Goal: Feedback & Contribution: Leave review/rating

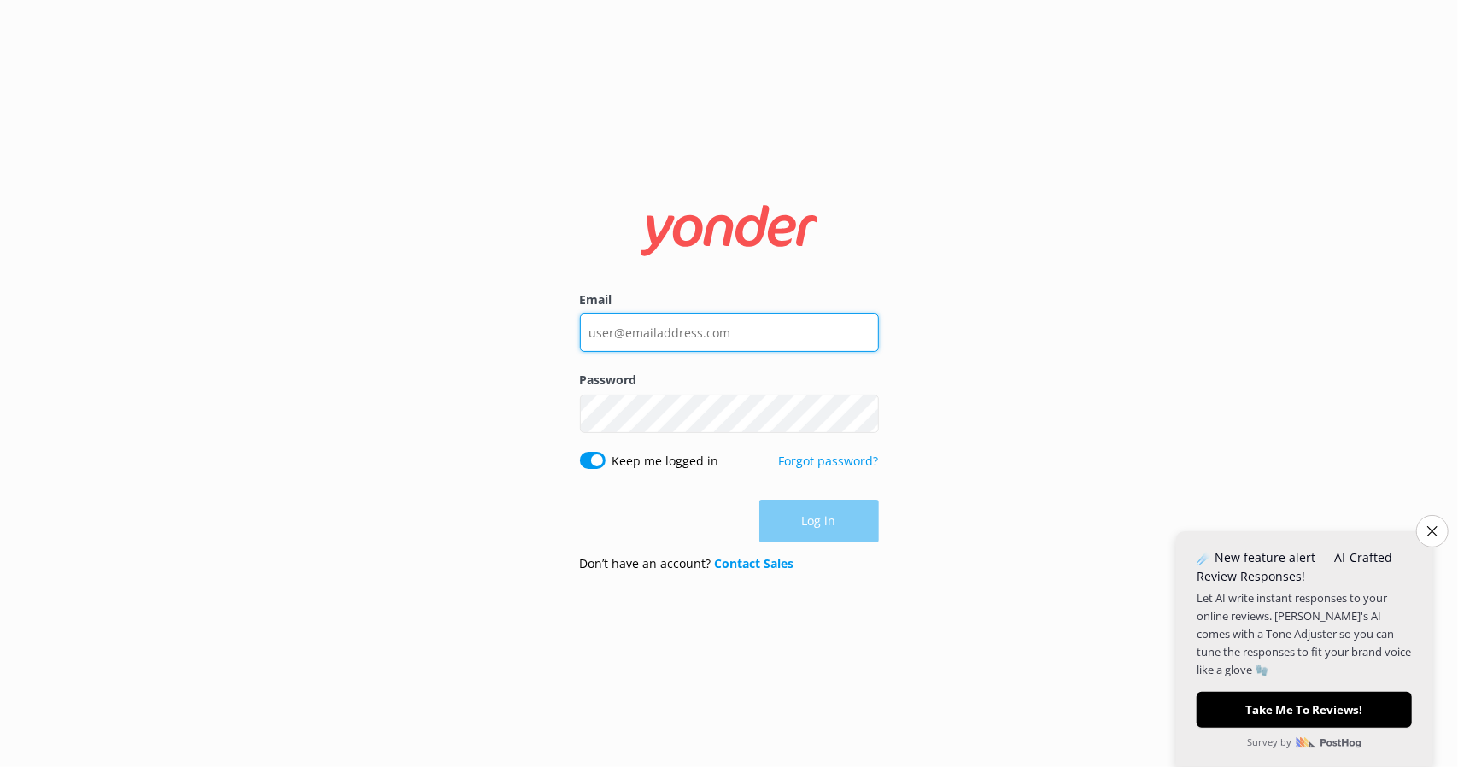
click at [655, 324] on input "Email" at bounding box center [729, 332] width 299 height 38
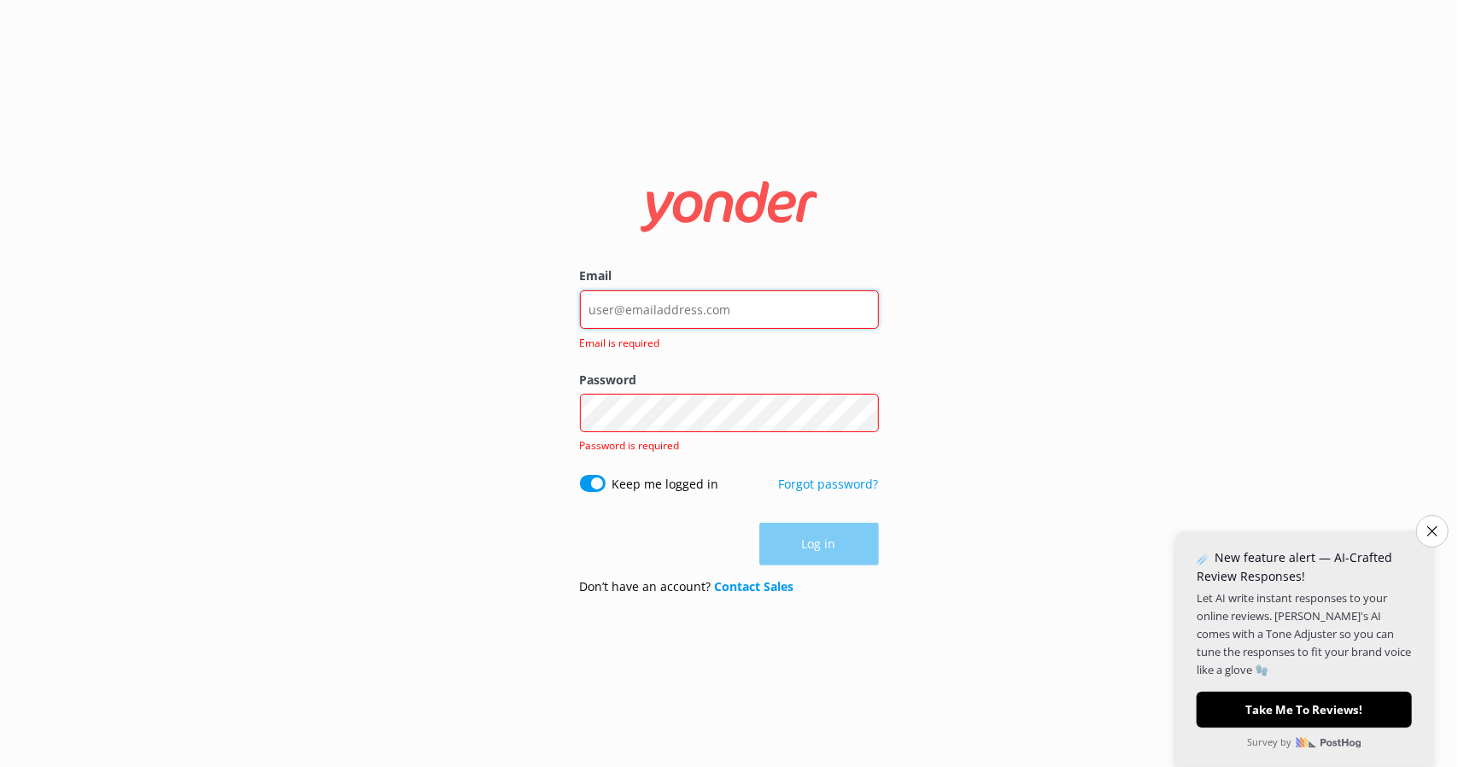
type input "[EMAIL_ADDRESS][DOMAIN_NAME]"
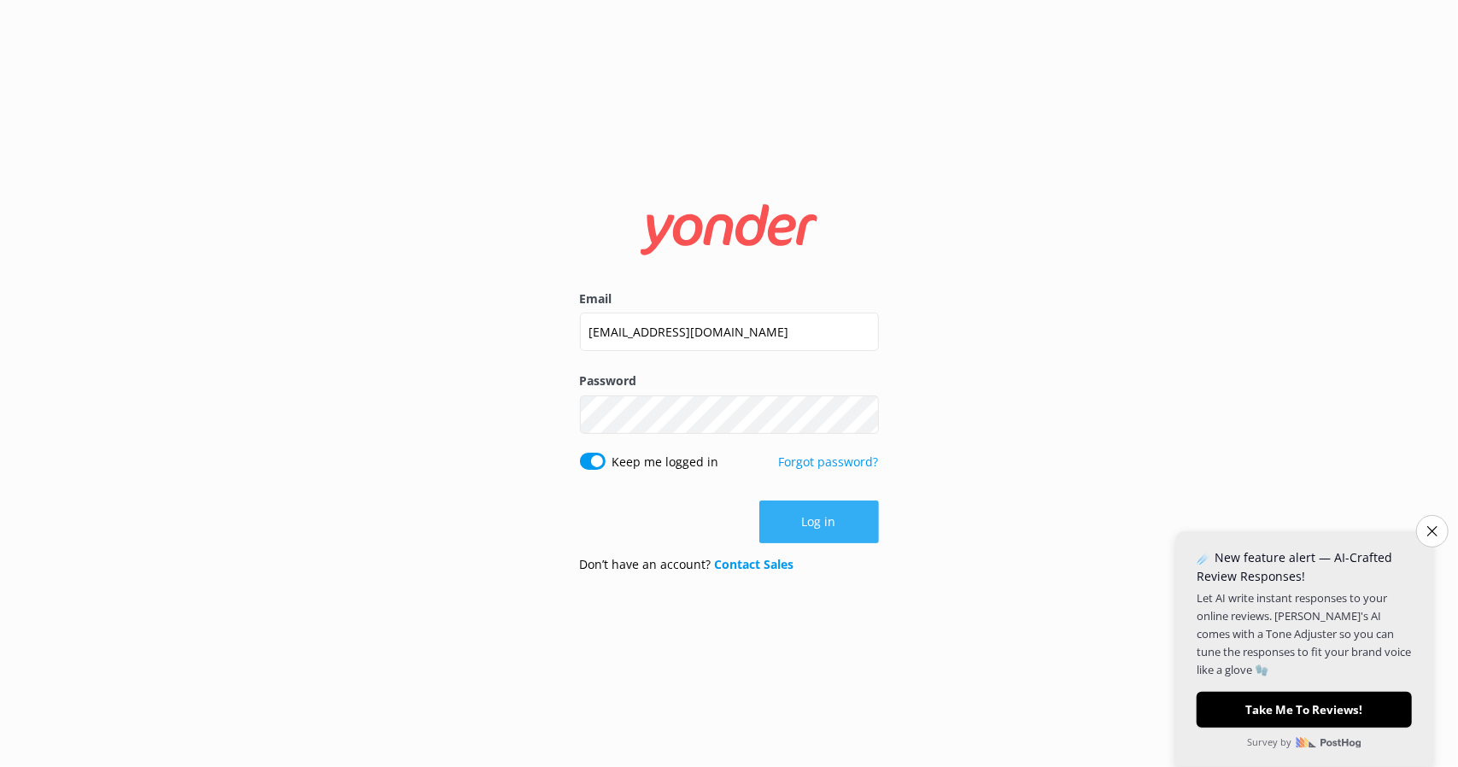
click at [827, 525] on button "Log in" at bounding box center [819, 522] width 120 height 43
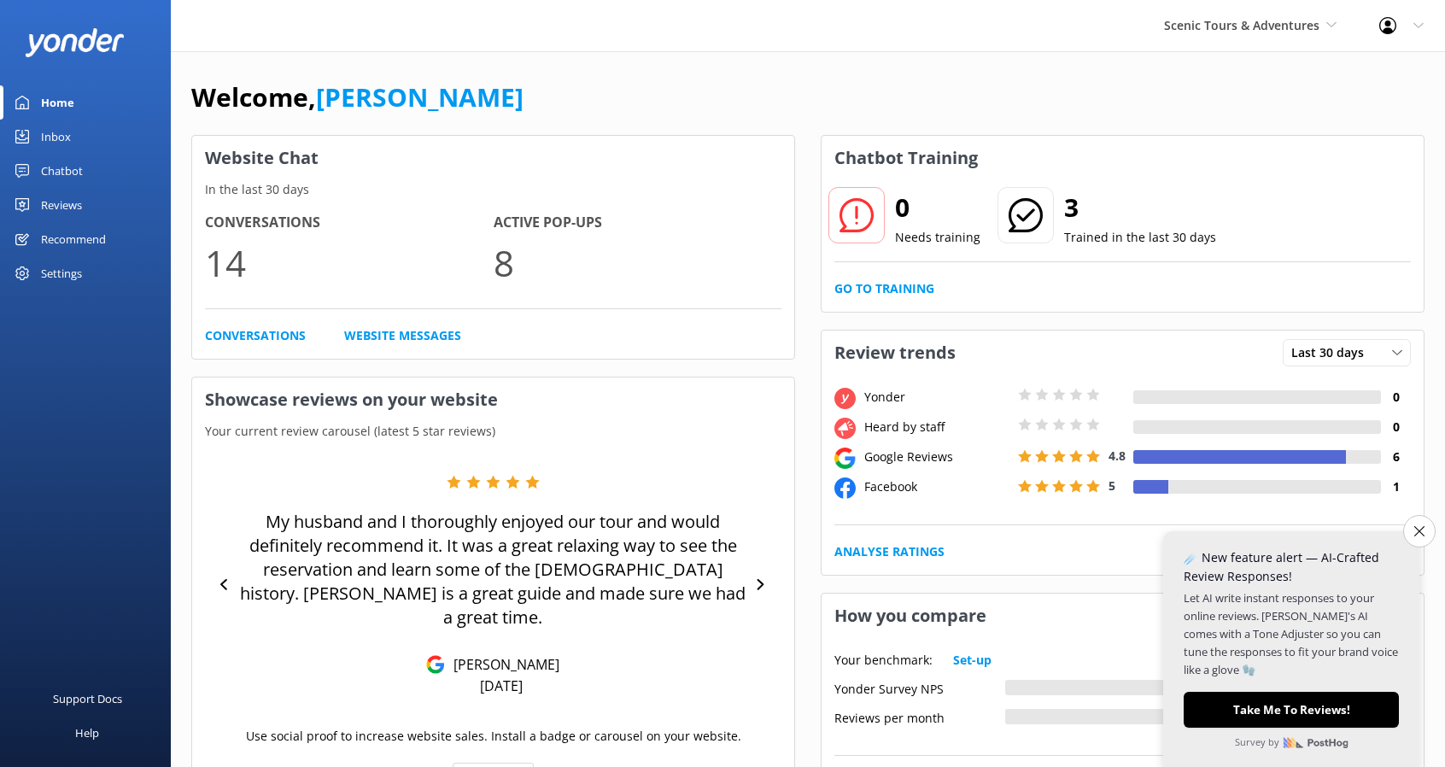
click at [1286, 72] on div "Welcome, Nina Website Chat In the last 30 days Conversations 14 Active Pop-ups …" at bounding box center [808, 739] width 1274 height 1377
click at [1417, 530] on icon "Close survey" at bounding box center [1419, 530] width 11 height 11
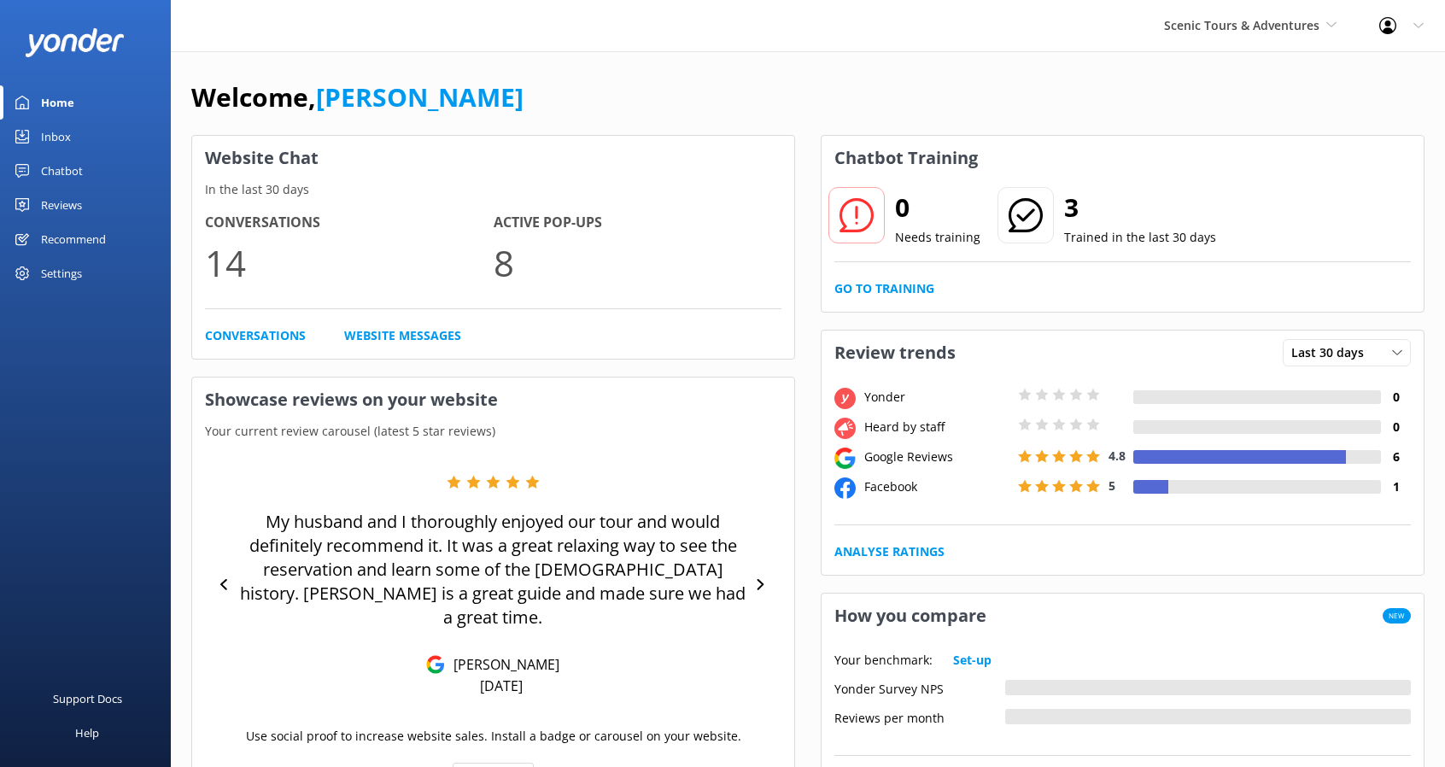
click at [1415, 25] on icon at bounding box center [1419, 26] width 10 height 10
click at [1370, 67] on link "Profile Settings" at bounding box center [1360, 72] width 171 height 43
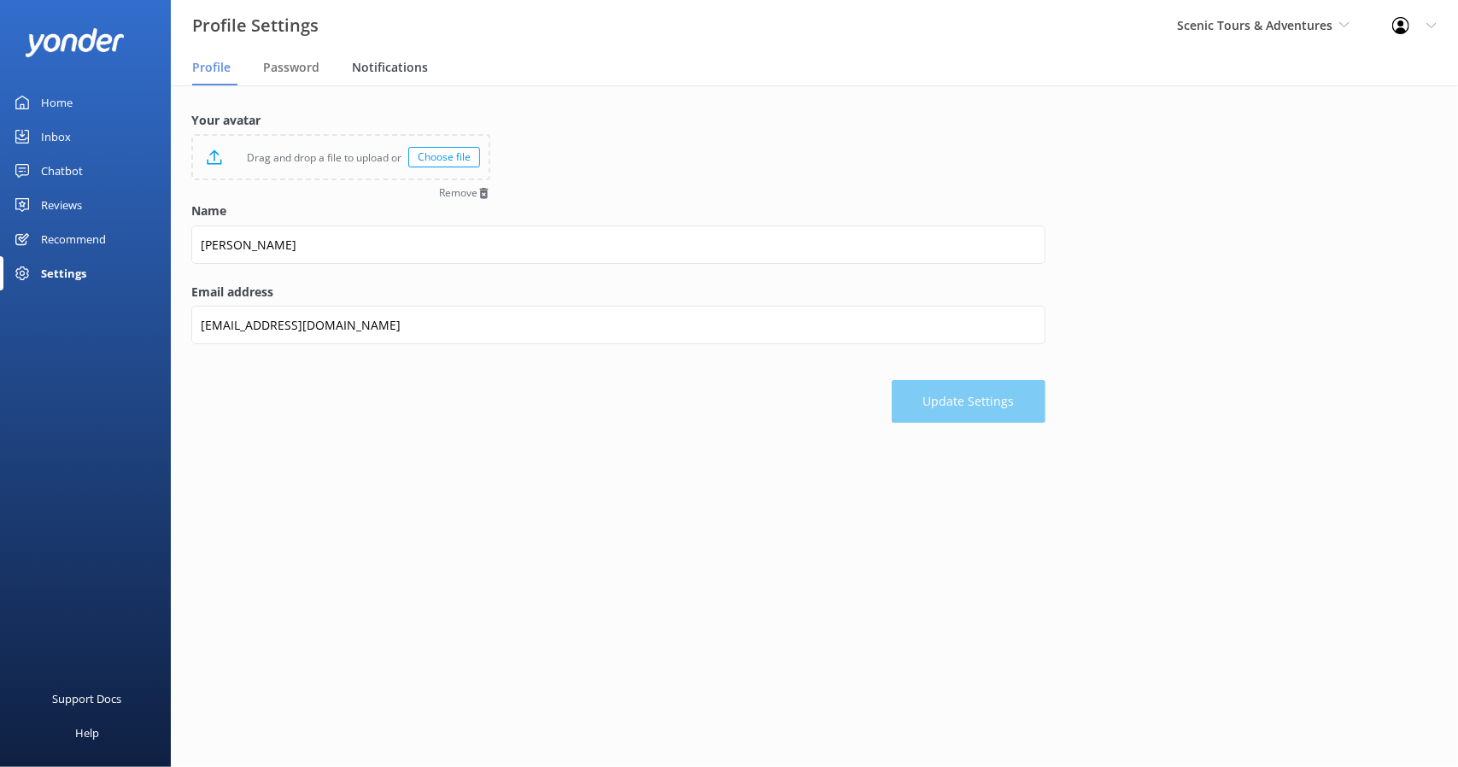
click at [390, 67] on span "Notifications" at bounding box center [390, 67] width 76 height 17
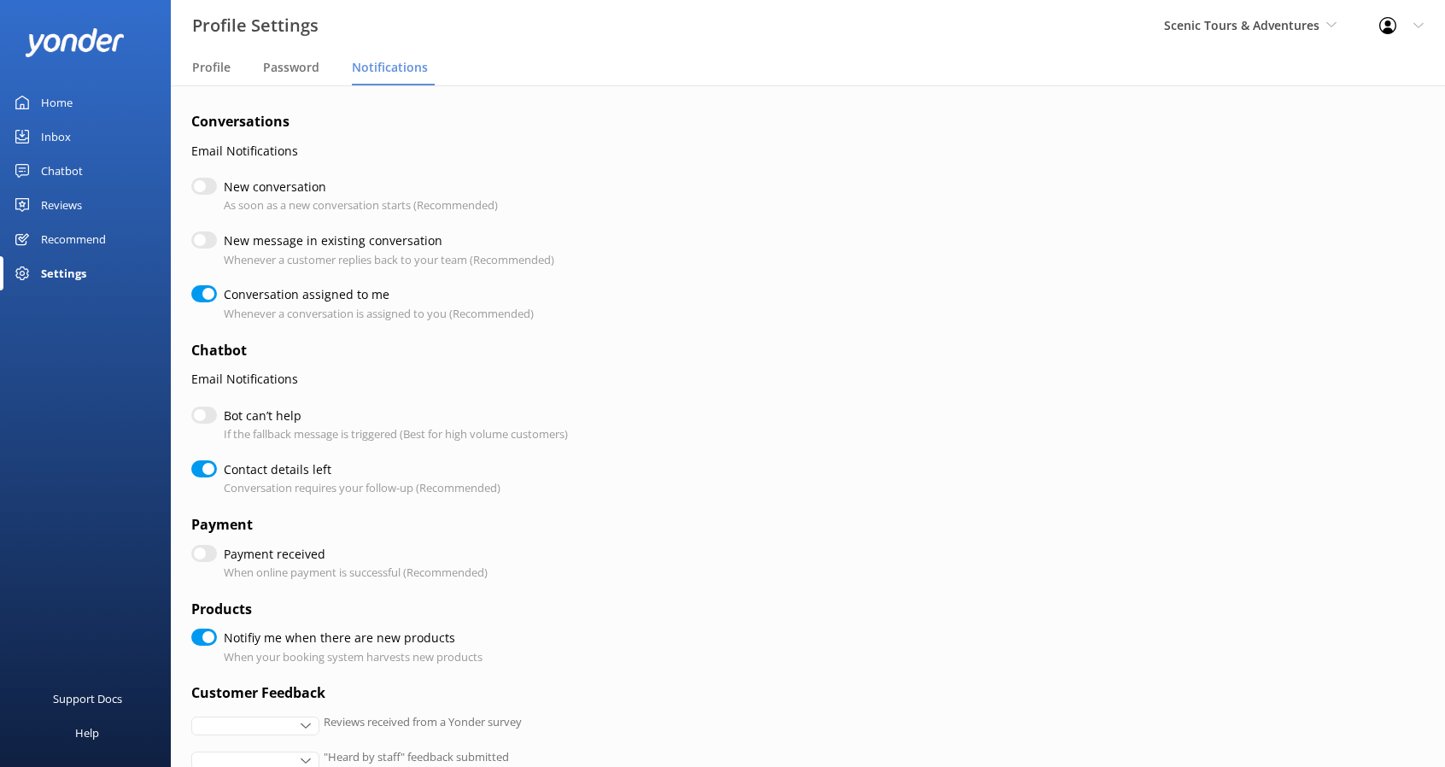
checkbox input "true"
click at [202, 184] on input "New conversation" at bounding box center [204, 186] width 26 height 17
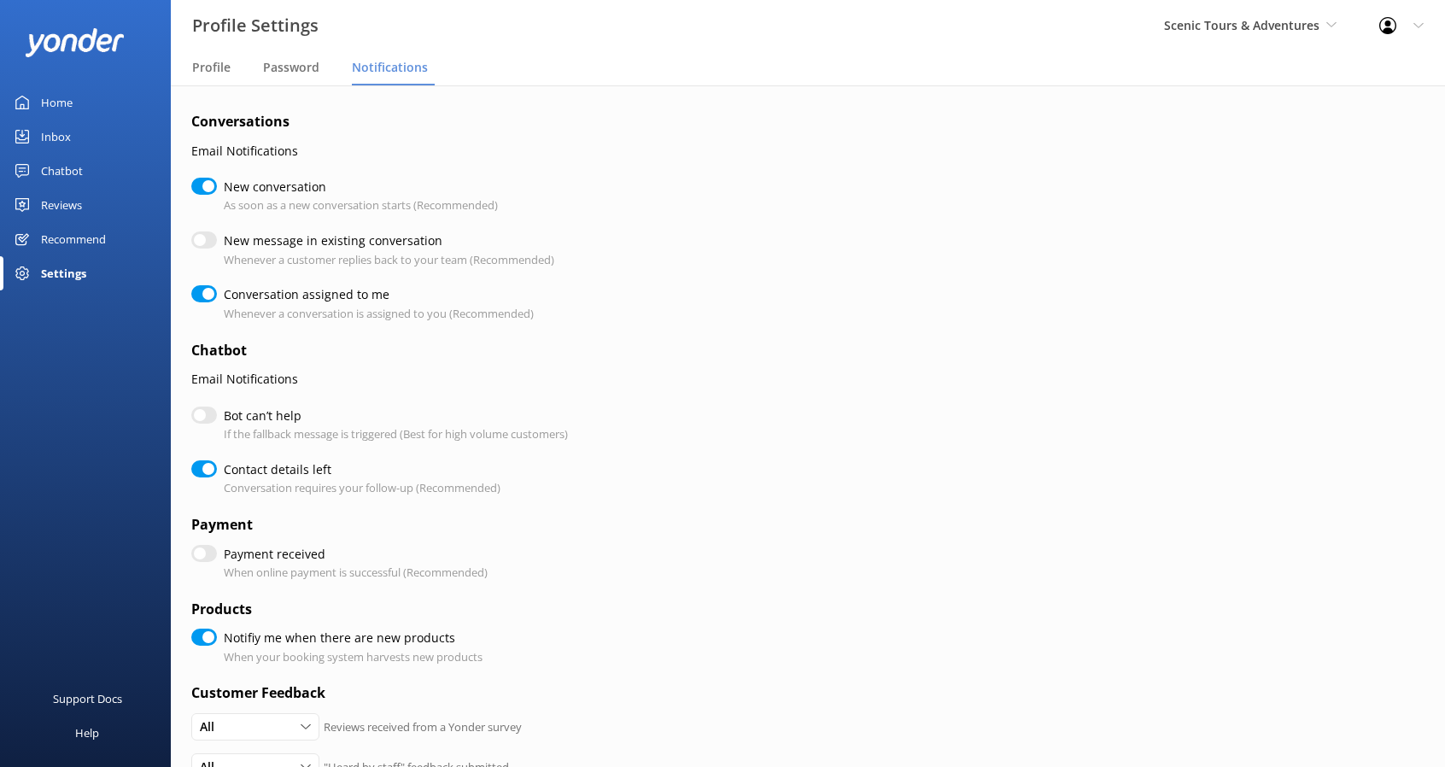
checkbox input "true"
click at [206, 242] on input "New message in existing conversation" at bounding box center [204, 239] width 26 height 17
checkbox input "true"
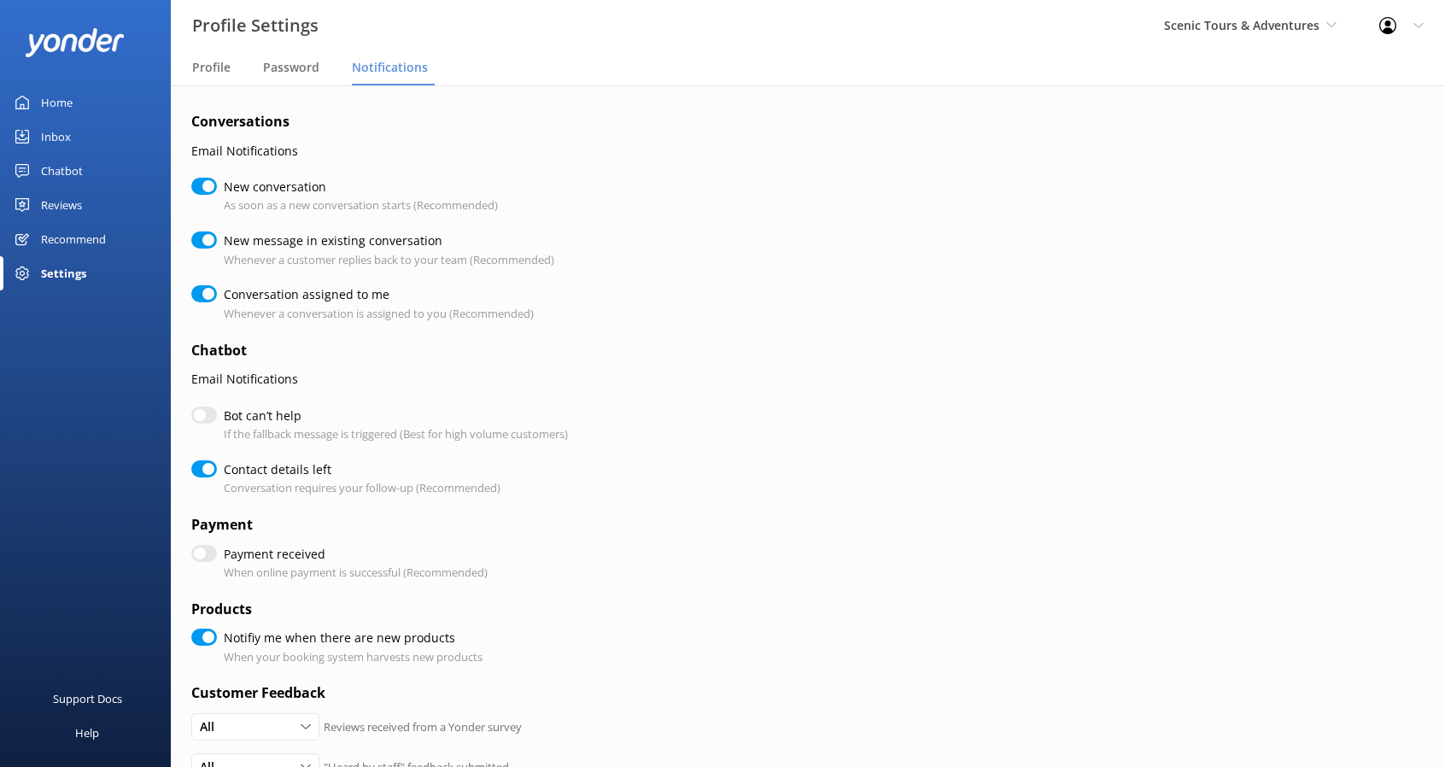
checkbox input "true"
click at [214, 417] on input "Bot can’t help" at bounding box center [204, 415] width 26 height 17
checkbox input "true"
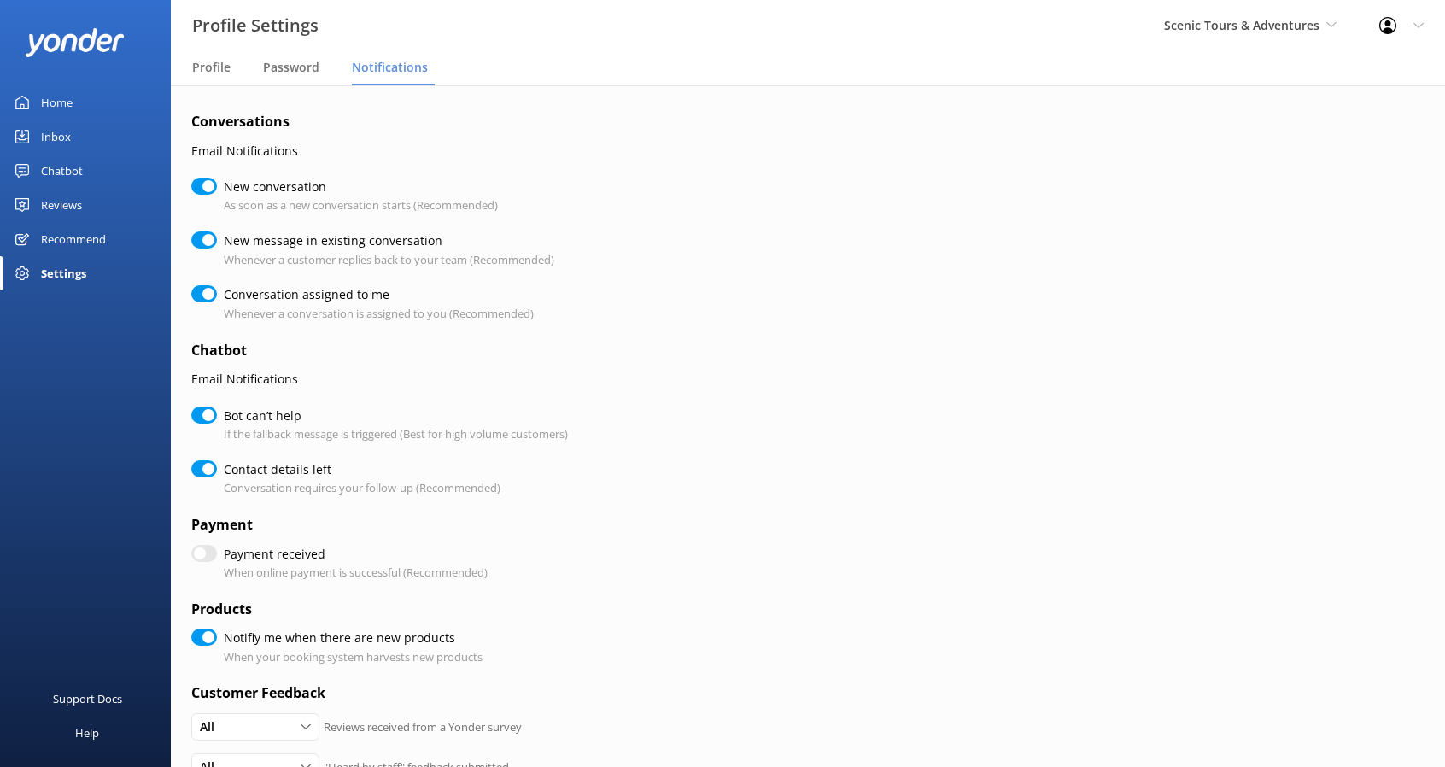
checkbox input "true"
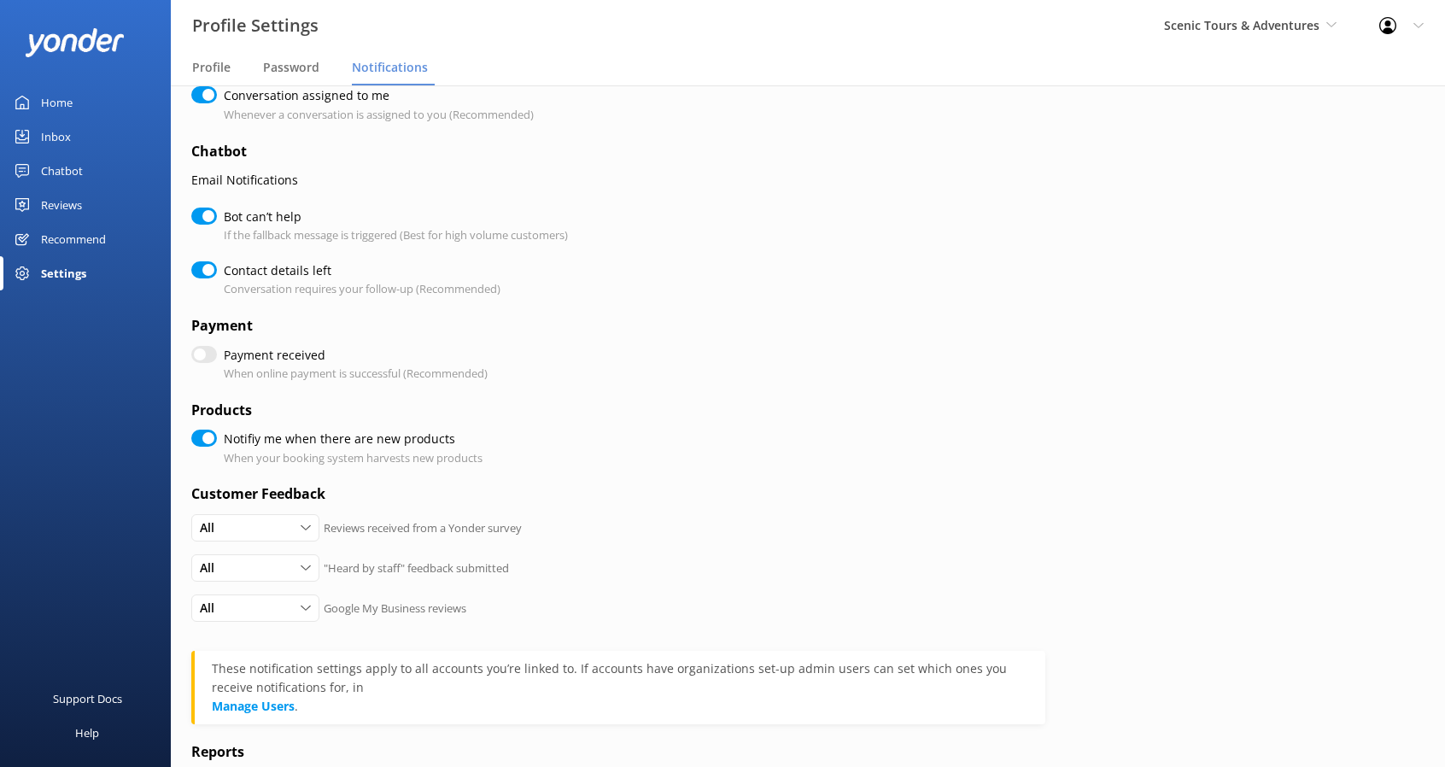
scroll to position [256, 0]
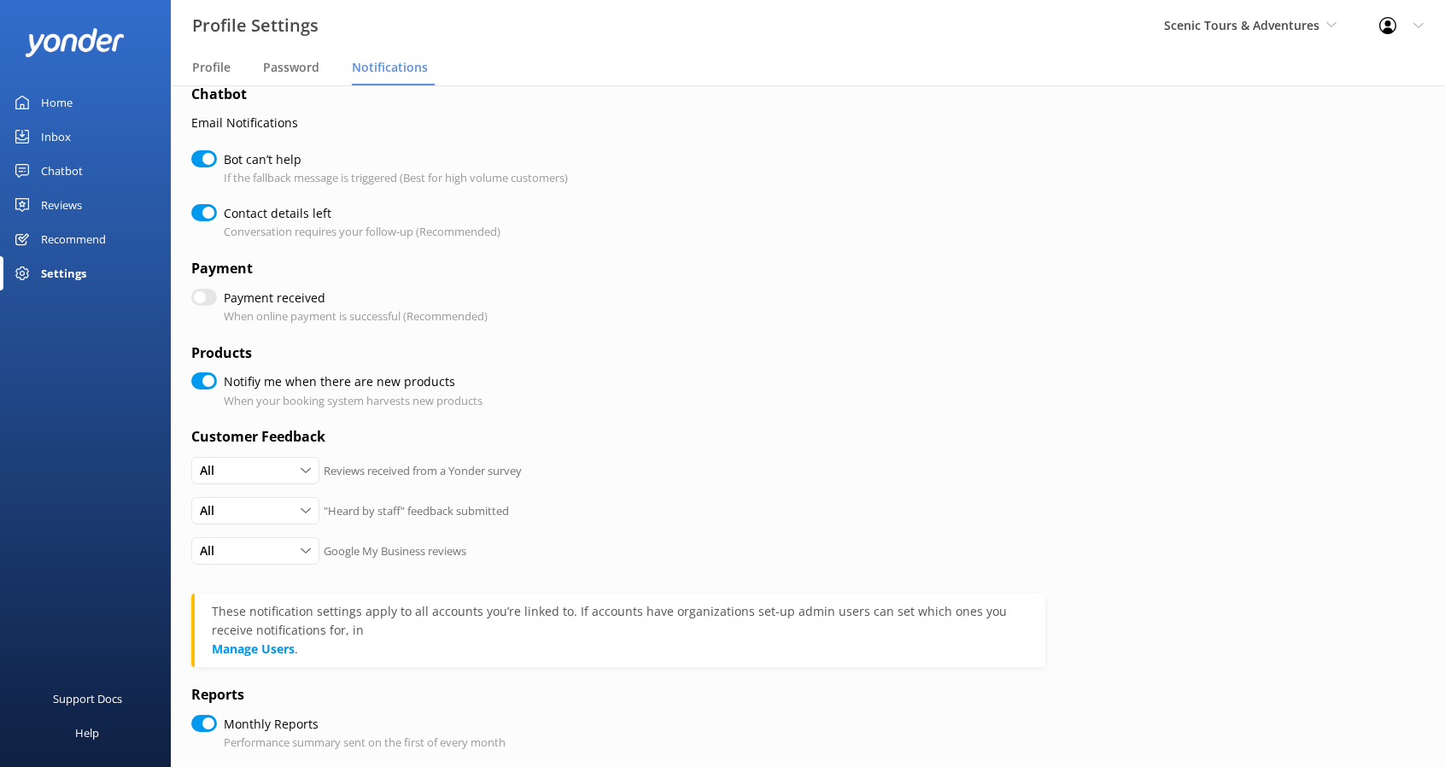
click at [212, 296] on input "Payment received" at bounding box center [204, 297] width 26 height 17
checkbox input "true"
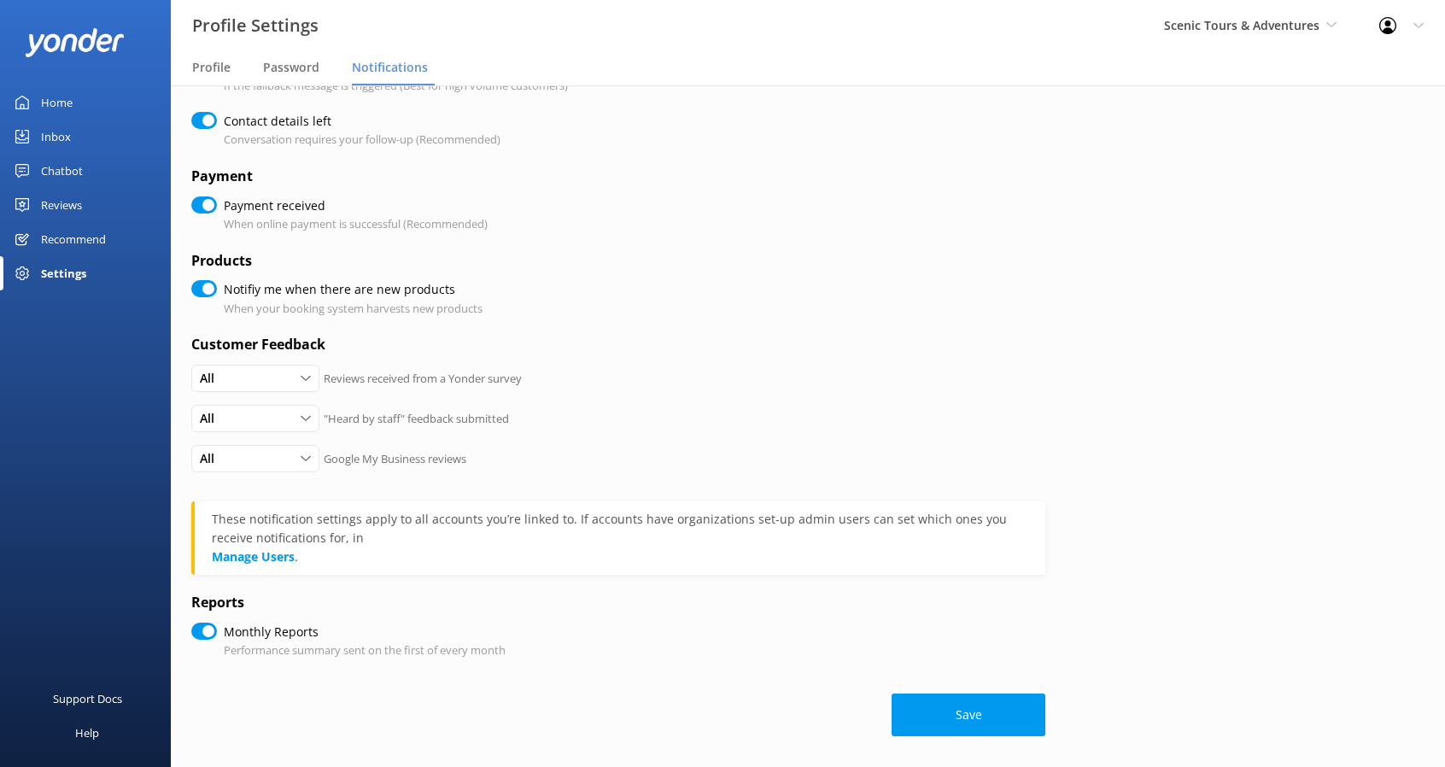
scroll to position [350, 0]
click at [968, 711] on button "Save" at bounding box center [969, 713] width 154 height 43
checkbox input "true"
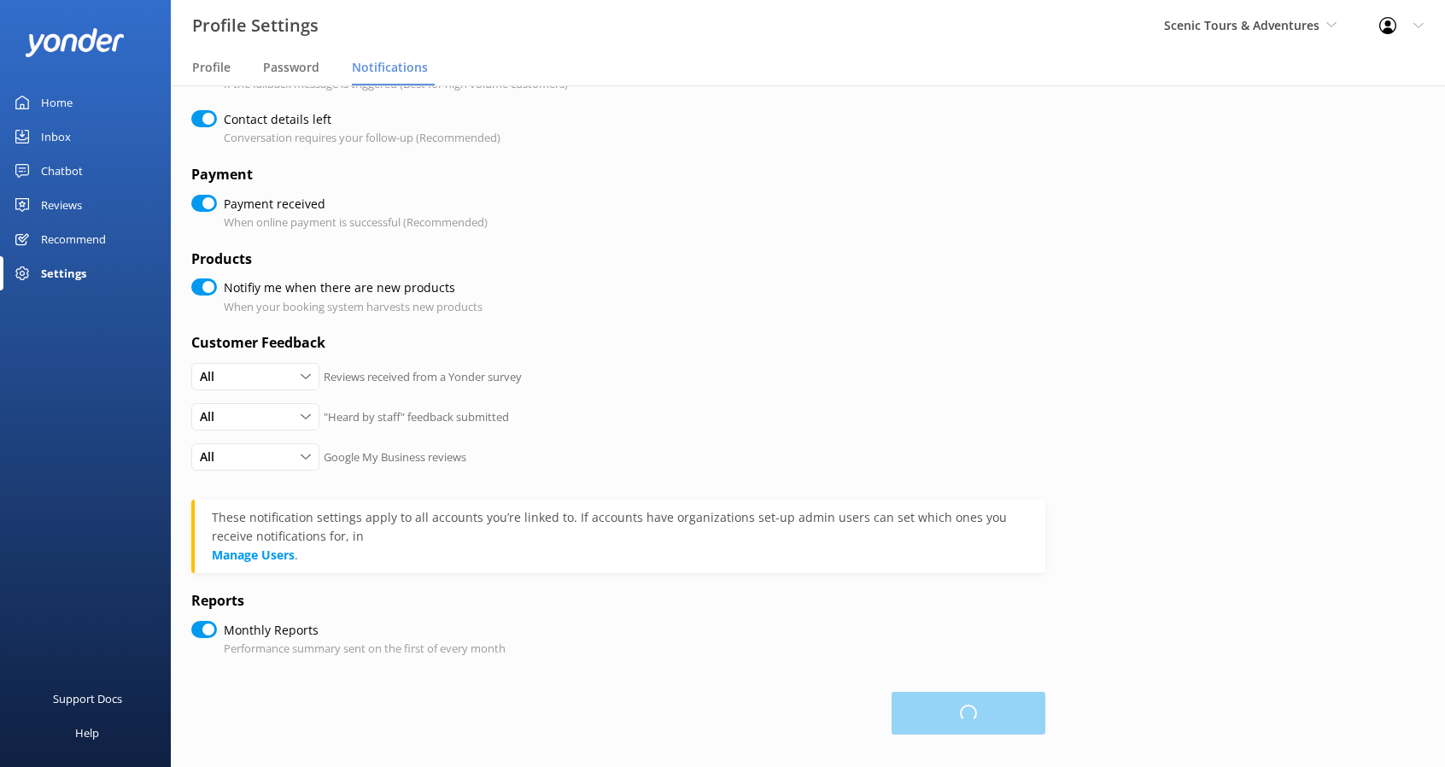
checkbox input "true"
click at [958, 708] on button "Save" at bounding box center [969, 713] width 154 height 43
checkbox input "true"
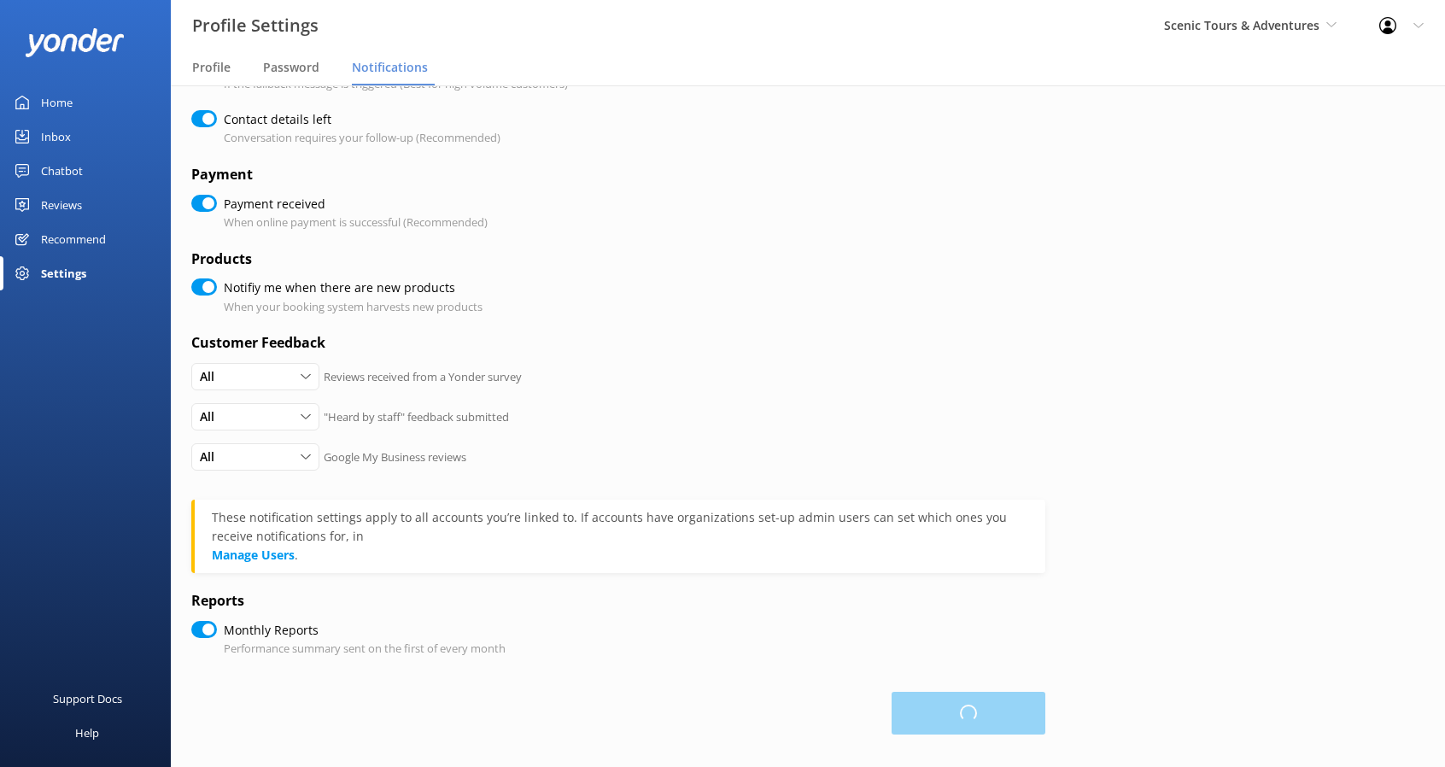
checkbox input "true"
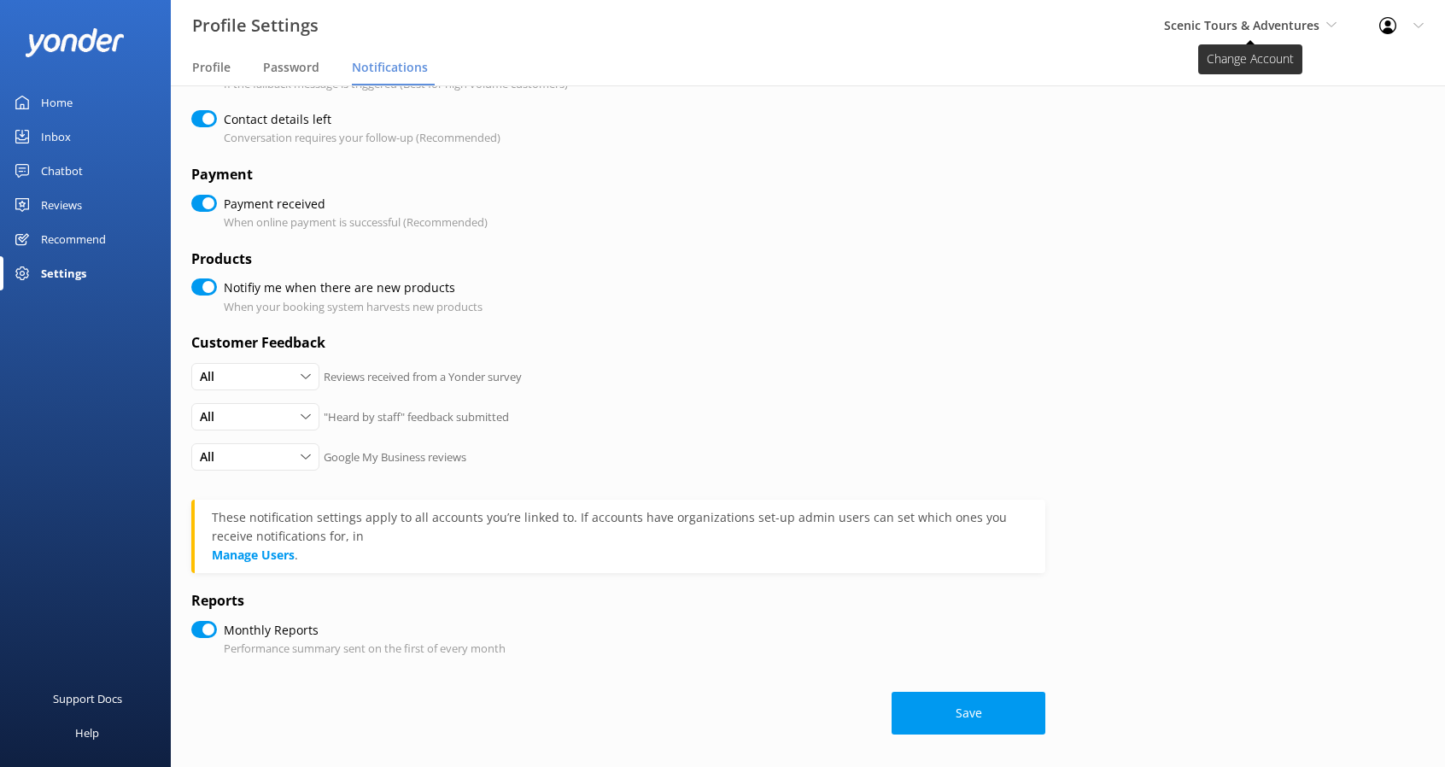
click at [1257, 24] on span "Scenic Tours & Adventures" at bounding box center [1241, 25] width 155 height 16
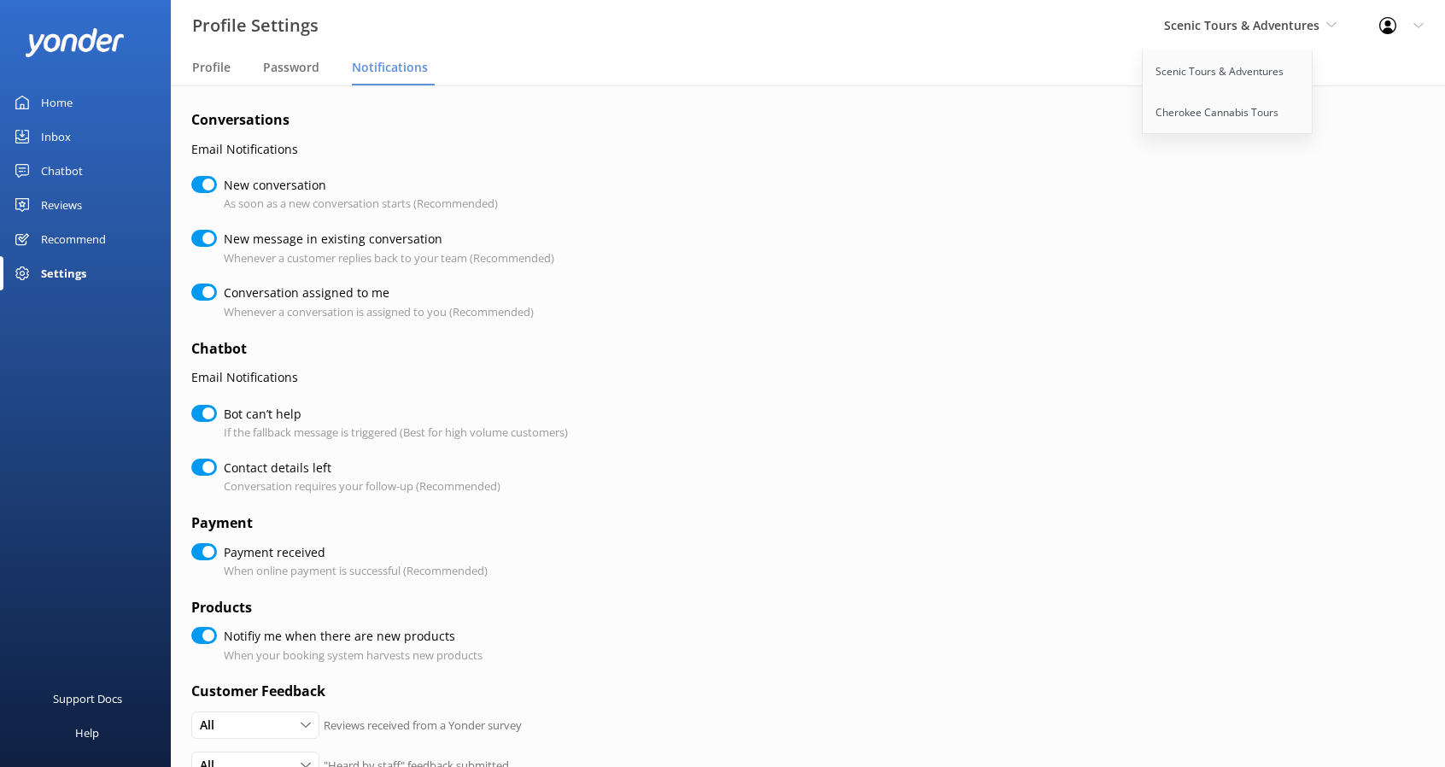
scroll to position [0, 0]
click at [1211, 112] on link "Cherokee Cannabis Tours" at bounding box center [1228, 112] width 171 height 41
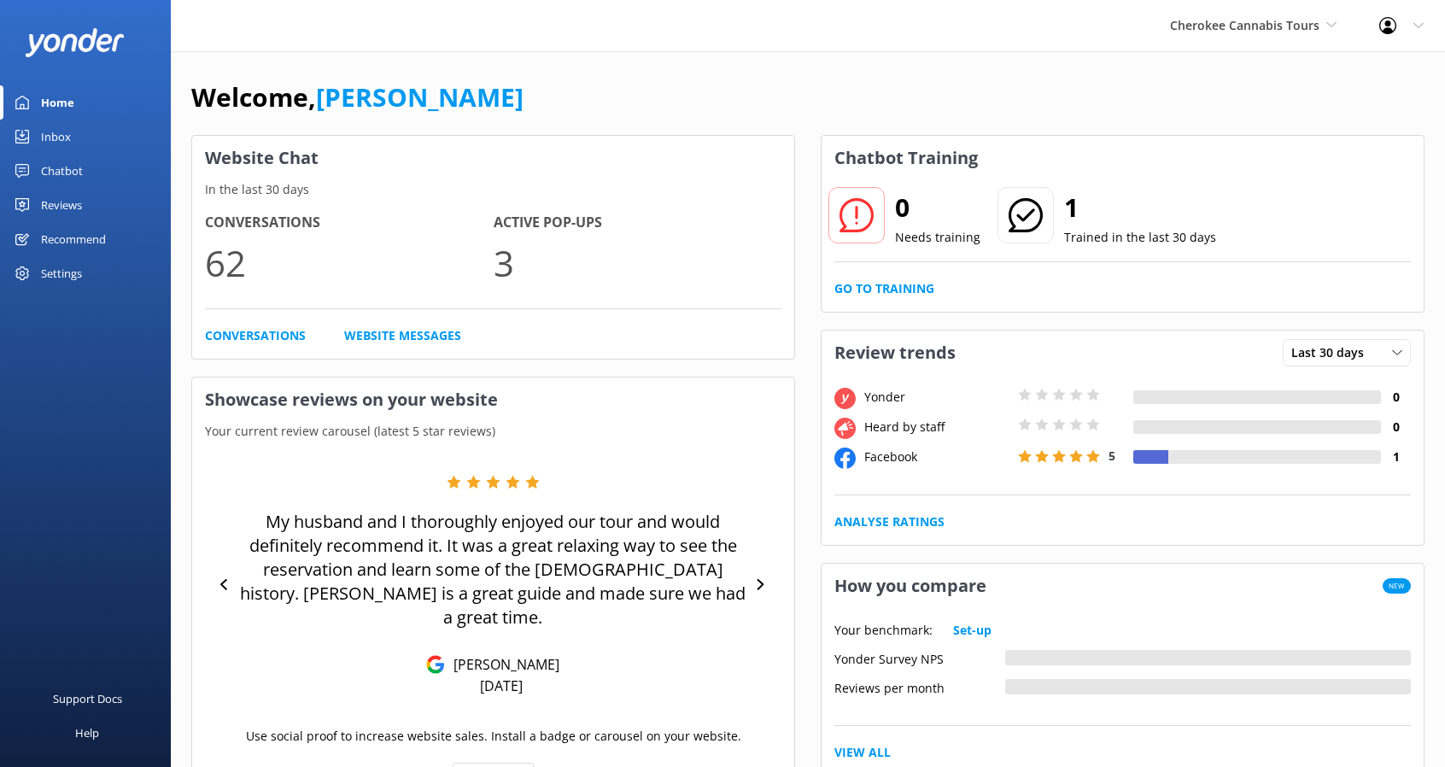
click at [1429, 23] on div "Profile Settings Logout" at bounding box center [1401, 25] width 87 height 51
click at [1335, 76] on link "Profile Settings" at bounding box center [1360, 72] width 171 height 43
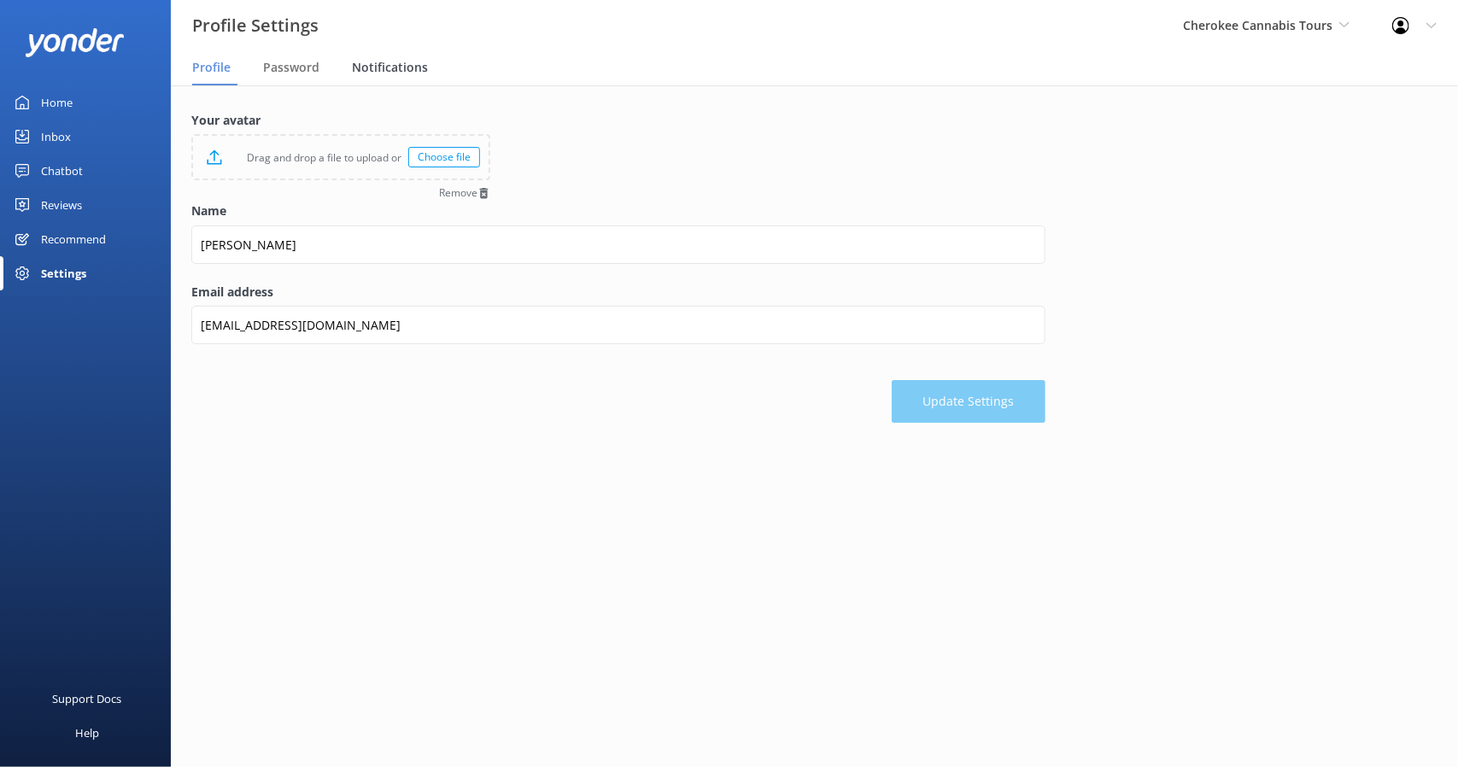
click at [401, 56] on div "Notifications" at bounding box center [393, 68] width 83 height 34
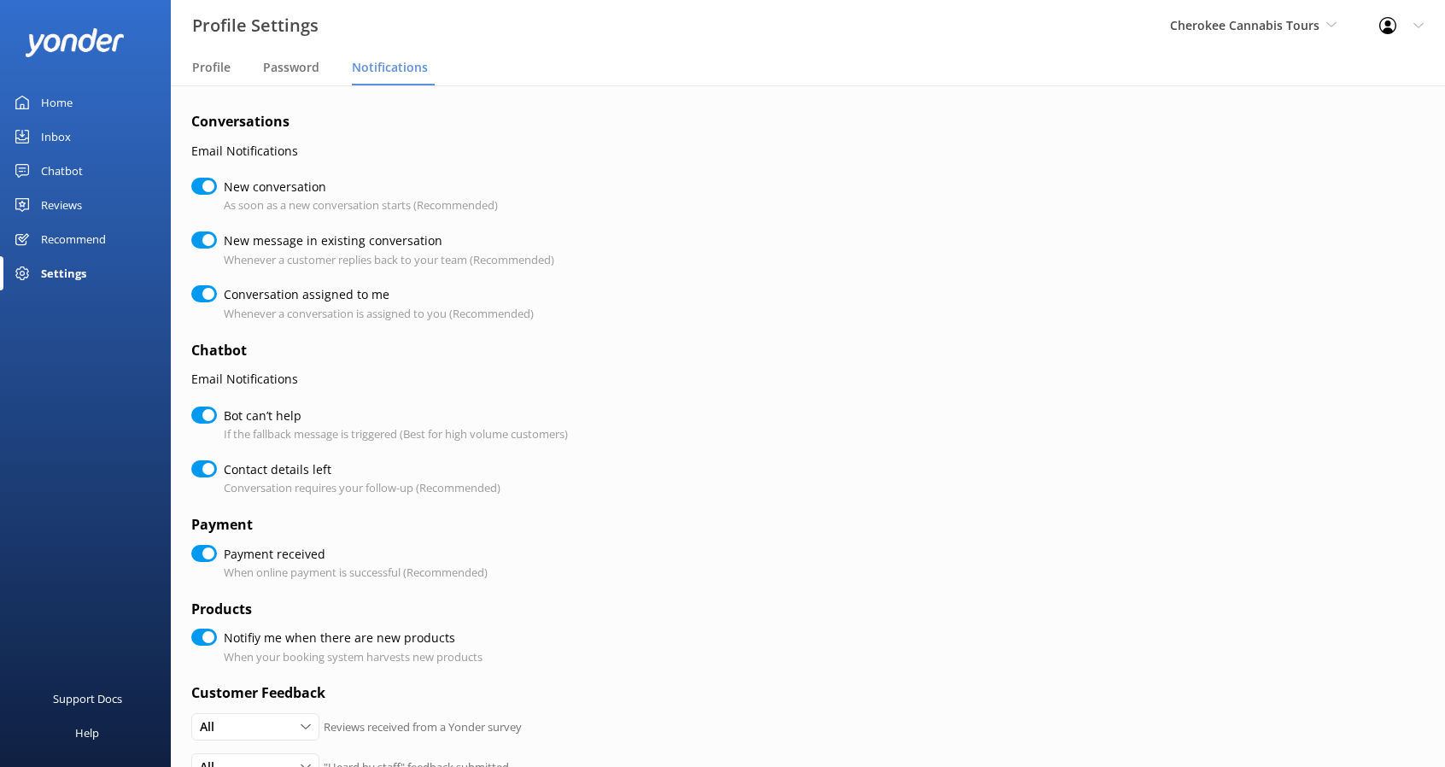
checkbox input "true"
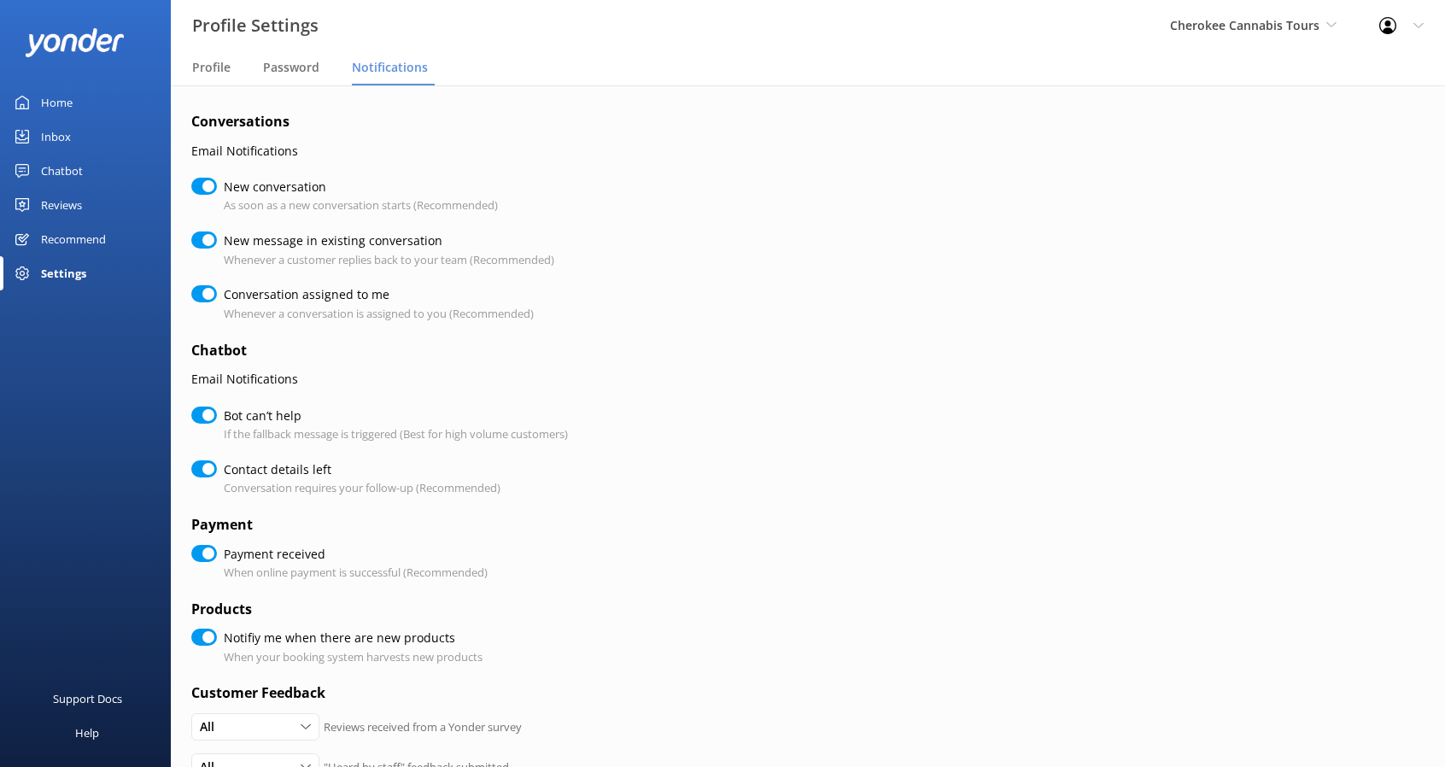
checkbox input "true"
click at [91, 97] on link "Home" at bounding box center [85, 102] width 171 height 34
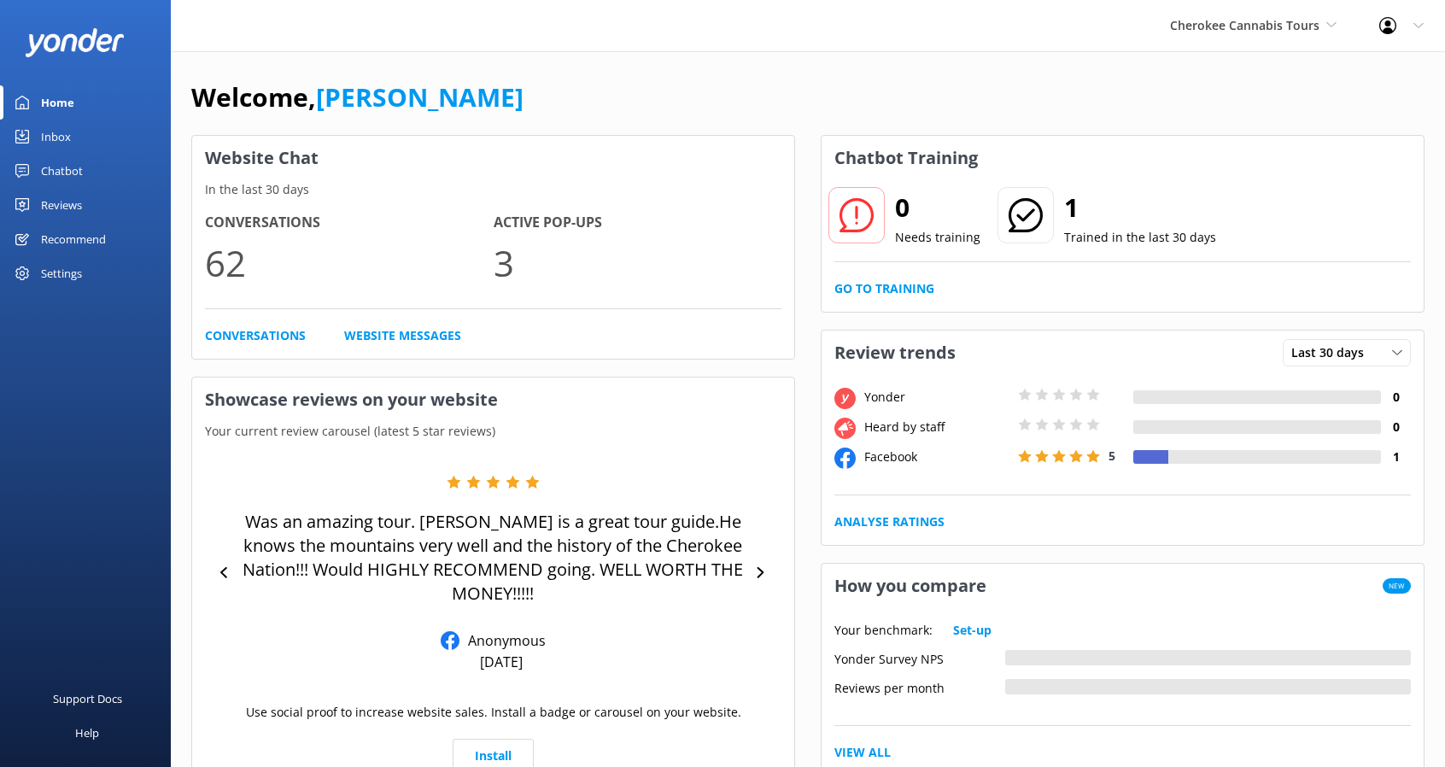
click at [1417, 27] on icon at bounding box center [1419, 26] width 10 height 10
click at [1339, 74] on link "Profile Settings" at bounding box center [1360, 72] width 171 height 43
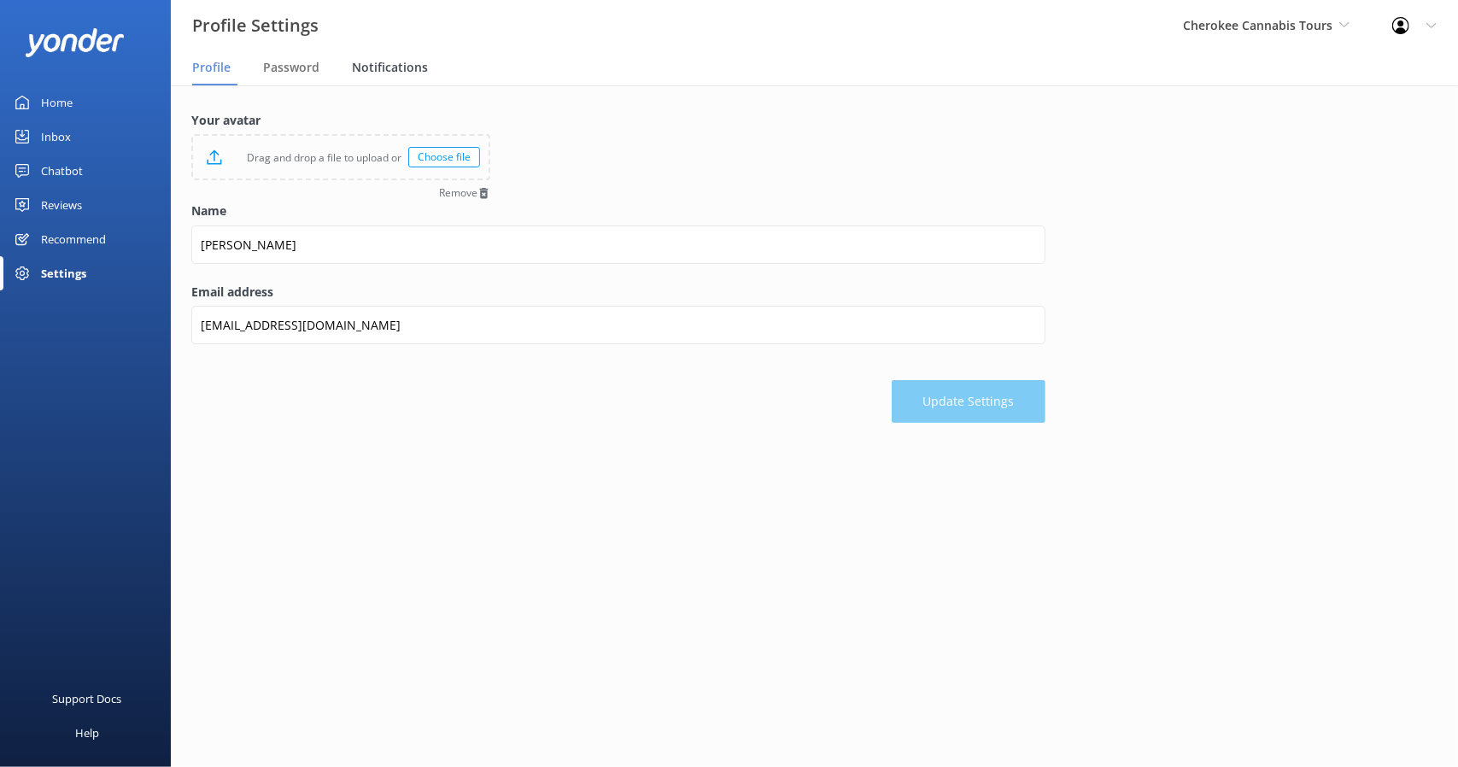
click at [389, 67] on span "Notifications" at bounding box center [390, 67] width 76 height 17
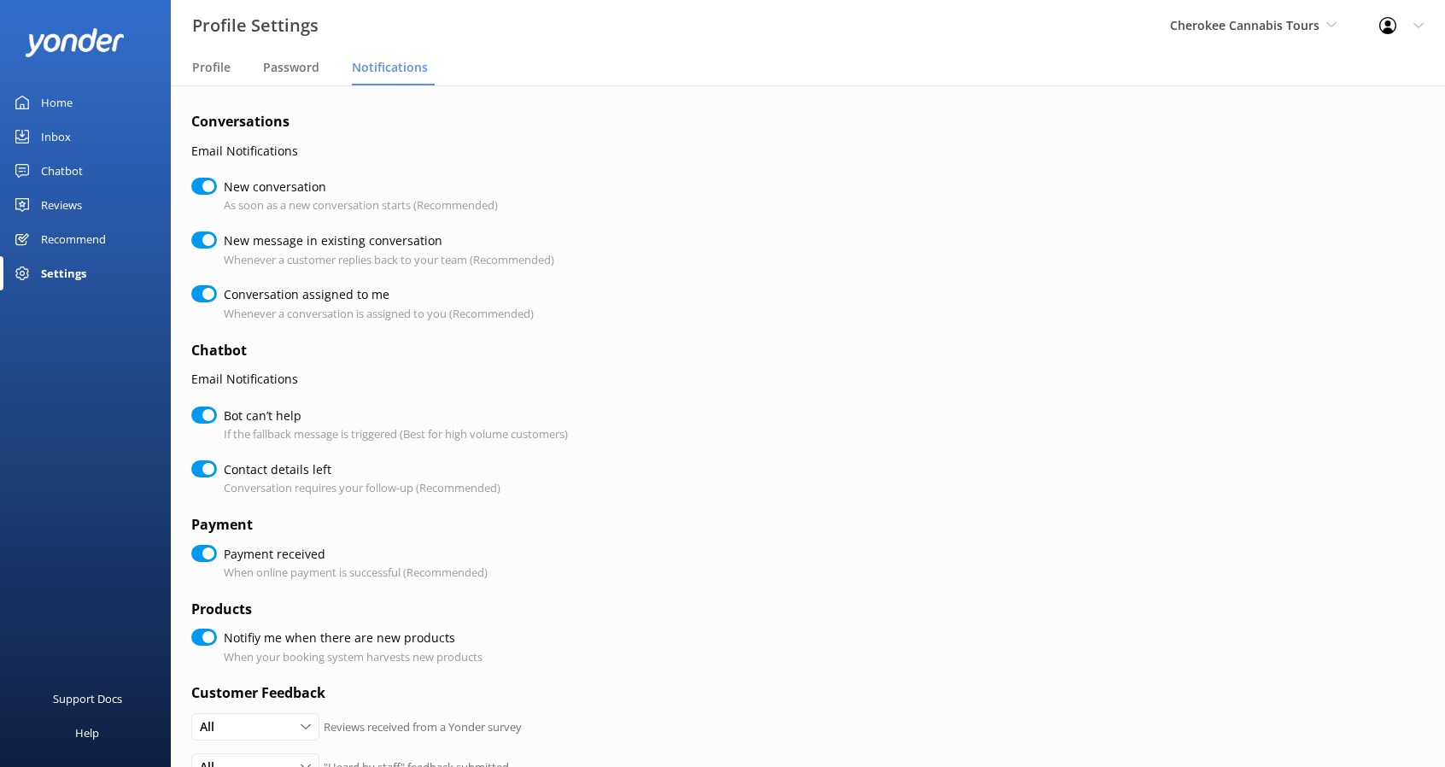
checkbox input "true"
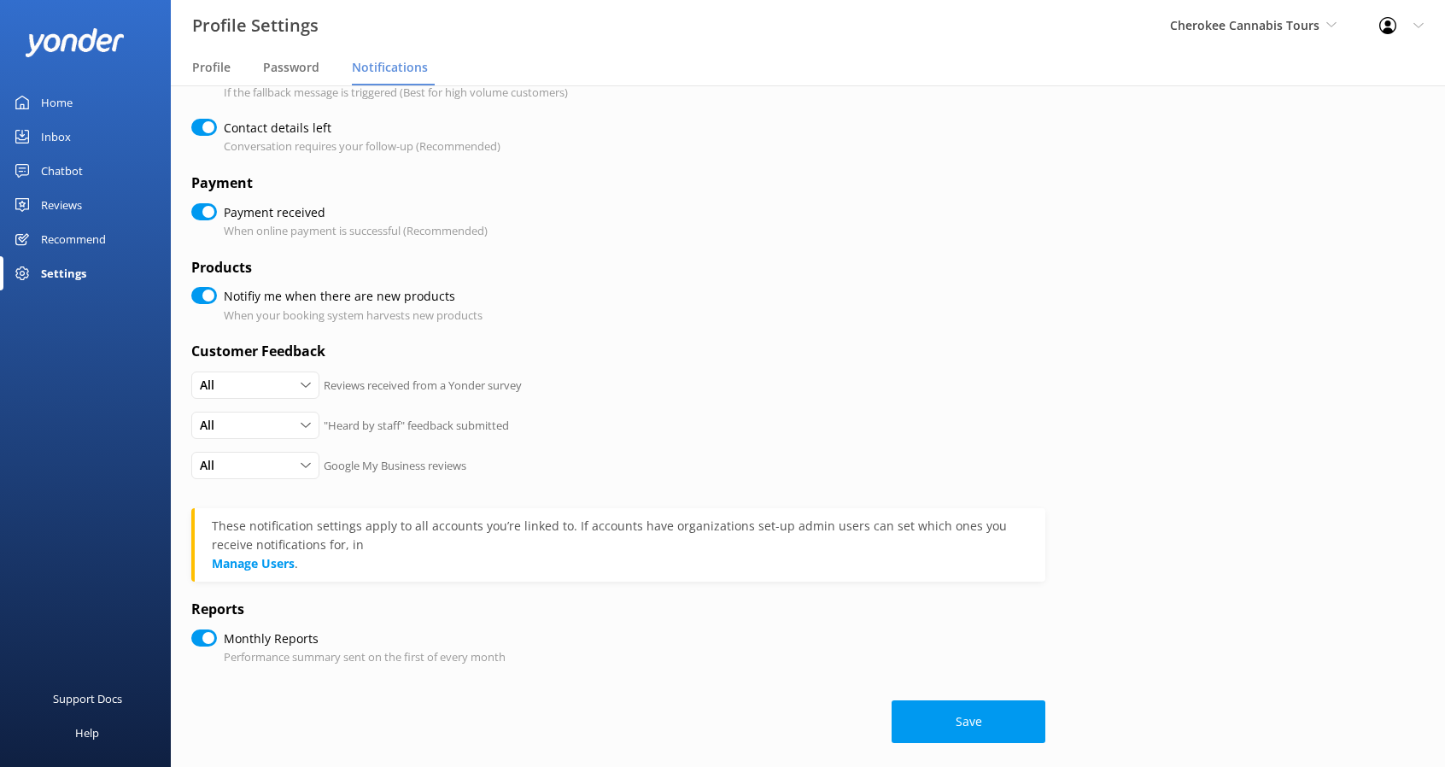
scroll to position [350, 0]
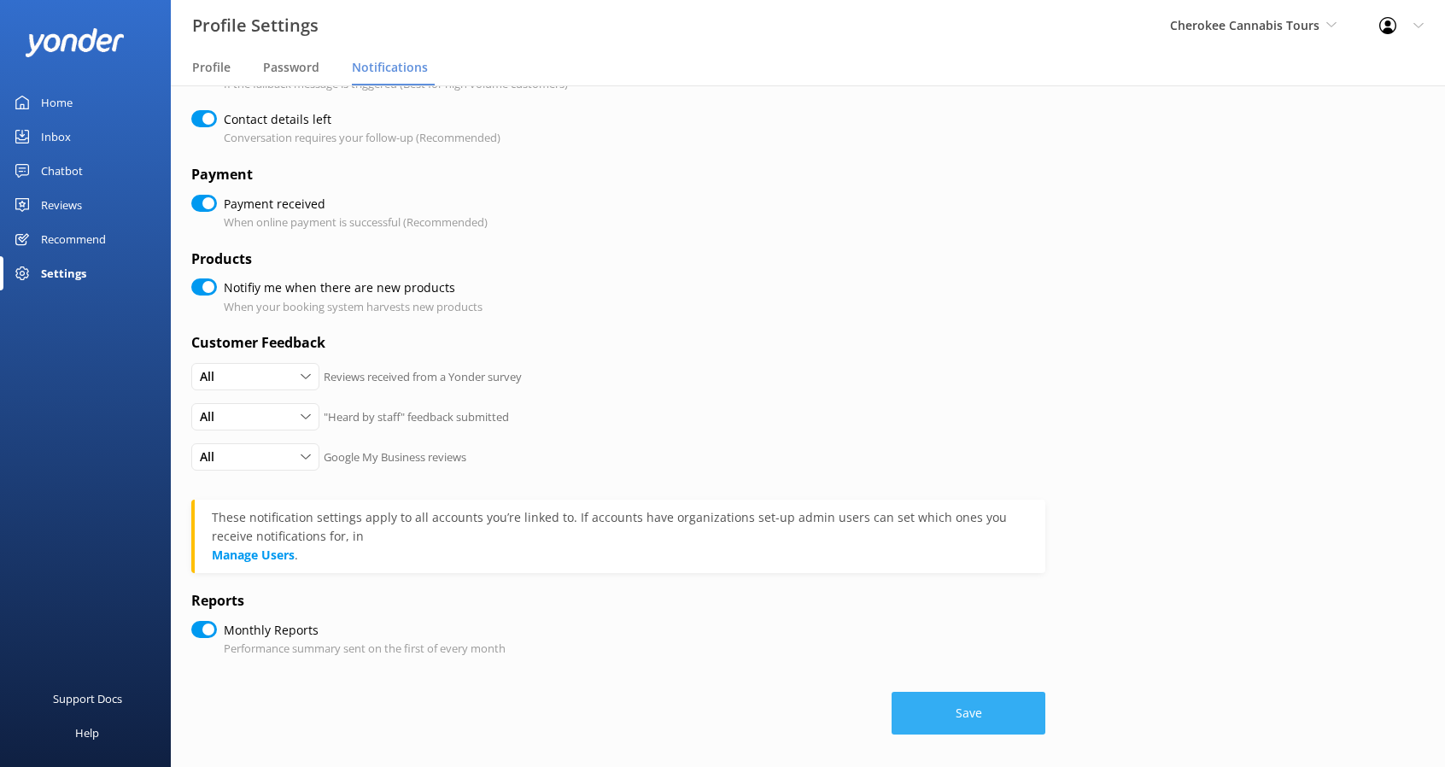
click at [964, 703] on button "Save" at bounding box center [969, 713] width 154 height 43
checkbox input "true"
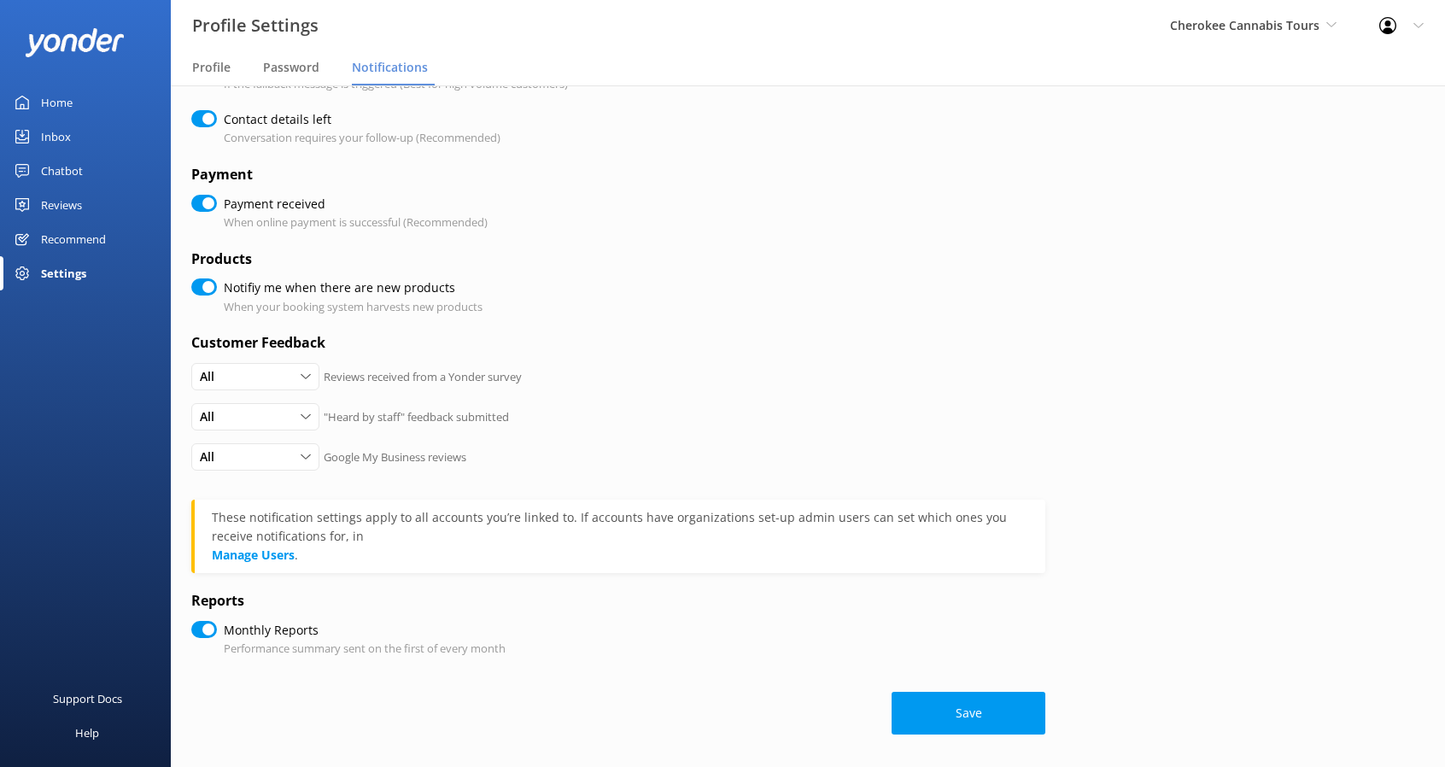
checkbox input "true"
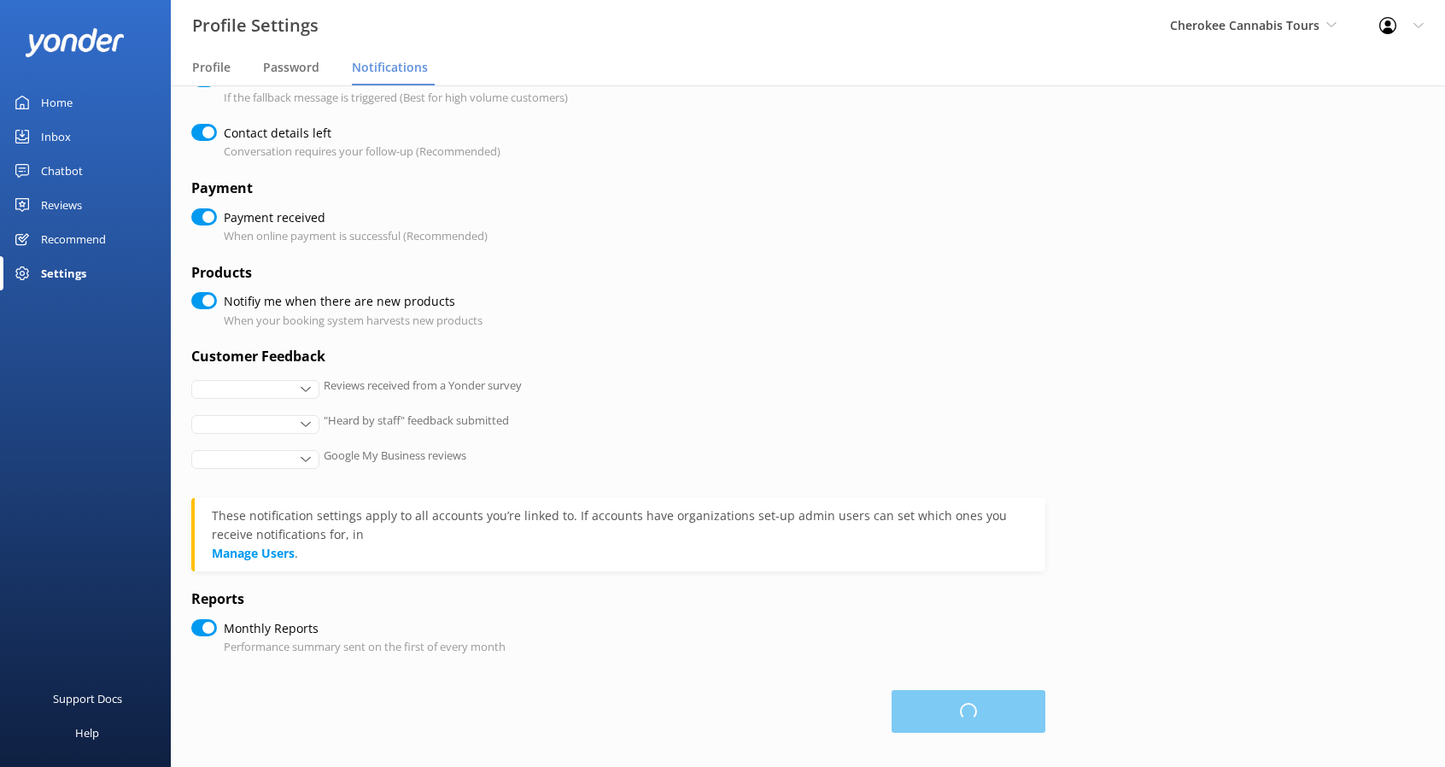
checkbox input "true"
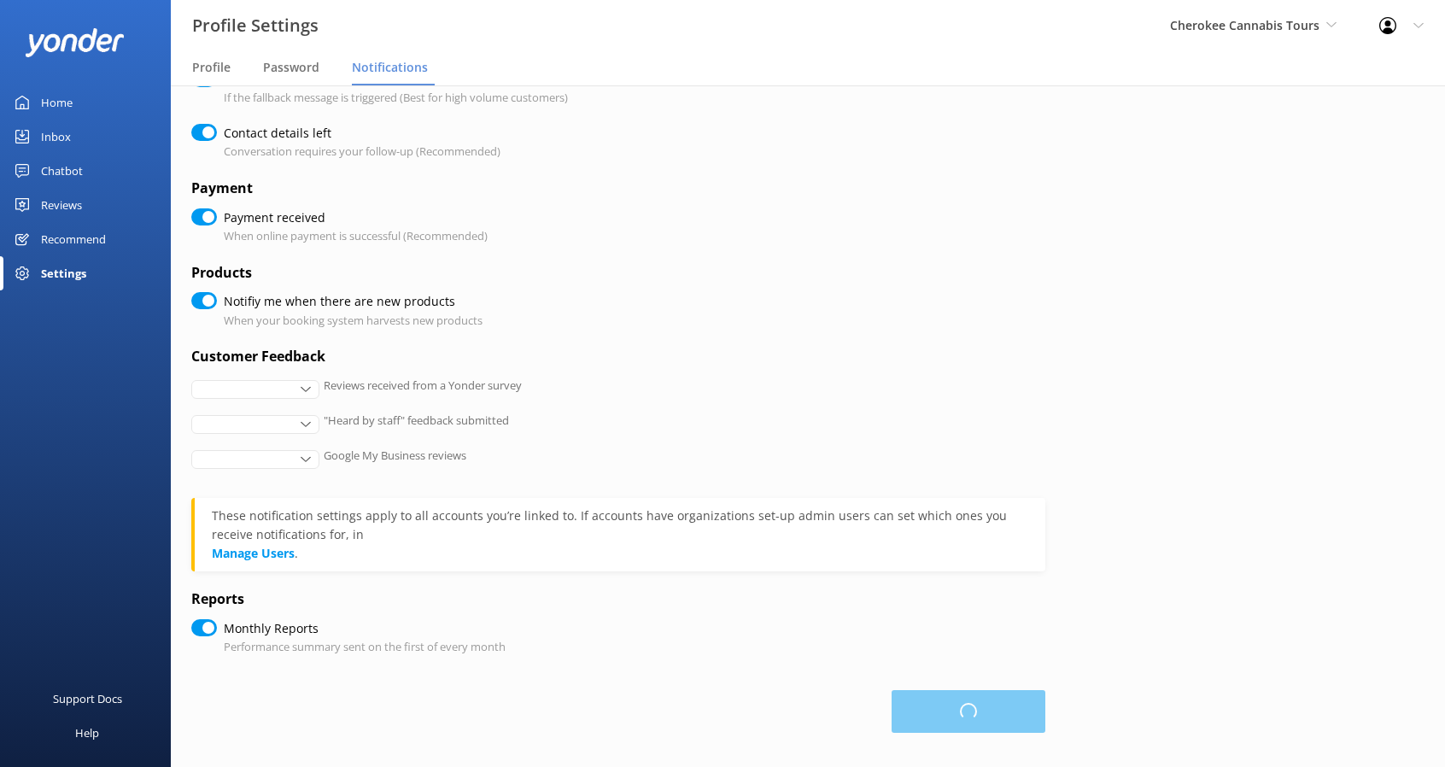
checkbox input "true"
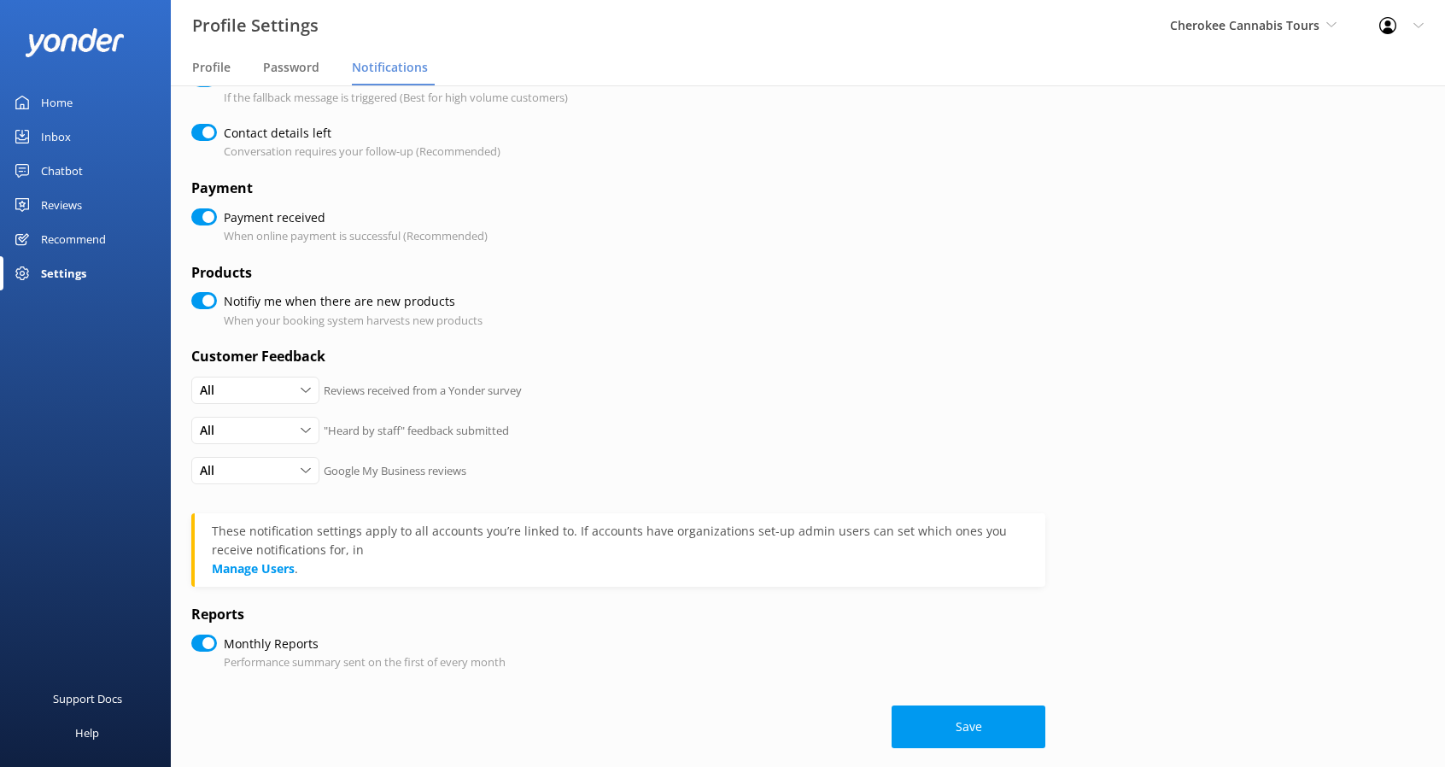
scroll to position [337, 0]
click at [1280, 17] on span "Cherokee Cannabis Tours" at bounding box center [1244, 25] width 149 height 16
click at [1249, 71] on link "Scenic Tours & Adventures" at bounding box center [1234, 71] width 171 height 41
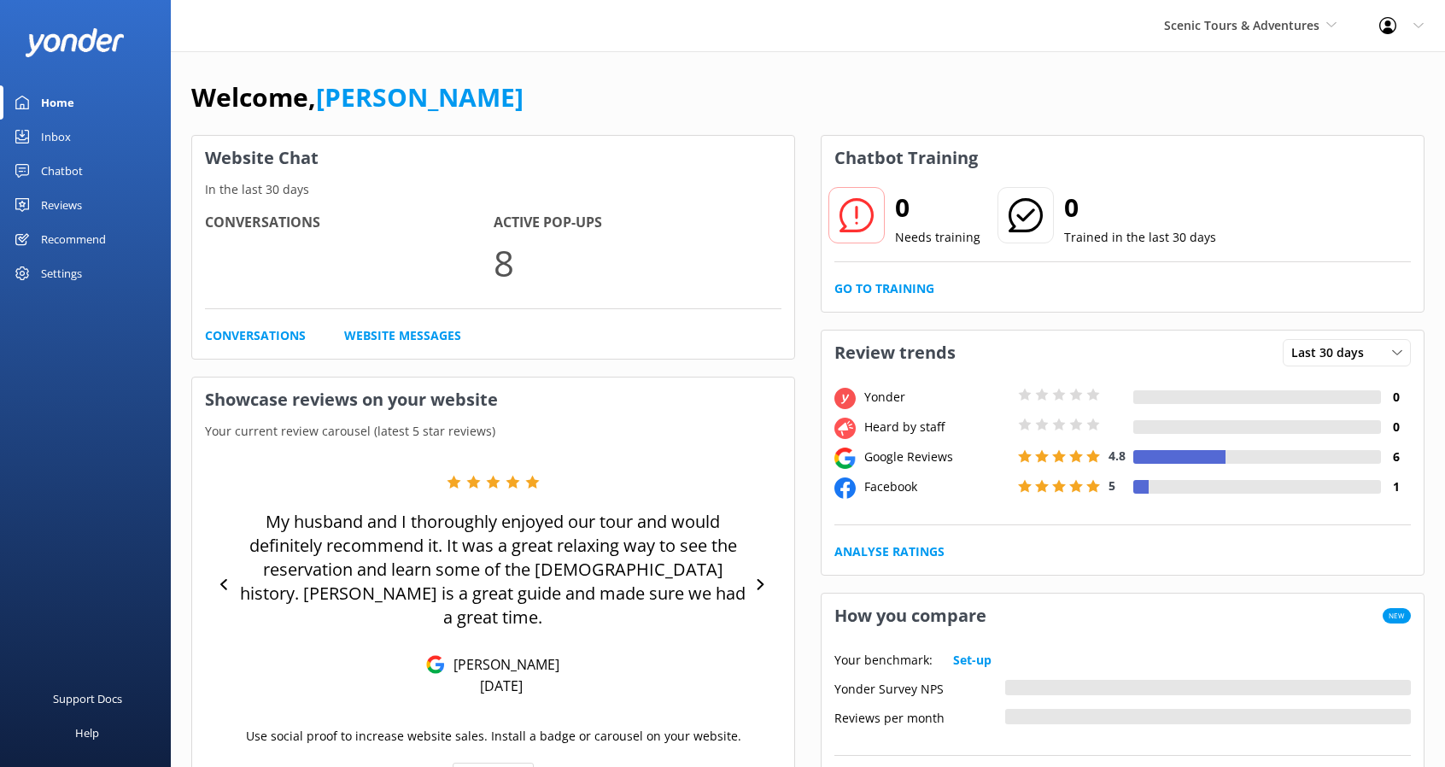
click at [82, 170] on link "Chatbot" at bounding box center [85, 171] width 171 height 34
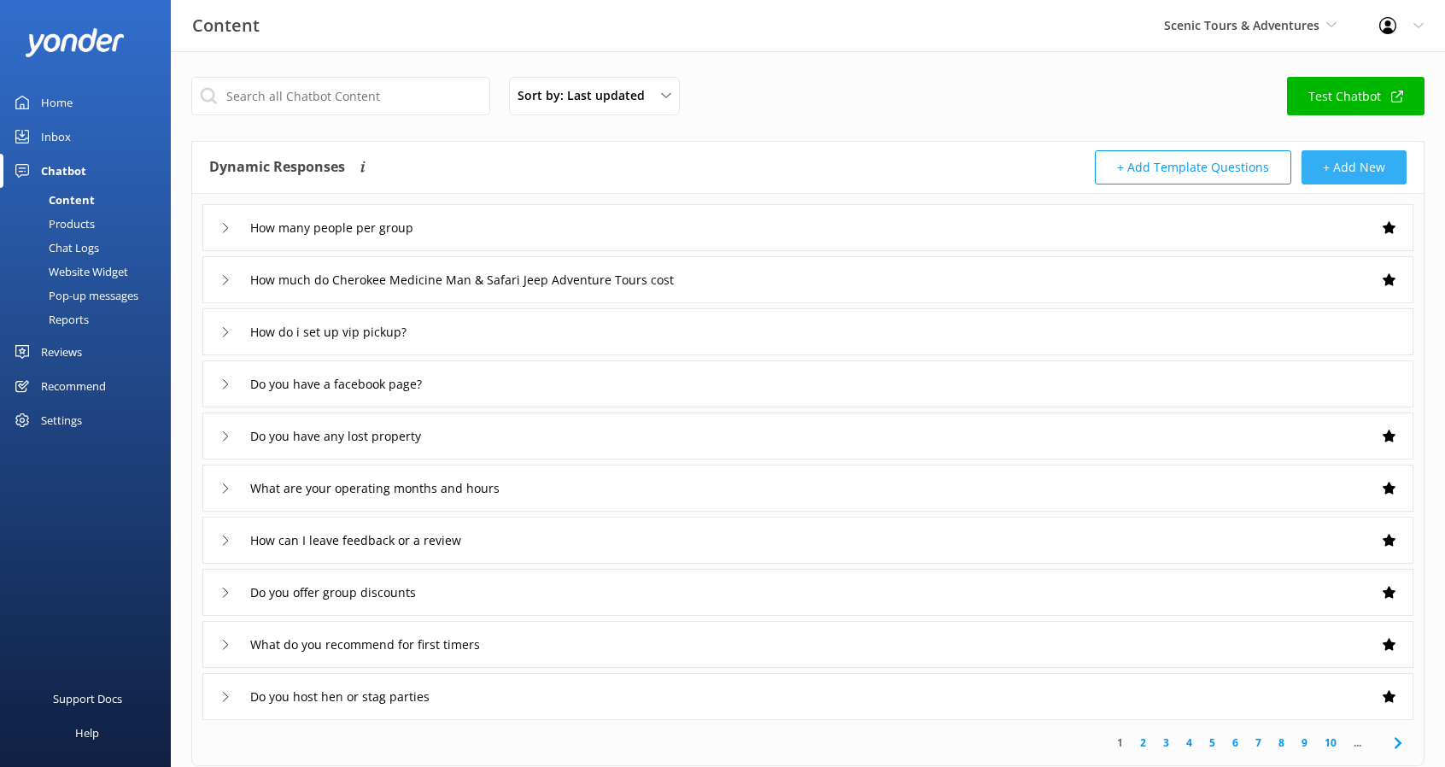
click at [1373, 175] on button "+ Add New" at bounding box center [1354, 167] width 105 height 34
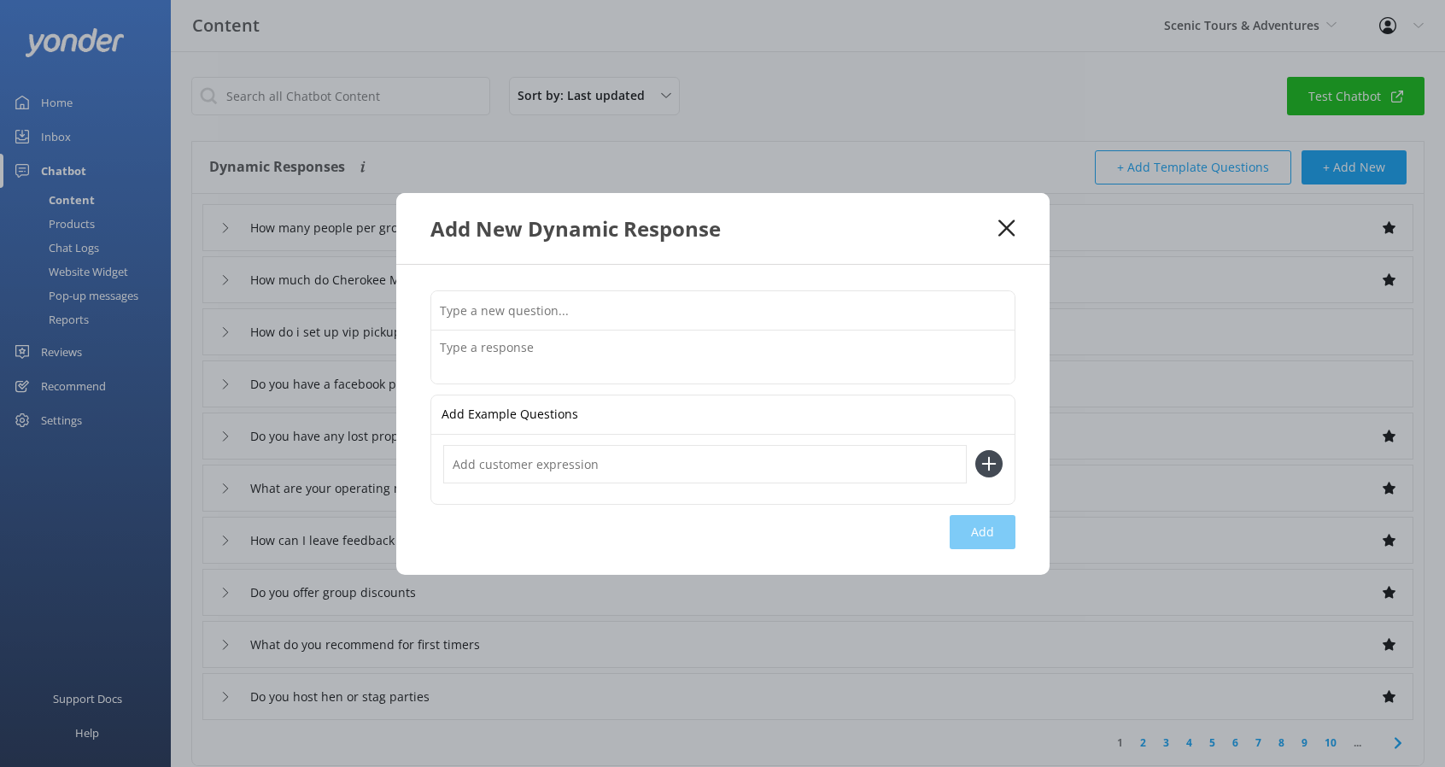
click at [593, 313] on input "text" at bounding box center [722, 310] width 583 height 38
type input "Can I bring my pet (dog)?"
click at [595, 354] on textarea at bounding box center [722, 357] width 583 height 53
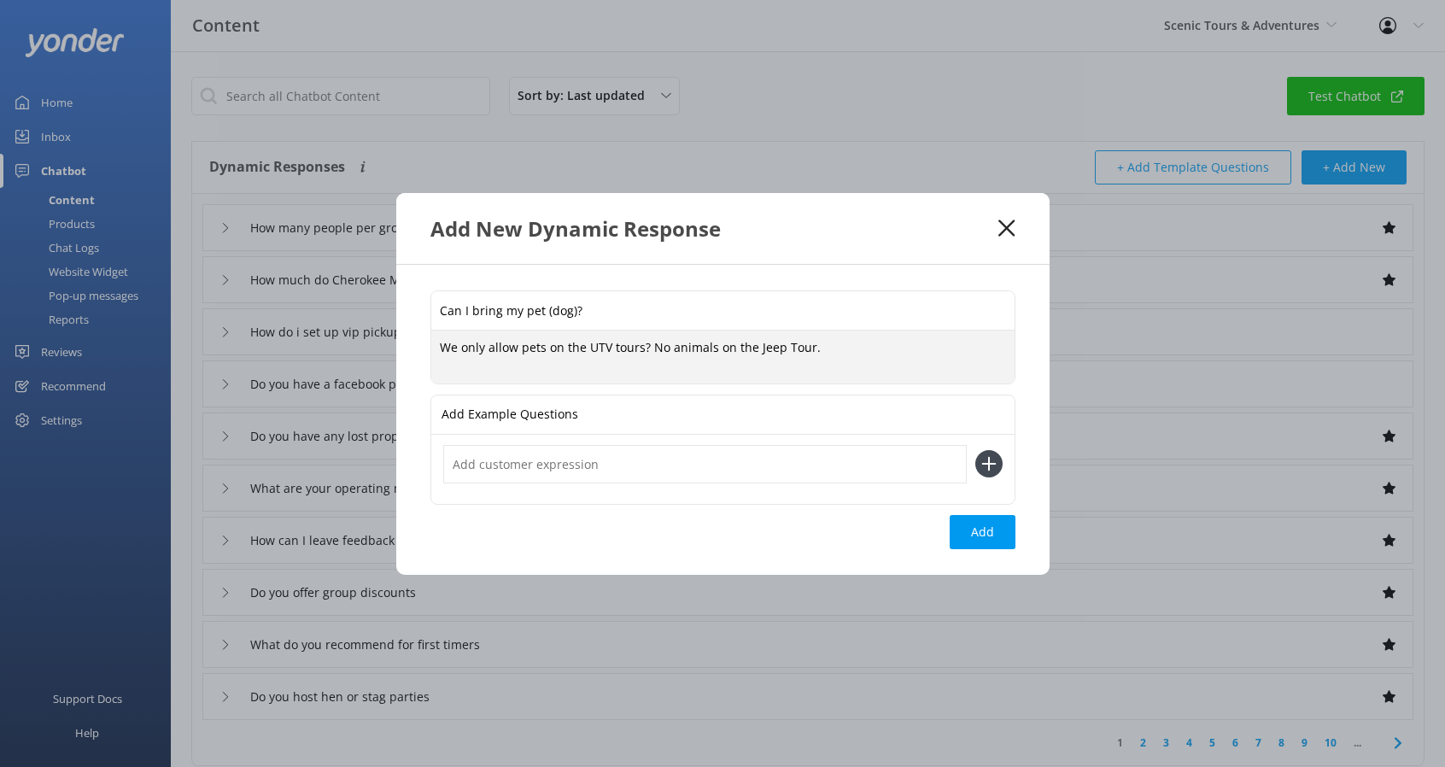
click at [644, 346] on textarea "We only allow pets on the UTV tours? No animals on the Jeep Tour." at bounding box center [722, 357] width 583 height 53
type textarea "We only allow pets on the UTV tours. No animals on the Jeep Tour."
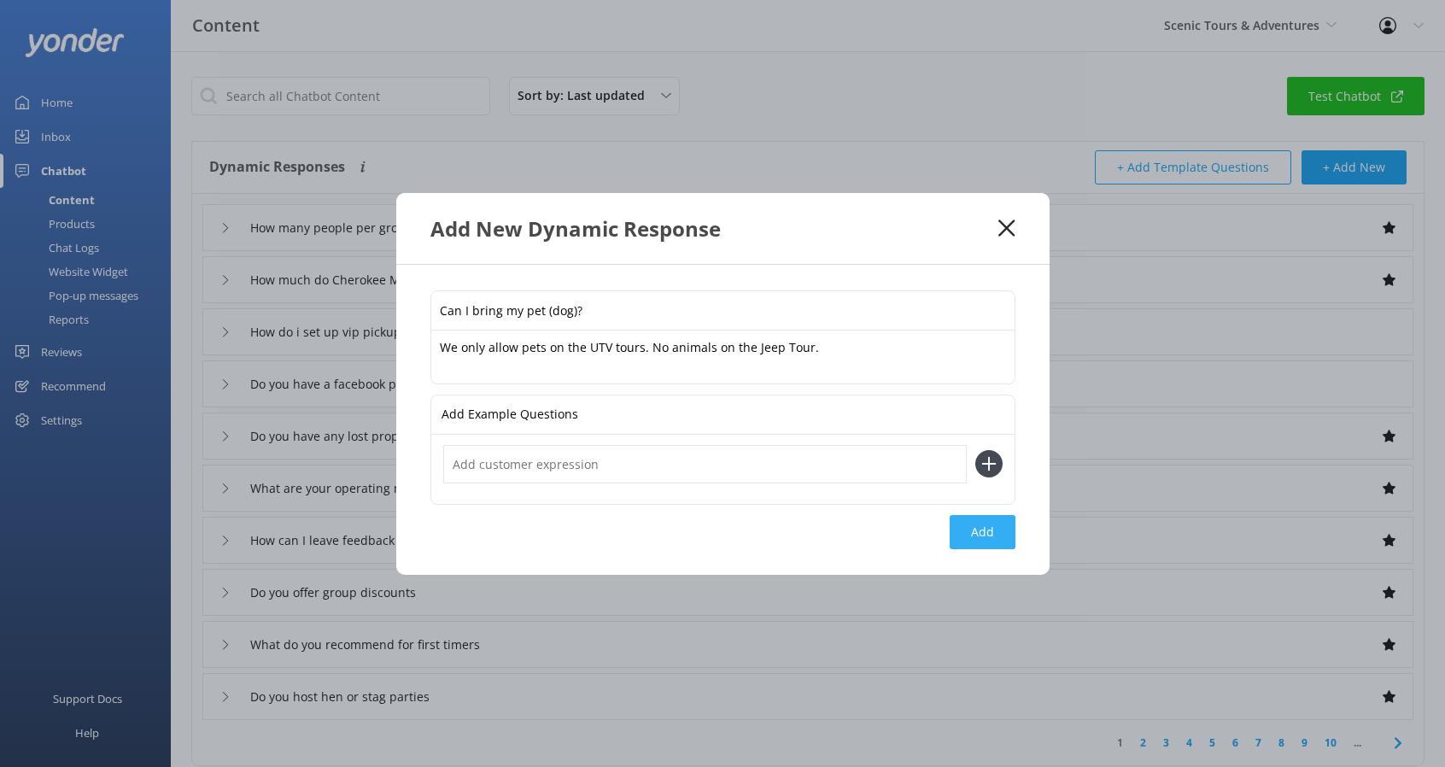
click at [984, 525] on button "Add" at bounding box center [983, 532] width 66 height 34
type input "Can I bring my pet (dog)?"
type input "How many people per group"
type input "How much do Cherokee Medicine Man & Safari Jeep Adventure Tours cost"
type input "How do i set up vip pickup?"
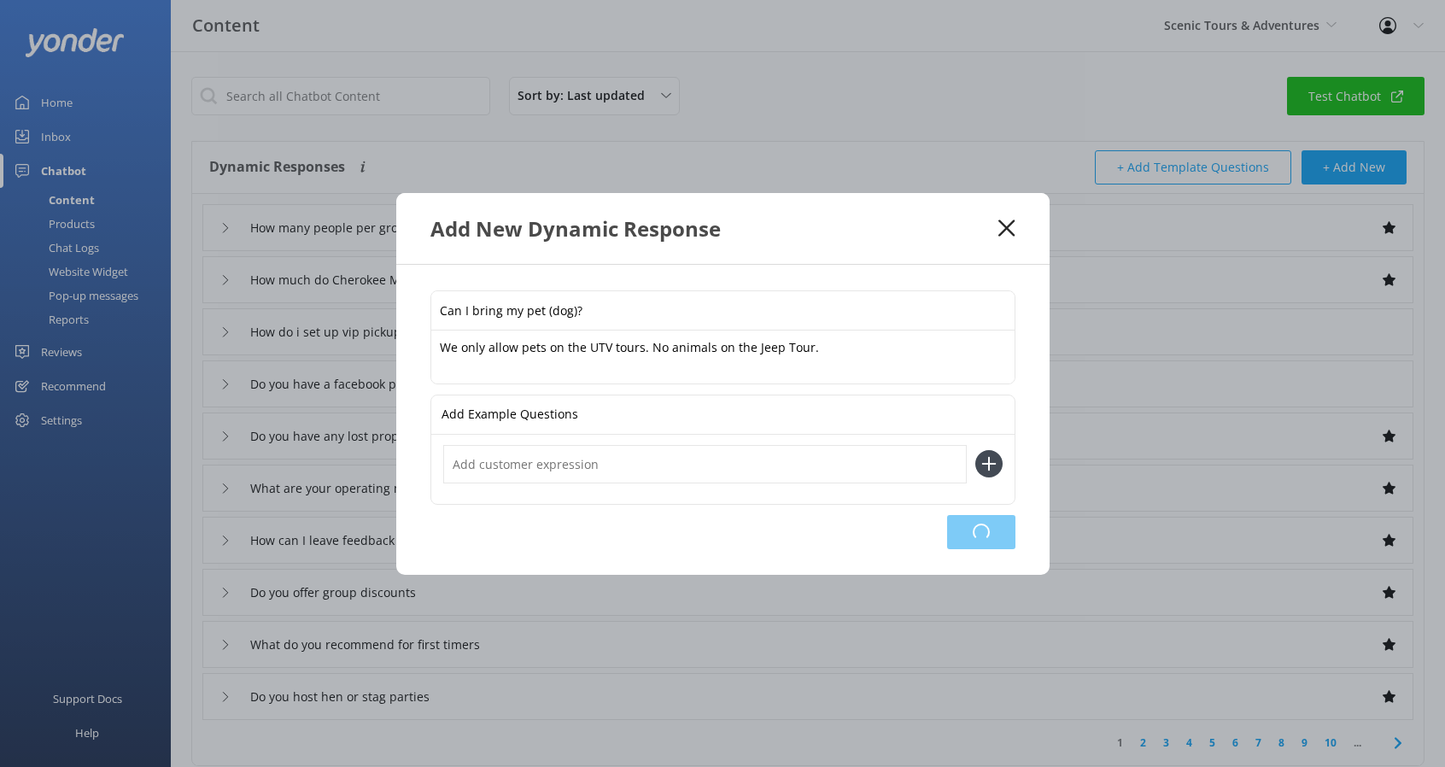
type input "Do you have a facebook page?"
type input "Do you have any lost property"
type input "What are your operating months and hours"
type input "How can I leave feedback or a review"
type input "Do you offer group discounts"
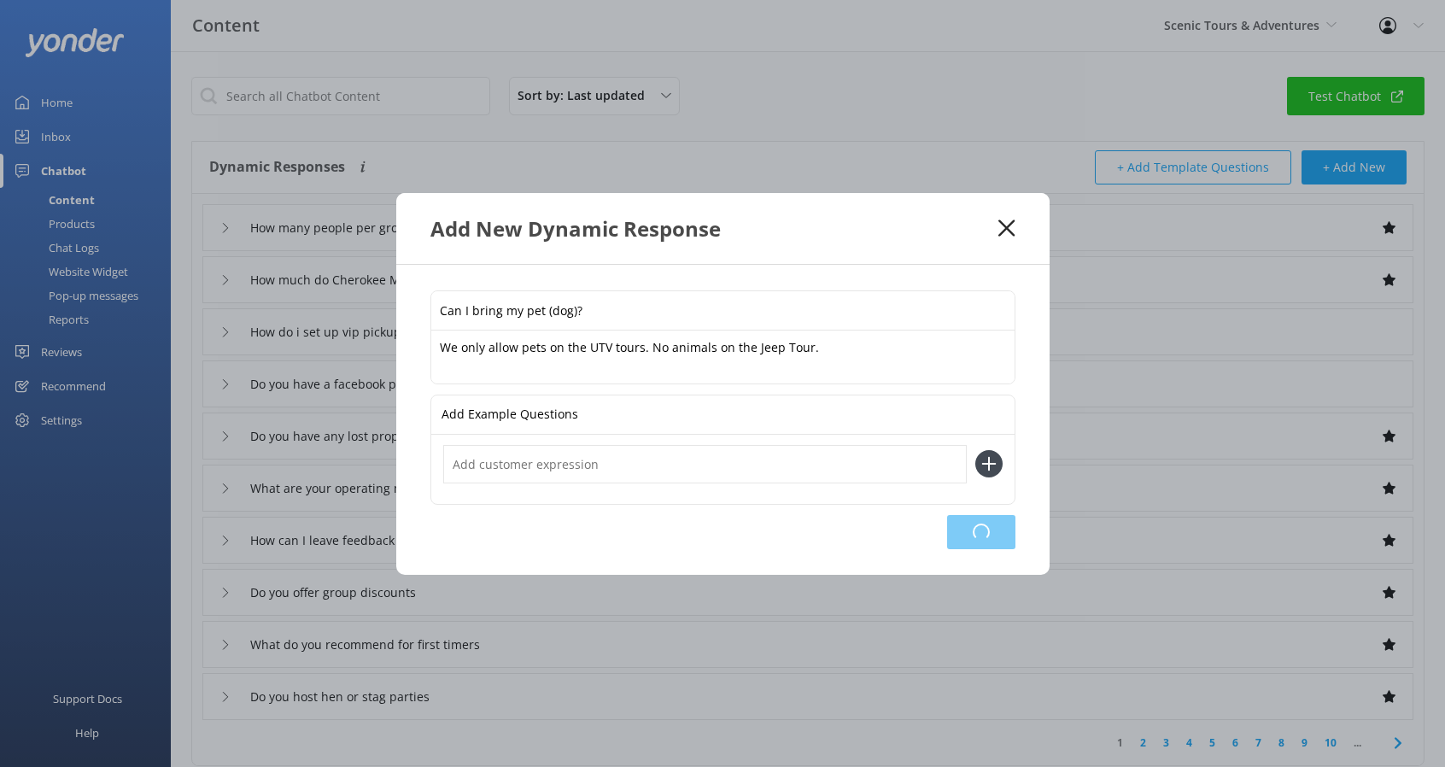
type input "What do you recommend for first timers"
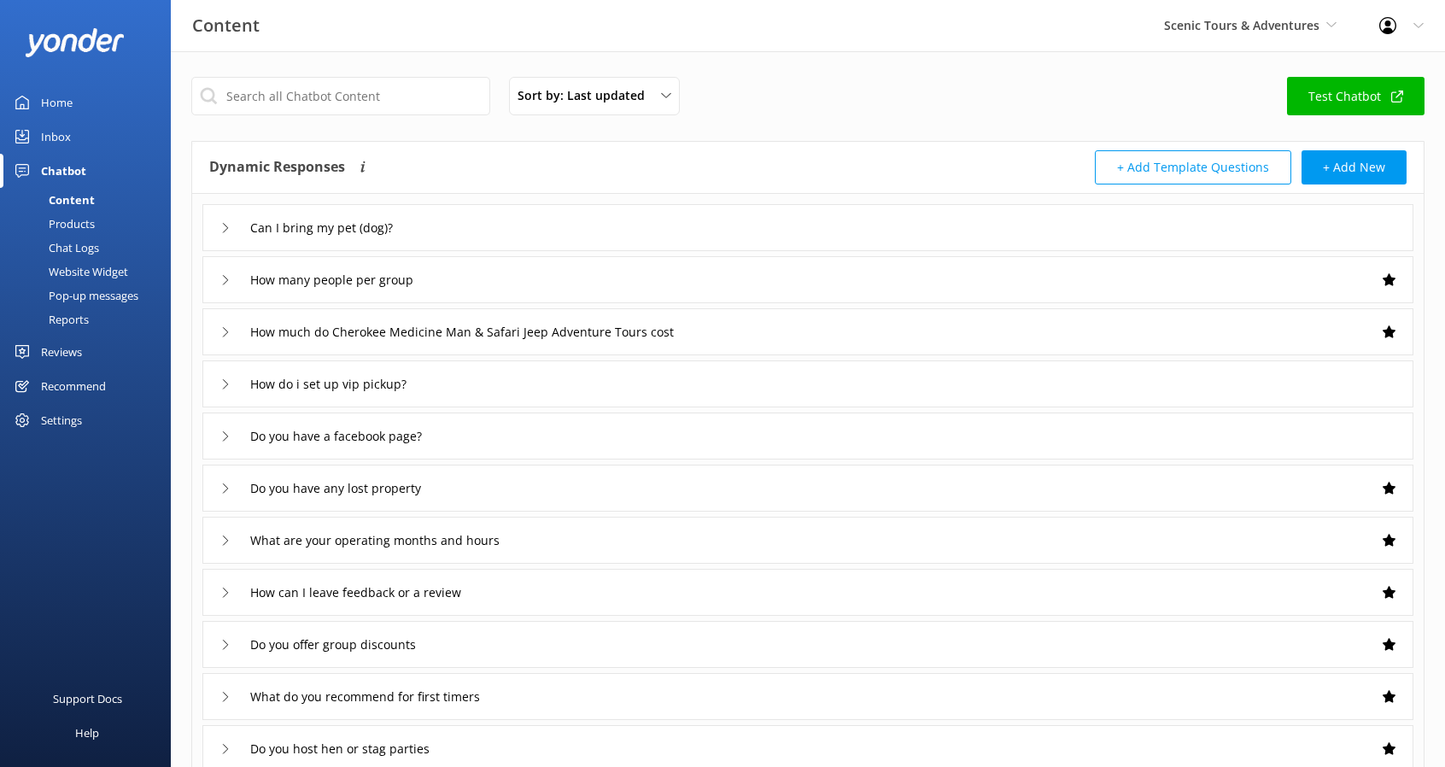
click at [91, 324] on link "Reports" at bounding box center [90, 320] width 161 height 24
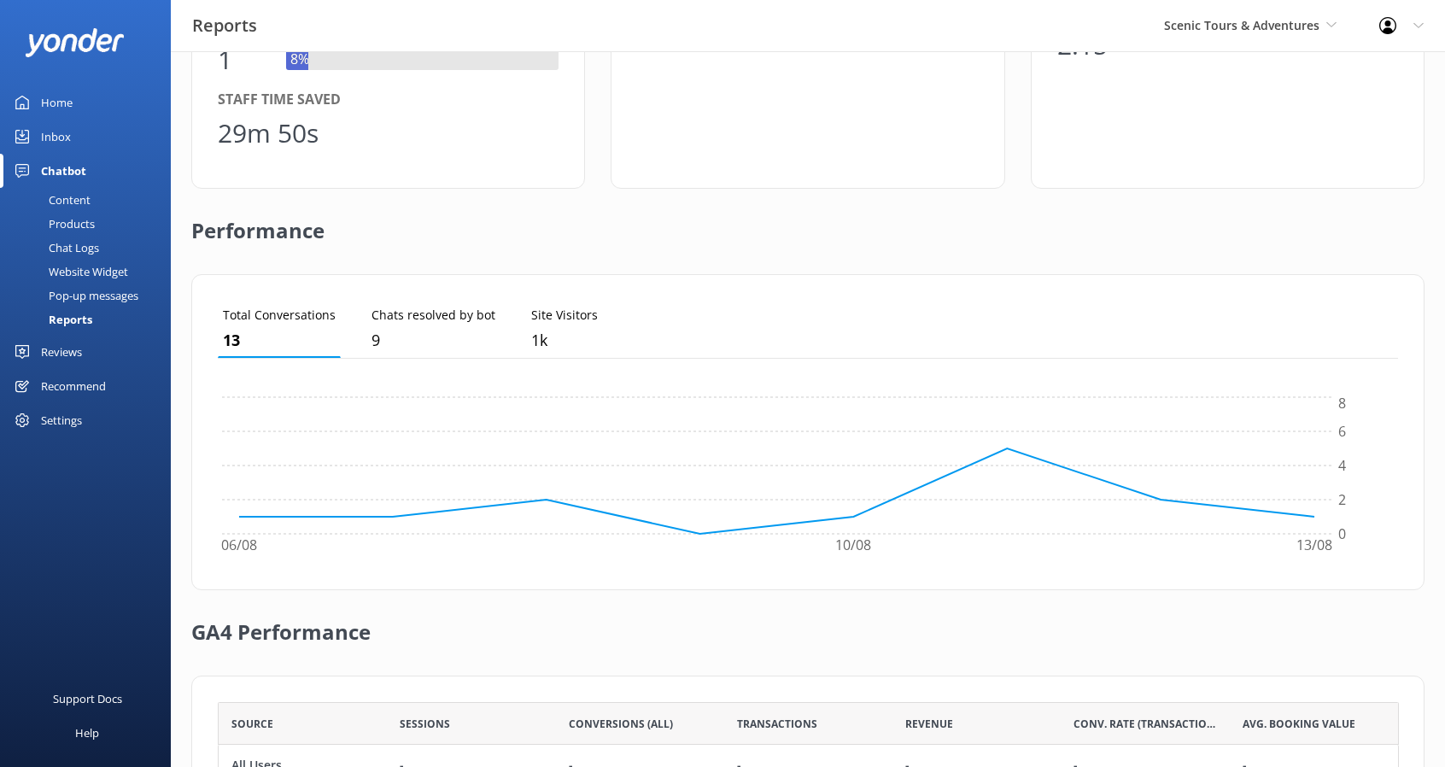
scroll to position [421, 0]
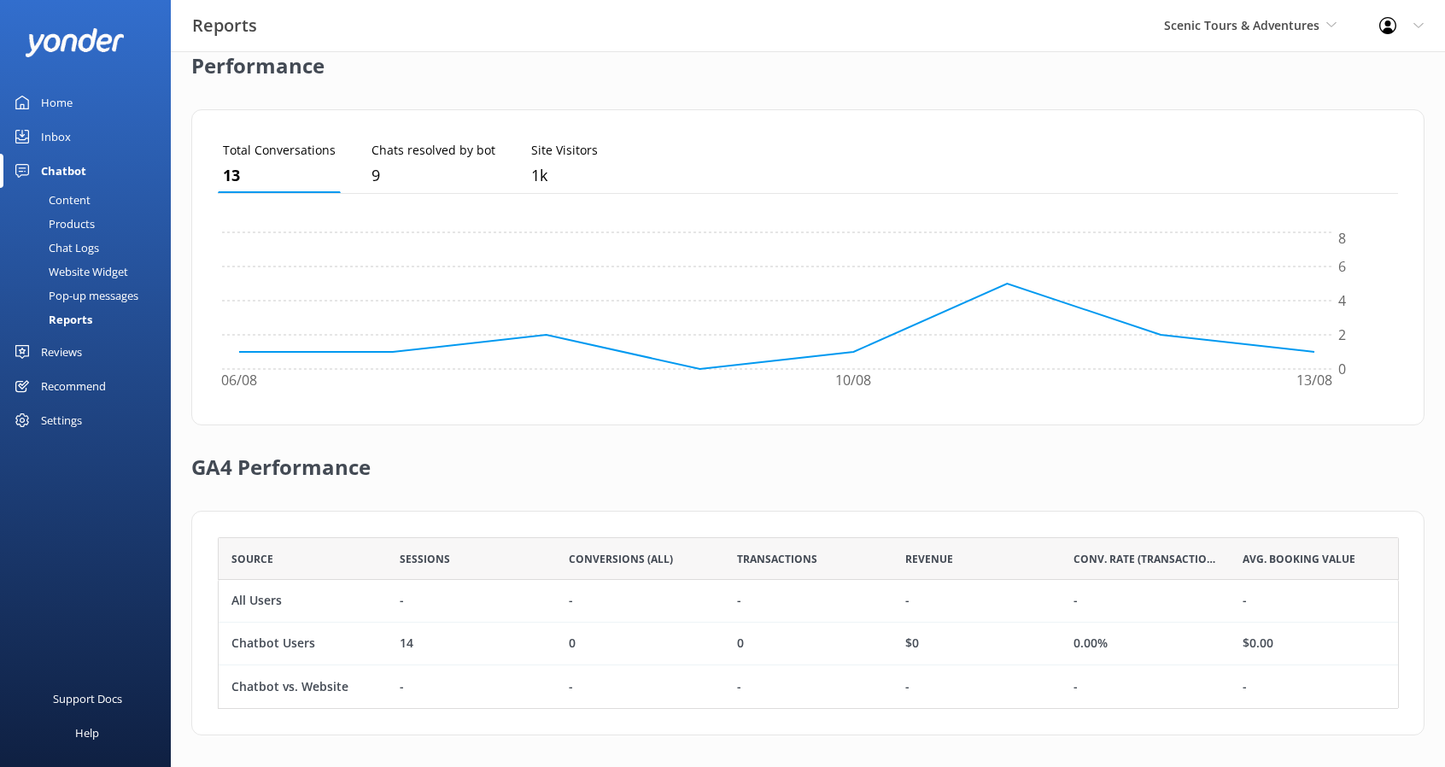
click at [1295, 11] on div "Scenic Tours & Adventures Scenic Tours & Adventures Cherokee Cannabis Tours" at bounding box center [1250, 25] width 215 height 51
click at [1251, 105] on link "Cherokee Cannabis Tours" at bounding box center [1228, 112] width 171 height 41
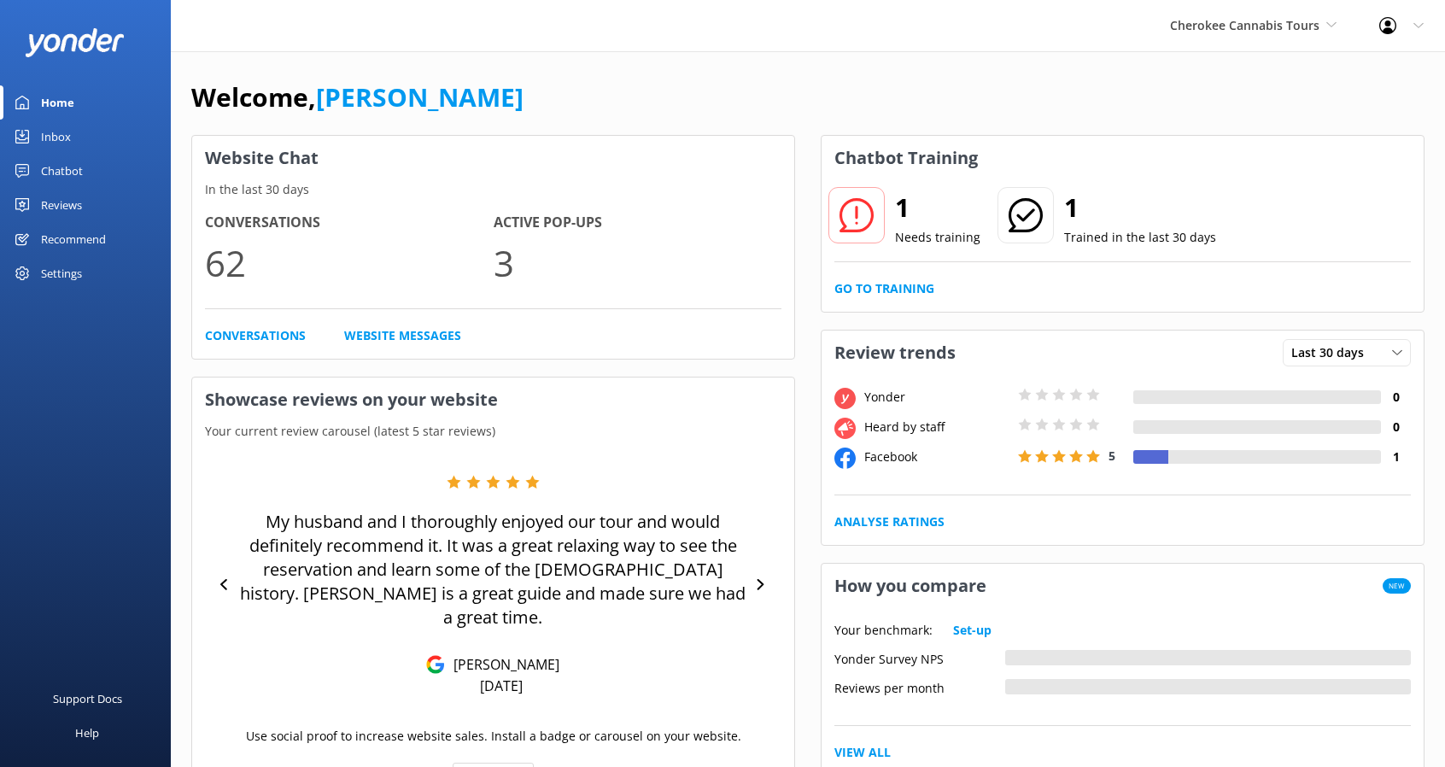
click at [69, 207] on div "Reviews" at bounding box center [61, 205] width 41 height 34
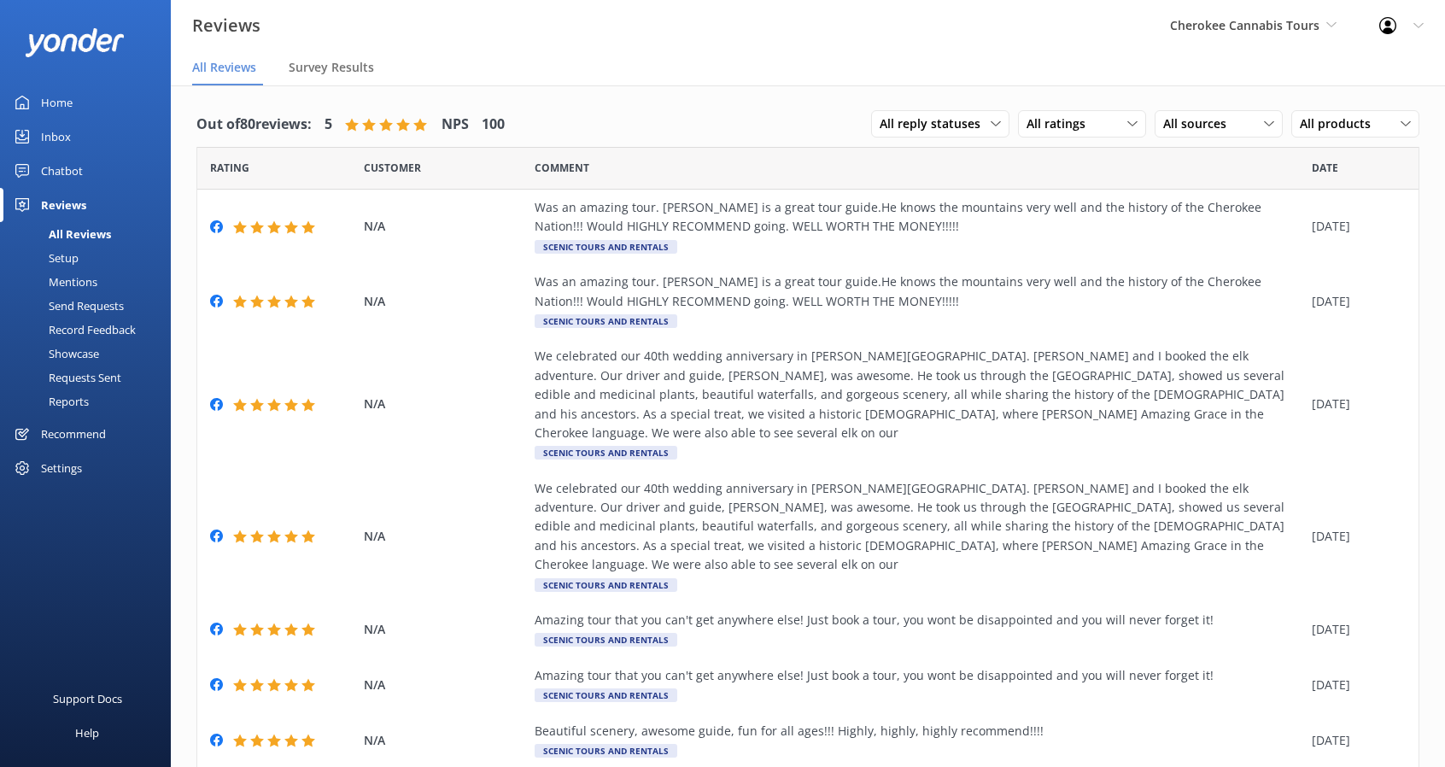
click at [73, 404] on div "Reports" at bounding box center [49, 402] width 79 height 24
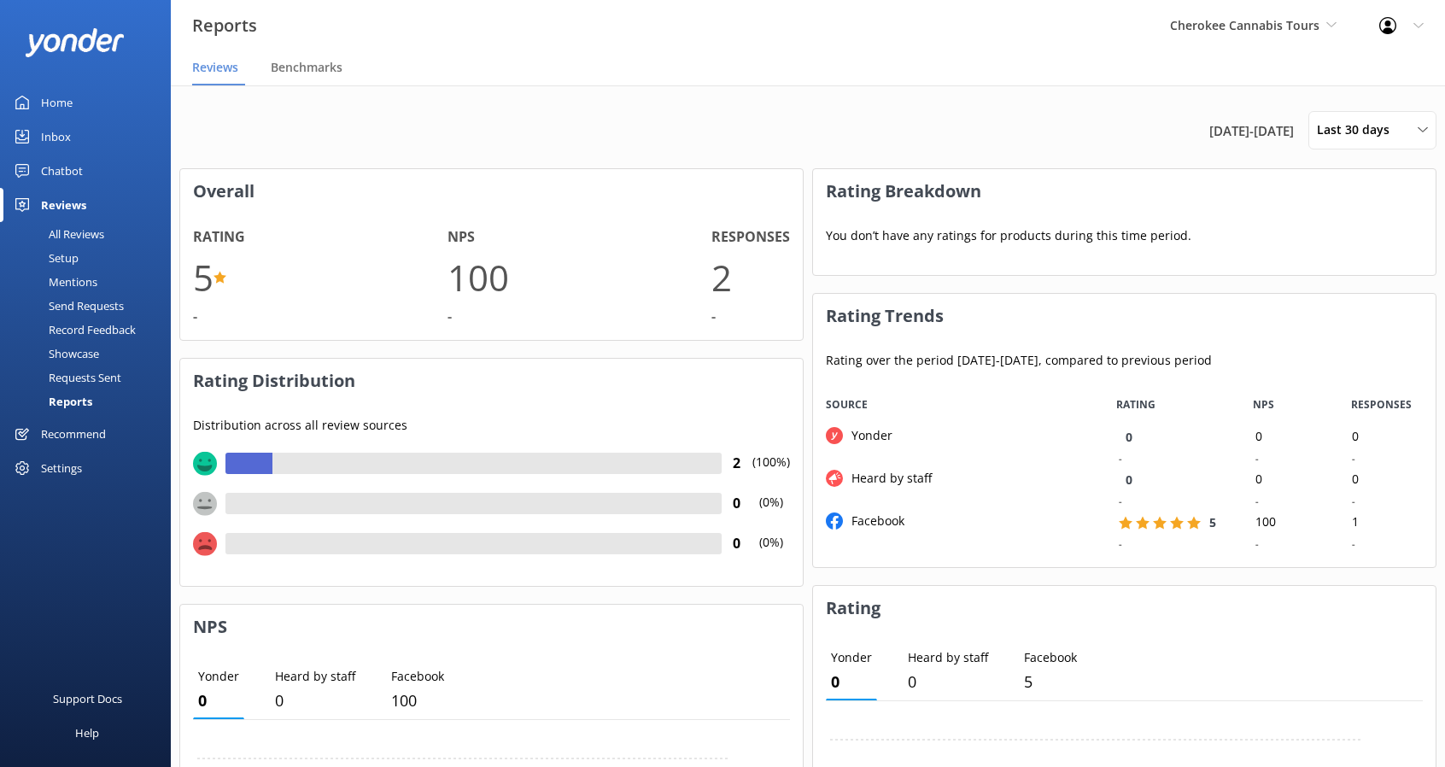
scroll to position [170, 610]
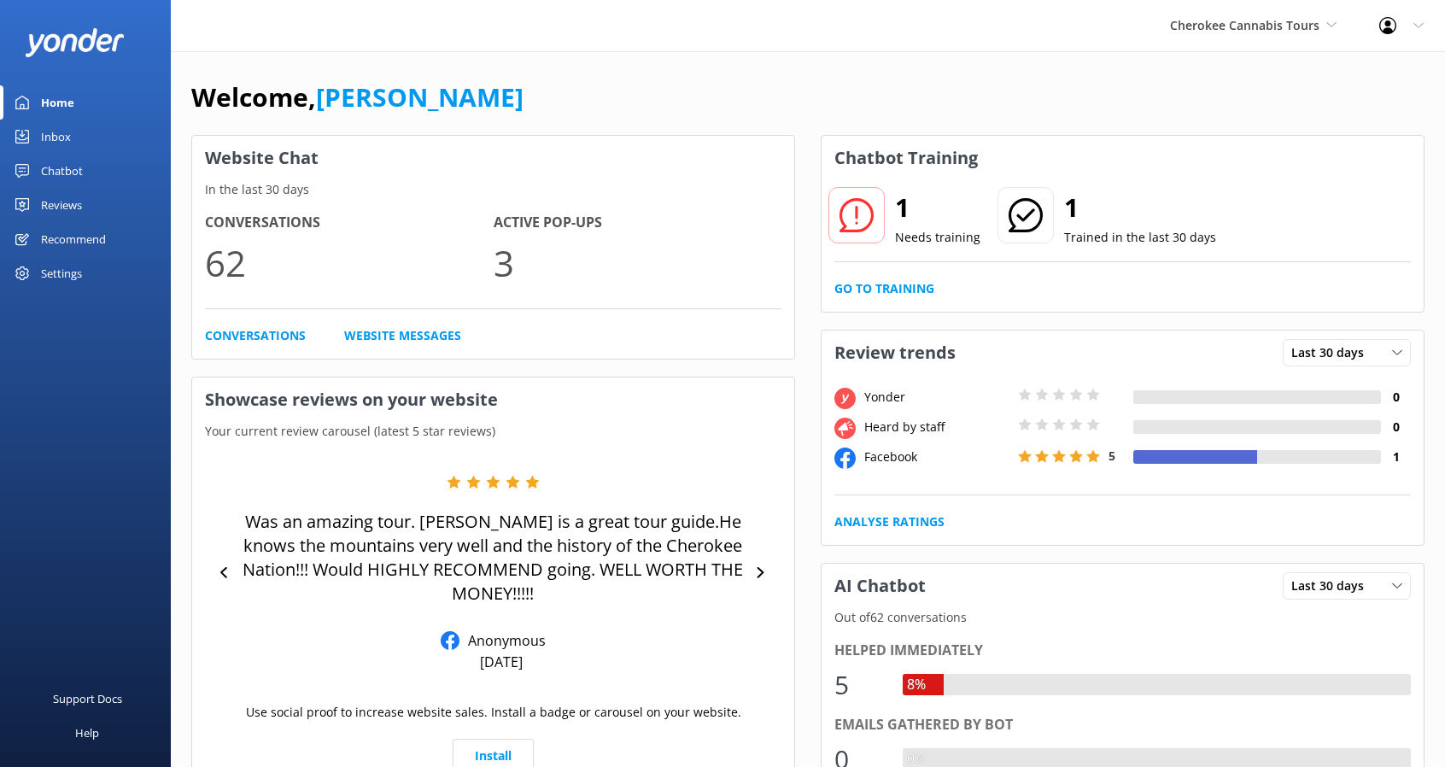
click at [1271, 14] on div "Cherokee Cannabis Tours Scenic Tours & Adventures Cherokee Cannabis Tours" at bounding box center [1253, 25] width 209 height 51
click at [1243, 64] on link "Scenic Tours & Adventures" at bounding box center [1234, 71] width 171 height 41
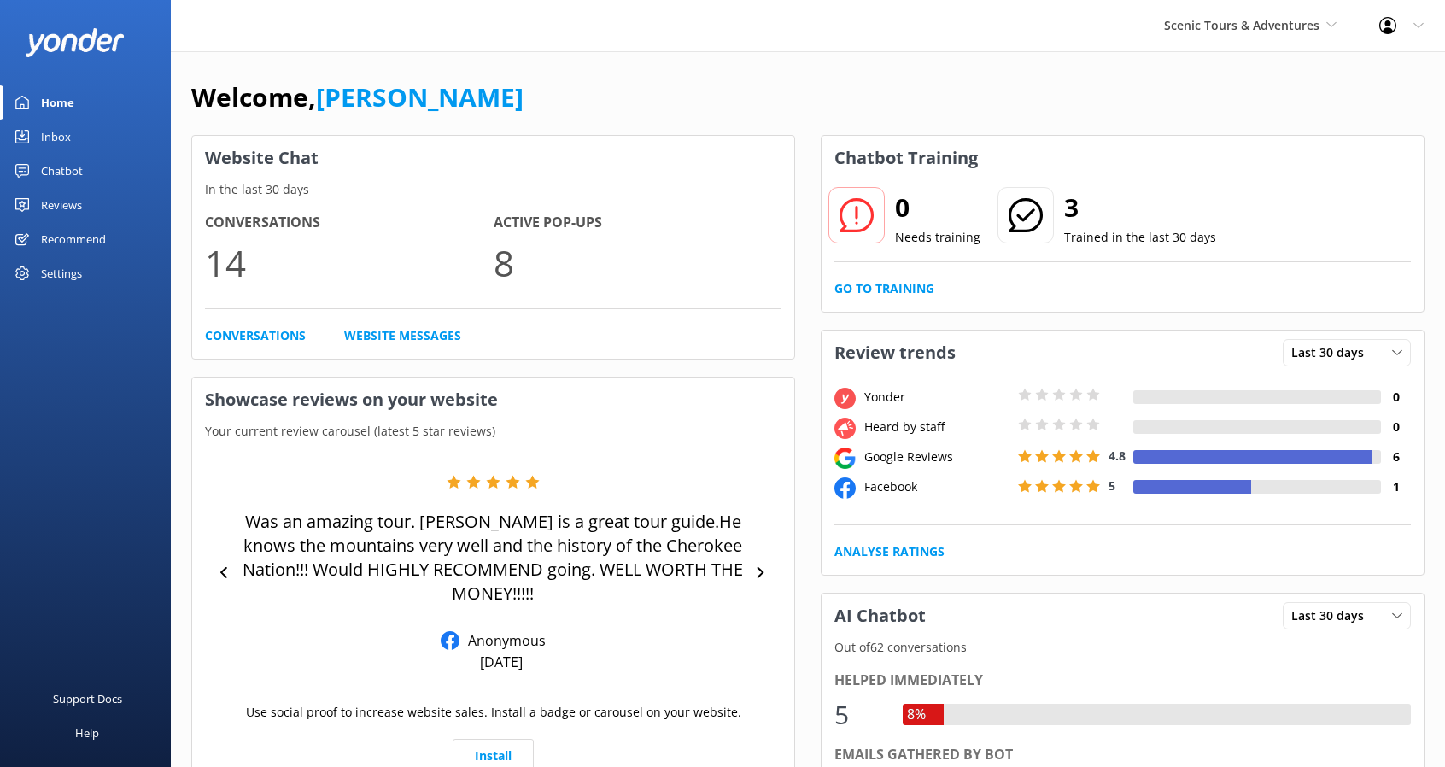
click at [73, 207] on div "Reviews" at bounding box center [61, 205] width 41 height 34
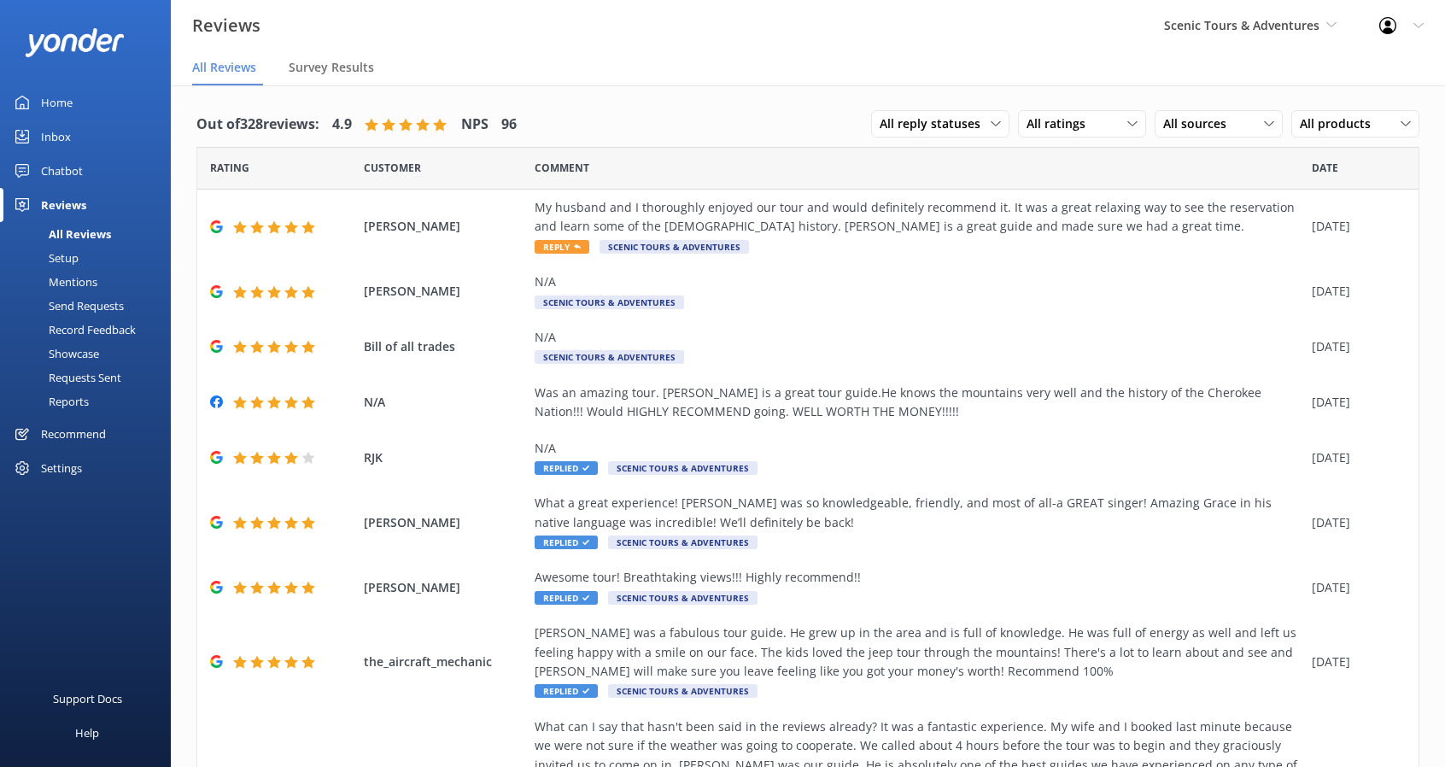
click at [104, 307] on div "Send Requests" at bounding box center [67, 306] width 114 height 24
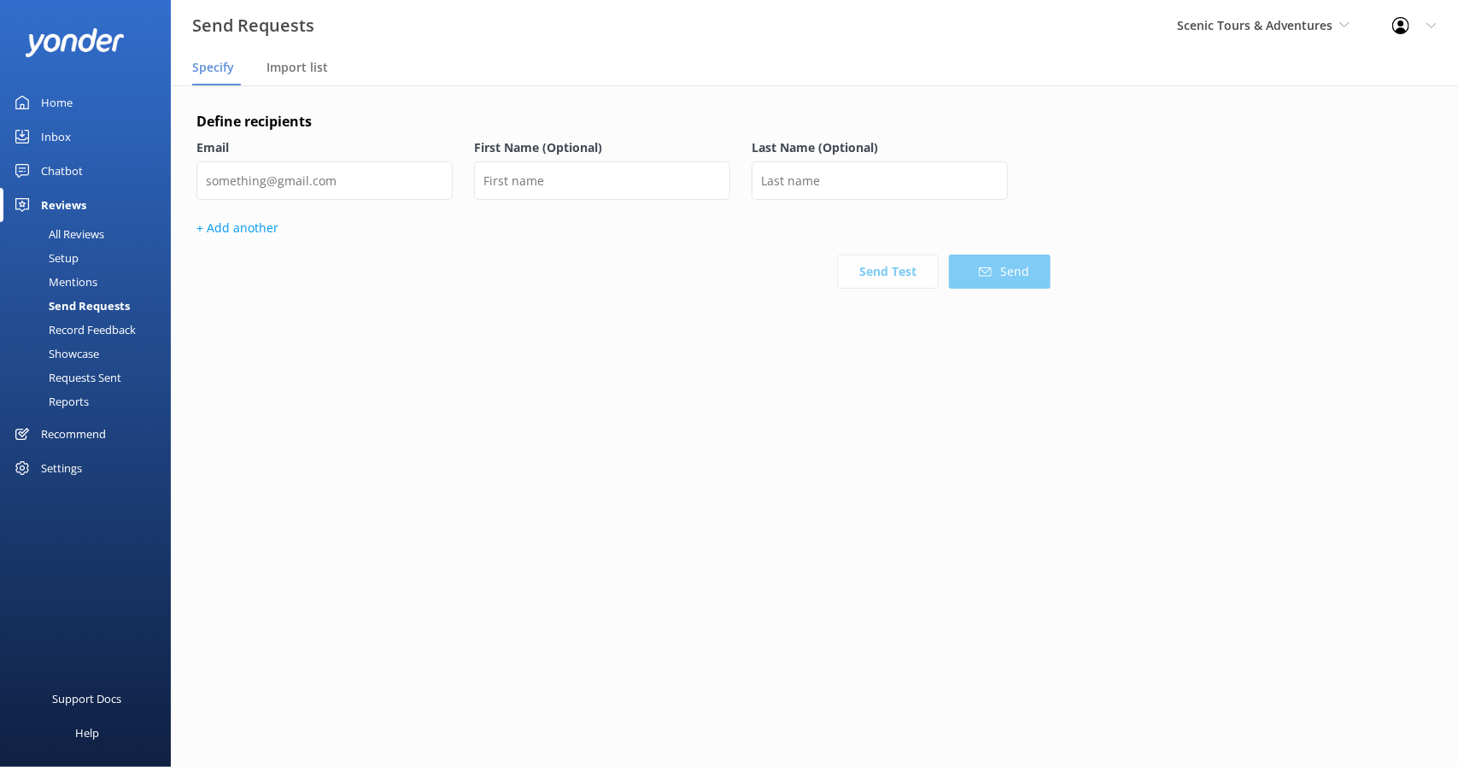
click at [100, 331] on div "Record Feedback" at bounding box center [73, 330] width 126 height 24
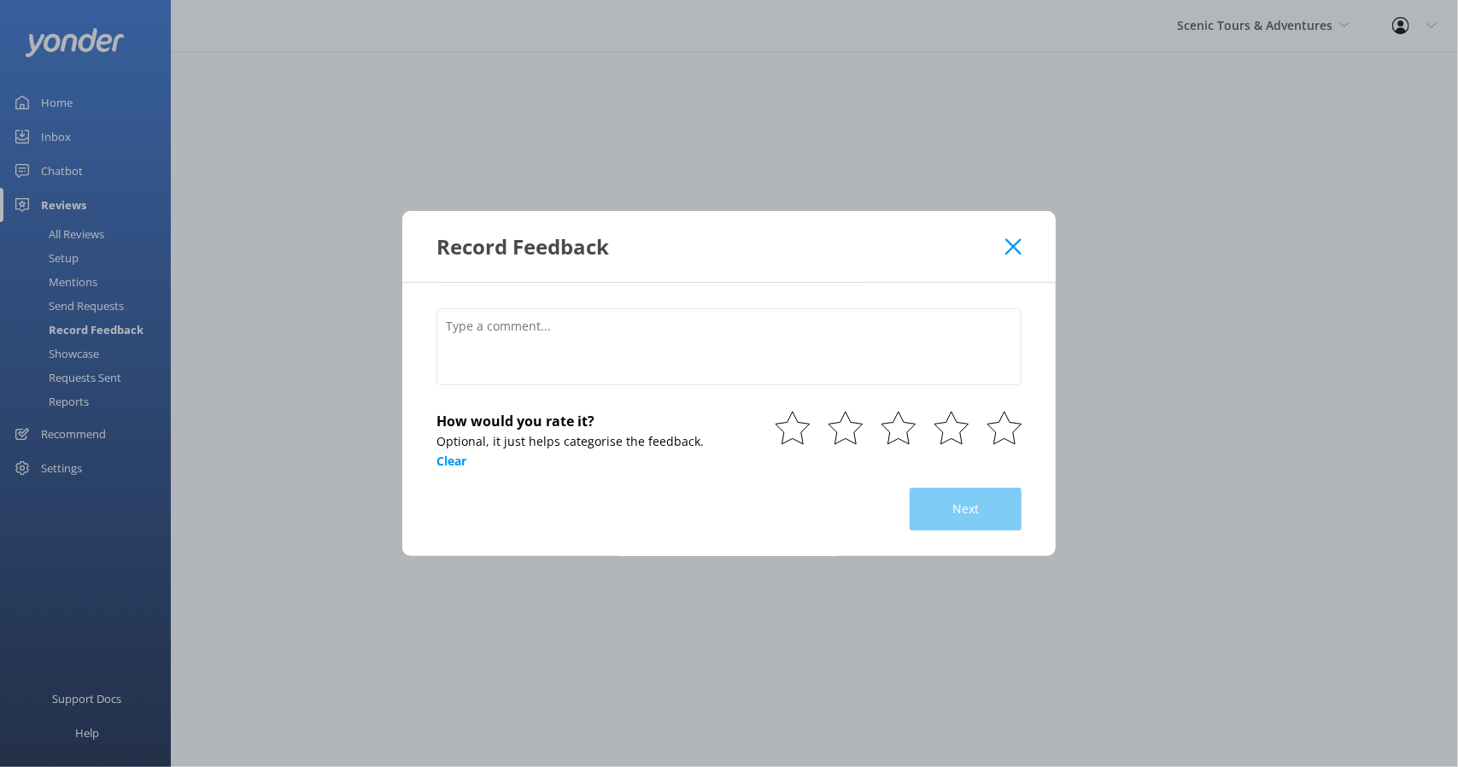
click at [91, 360] on div "Record Feedback How would you rate it? Optional, it just helps categorise the f…" at bounding box center [729, 383] width 1458 height 767
click at [1003, 250] on div "Record Feedback" at bounding box center [720, 246] width 569 height 28
click at [1017, 238] on icon at bounding box center [1013, 246] width 16 height 17
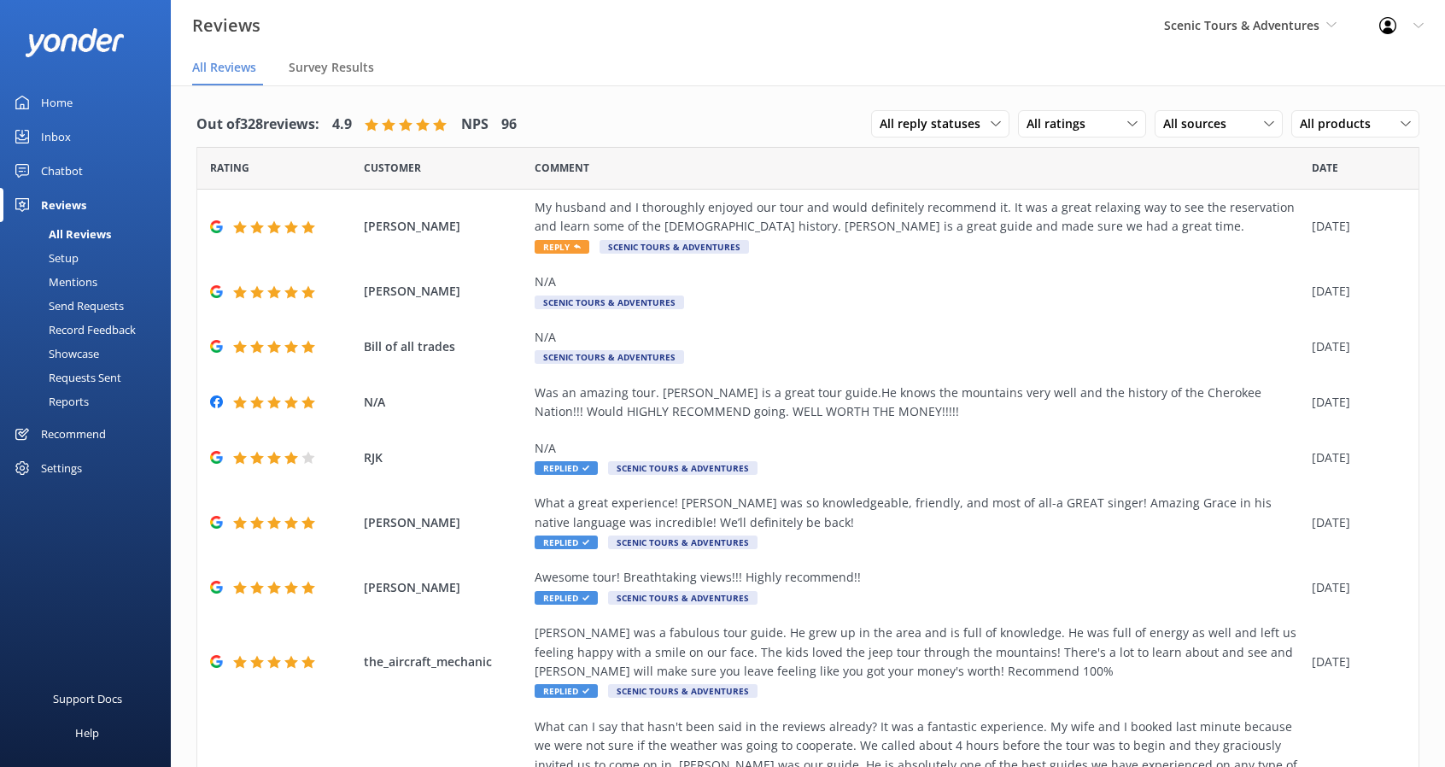
click at [76, 430] on div "Recommend" at bounding box center [73, 434] width 65 height 34
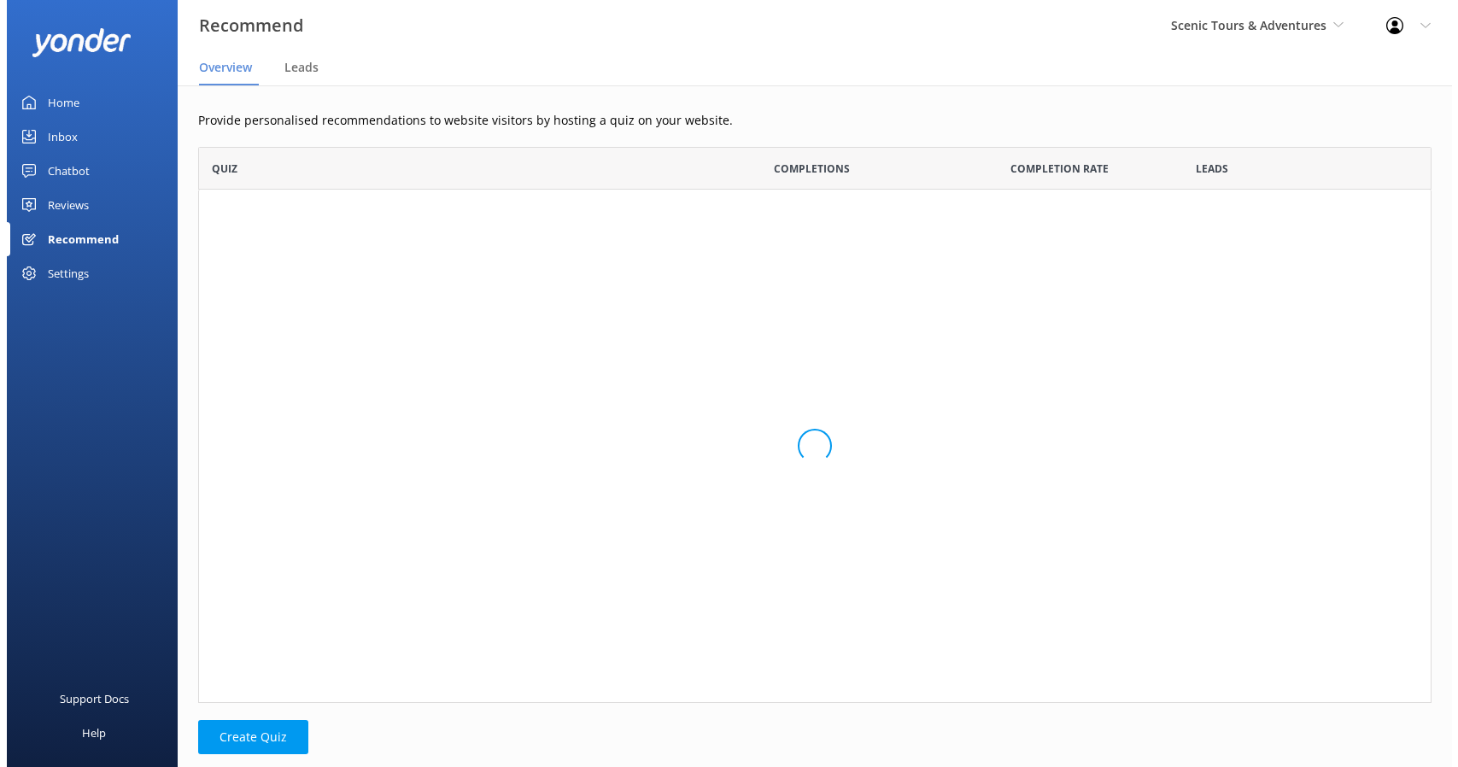
scroll to position [542, 1220]
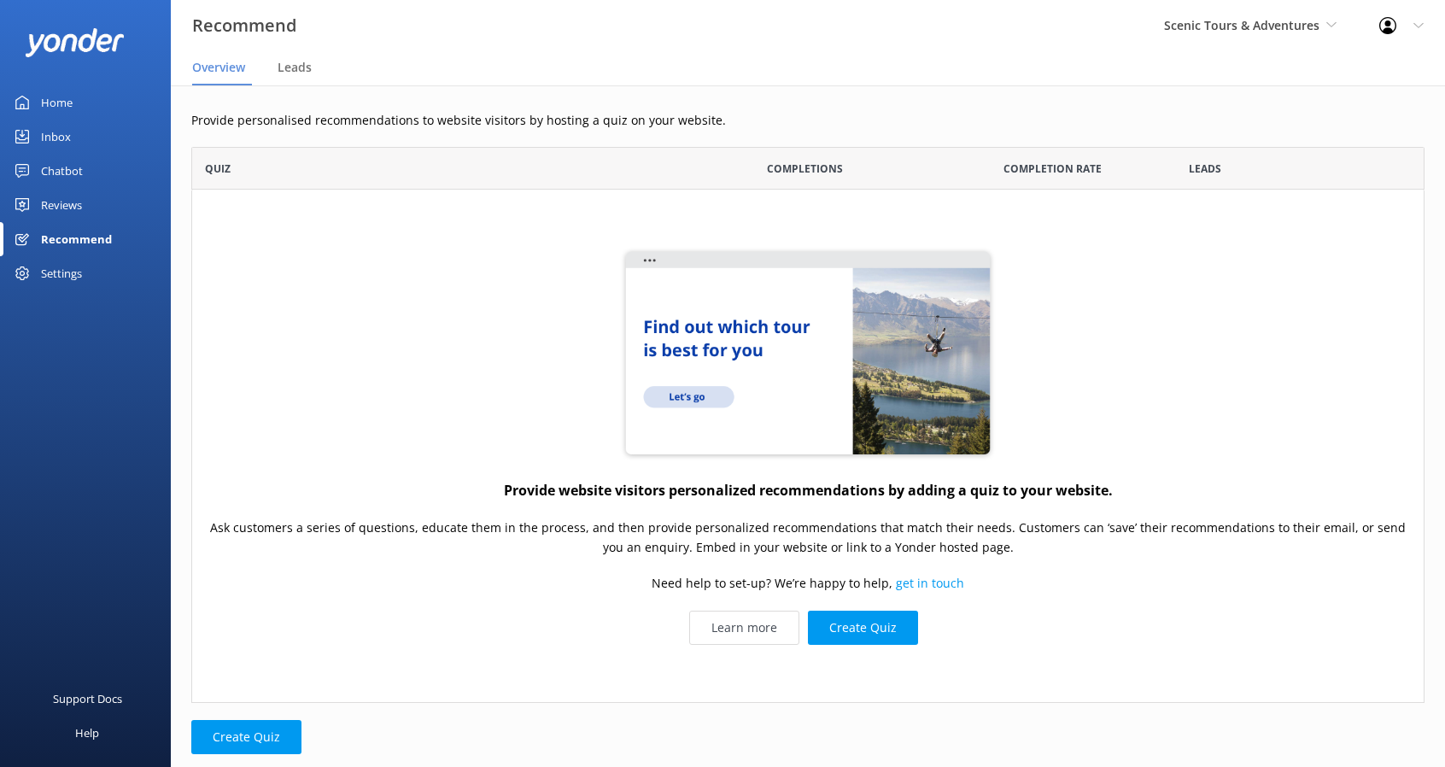
click at [59, 255] on div "Recommend" at bounding box center [76, 239] width 71 height 34
click at [58, 264] on div "Settings" at bounding box center [61, 273] width 41 height 34
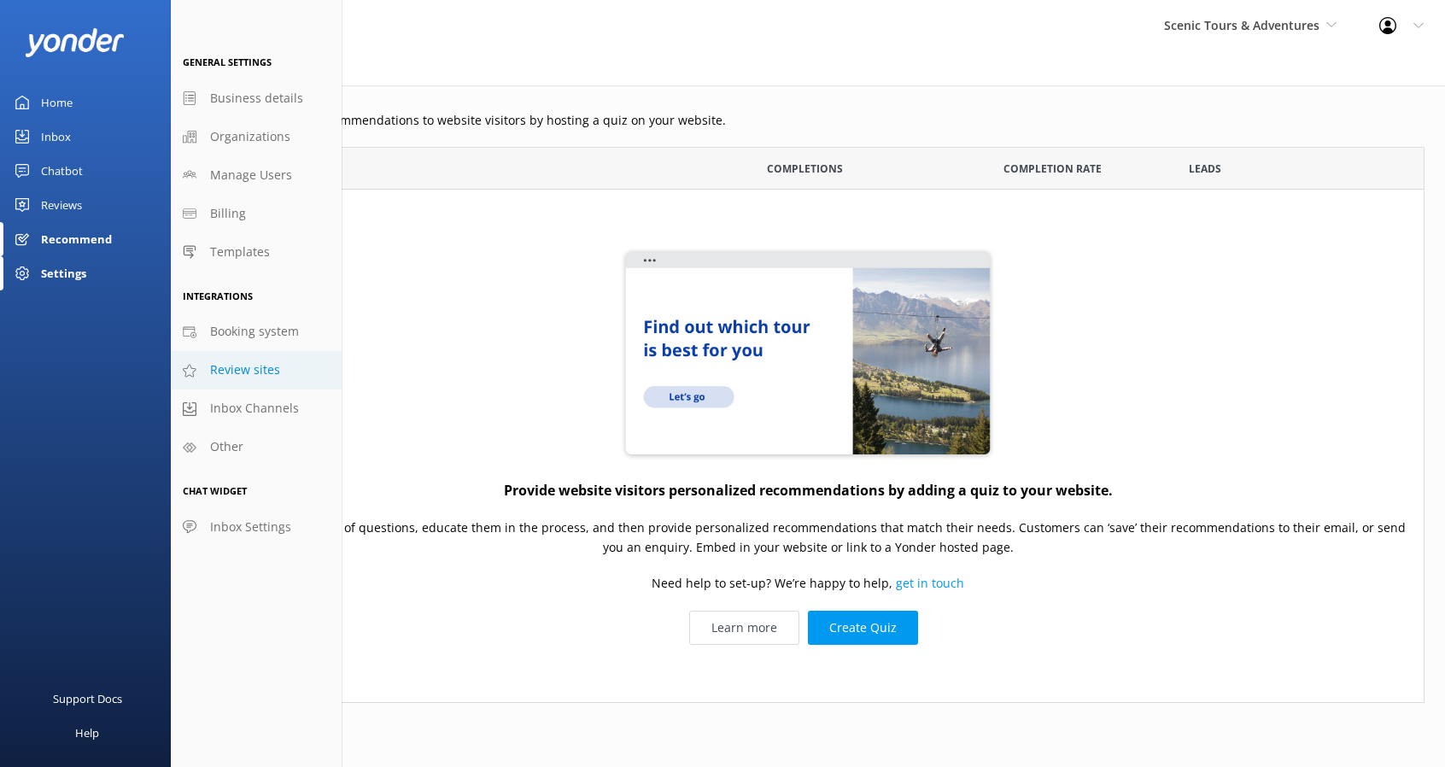
click at [257, 360] on link "Review sites" at bounding box center [256, 370] width 171 height 38
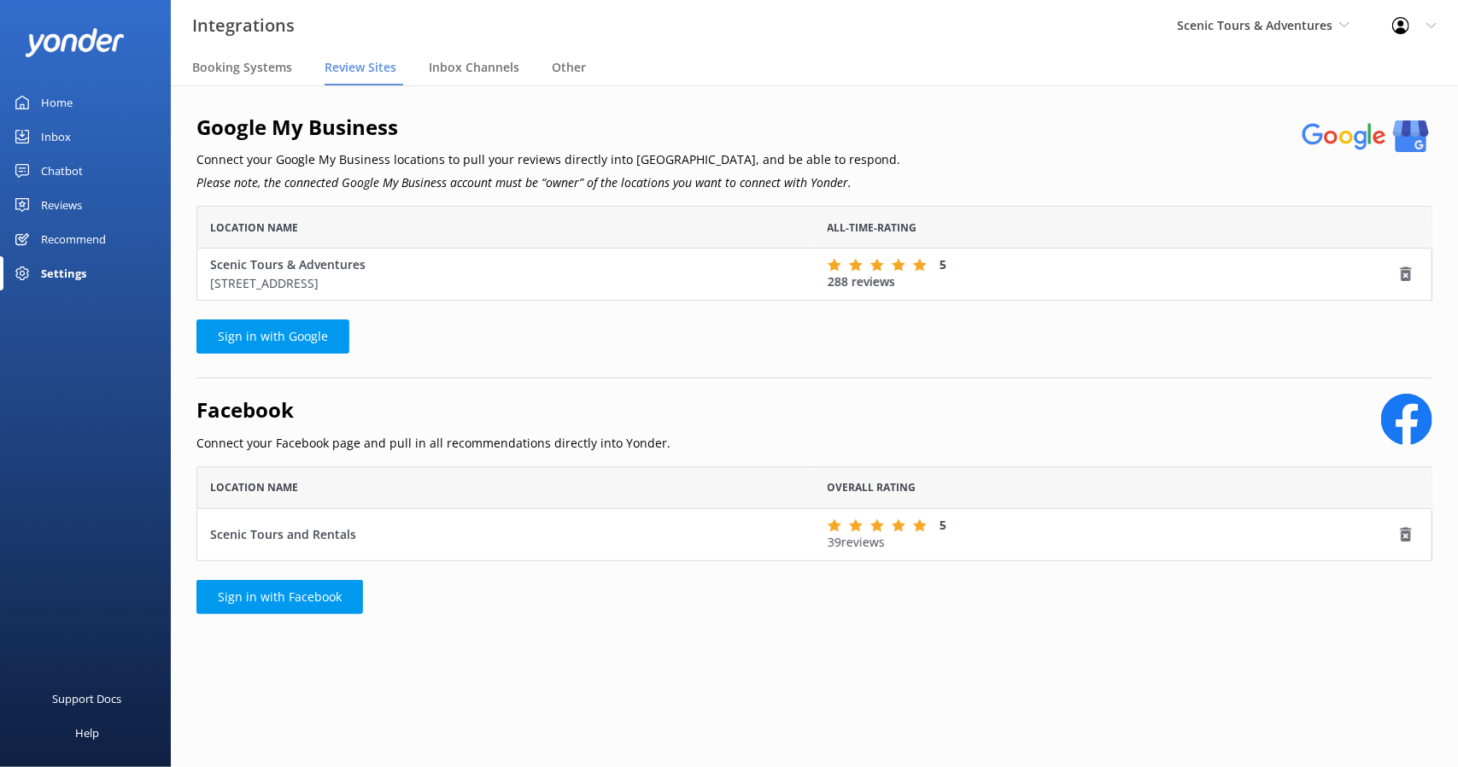
scroll to position [81, 1223]
click at [464, 67] on span "Inbox Channels" at bounding box center [474, 67] width 91 height 17
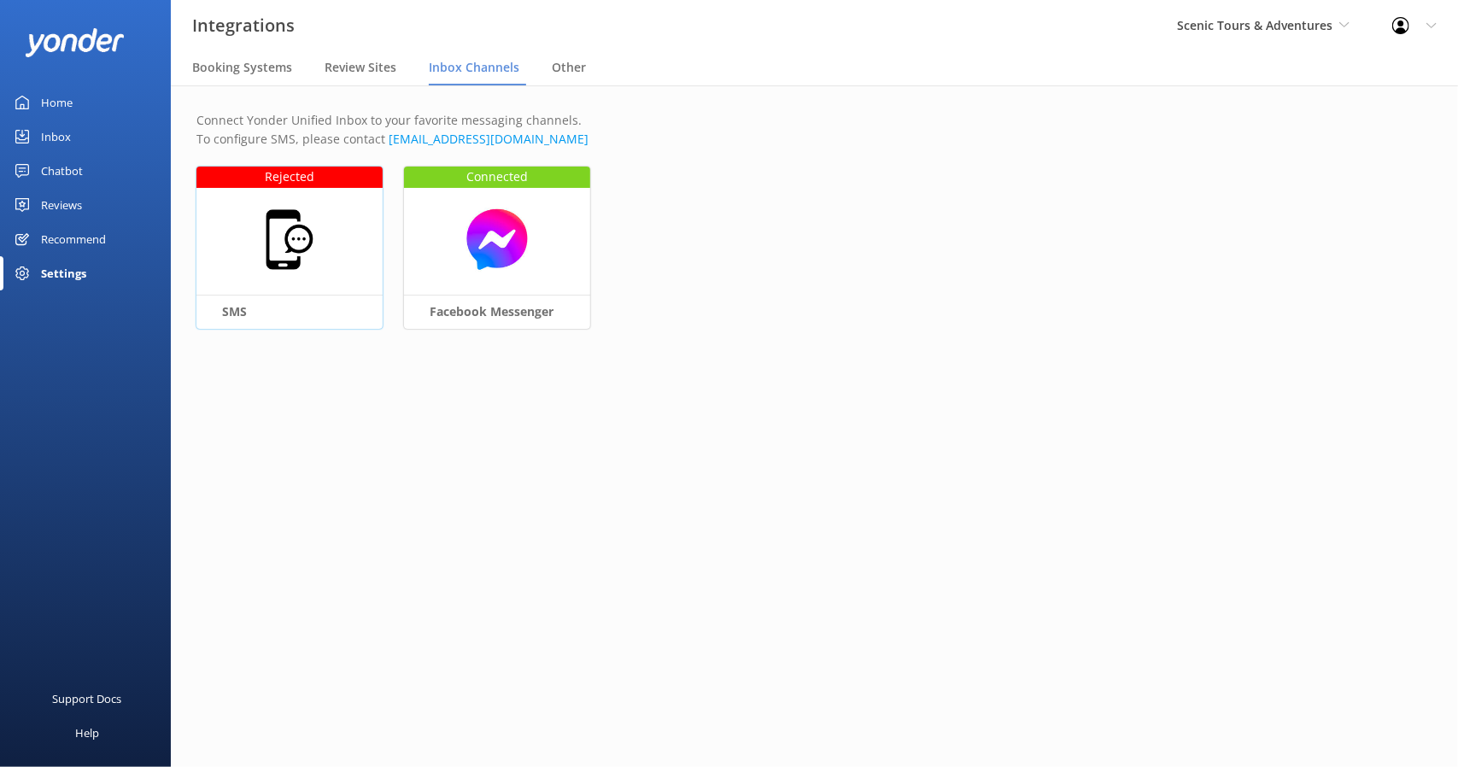
click at [252, 245] on div at bounding box center [289, 240] width 186 height 146
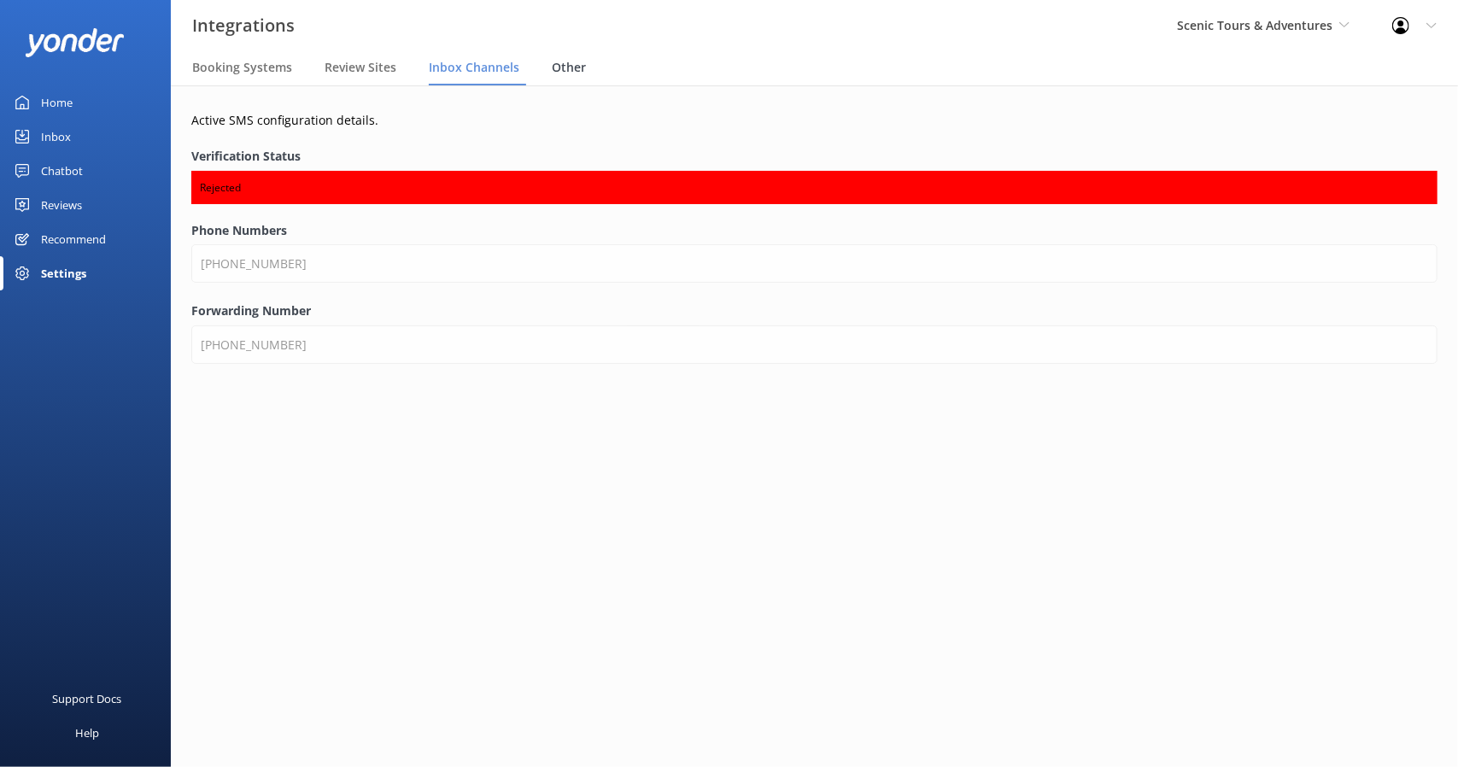
click at [569, 71] on span "Other" at bounding box center [569, 67] width 34 height 17
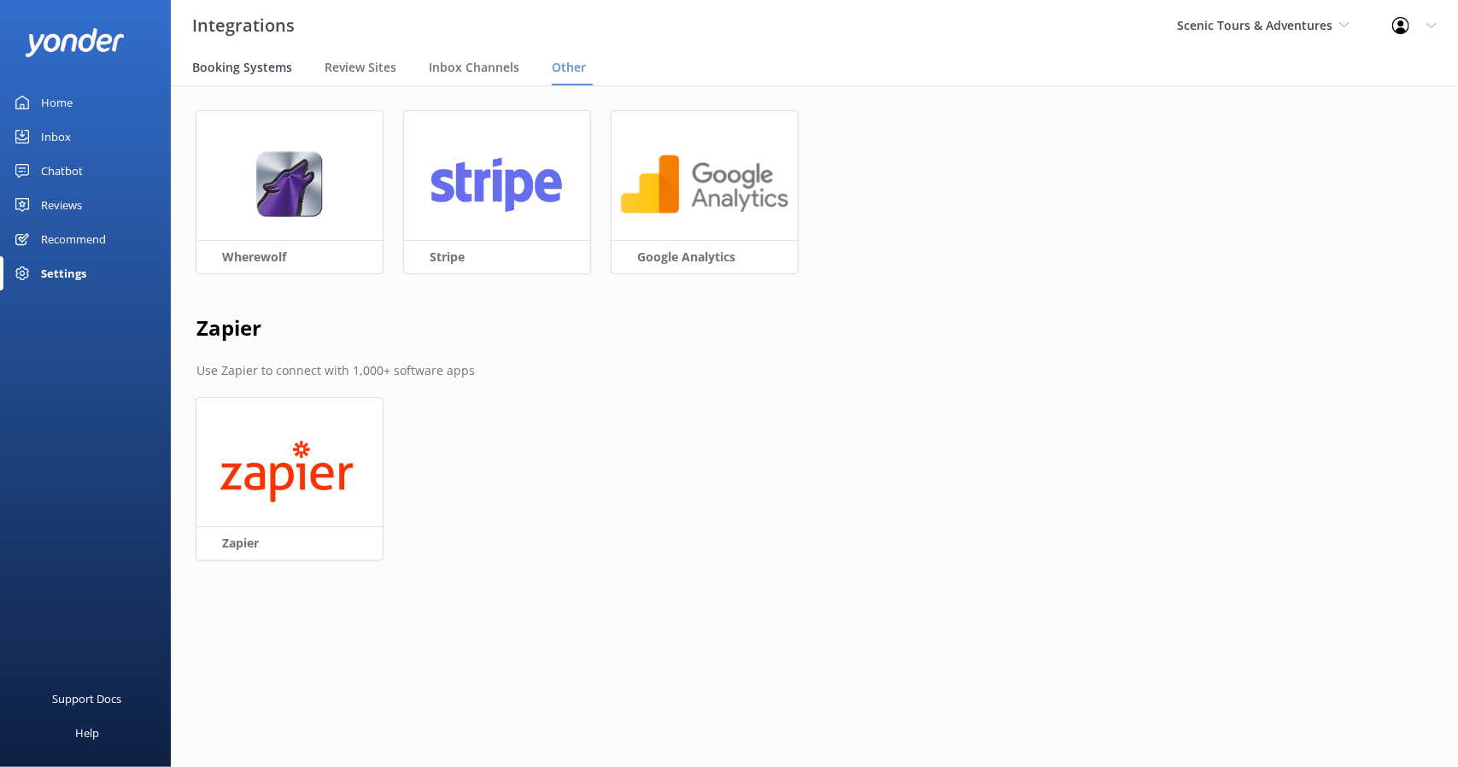
click at [258, 62] on span "Booking Systems" at bounding box center [242, 67] width 100 height 17
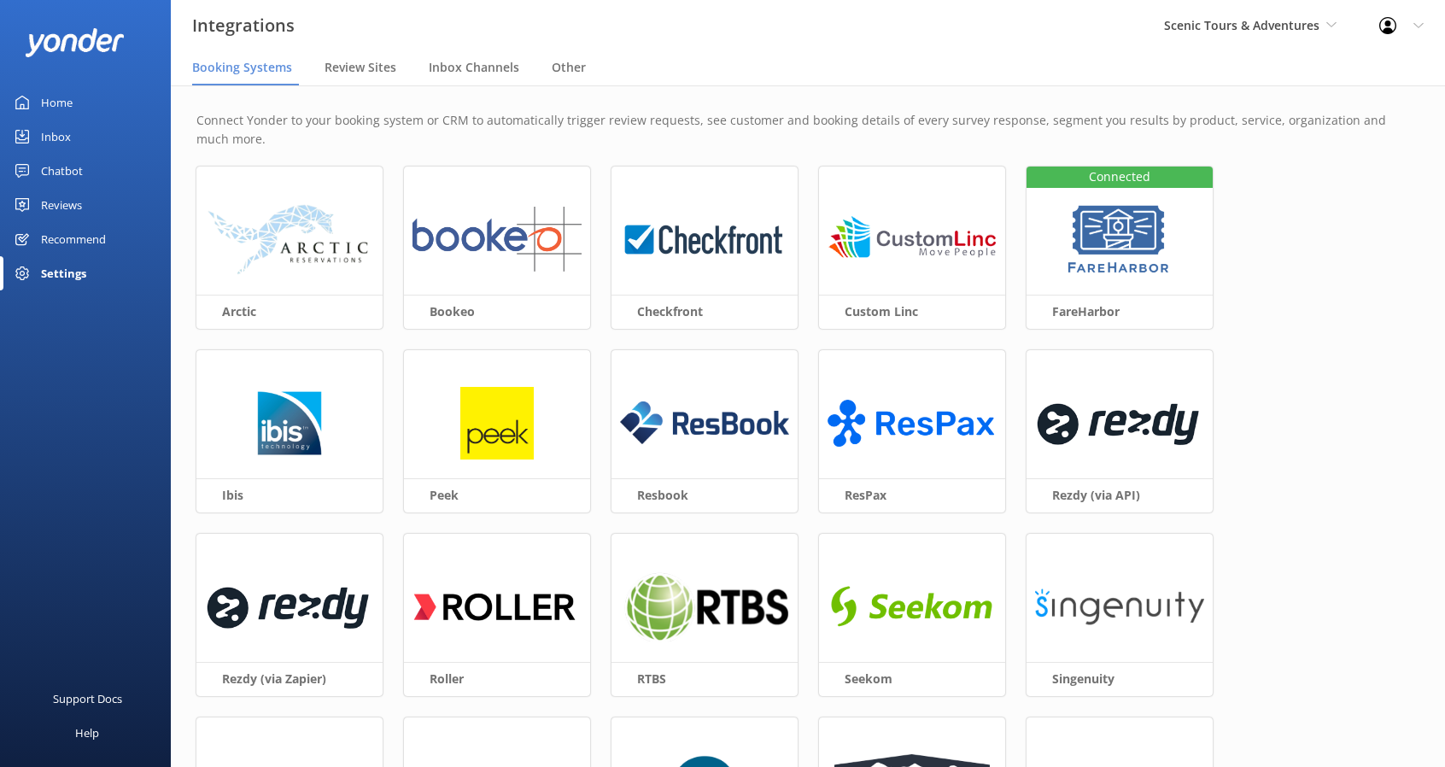
click at [56, 98] on div "Home" at bounding box center [57, 102] width 32 height 34
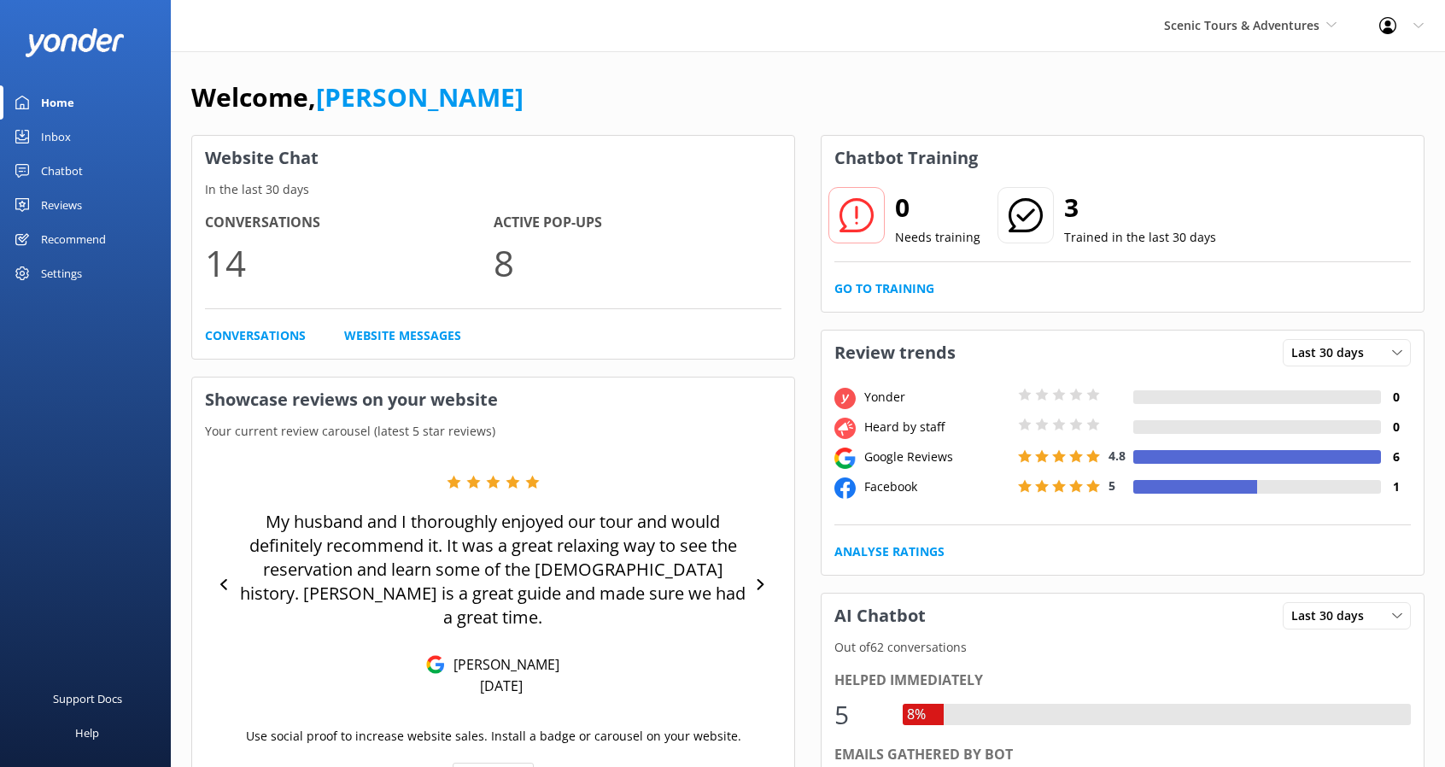
click at [60, 202] on div "Reviews" at bounding box center [61, 205] width 41 height 34
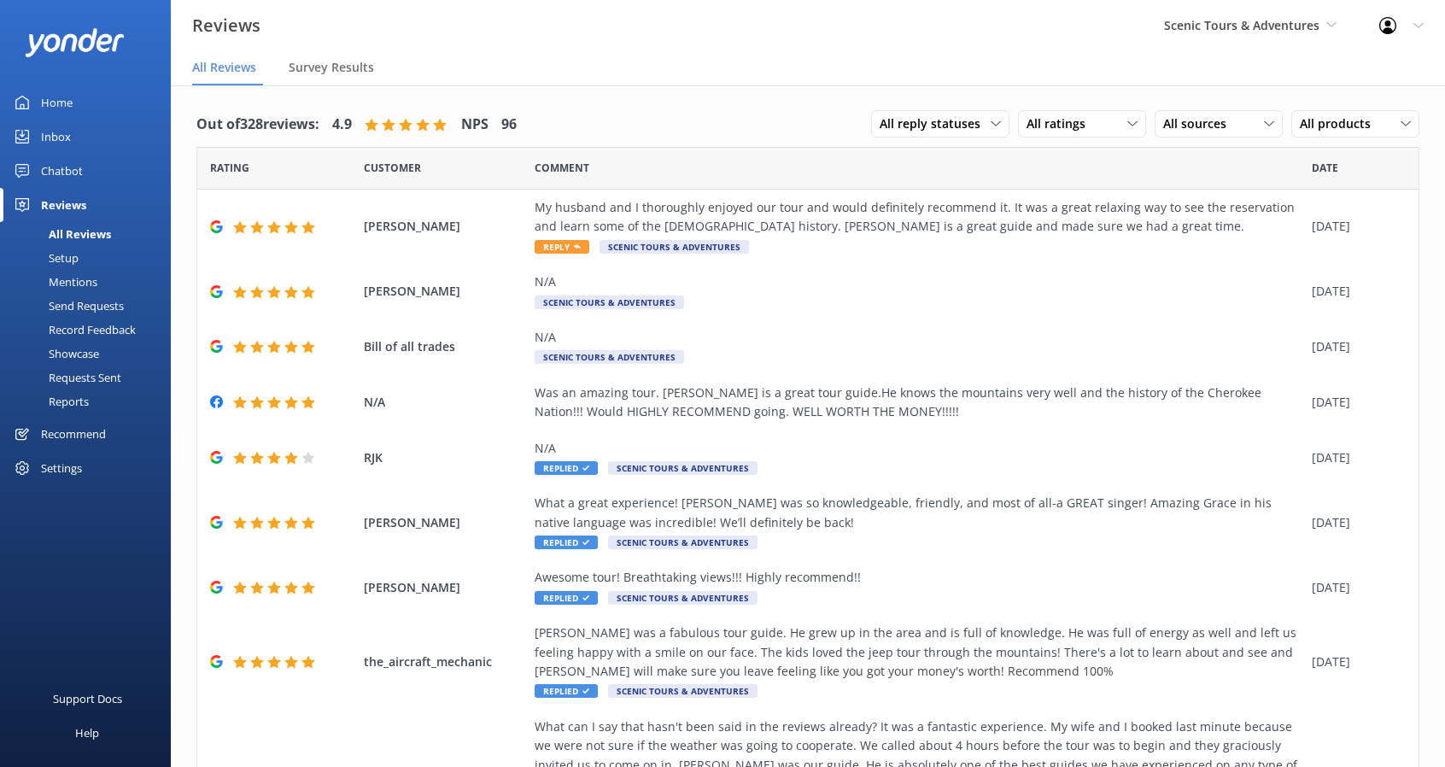
click at [70, 257] on div "Setup" at bounding box center [44, 258] width 68 height 24
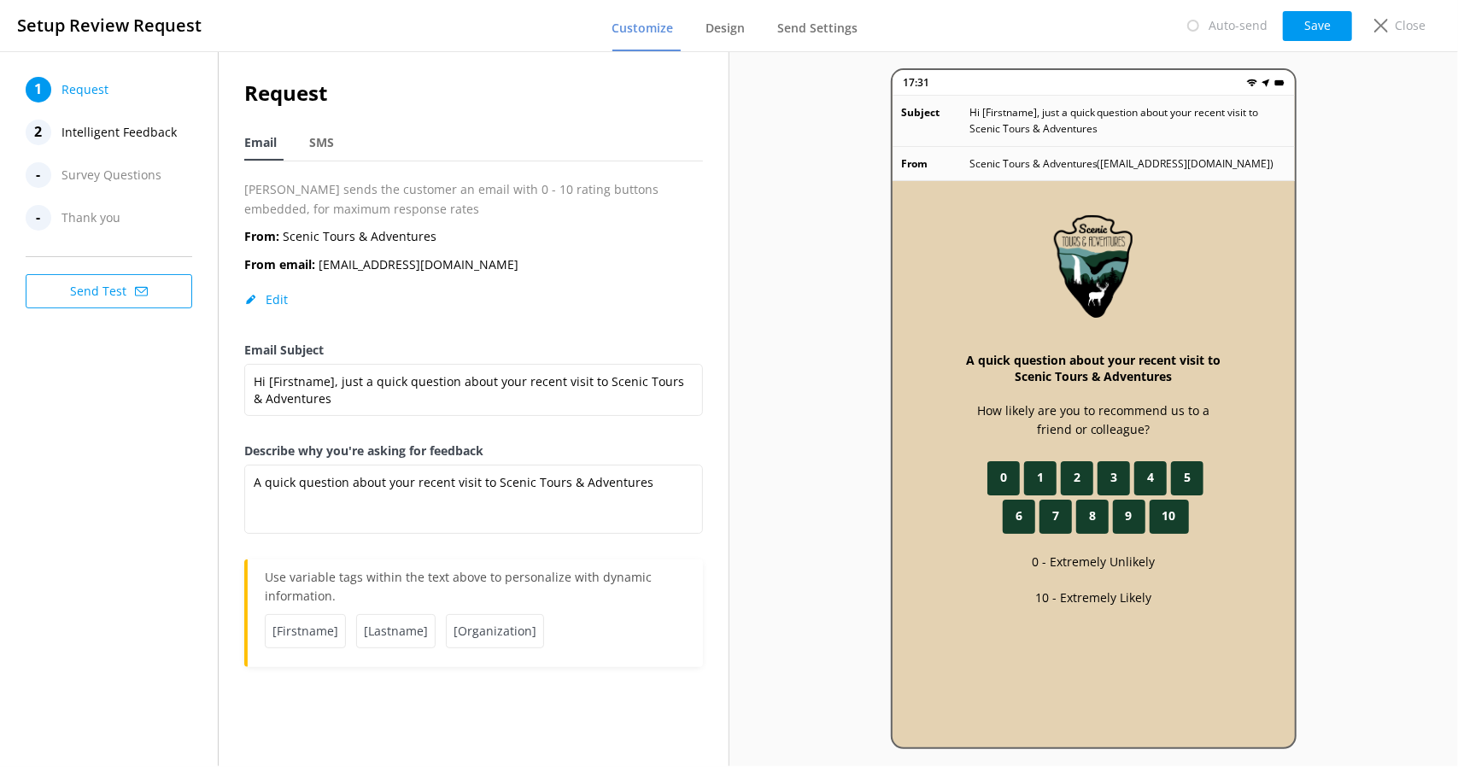
click at [107, 136] on span "Intelligent Feedback" at bounding box center [119, 133] width 115 height 26
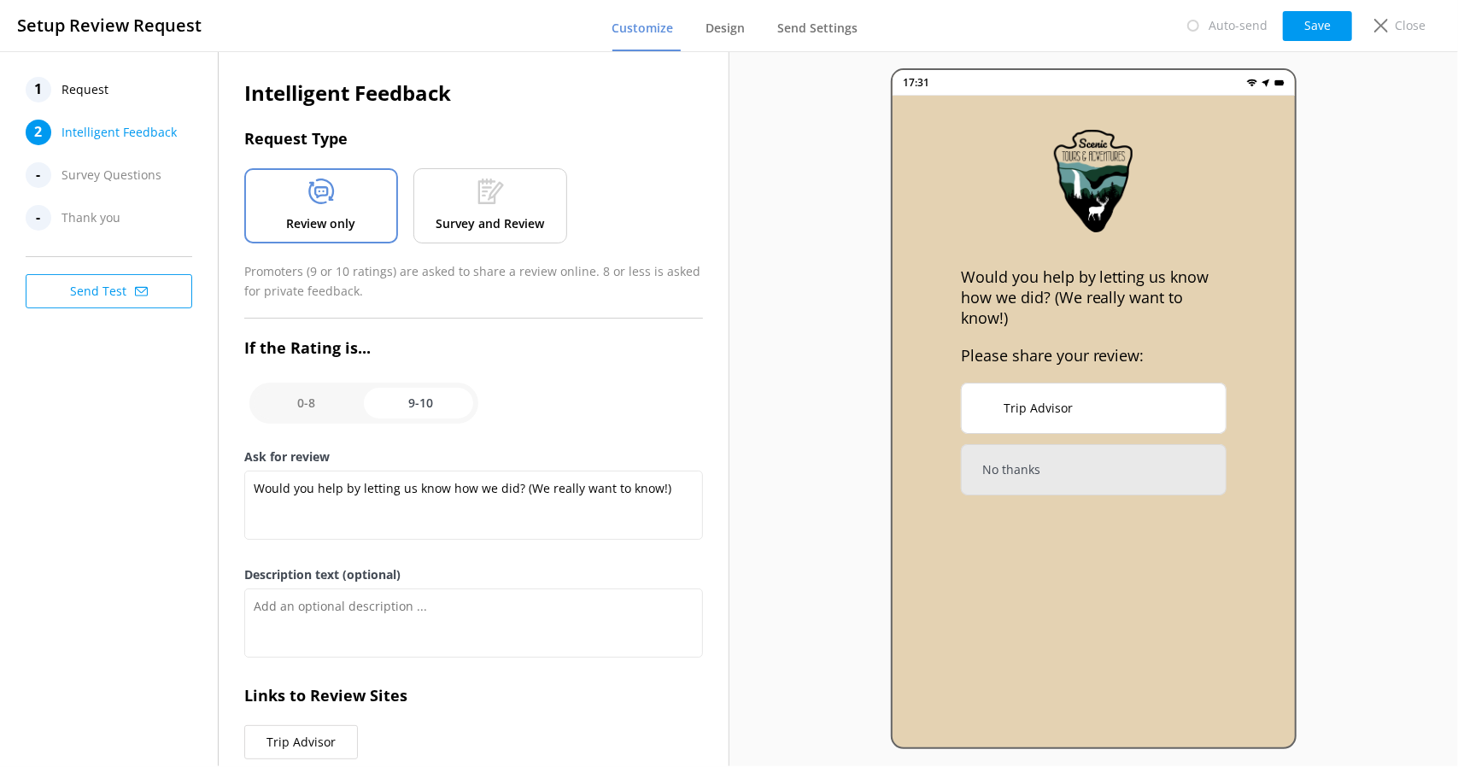
click at [99, 101] on span "Request" at bounding box center [85, 90] width 47 height 26
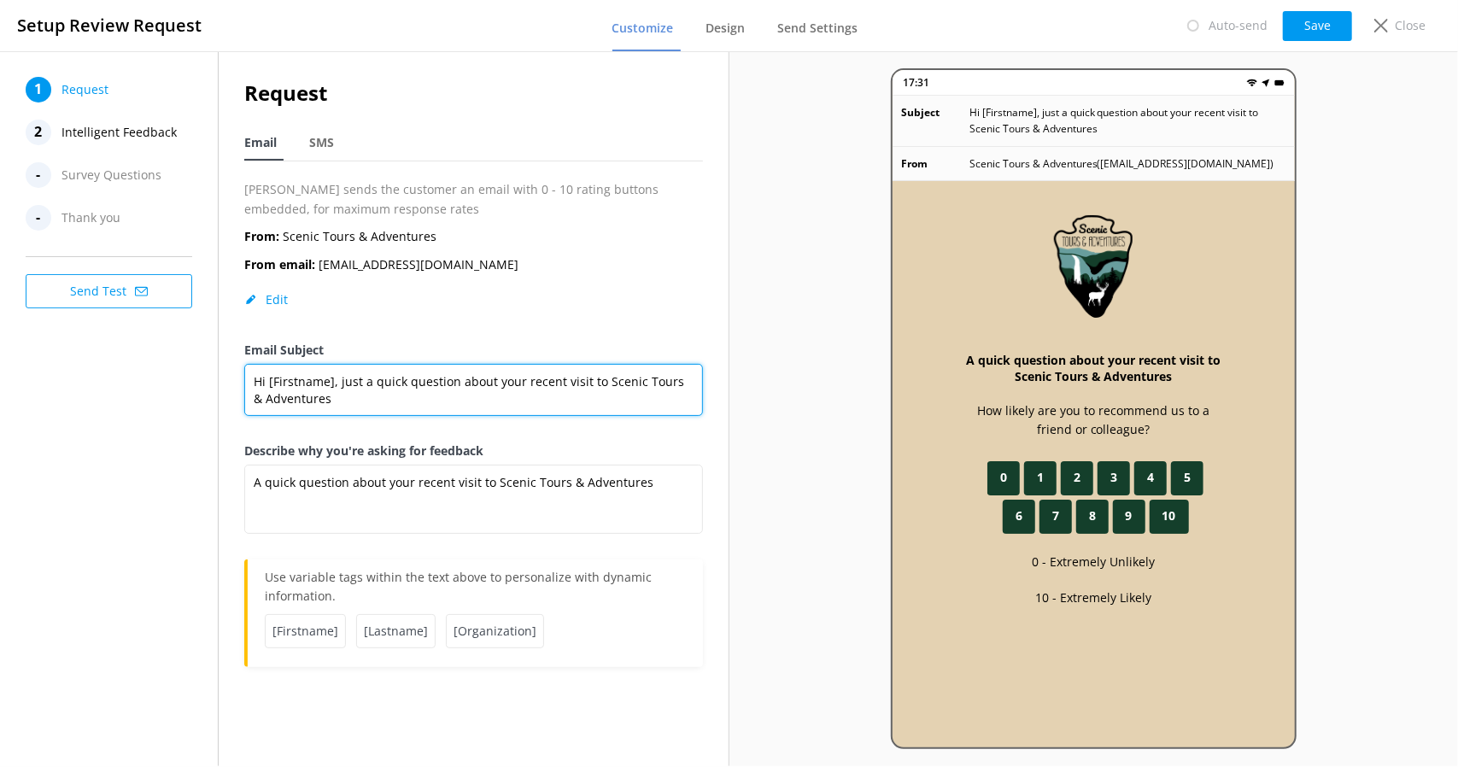
click at [571, 380] on textarea "Hi [Firstname], just a quick question about your recent visit to Scenic Tours &…" at bounding box center [473, 390] width 458 height 52
click at [571, 381] on textarea "Hi [Firstname], just a quick question about your recent visit to Scenic Tours &…" at bounding box center [473, 390] width 458 height 52
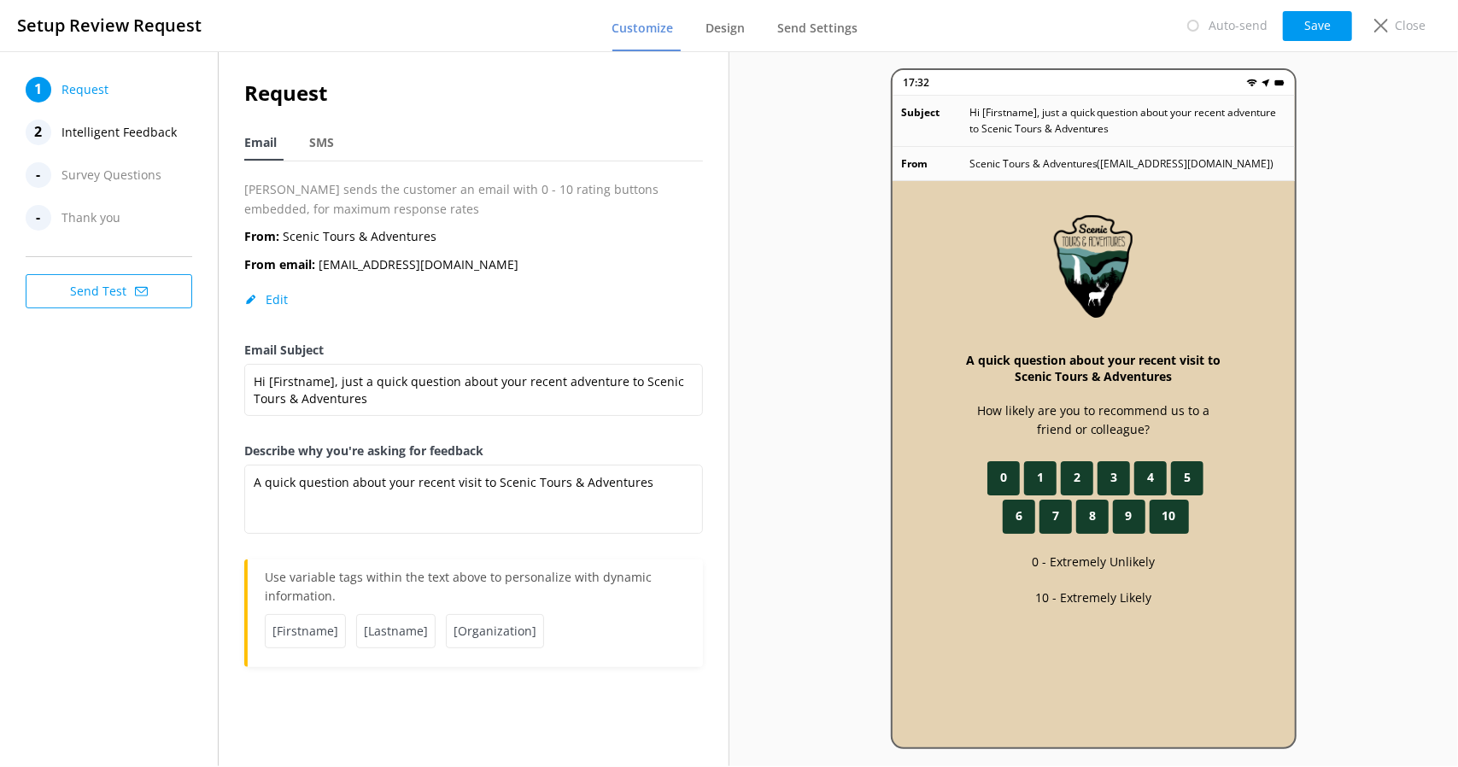
click at [674, 262] on div "From: Scenic Tours & Adventures From email: info@scenictoursandadventures.com E…" at bounding box center [473, 284] width 458 height 114
click at [538, 272] on div "From: Scenic Tours & Adventures From email: info@scenictoursandadventures.com E…" at bounding box center [473, 284] width 458 height 114
click at [448, 399] on textarea "Hi [Firstname], just a quick question about your recent adventure to Scenic Tou…" at bounding box center [473, 390] width 458 height 52
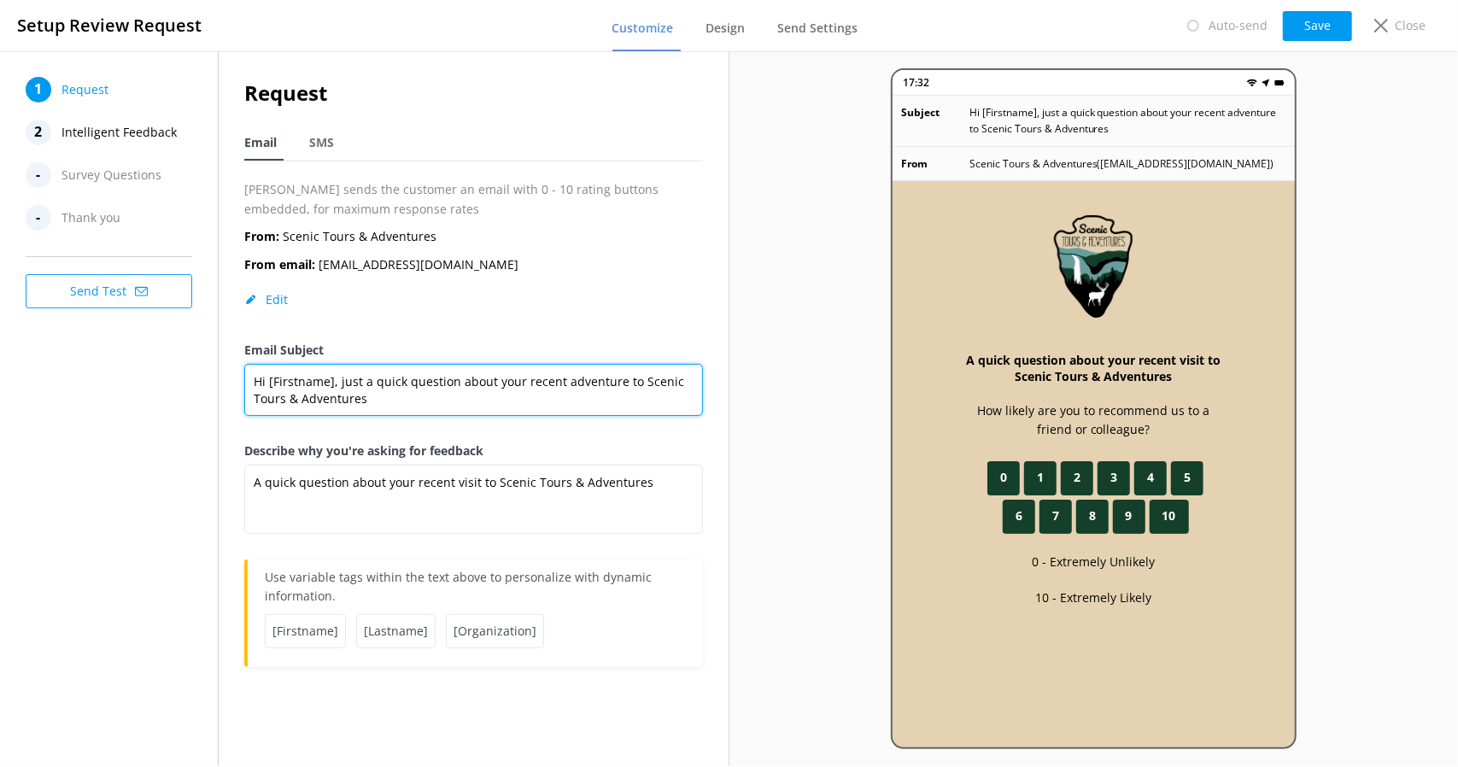
click at [448, 397] on textarea "Hi [Firstname], just a quick question about your recent adventure to Scenic Tou…" at bounding box center [473, 390] width 458 height 52
paste textarea "We hope you enjoyed your time with us at Scenic Tours and Adventures! Your expe…"
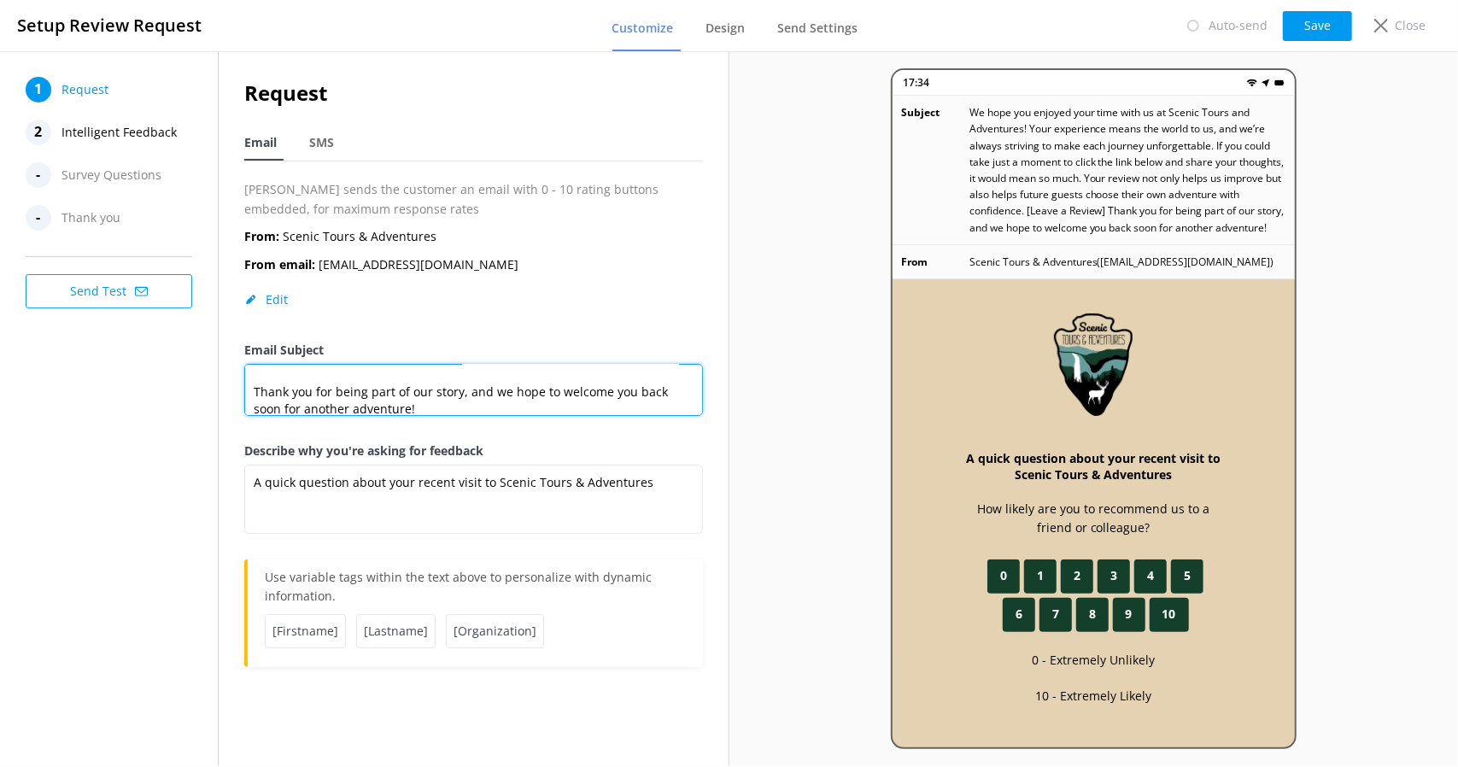
click at [256, 390] on textarea "We hope you enjoyed your time with us at Scenic Tours and Adventures! Your expe…" at bounding box center [473, 390] width 458 height 52
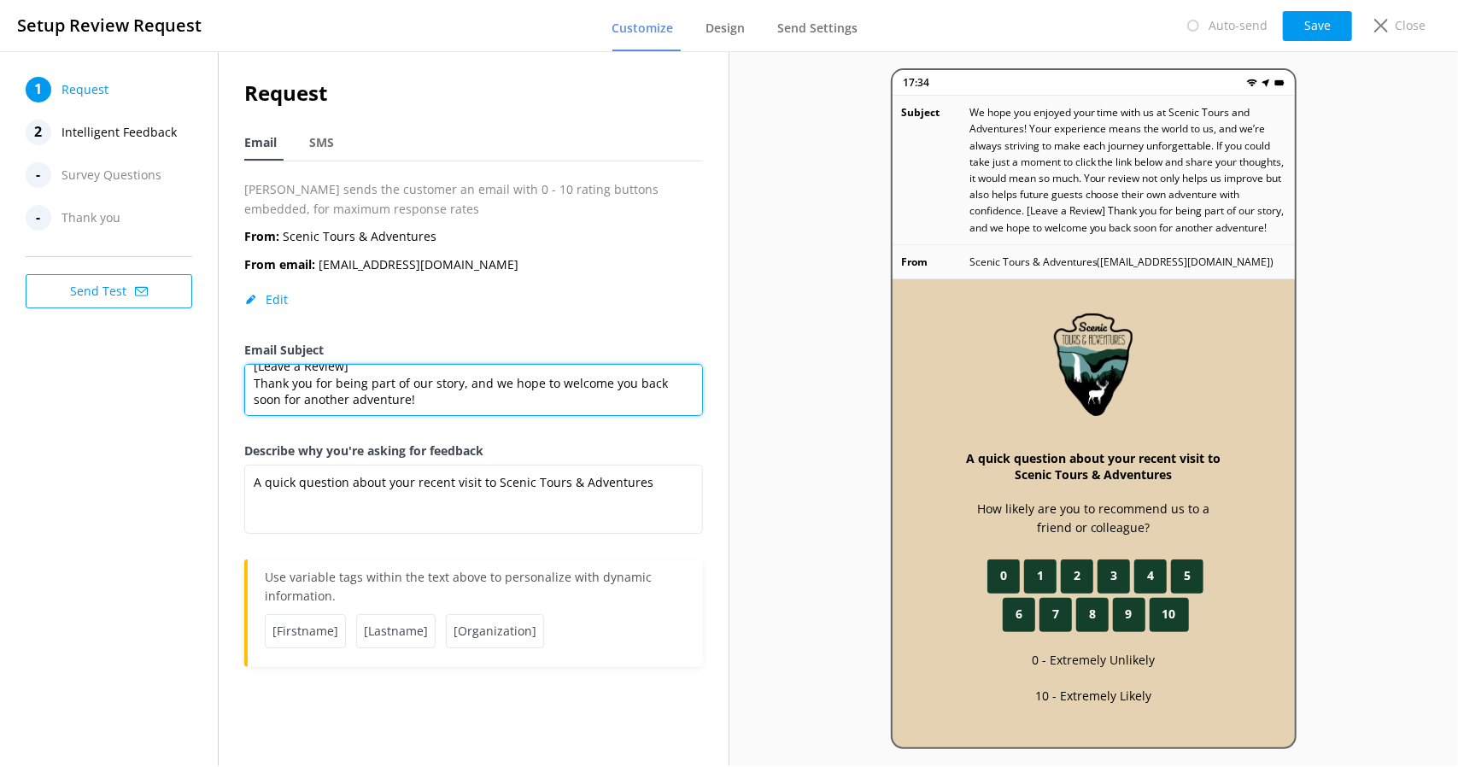
click at [384, 368] on textarea "We hope you enjoyed your time with us at Scenic Tours and Adventures! Your expe…" at bounding box center [473, 390] width 458 height 52
type textarea "We hope you enjoyed your time with us at Scenic Tours and Adventures! Your expe…"
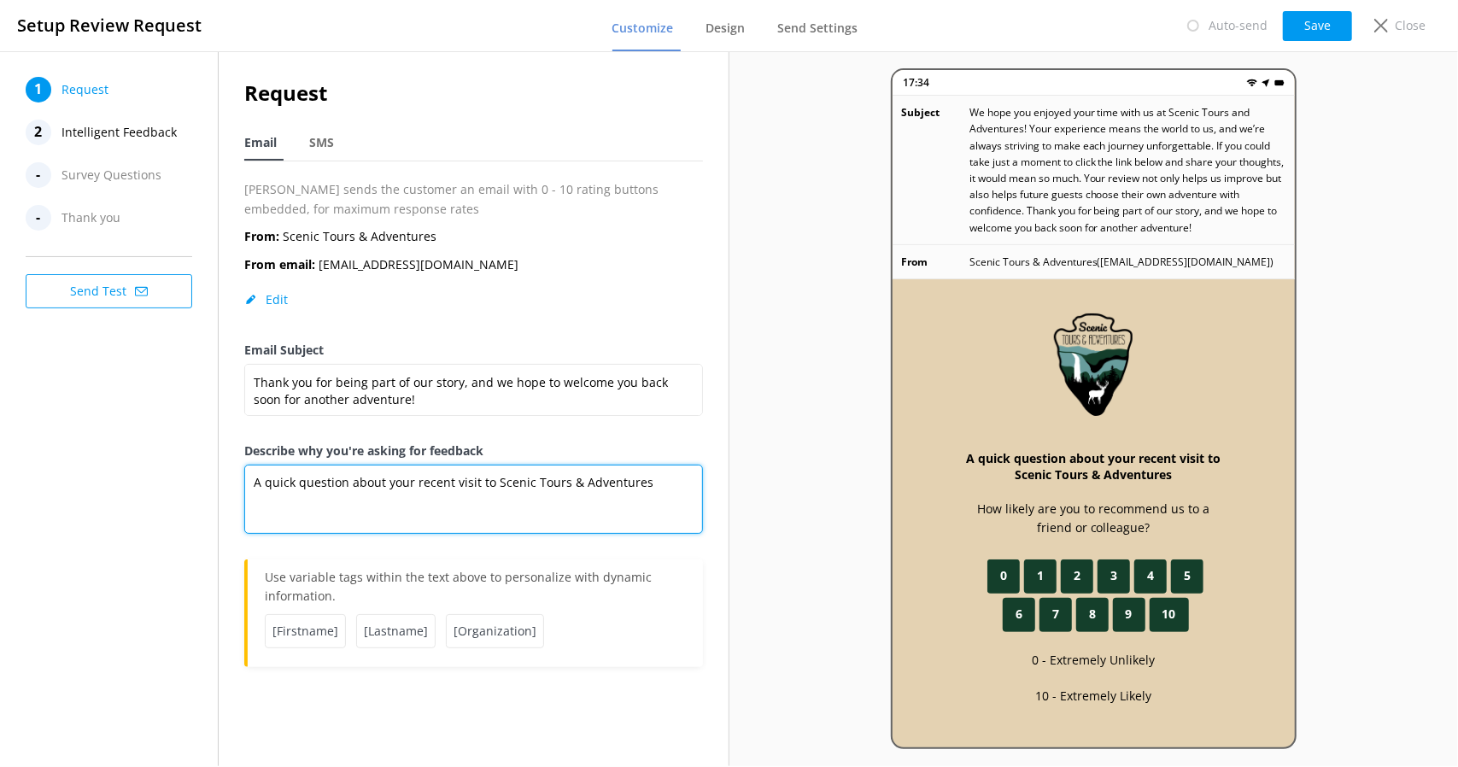
click at [453, 488] on textarea "A quick question about your recent visit to Scenic Tours & Adventures" at bounding box center [473, 499] width 458 height 69
click at [647, 502] on textarea "A quick question about your recent visit to Scenic Tours & Adventures" at bounding box center [473, 499] width 458 height 69
click at [647, 493] on textarea "A quick question about your recent visit to Scenic Tours & Adventures" at bounding box center [473, 499] width 458 height 69
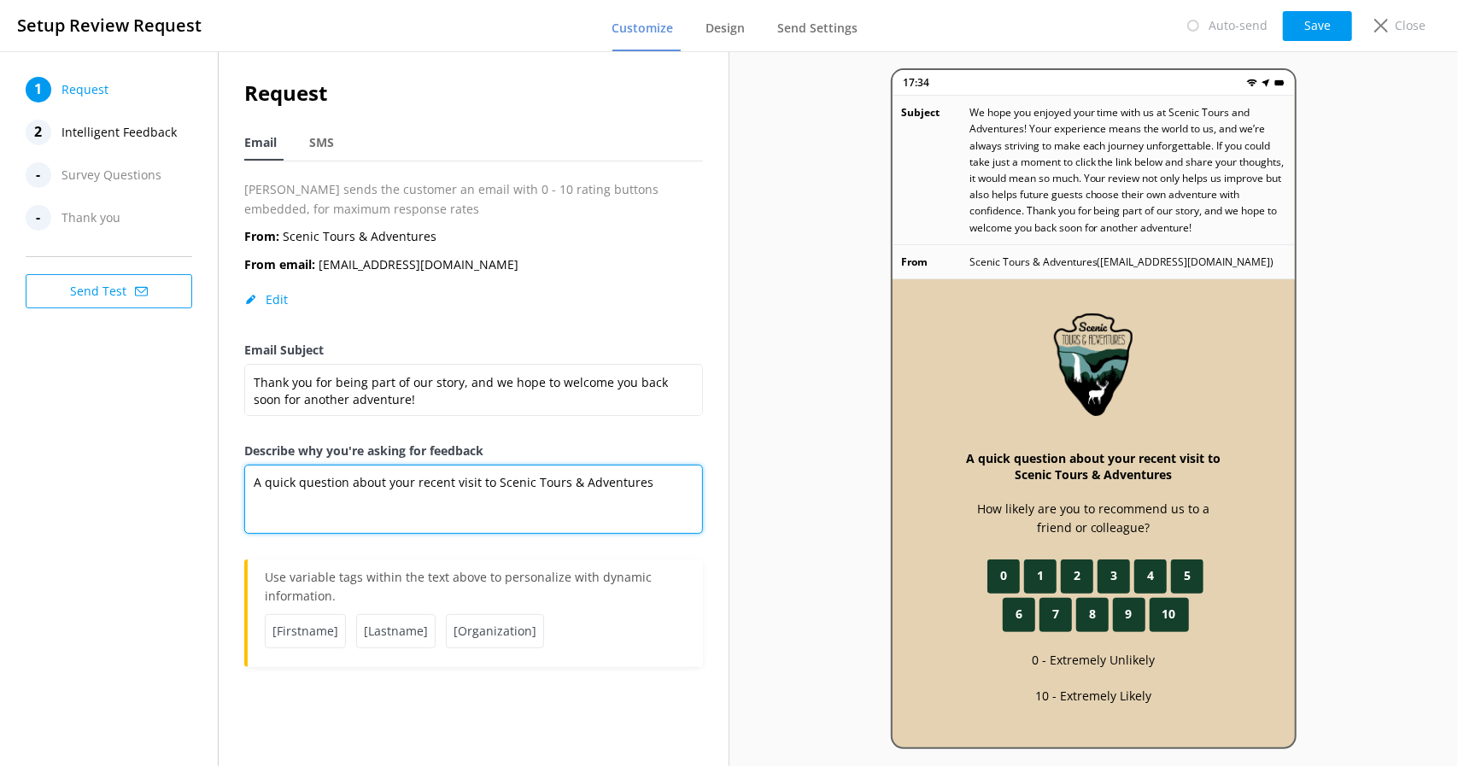
paste textarea "We value your opinion because it helps us grow and continue offering unforgetta…"
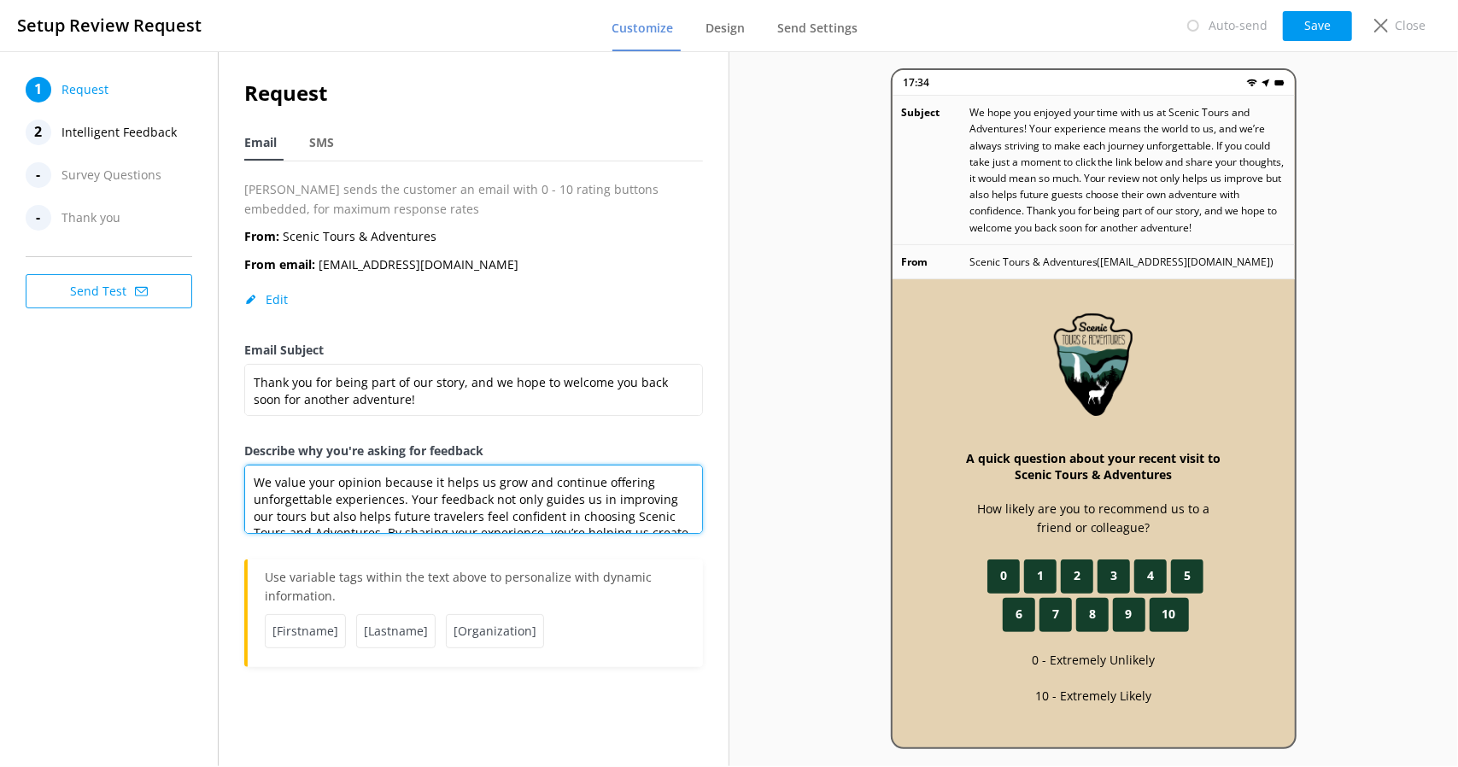
scroll to position [23, 0]
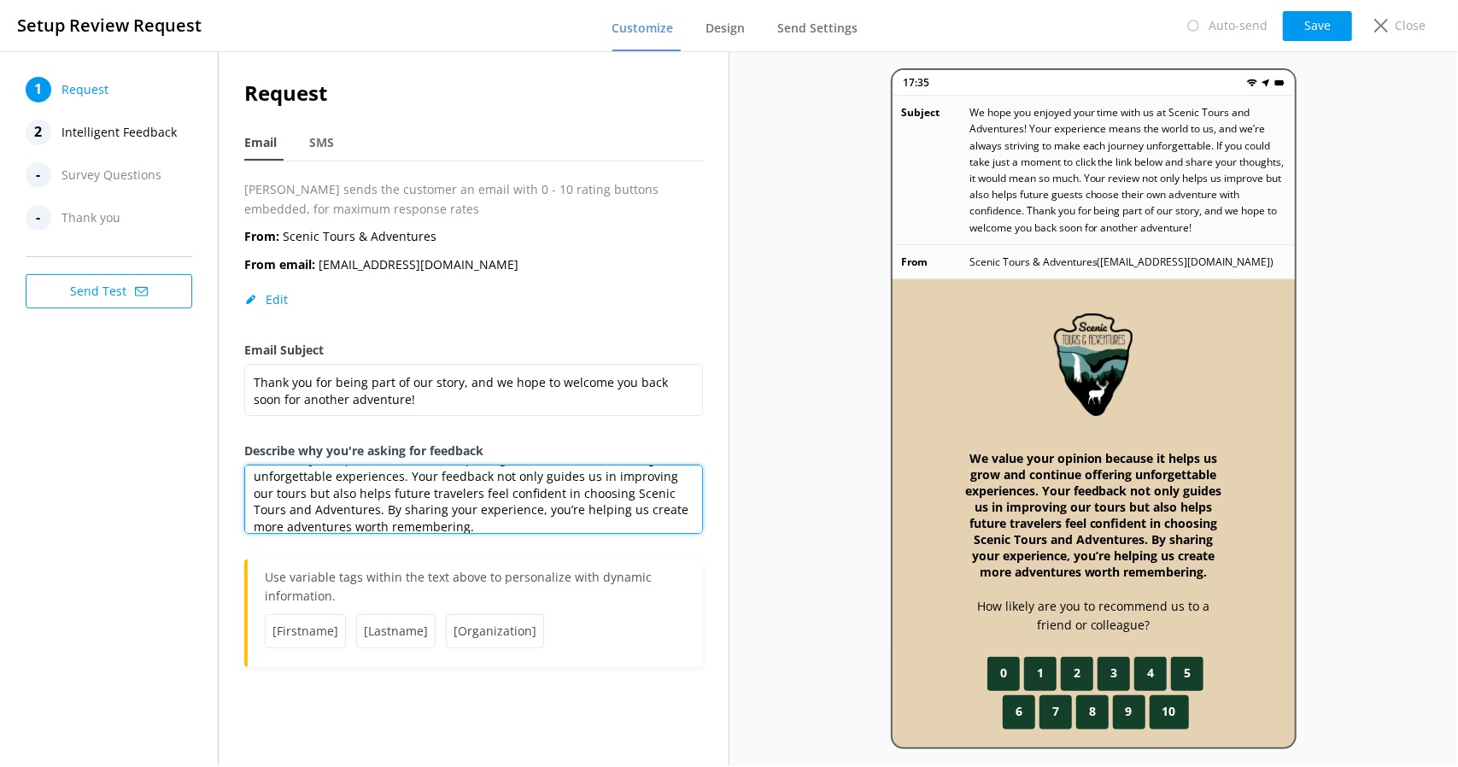
type textarea "We value your opinion because it helps us grow and continue offering unforgetta…"
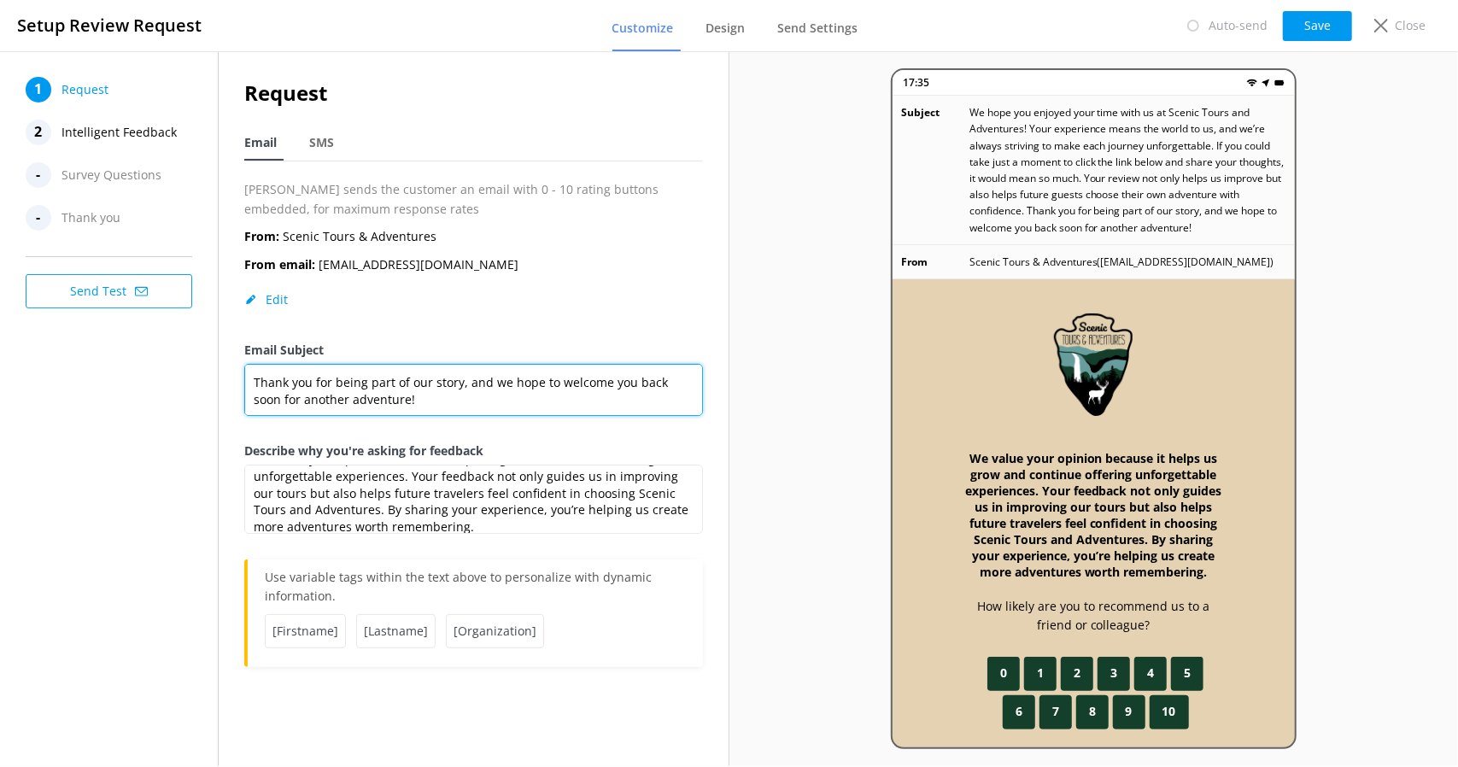
click at [311, 380] on textarea "We hope you enjoyed your time with us at Scenic Tours and Adventures! Your expe…" at bounding box center [473, 390] width 458 height 52
click at [320, 624] on span "[Firstname]" at bounding box center [305, 631] width 81 height 34
click at [319, 621] on span "[Firstname]" at bounding box center [305, 631] width 81 height 34
click at [317, 378] on textarea "We hope you enjoyed your time with us at Scenic Tours and Adventures! Your expe…" at bounding box center [473, 390] width 458 height 52
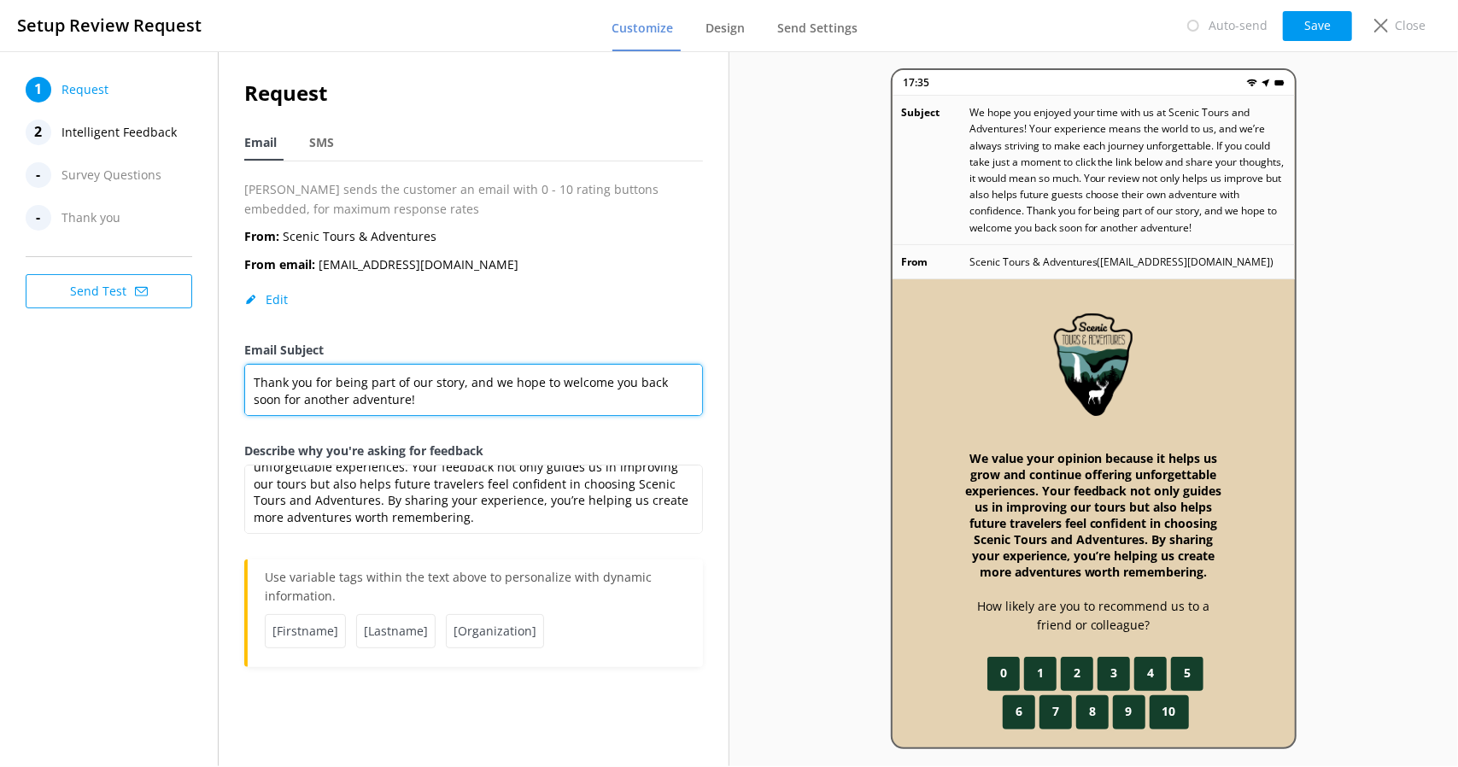
click at [390, 395] on textarea "We hope you enjoyed your time with us at Scenic Tours and Adventures! Your expe…" at bounding box center [473, 390] width 458 height 52
click at [442, 404] on textarea "We hope you enjoyed your time with us at Scenic Tours and Adventures! Your expe…" at bounding box center [473, 390] width 458 height 52
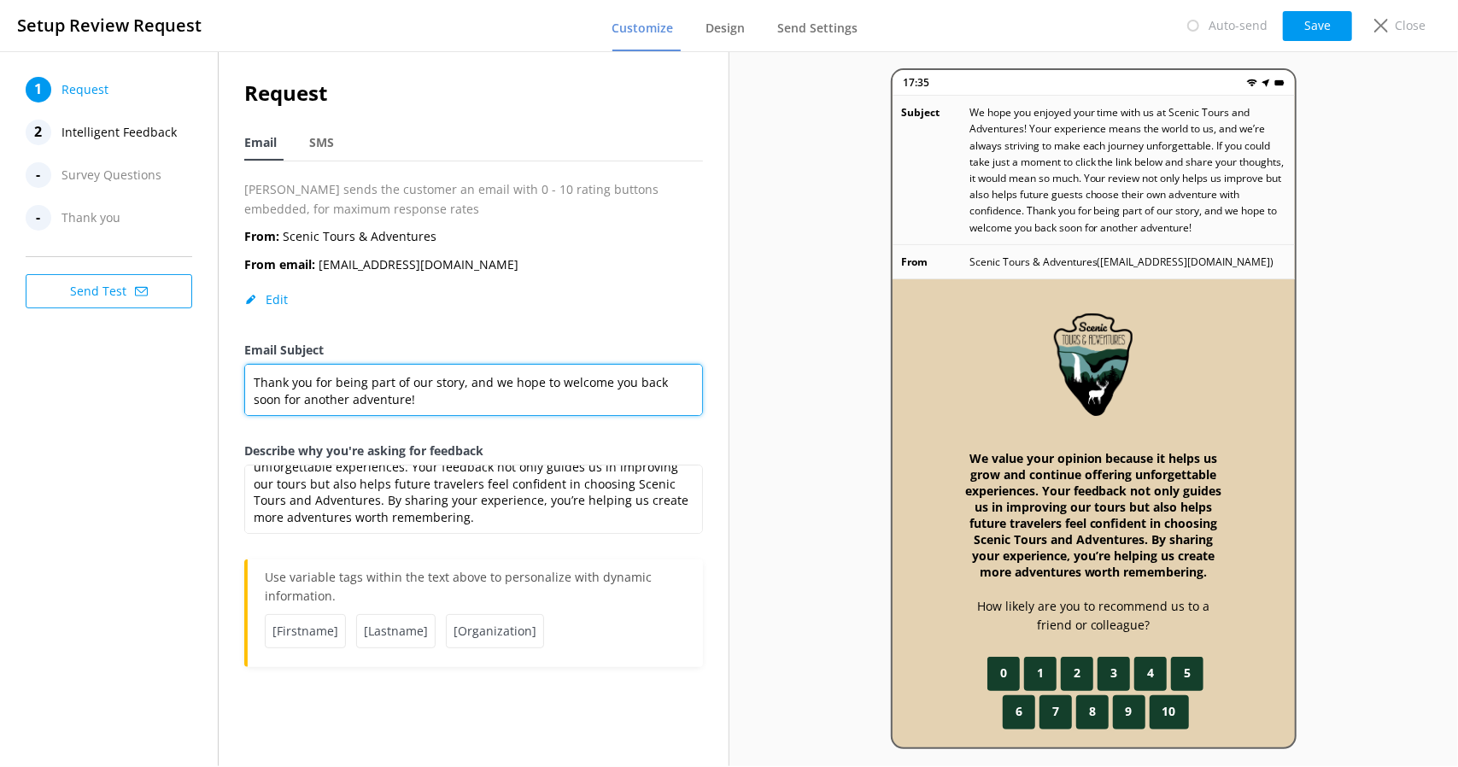
scroll to position [0, 0]
drag, startPoint x: 442, startPoint y: 404, endPoint x: 214, endPoint y: 348, distance: 235.8
click at [214, 348] on div "1 Request 2 Intelligent Feedback - Survey Questions - Thank you Send Test Reque…" at bounding box center [364, 408] width 729 height 715
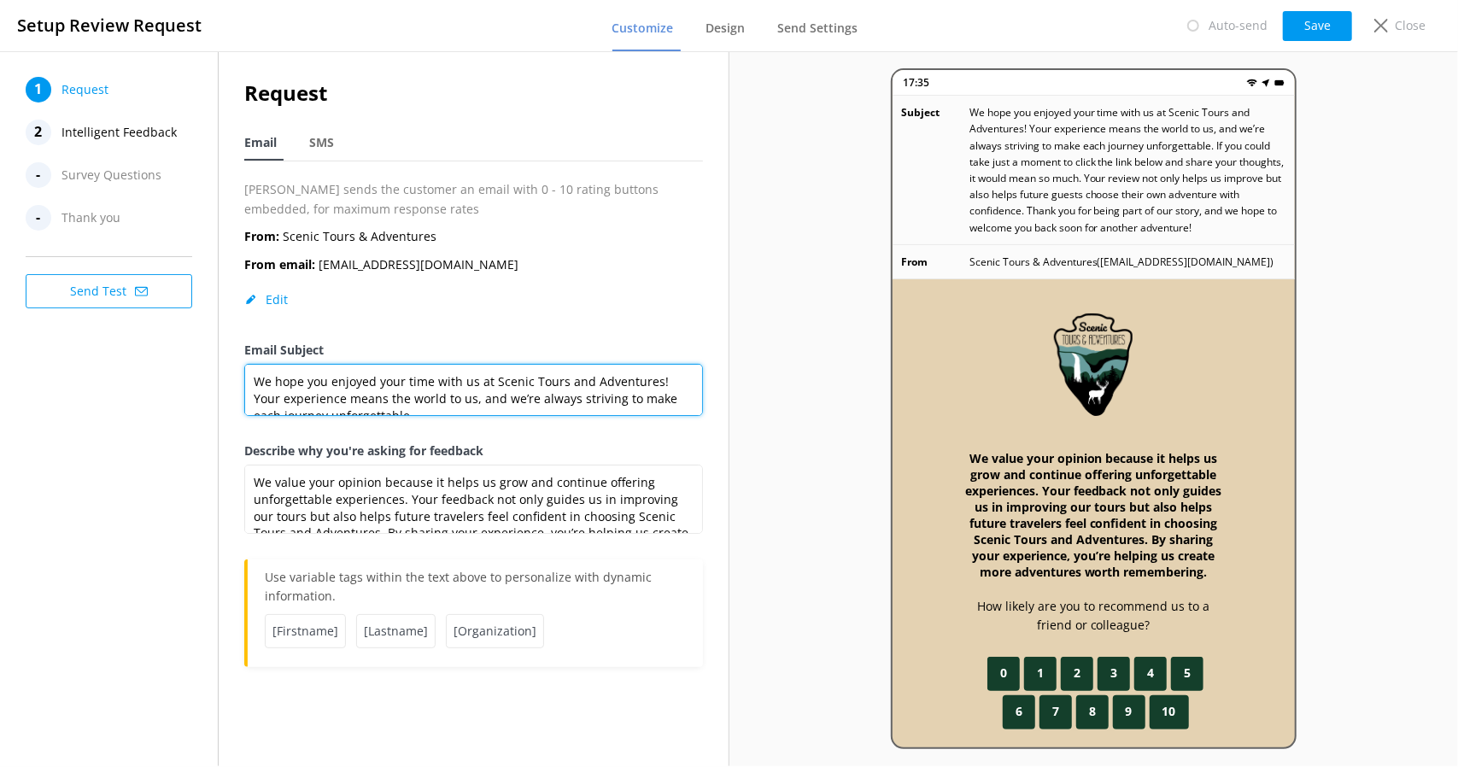
type textarea "We hope you enjoyed your time with us at Scenic Tours and Adventures! Your expe…"
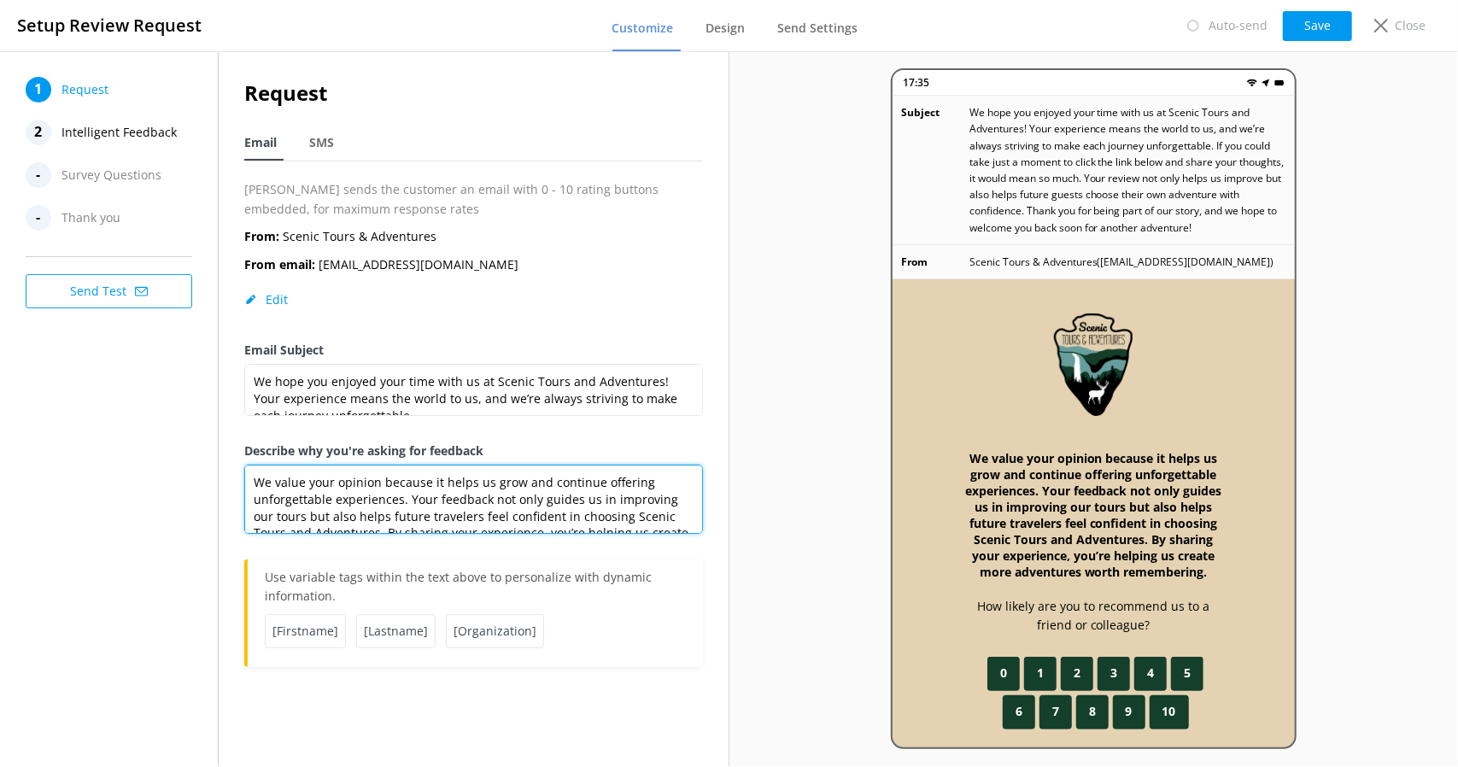
scroll to position [32, 0]
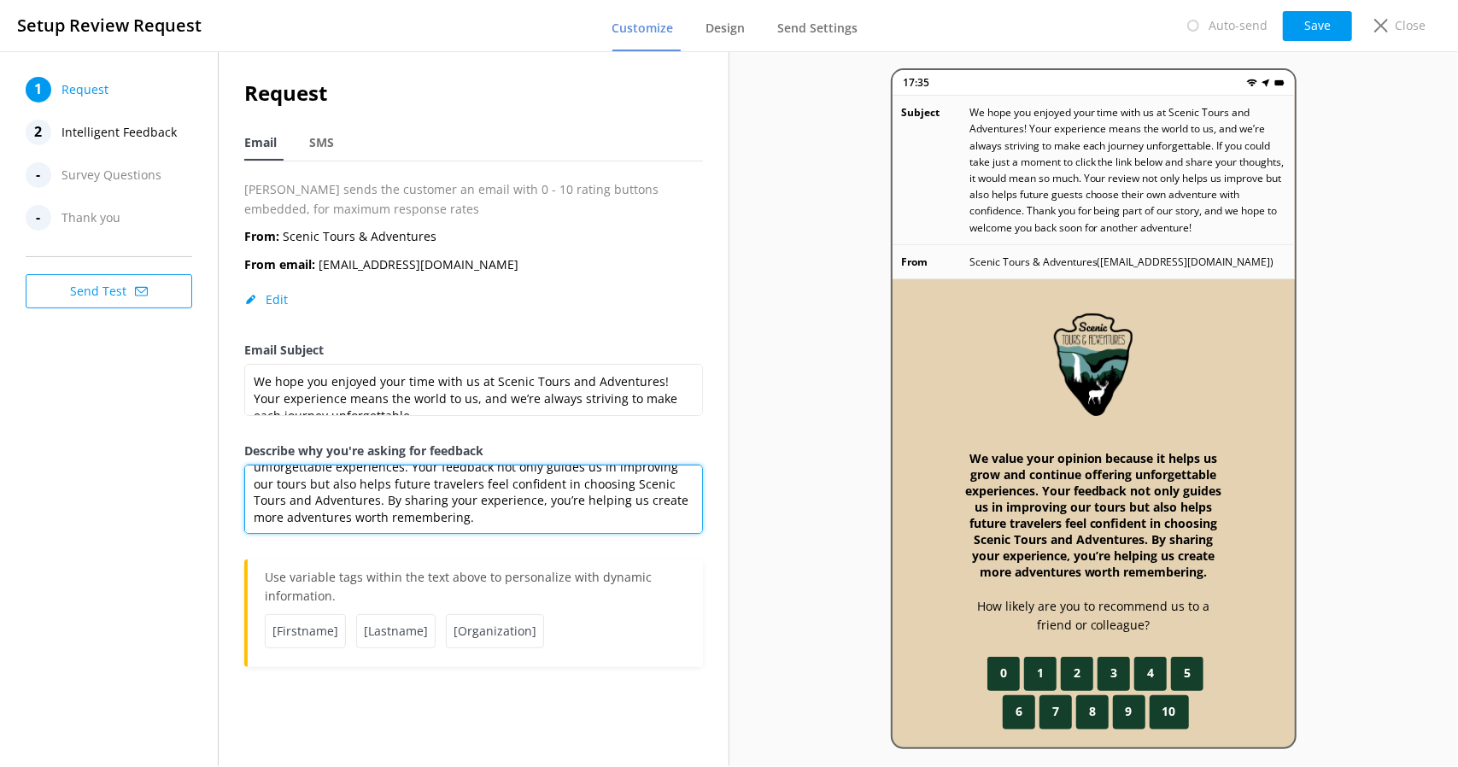
drag, startPoint x: 257, startPoint y: 481, endPoint x: 687, endPoint y: 553, distance: 435.6
click at [687, 553] on div "Describe why you're asking for feedback We value your opinion because it helps …" at bounding box center [473, 501] width 458 height 118
paste textarea "hope you enjoyed your time with us at Scenic Tours and Adventures! Your experie…"
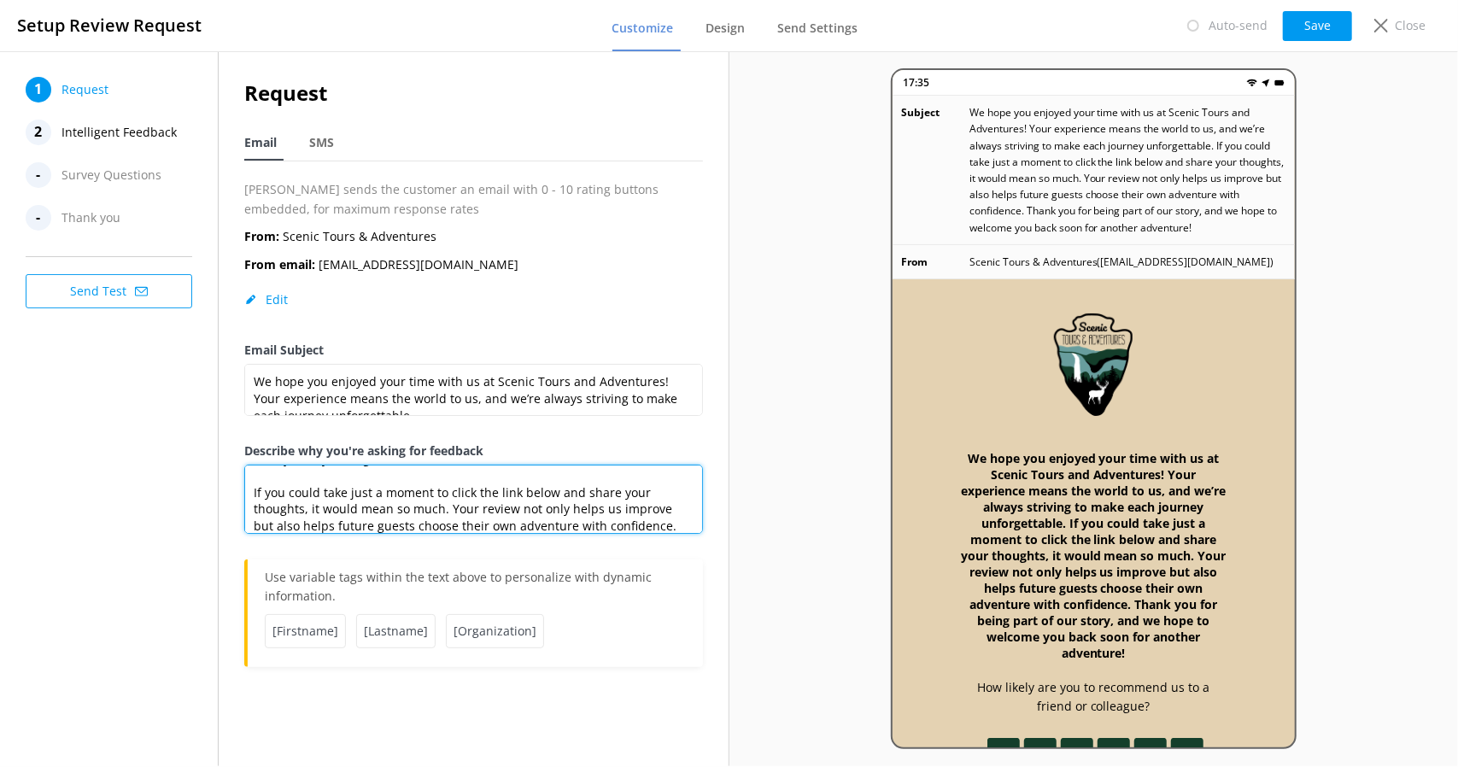
scroll to position [21, 0]
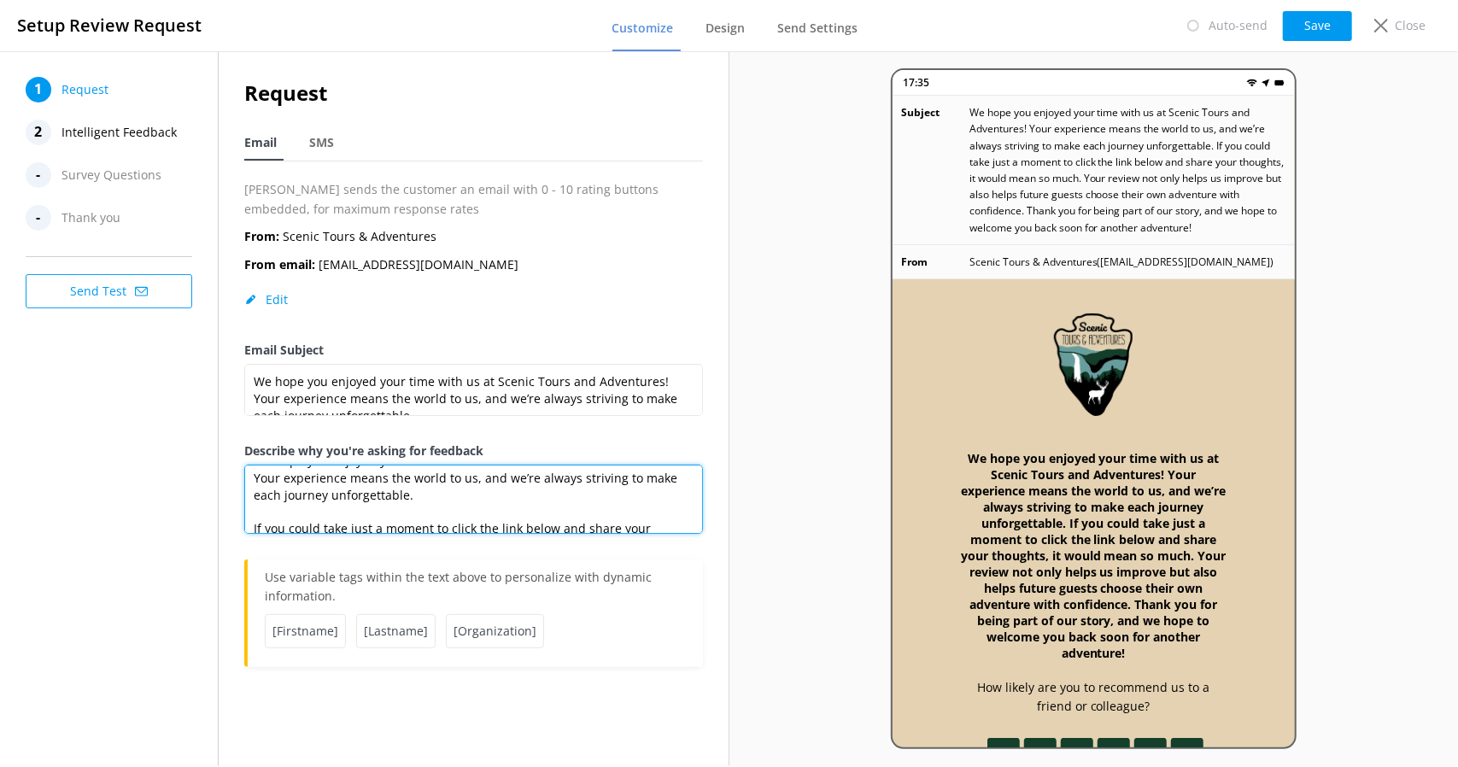
type textarea "We hope you enjoyed your time with us at Scenic Tours and Adventures! Your expe…"
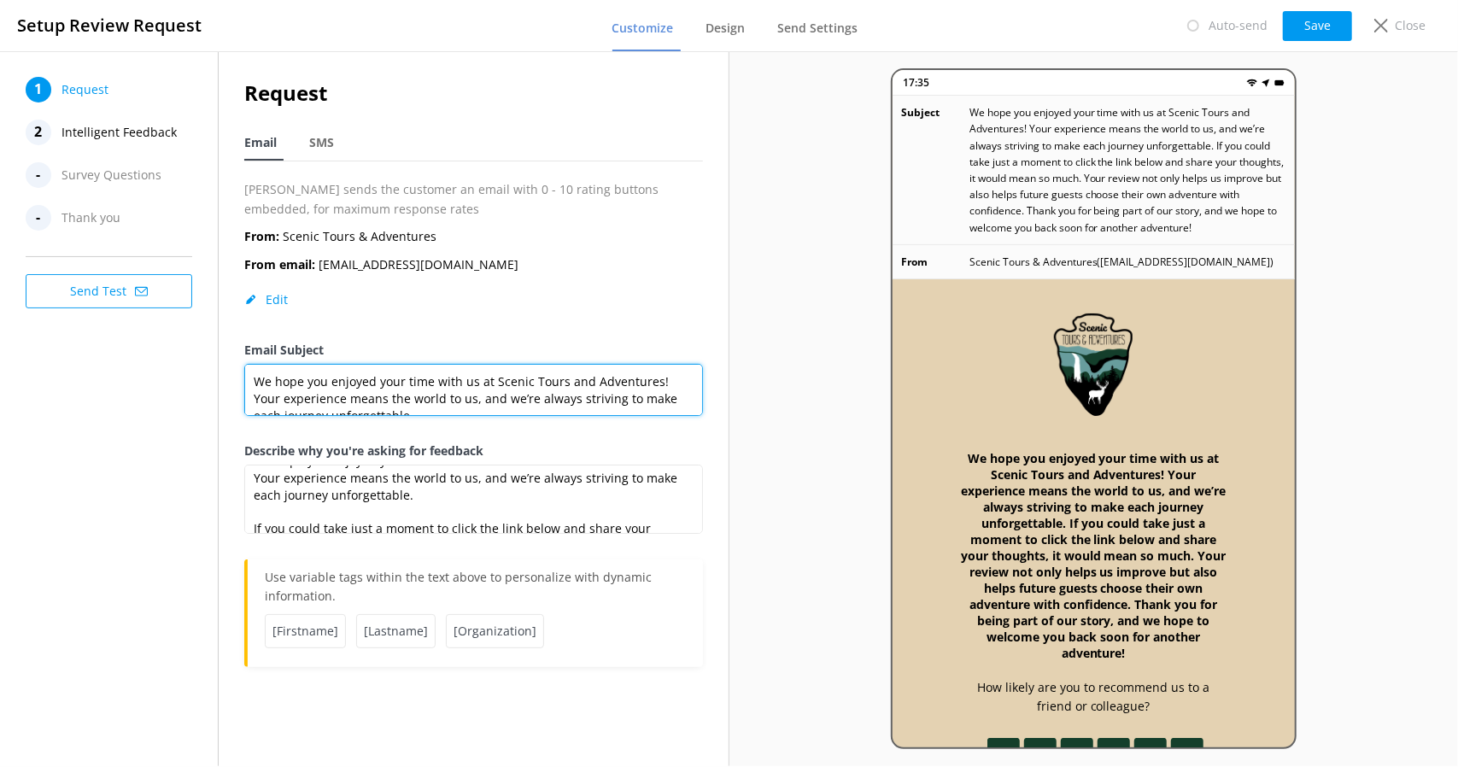
click at [409, 395] on textarea "We hope you enjoyed your time with us at Scenic Tours and Adventures! Your expe…" at bounding box center [473, 390] width 458 height 52
click at [671, 319] on div "From: Scenic Tours & Adventures From email: info@scenictoursandadventures.com E…" at bounding box center [473, 284] width 458 height 114
click at [571, 390] on textarea "We hope you enjoyed your time with us at Scenic Tours and Adventures! Your expe…" at bounding box center [473, 390] width 458 height 52
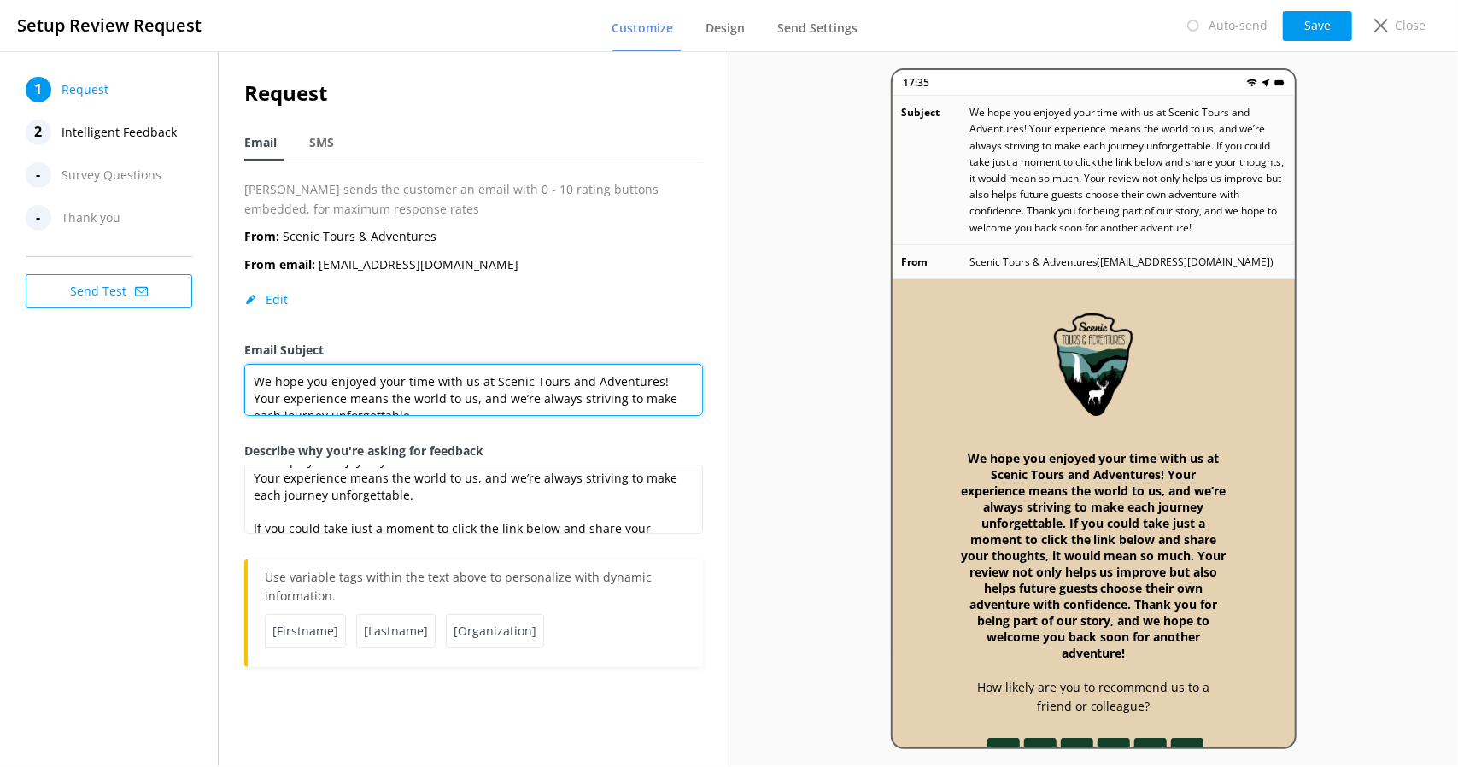
click at [571, 390] on textarea "We hope you enjoyed your time with us at Scenic Tours and Adventures! Your expe…" at bounding box center [473, 390] width 458 height 52
paste textarea "’d love your feedback! 🌟"
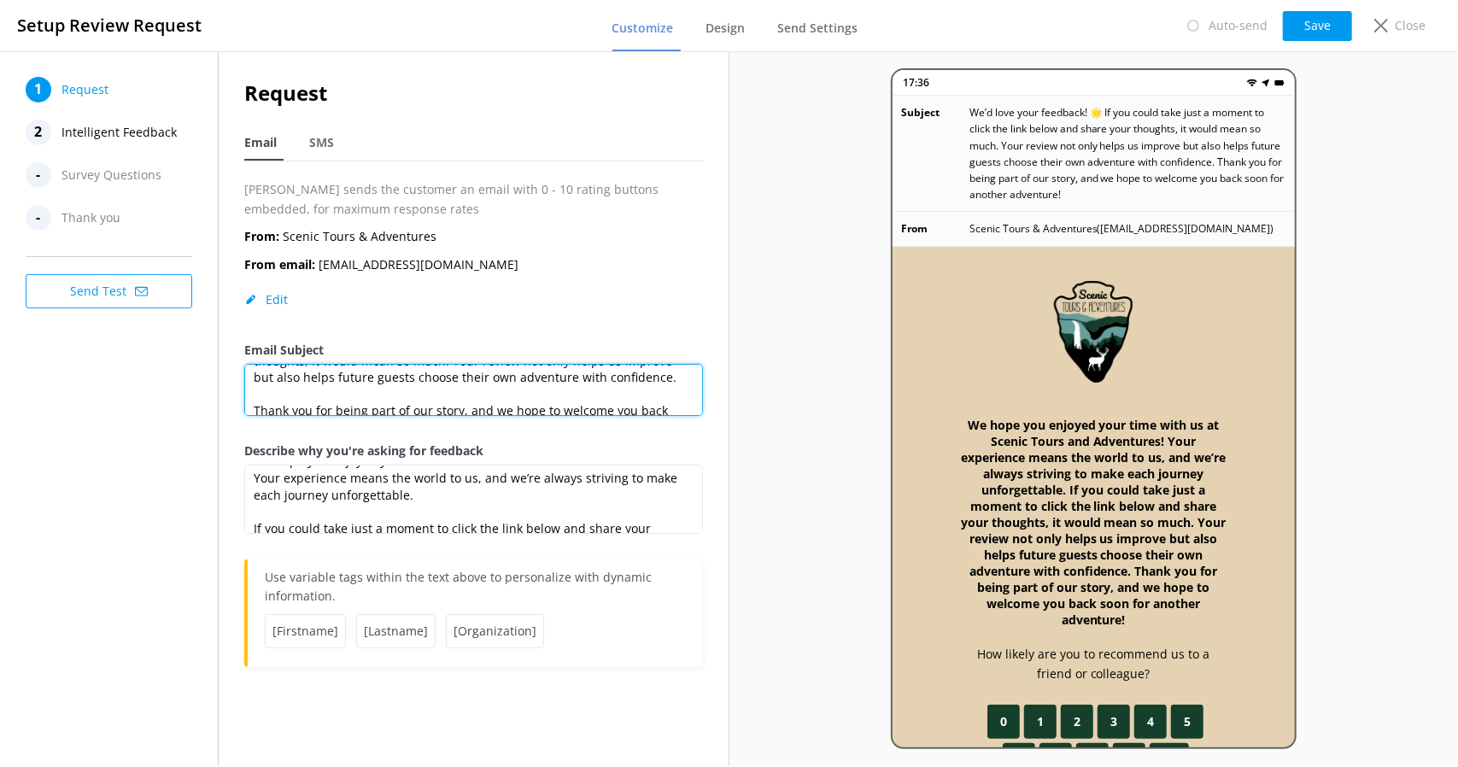
scroll to position [83, 0]
drag, startPoint x: 521, startPoint y: 380, endPoint x: 725, endPoint y: 416, distance: 207.3
click at [725, 416] on div "Request Email SMS Yonder sends the customer an email with 0 - 10 rating buttons…" at bounding box center [473, 380] width 509 height 659
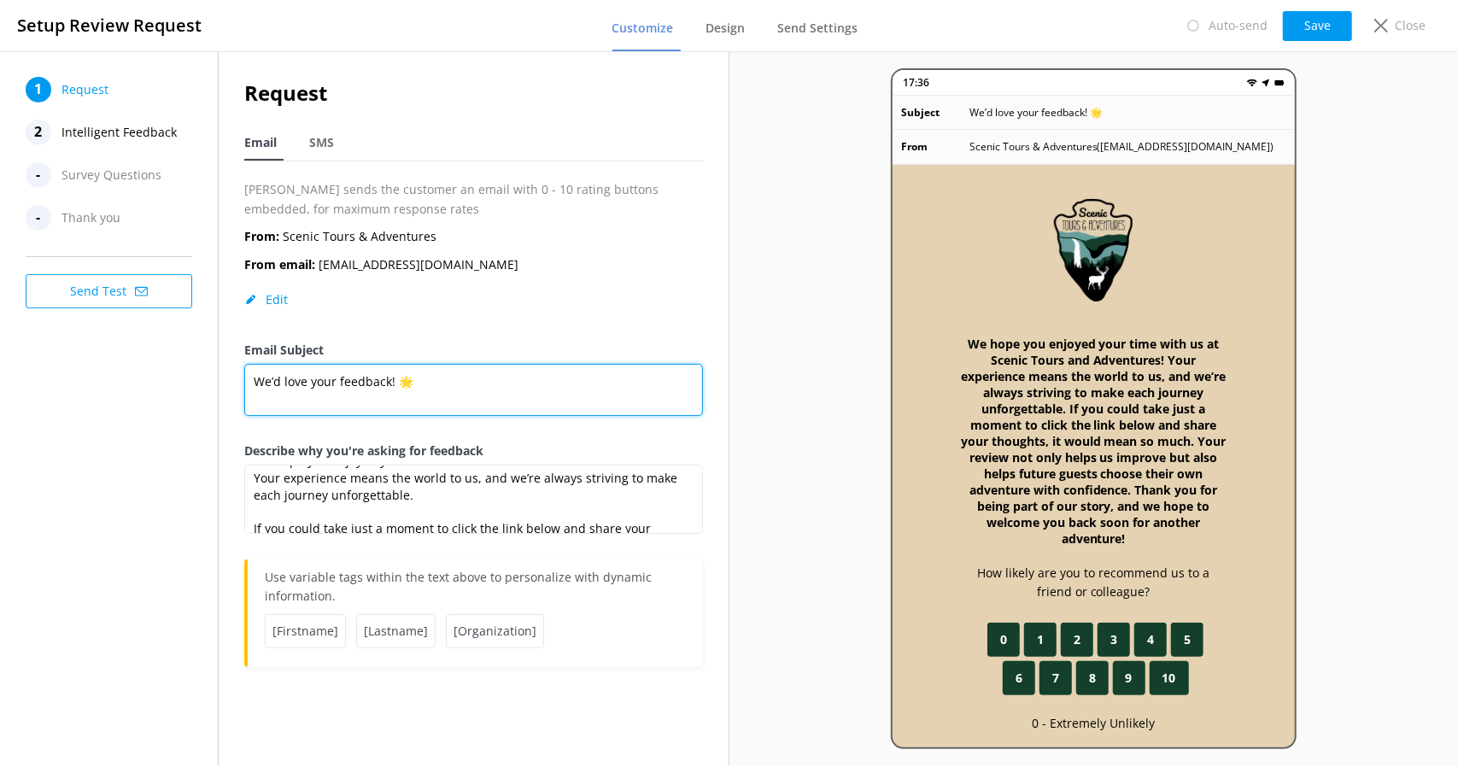
scroll to position [0, 0]
type textarea "We’d love your feedback! 🌟"
click at [326, 141] on span "SMS" at bounding box center [321, 142] width 25 height 17
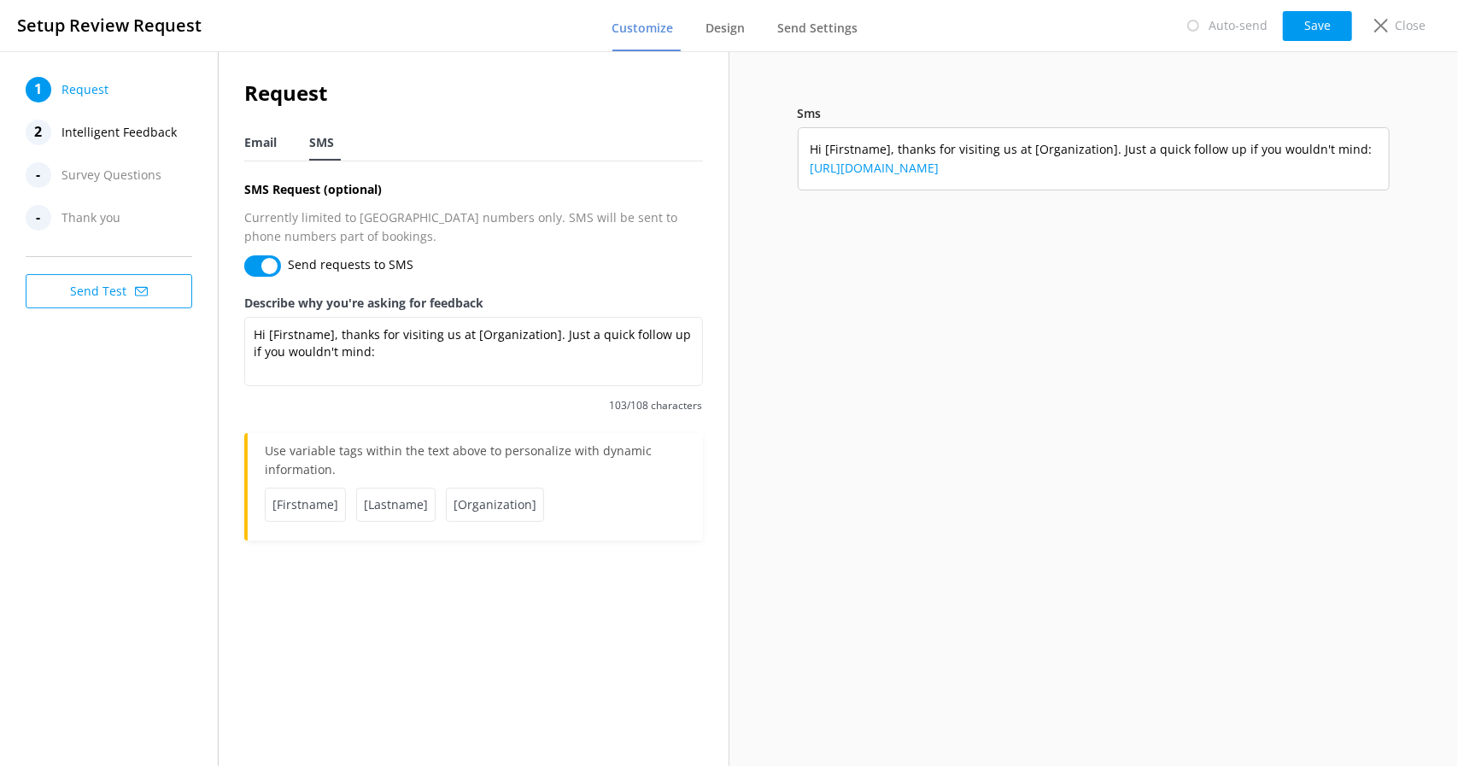
click at [261, 152] on div "Email" at bounding box center [263, 143] width 39 height 34
type textarea "We hope you enjoyed your time with us at Scenic Tours and Adventures! Your expe…"
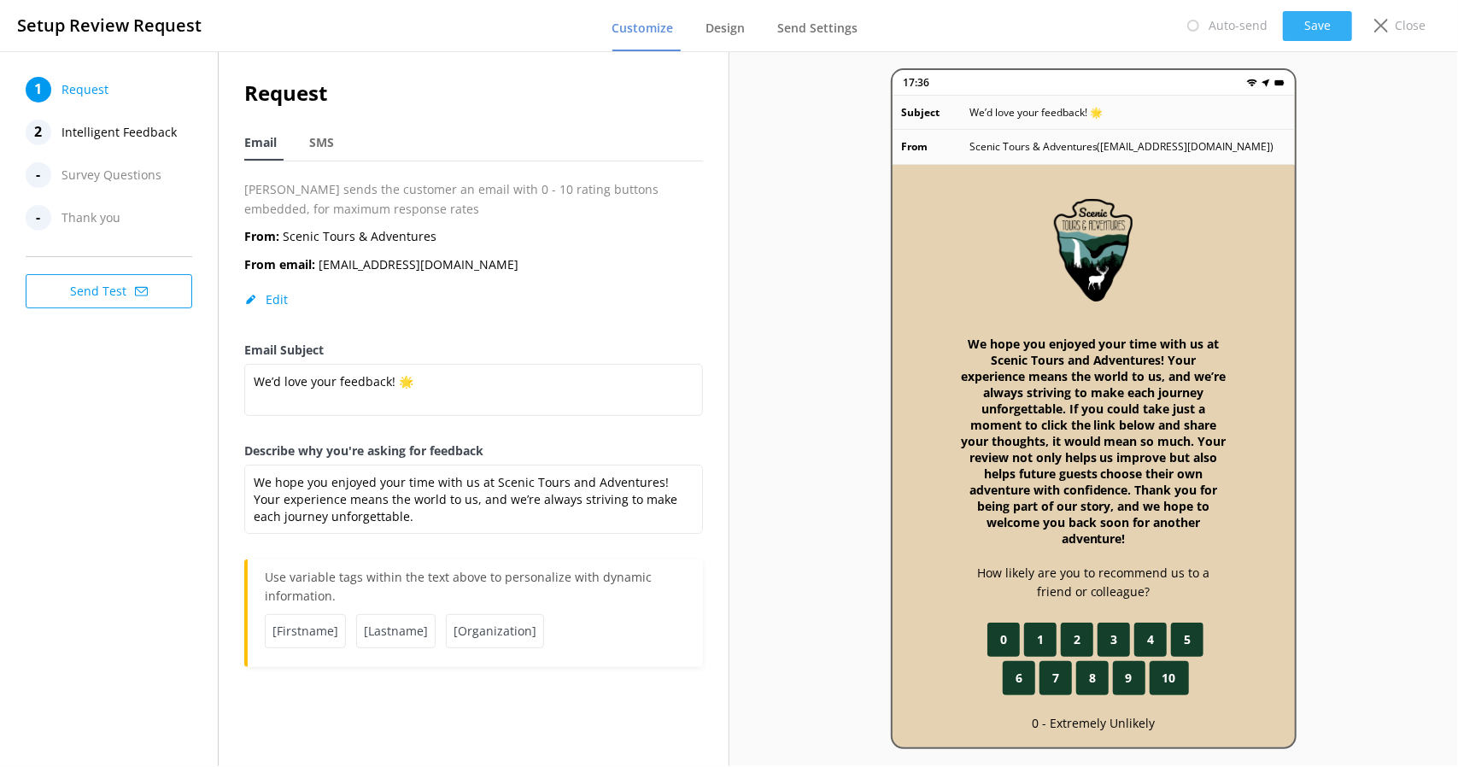
click at [1326, 20] on button "Save" at bounding box center [1317, 26] width 69 height 30
click at [801, 32] on span "Send Settings" at bounding box center [818, 28] width 80 height 17
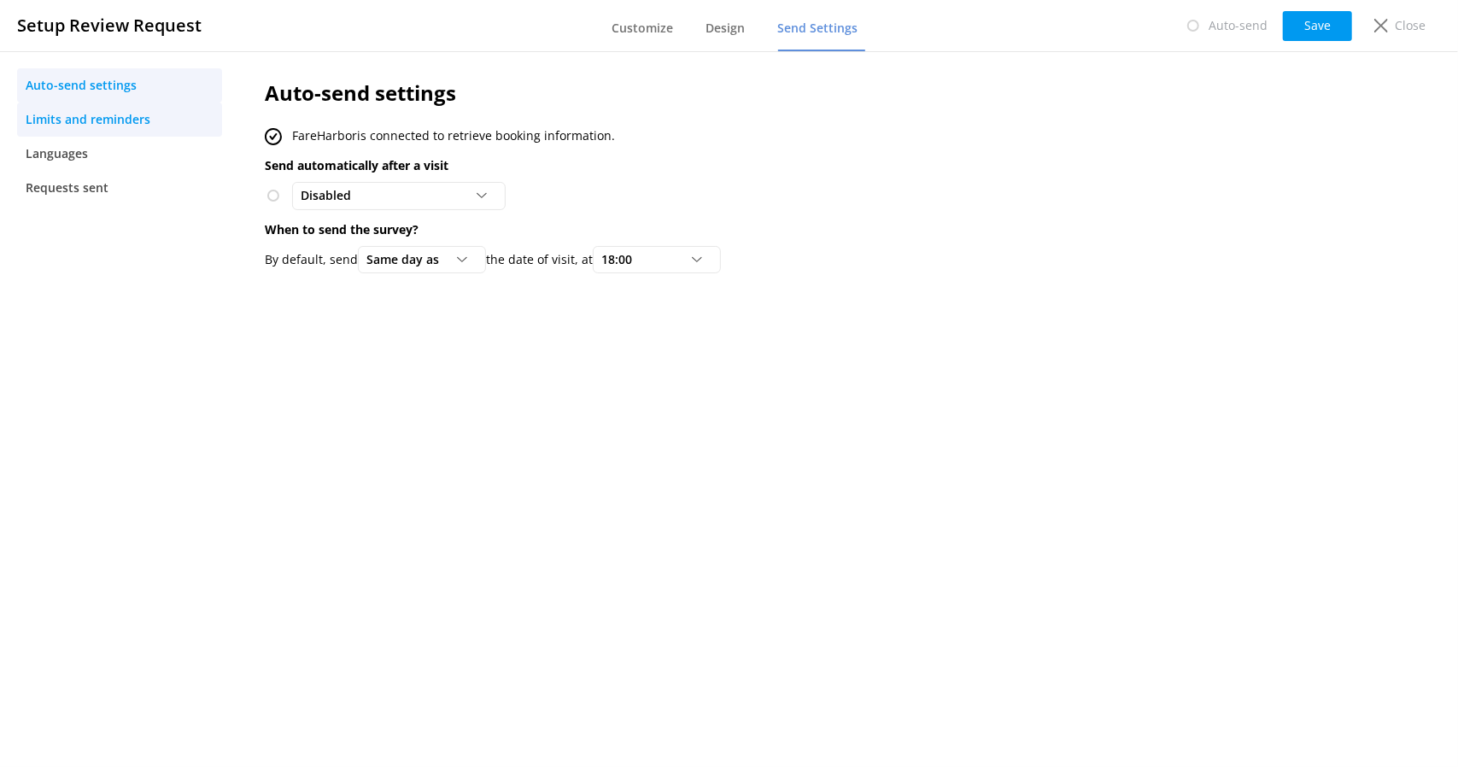
click at [106, 123] on span "Limits and reminders" at bounding box center [88, 119] width 125 height 19
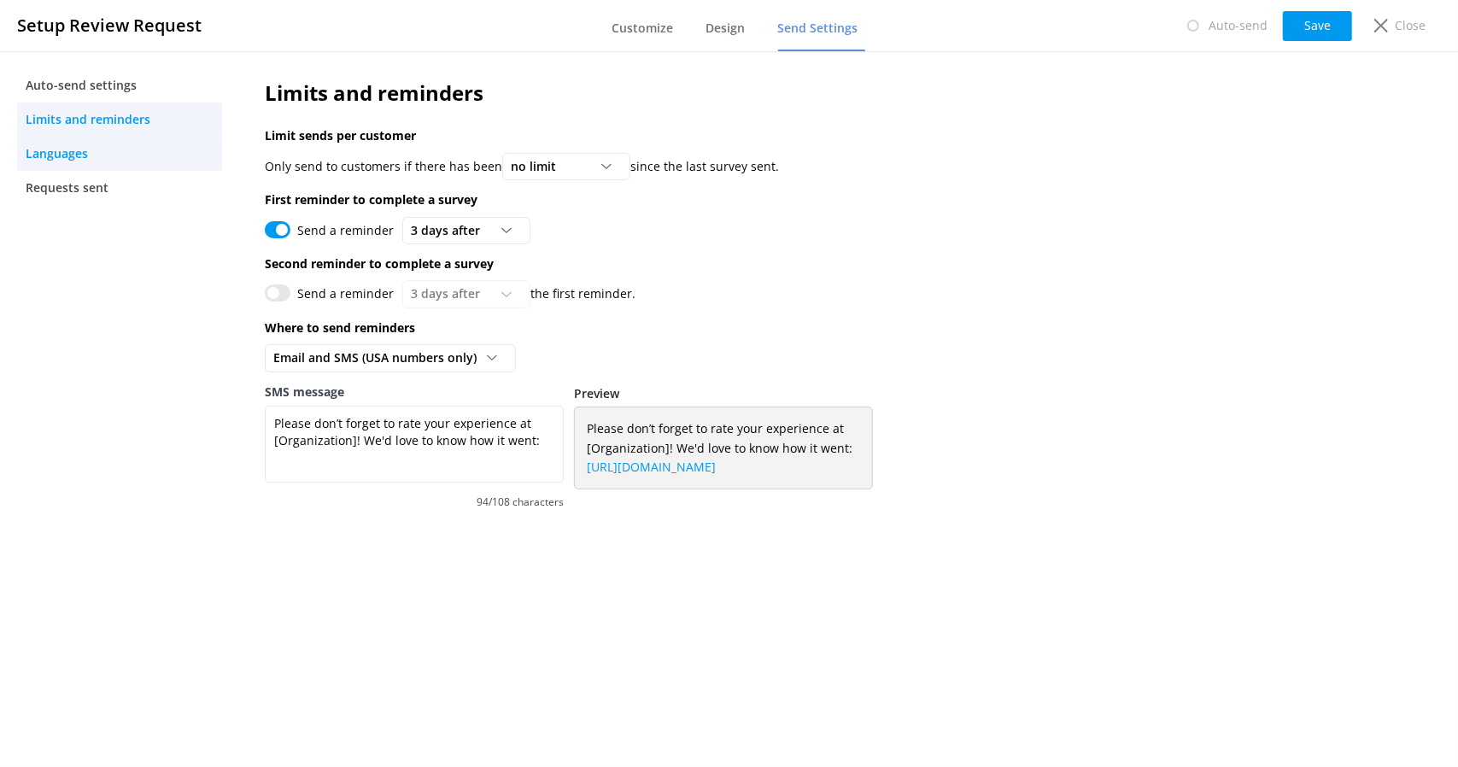
click at [93, 143] on link "Languages" at bounding box center [119, 154] width 205 height 34
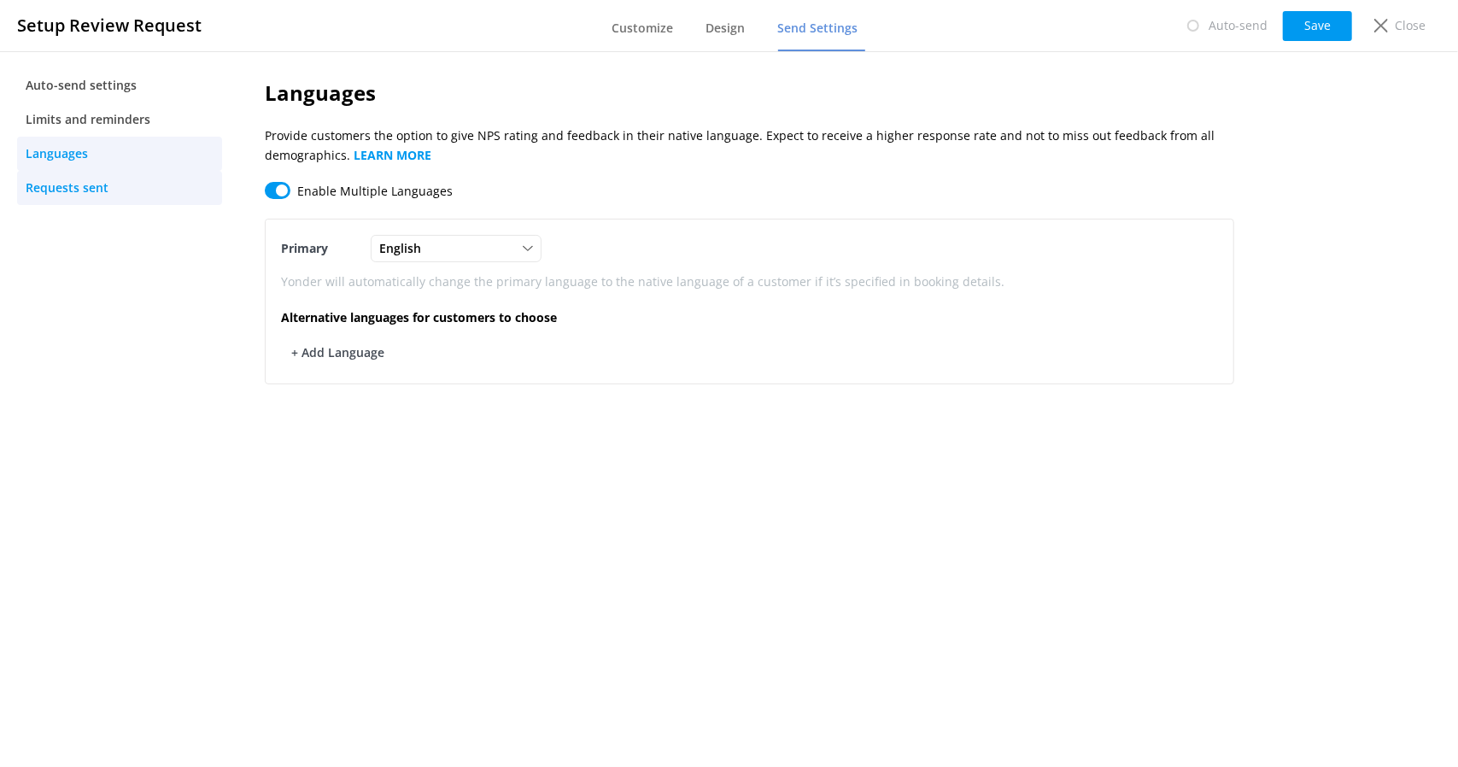
click at [63, 179] on span "Requests sent" at bounding box center [67, 188] width 83 height 19
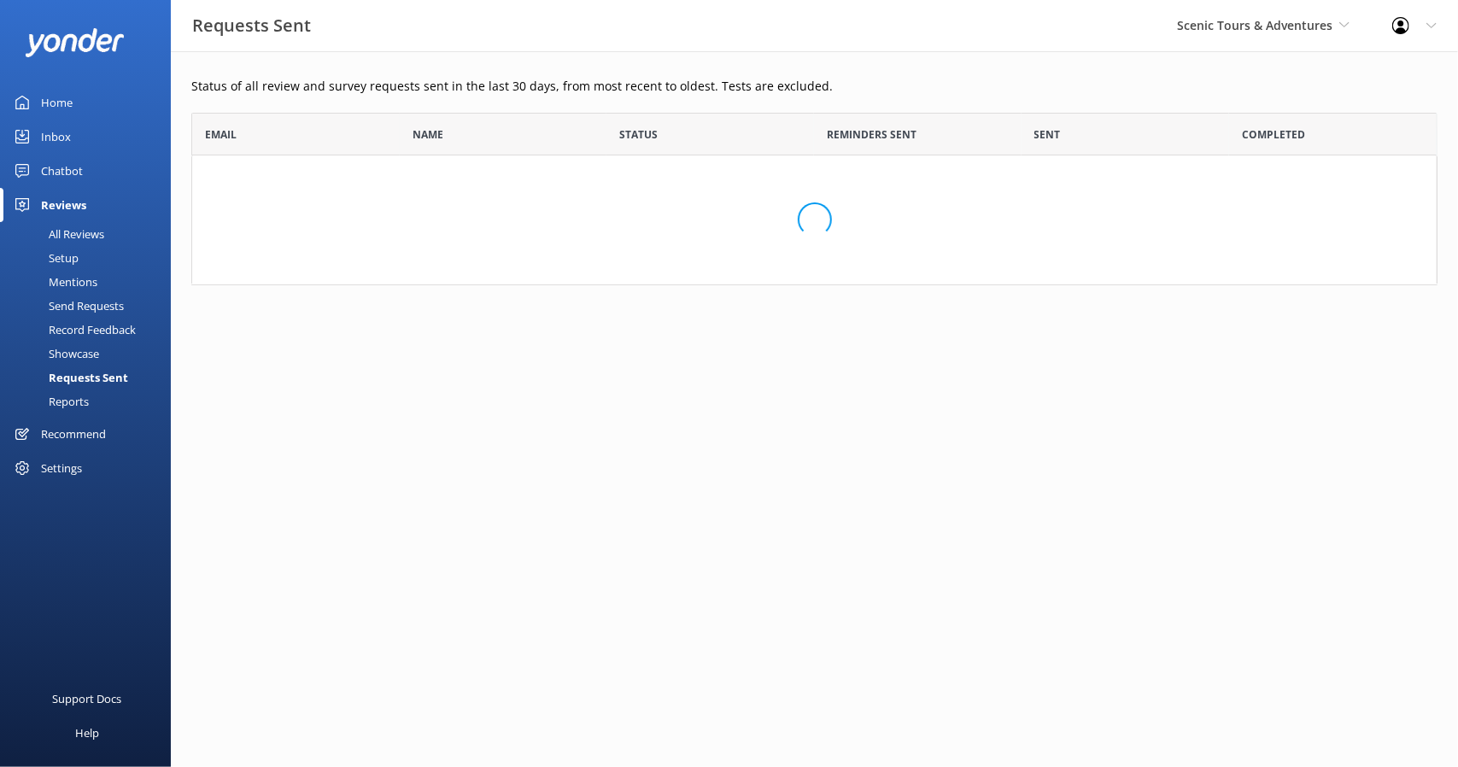
scroll to position [159, 1233]
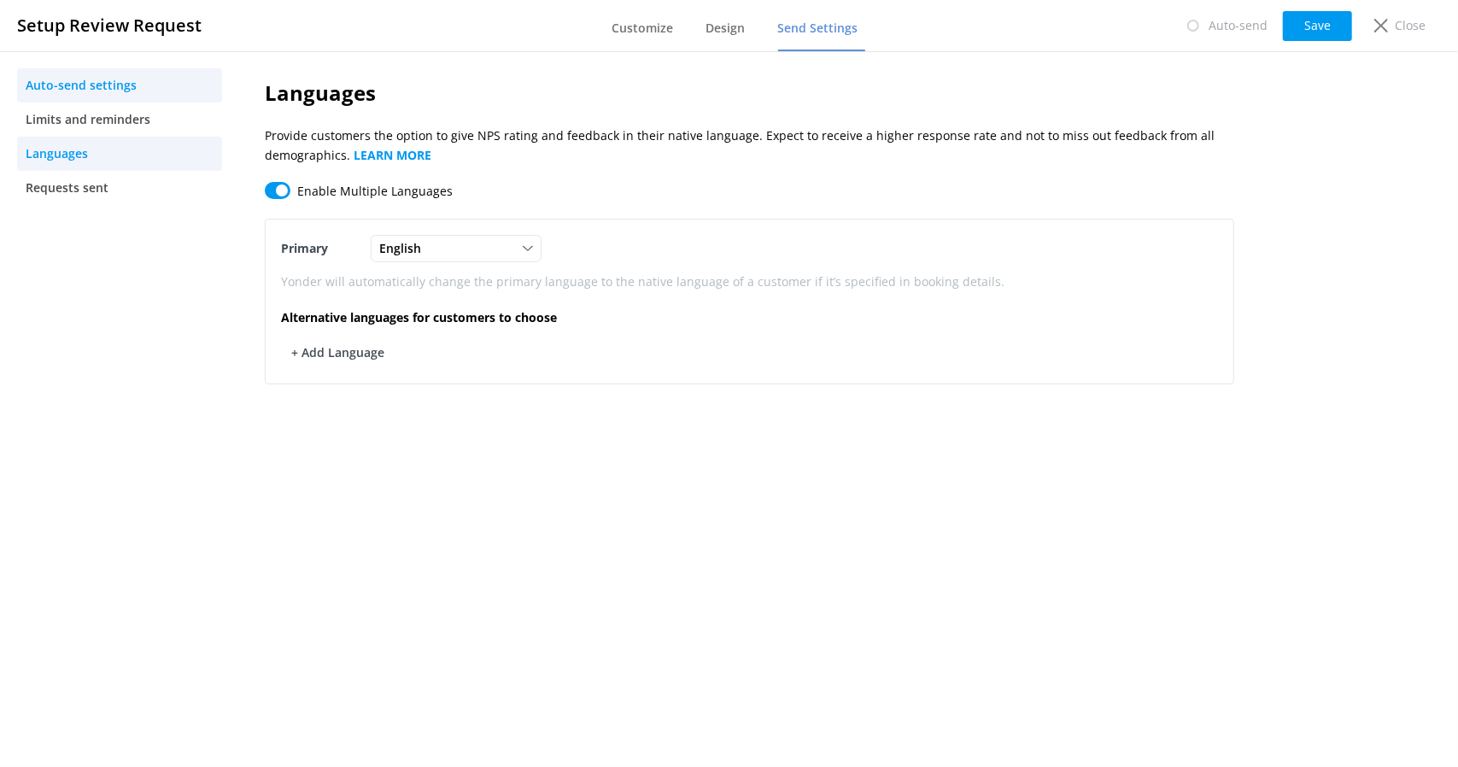
click at [101, 89] on span "Auto-send settings" at bounding box center [81, 85] width 111 height 19
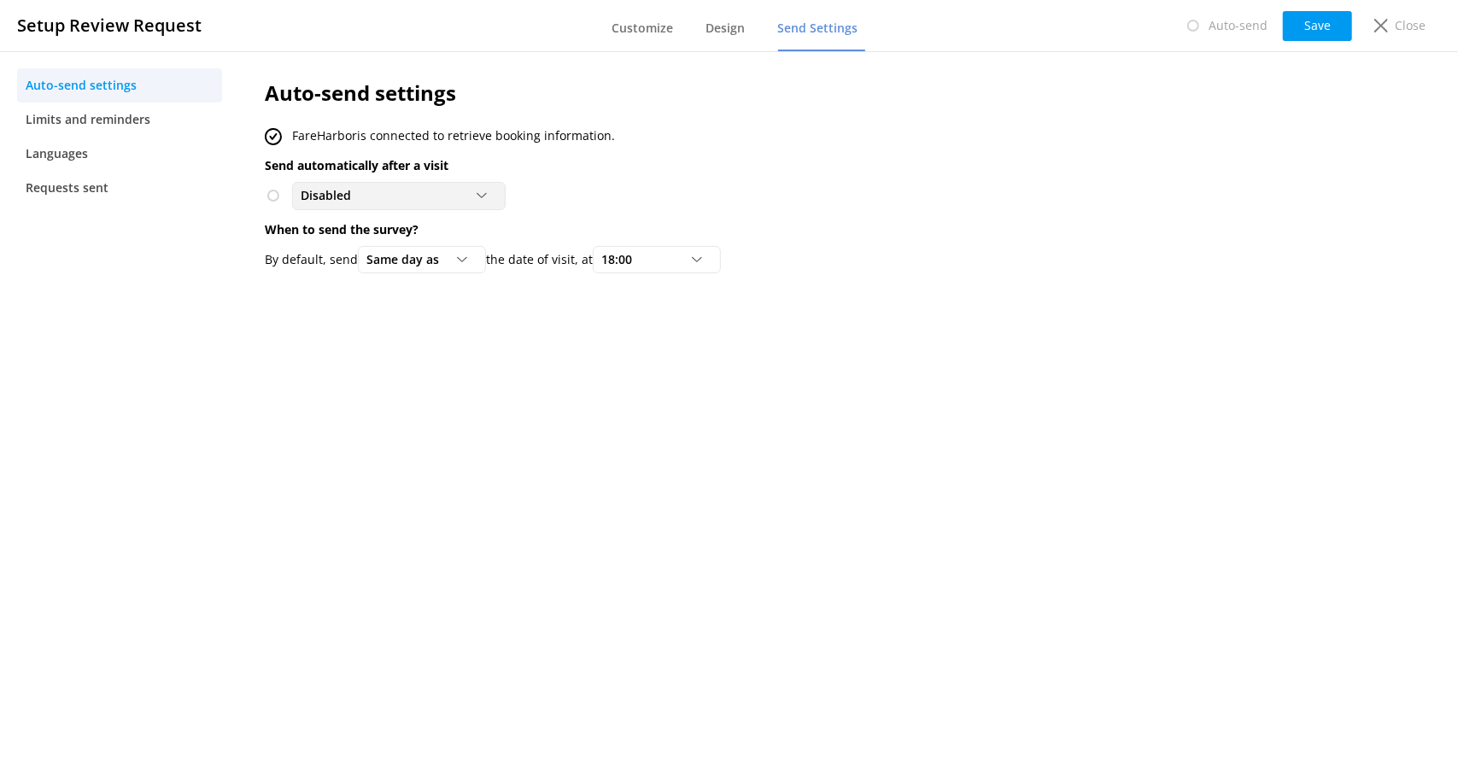
click at [408, 203] on div "Disabled" at bounding box center [398, 195] width 205 height 19
click at [135, 120] on span "Limits and reminders" at bounding box center [88, 119] width 125 height 19
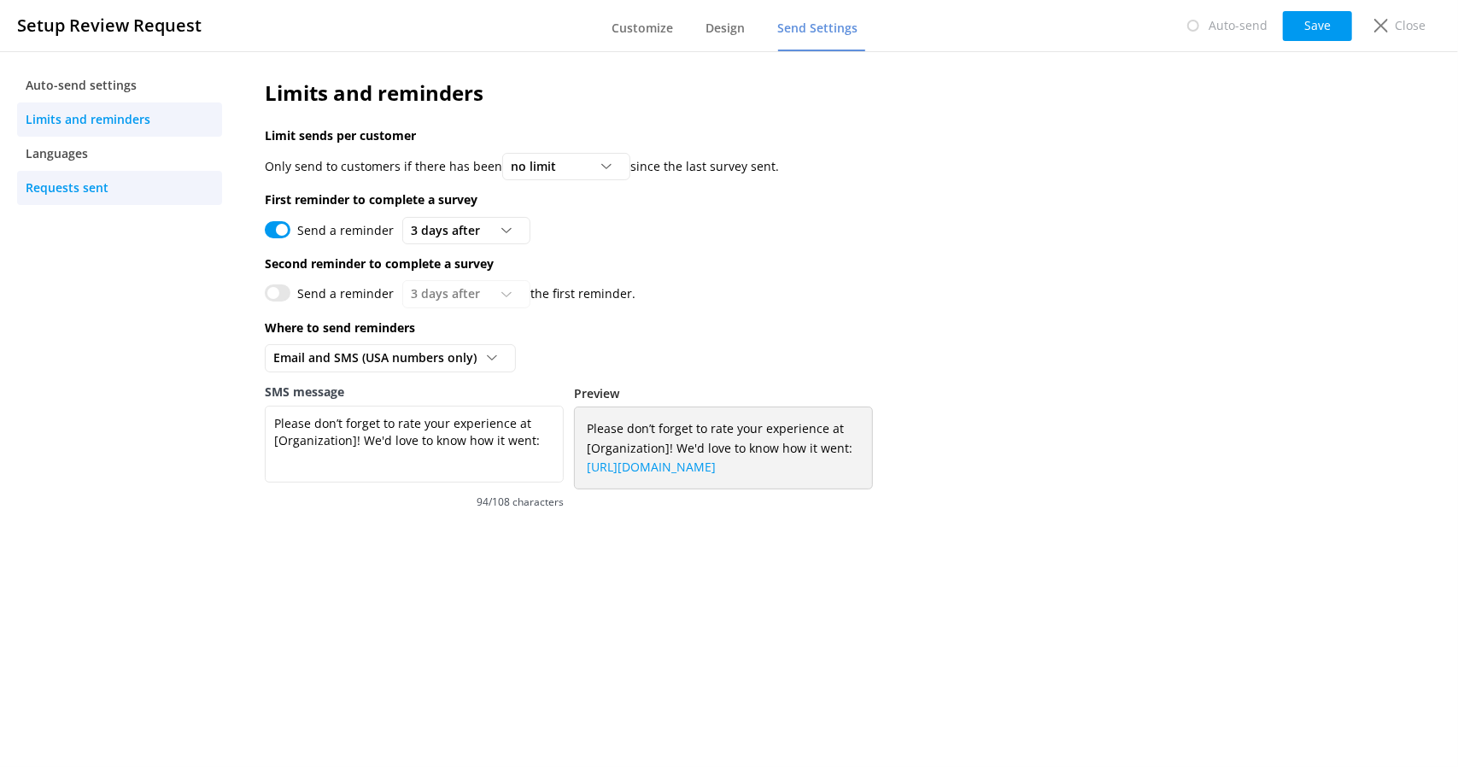
click at [99, 180] on span "Requests sent" at bounding box center [67, 188] width 83 height 19
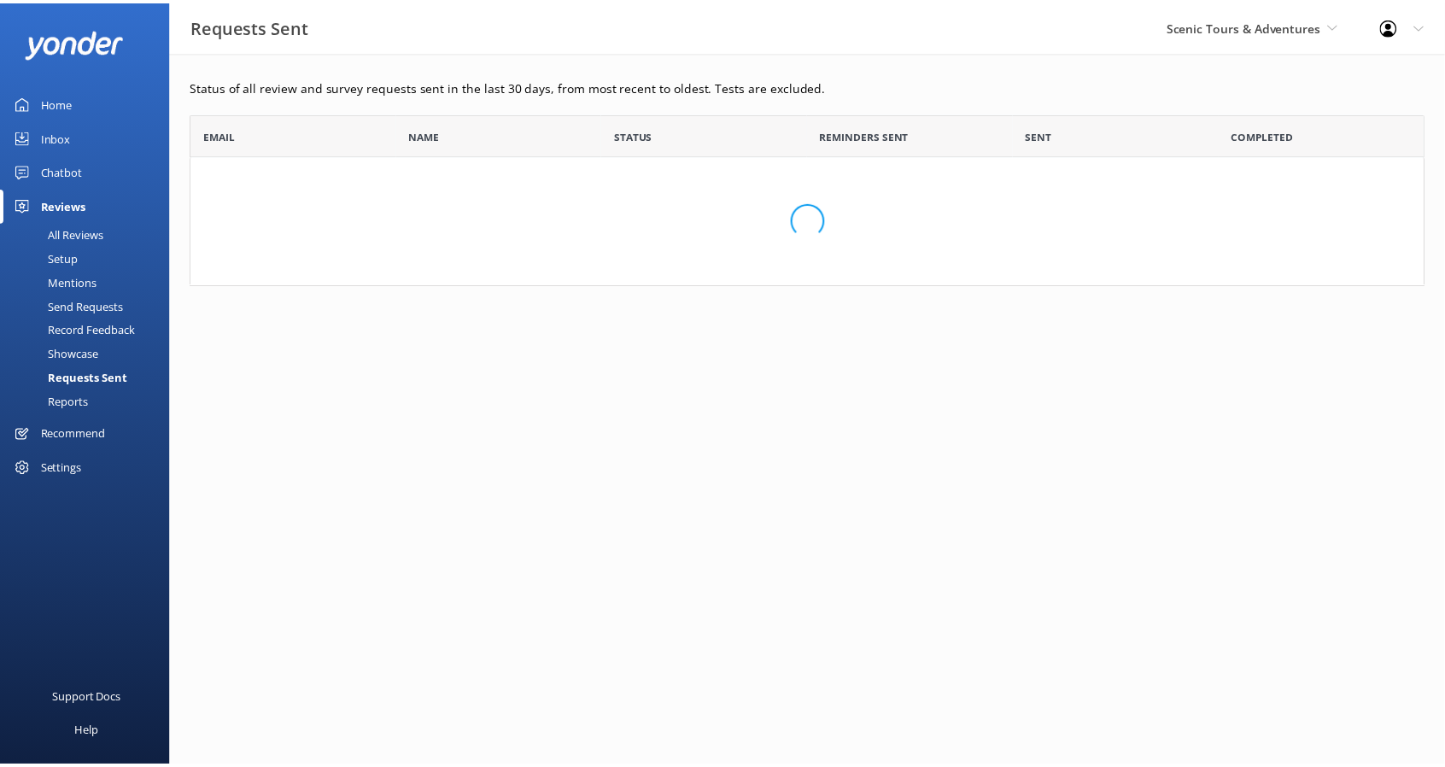
scroll to position [159, 1233]
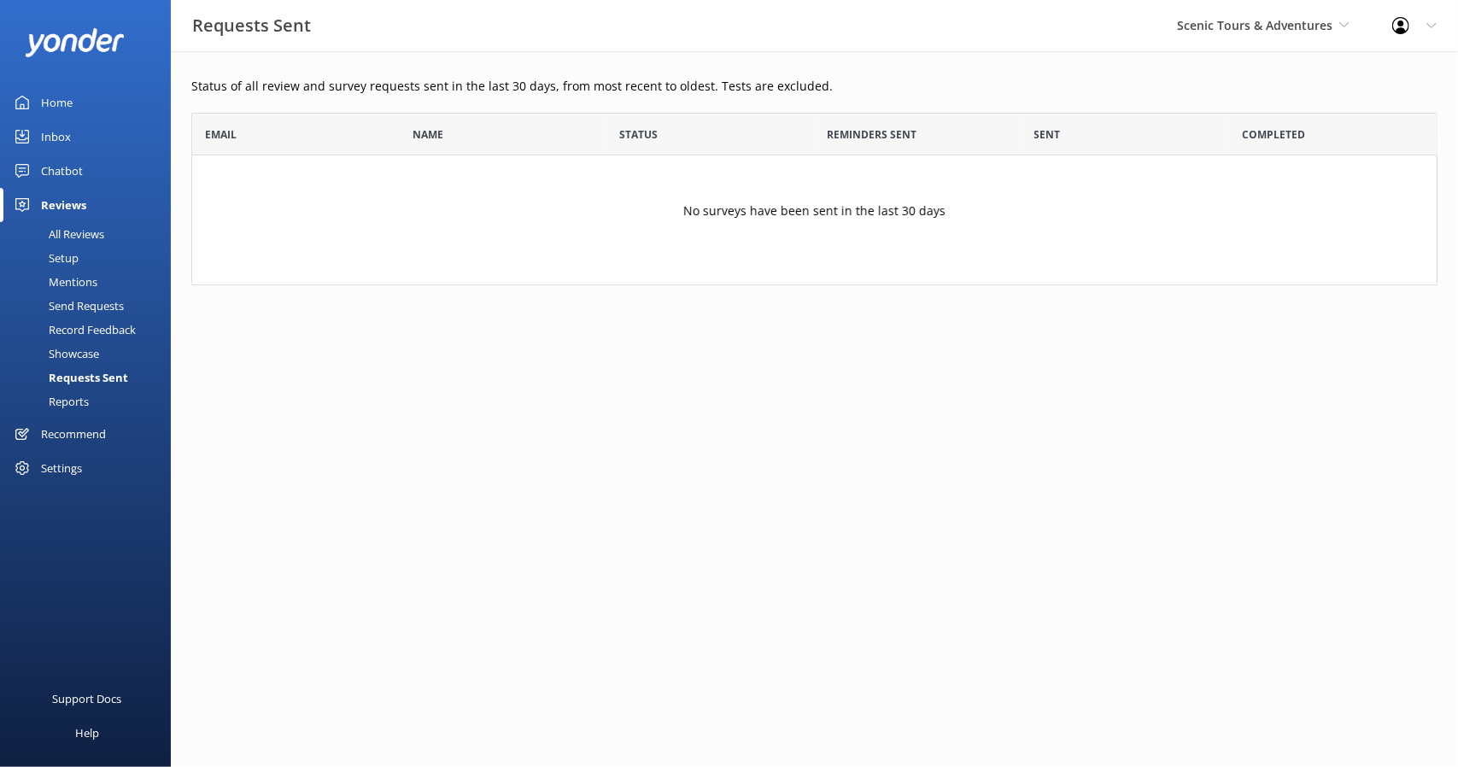
click at [88, 298] on div "Send Requests" at bounding box center [67, 306] width 114 height 24
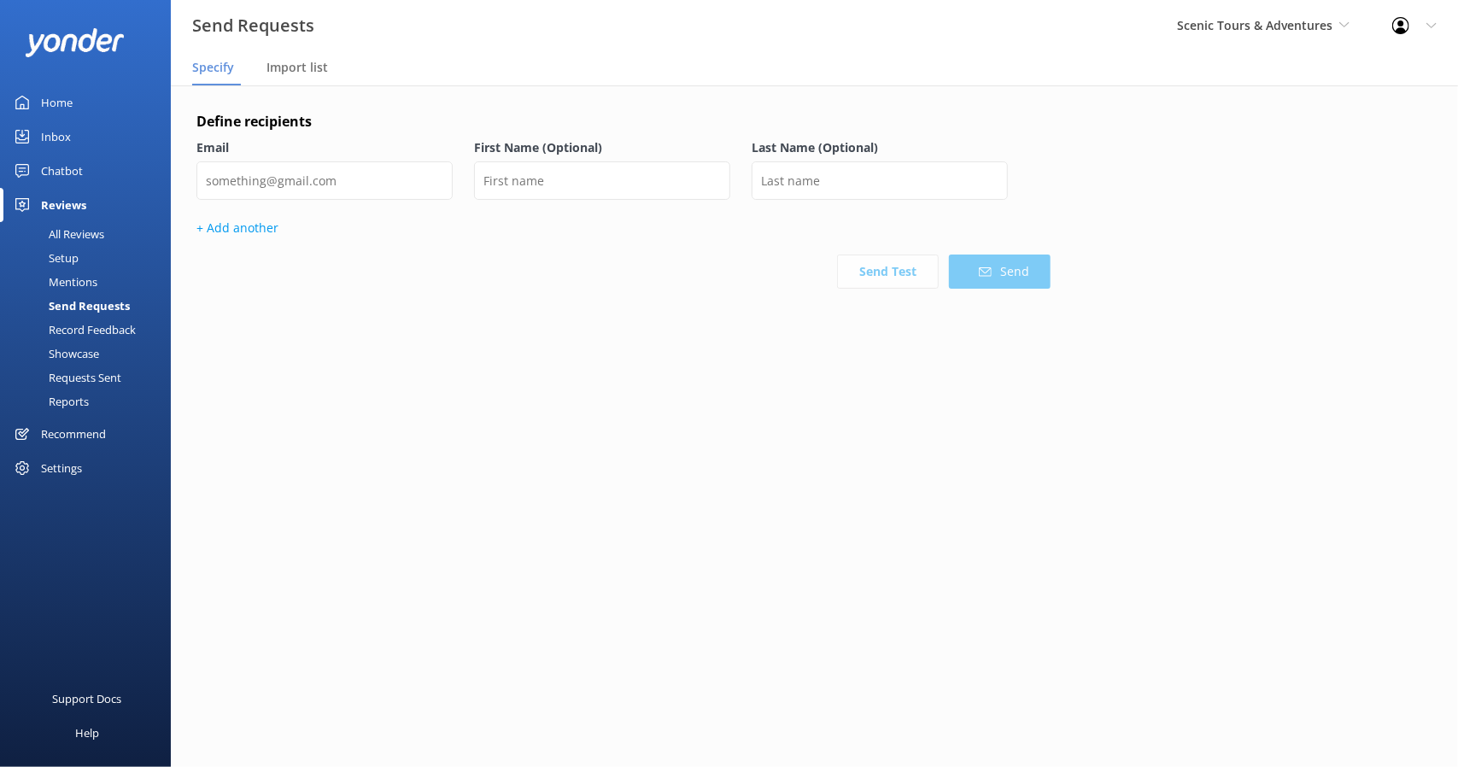
click at [85, 266] on link "Setup" at bounding box center [90, 258] width 161 height 24
click at [98, 319] on div "Record Feedback" at bounding box center [73, 330] width 126 height 24
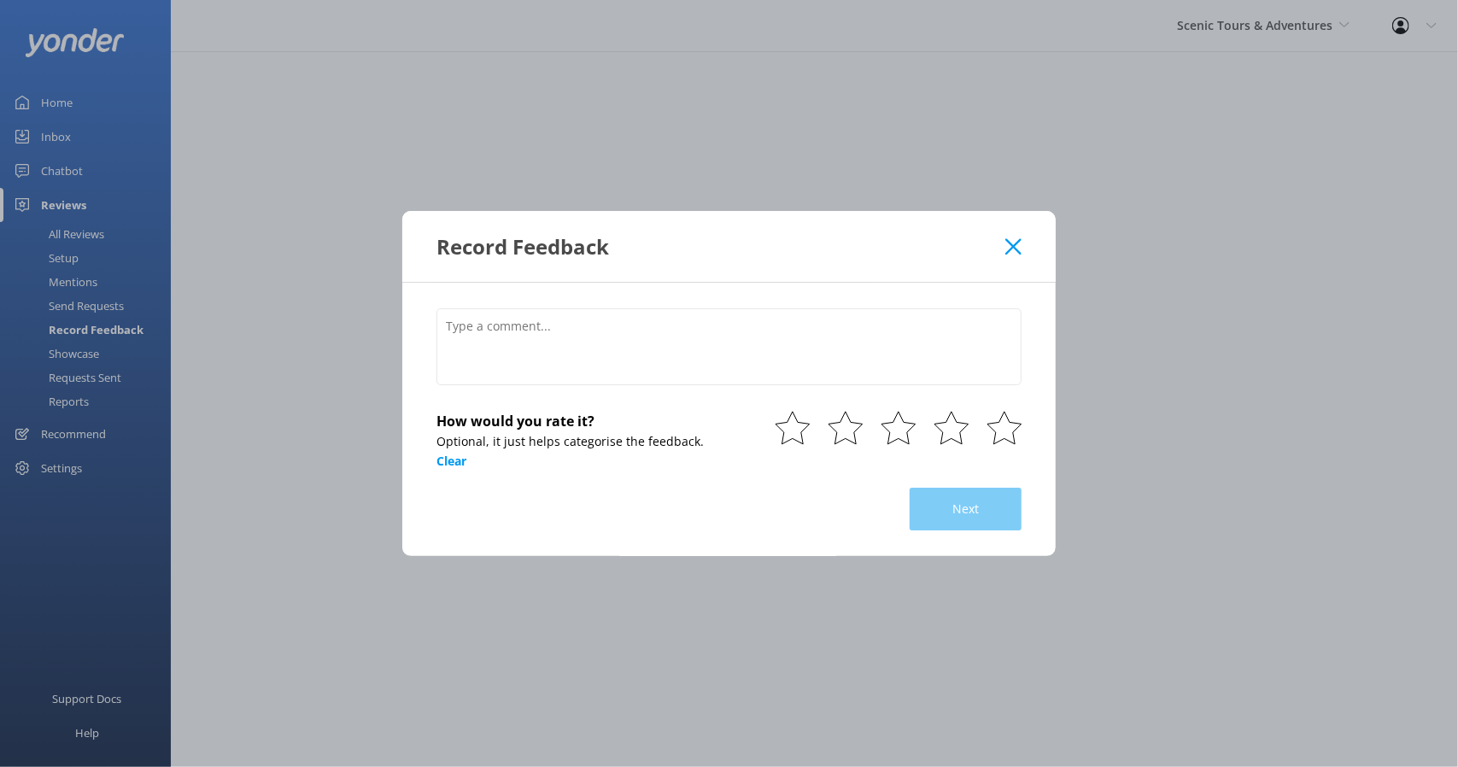
click at [1006, 247] on icon at bounding box center [1013, 246] width 16 height 17
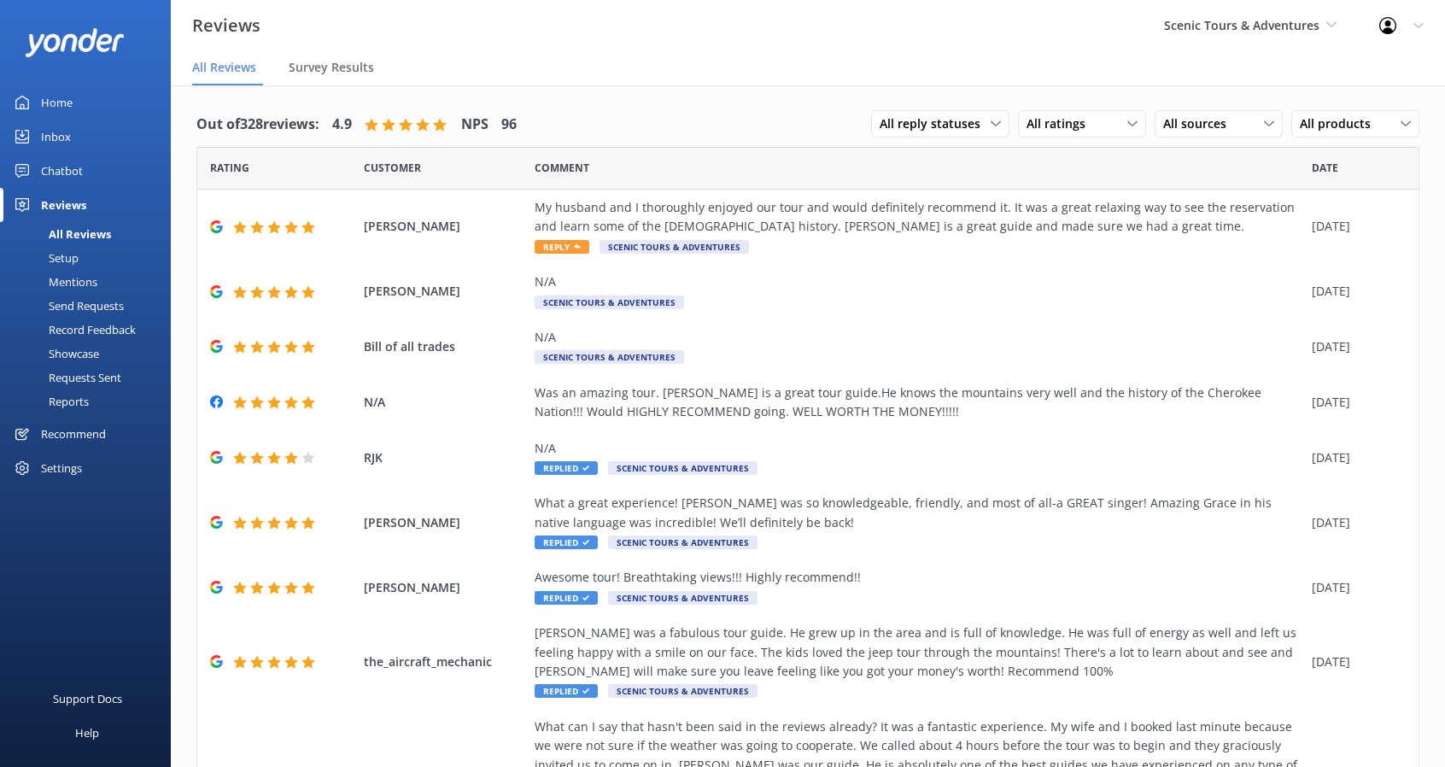
click at [70, 349] on div "Showcase" at bounding box center [54, 354] width 89 height 24
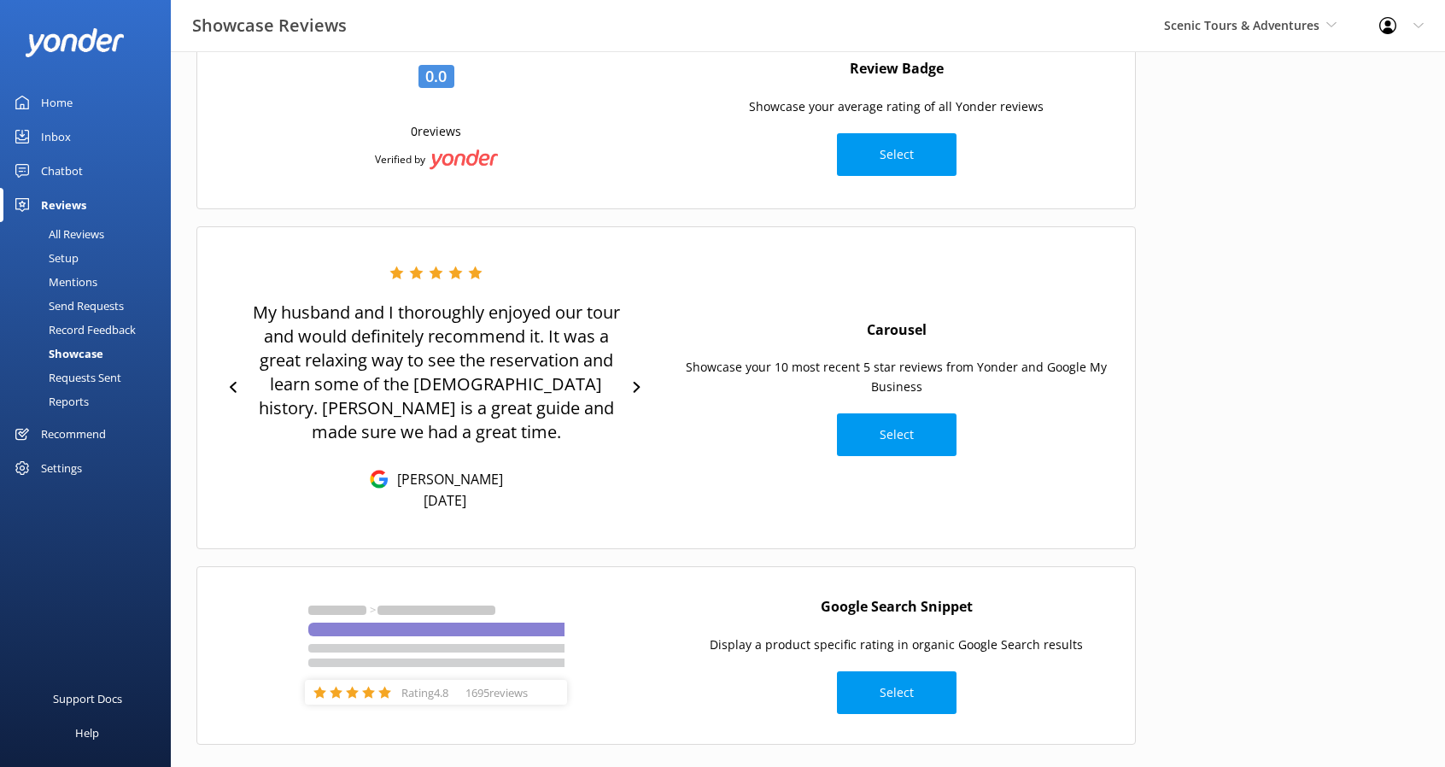
scroll to position [145, 0]
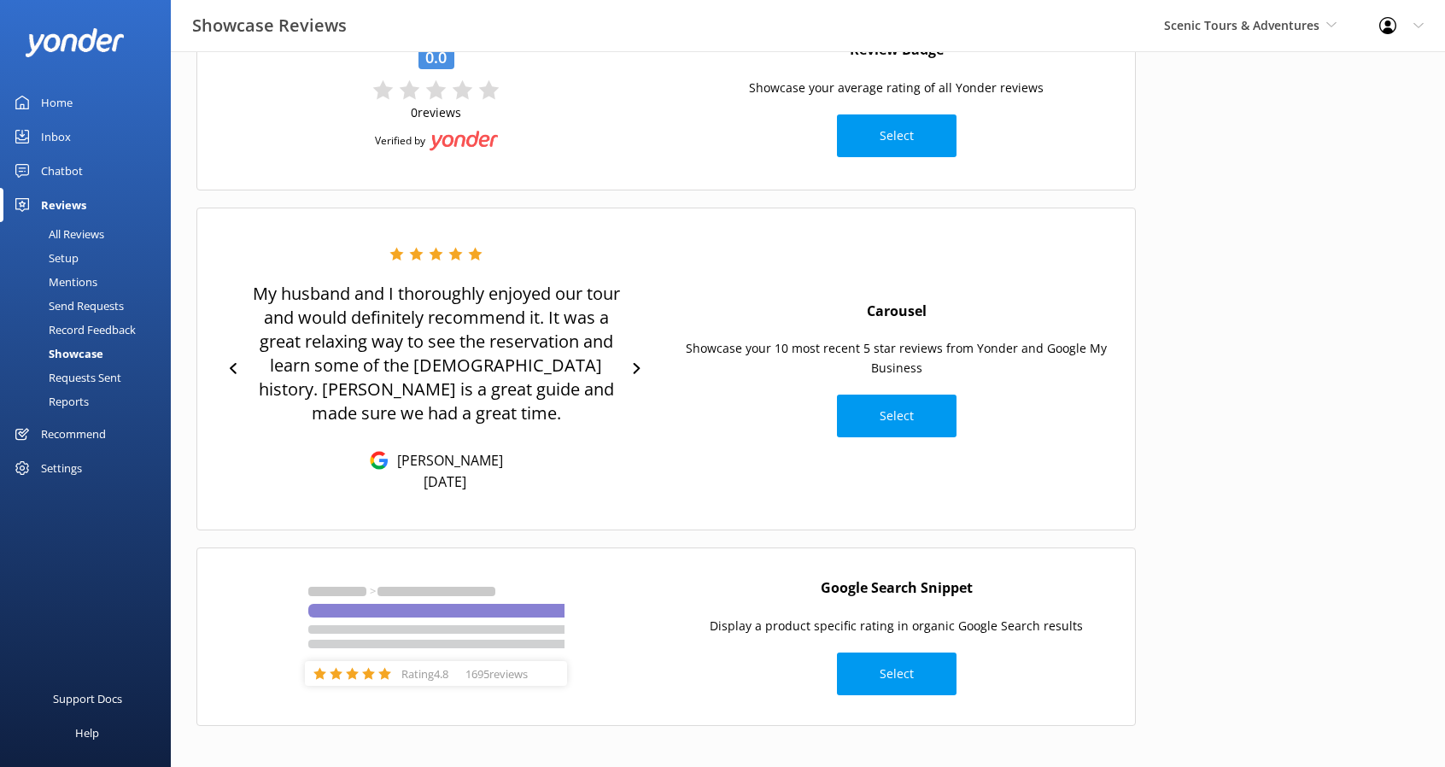
click at [98, 372] on div "Requests Sent" at bounding box center [65, 378] width 111 height 24
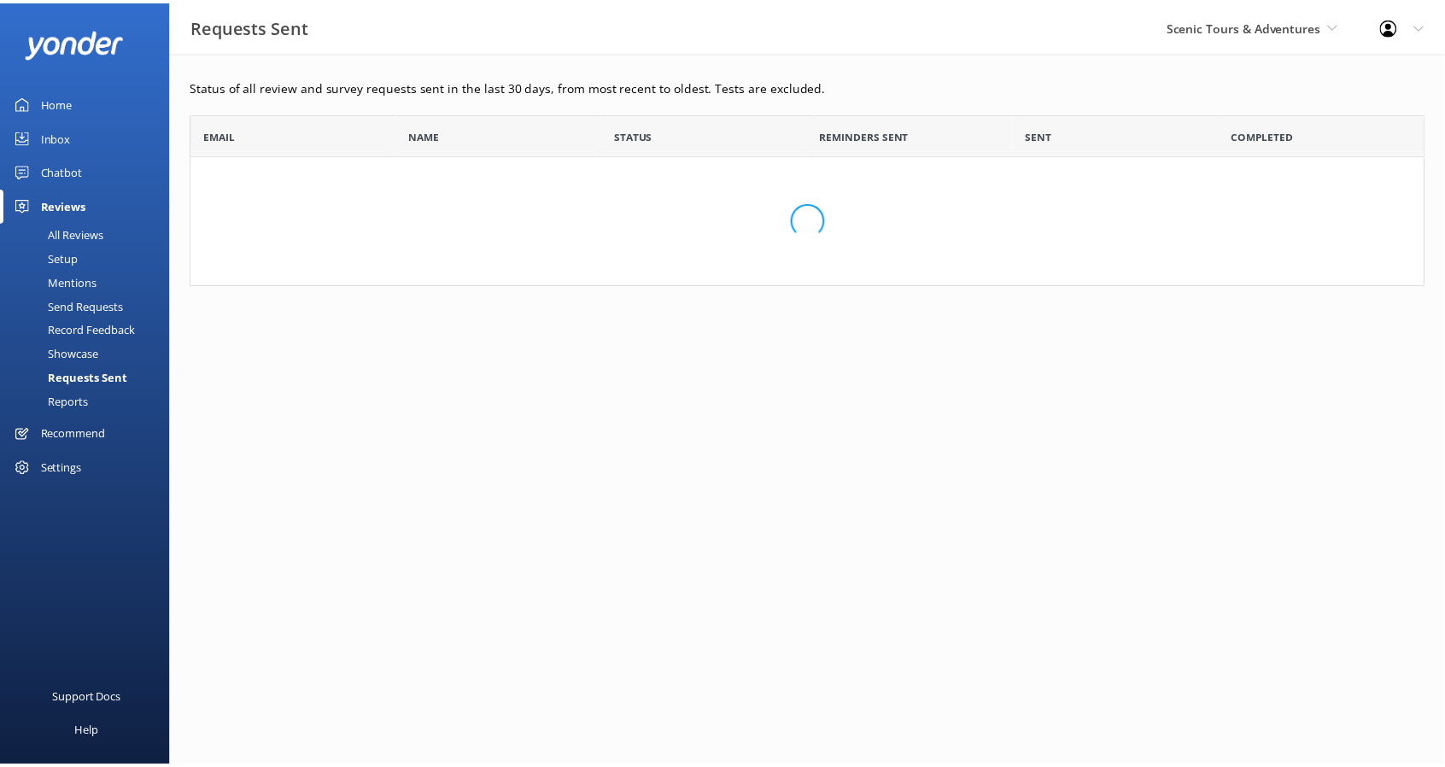
scroll to position [159, 1233]
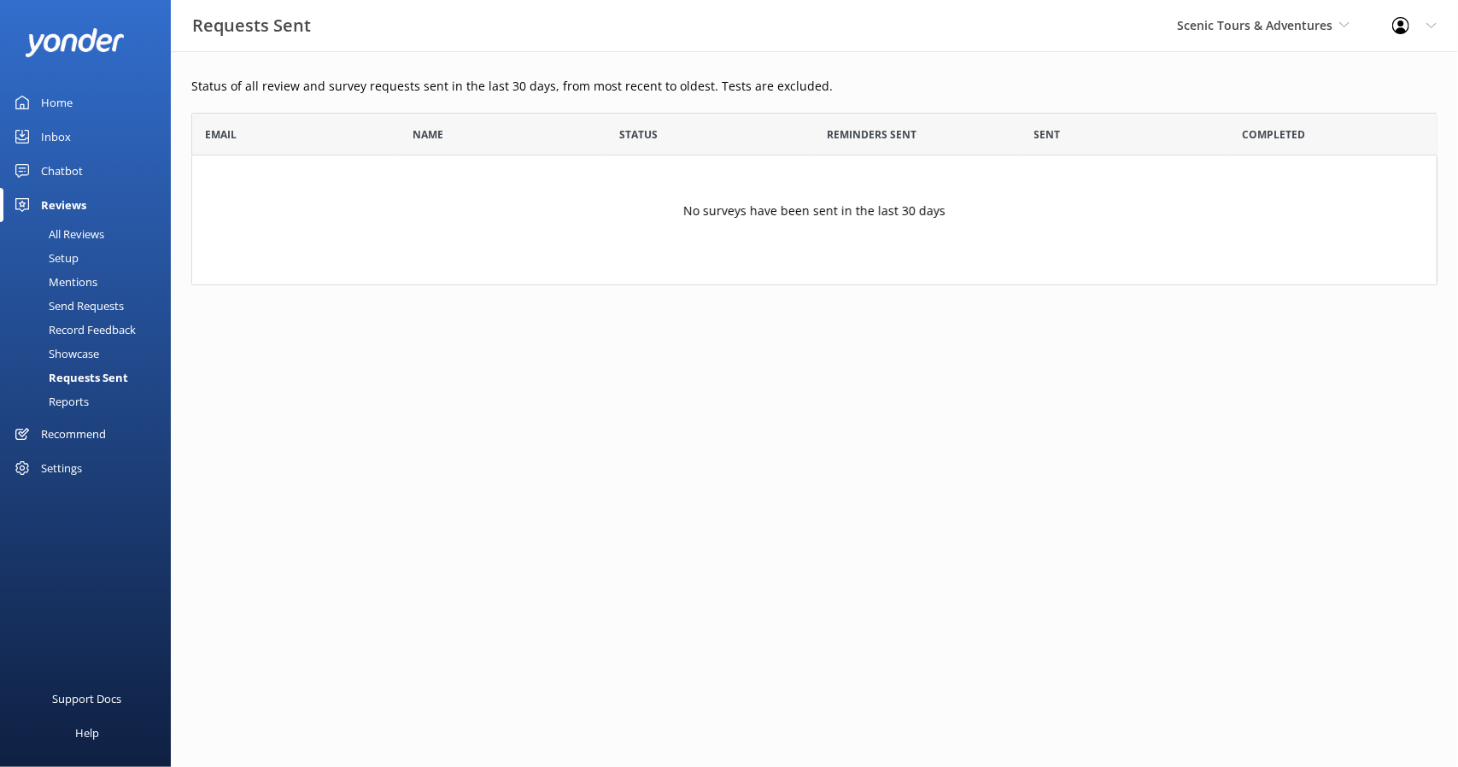
click at [85, 397] on div "Reports" at bounding box center [49, 402] width 79 height 24
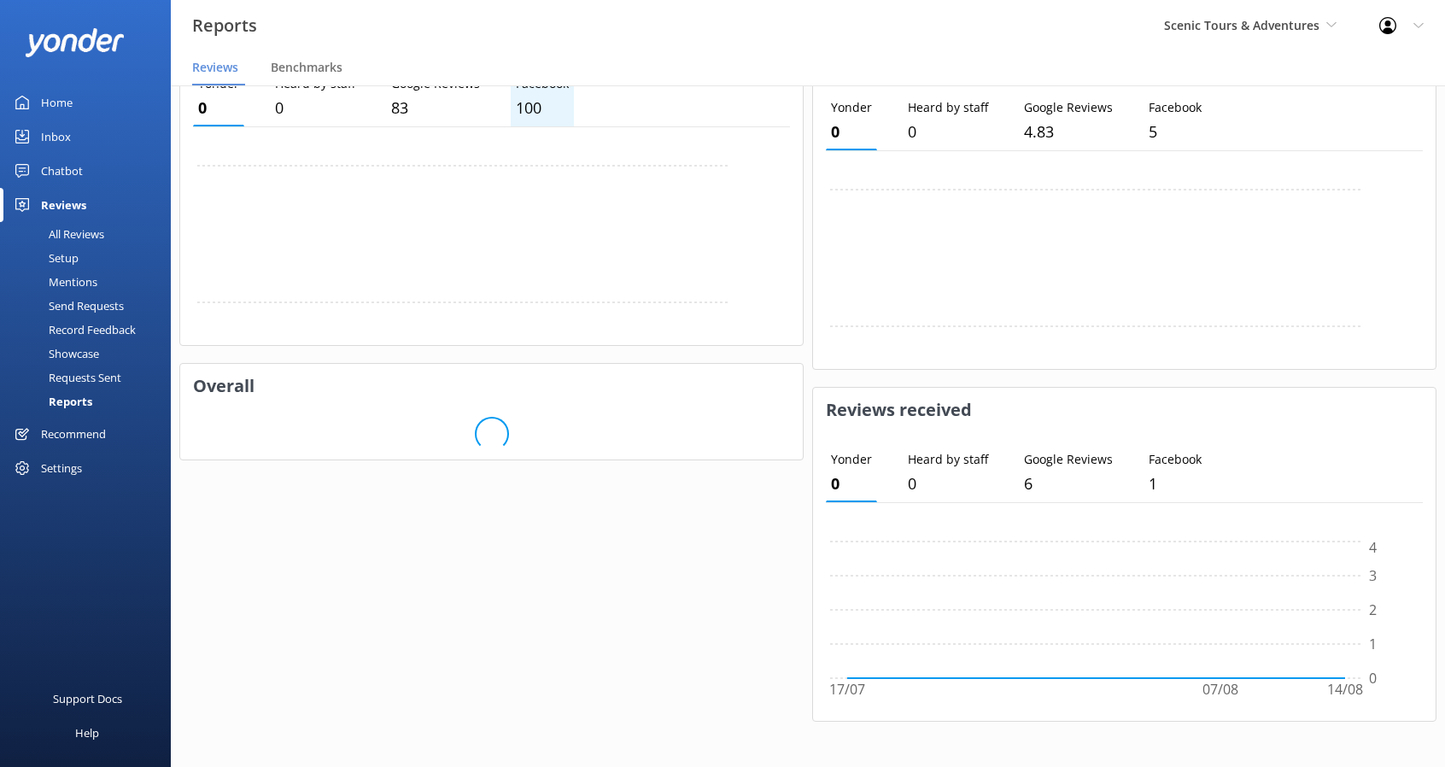
scroll to position [595, 0]
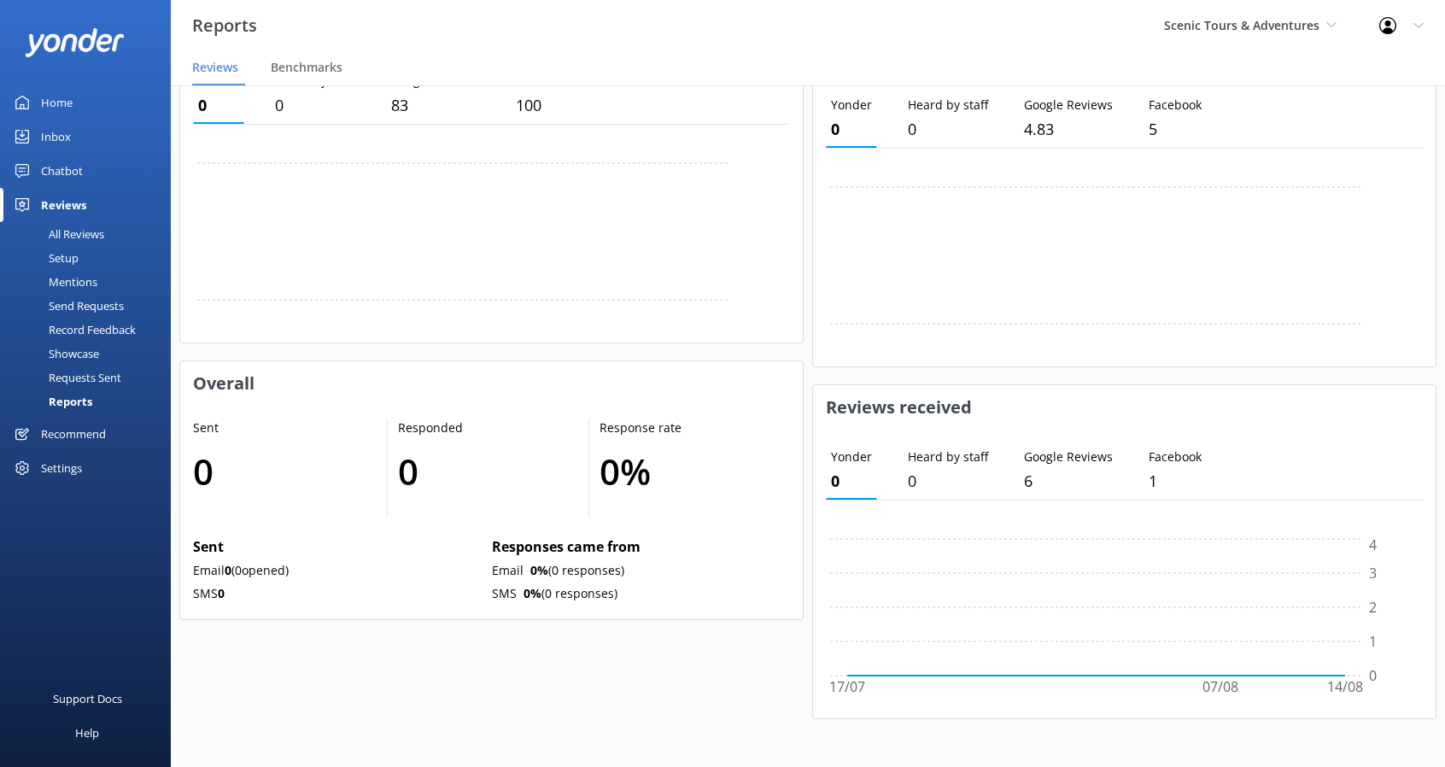
click at [79, 433] on div "Recommend" at bounding box center [73, 434] width 65 height 34
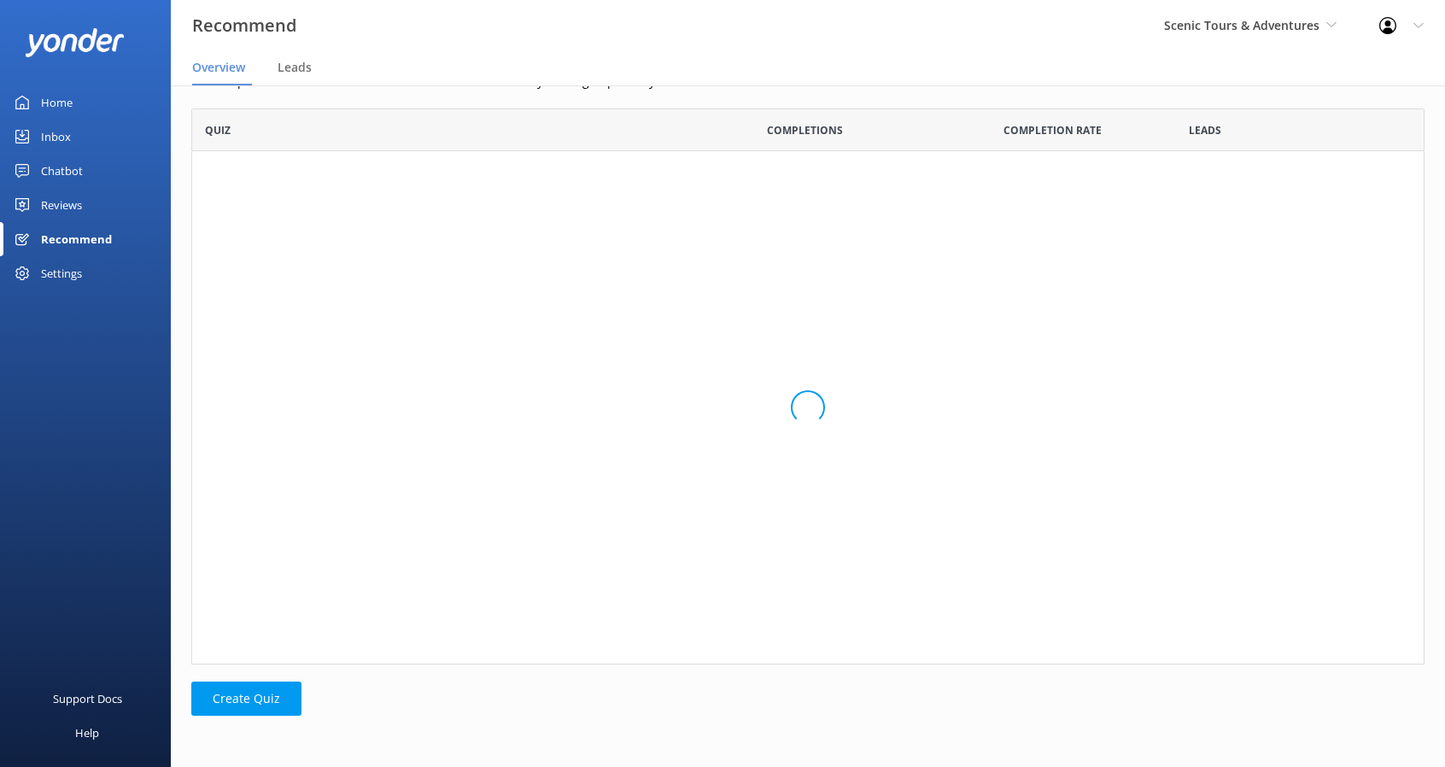
scroll to position [542, 1220]
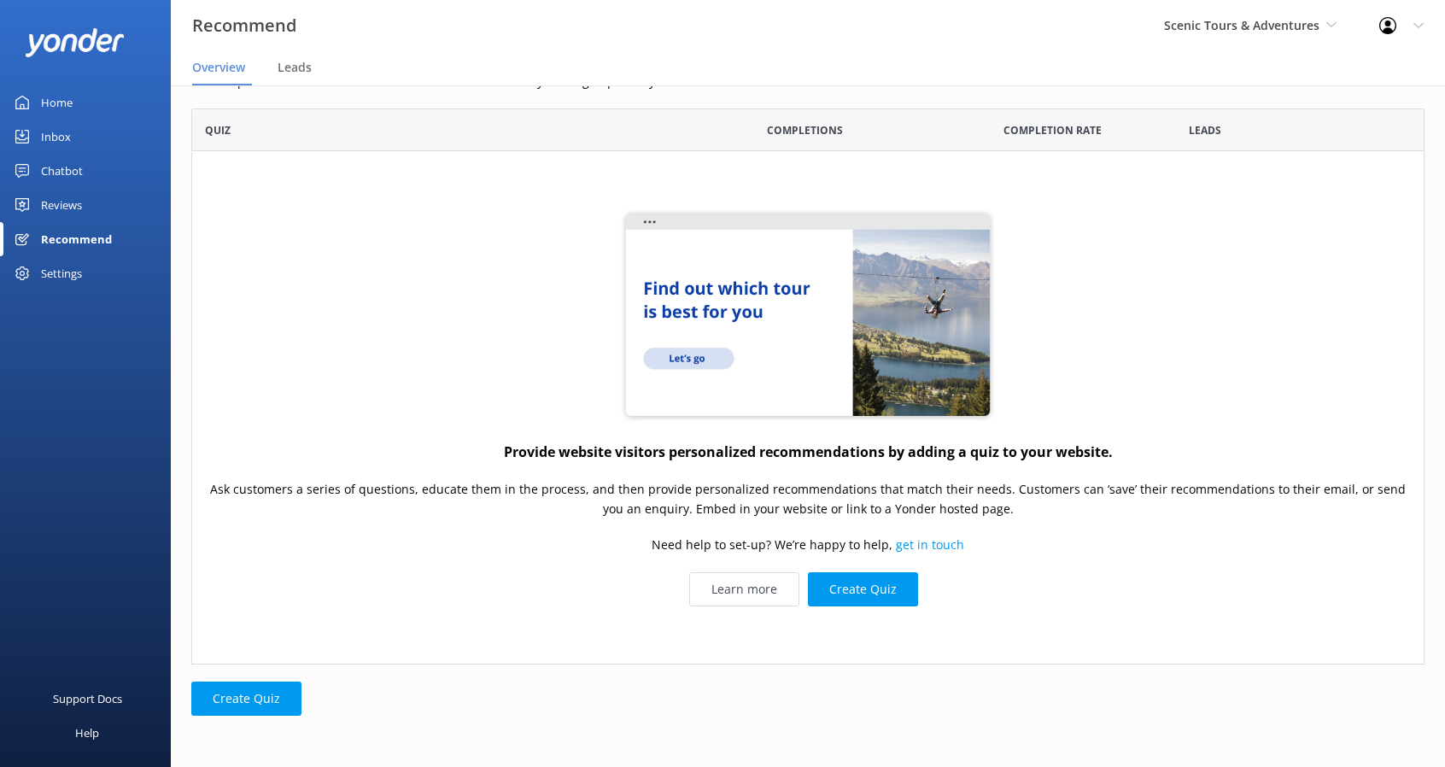
click at [62, 211] on div "Reviews" at bounding box center [61, 205] width 41 height 34
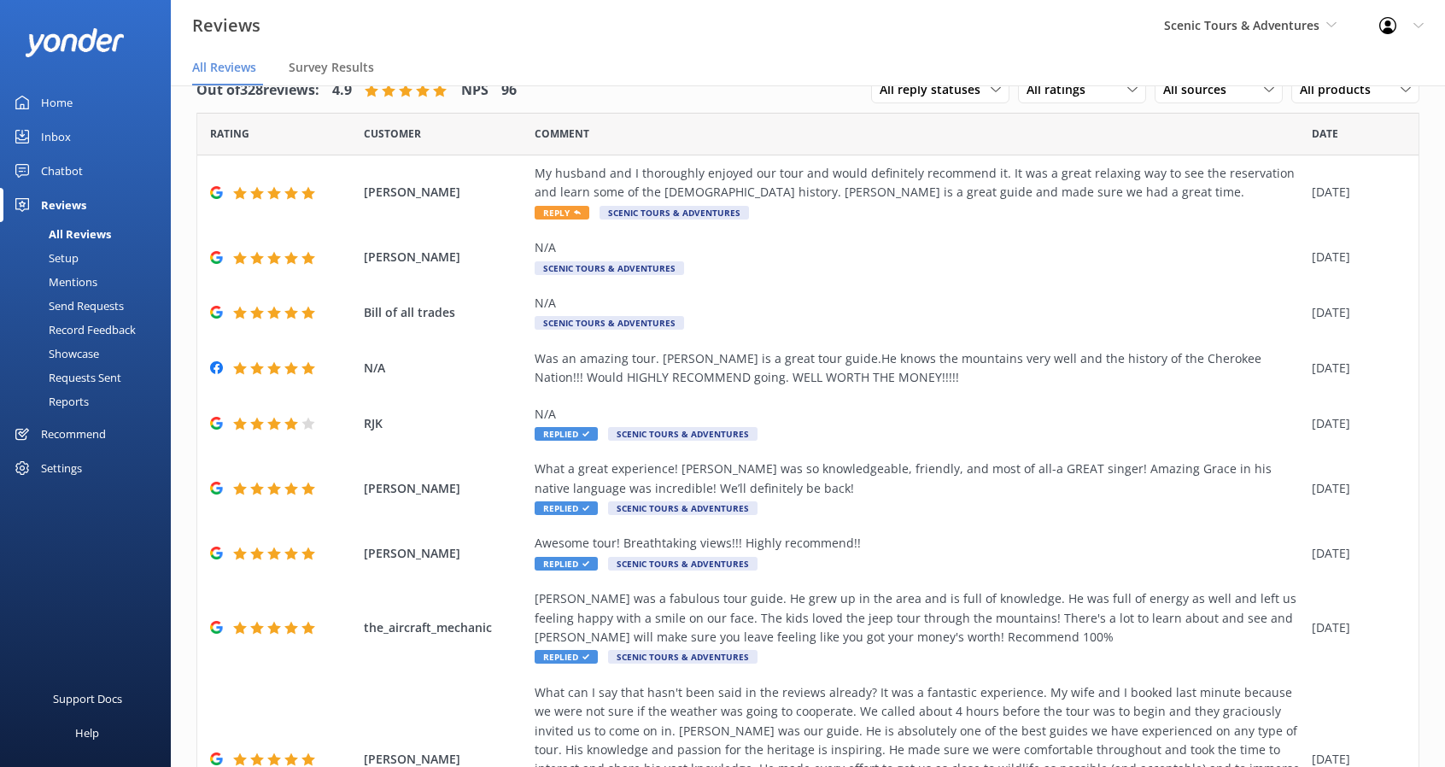
click at [84, 391] on div "Reports" at bounding box center [49, 402] width 79 height 24
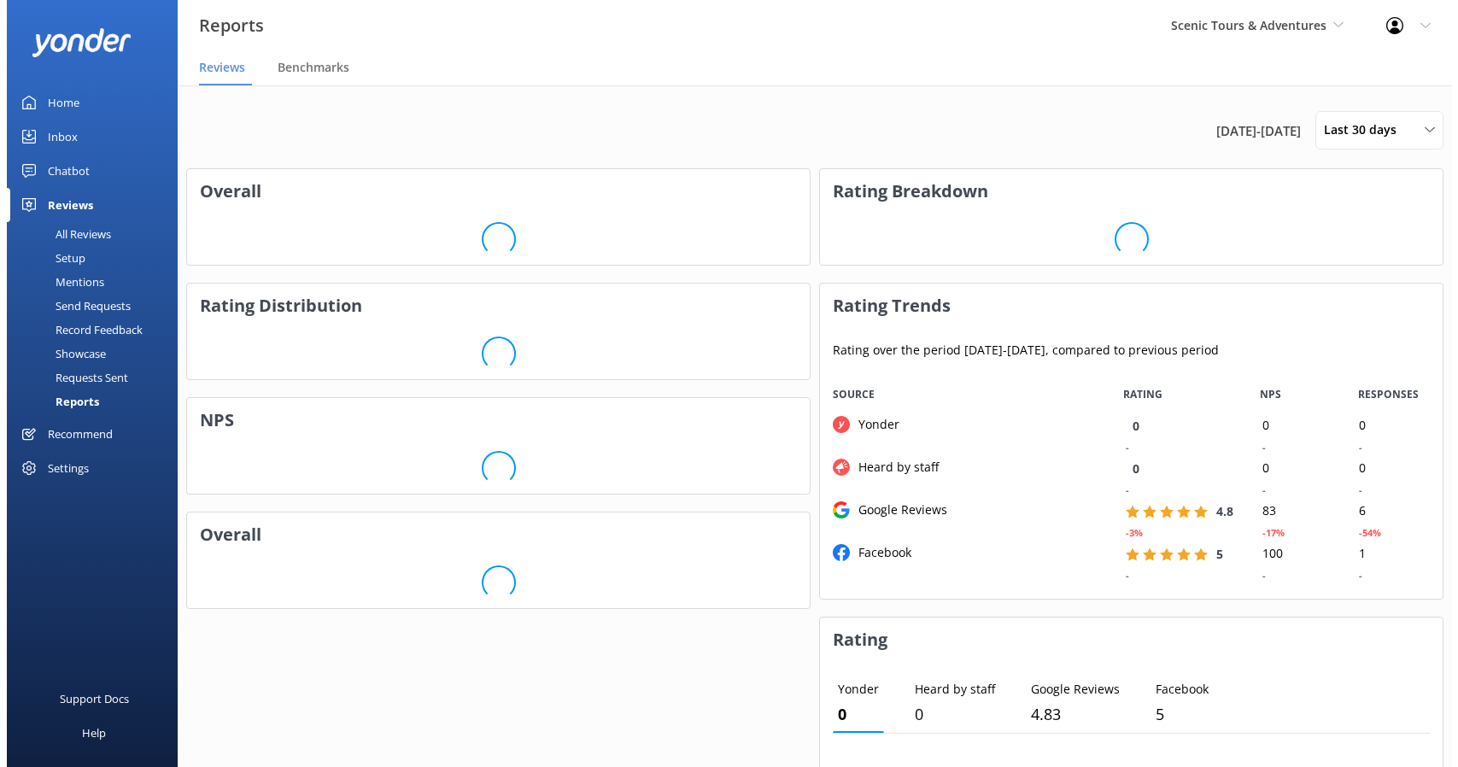
scroll to position [213, 610]
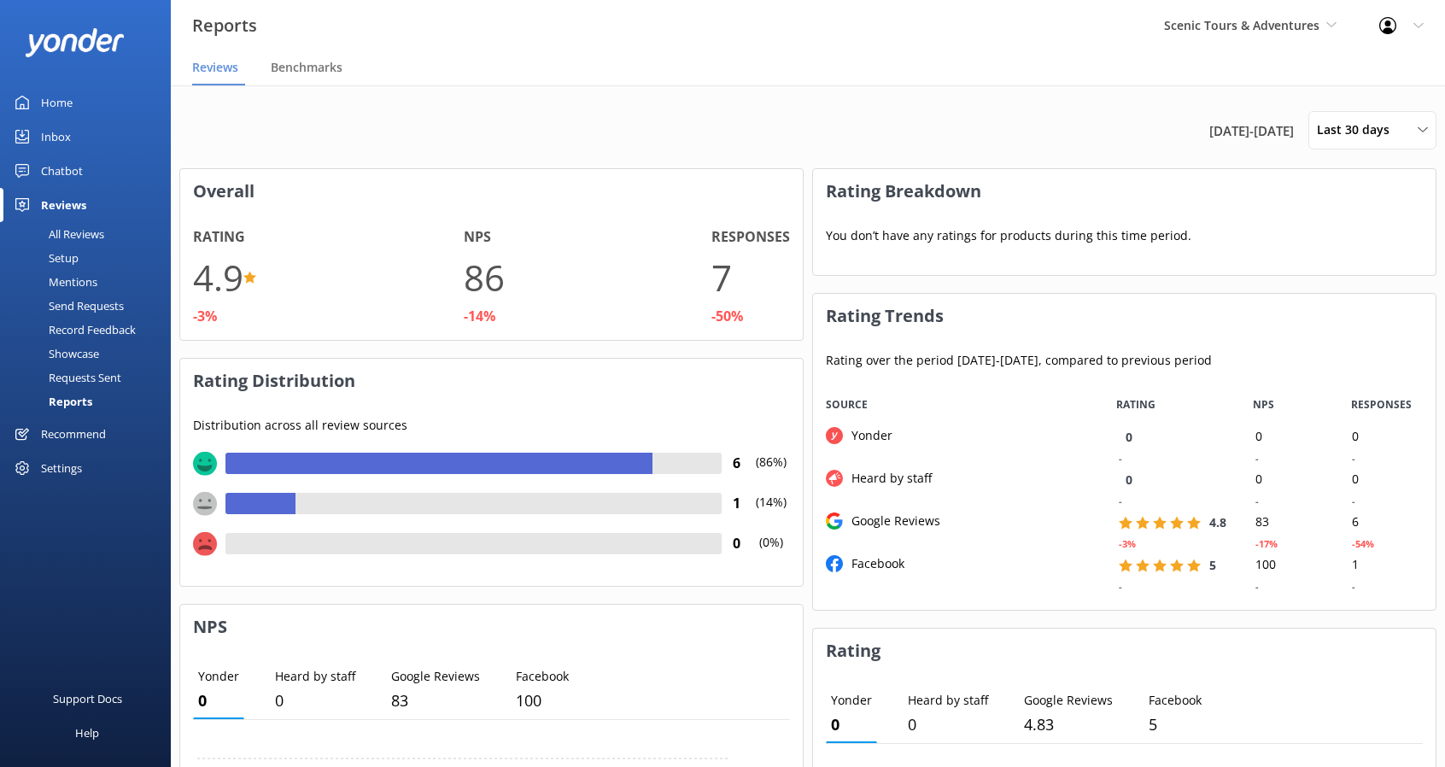
click at [80, 354] on div "Showcase" at bounding box center [54, 354] width 89 height 24
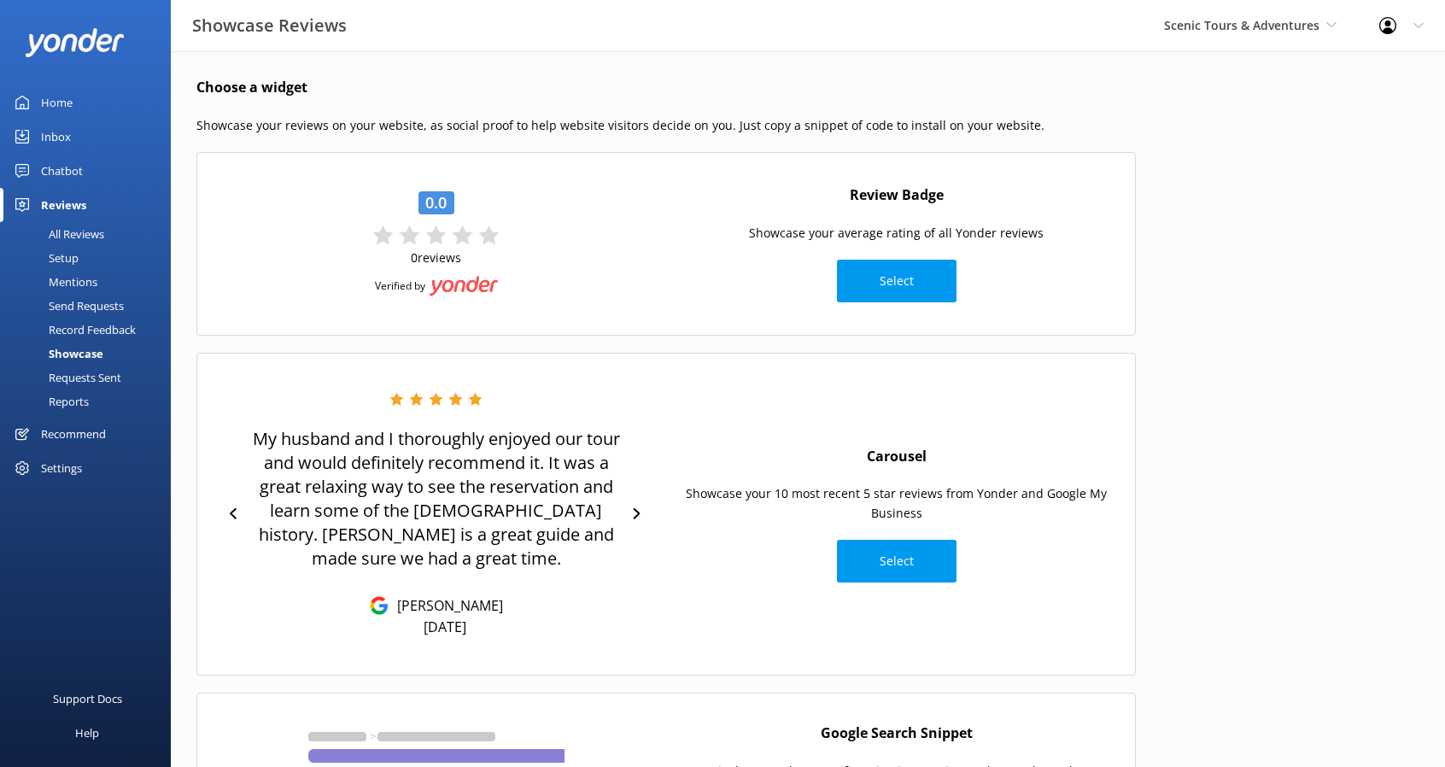
click at [82, 329] on div "Record Feedback" at bounding box center [73, 330] width 126 height 24
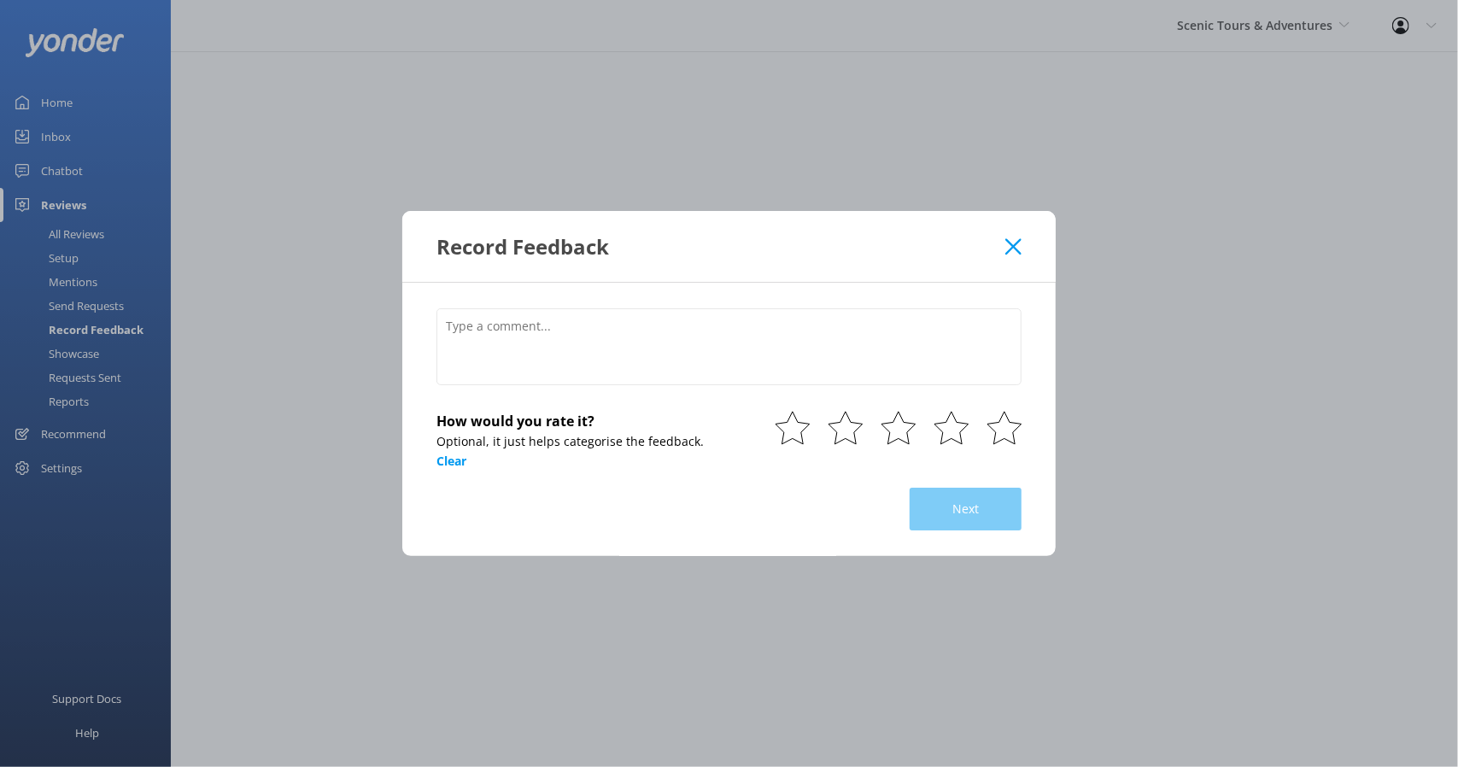
click at [86, 299] on div "Record Feedback How would you rate it? Optional, it just helps categorise the f…" at bounding box center [729, 383] width 1458 height 767
click at [1009, 240] on icon at bounding box center [1013, 246] width 16 height 17
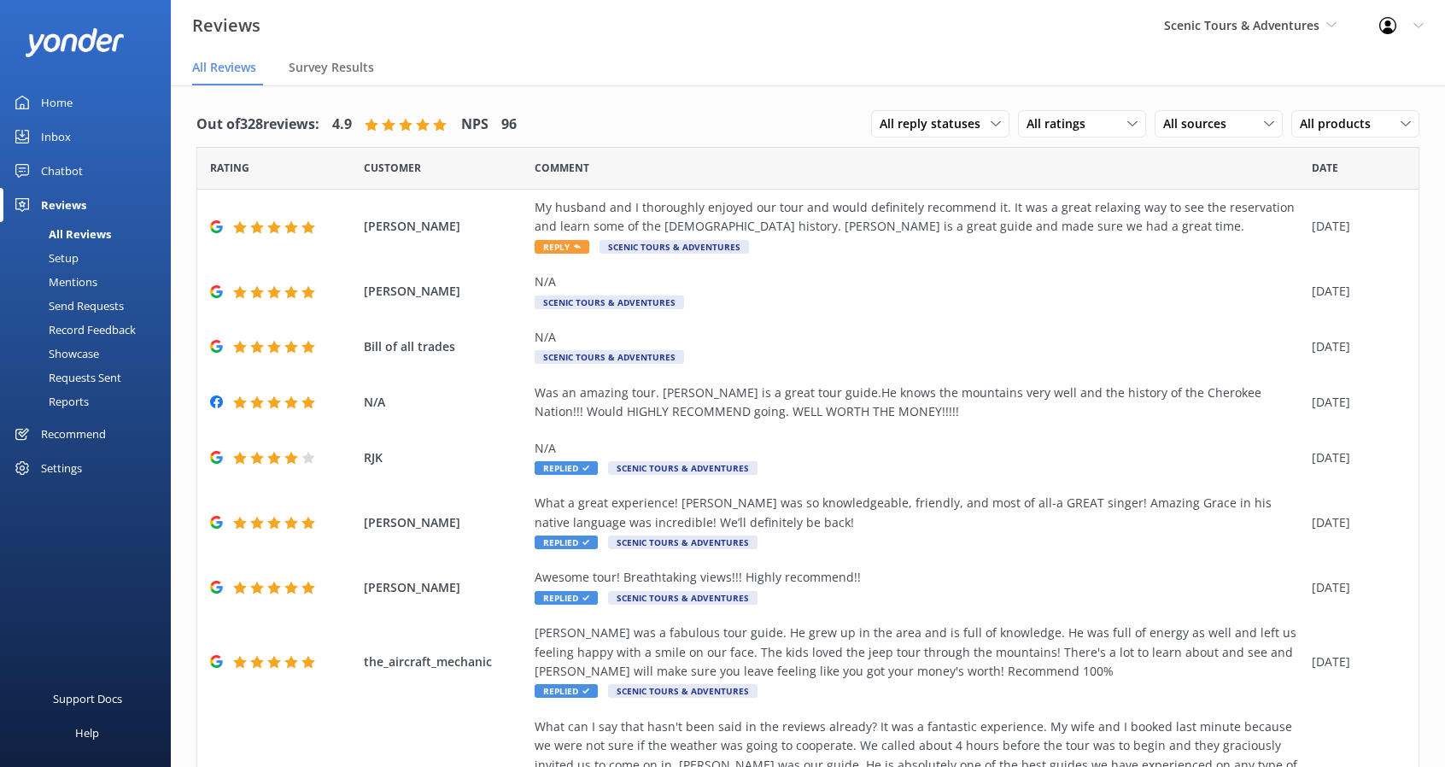
click at [94, 354] on div "Showcase" at bounding box center [54, 354] width 89 height 24
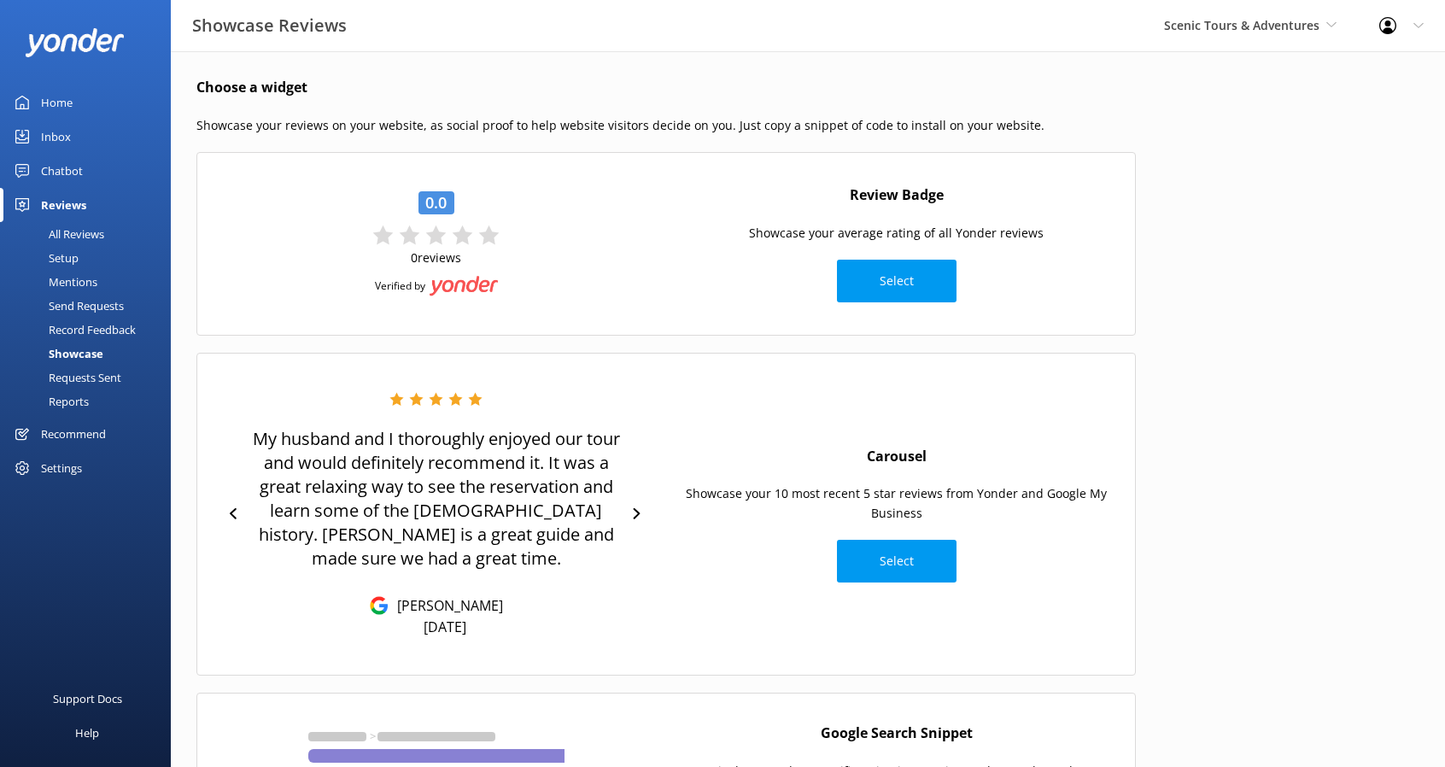
click at [99, 307] on div "Send Requests" at bounding box center [67, 306] width 114 height 24
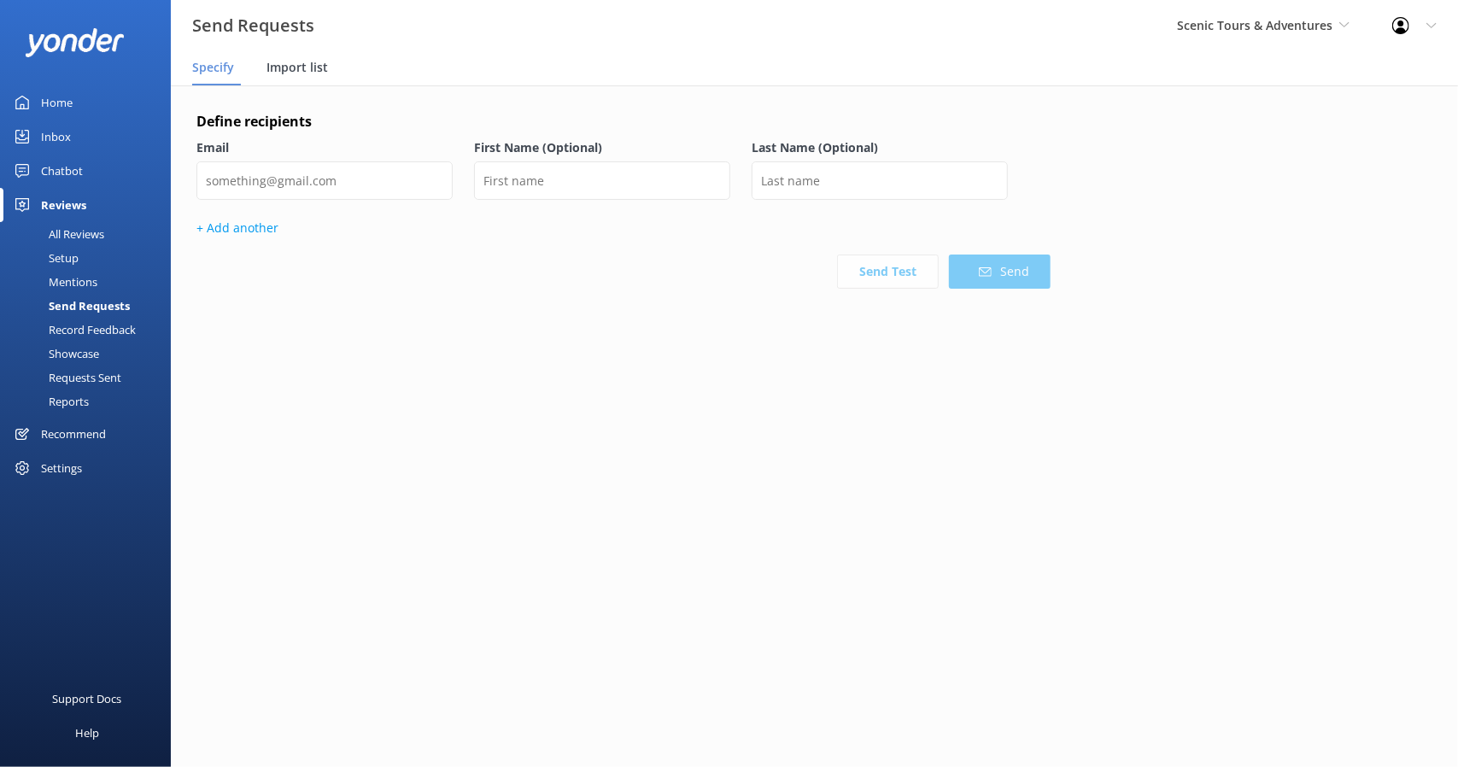
click at [303, 71] on span "Import list" at bounding box center [298, 67] width 62 height 17
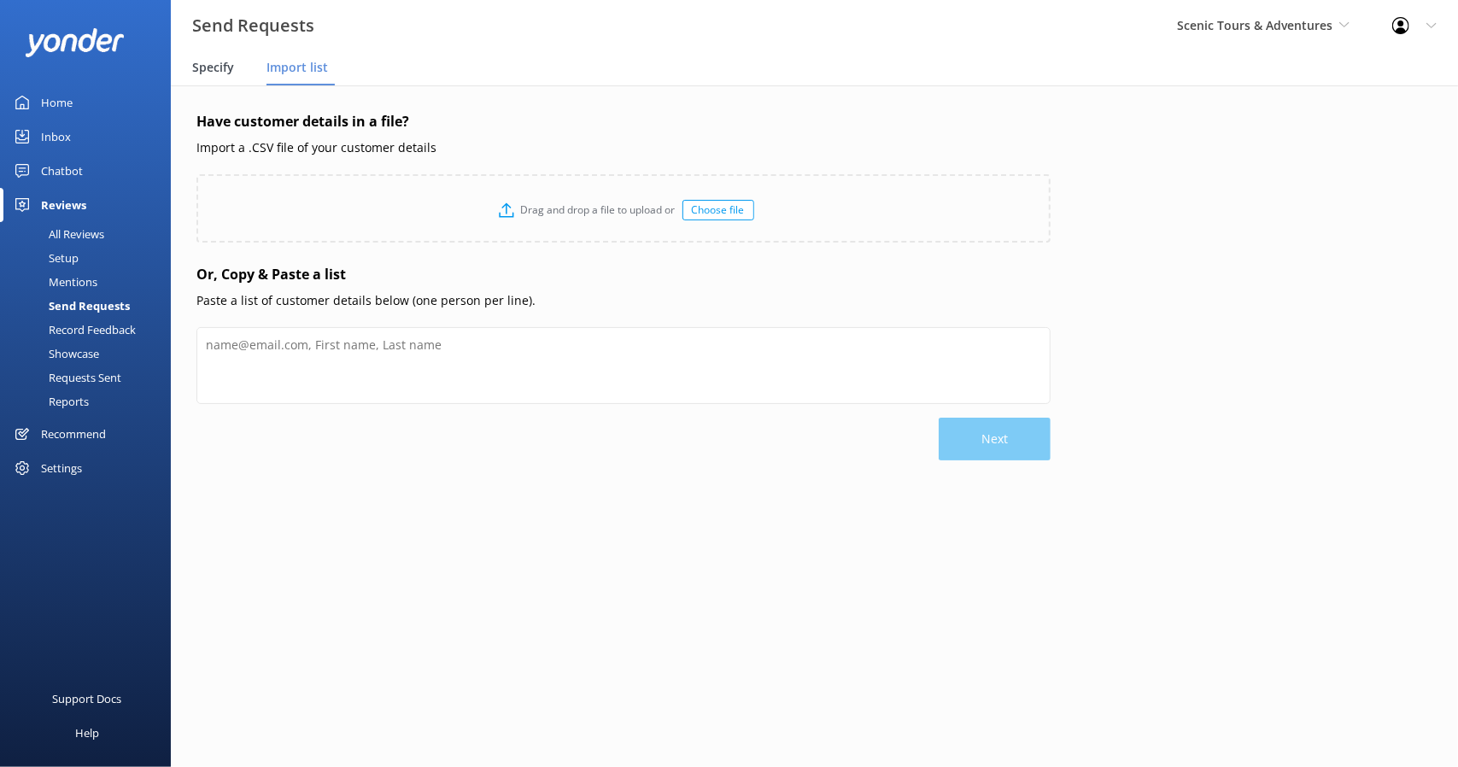
click at [220, 73] on span "Specify" at bounding box center [213, 67] width 42 height 17
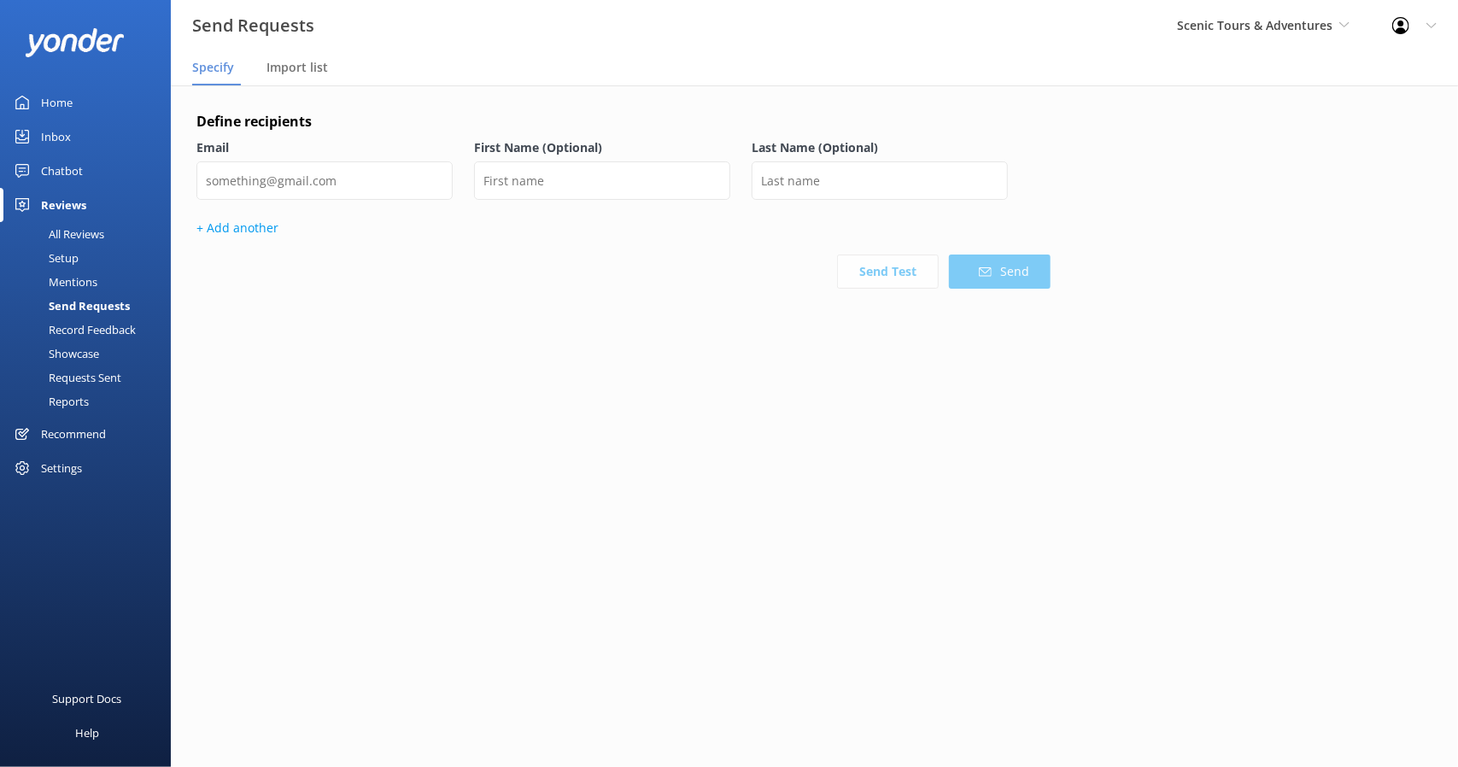
click at [95, 283] on div "Mentions" at bounding box center [53, 282] width 87 height 24
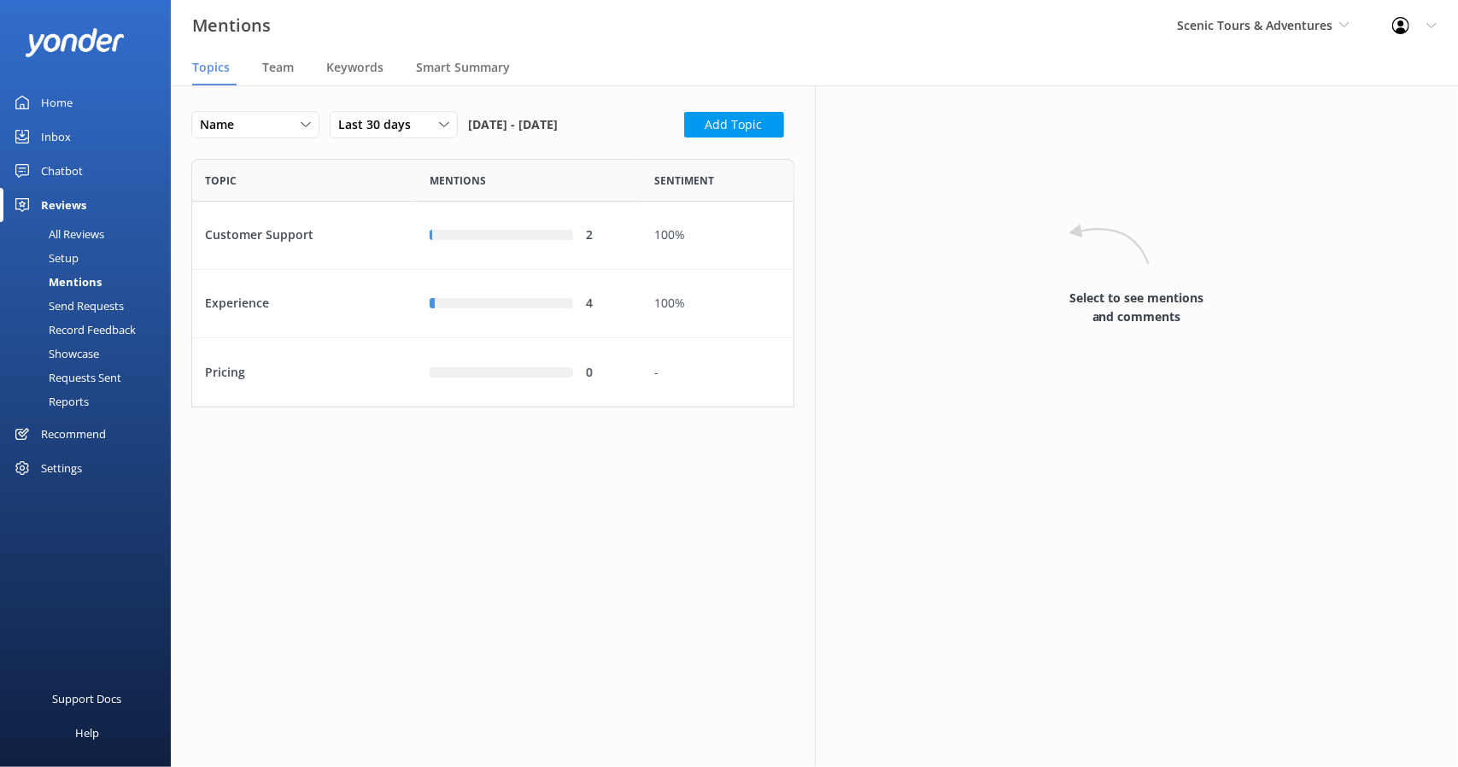
scroll to position [235, 589]
click at [273, 73] on span "Team" at bounding box center [278, 67] width 32 height 17
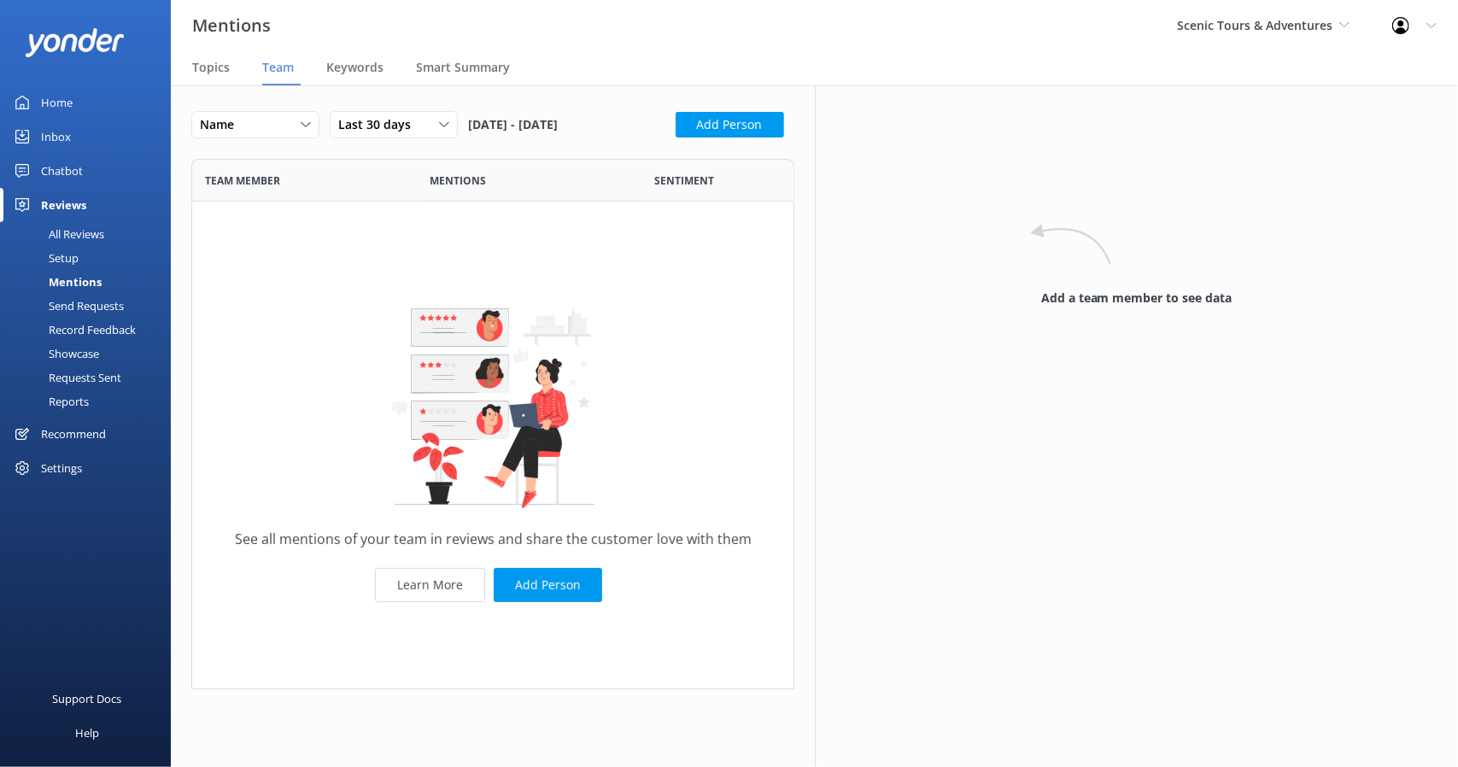
scroll to position [517, 589]
click at [349, 71] on span "Keywords" at bounding box center [354, 67] width 57 height 17
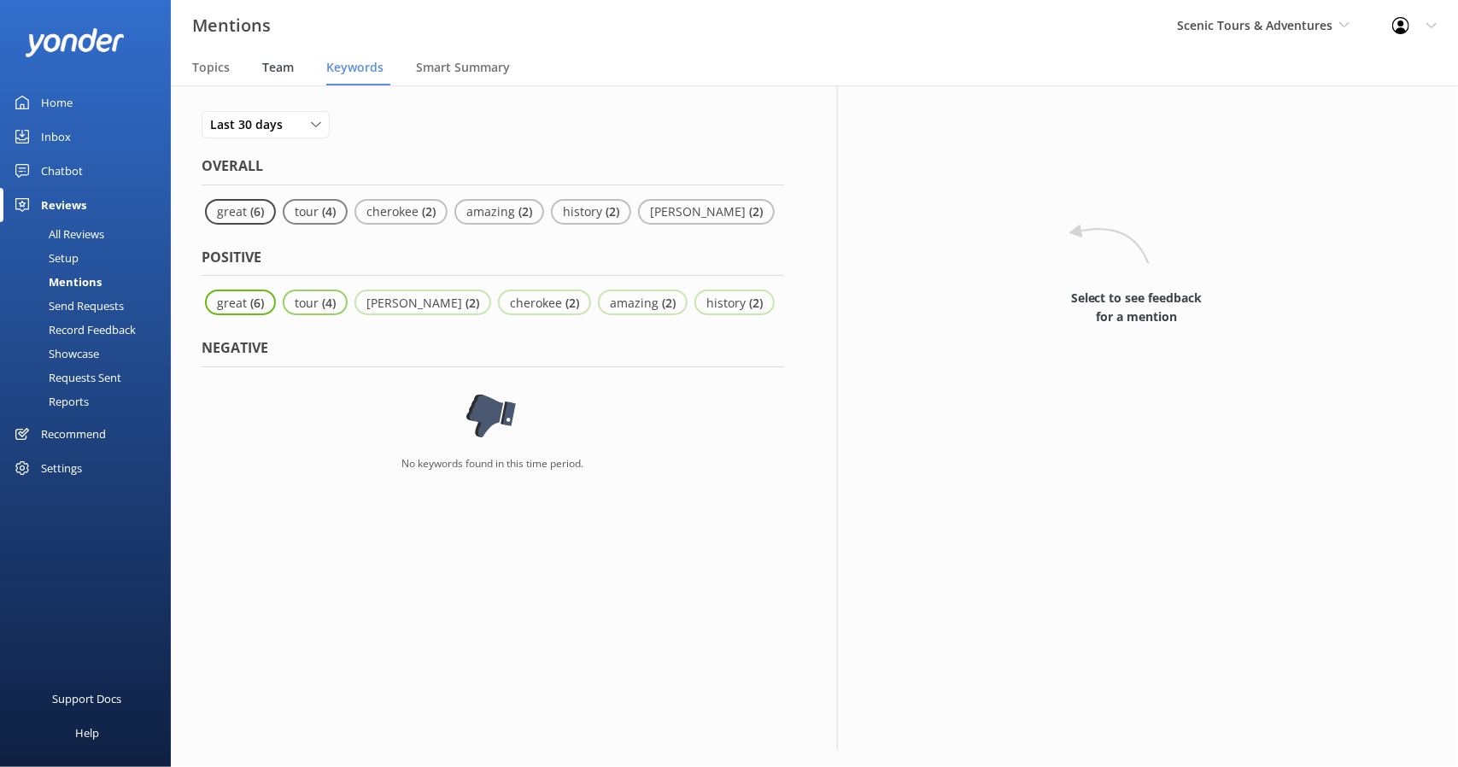
click at [293, 69] on div "Team" at bounding box center [281, 68] width 38 height 34
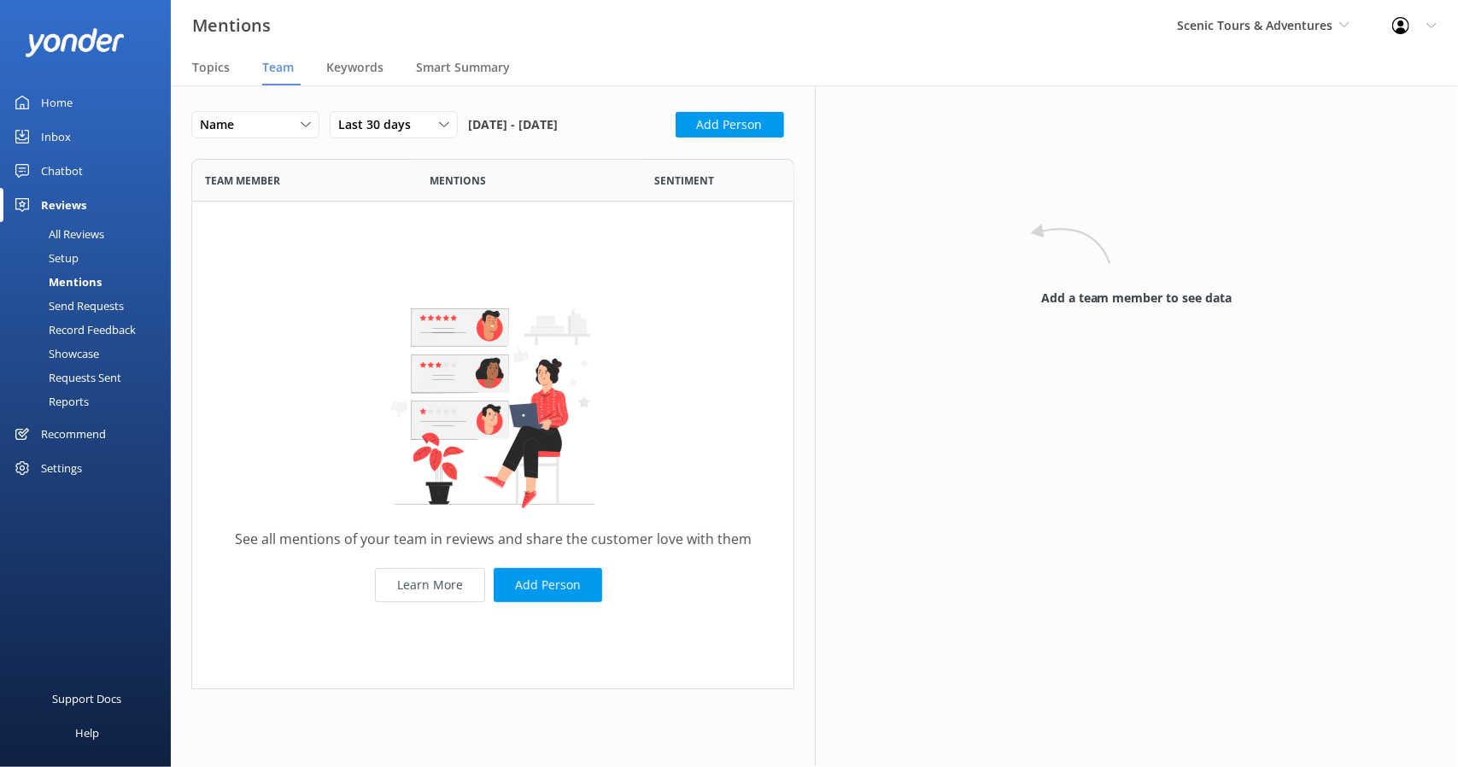
scroll to position [517, 589]
click at [549, 595] on button "Add Person" at bounding box center [548, 585] width 108 height 34
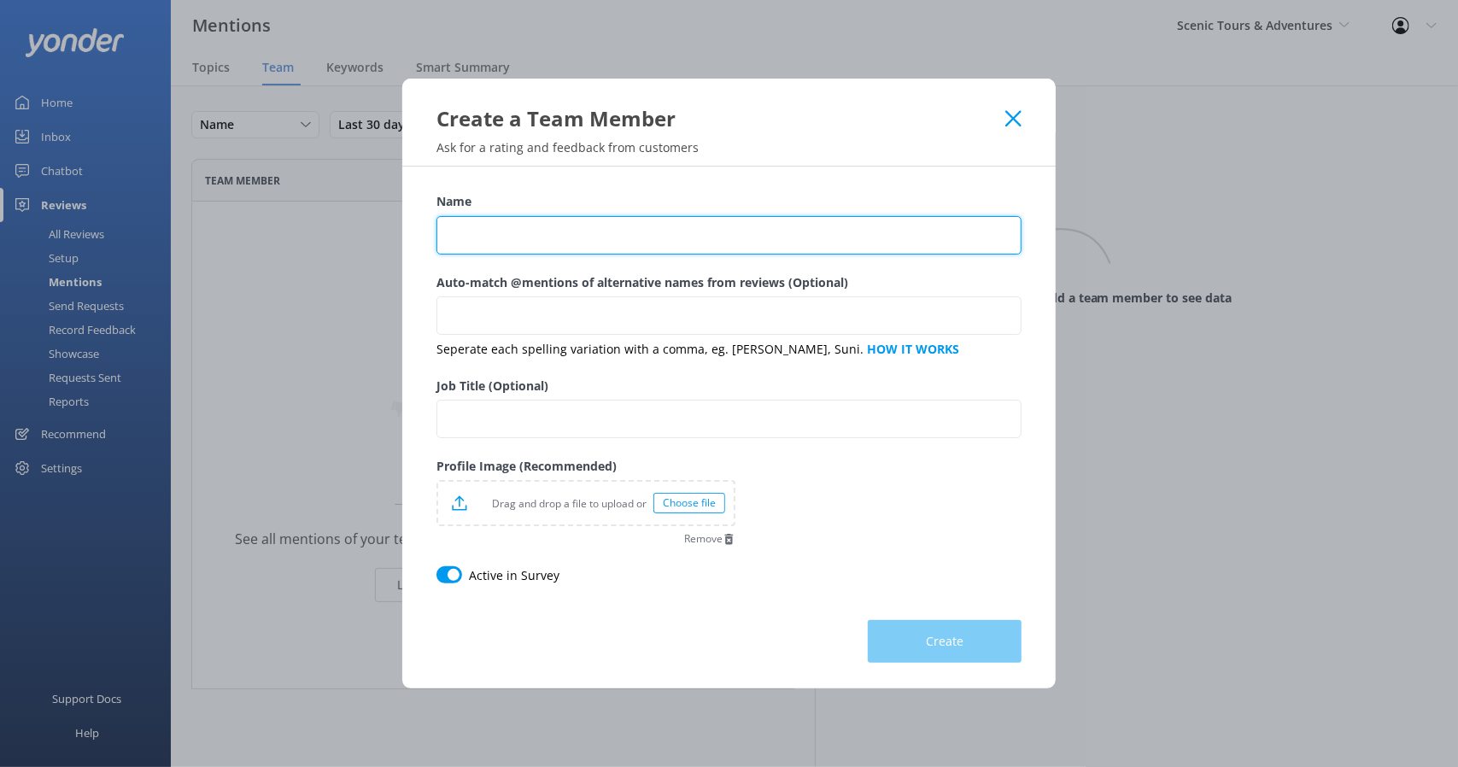
click at [495, 228] on input "Name" at bounding box center [728, 235] width 585 height 38
type input "Brian"
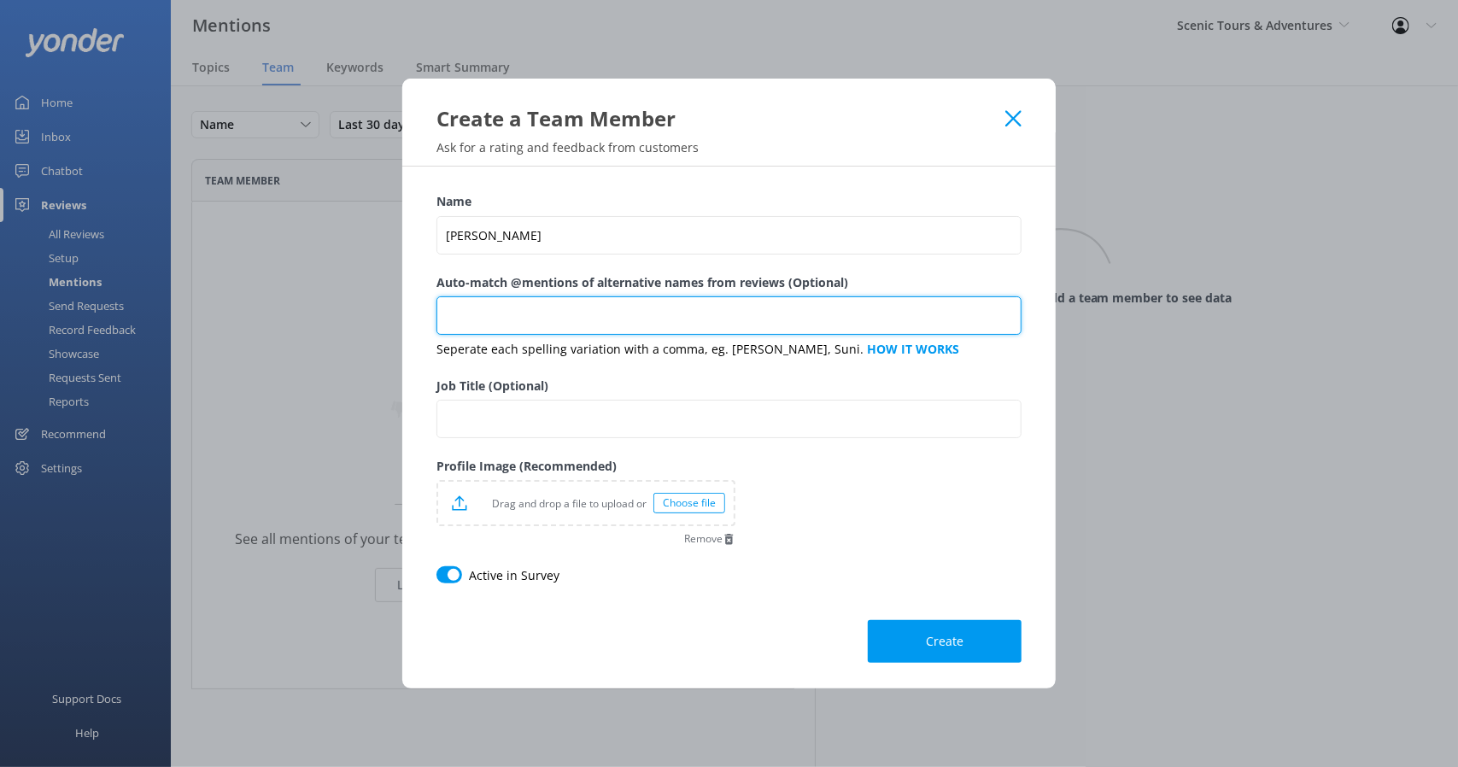
click at [509, 303] on input "Auto-match @mentions of alternative names from reviews (Optional)" at bounding box center [728, 315] width 585 height 38
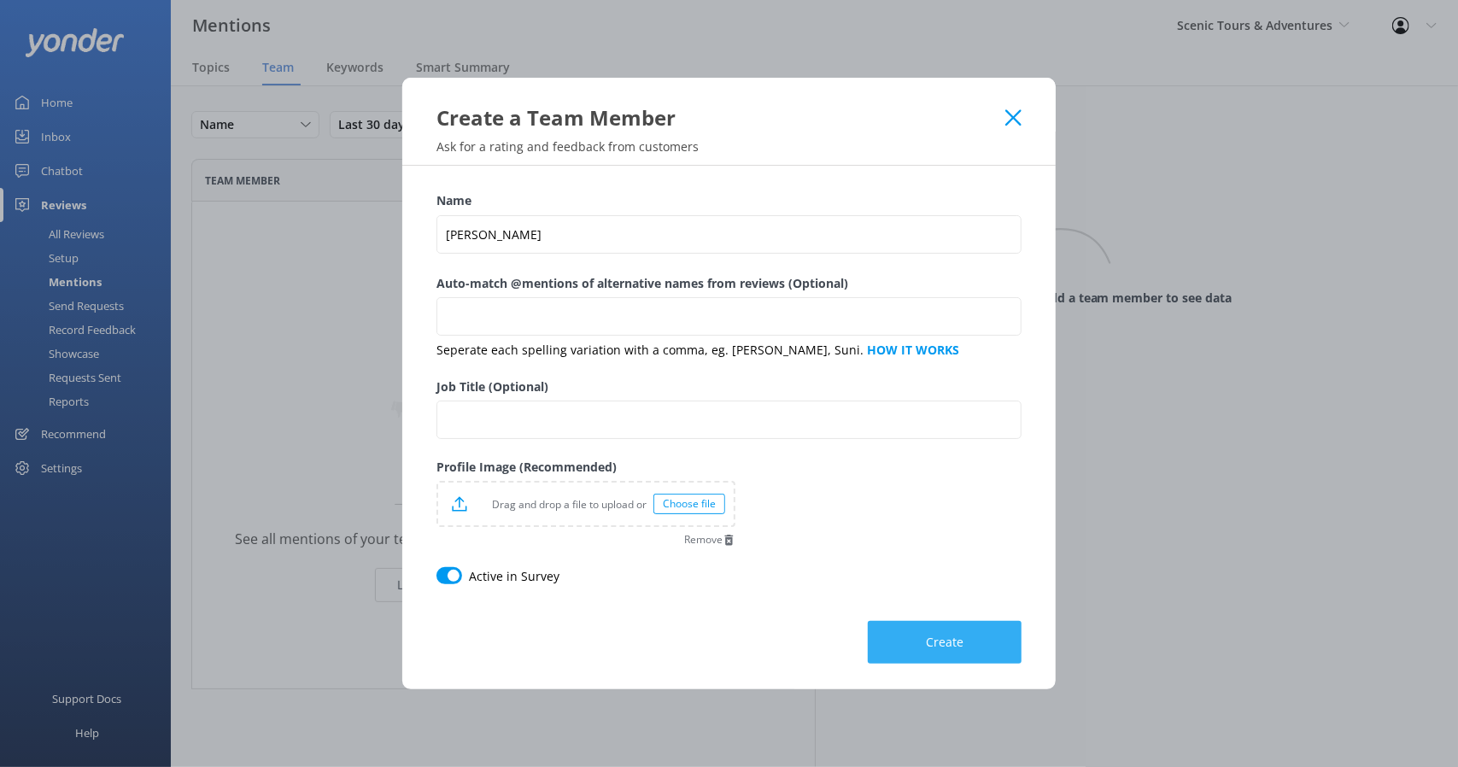
click at [940, 636] on span "Create" at bounding box center [945, 642] width 38 height 17
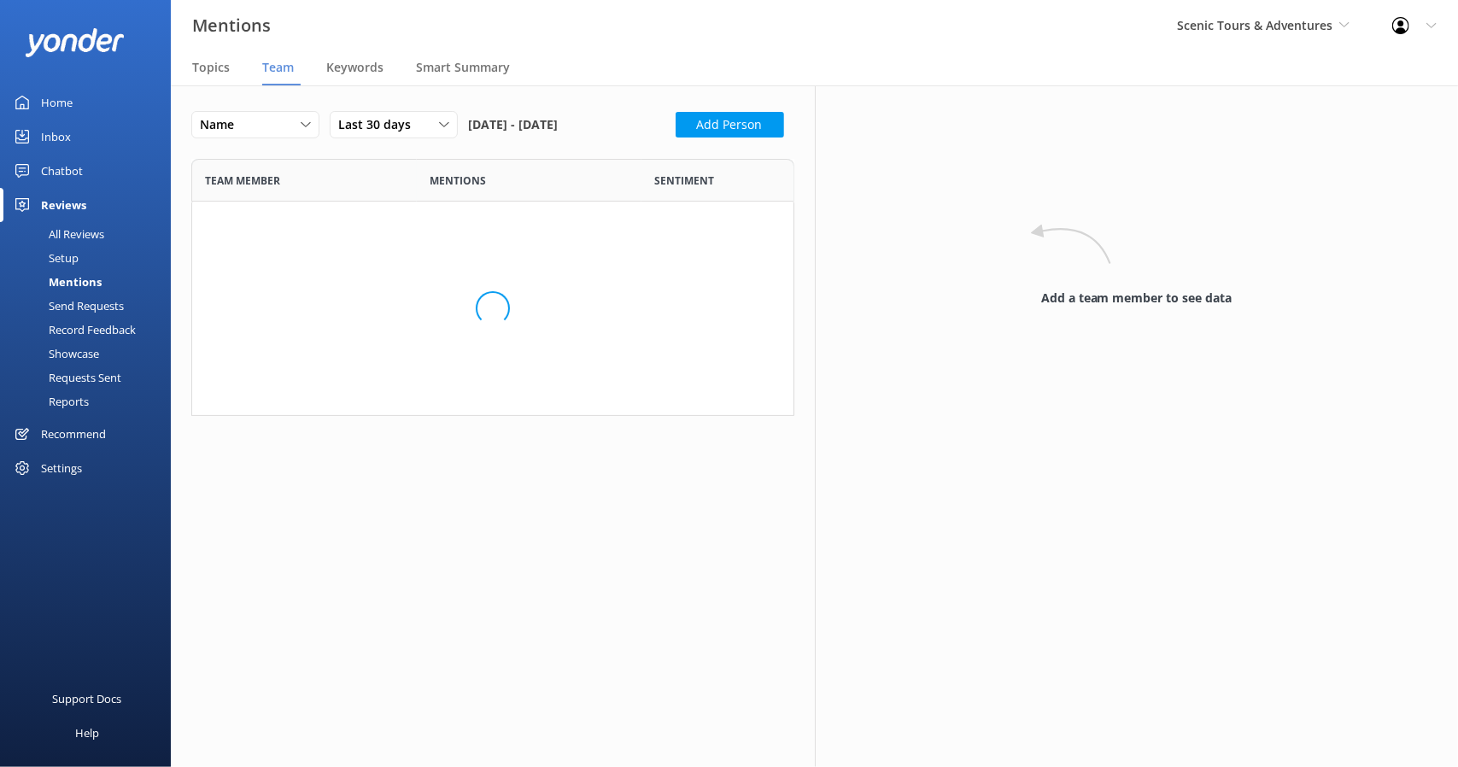
scroll to position [98, 589]
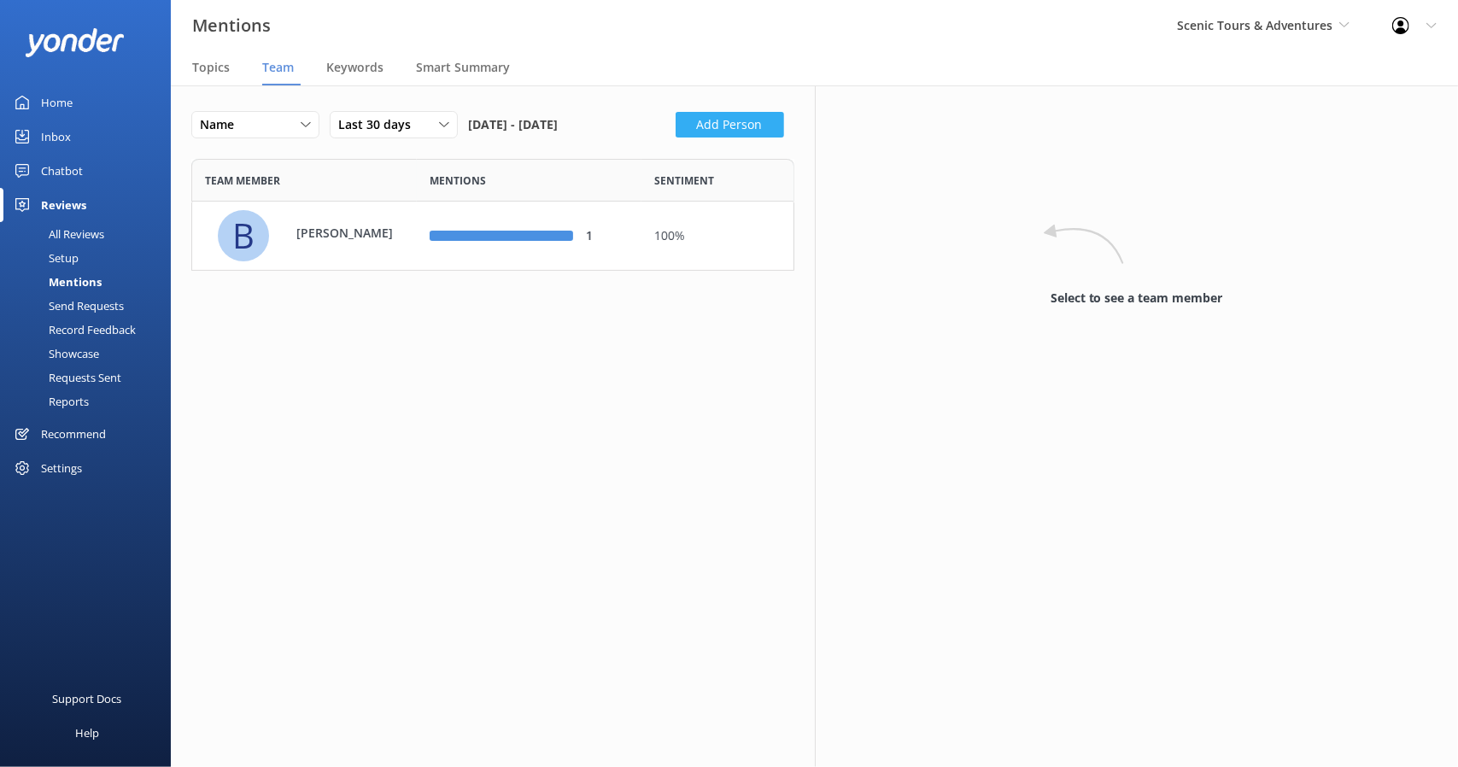
click at [724, 114] on button "Add Person" at bounding box center [730, 125] width 108 height 26
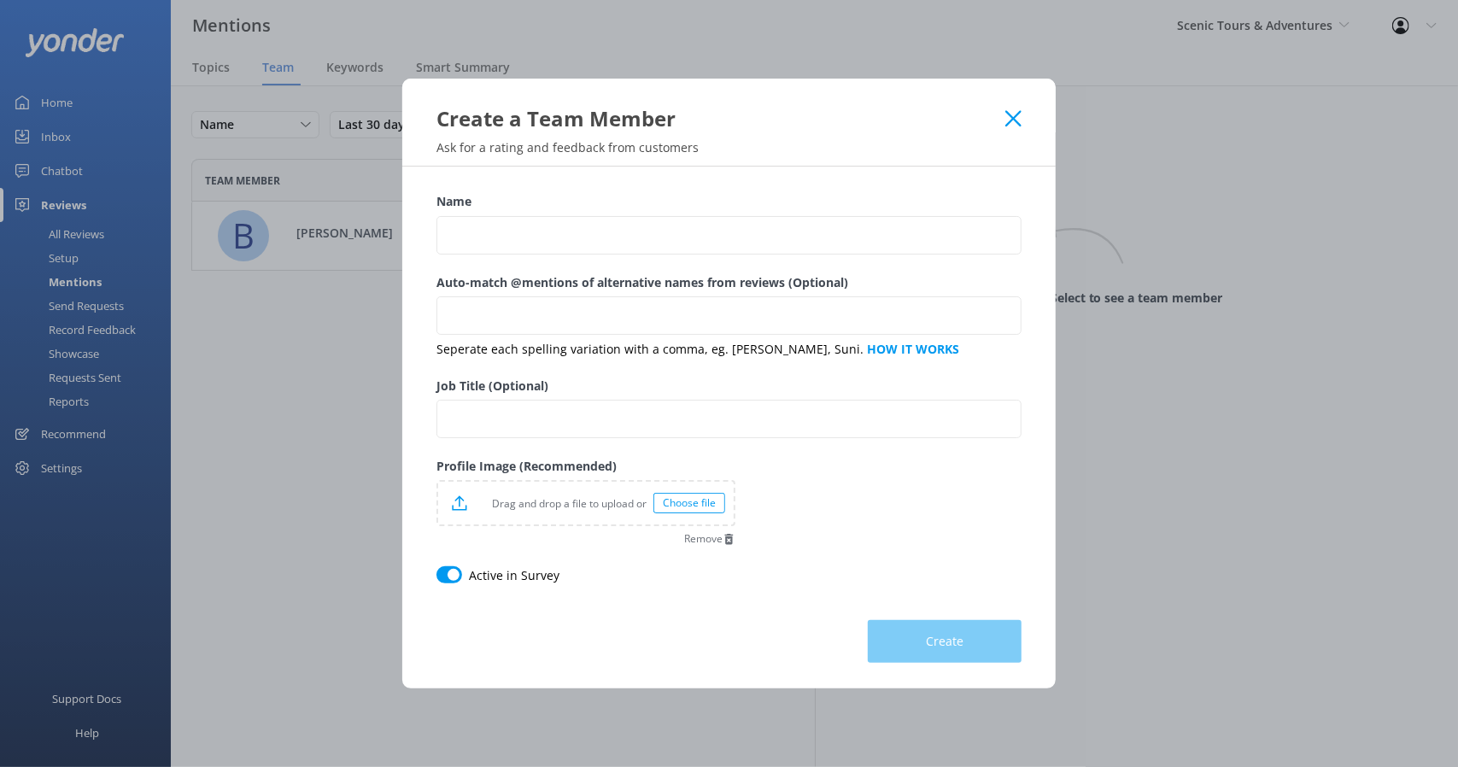
click at [588, 213] on div "Name" at bounding box center [728, 232] width 585 height 80
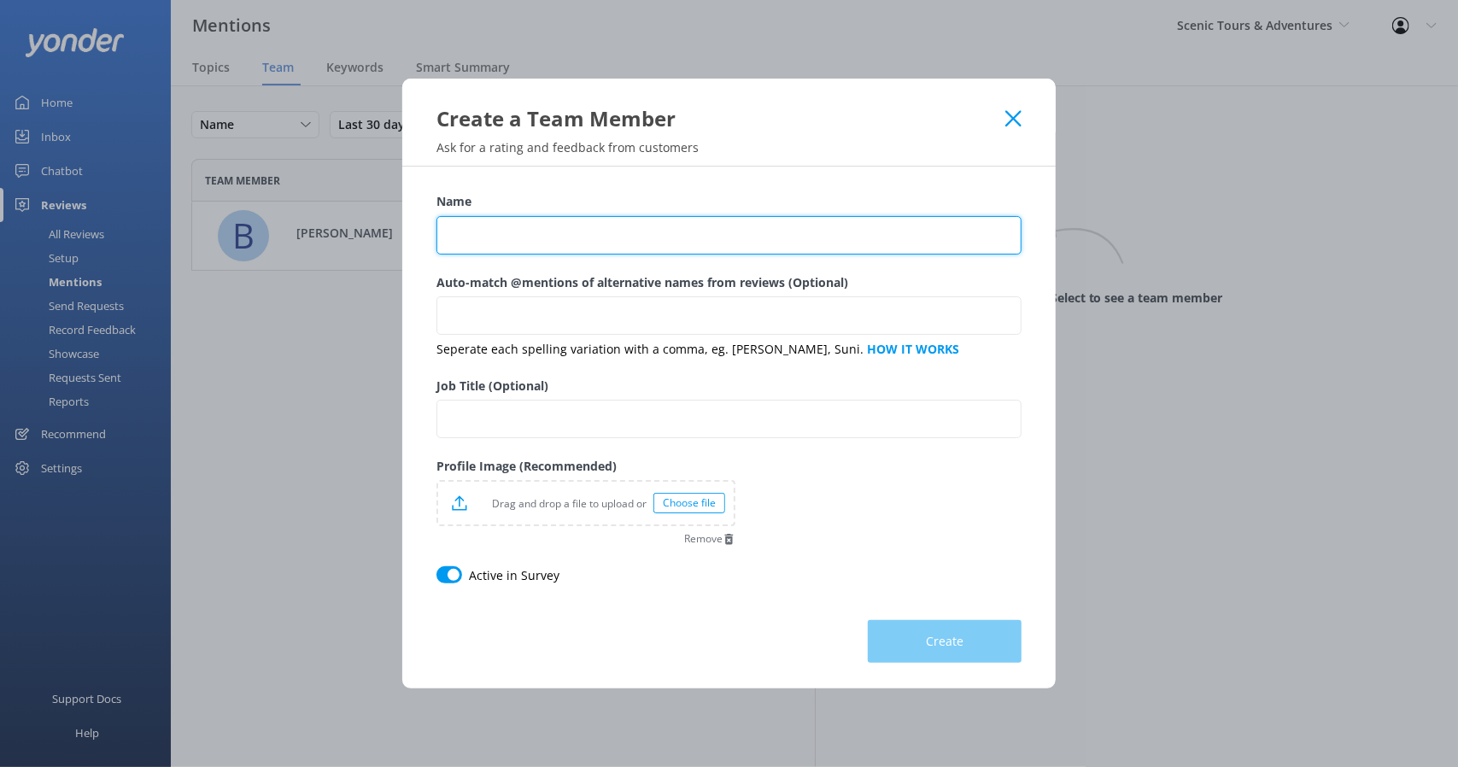
click at [554, 231] on input "Name" at bounding box center [728, 235] width 585 height 38
type input "b"
type input "Bryan"
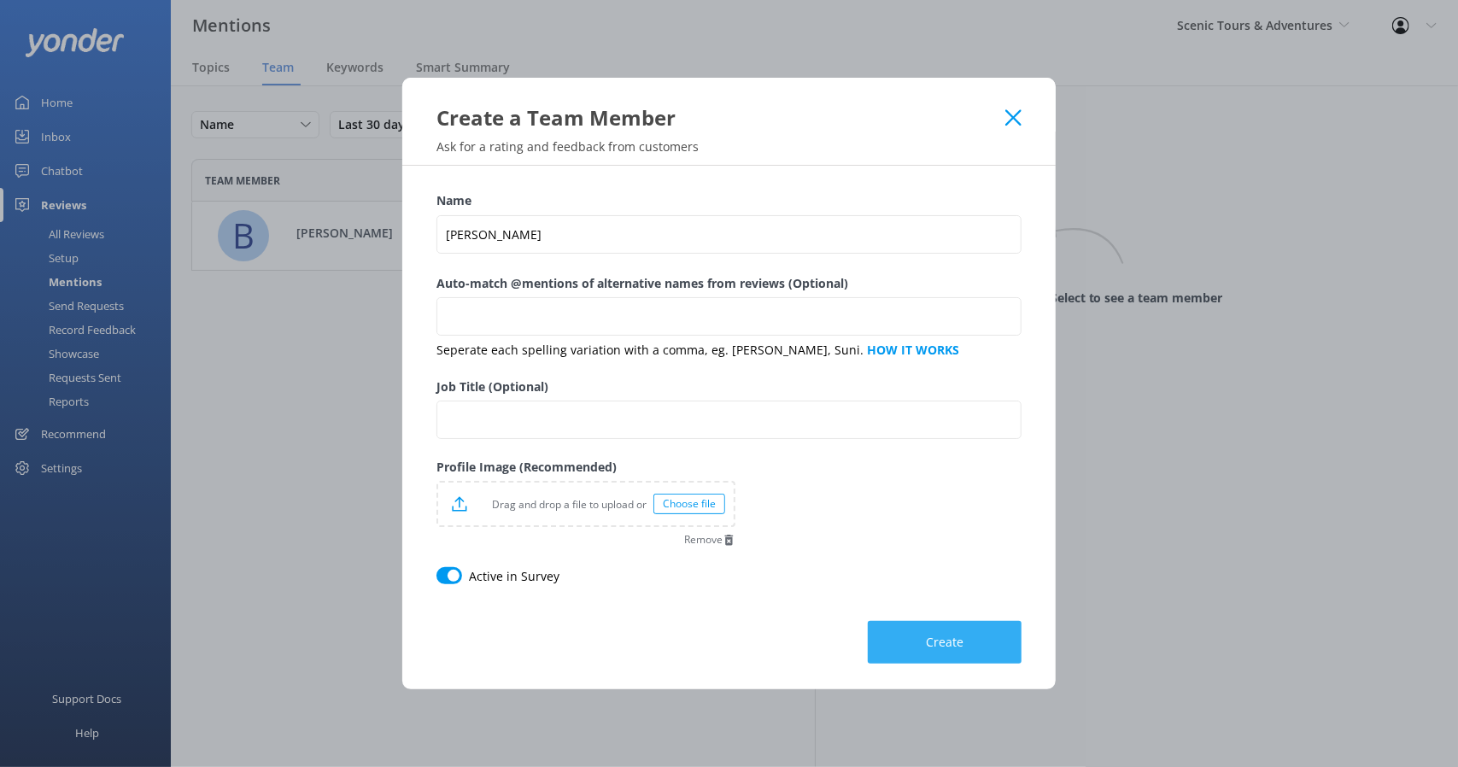
click at [936, 635] on span "Create" at bounding box center [945, 642] width 38 height 17
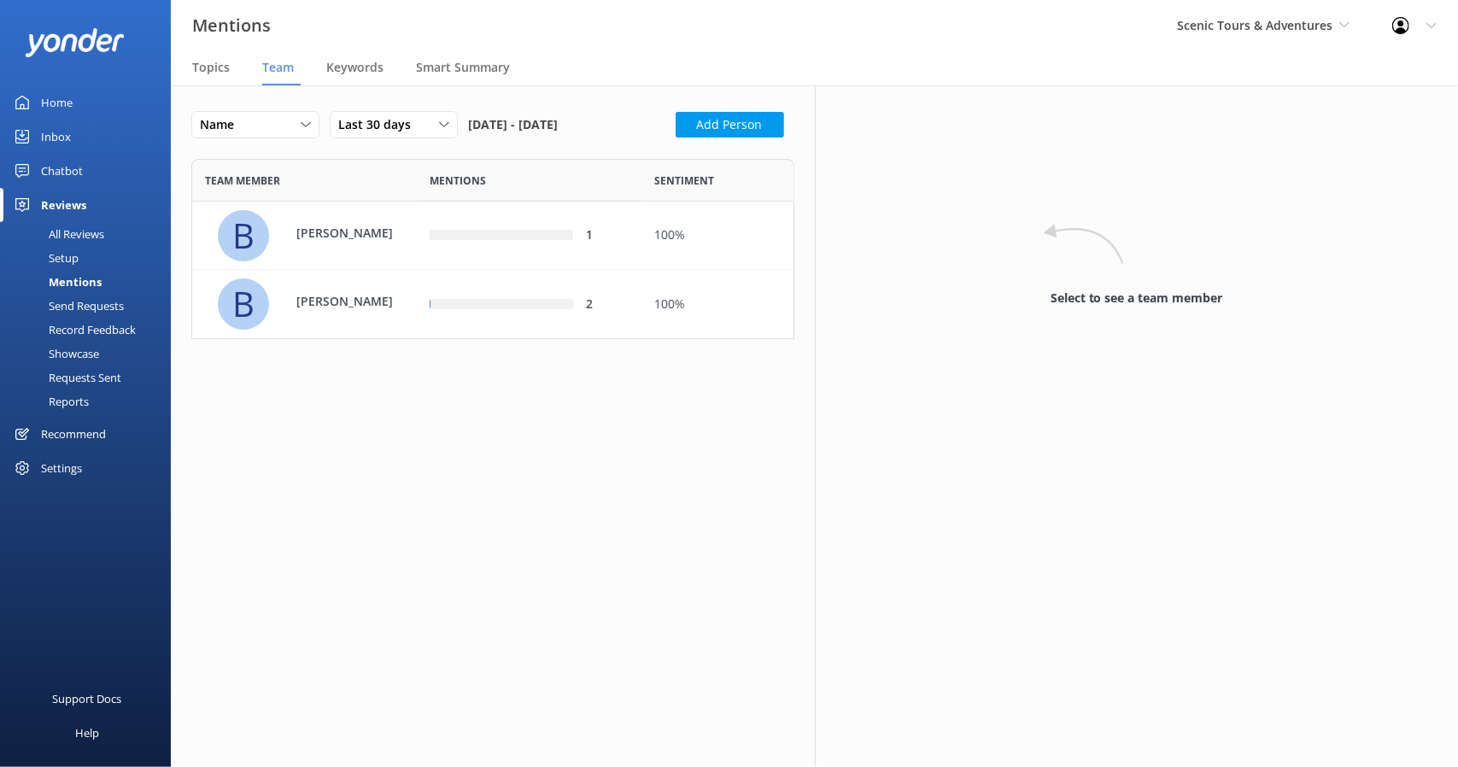
scroll to position [167, 589]
click at [340, 67] on span "Keywords" at bounding box center [354, 67] width 57 height 17
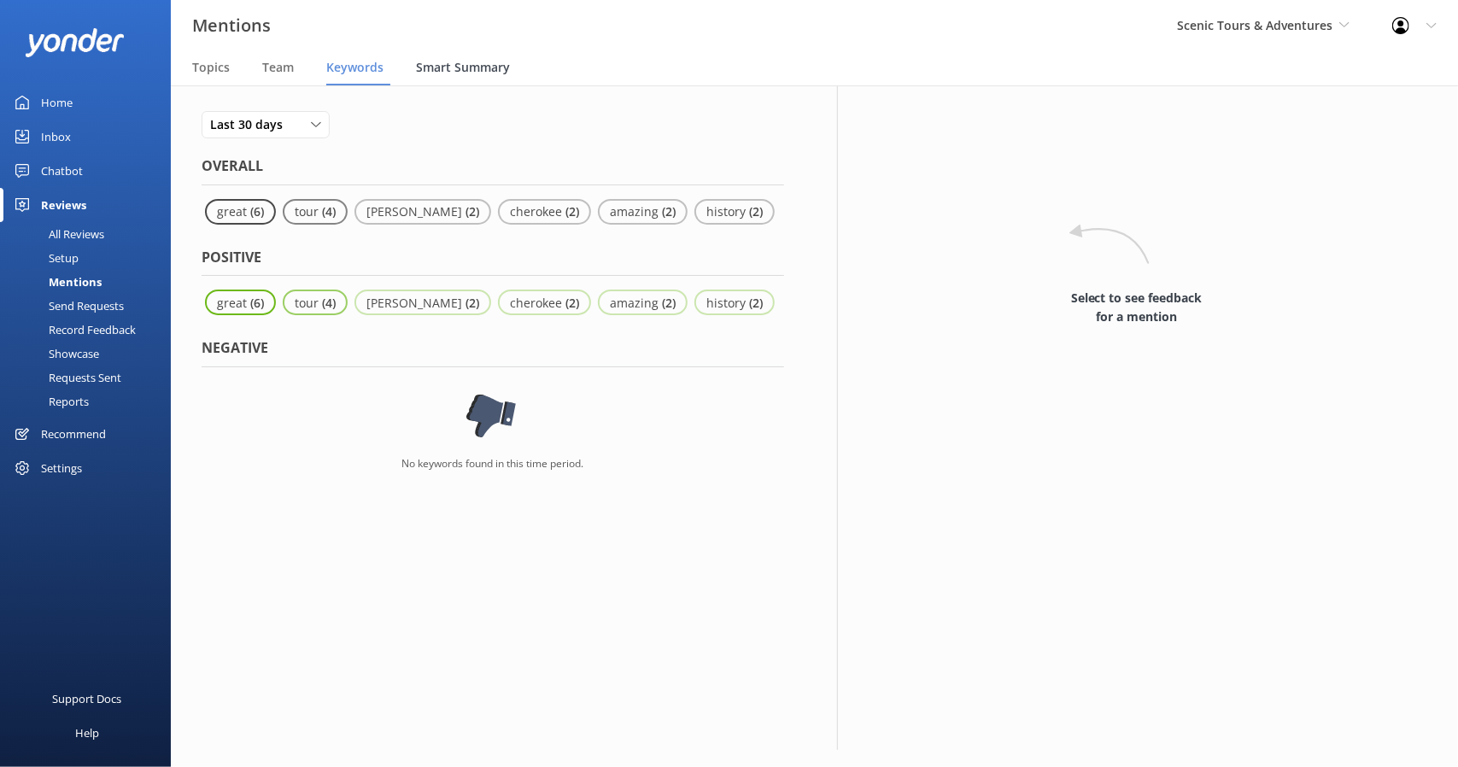
click at [487, 72] on span "Smart Summary" at bounding box center [463, 67] width 94 height 17
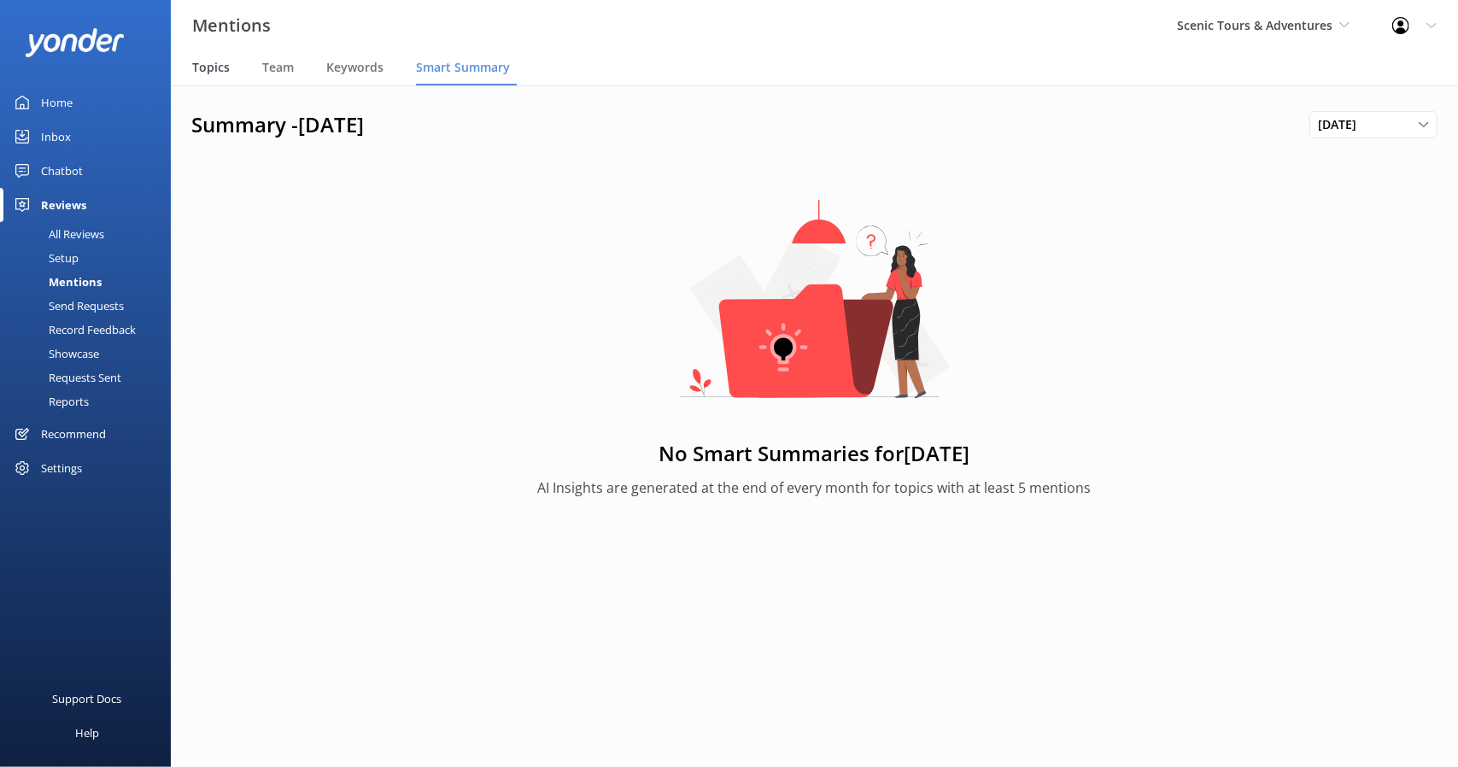
click at [215, 68] on span "Topics" at bounding box center [211, 67] width 38 height 17
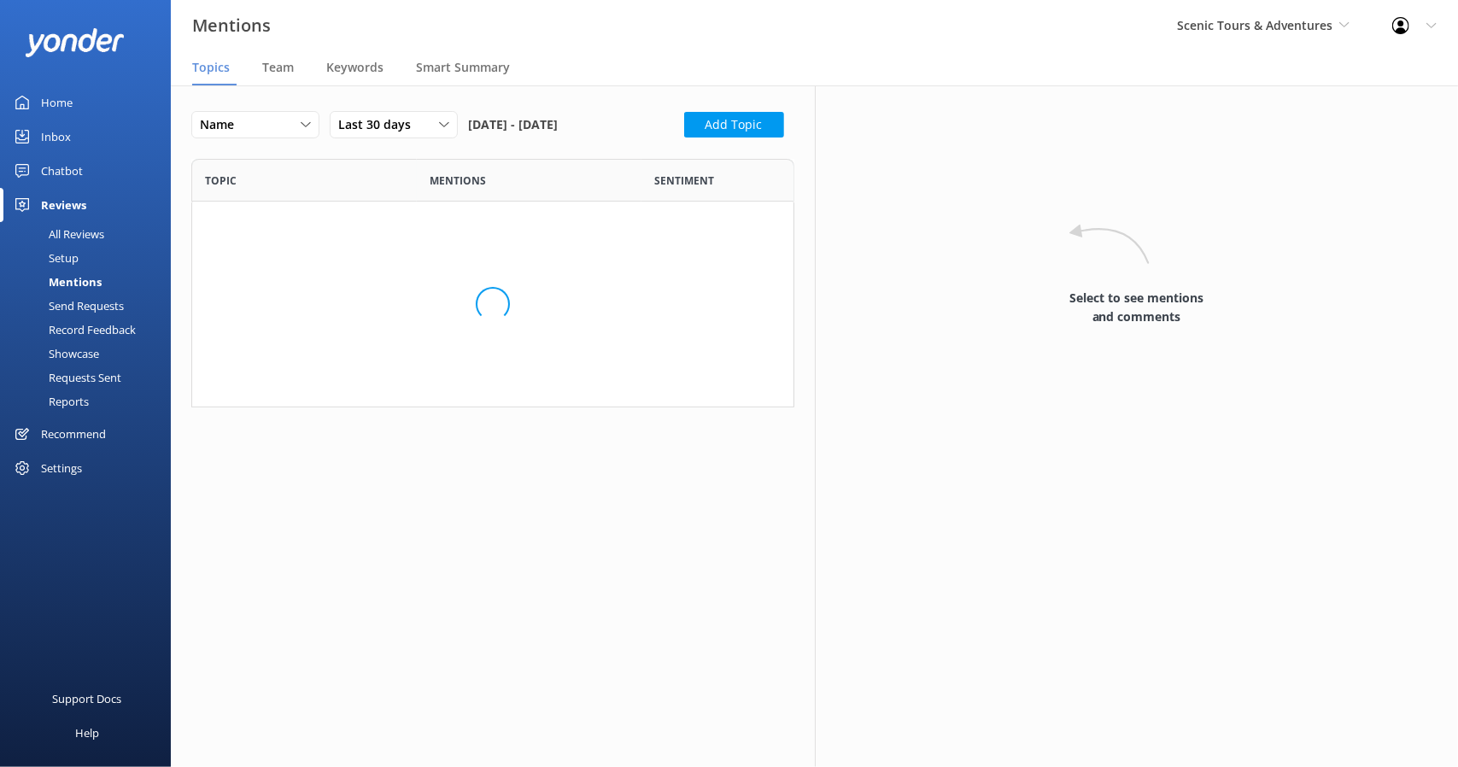
scroll to position [235, 589]
click at [73, 255] on div "Setup" at bounding box center [44, 258] width 68 height 24
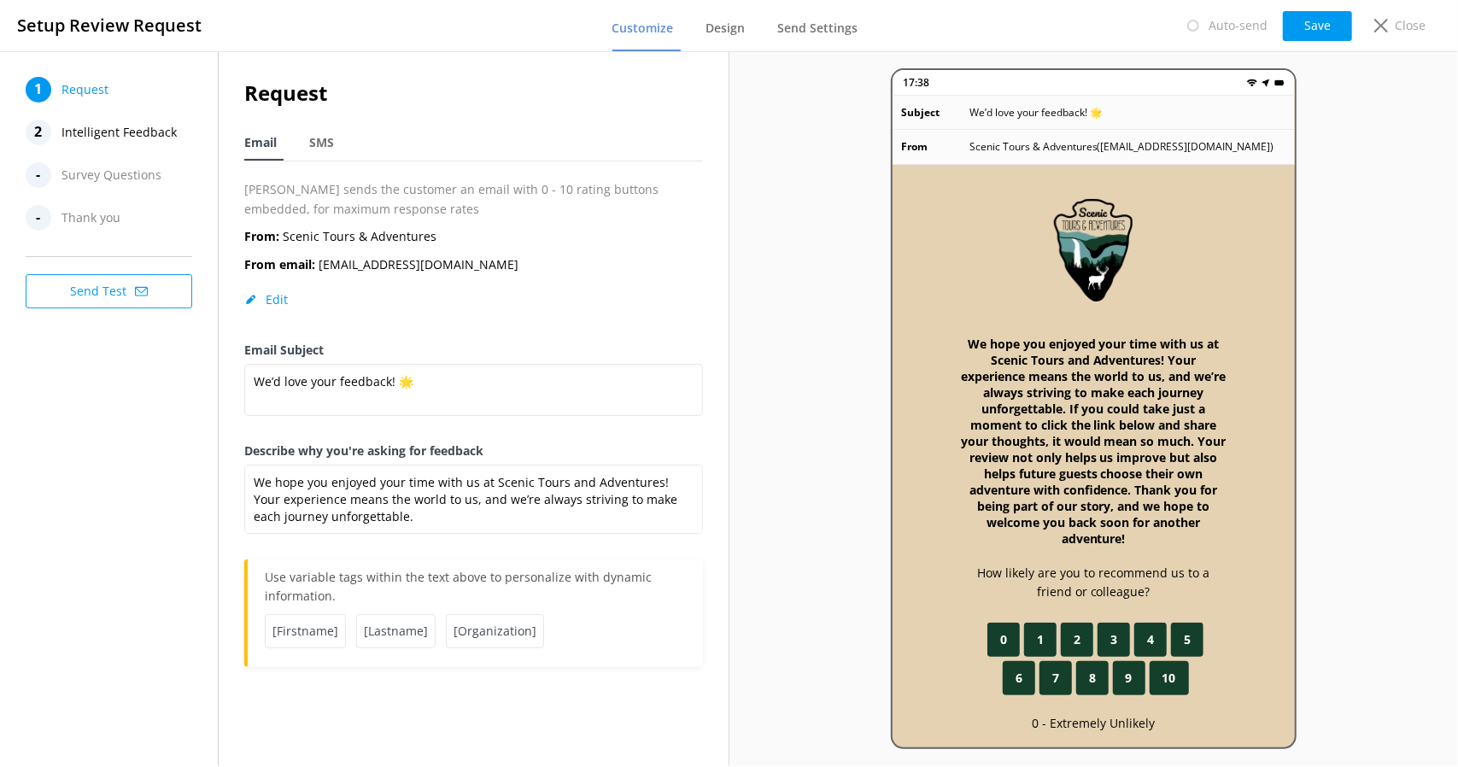
click at [108, 176] on span "Survey Questions" at bounding box center [112, 175] width 100 height 26
click at [60, 176] on div "- Survey Questions" at bounding box center [111, 175] width 171 height 26
click at [729, 27] on span "Design" at bounding box center [725, 28] width 39 height 17
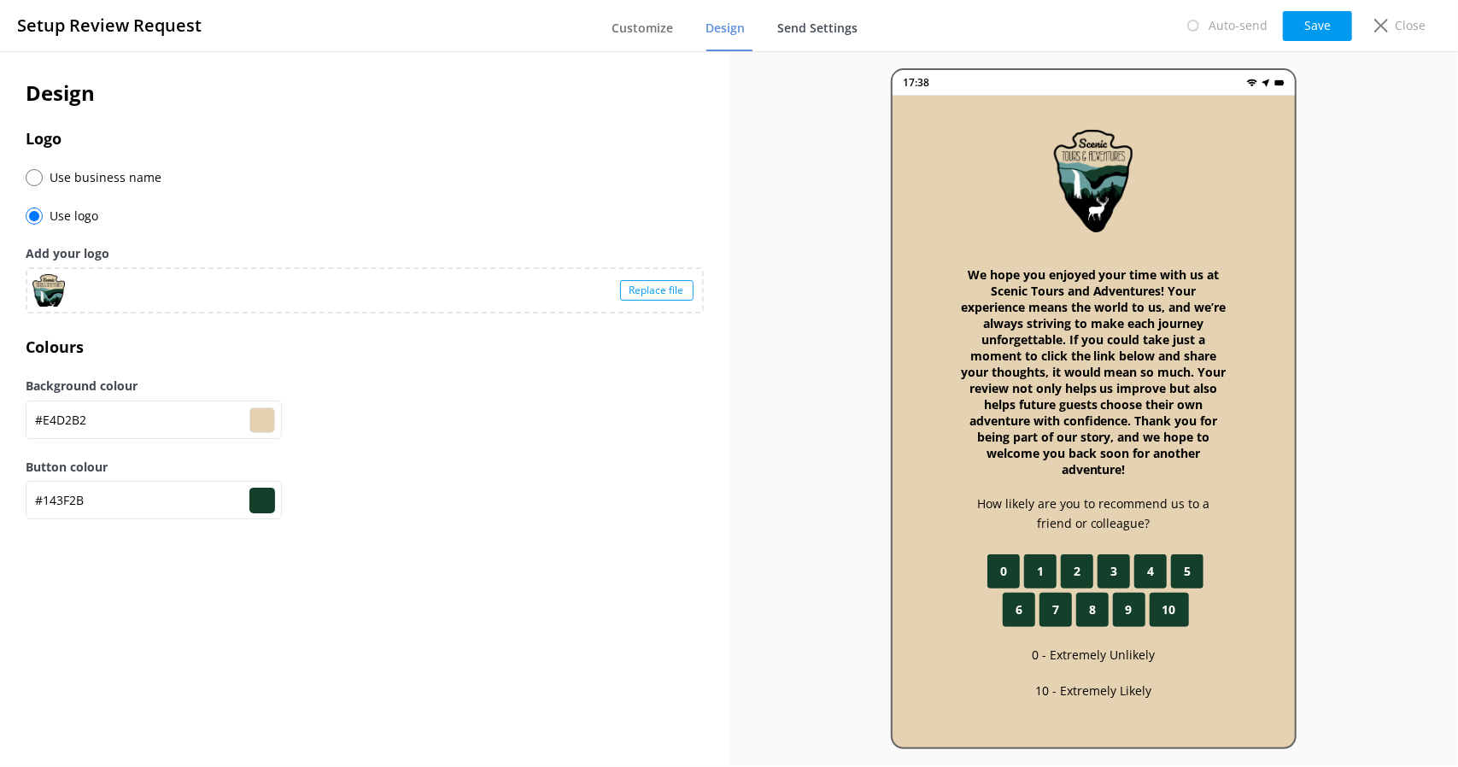
click at [839, 28] on span "Send Settings" at bounding box center [818, 28] width 80 height 17
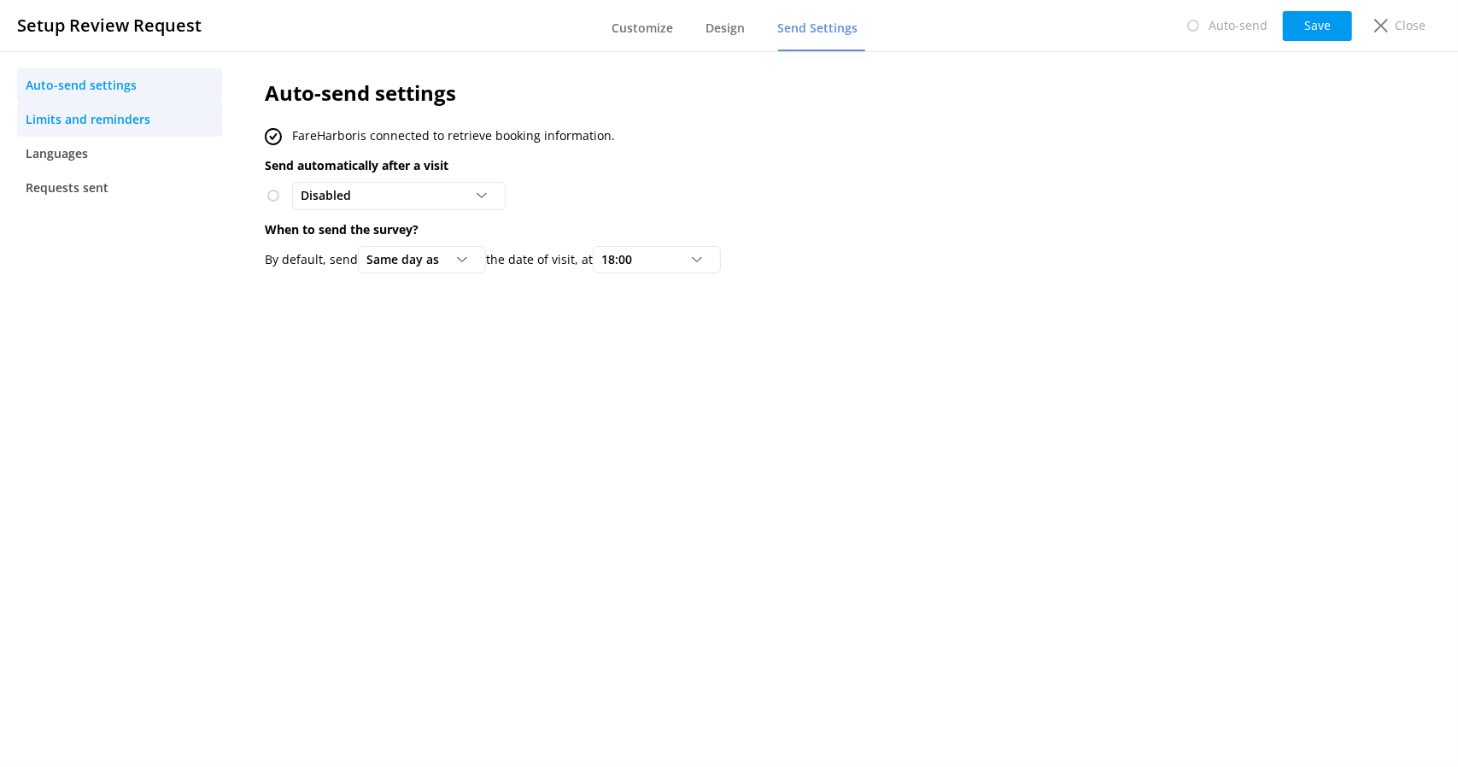
click at [114, 125] on span "Limits and reminders" at bounding box center [88, 119] width 125 height 19
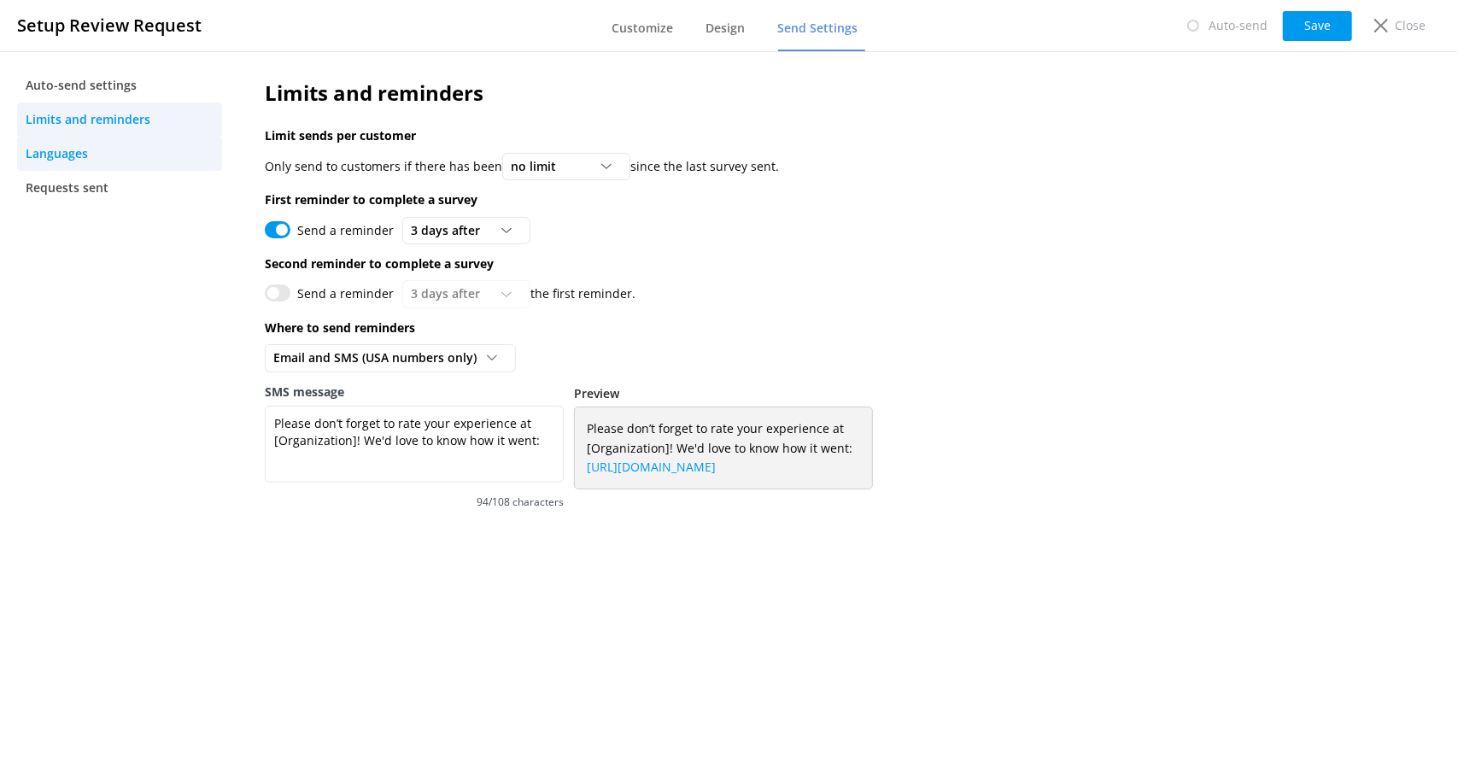
click at [44, 150] on span "Languages" at bounding box center [57, 153] width 62 height 19
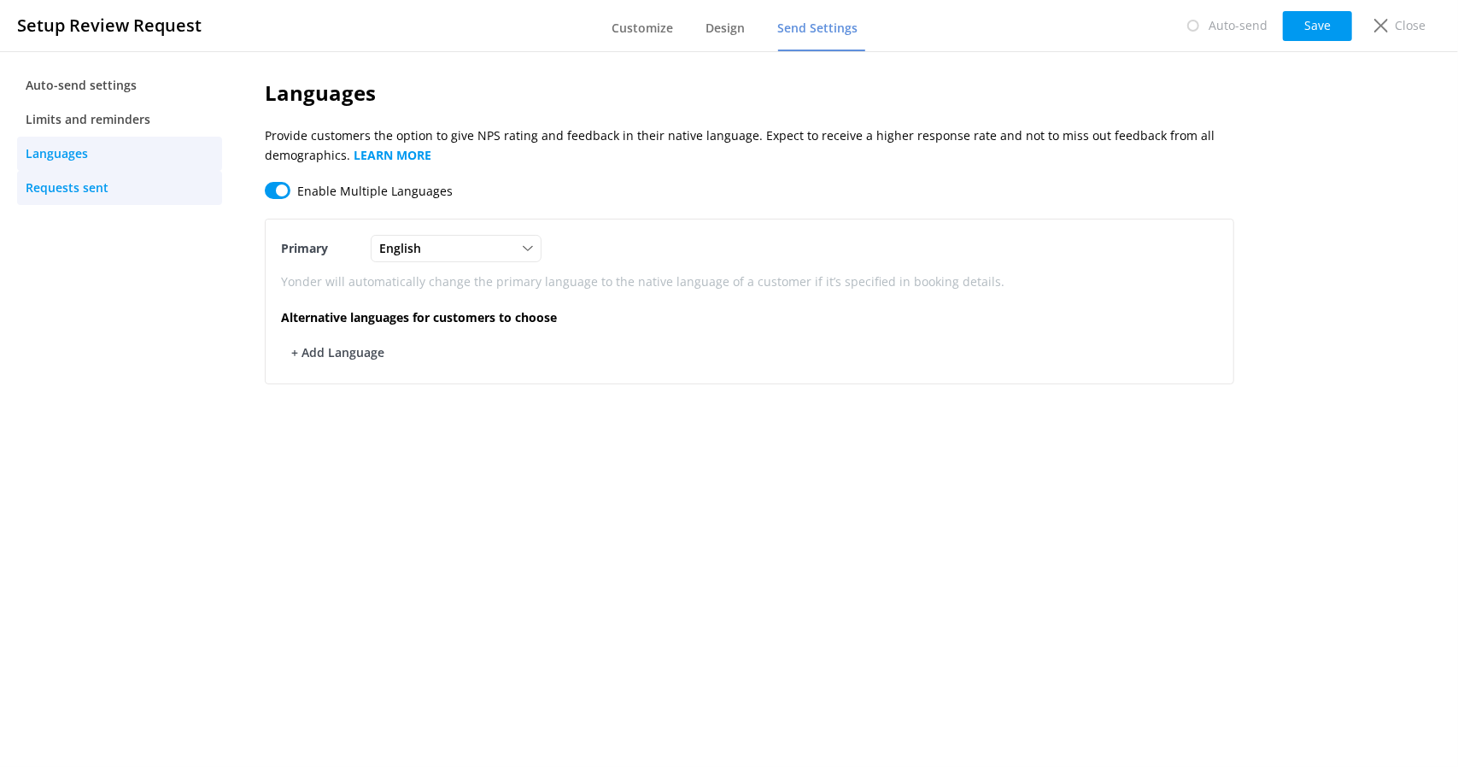
click at [62, 188] on span "Requests sent" at bounding box center [67, 188] width 83 height 19
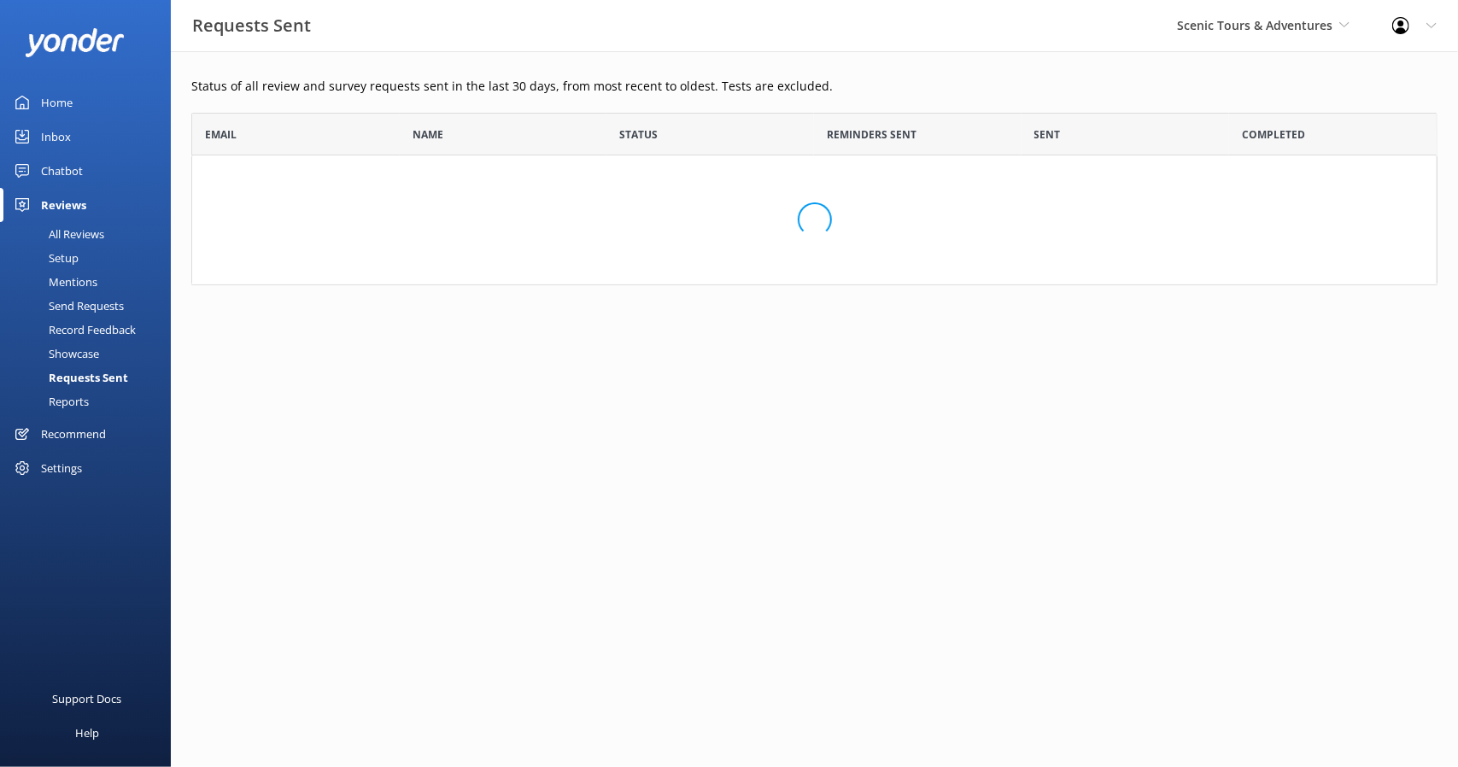
scroll to position [159, 1233]
click at [68, 466] on div "Settings" at bounding box center [61, 468] width 41 height 34
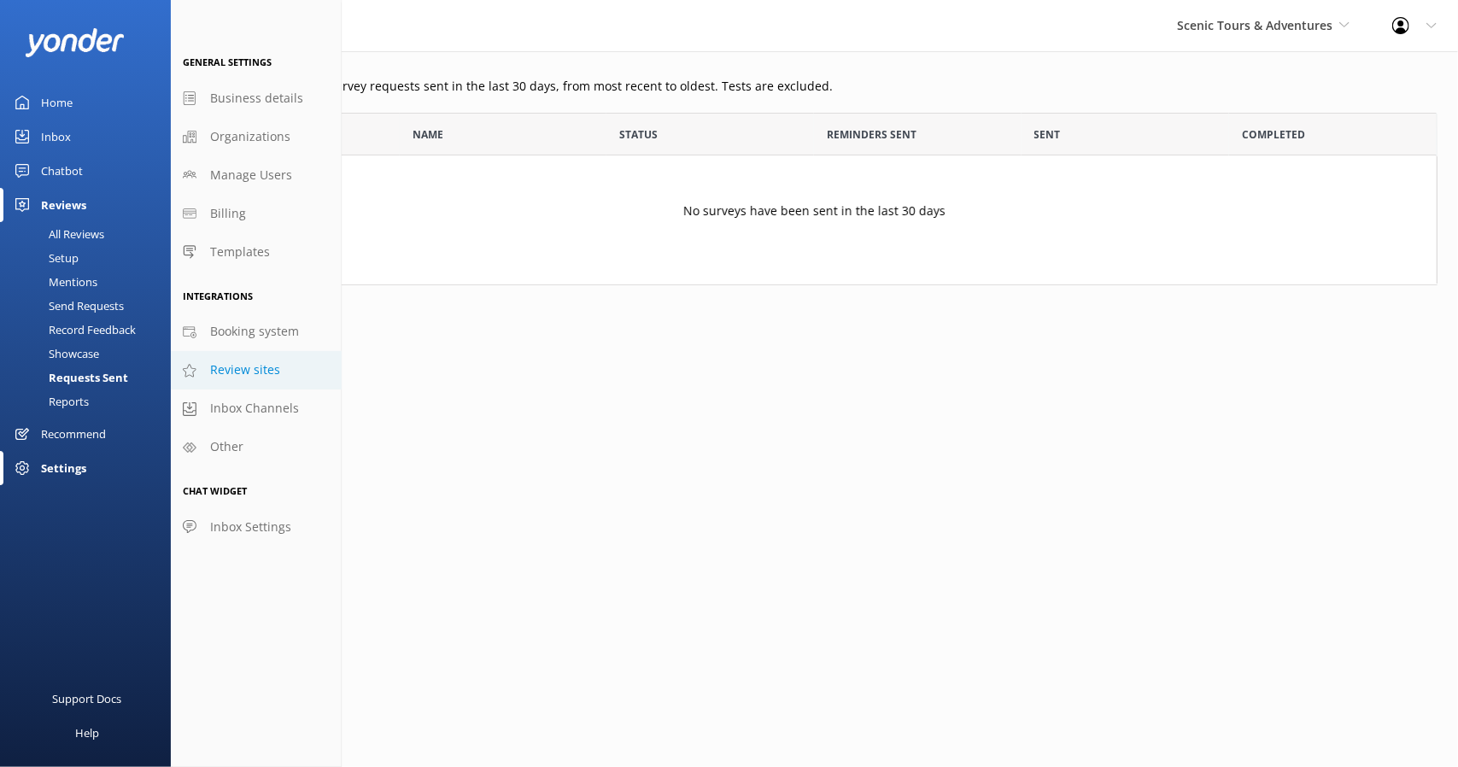
click at [246, 372] on span "Review sites" at bounding box center [245, 369] width 70 height 19
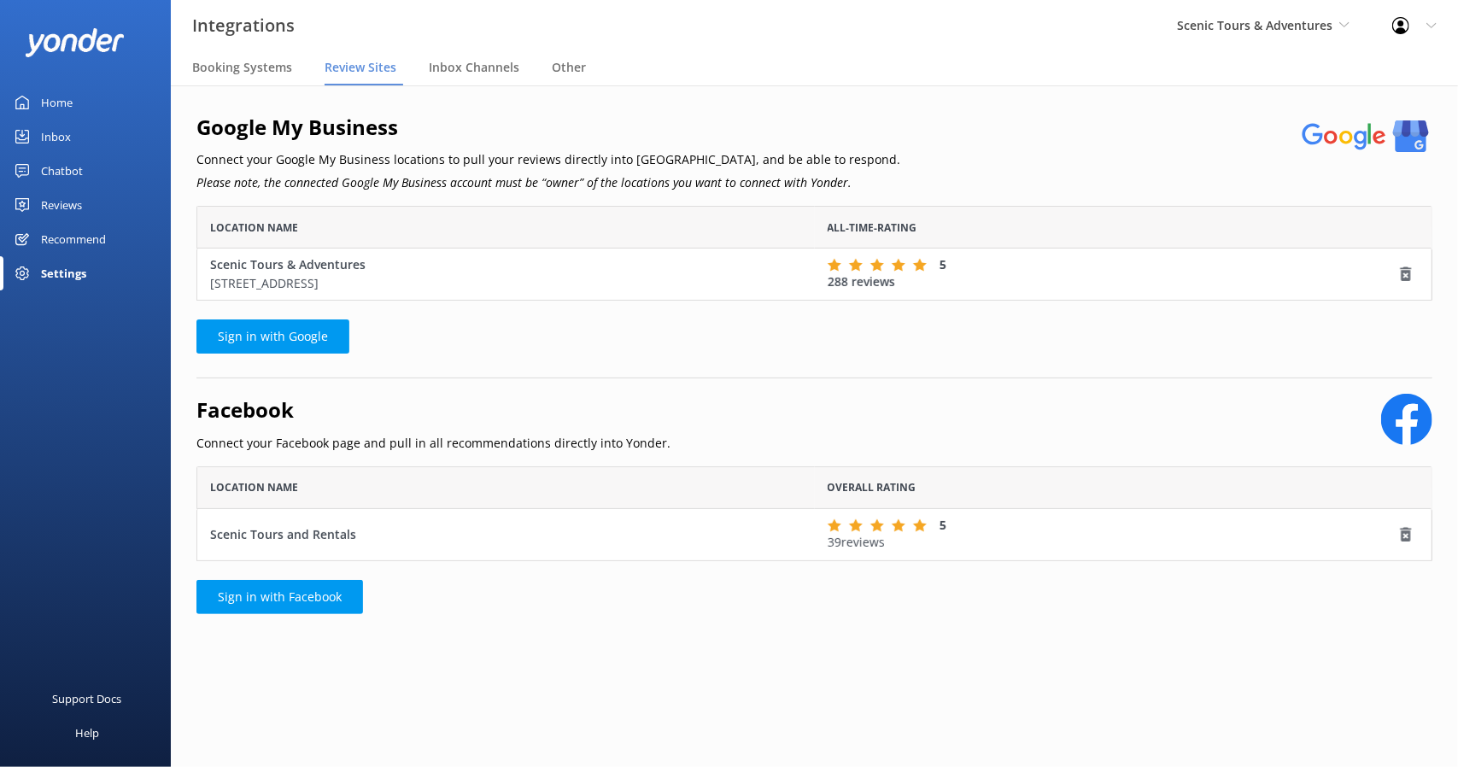
scroll to position [81, 1223]
click at [246, 70] on span "Booking Systems" at bounding box center [242, 67] width 100 height 17
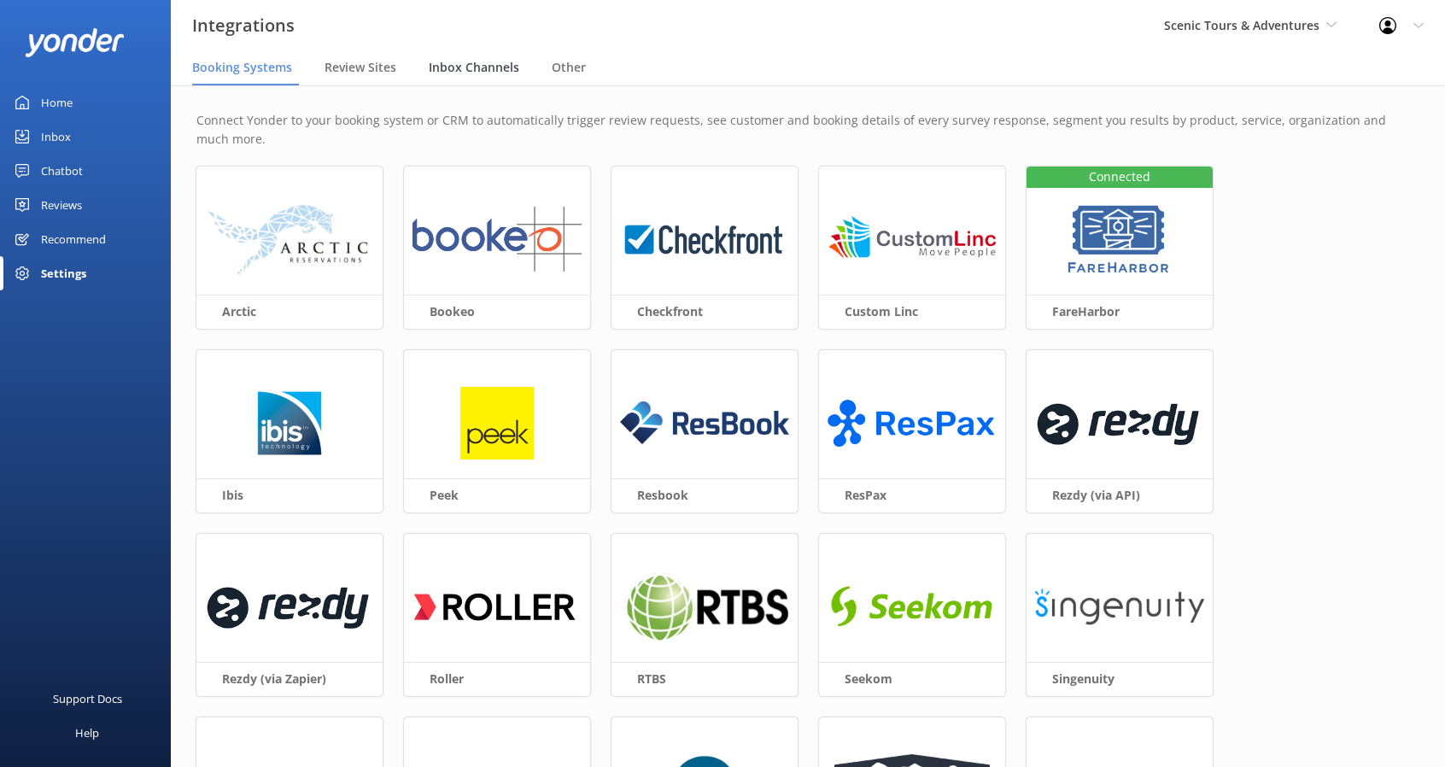
click at [448, 61] on span "Inbox Channels" at bounding box center [474, 67] width 91 height 17
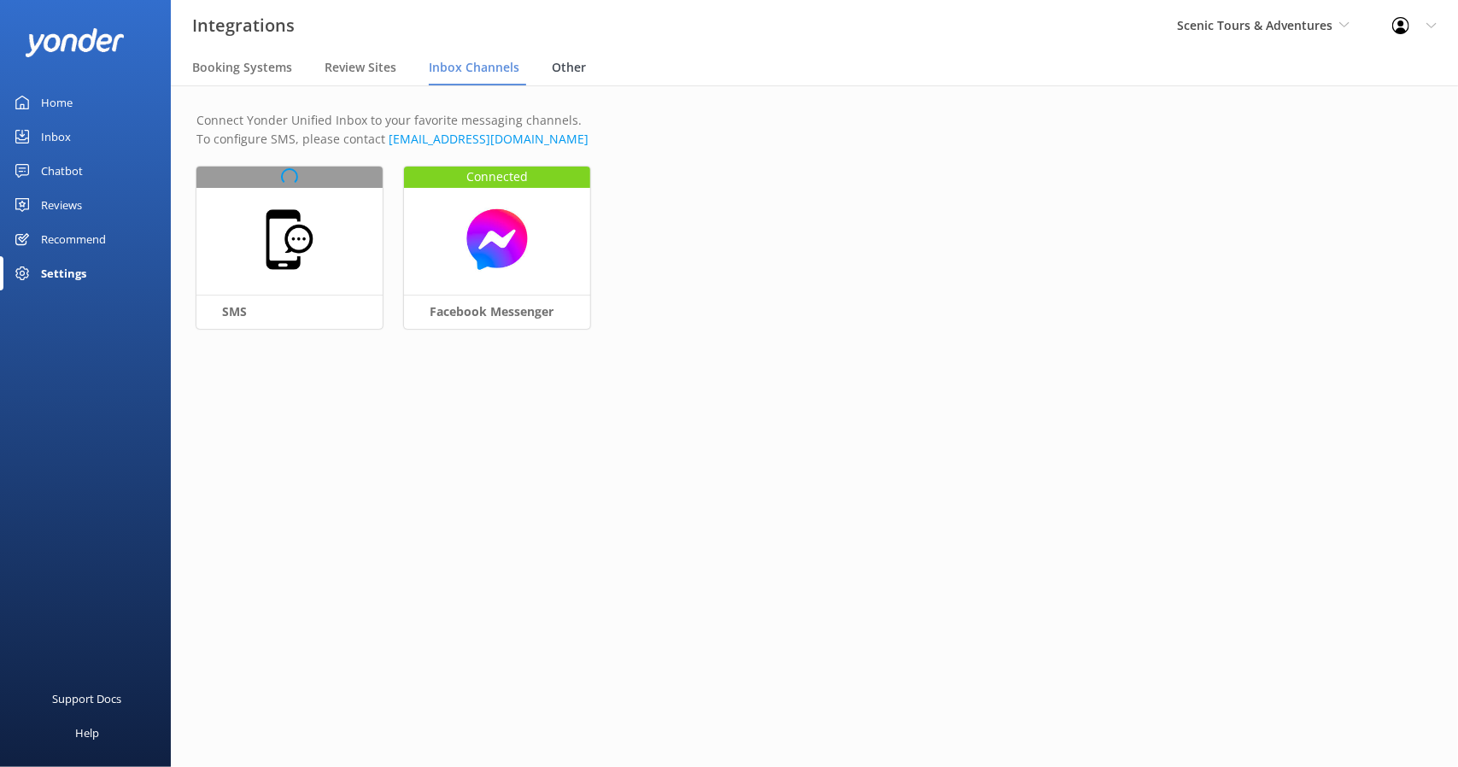
click at [577, 67] on span "Other" at bounding box center [569, 67] width 34 height 17
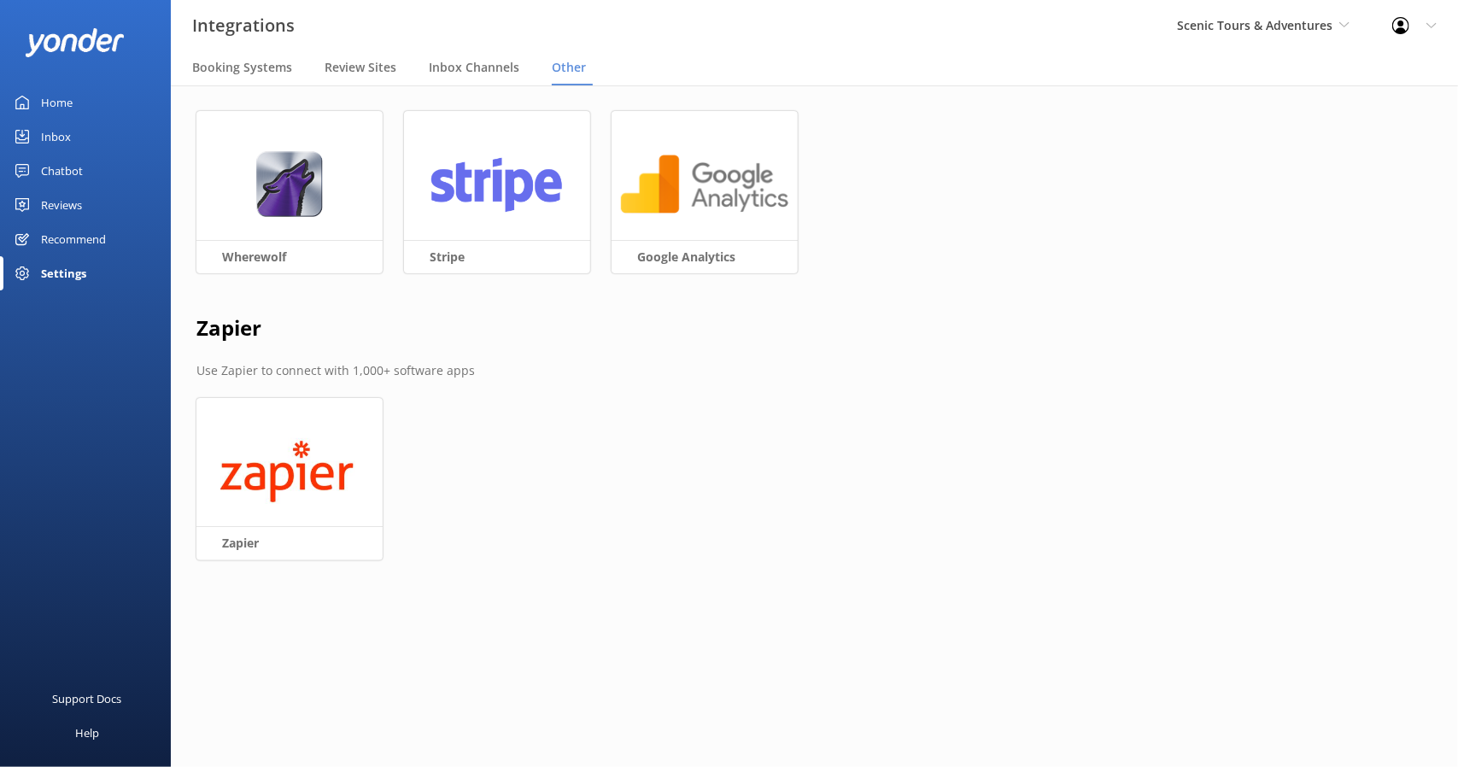
click at [58, 272] on div "Settings" at bounding box center [63, 273] width 45 height 34
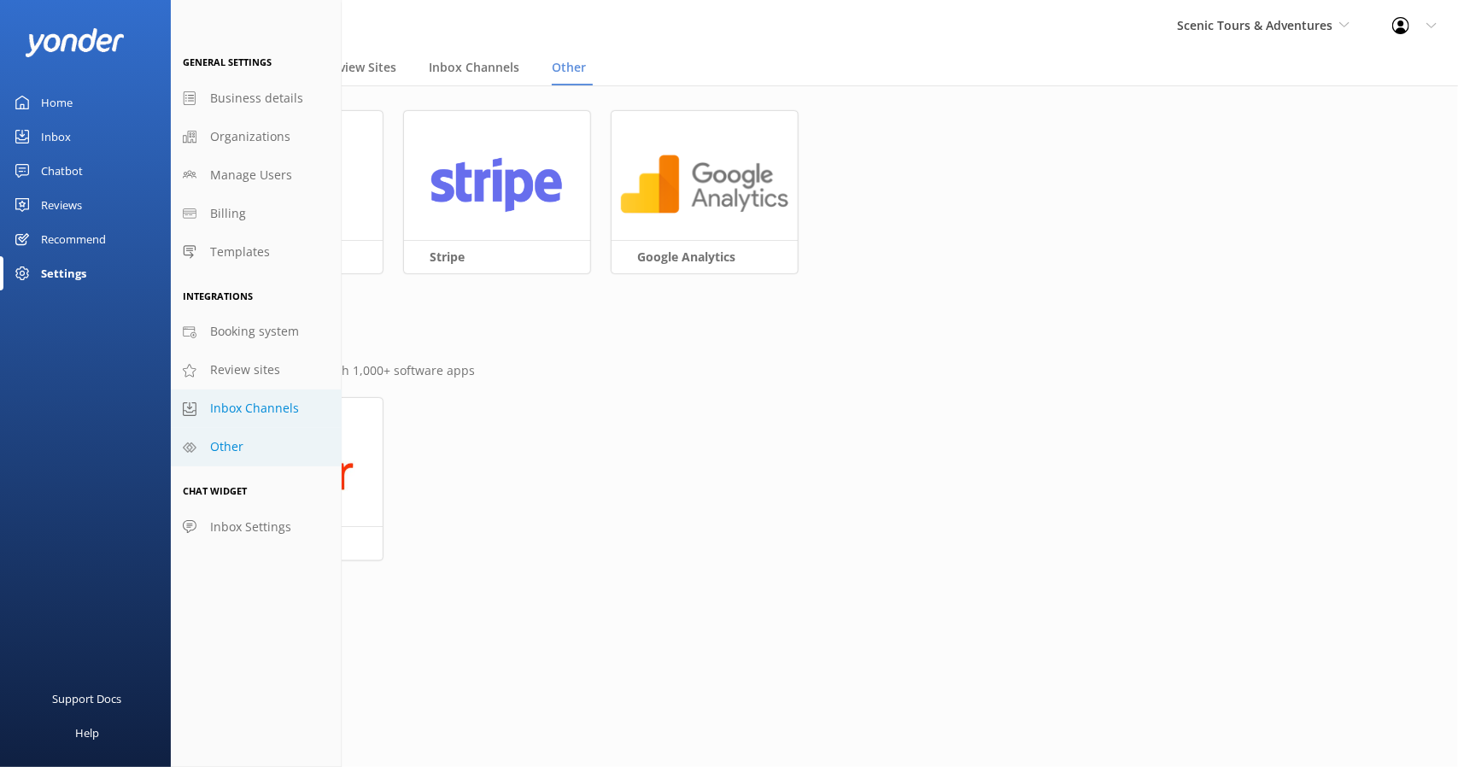
click at [277, 400] on span "Inbox Channels" at bounding box center [254, 408] width 89 height 19
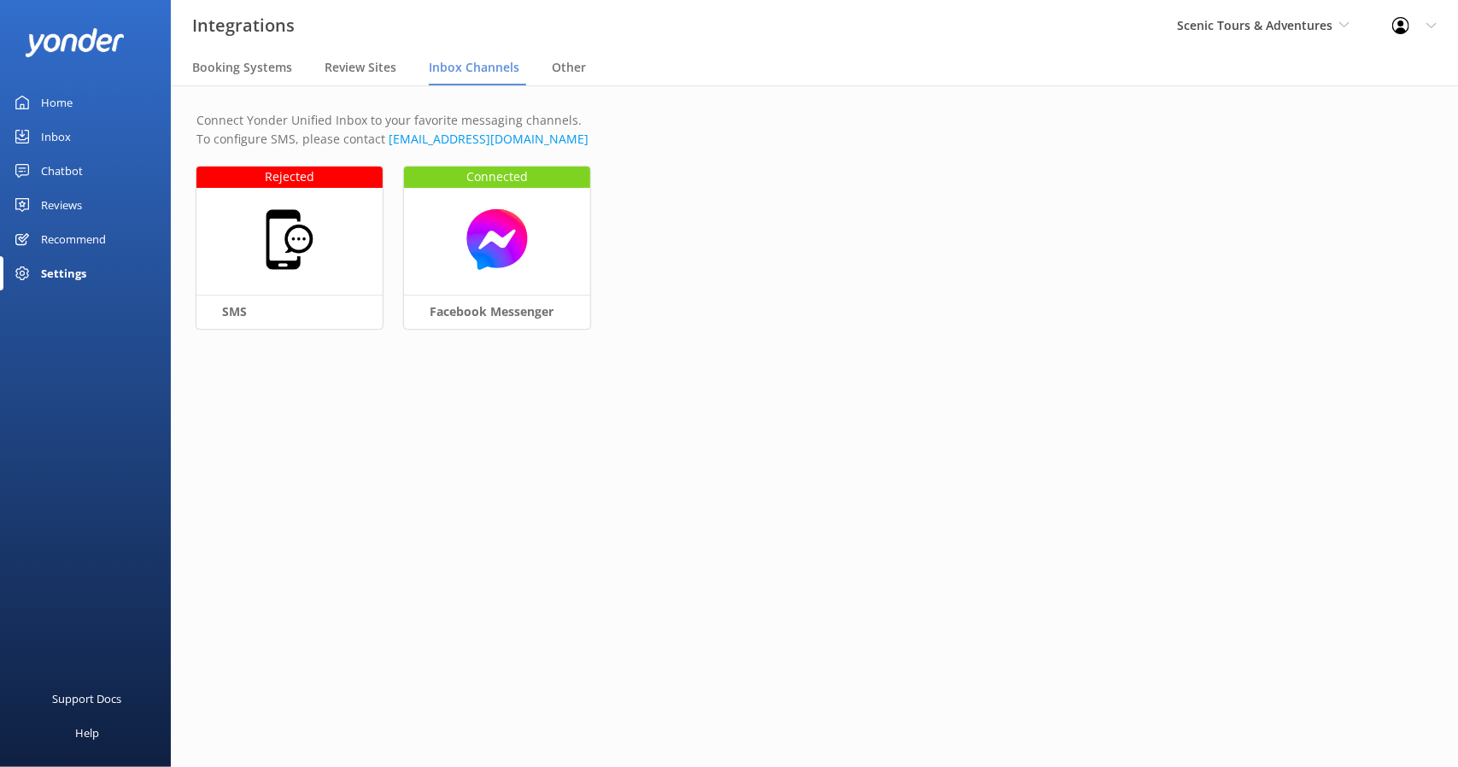
click at [70, 267] on div "Settings" at bounding box center [63, 273] width 45 height 34
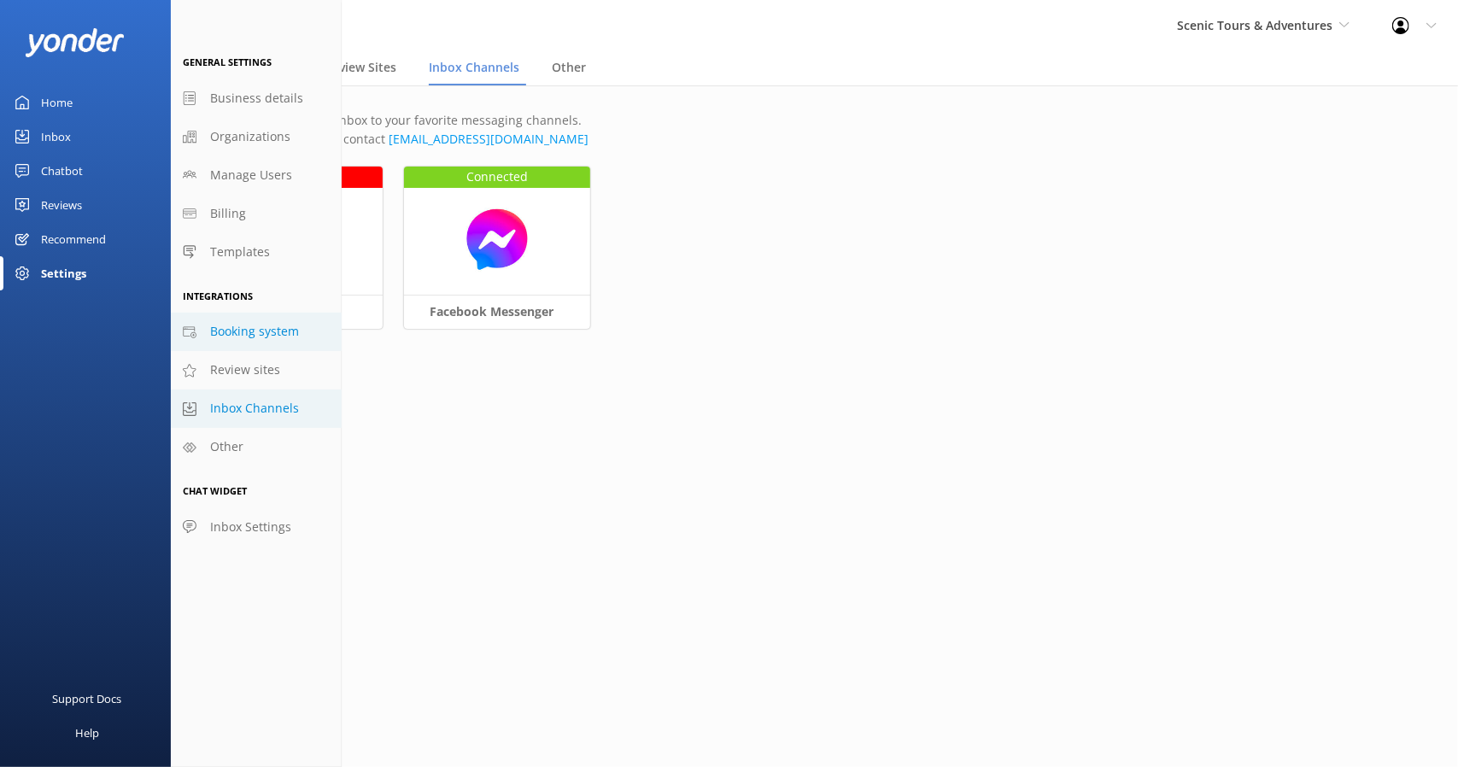
click at [252, 337] on span "Booking system" at bounding box center [254, 331] width 89 height 19
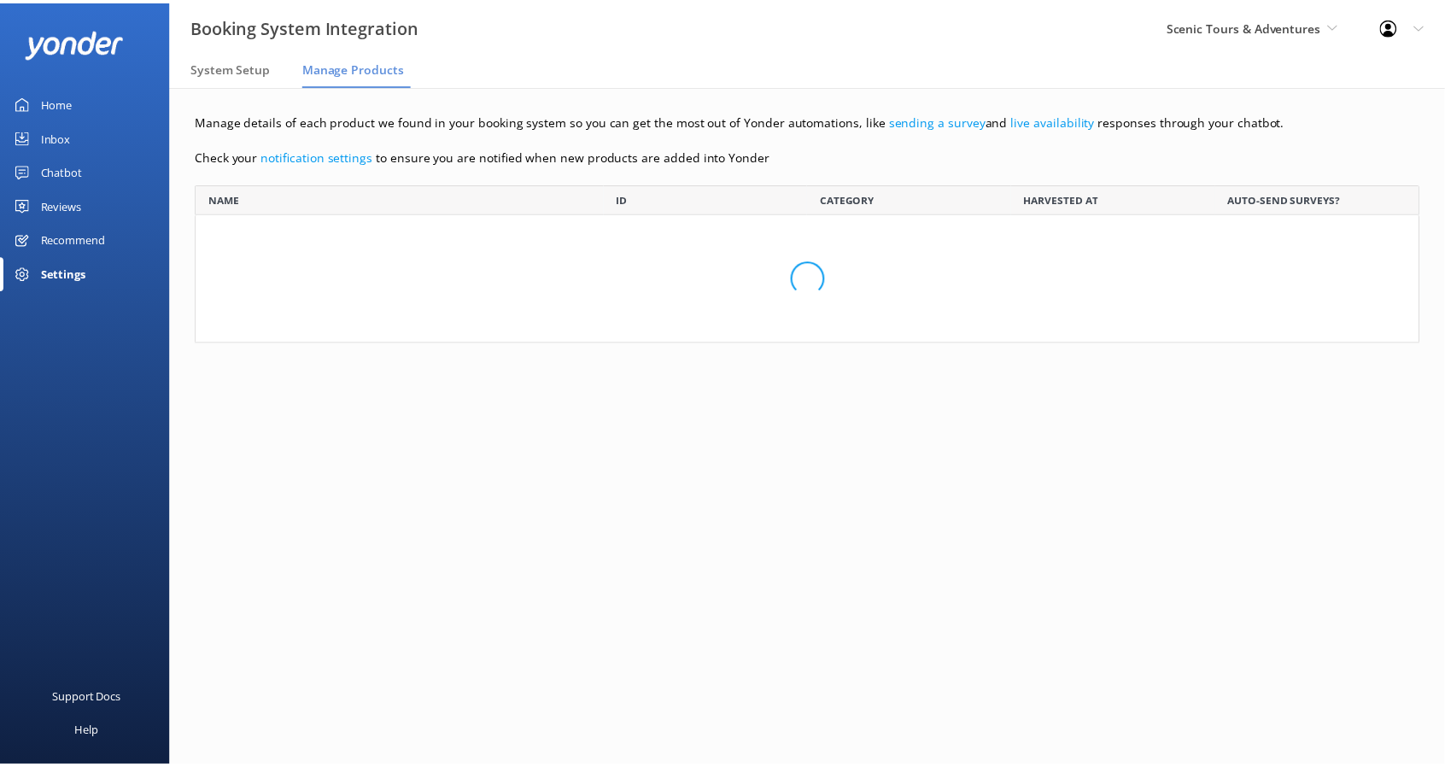
scroll to position [273, 1223]
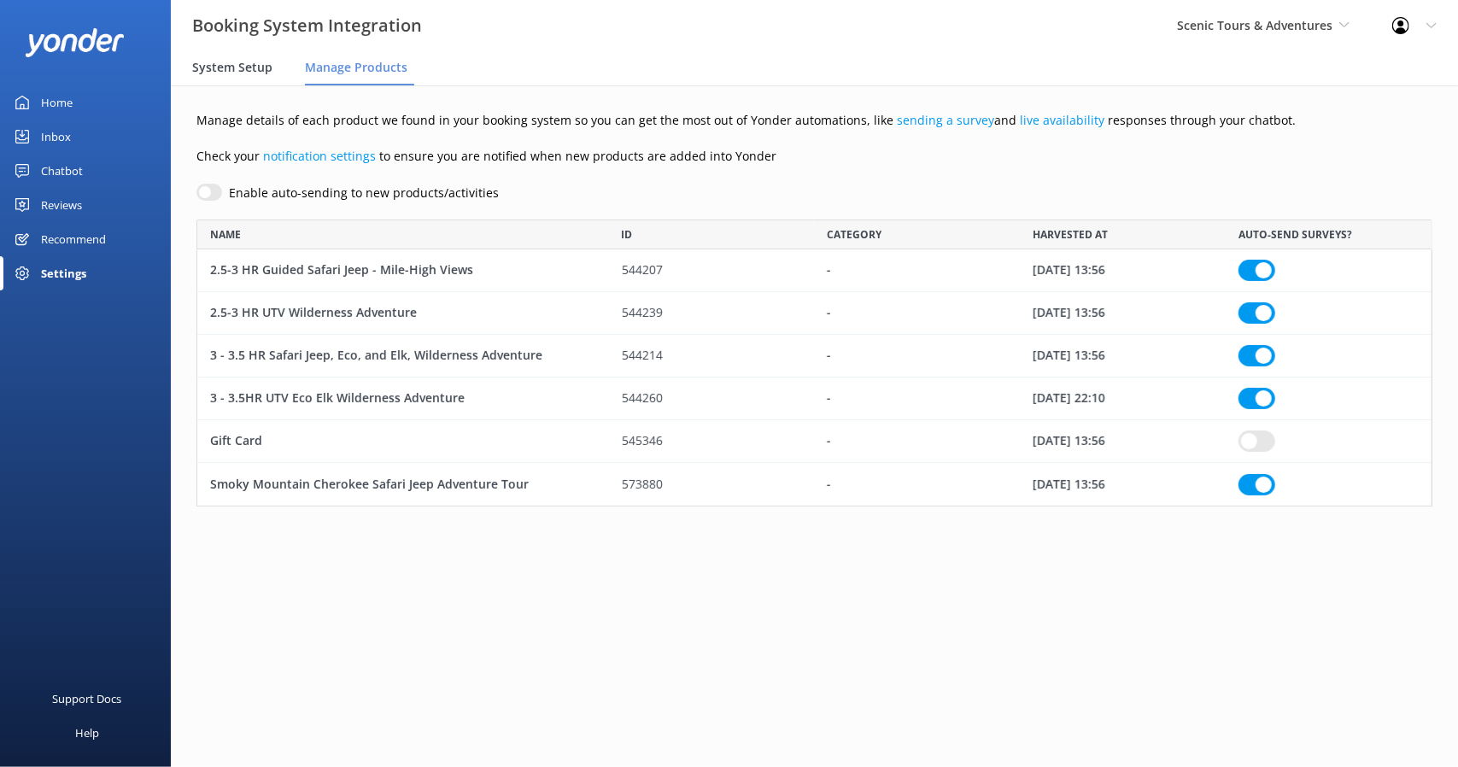
click at [220, 65] on span "System Setup" at bounding box center [232, 67] width 80 height 17
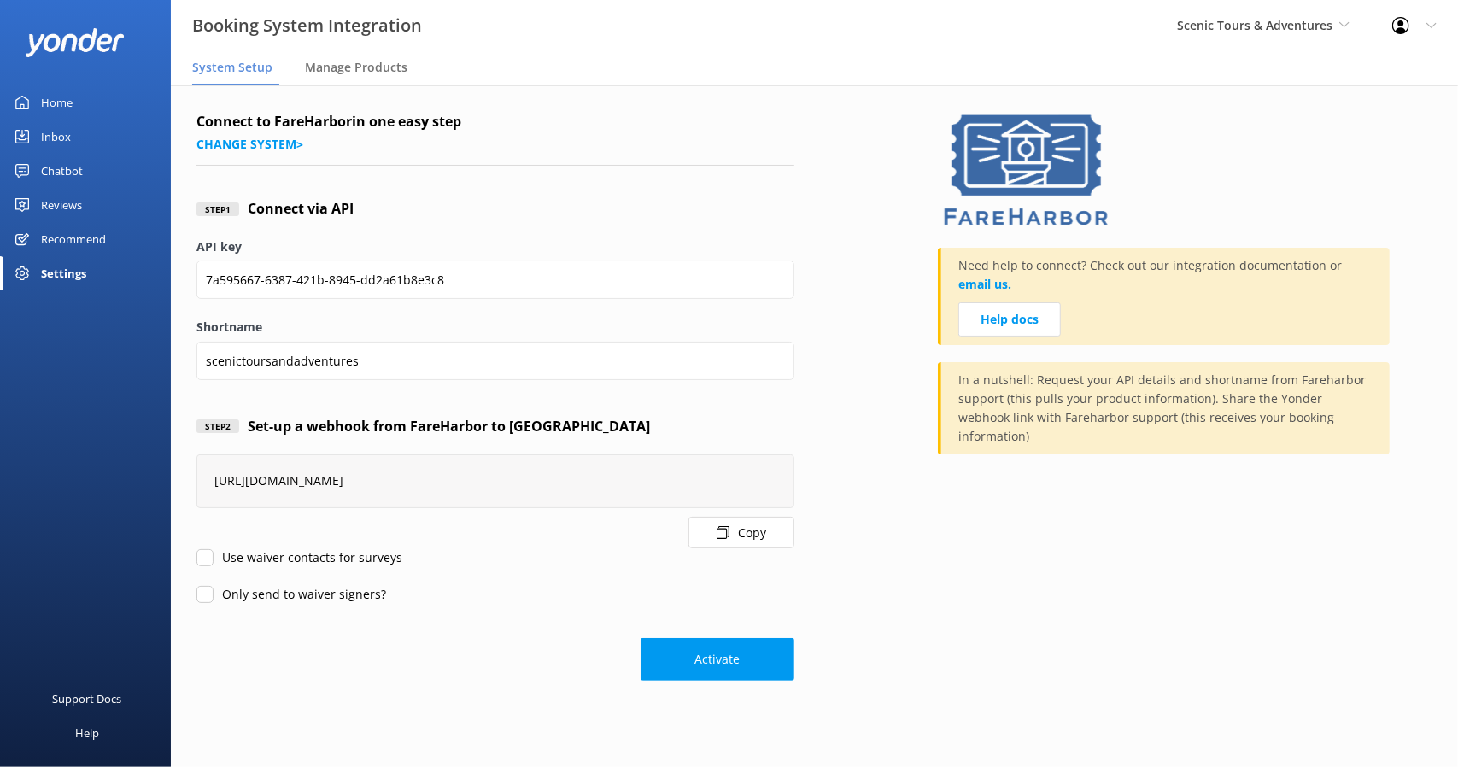
click at [62, 240] on div "Recommend" at bounding box center [73, 239] width 65 height 34
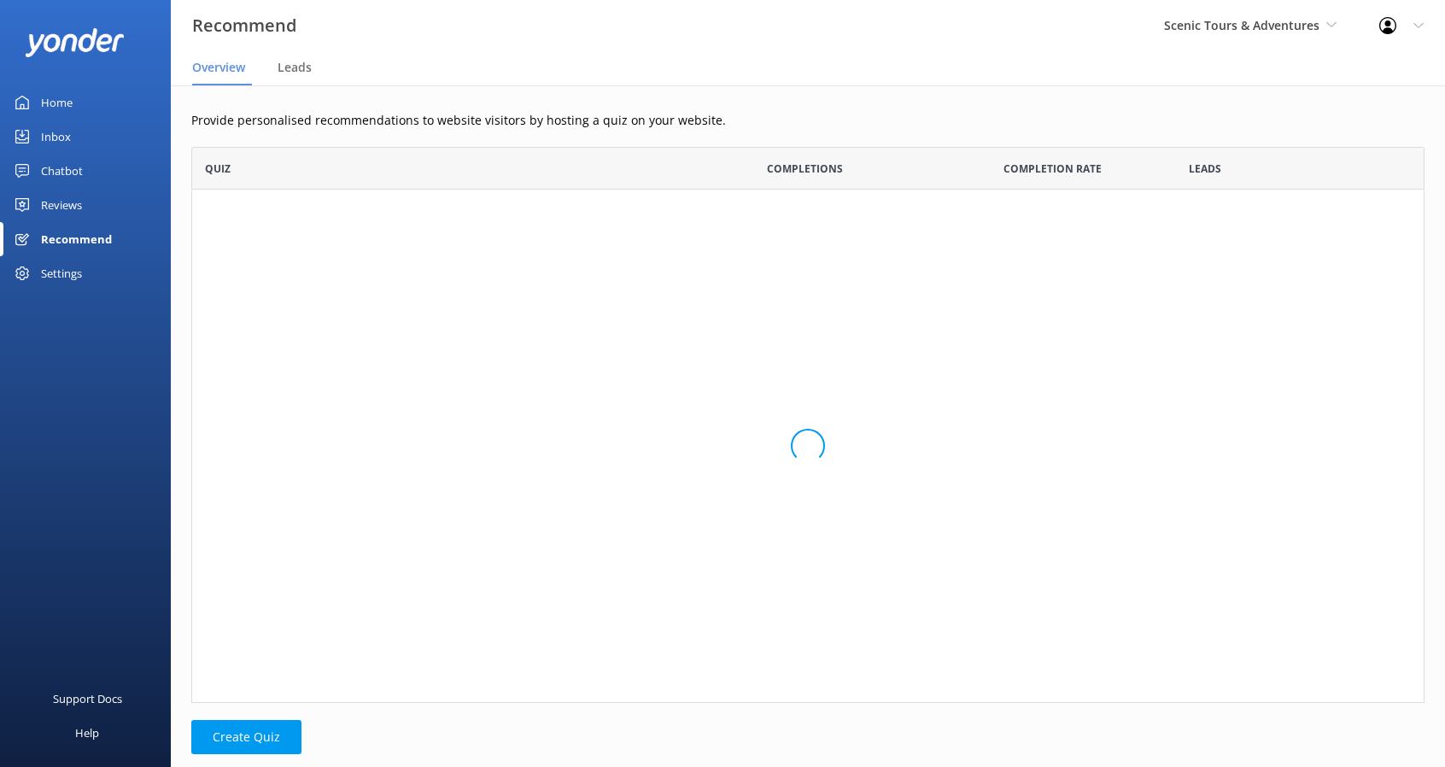
scroll to position [542, 1220]
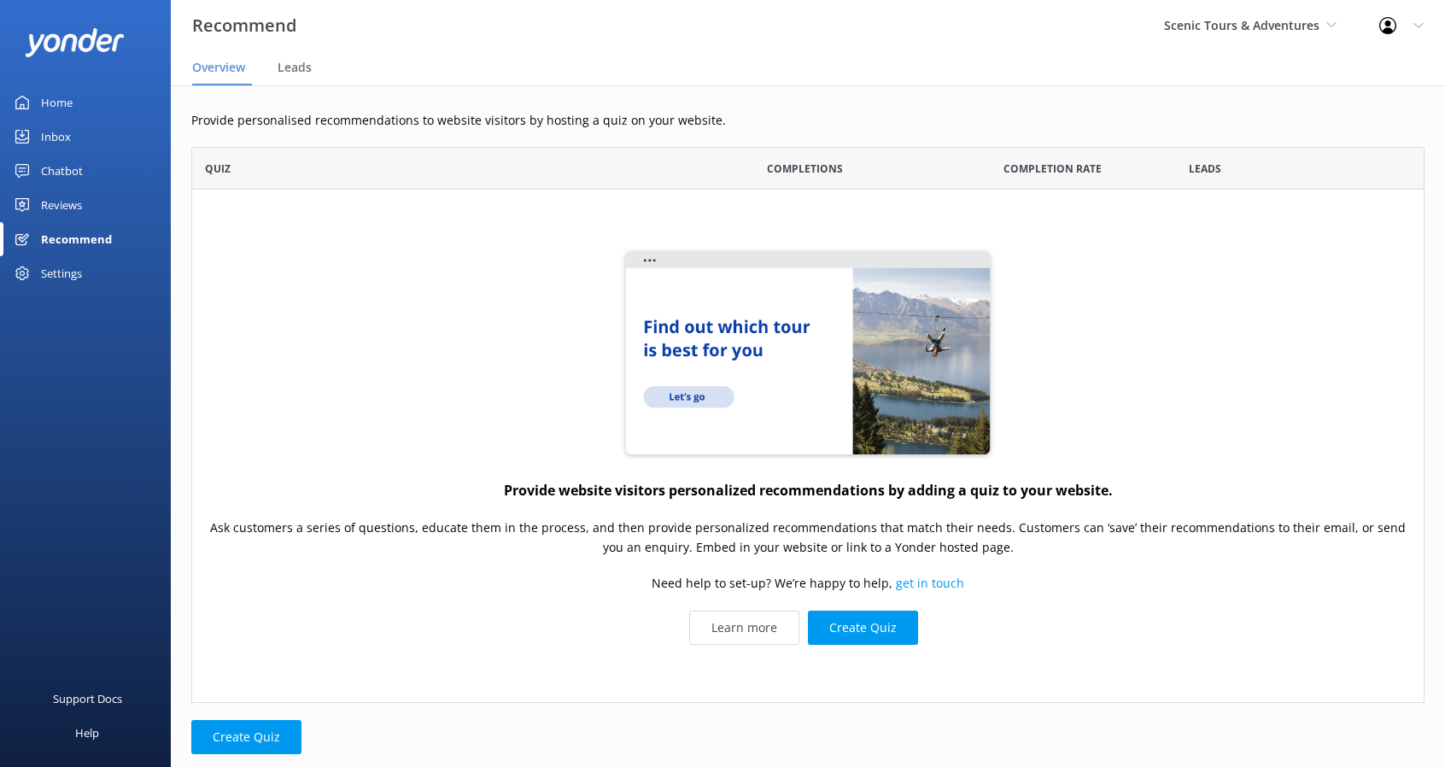
click at [63, 202] on div "Reviews" at bounding box center [61, 205] width 41 height 34
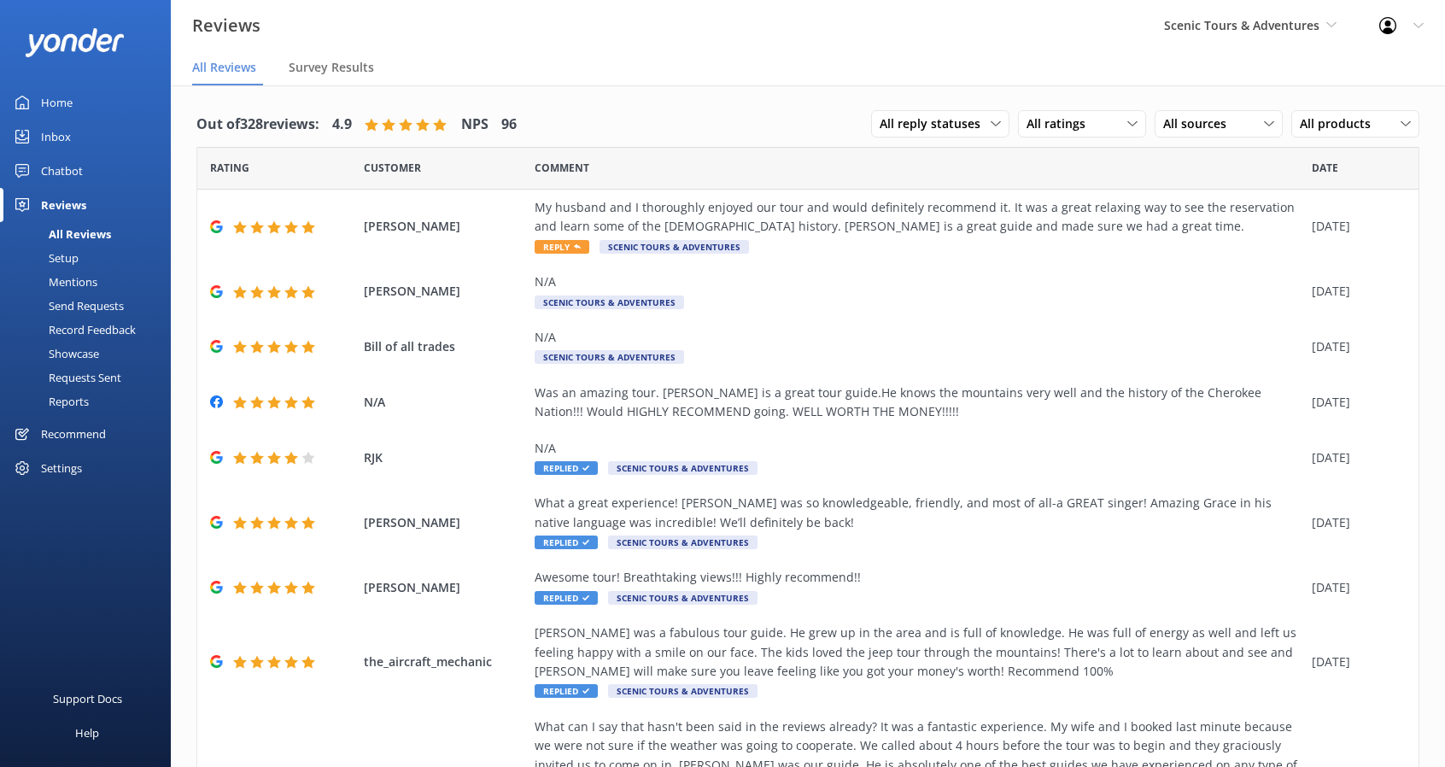
click at [73, 175] on div "Chatbot" at bounding box center [62, 171] width 42 height 34
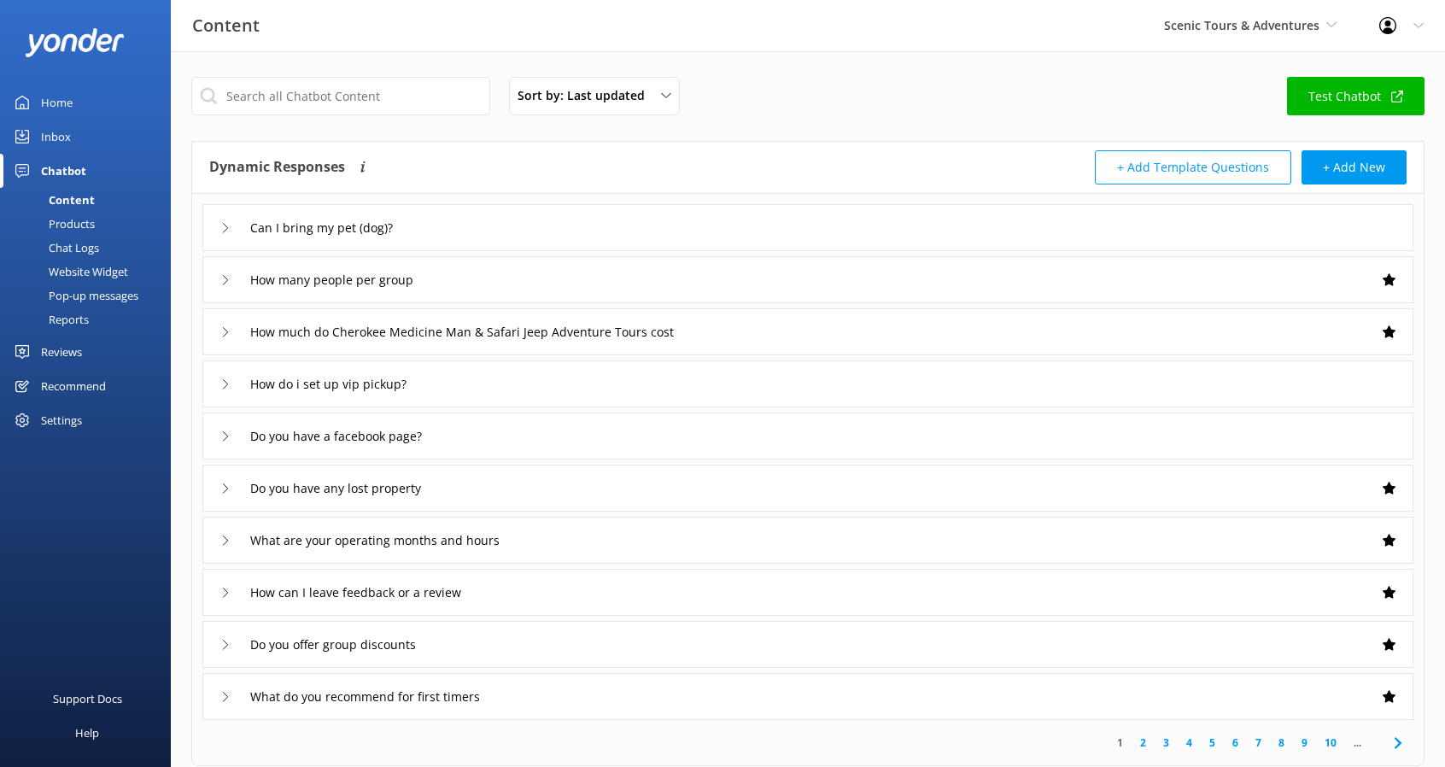
click at [90, 221] on div "Products" at bounding box center [52, 224] width 85 height 24
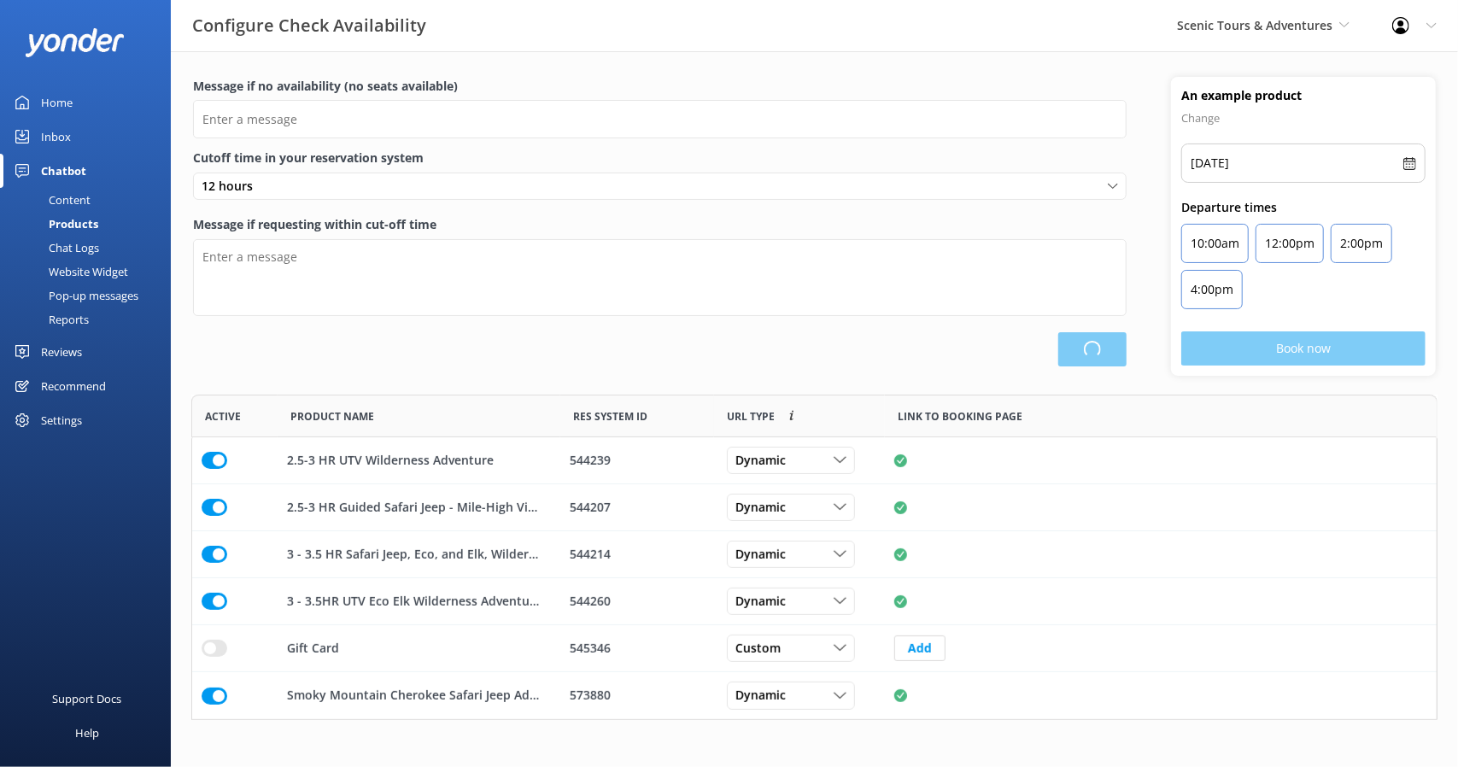
scroll to position [312, 1233]
type input "There are no seats available, please check an alternative day"
type textarea "Our online booking system closes {hours} prior to departure. Please contact us …"
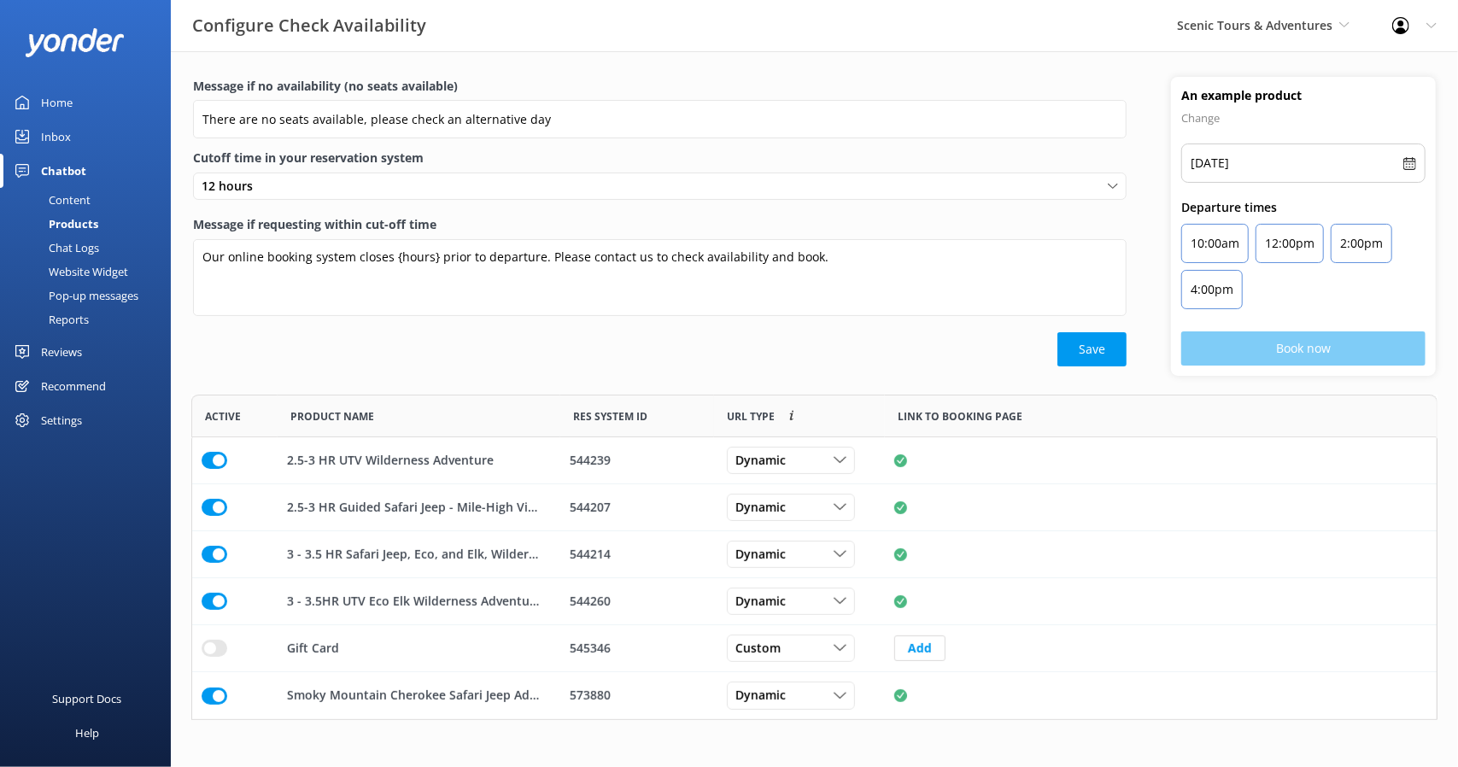
click at [87, 265] on div "Website Widget" at bounding box center [69, 272] width 118 height 24
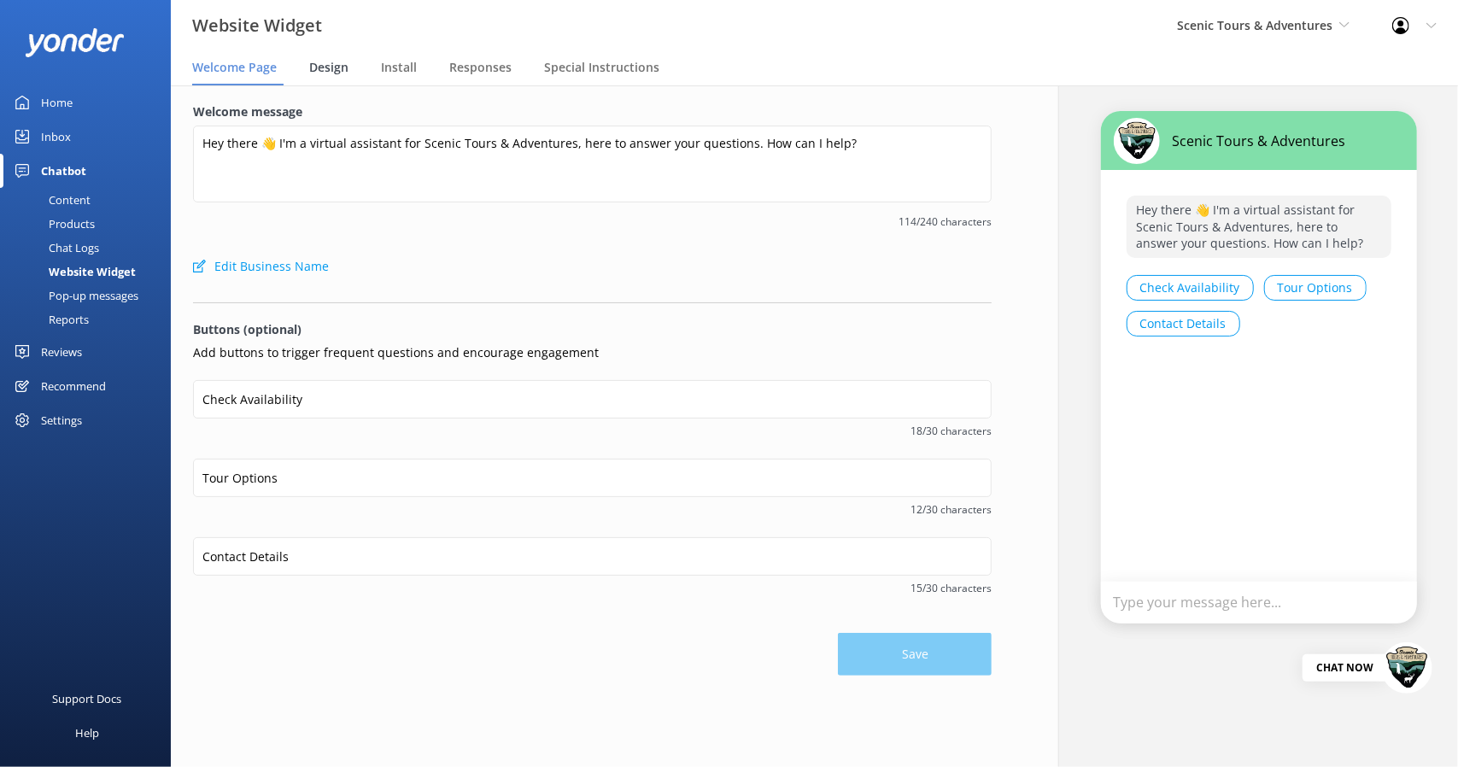
click at [329, 71] on span "Design" at bounding box center [328, 67] width 39 height 17
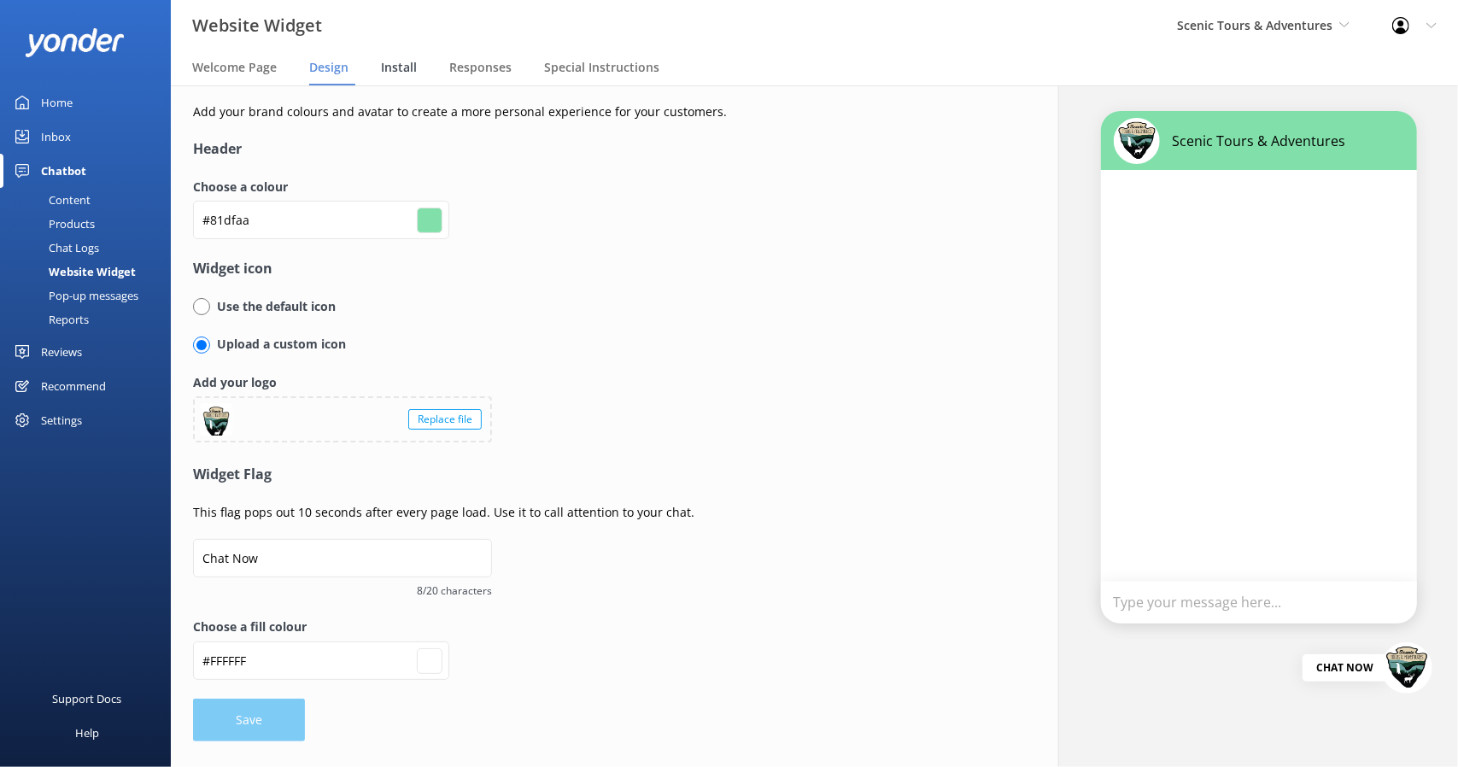
click at [411, 73] on span "Install" at bounding box center [399, 67] width 36 height 17
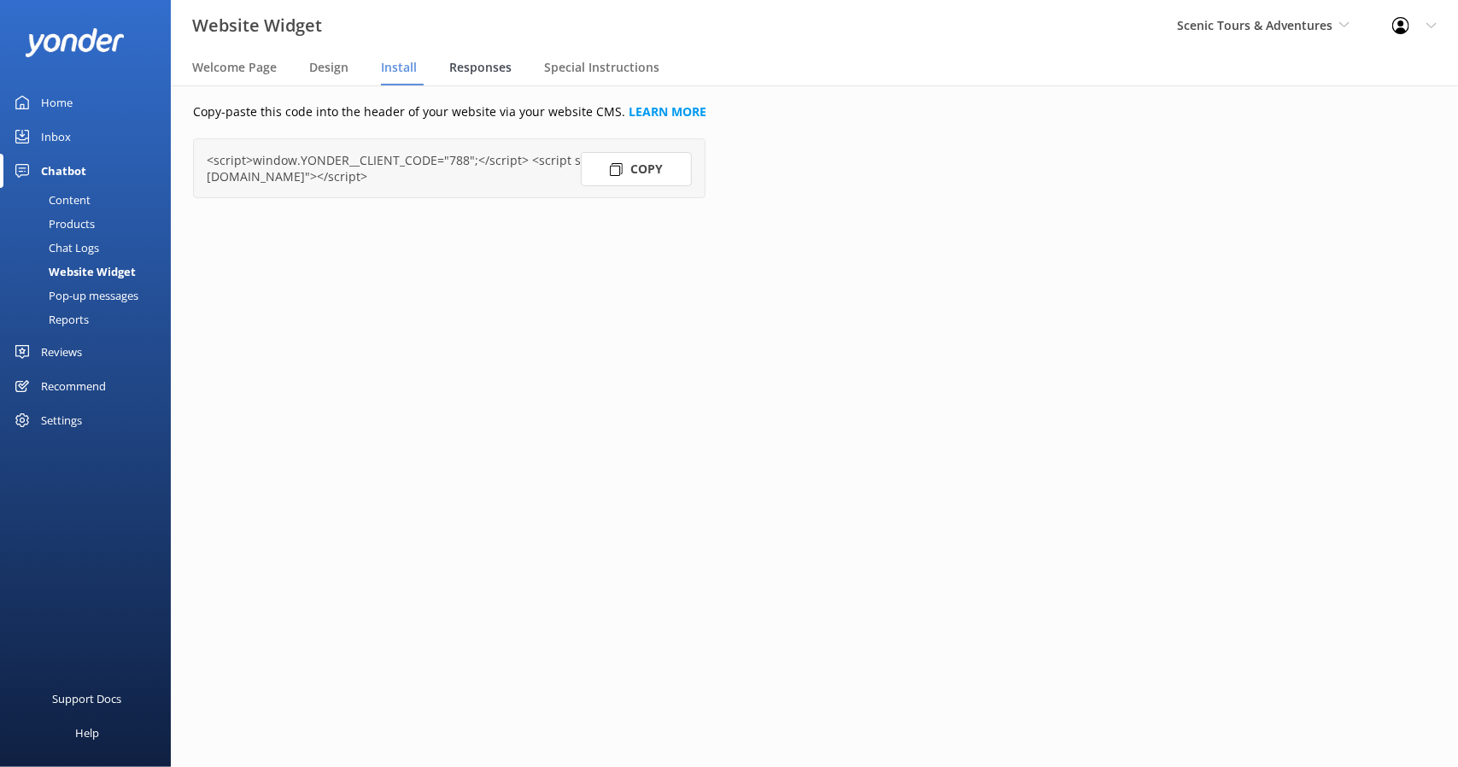
click at [507, 71] on span "Responses" at bounding box center [480, 67] width 62 height 17
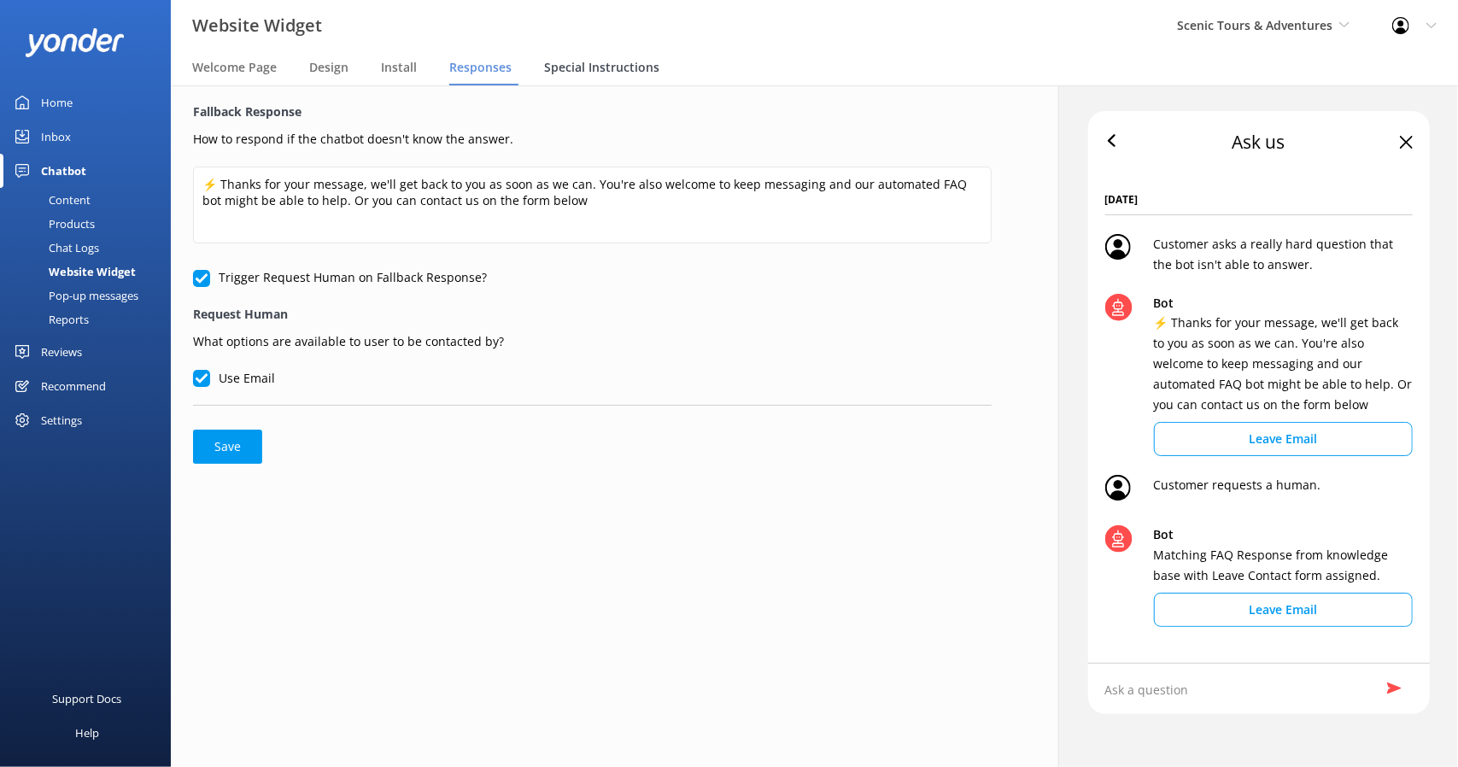
click at [604, 66] on span "Special Instructions" at bounding box center [601, 67] width 115 height 17
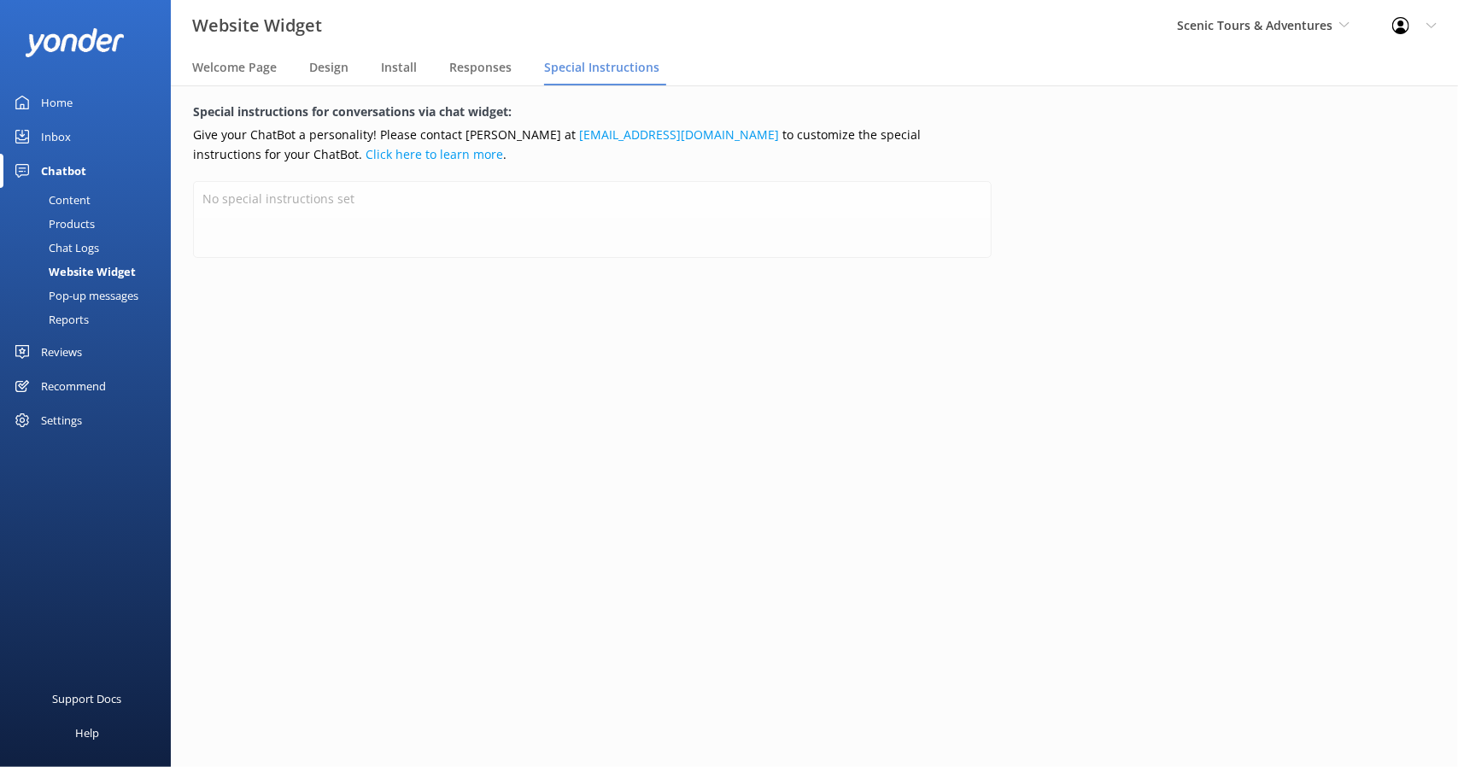
click at [114, 288] on div "Pop-up messages" at bounding box center [74, 296] width 128 height 24
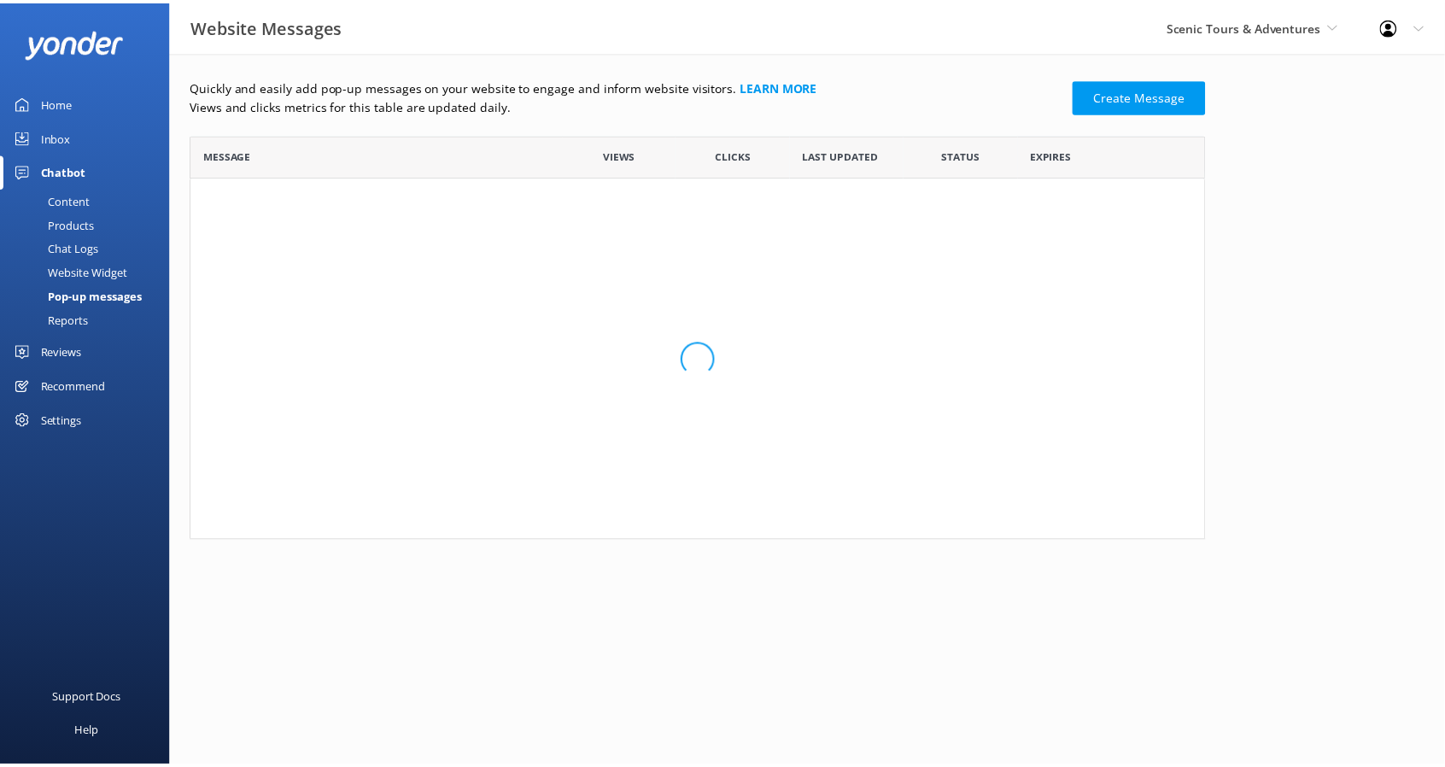
scroll to position [14, 14]
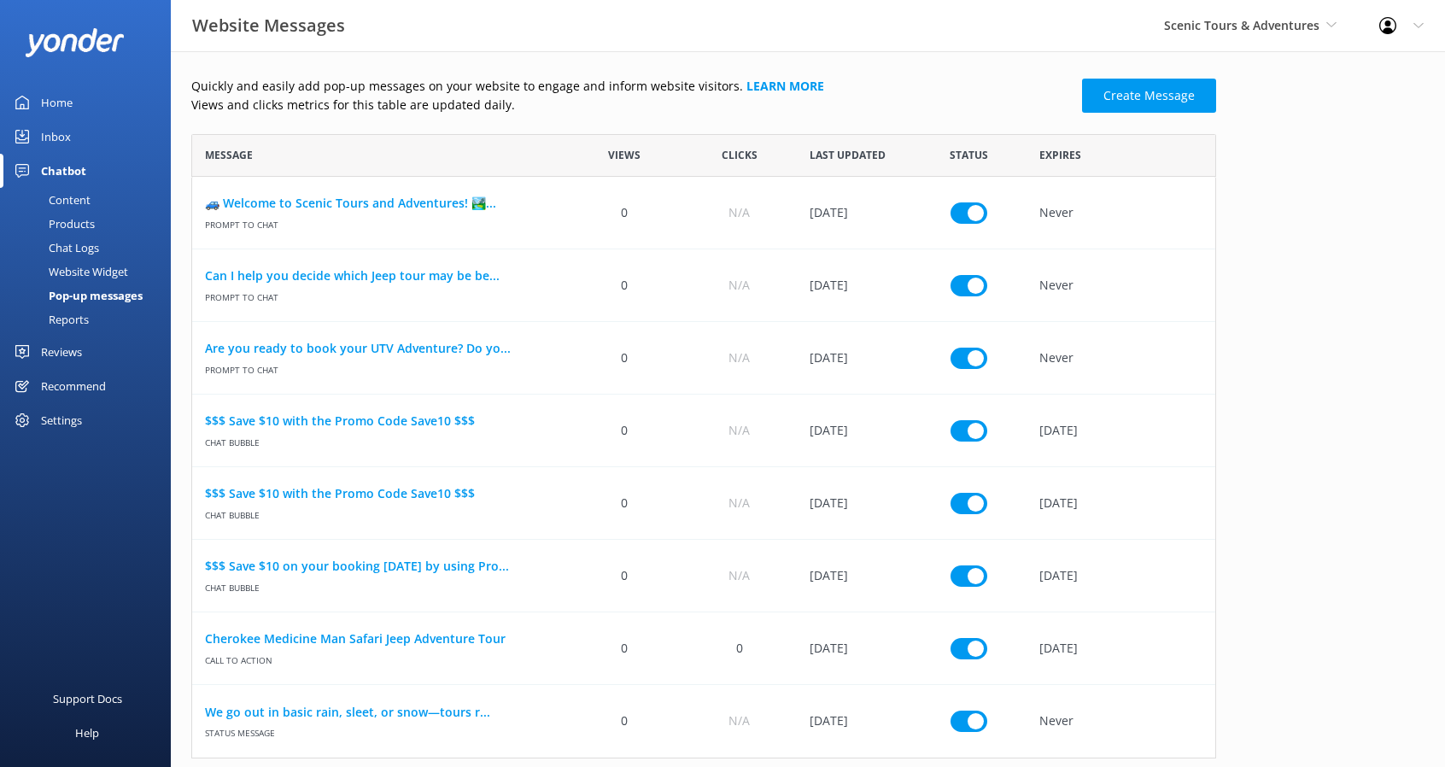
click at [70, 313] on div "Reports" at bounding box center [49, 320] width 79 height 24
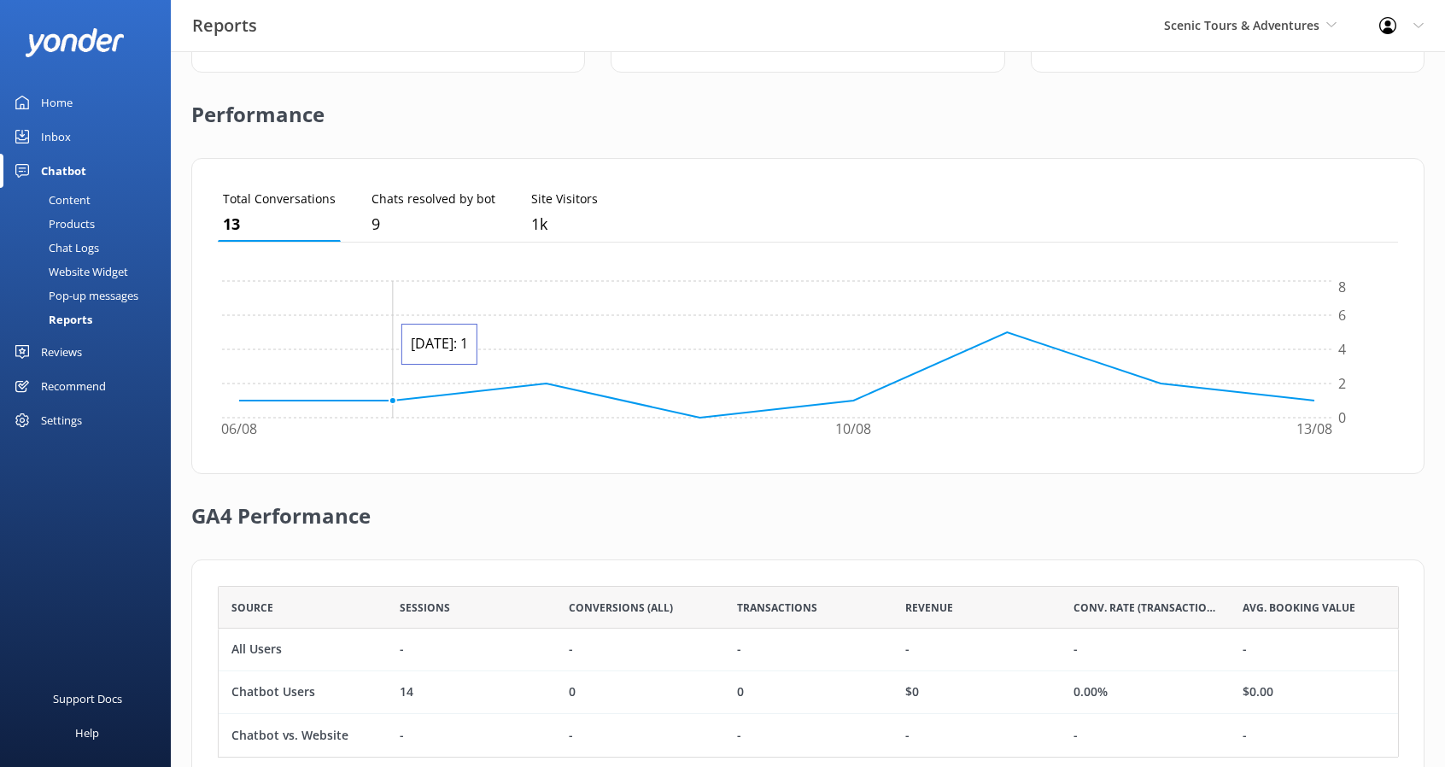
scroll to position [421, 0]
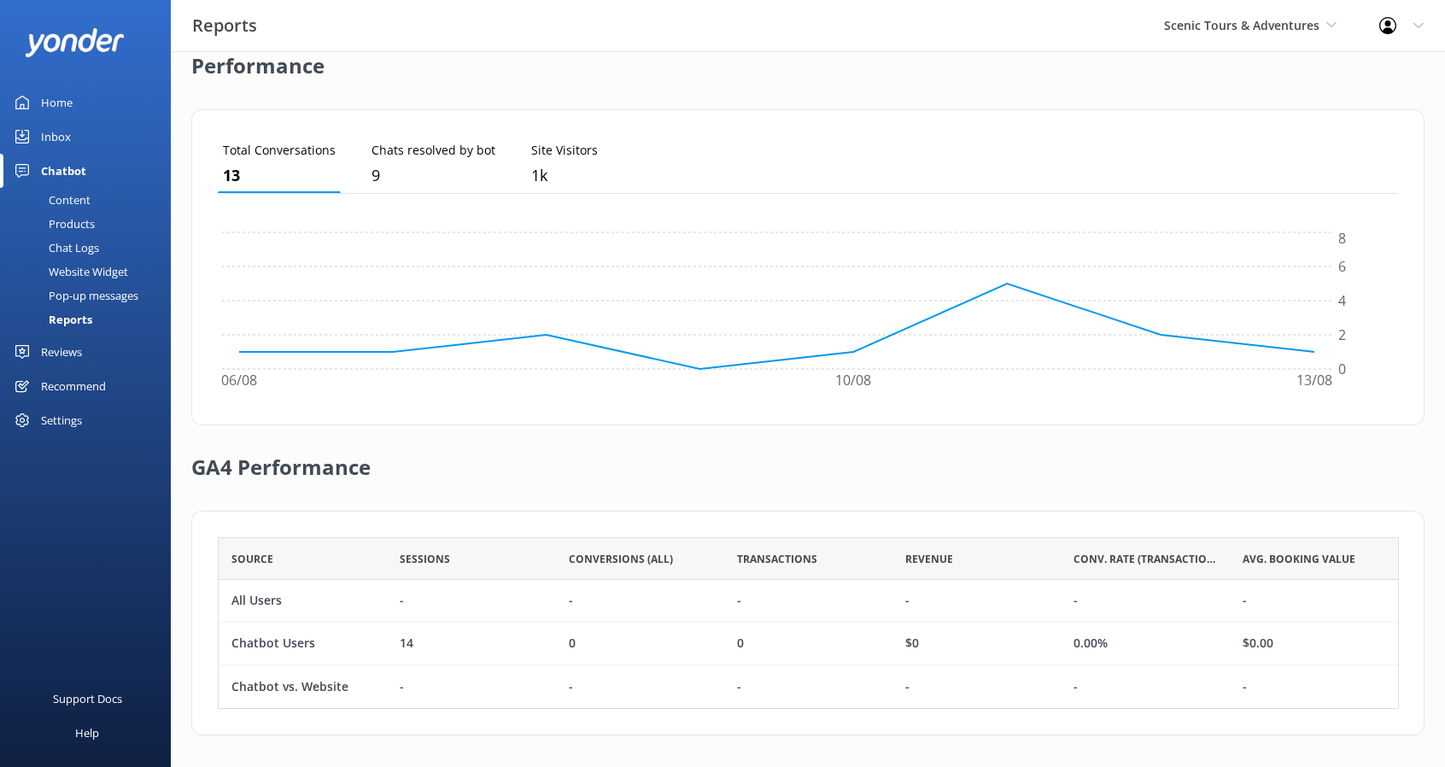
click at [85, 241] on div "Chat Logs" at bounding box center [54, 248] width 89 height 24
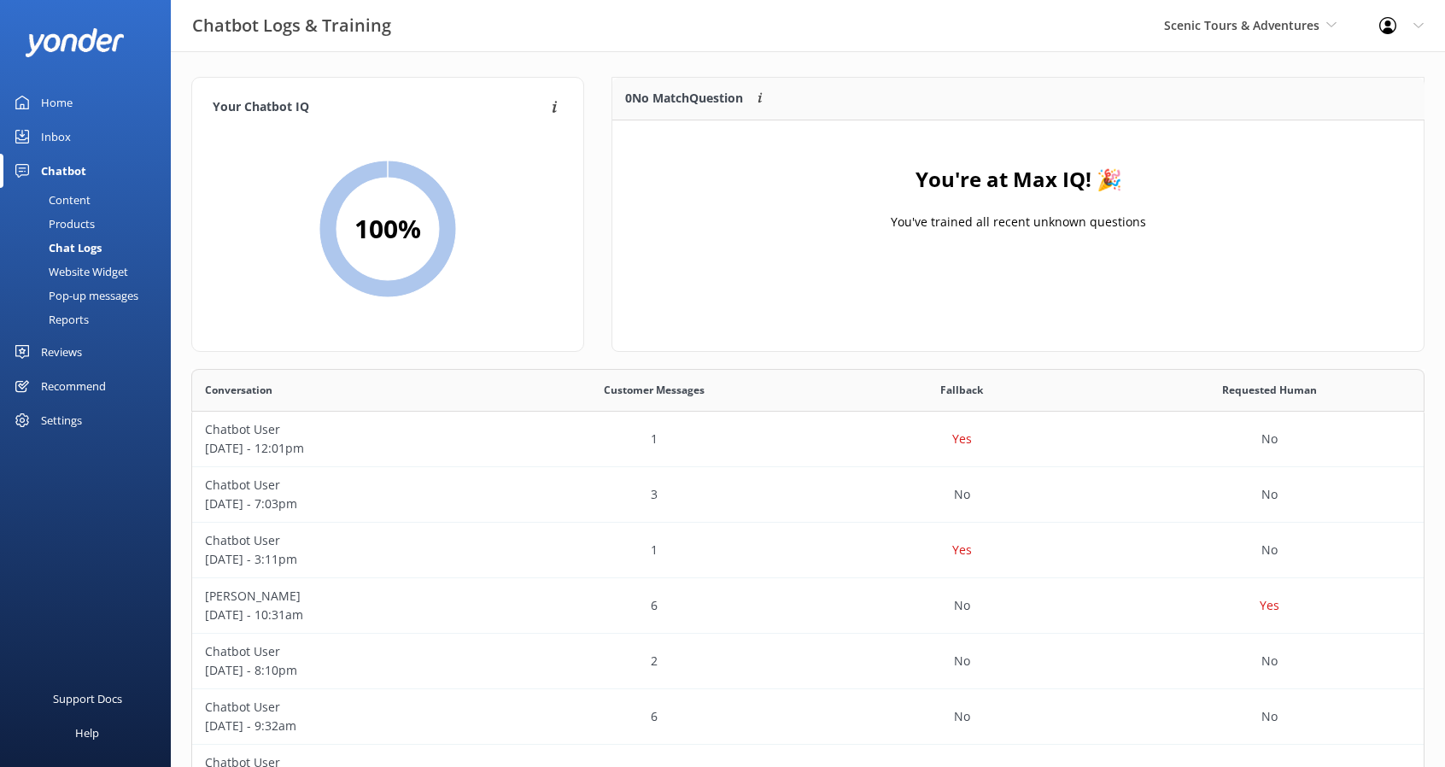
click at [89, 227] on div "Products" at bounding box center [52, 224] width 85 height 24
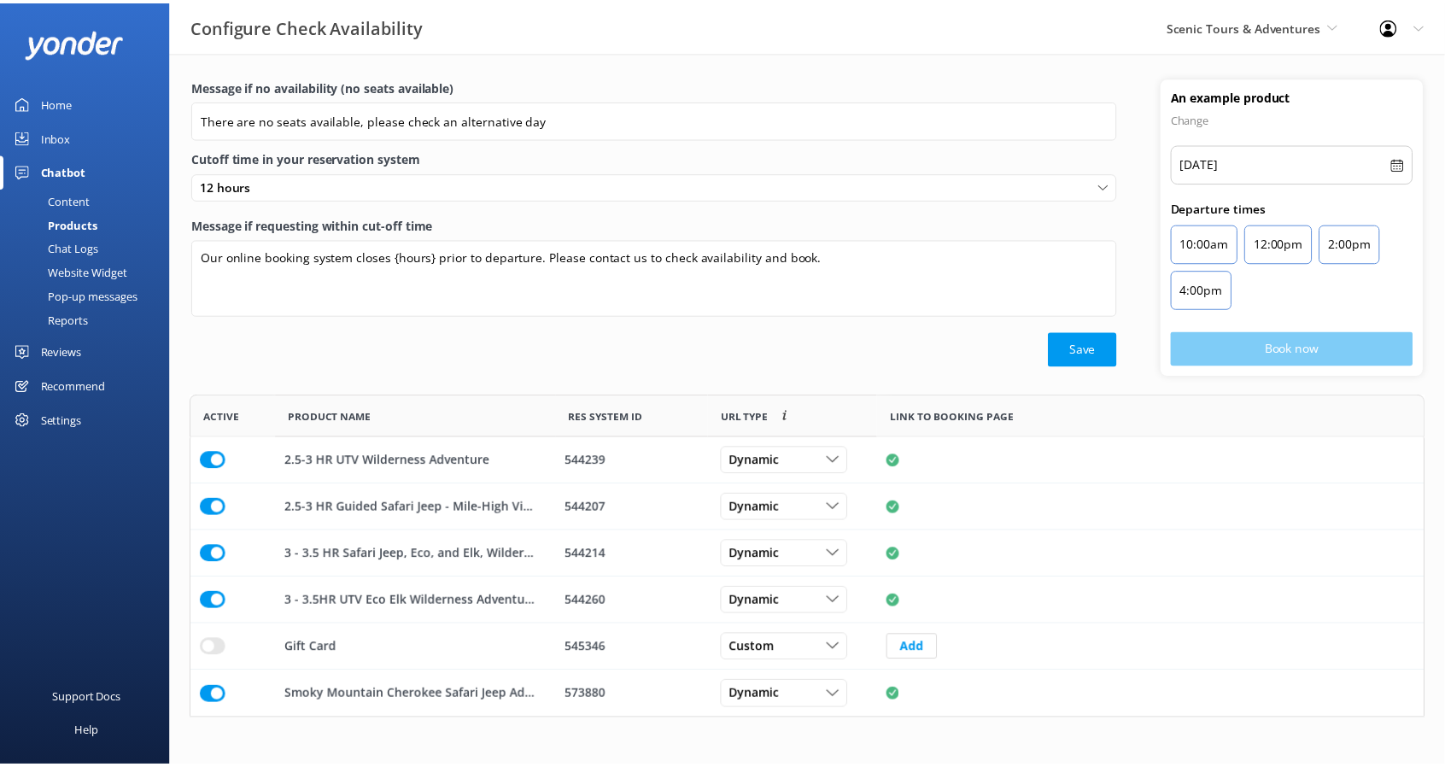
scroll to position [312, 1233]
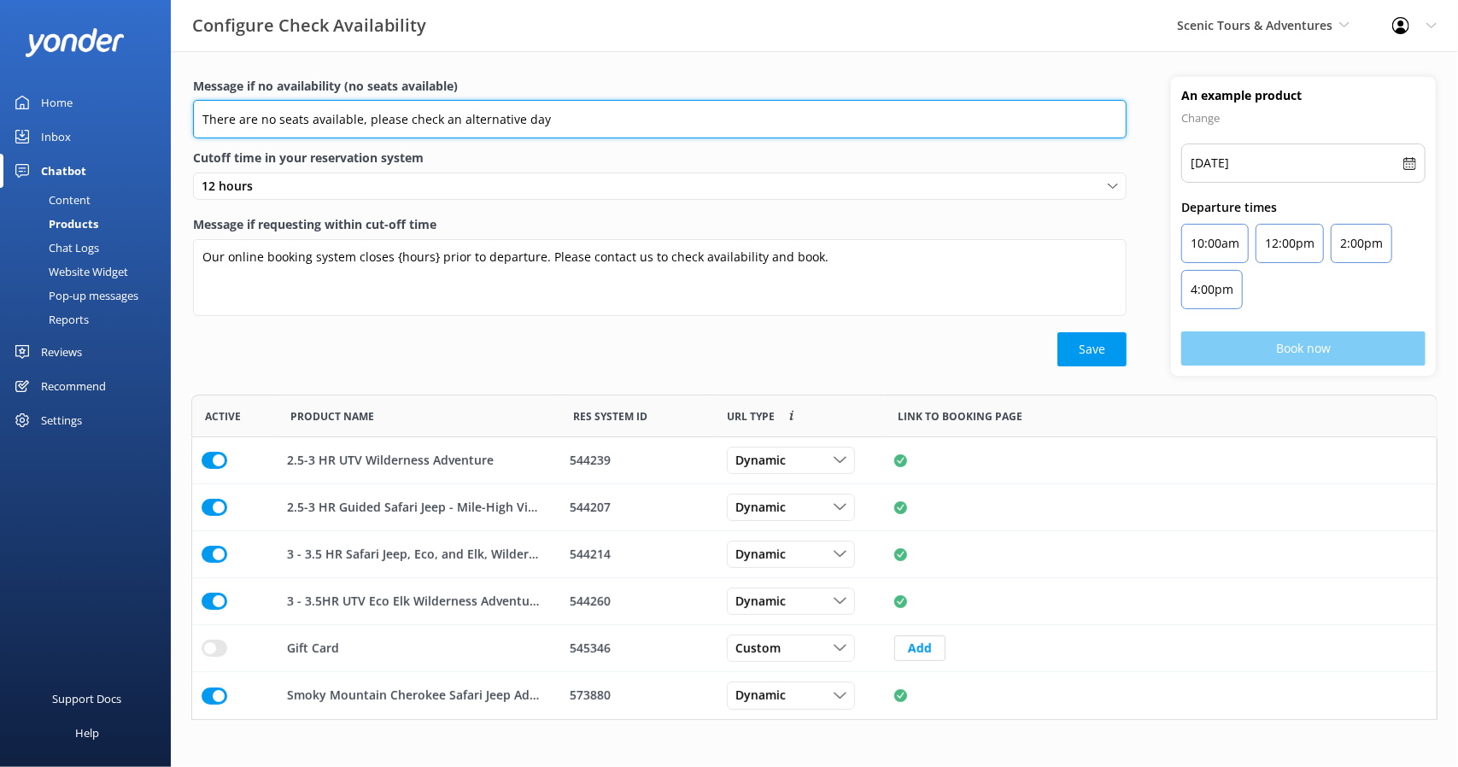
click at [405, 119] on input "There are no seats available, please check an alternative day" at bounding box center [660, 119] width 934 height 38
type input "There are no seats available, please call 828-944-0208 or check an alternative …"
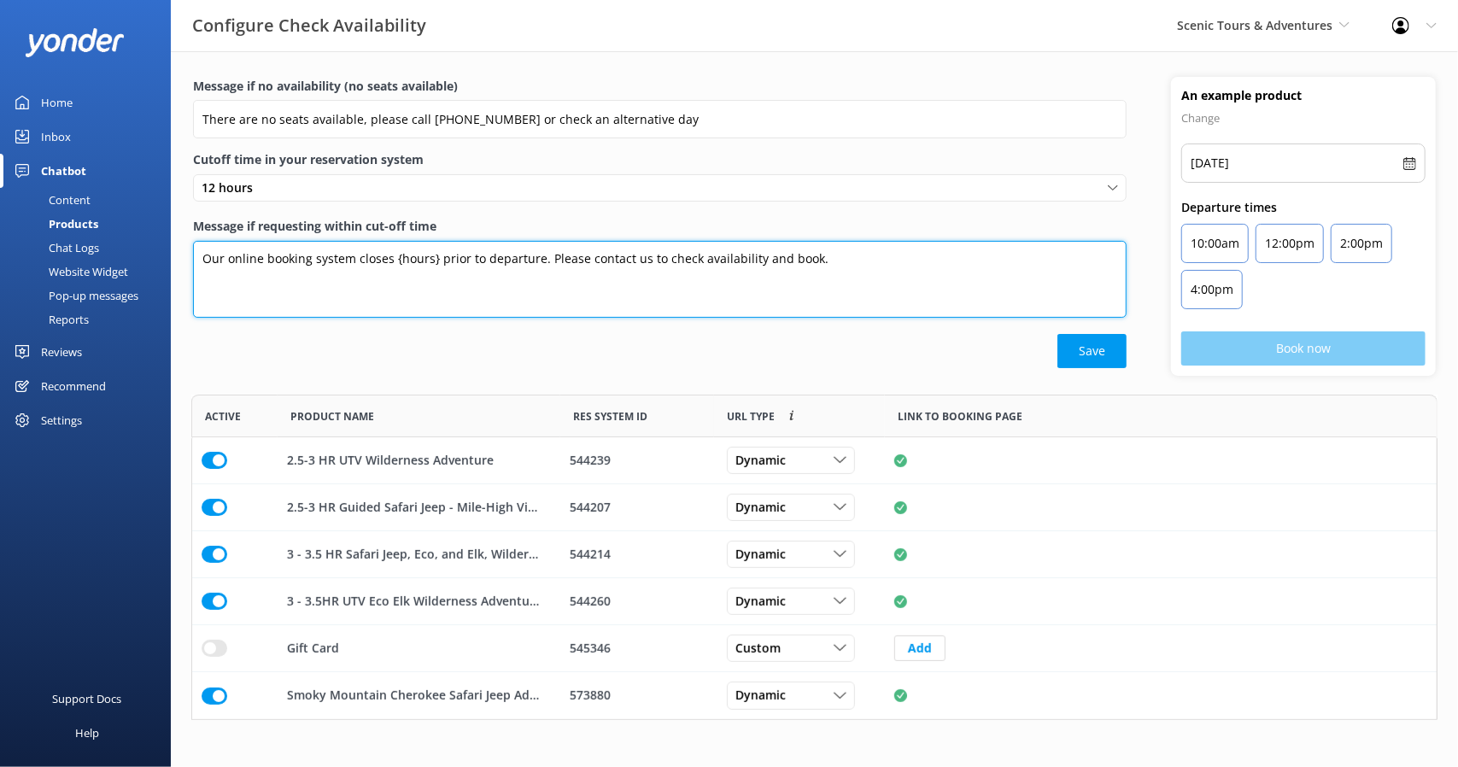
click at [807, 259] on textarea "Our online booking system closes {hours} prior to departure. Please contact us …" at bounding box center [660, 279] width 934 height 77
type textarea "Our online booking system closes {hours} prior to departure. Please contact us …"
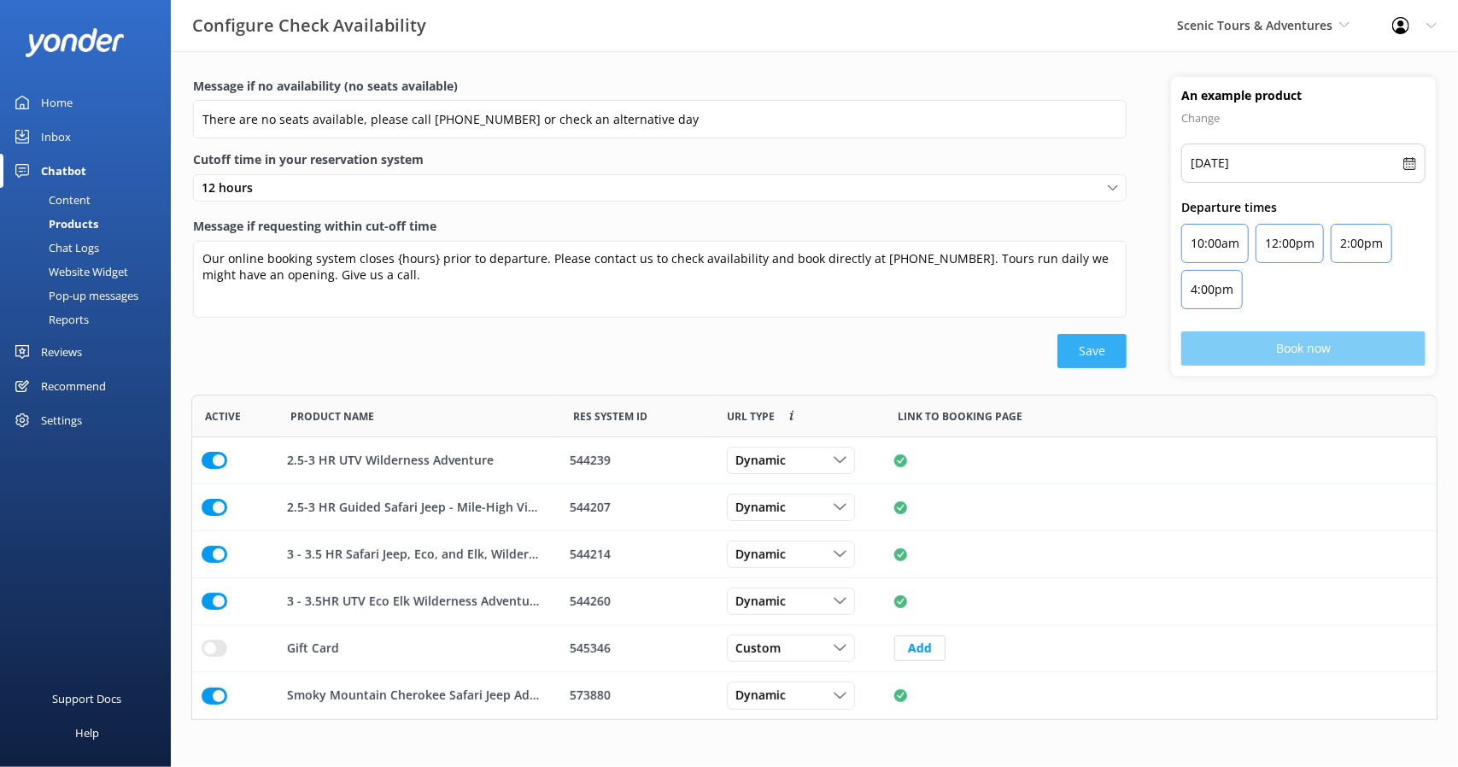
click at [1095, 349] on button "Save" at bounding box center [1092, 351] width 69 height 34
click at [62, 134] on div "Inbox" at bounding box center [56, 137] width 30 height 34
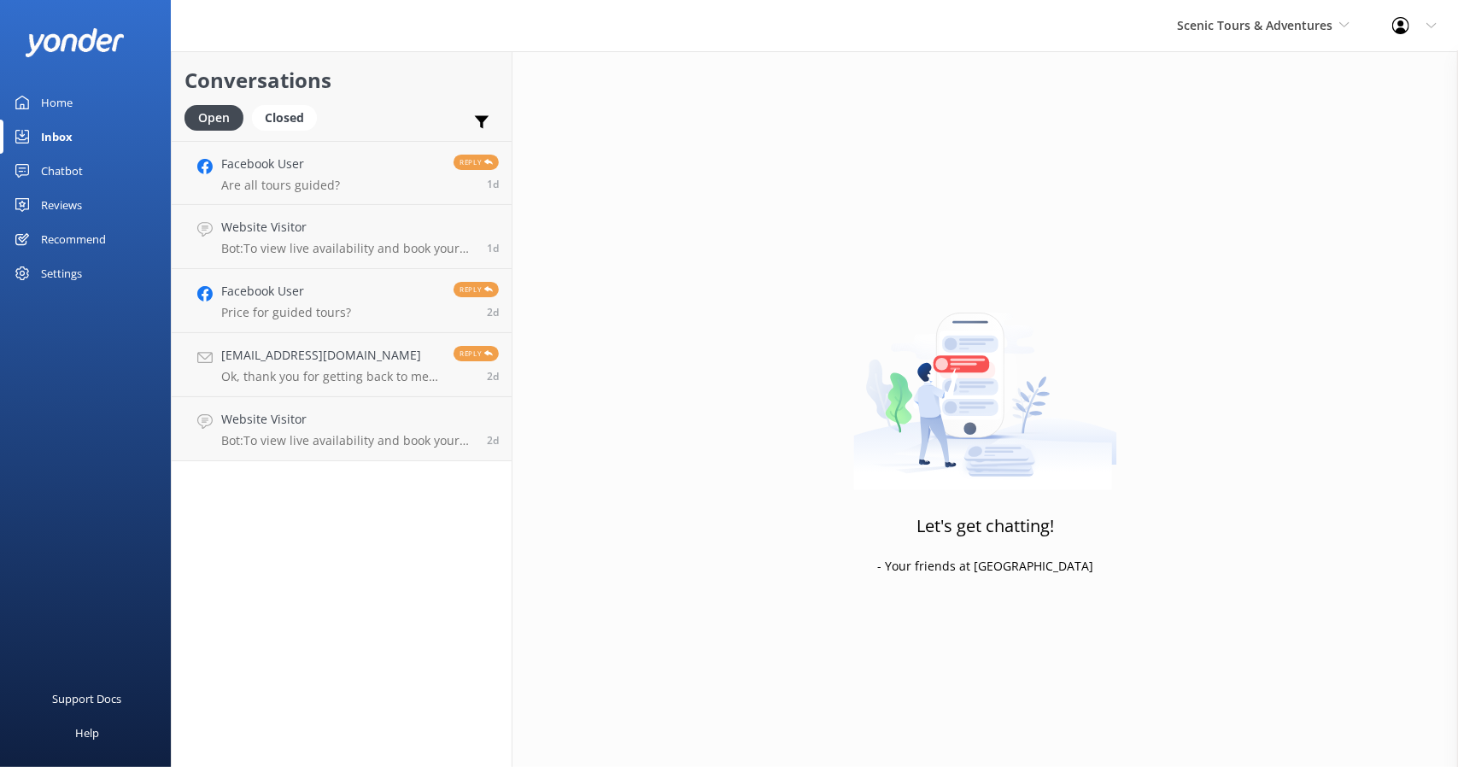
click at [55, 235] on div "Recommend" at bounding box center [73, 239] width 65 height 34
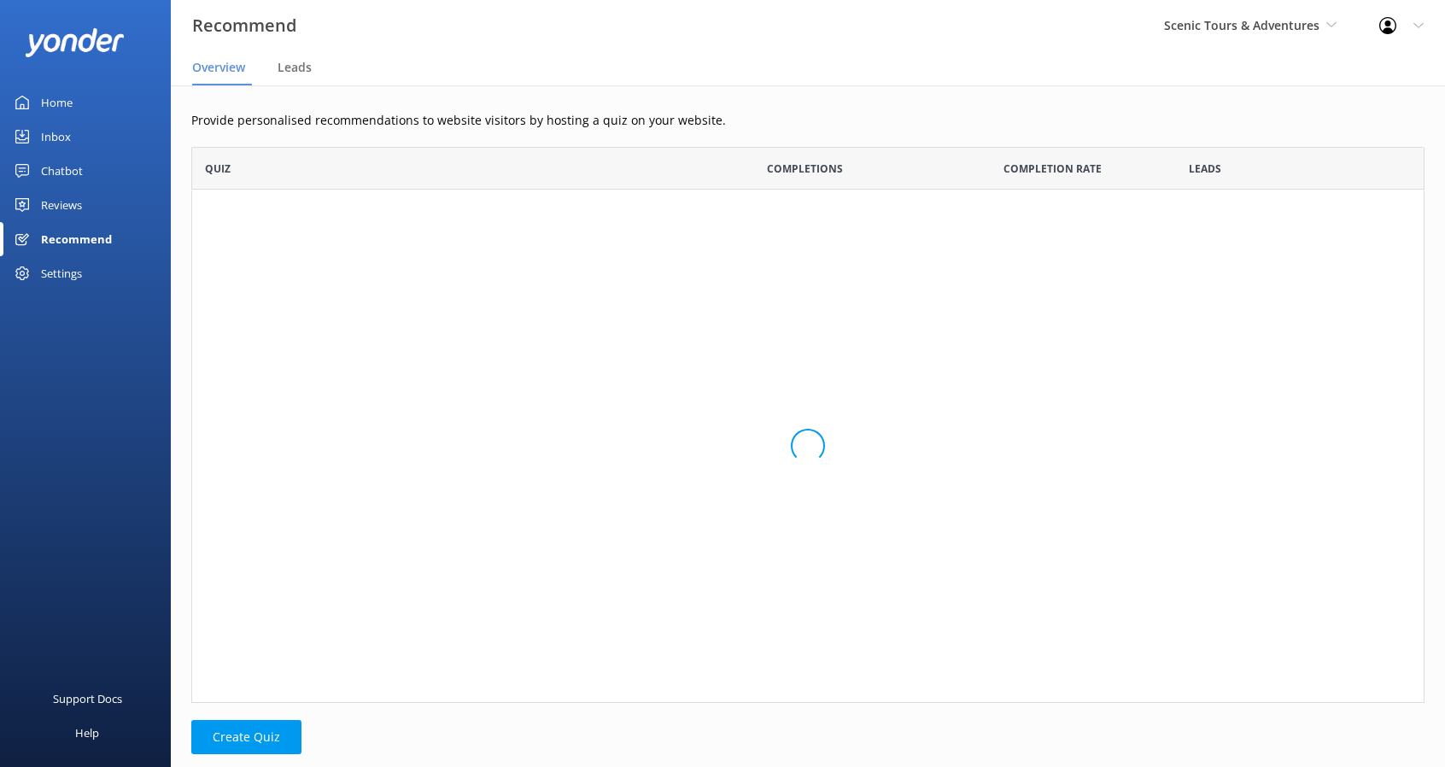
scroll to position [542, 1220]
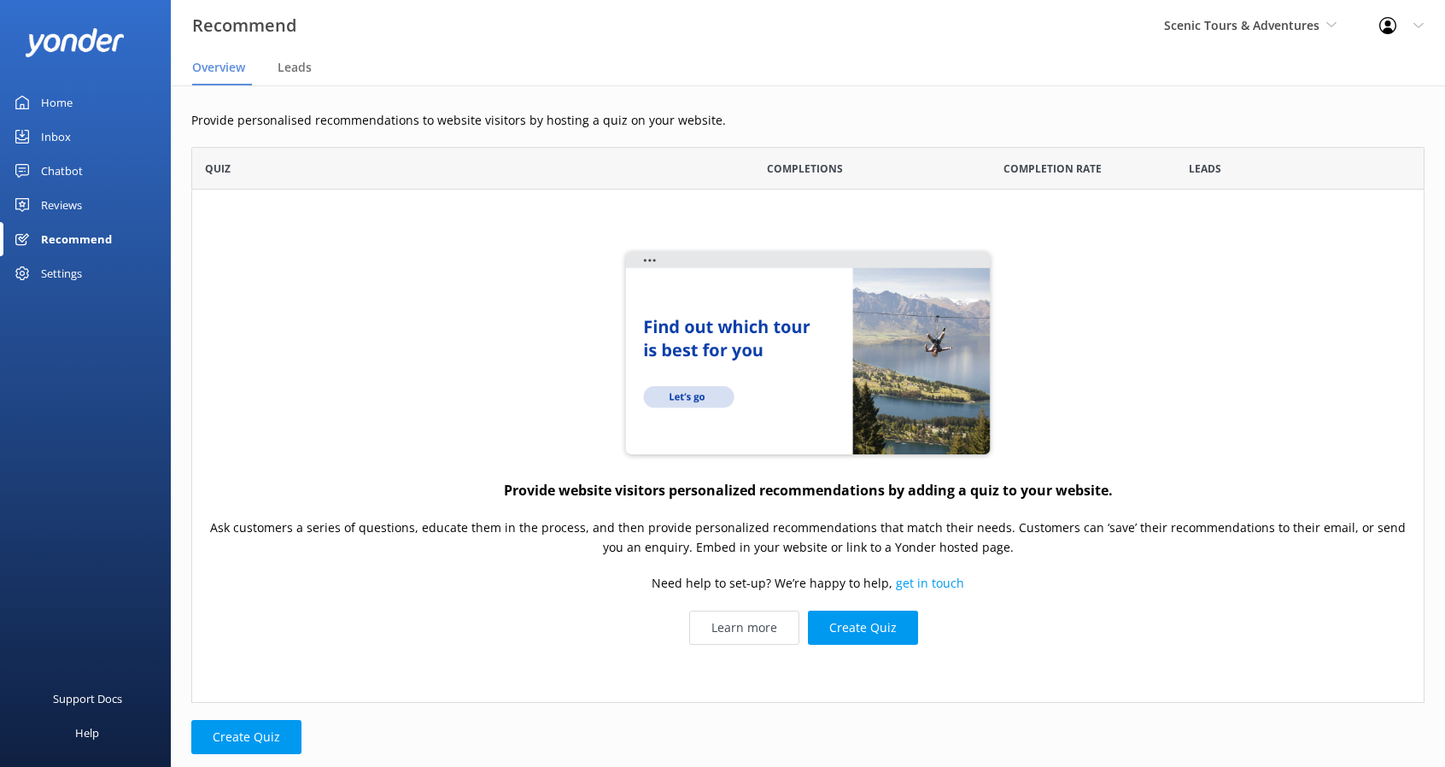
click at [55, 197] on div "Reviews" at bounding box center [61, 205] width 41 height 34
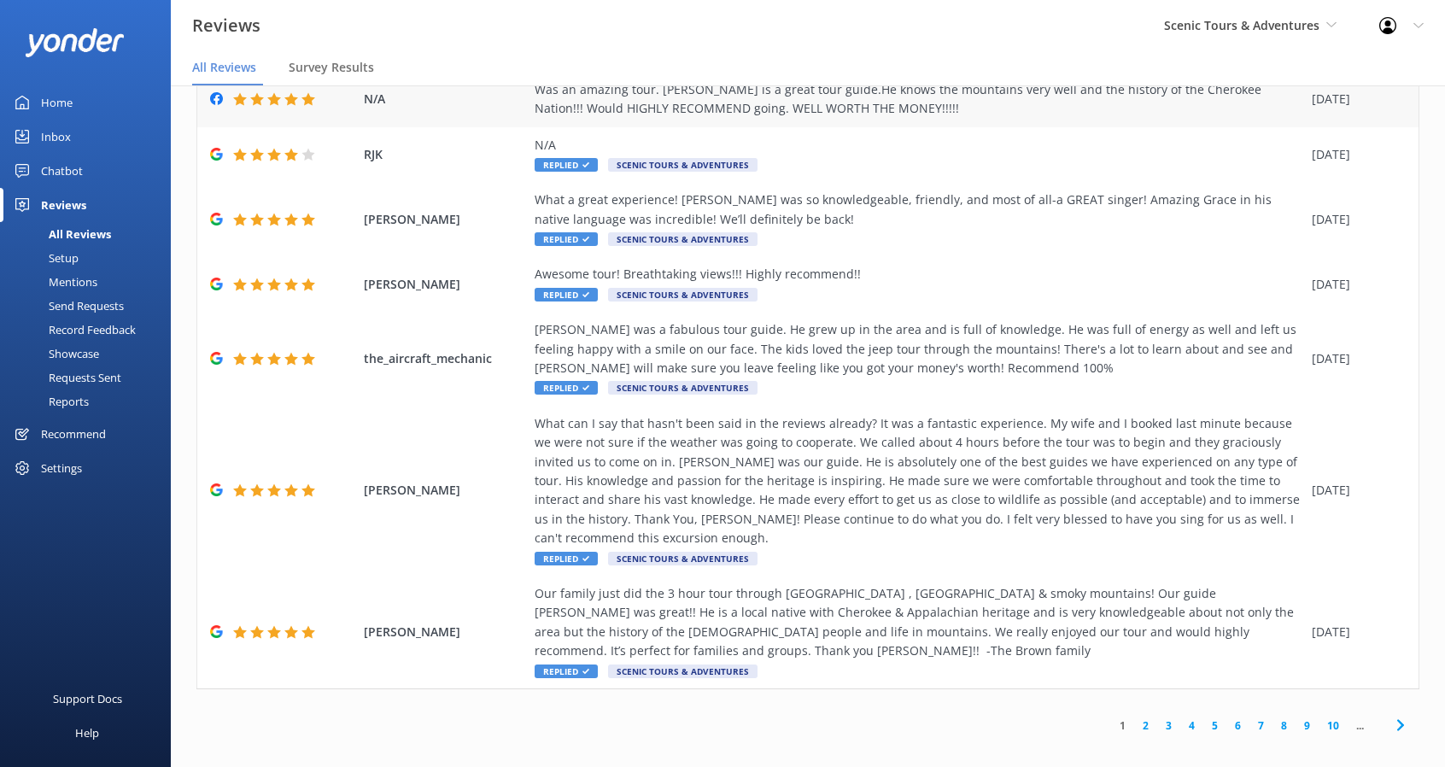
scroll to position [34, 0]
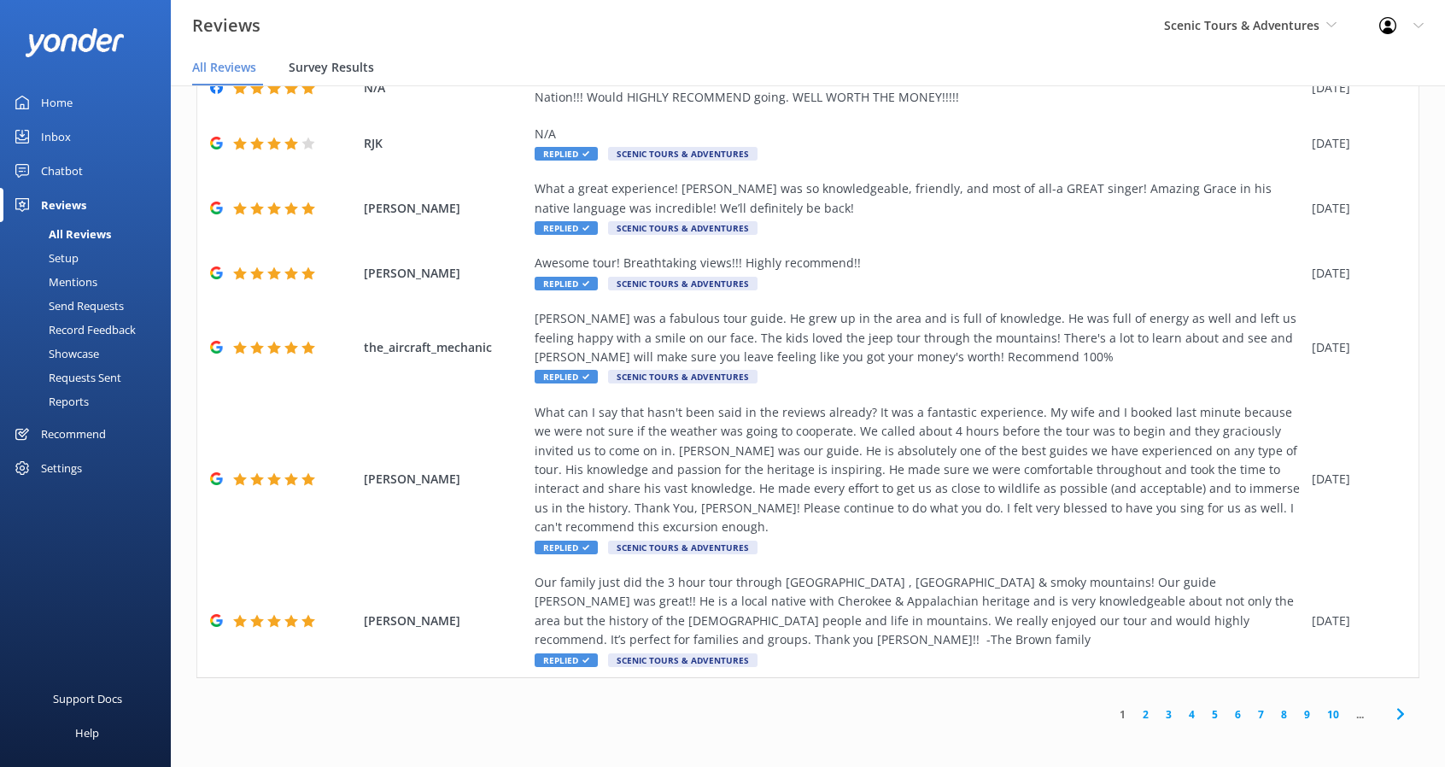
click at [340, 66] on span "Survey Results" at bounding box center [331, 67] width 85 height 17
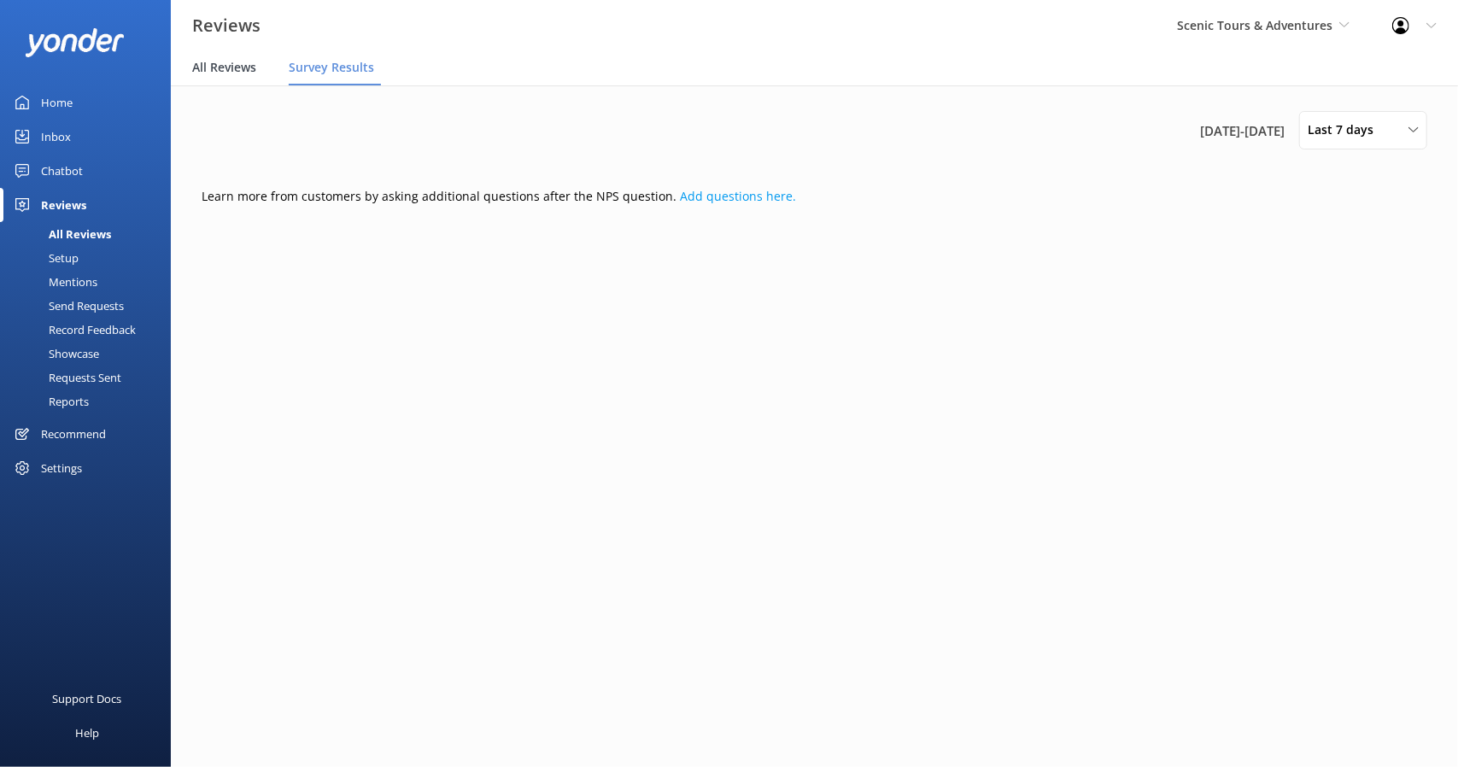
click at [244, 62] on span "All Reviews" at bounding box center [224, 67] width 64 height 17
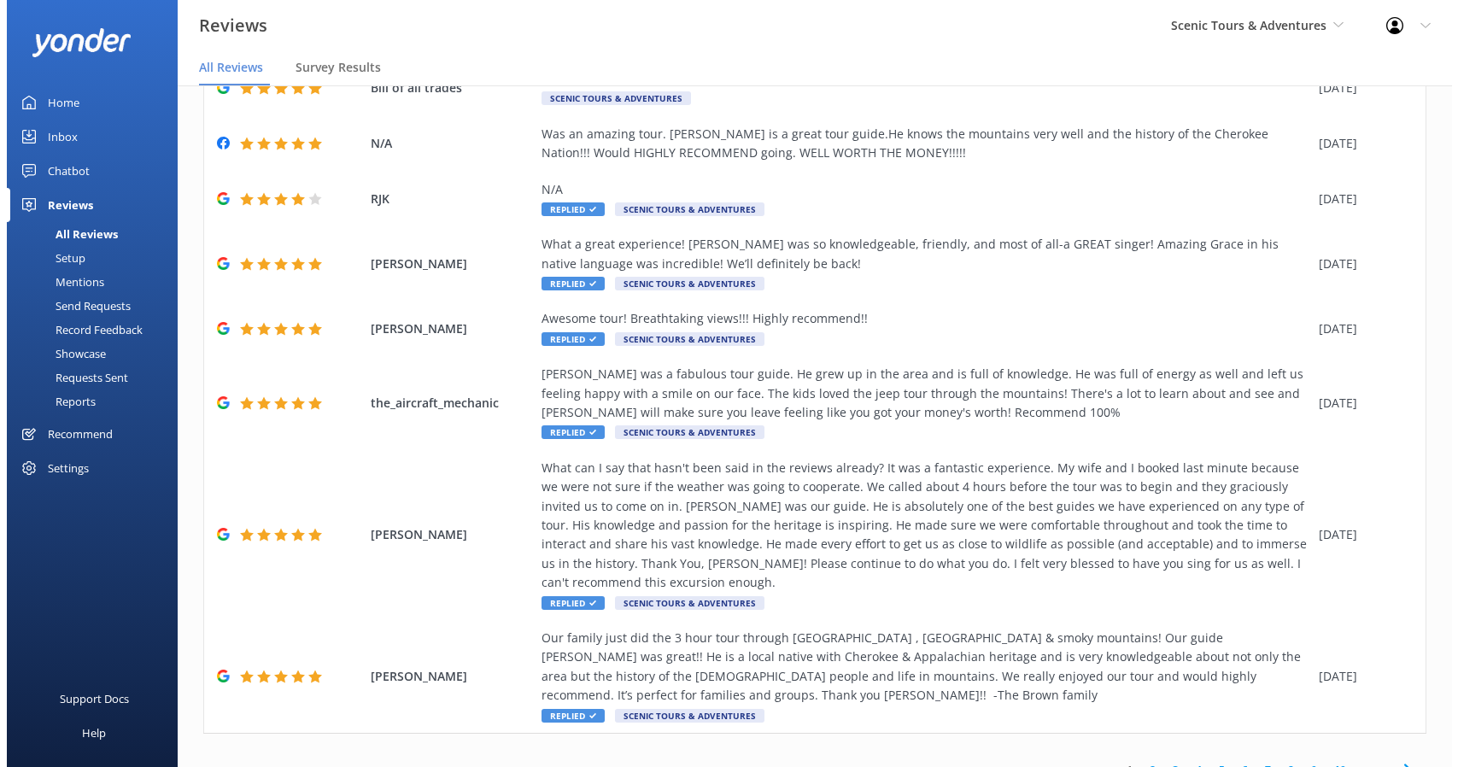
scroll to position [280, 0]
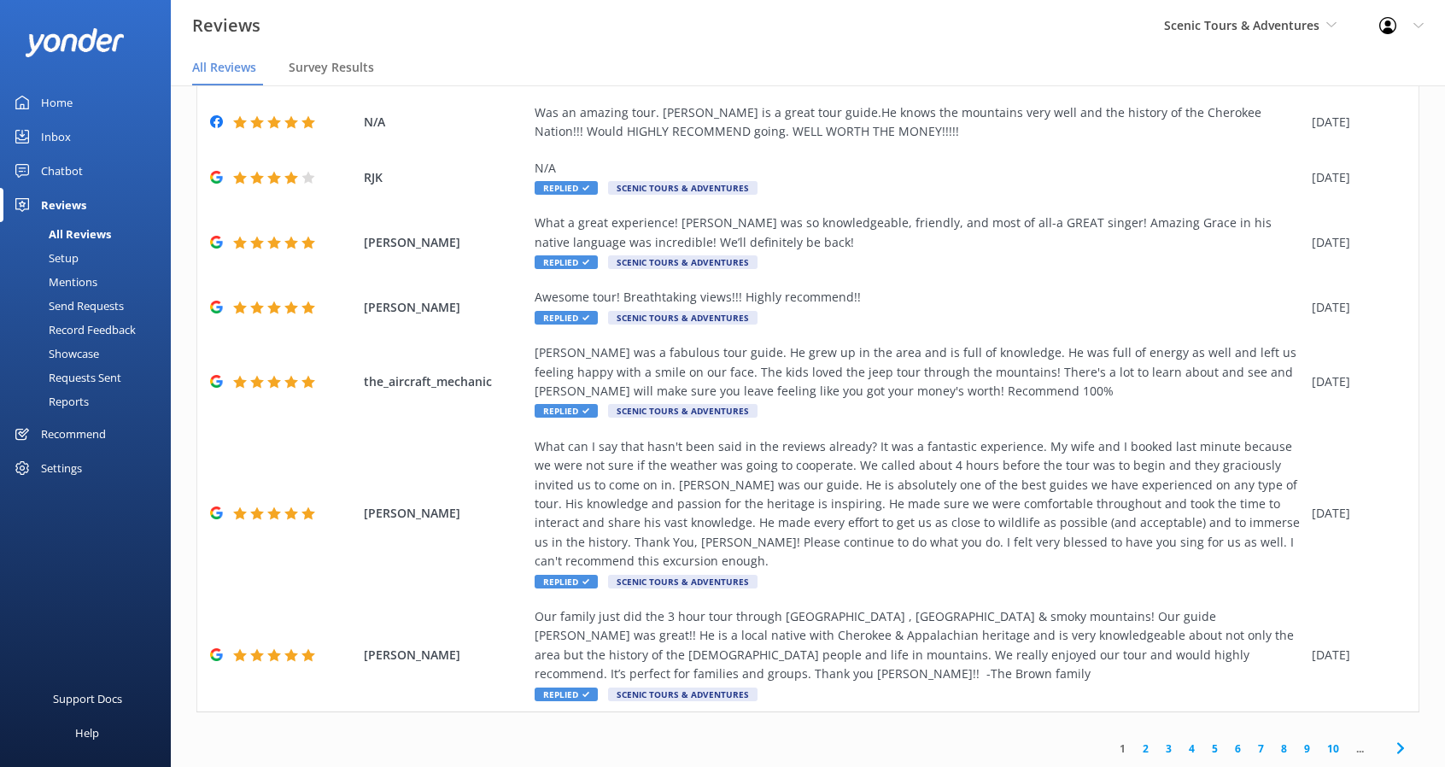
click at [81, 254] on link "Setup" at bounding box center [90, 258] width 161 height 24
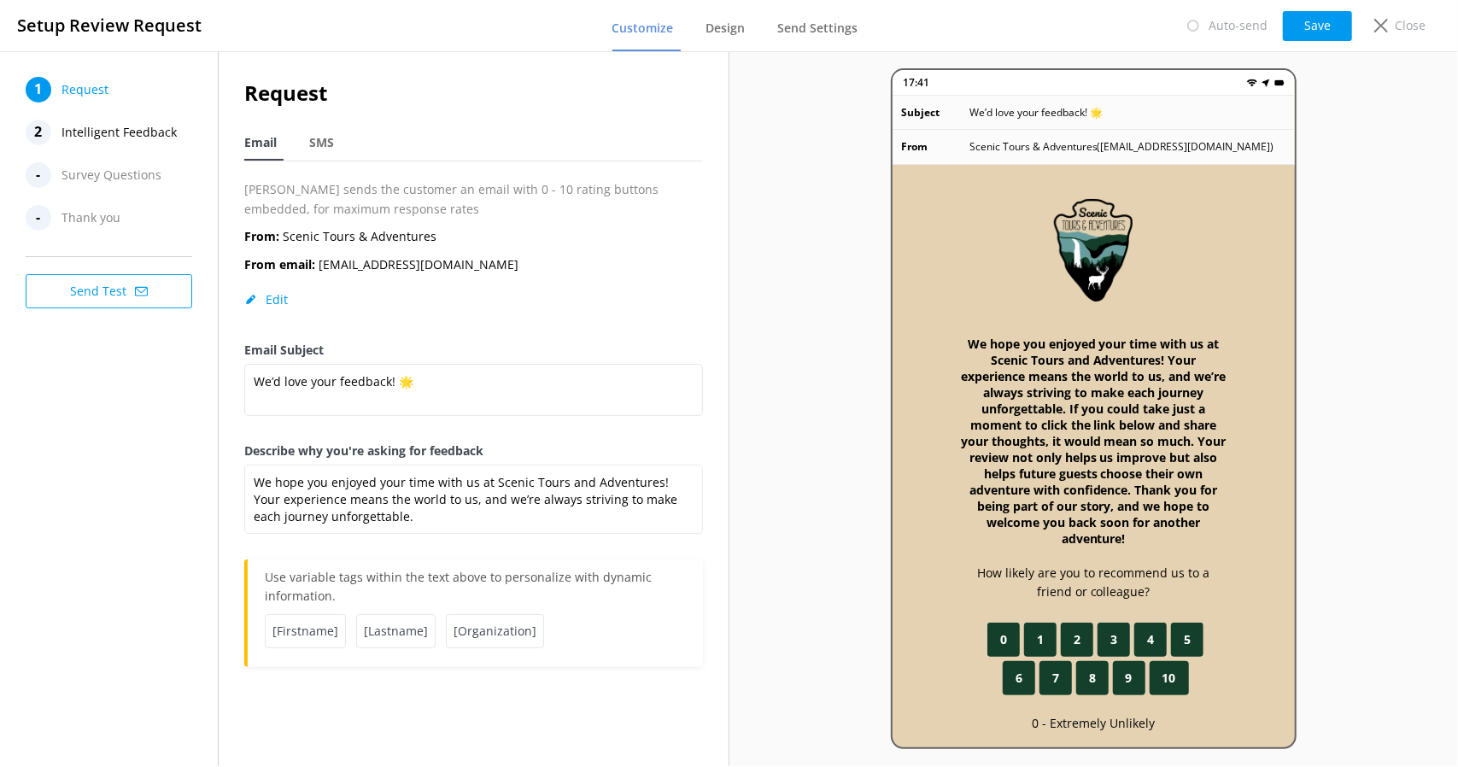
click at [130, 177] on span "Survey Questions" at bounding box center [112, 175] width 100 height 26
click at [62, 87] on span "Request" at bounding box center [85, 90] width 47 height 26
click at [63, 128] on span "Intelligent Feedback" at bounding box center [119, 133] width 115 height 26
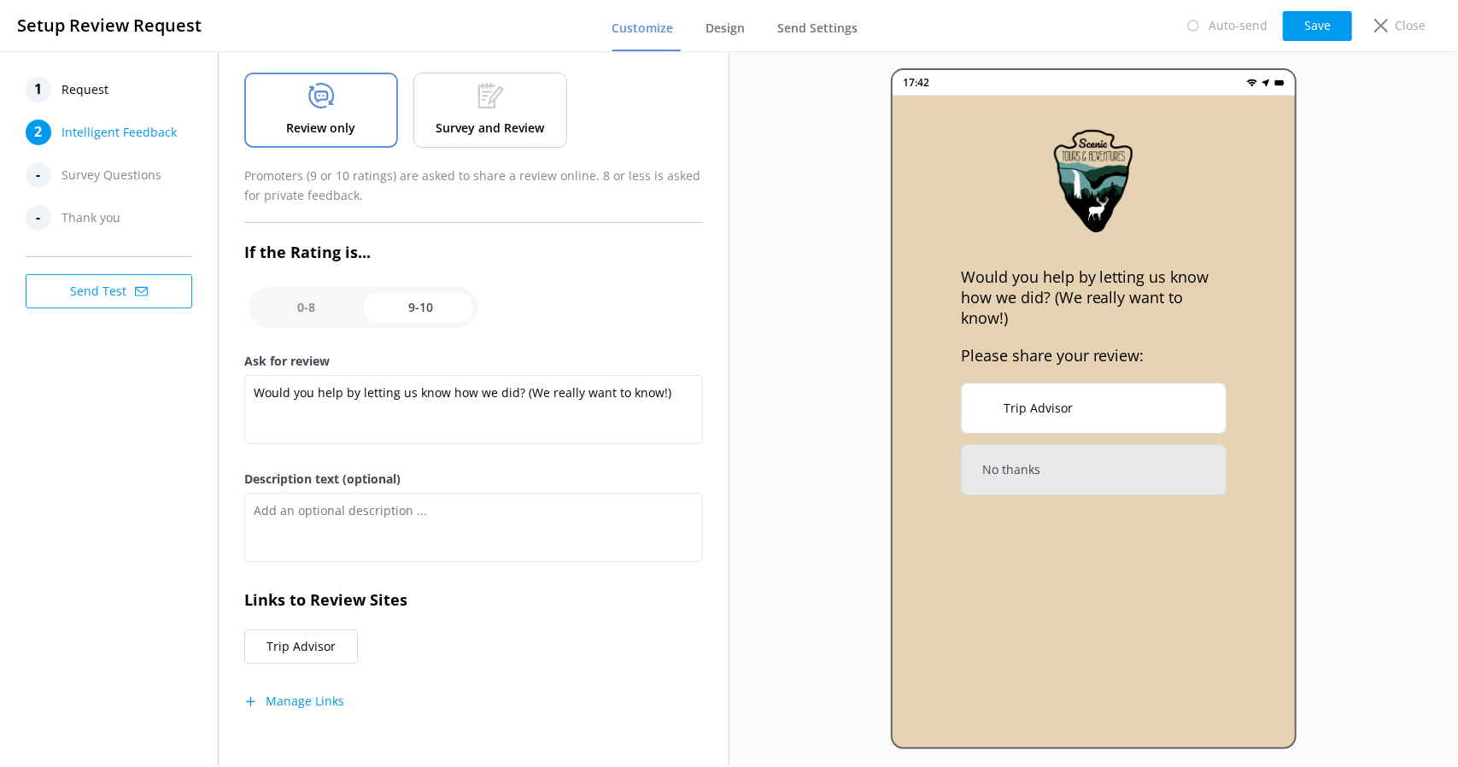
click at [443, 314] on input "checkbox" at bounding box center [363, 307] width 229 height 41
checkbox input "false"
type textarea "Please tell us why"
type textarea "Your feedback is important to help us improve"
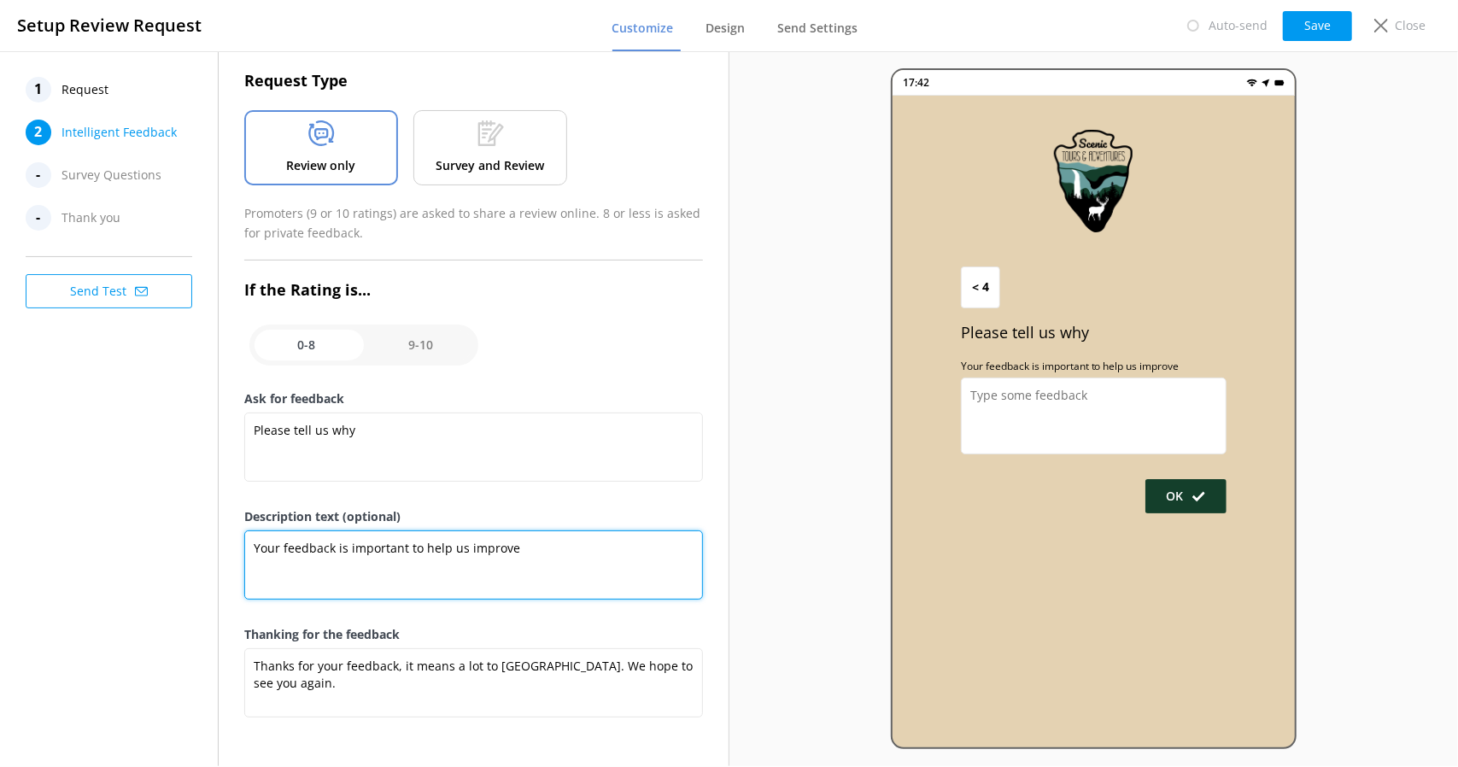
click at [501, 544] on textarea "Your feedback is important to help us improve" at bounding box center [473, 564] width 458 height 69
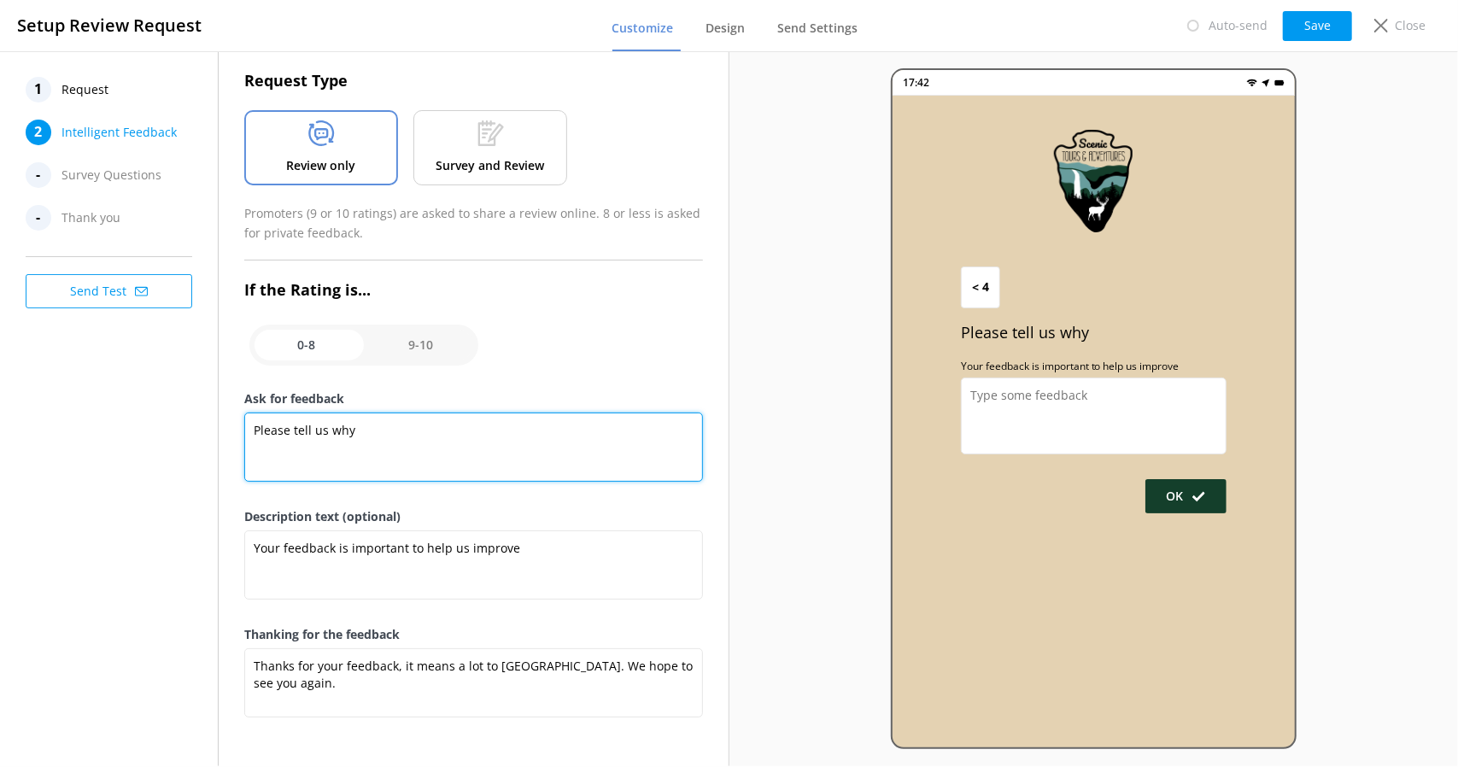
click at [384, 442] on textarea "Please tell us why" at bounding box center [473, 447] width 458 height 69
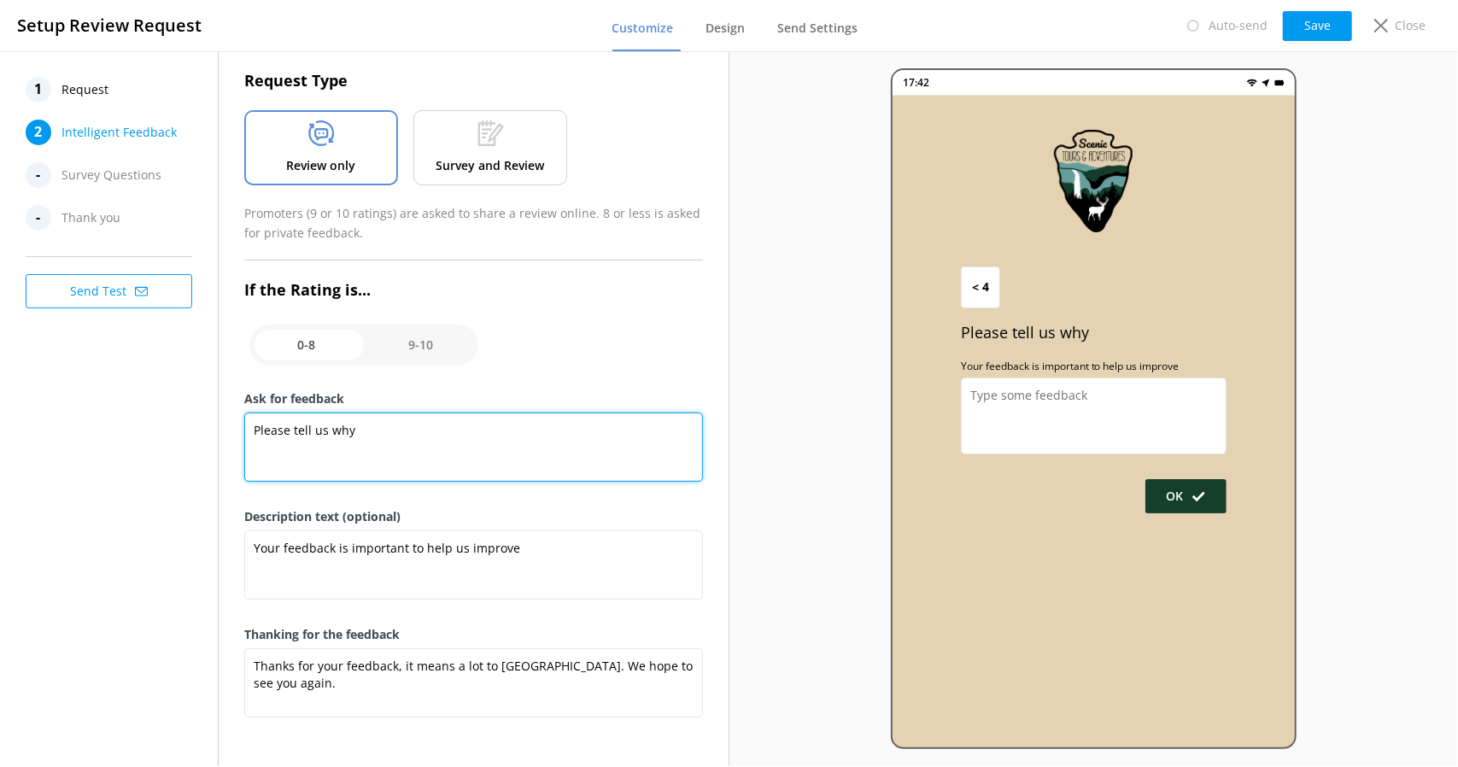
click at [384, 442] on textarea "Please tell us why" at bounding box center [473, 447] width 458 height 69
paste textarea "Thank you for sharing your thoughts and giving us such a great score! We’re thr…"
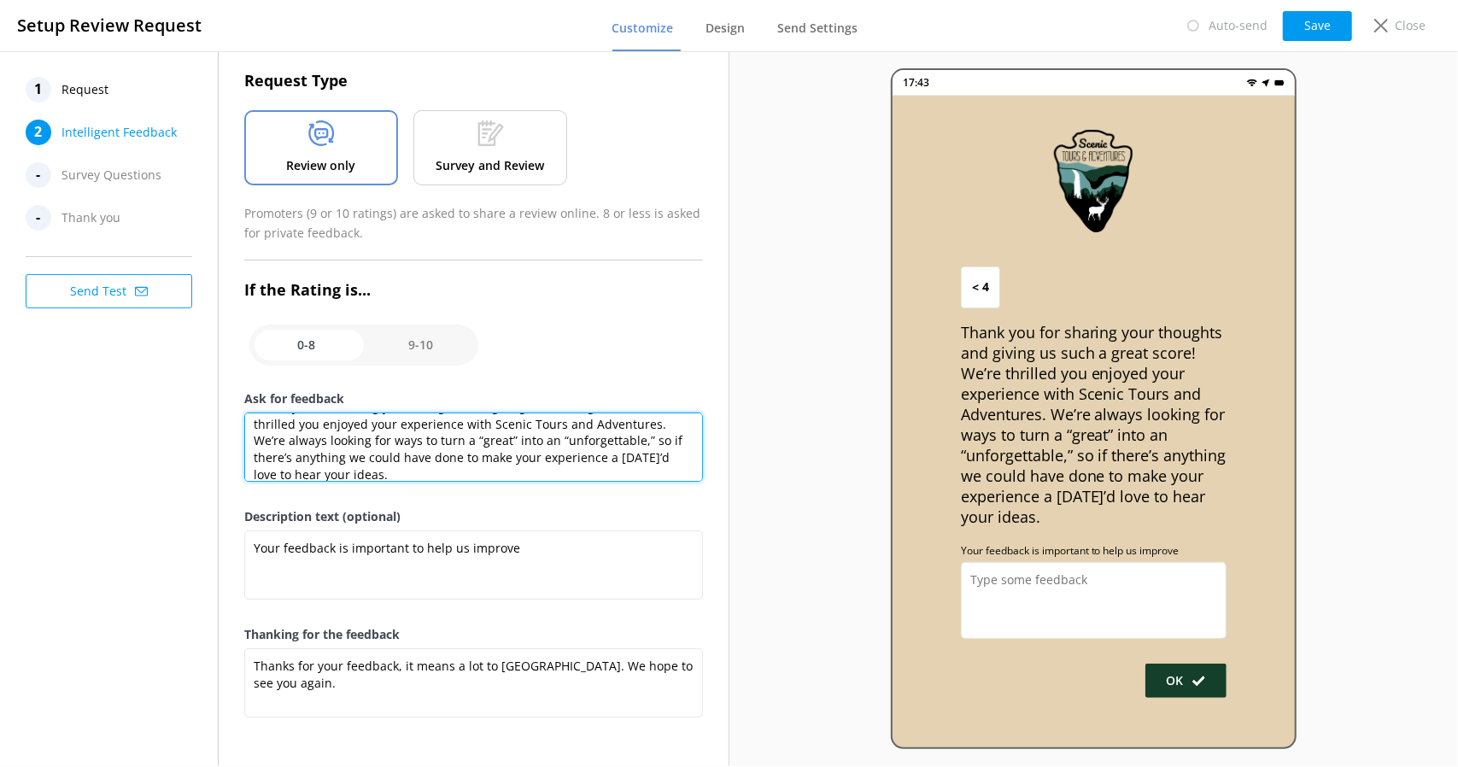
scroll to position [32, 0]
type textarea "Thank you for sharing your thoughts and giving us such a great score! We’re thr…"
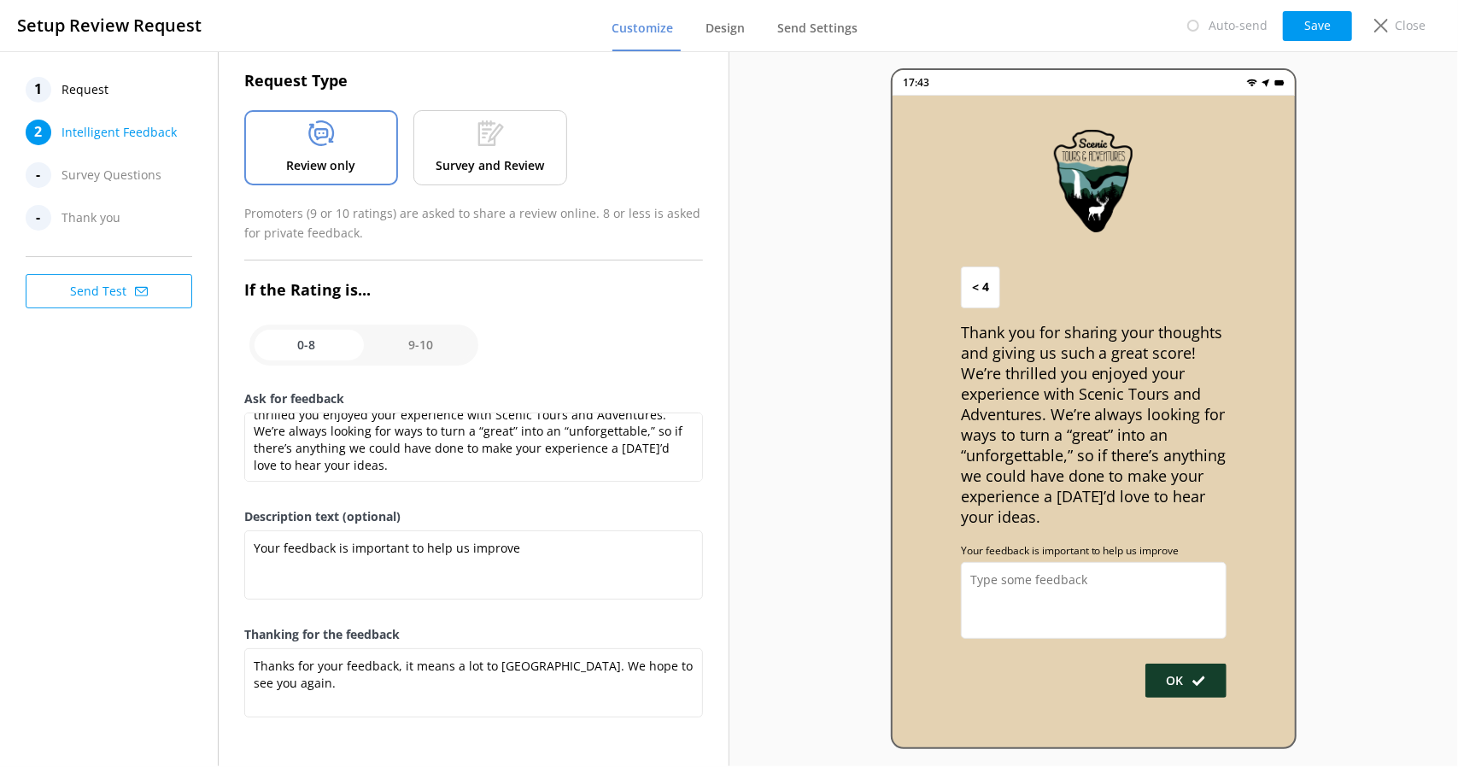
click at [309, 349] on input "checkbox" at bounding box center [363, 345] width 229 height 41
checkbox input "true"
type textarea "Would you help by letting us know how we did? (We really want to know!)"
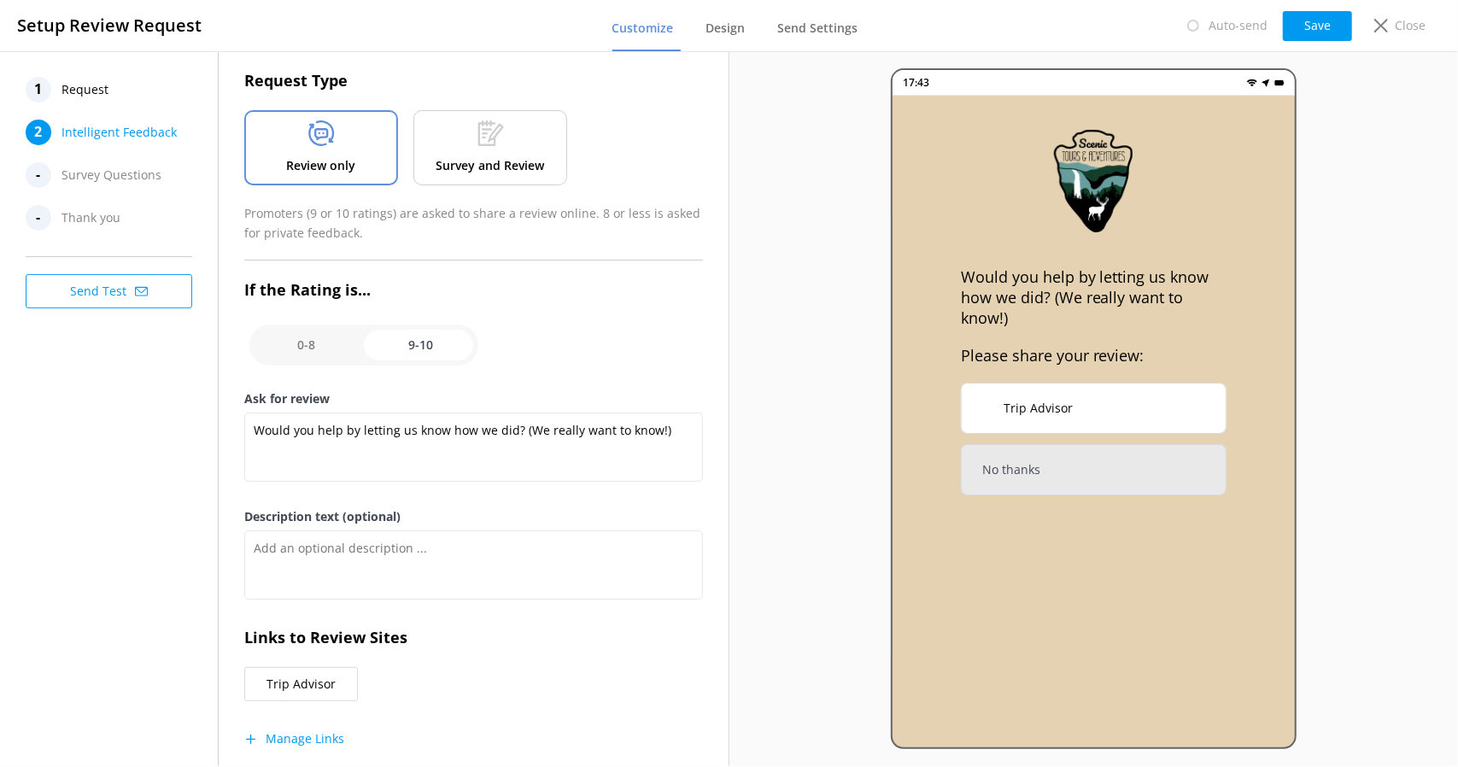
scroll to position [0, 0]
click at [417, 348] on input "checkbox" at bounding box center [363, 345] width 229 height 41
checkbox input "false"
type textarea "Thank you for sharing your thoughts and giving us such a great score! We’re thr…"
type textarea "Your feedback is important to help us improve"
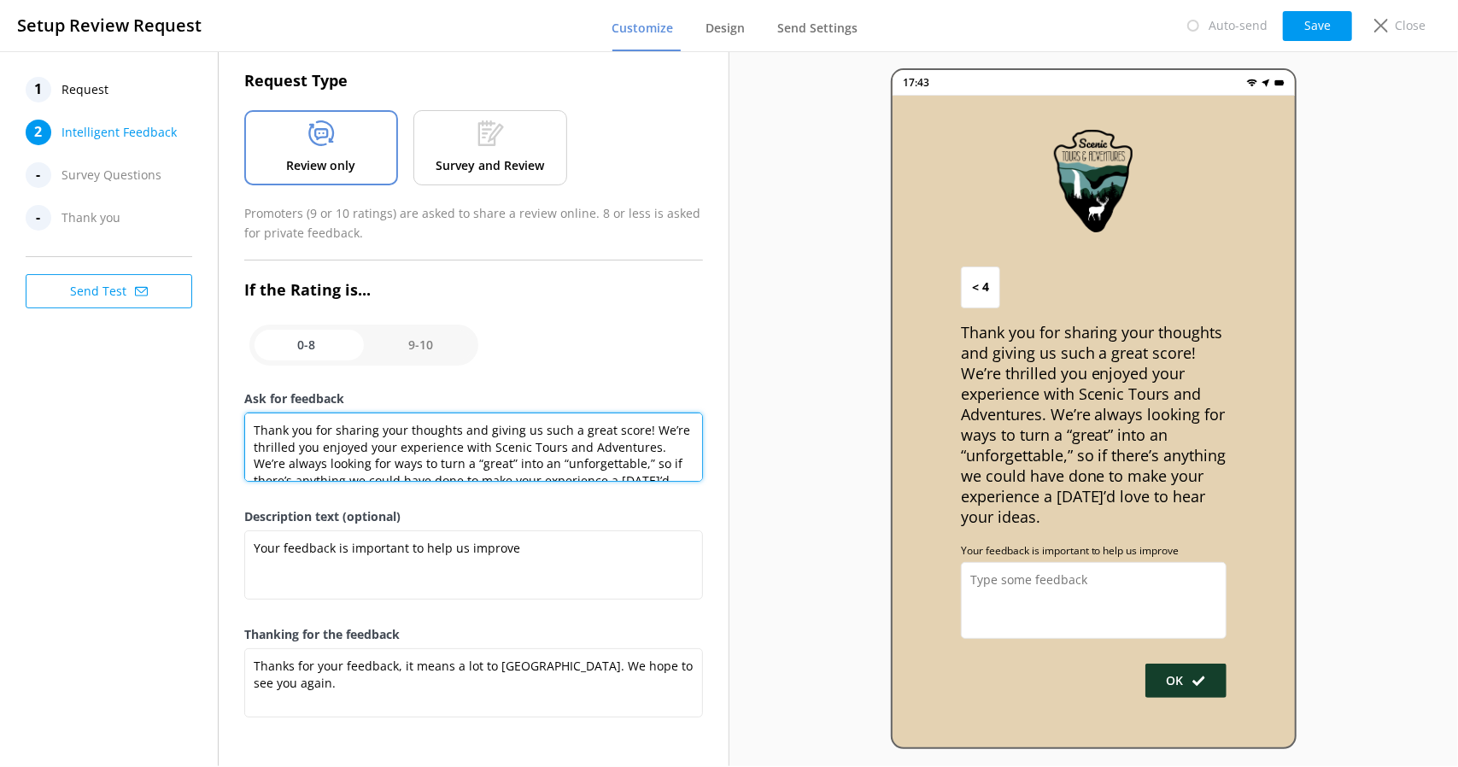
click at [416, 420] on textarea "Thank you for sharing your thoughts and giving us such a great score! We’re thr…" at bounding box center [473, 447] width 458 height 69
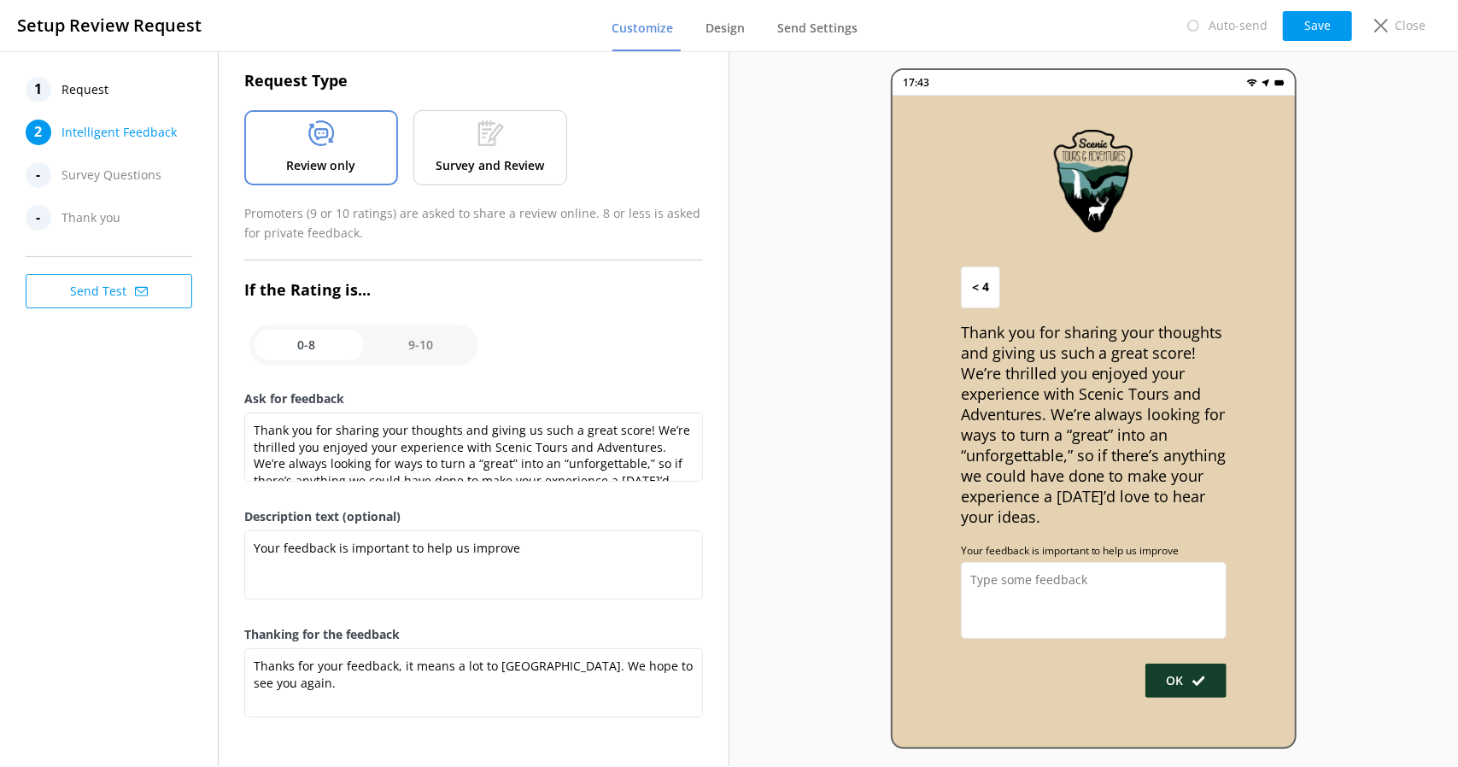
drag, startPoint x: 446, startPoint y: 446, endPoint x: 405, endPoint y: 295, distance: 156.7
click at [405, 295] on h3 "If the Rating is..." at bounding box center [473, 290] width 458 height 25
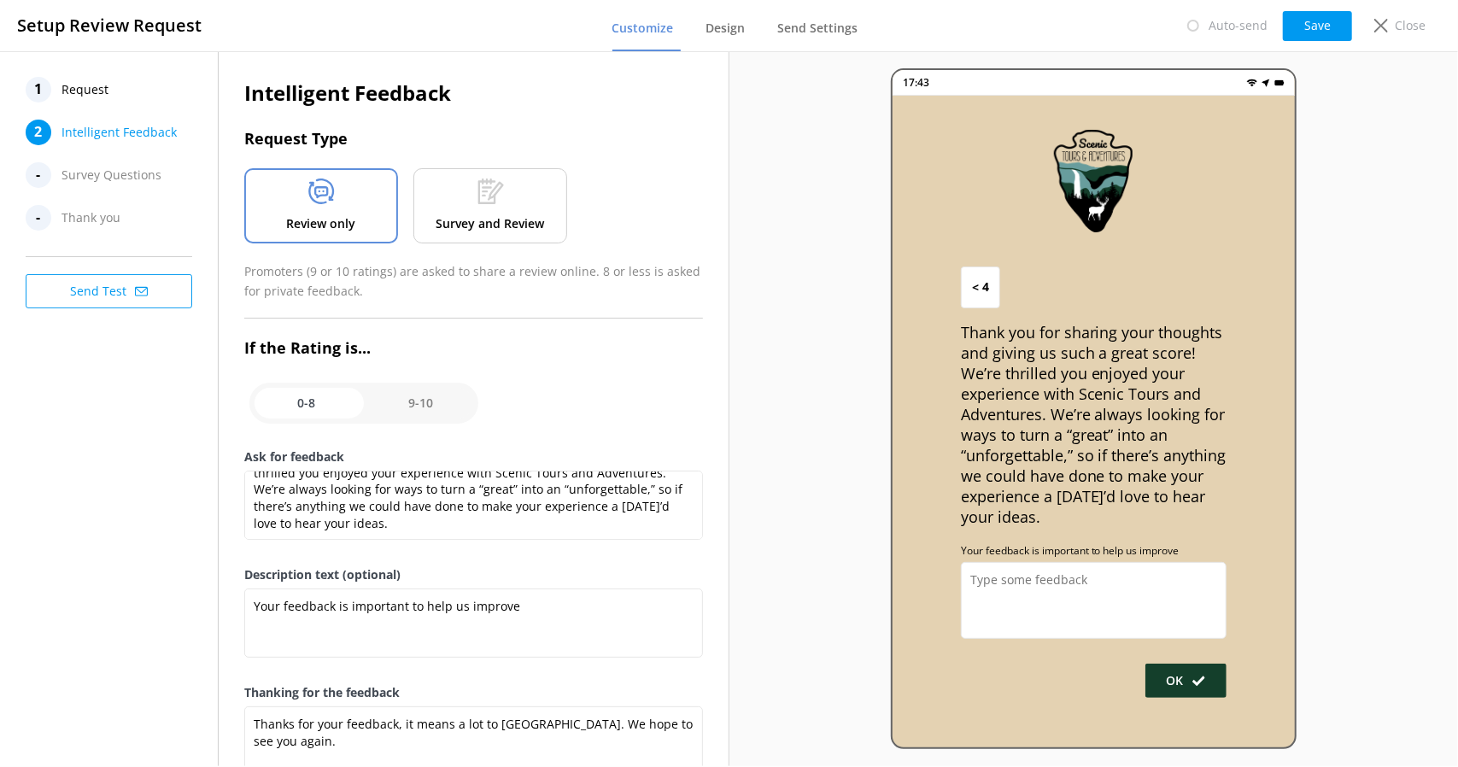
scroll to position [58, 0]
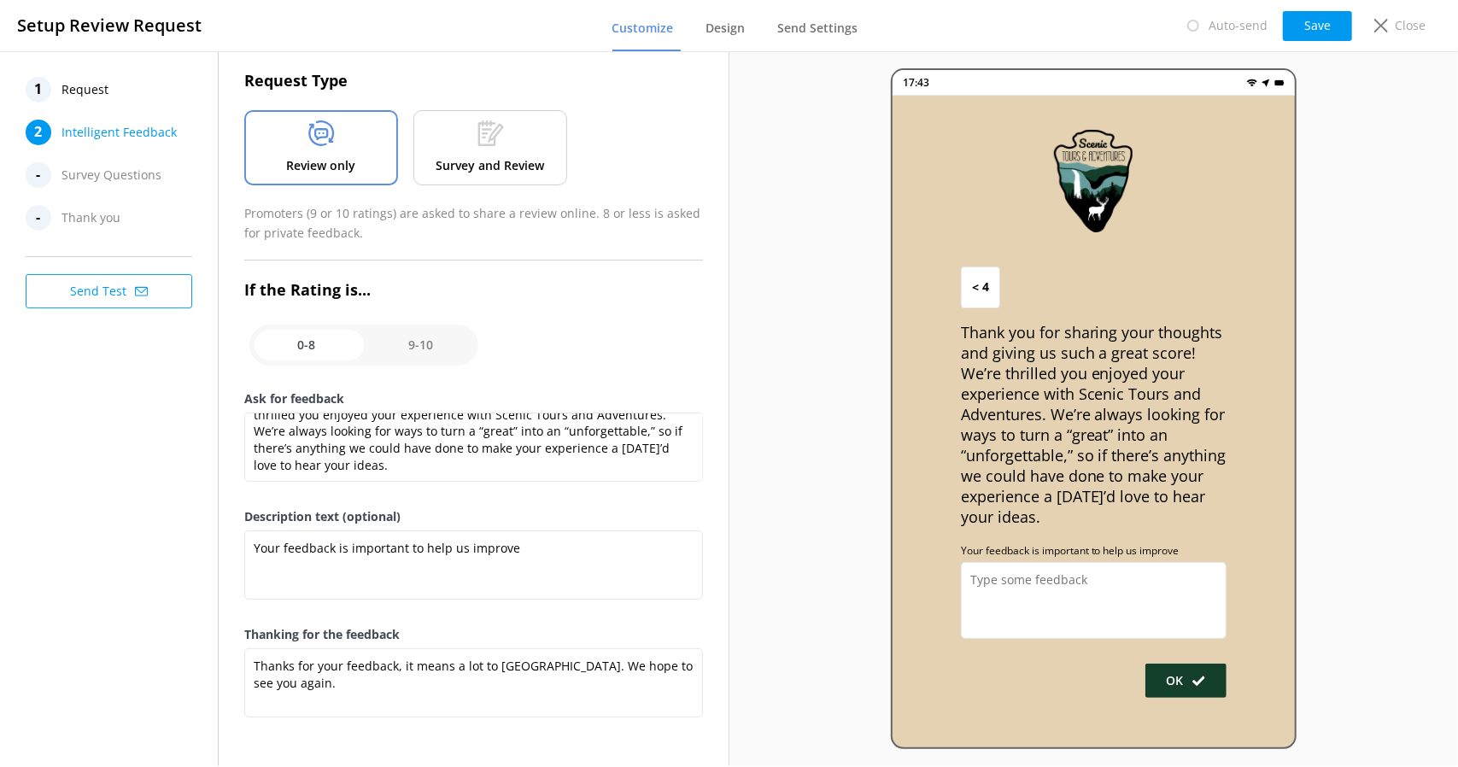
click at [343, 337] on input "checkbox" at bounding box center [363, 345] width 229 height 41
checkbox input "true"
type textarea "Would you help by letting us know how we did? (We really want to know!)"
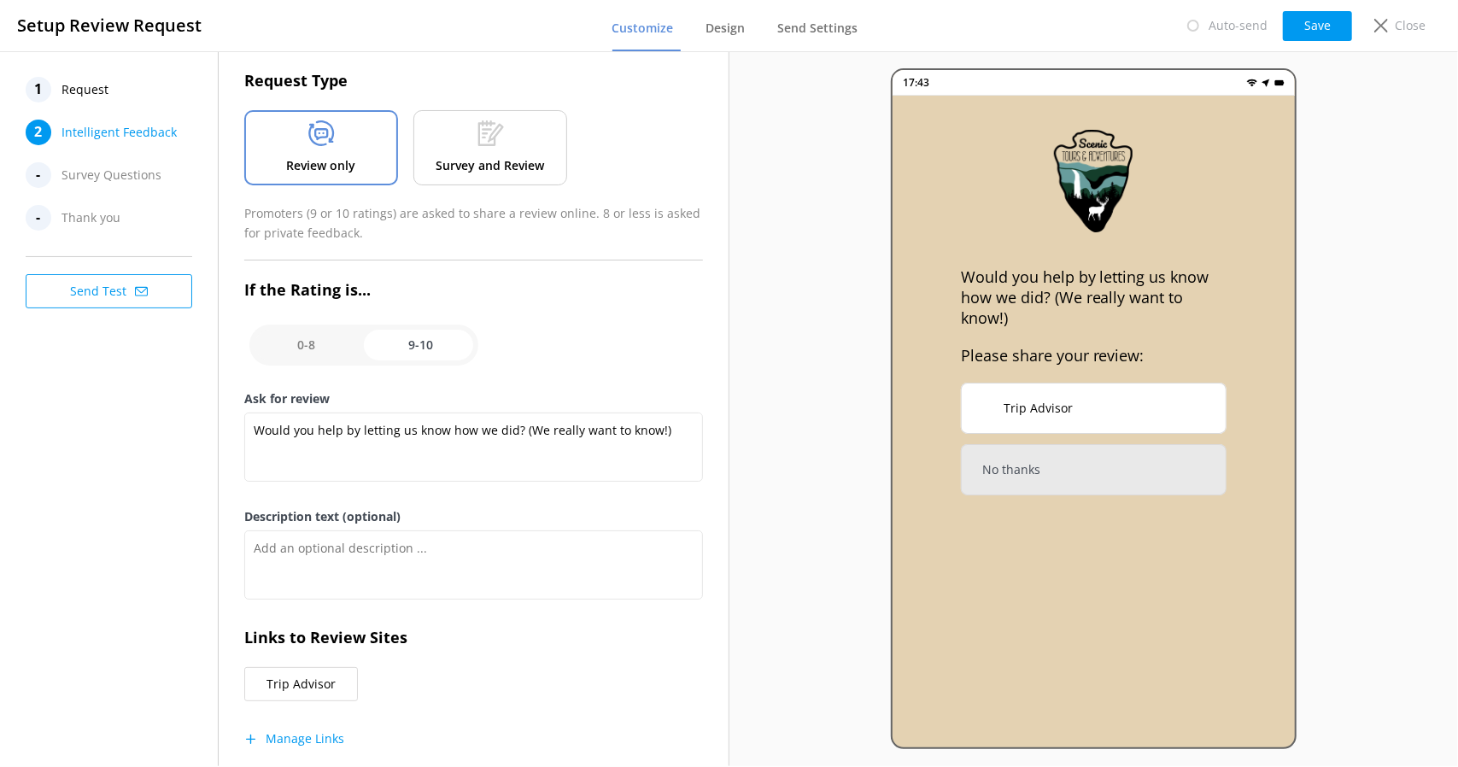
scroll to position [0, 0]
click at [410, 343] on input "checkbox" at bounding box center [363, 345] width 229 height 41
checkbox input "false"
type textarea "Thank you for sharing your thoughts and giving us such a great score! We’re thr…"
type textarea "Your feedback is important to help us improve"
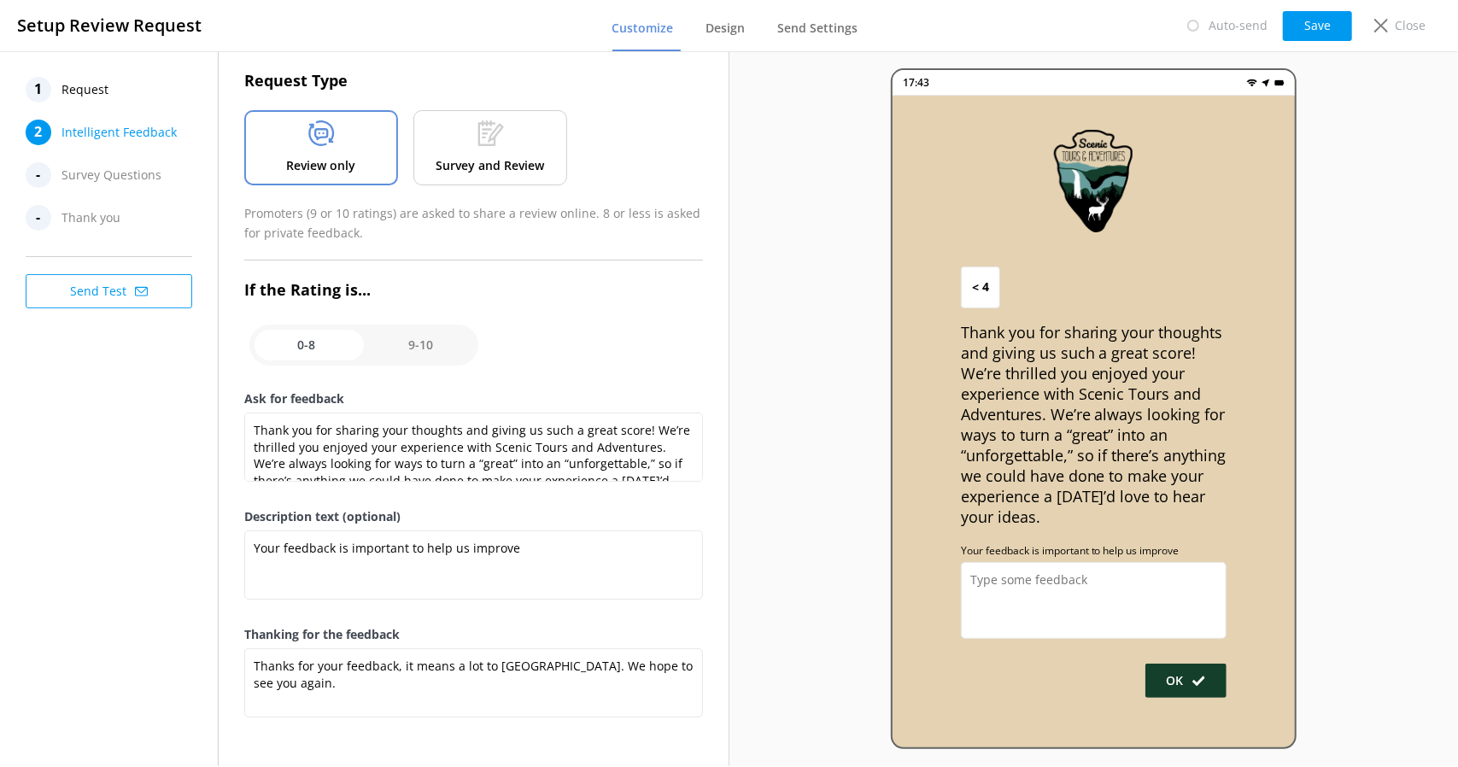
click at [316, 336] on input "checkbox" at bounding box center [363, 345] width 229 height 41
checkbox input "true"
type textarea "Would you help by letting us know how we did? (We really want to know!)"
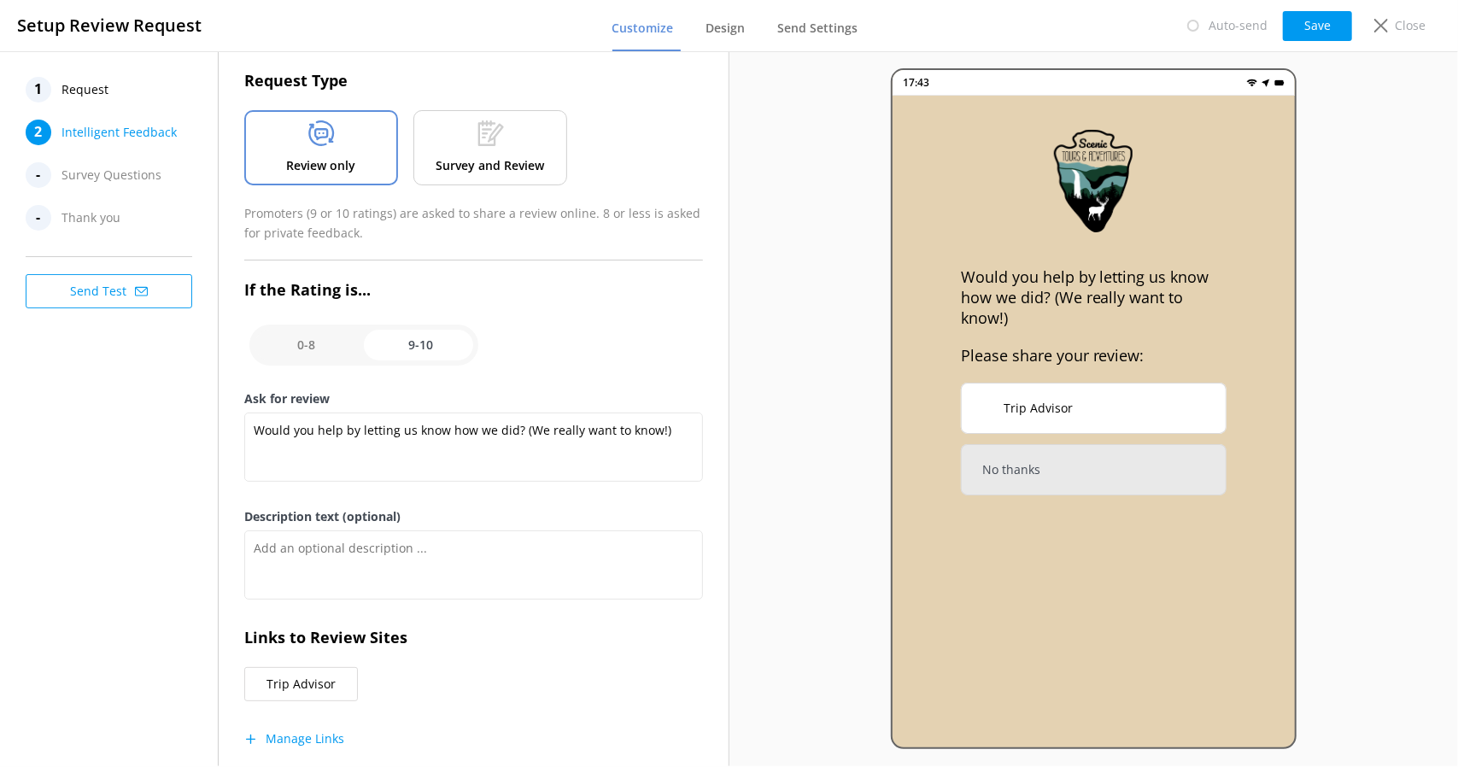
scroll to position [96, 0]
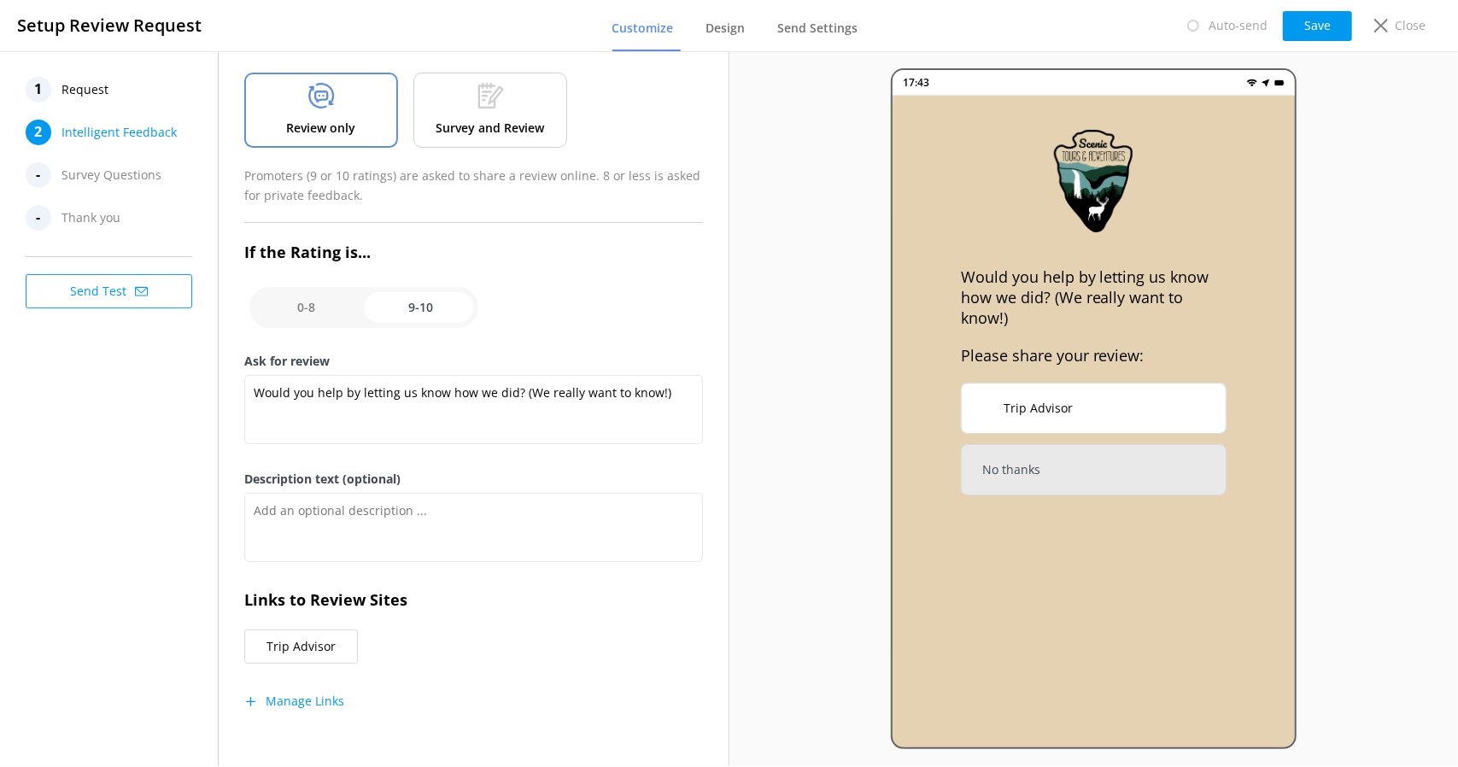
click at [299, 703] on button "Manage Links" at bounding box center [294, 701] width 100 height 17
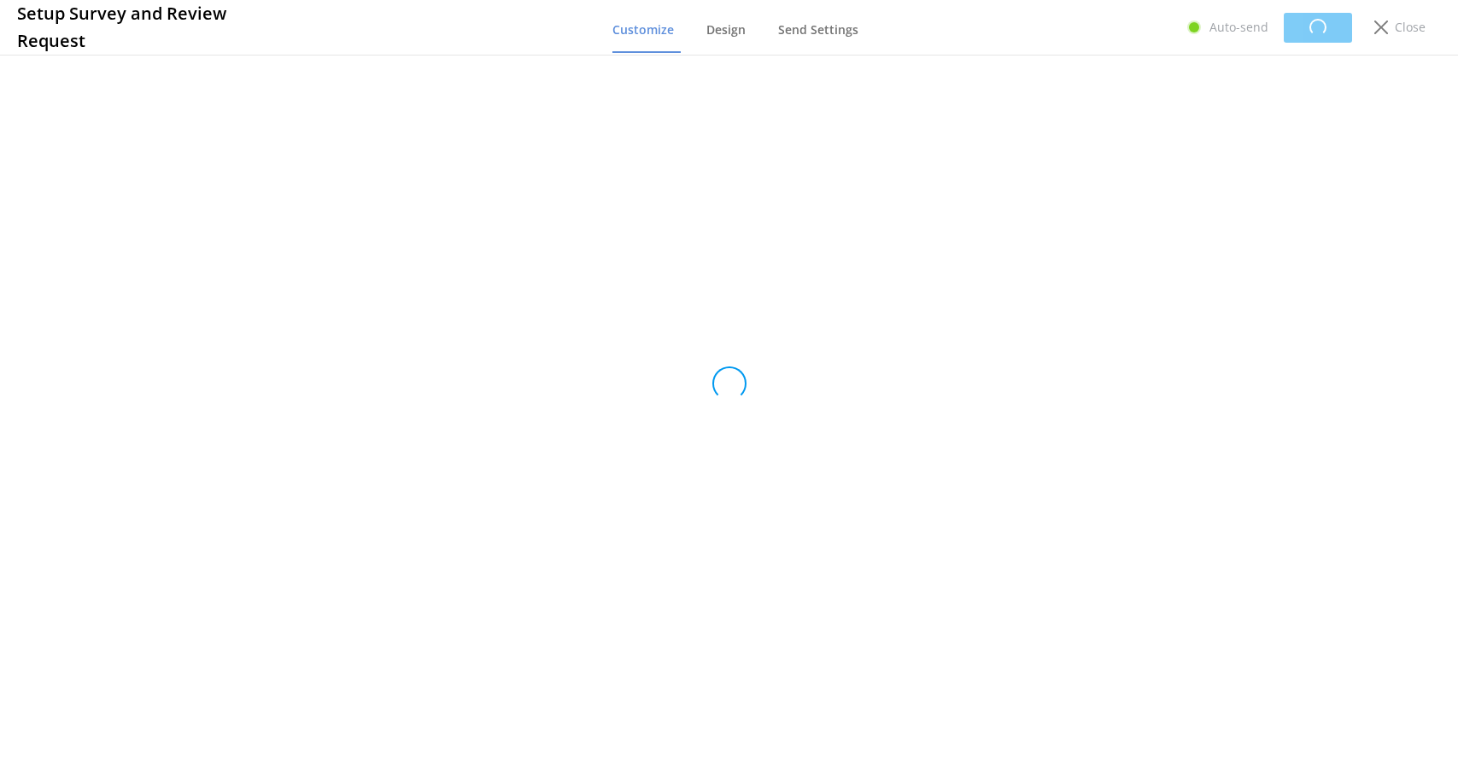
click at [472, 261] on div "Loading.." at bounding box center [729, 383] width 1458 height 767
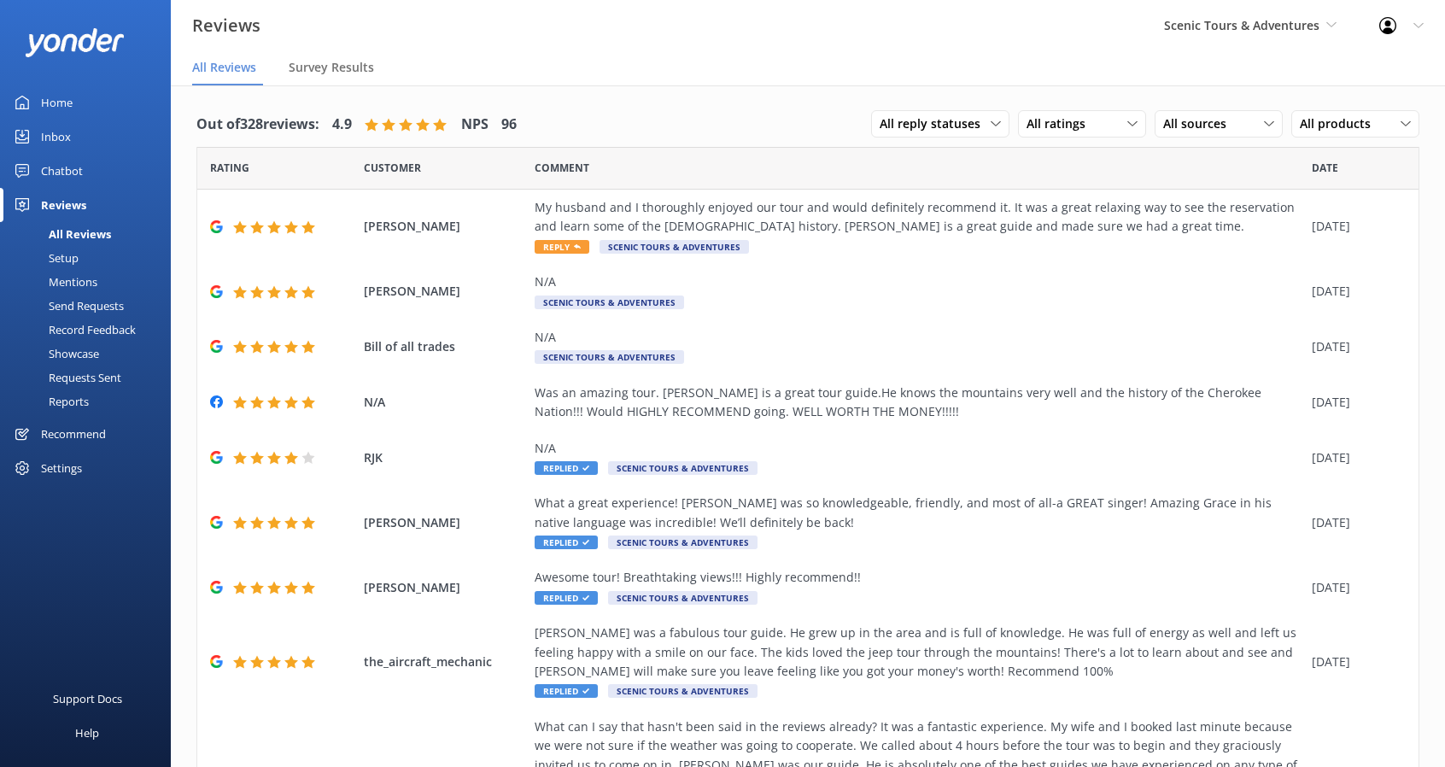
click at [64, 255] on div "Setup" at bounding box center [44, 258] width 68 height 24
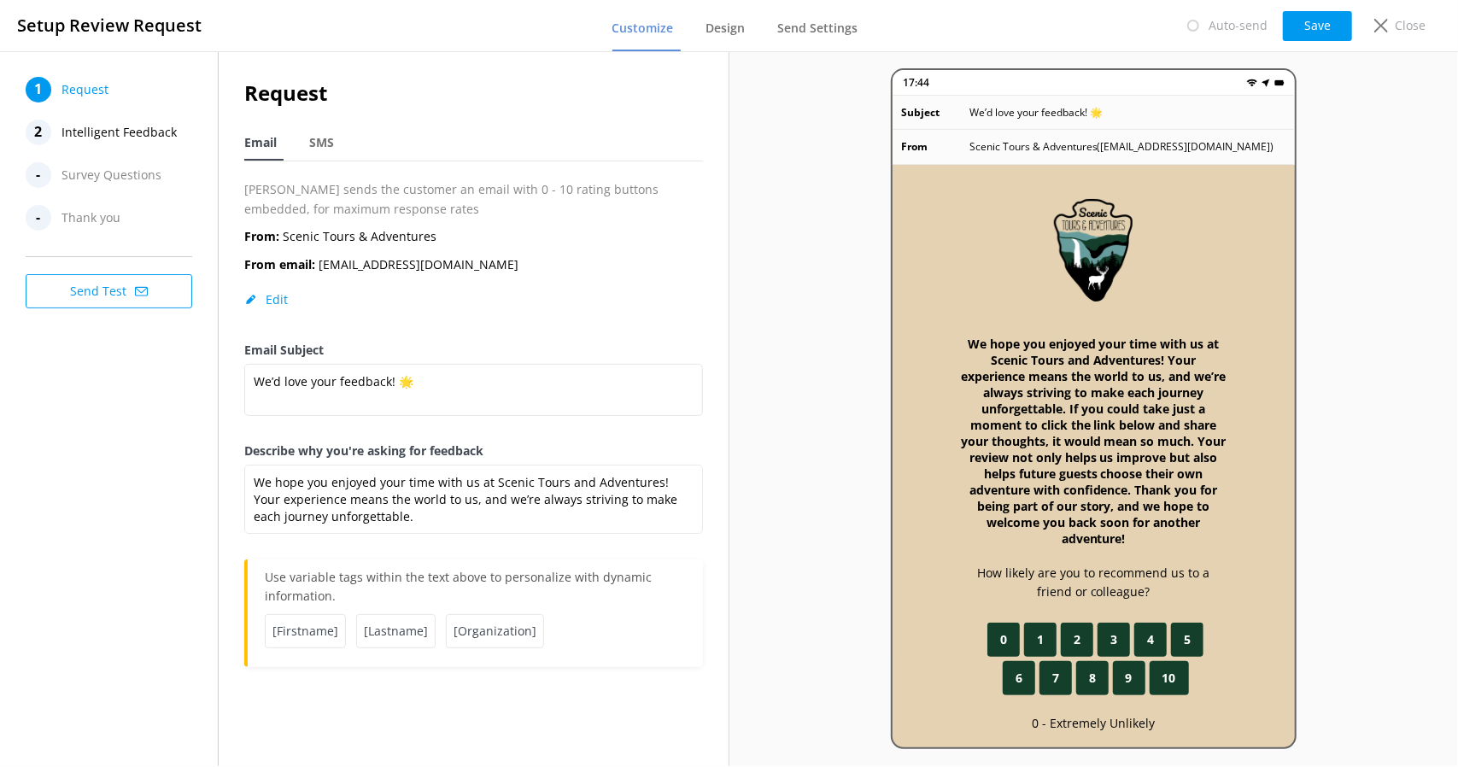
click at [60, 134] on div "2 Intelligent Feedback" at bounding box center [111, 133] width 171 height 26
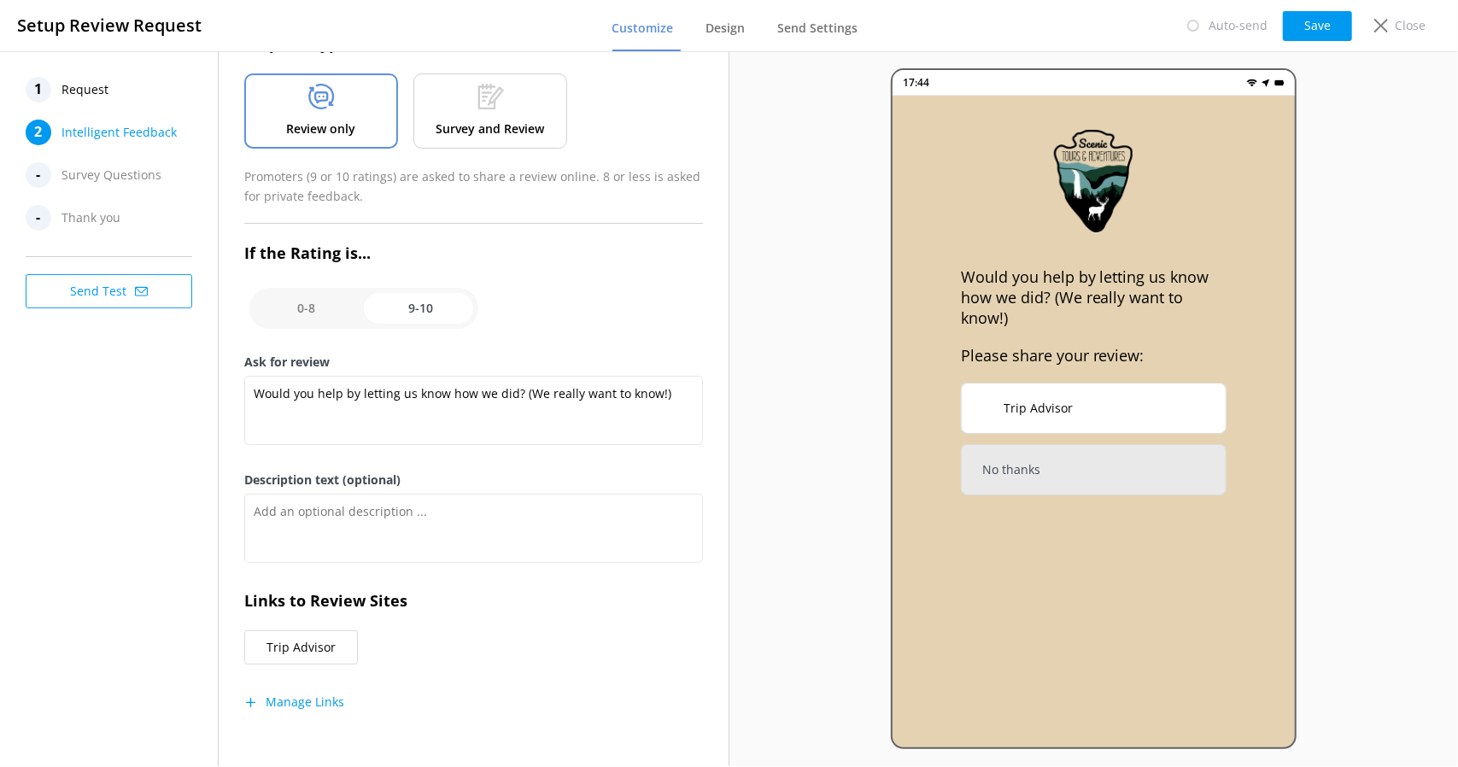
scroll to position [96, 0]
click at [317, 709] on div "Intelligent Feedback Request Type Review only Survey and Review Promoters (9 or…" at bounding box center [473, 361] width 458 height 761
click at [315, 700] on button "Manage Links" at bounding box center [294, 701] width 100 height 17
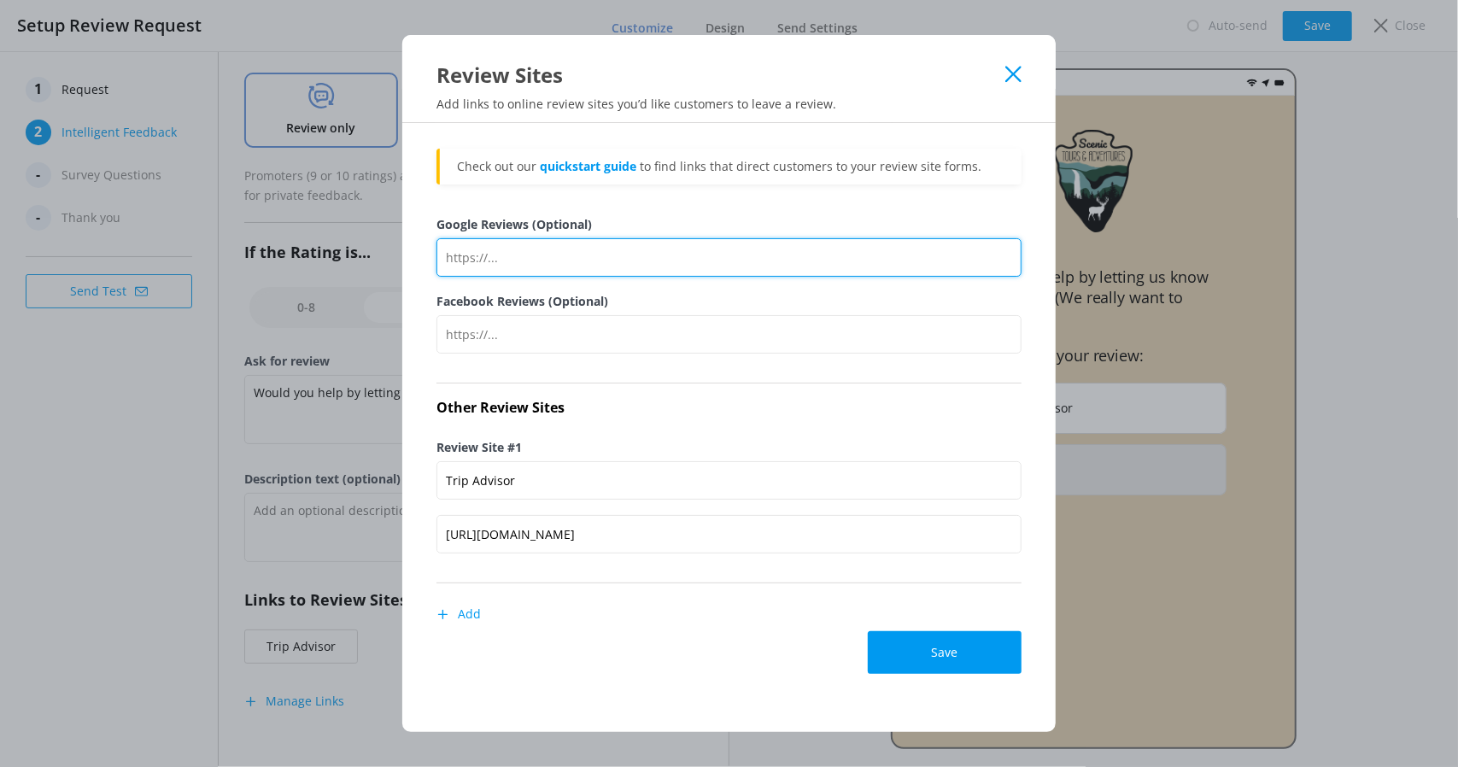
click at [511, 254] on input "Google Reviews (Optional)" at bounding box center [728, 257] width 585 height 38
paste input "https://g.page/r/CaCOJA_hDL2GEBM/review"
type input "https://g.page/r/CaCOJA_hDL2GEBM/review"
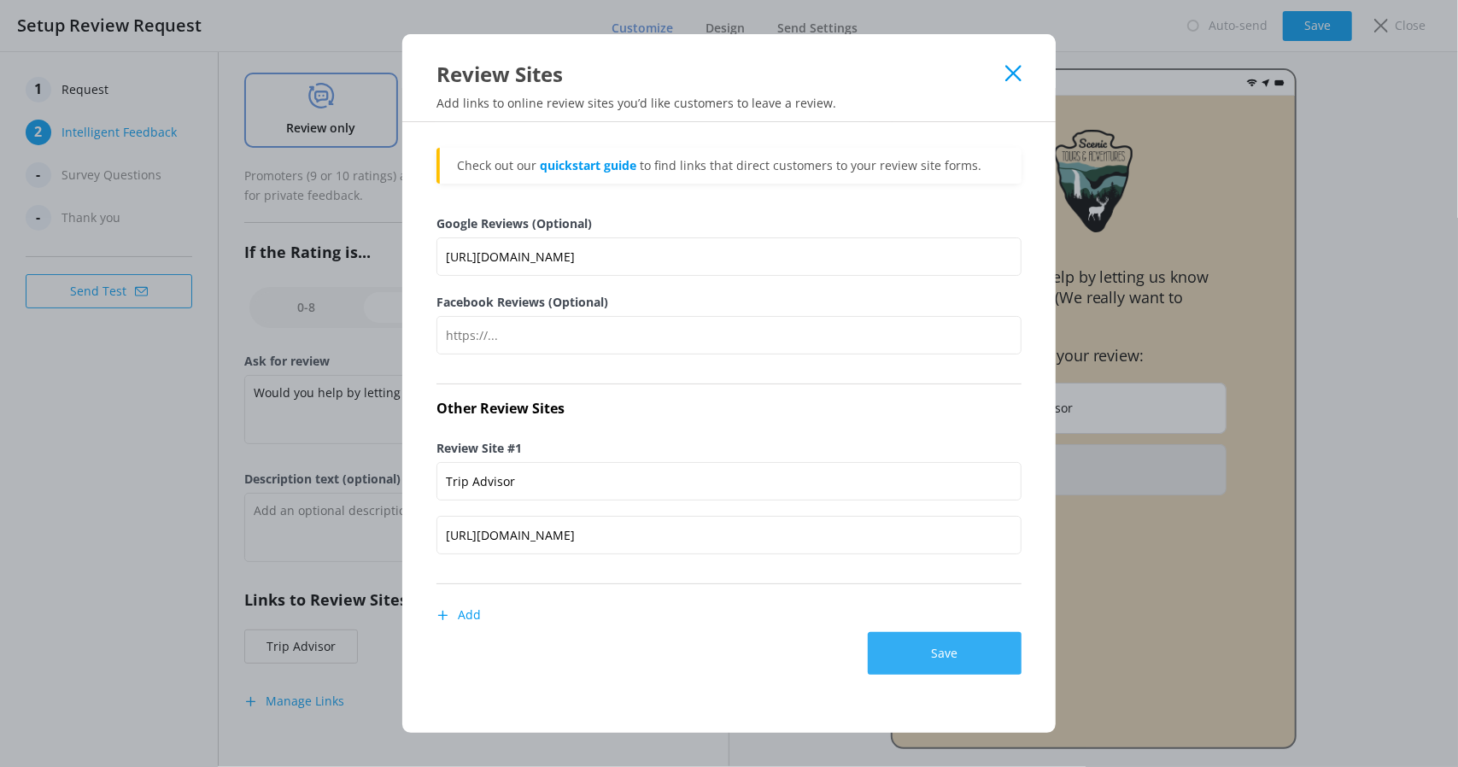
click at [973, 649] on button "Save" at bounding box center [945, 653] width 154 height 43
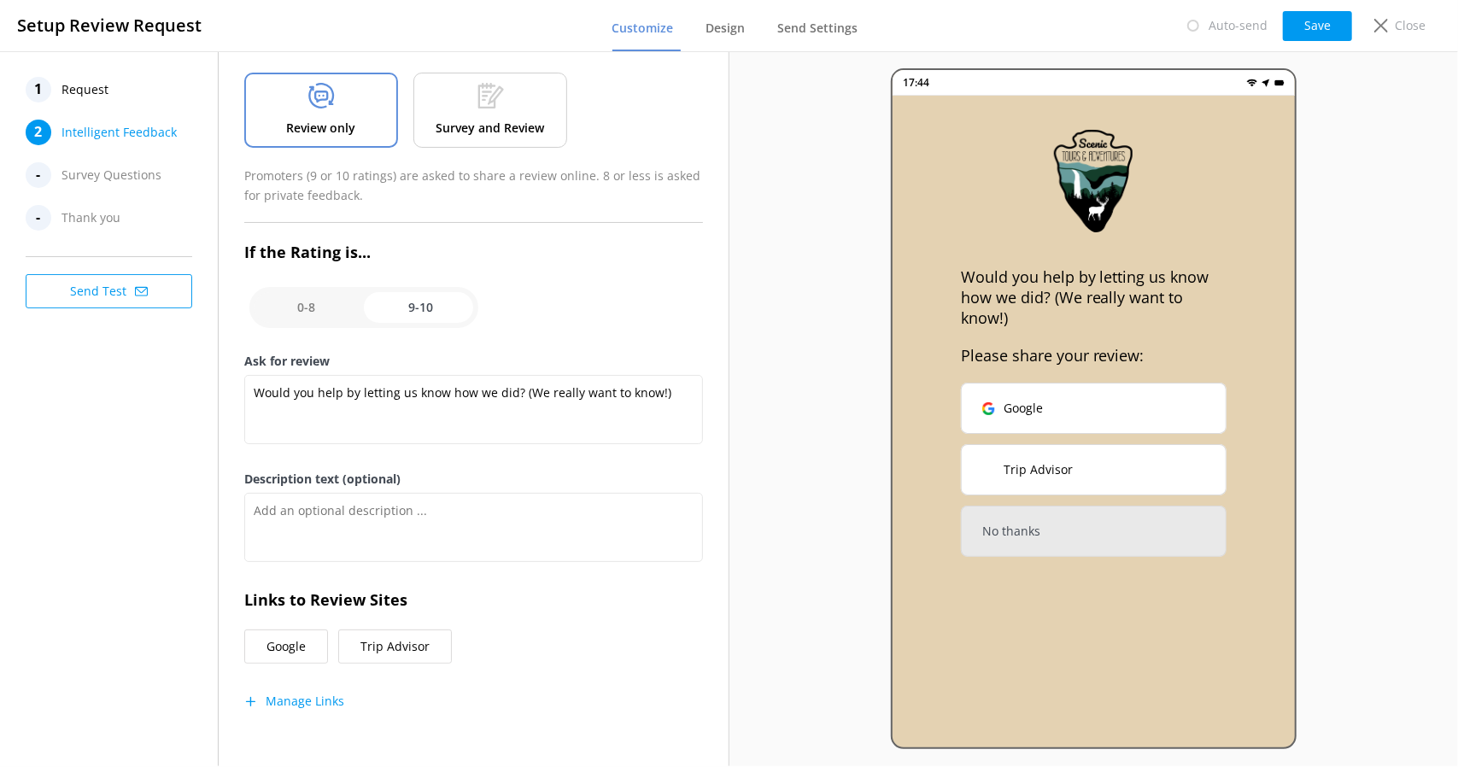
click at [319, 694] on button "Manage Links" at bounding box center [294, 701] width 100 height 17
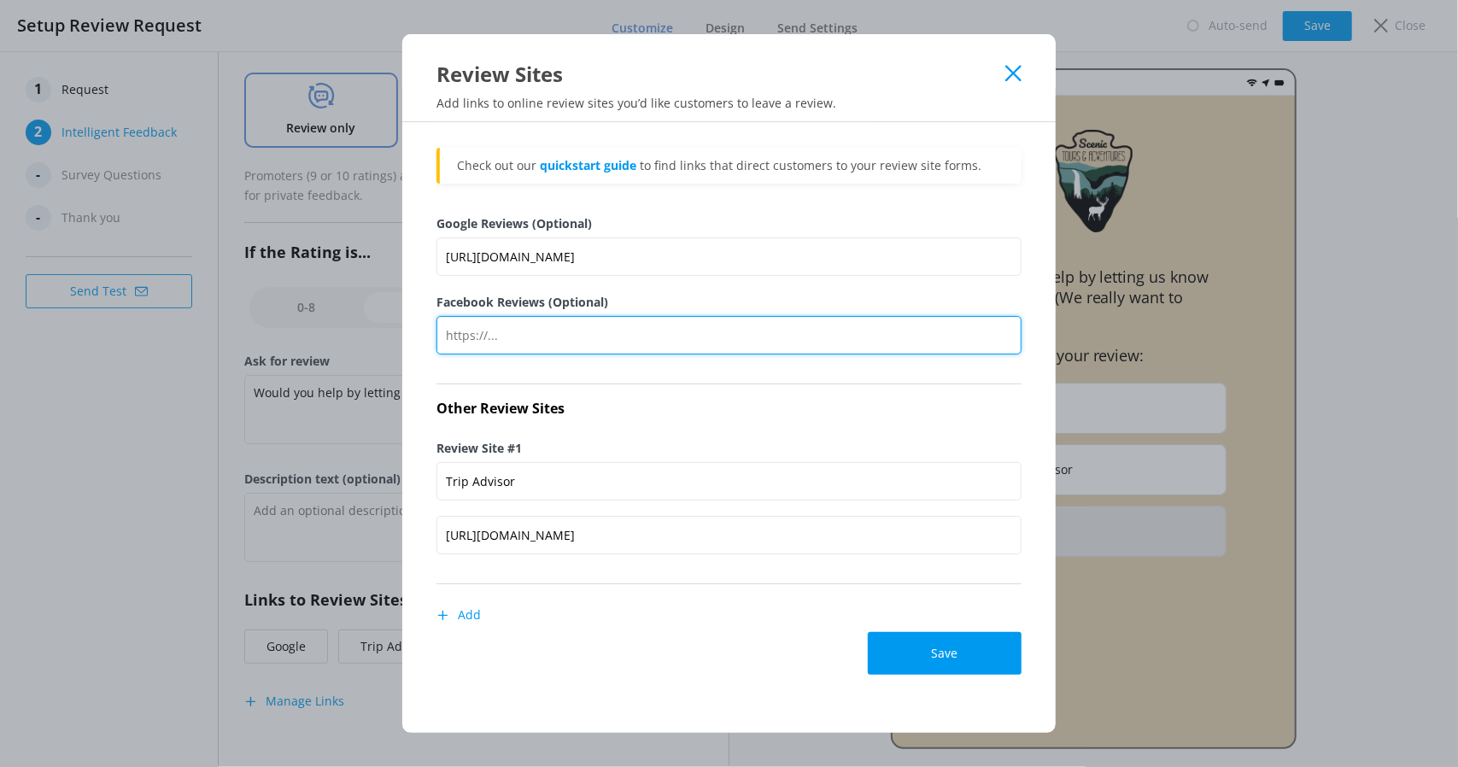
click at [528, 333] on input "Facebook Reviews (Optional)" at bounding box center [728, 335] width 585 height 38
paste input "https://www.facebook.com/scenictoursandadventures/reviews"
type input "https://www.facebook.com/scenictoursandadventures/reviews"
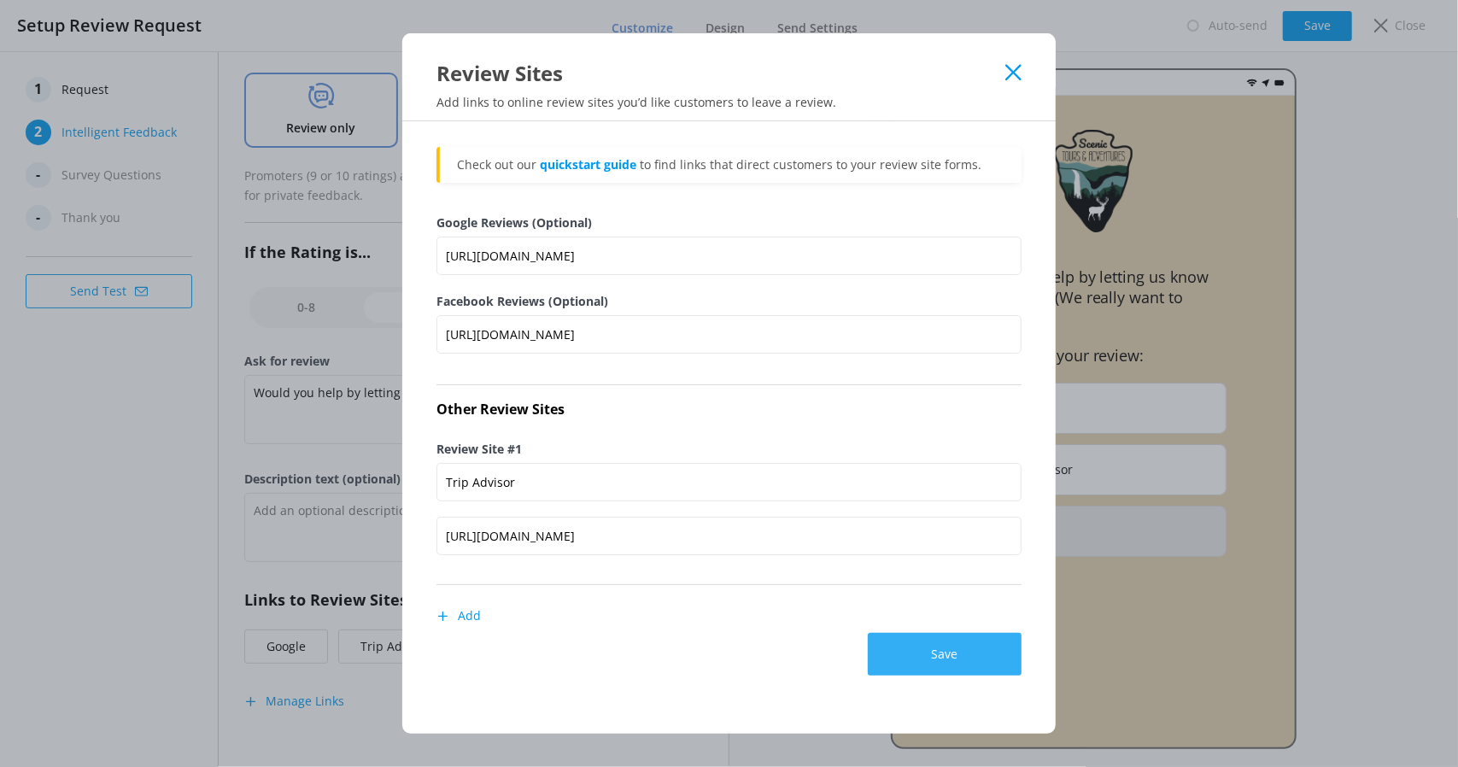
click at [960, 650] on button "Save" at bounding box center [945, 654] width 154 height 43
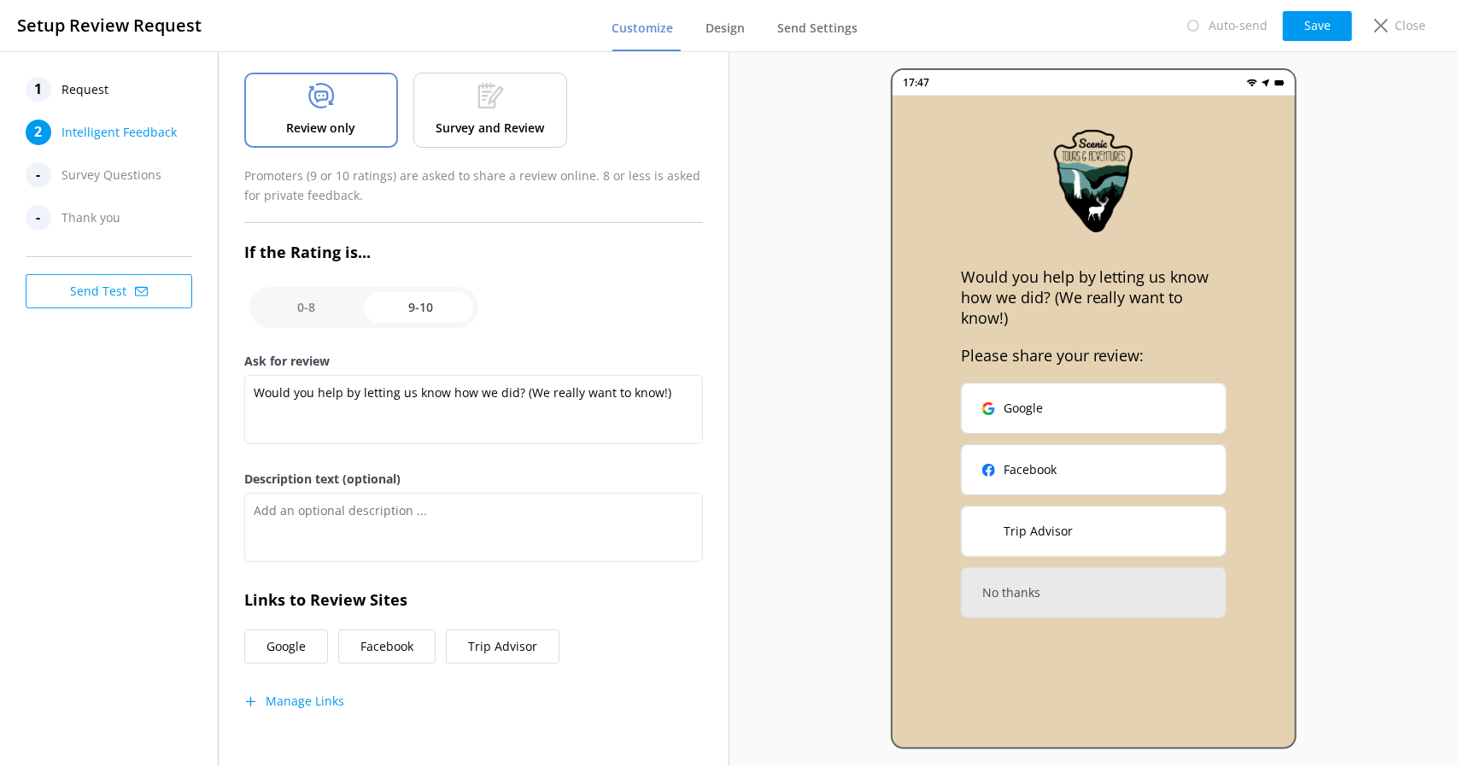
click at [327, 125] on p "Review only" at bounding box center [321, 128] width 69 height 19
click at [308, 300] on input "checkbox" at bounding box center [363, 307] width 229 height 41
checkbox input "false"
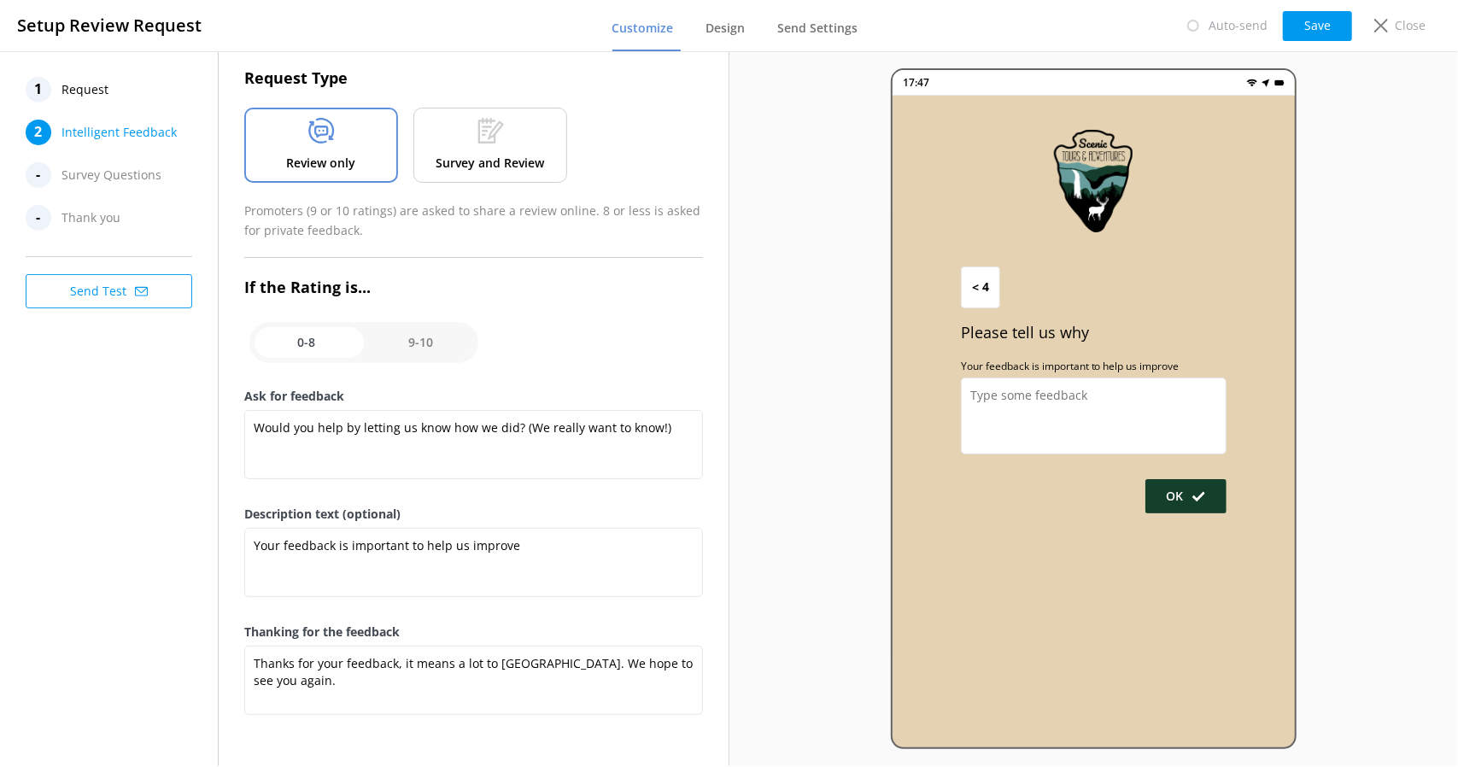
type textarea "Please tell us why"
type textarea "Your feedback is important to help us improve"
click at [437, 332] on input "checkbox" at bounding box center [363, 345] width 229 height 41
checkbox input "true"
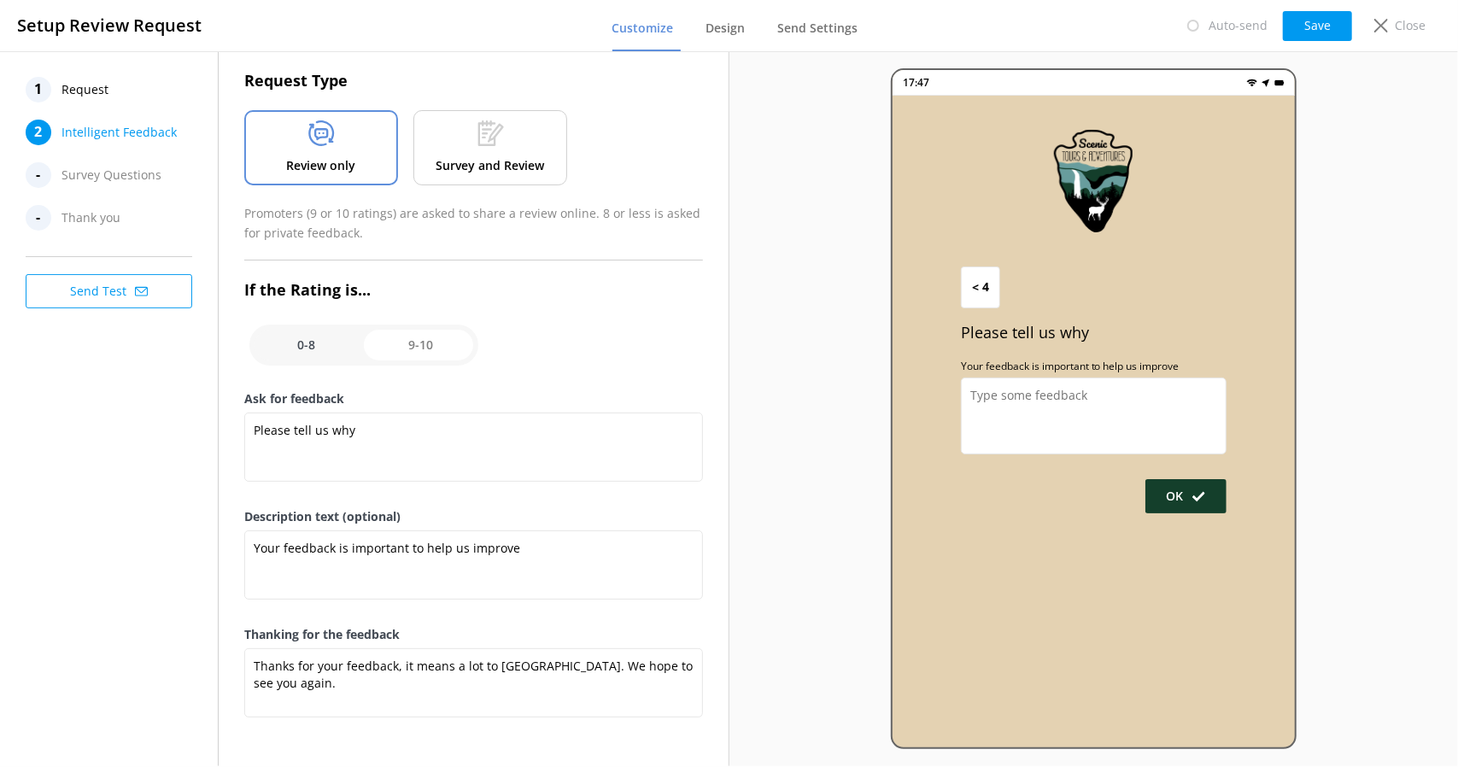
type textarea "Would you help by letting us know how we did? (We really want to know!)"
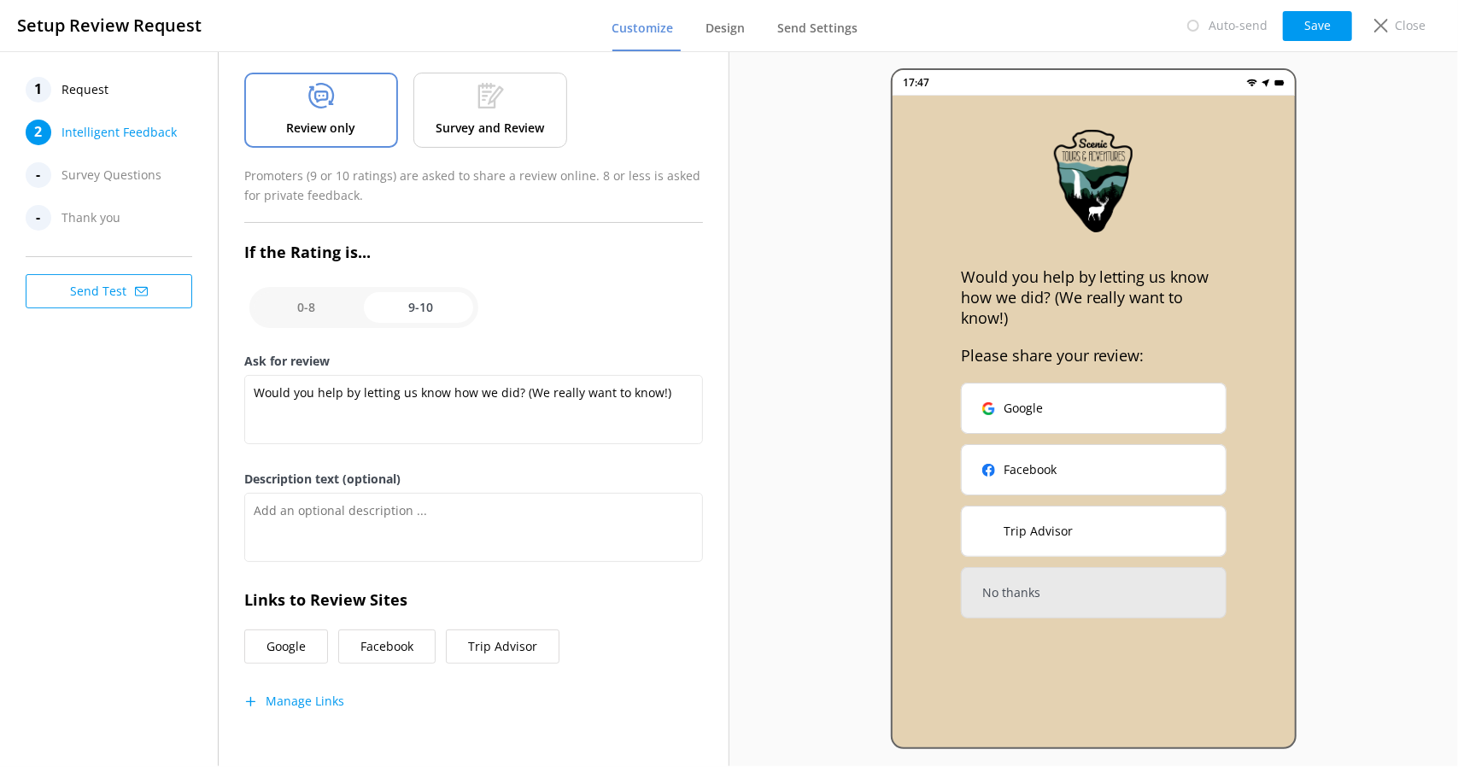
click at [436, 307] on input "checkbox" at bounding box center [363, 307] width 229 height 41
checkbox input "false"
type textarea "Please tell us why"
type textarea "Your feedback is important to help us improve"
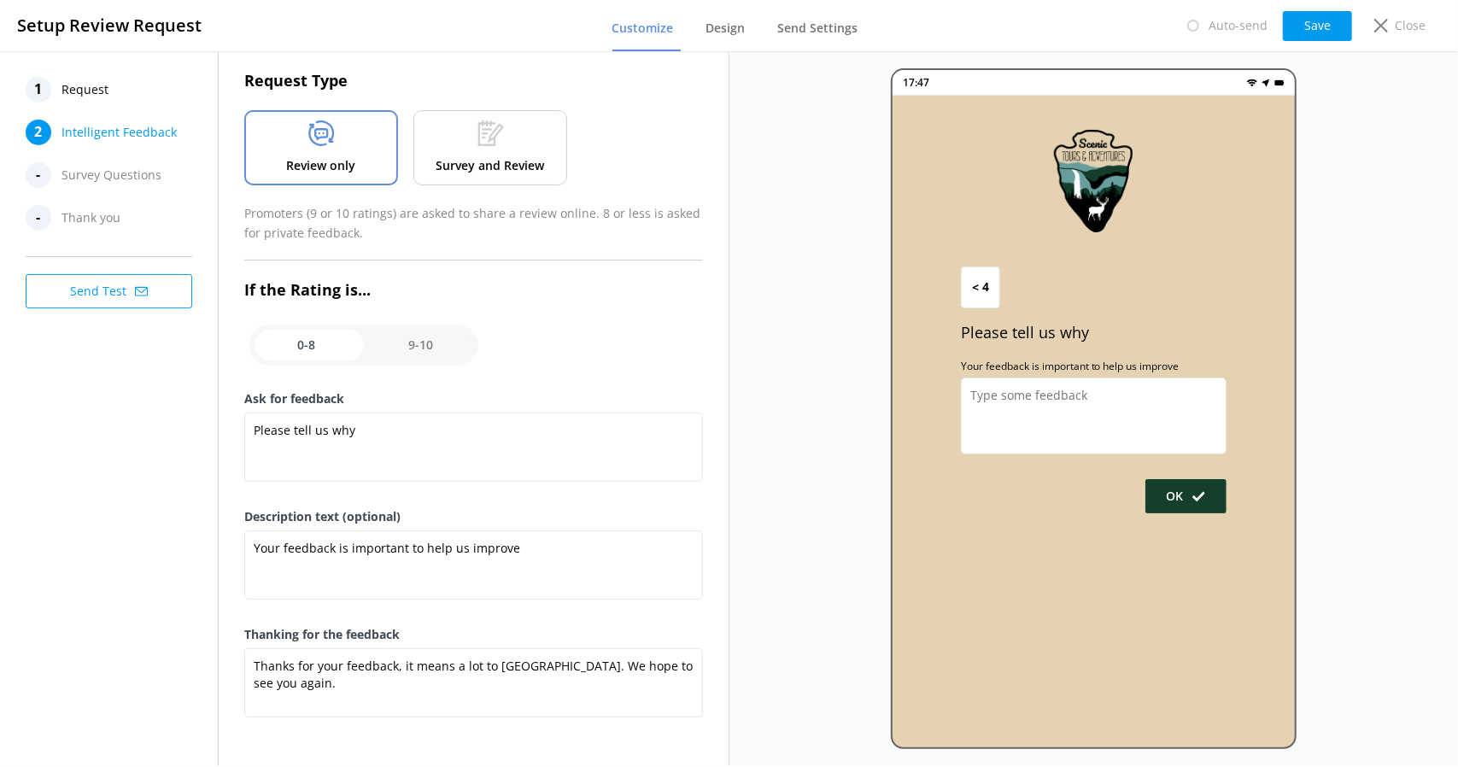
click at [425, 358] on input "checkbox" at bounding box center [363, 345] width 229 height 41
checkbox input "true"
type textarea "Would you help by letting us know how we did? (We really want to know!)"
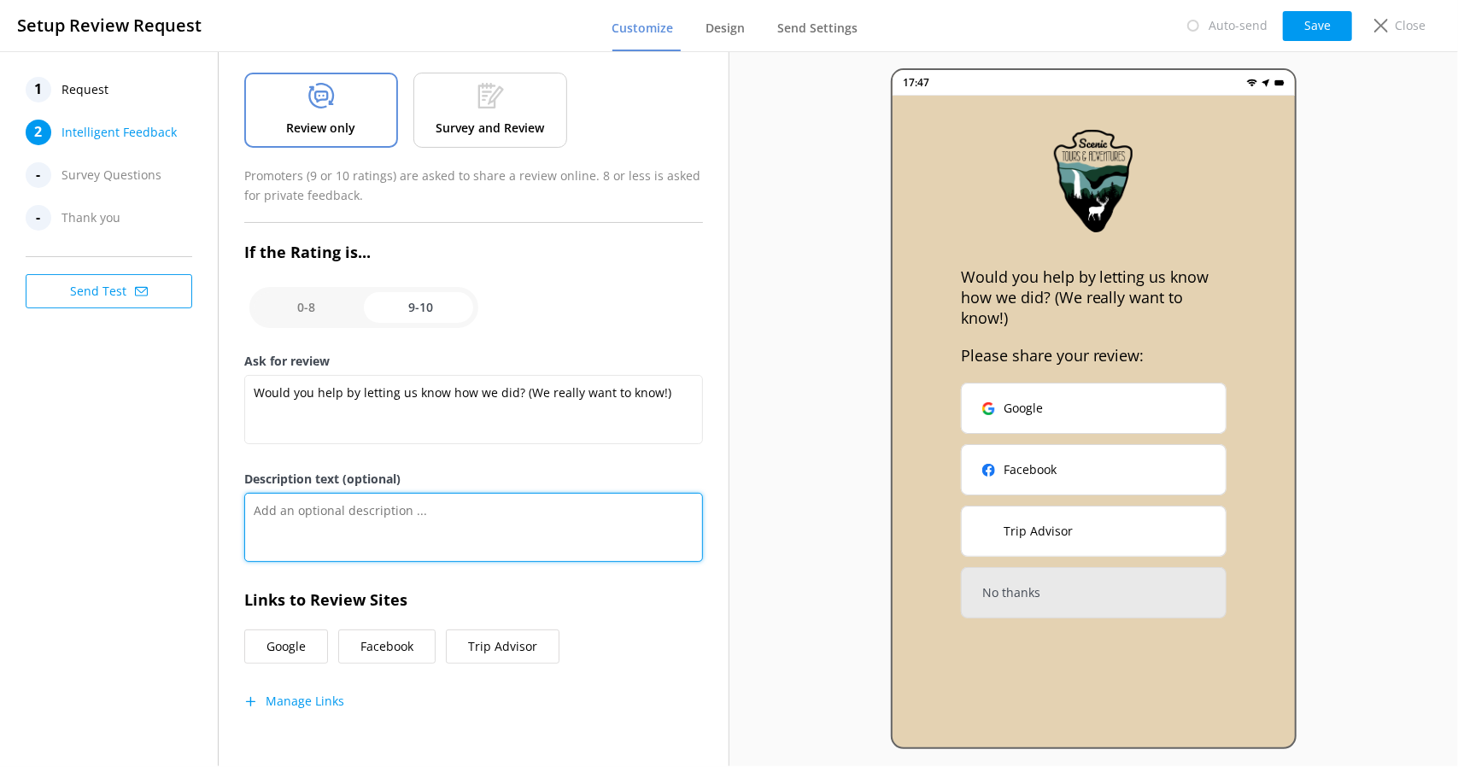
click at [397, 524] on textarea "Description text (optional)" at bounding box center [473, 527] width 458 height 69
click at [606, 505] on textarea "Description text (optional)" at bounding box center [473, 527] width 458 height 69
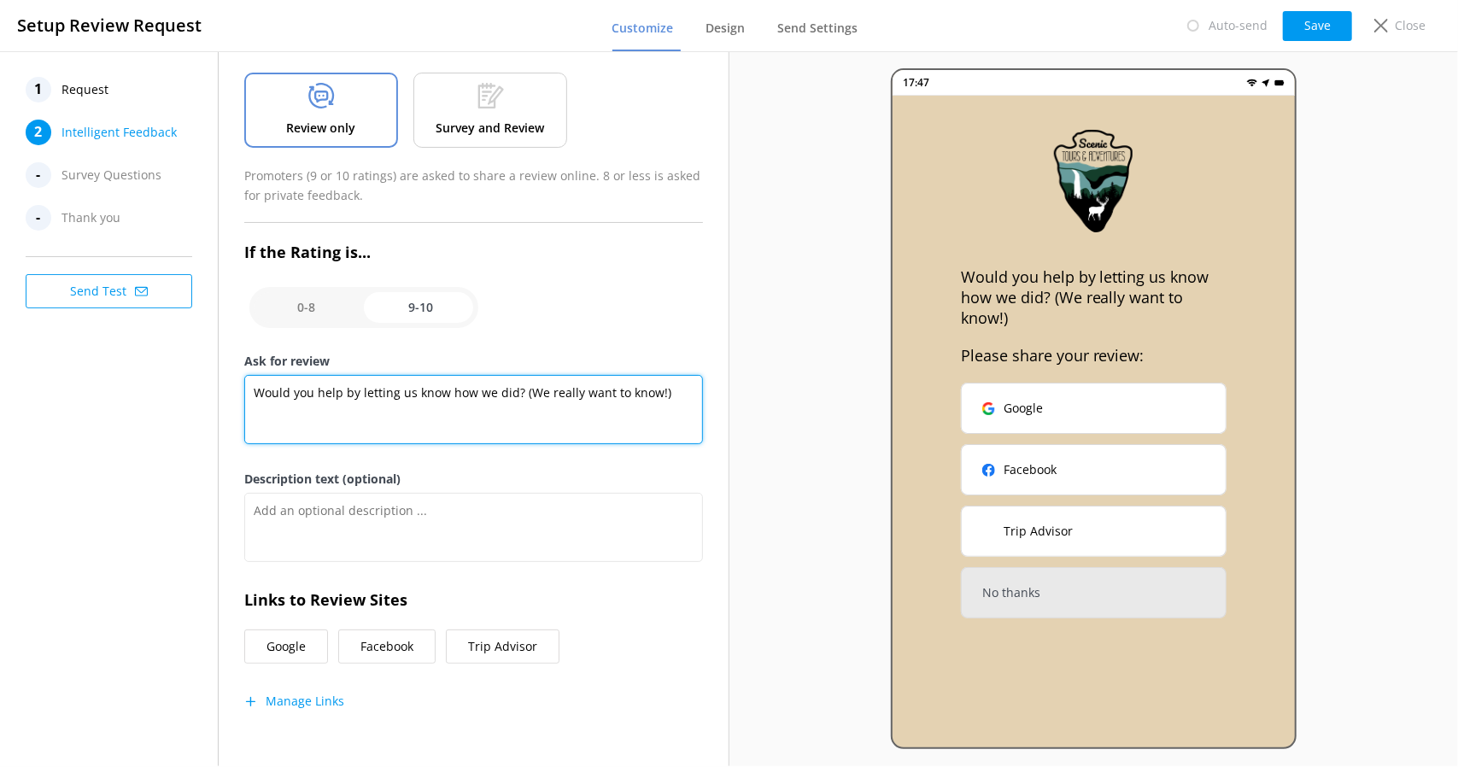
click at [479, 406] on textarea "Would you help by letting us know how we did? (We really want to know!)" at bounding box center [473, 409] width 458 height 69
paste textarea "e hope you enjoyed your time with us at Scenic Tours and Adventures! Your exper…"
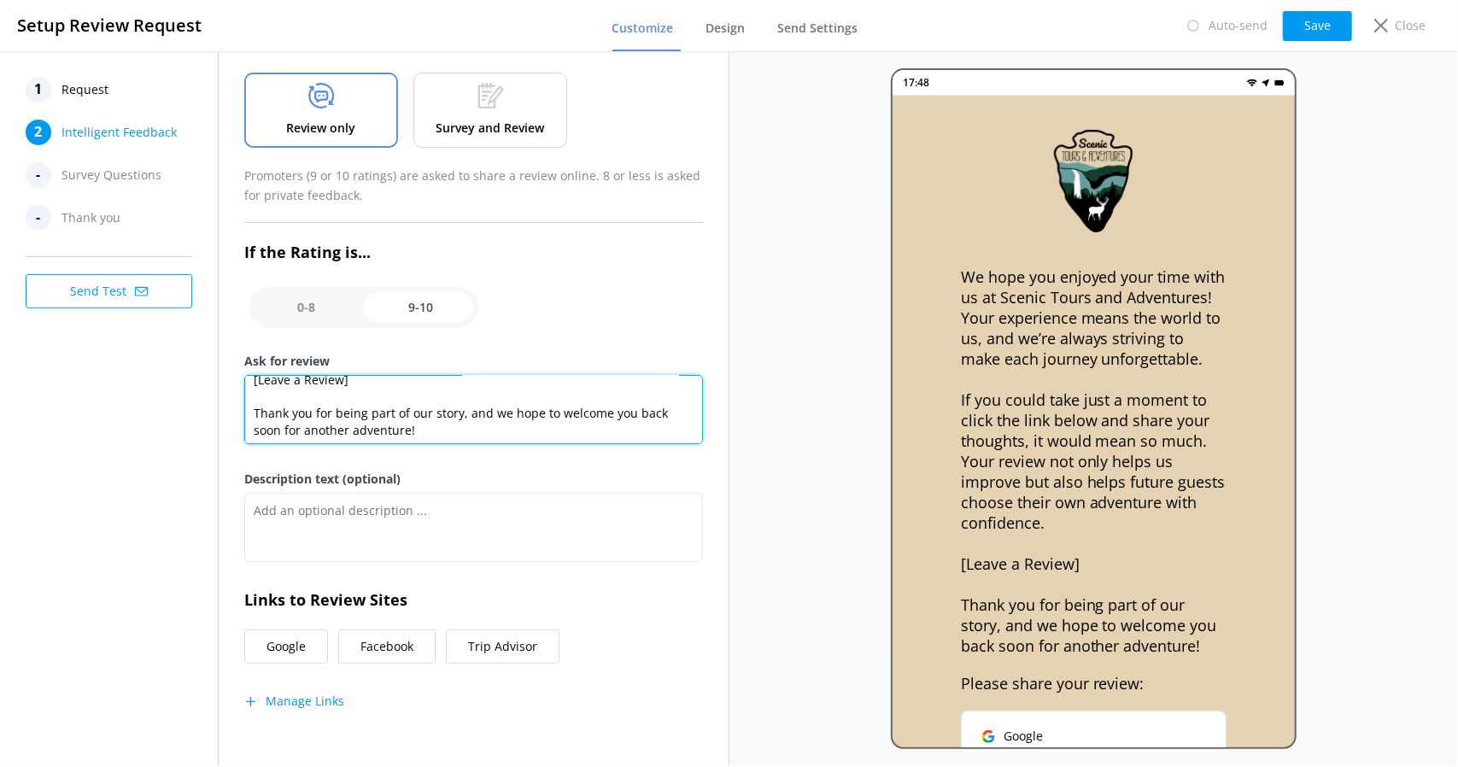
scroll to position [149, 0]
click at [401, 380] on textarea "We hope you enjoyed your time with us at Scenic Tours and Adventures! Your expe…" at bounding box center [473, 409] width 458 height 69
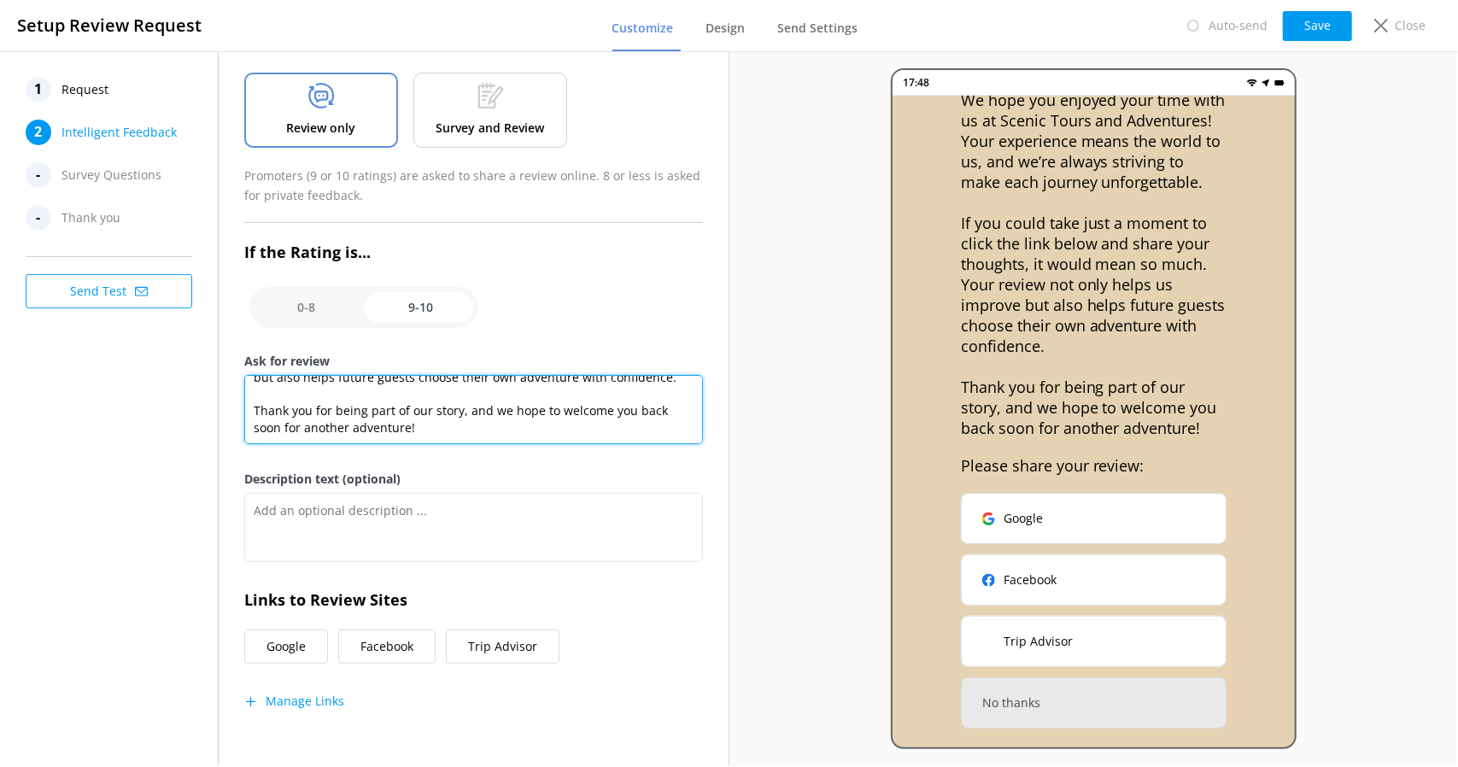
scroll to position [217, 0]
type textarea "We hope you enjoyed your time with us at Scenic Tours and Adventures! Your expe…"
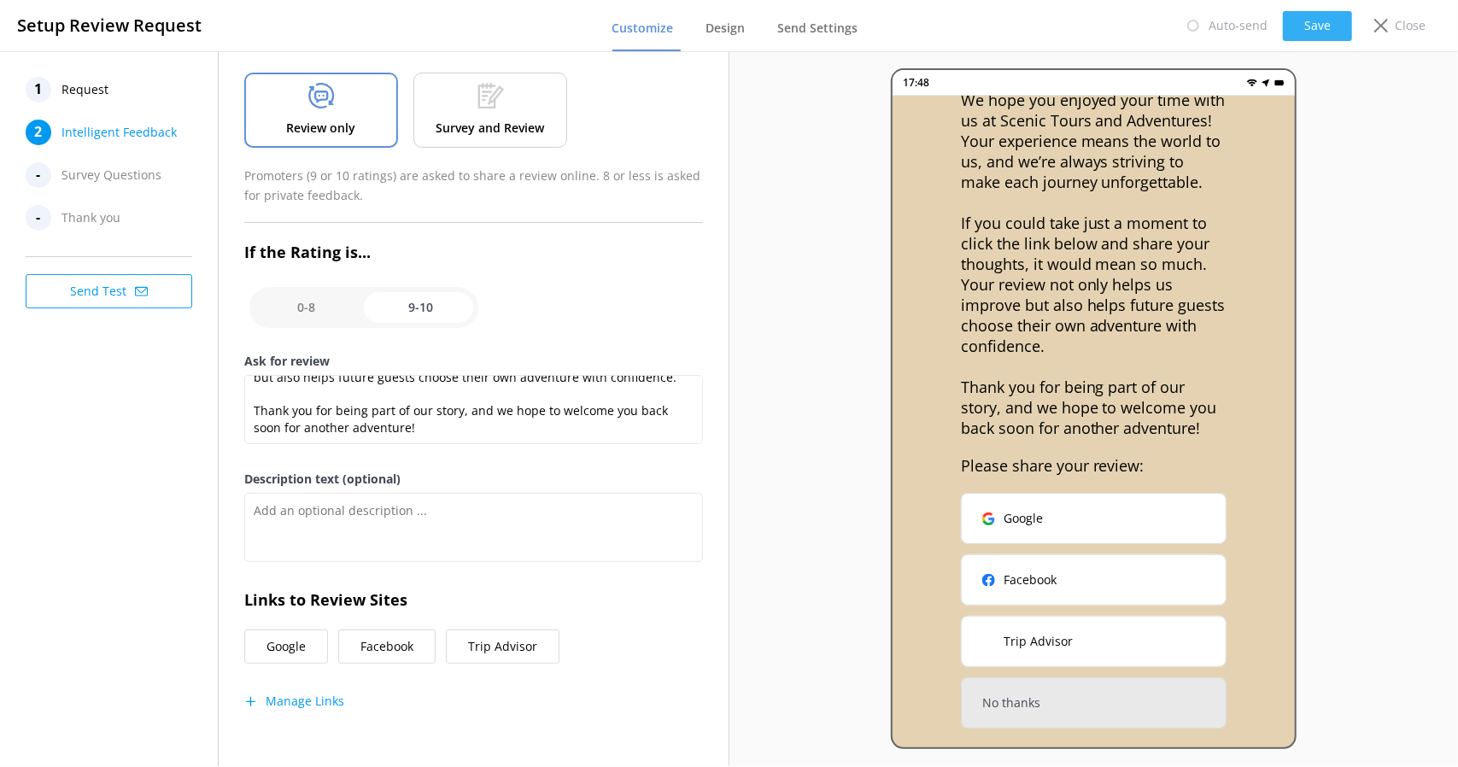
click at [1317, 23] on button "Save" at bounding box center [1317, 26] width 69 height 30
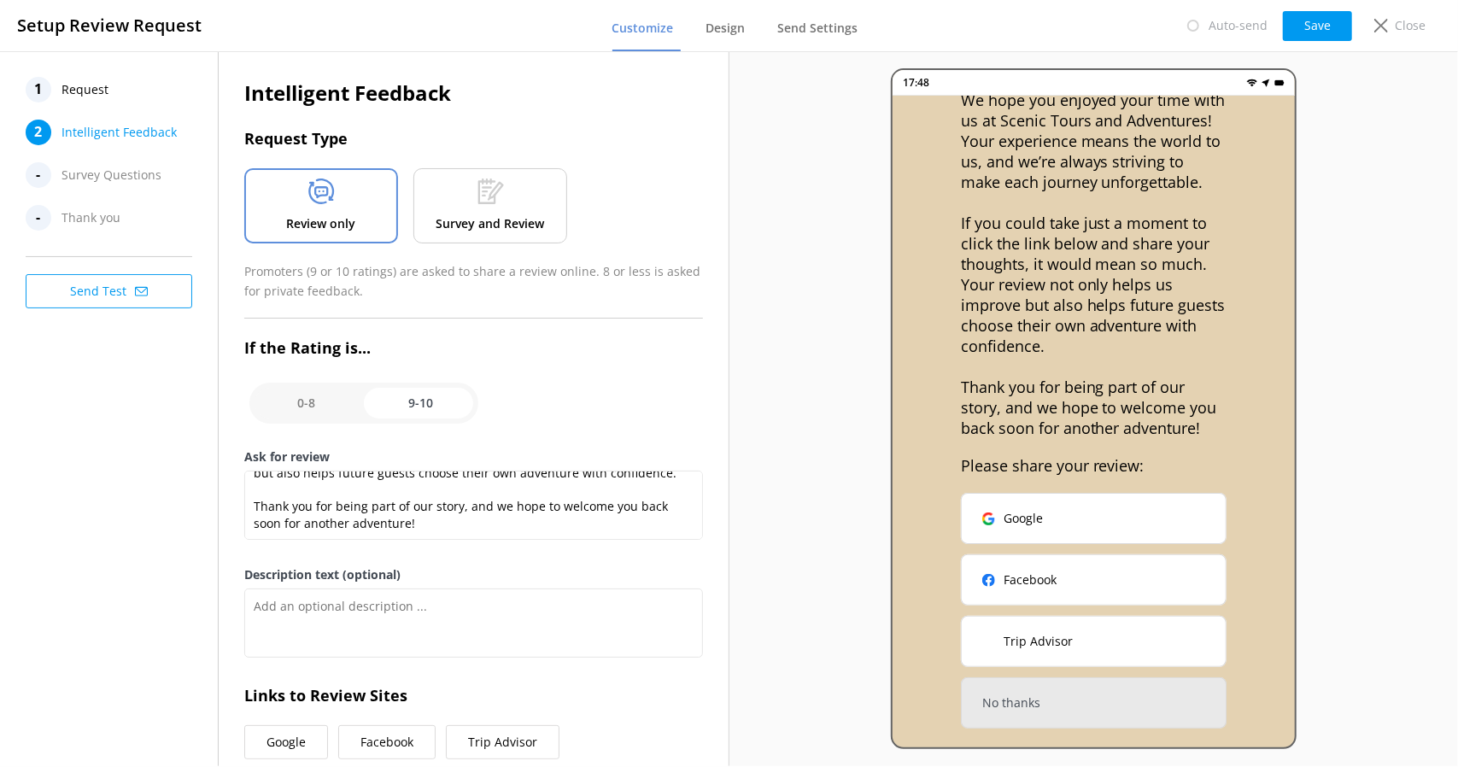
click at [50, 224] on div "- Thank you" at bounding box center [111, 218] width 171 height 26
click at [99, 220] on span "Thank you" at bounding box center [91, 218] width 59 height 26
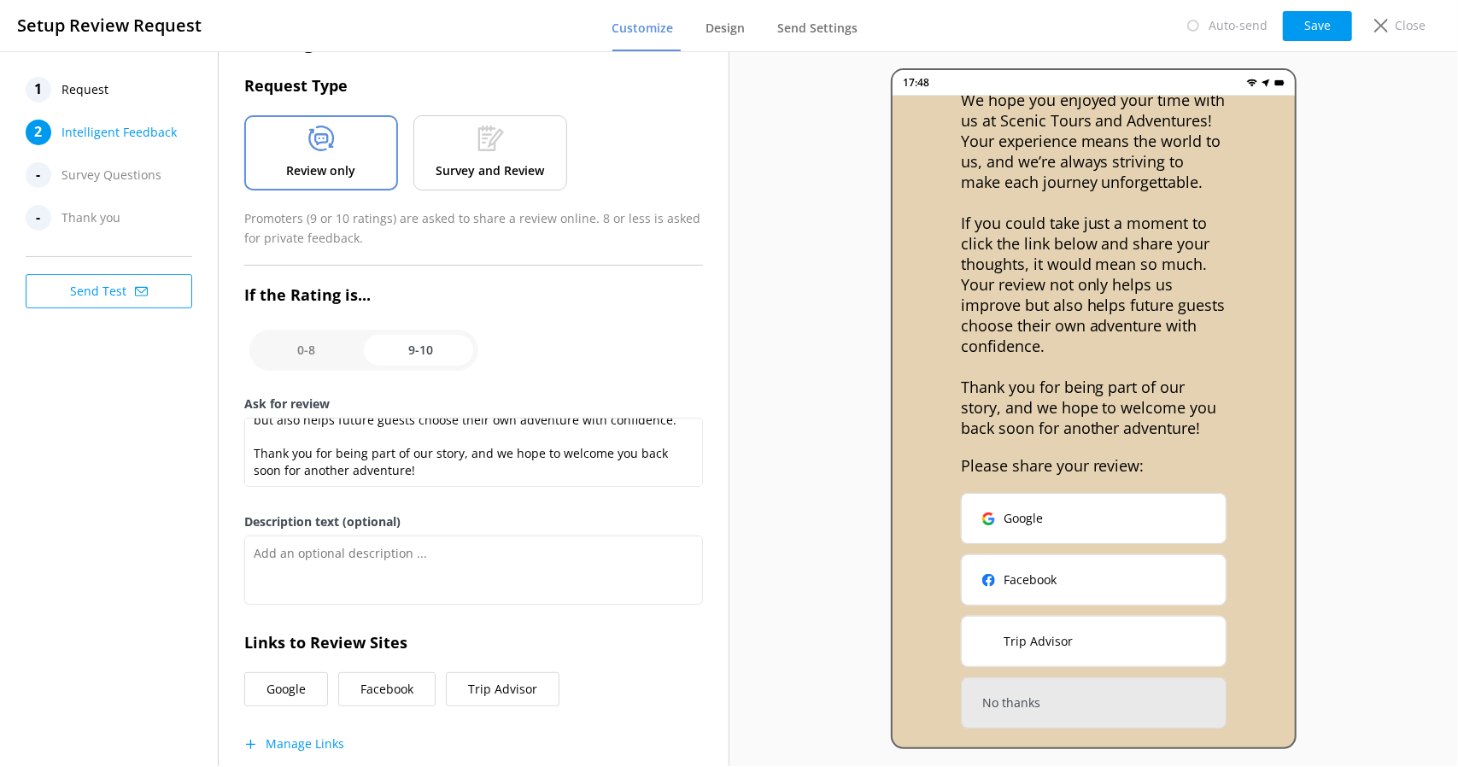
scroll to position [96, 0]
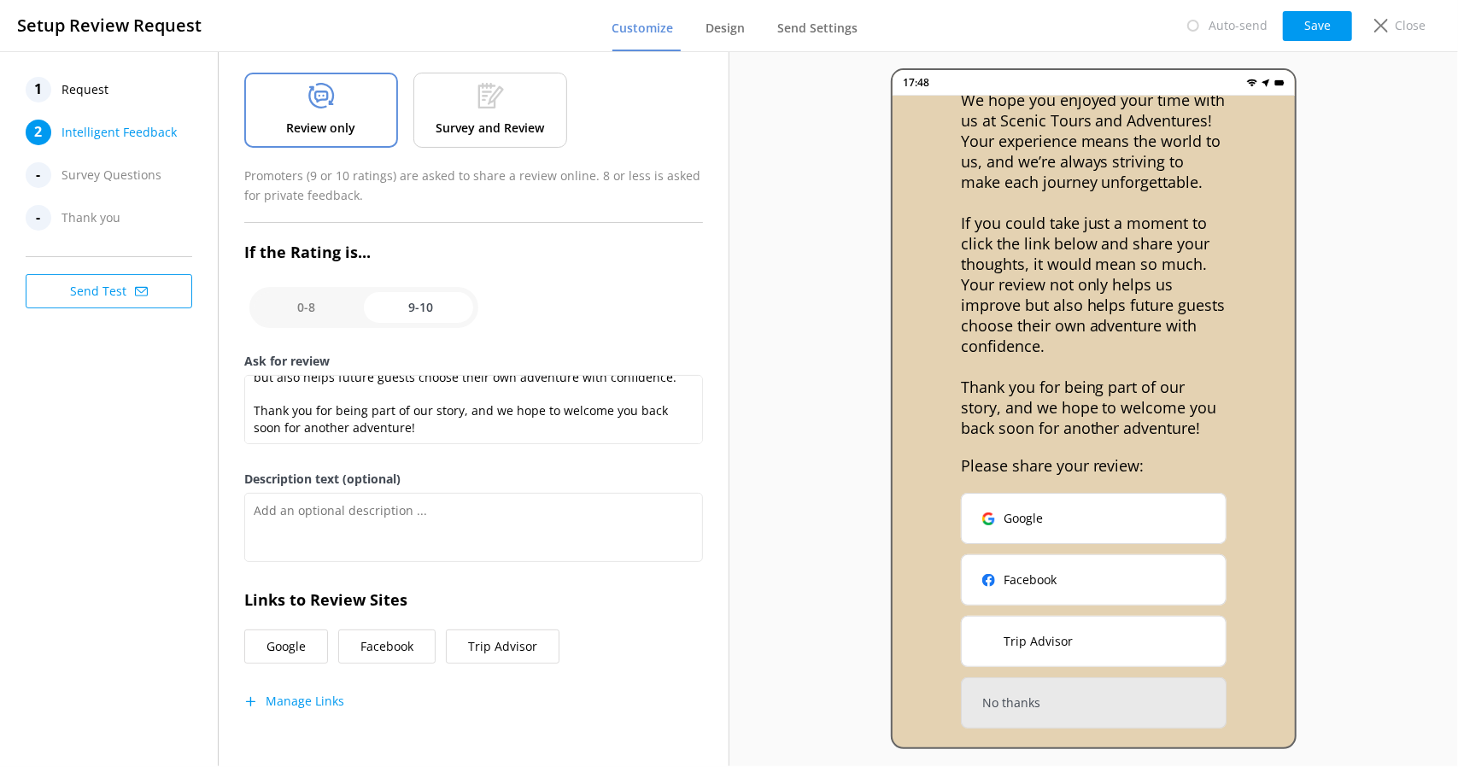
click at [36, 181] on div "-" at bounding box center [39, 175] width 26 height 26
click at [47, 215] on div "-" at bounding box center [39, 218] width 26 height 26
click at [138, 288] on icon at bounding box center [141, 291] width 13 height 13
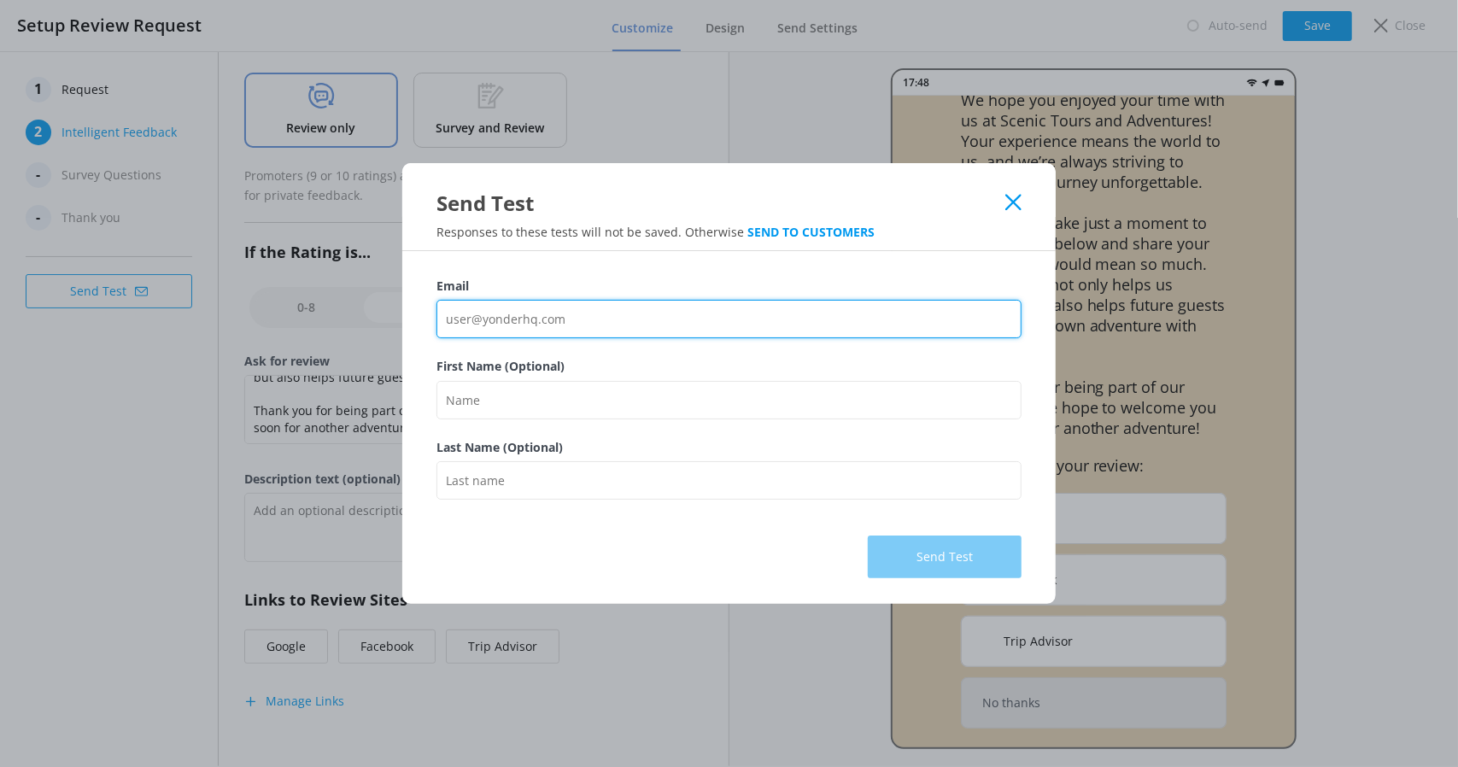
click at [605, 308] on input "Email" at bounding box center [728, 319] width 585 height 38
type input "[EMAIL_ADDRESS][DOMAIN_NAME]"
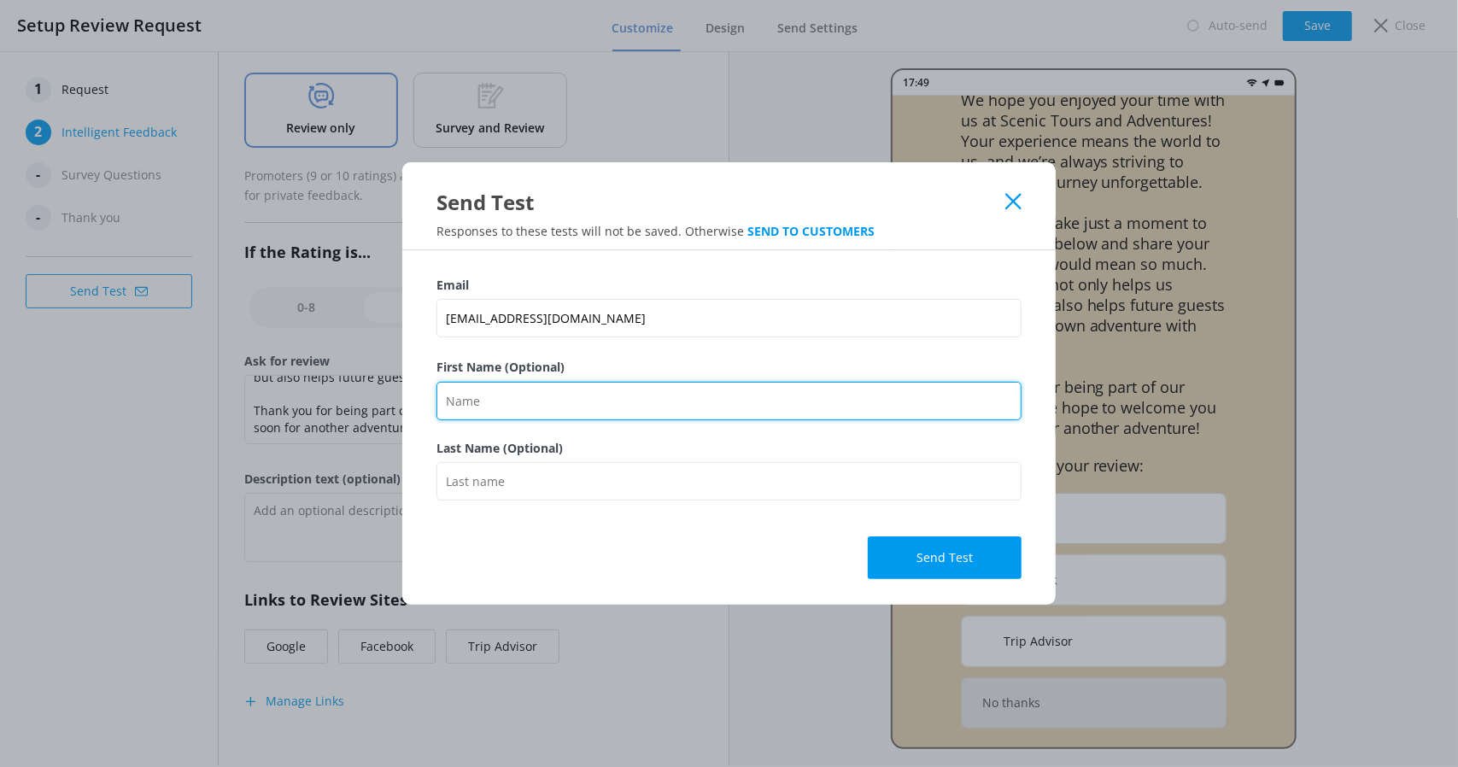
click at [619, 404] on input "First Name (Optional)" at bounding box center [728, 401] width 585 height 38
type input "NIna"
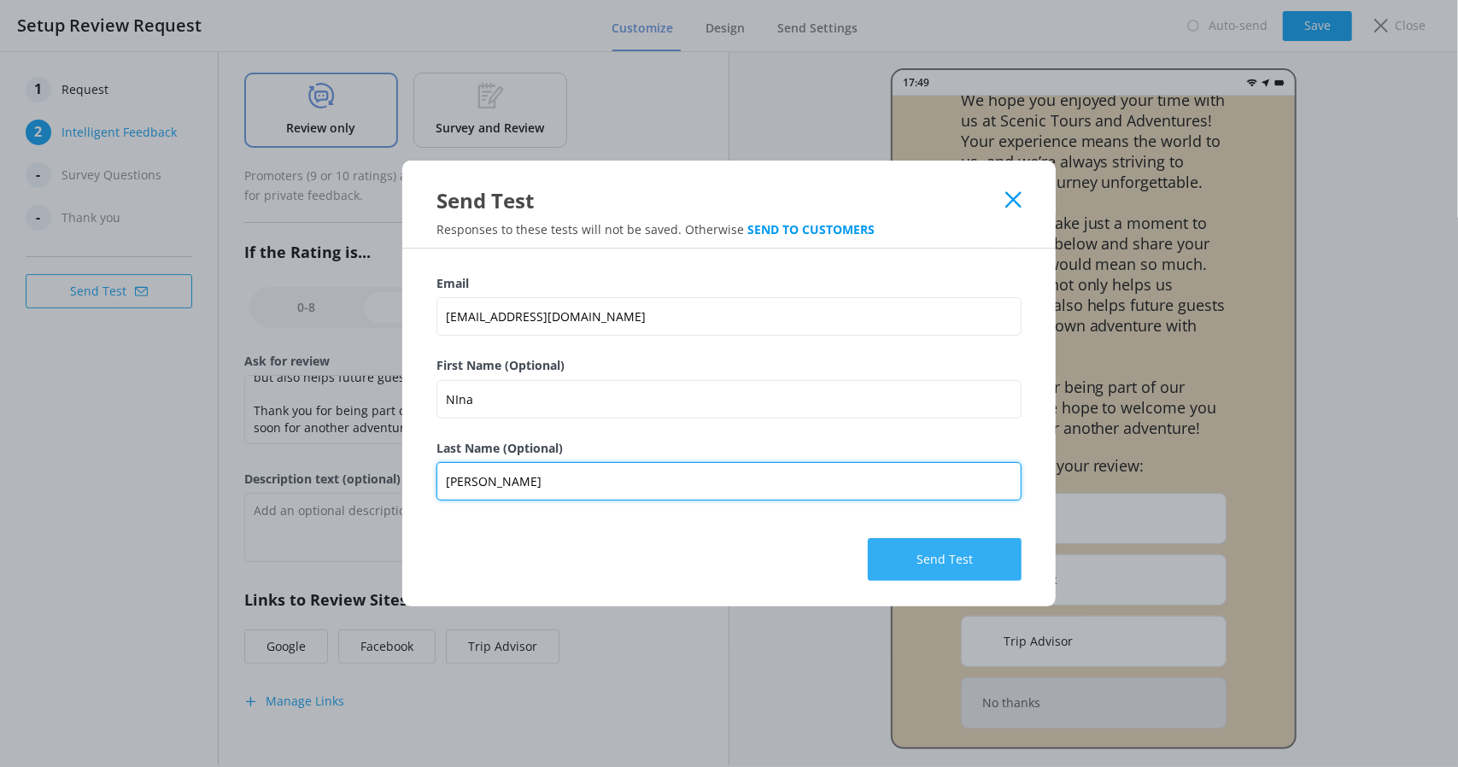
type input "Taylor"
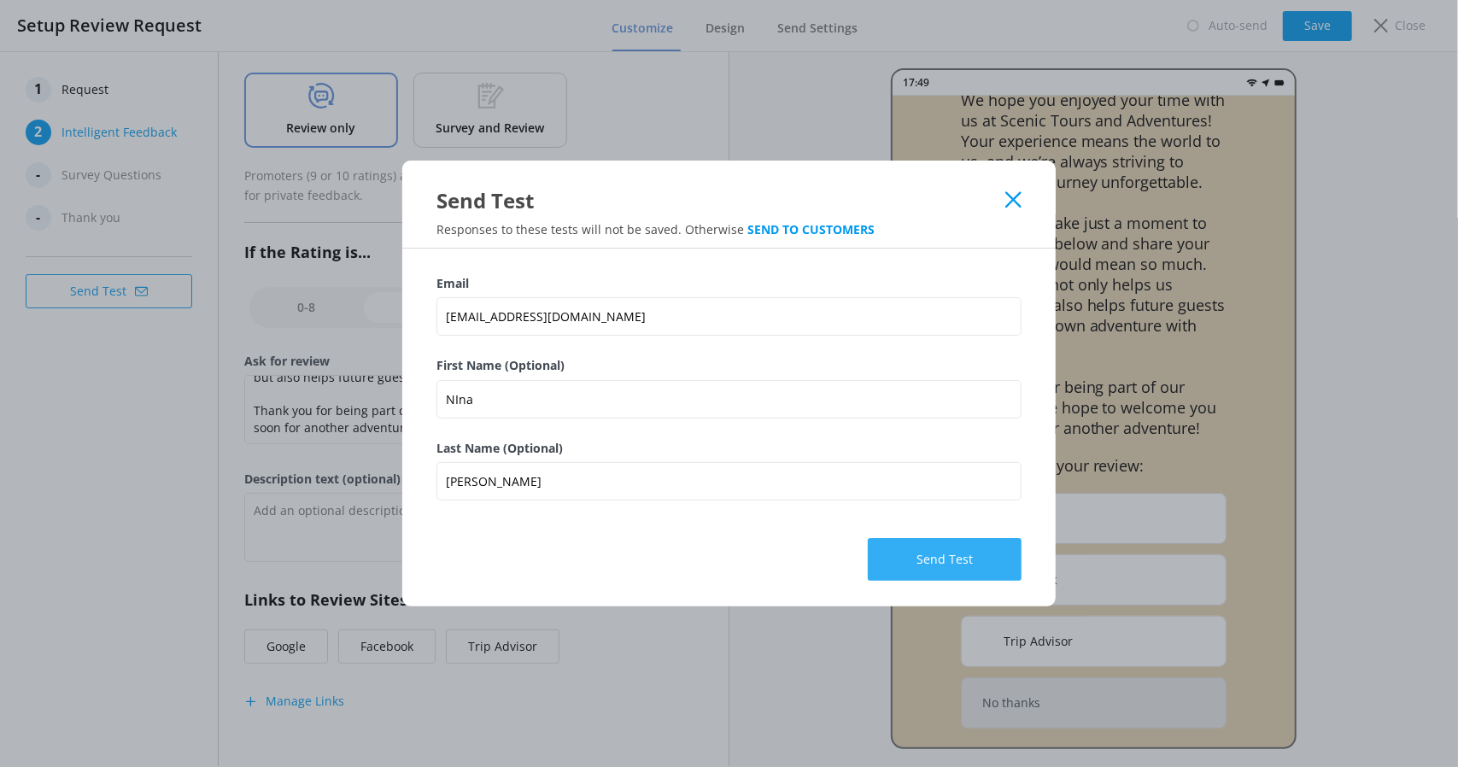
click at [940, 573] on button "Send Test" at bounding box center [945, 559] width 154 height 43
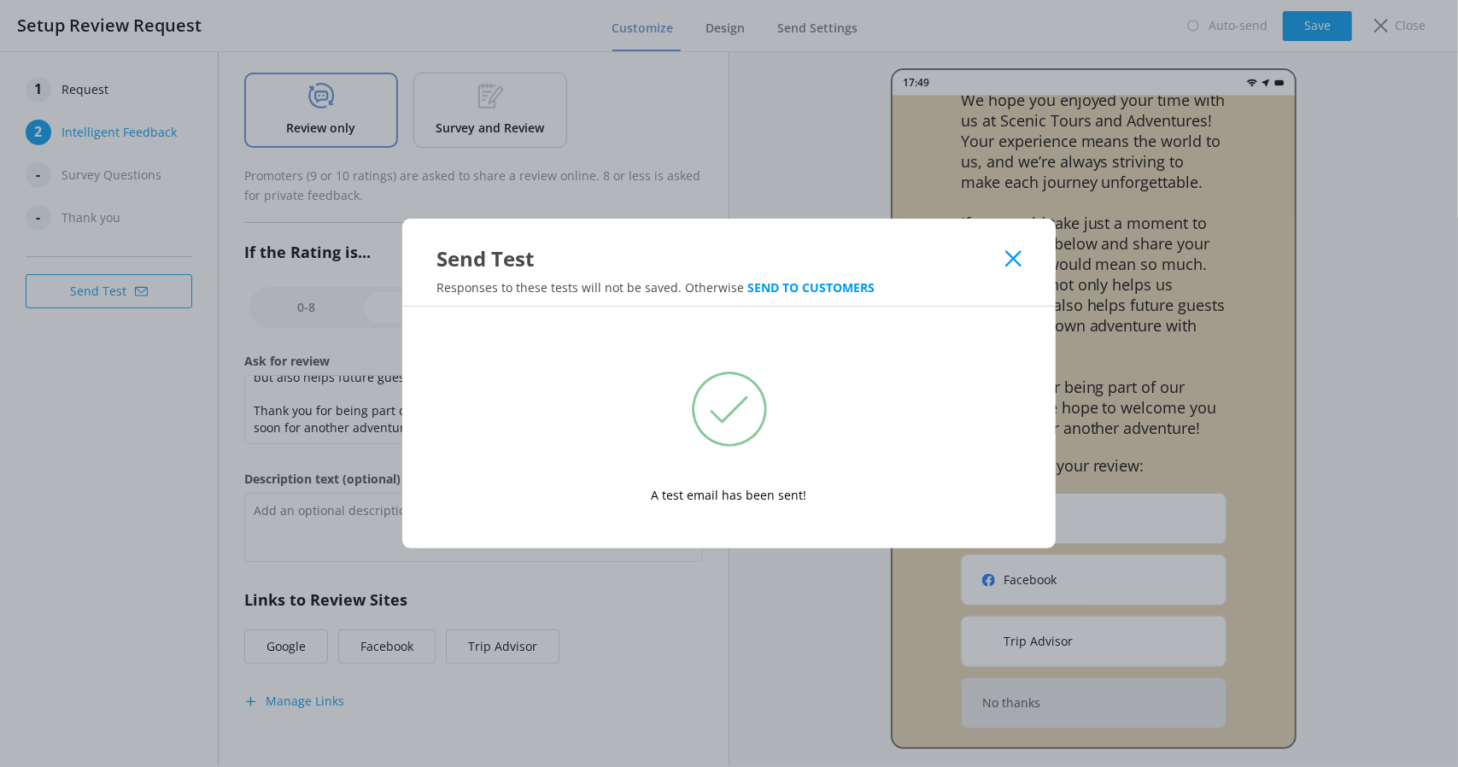
click at [1022, 256] on icon at bounding box center [1013, 258] width 16 height 17
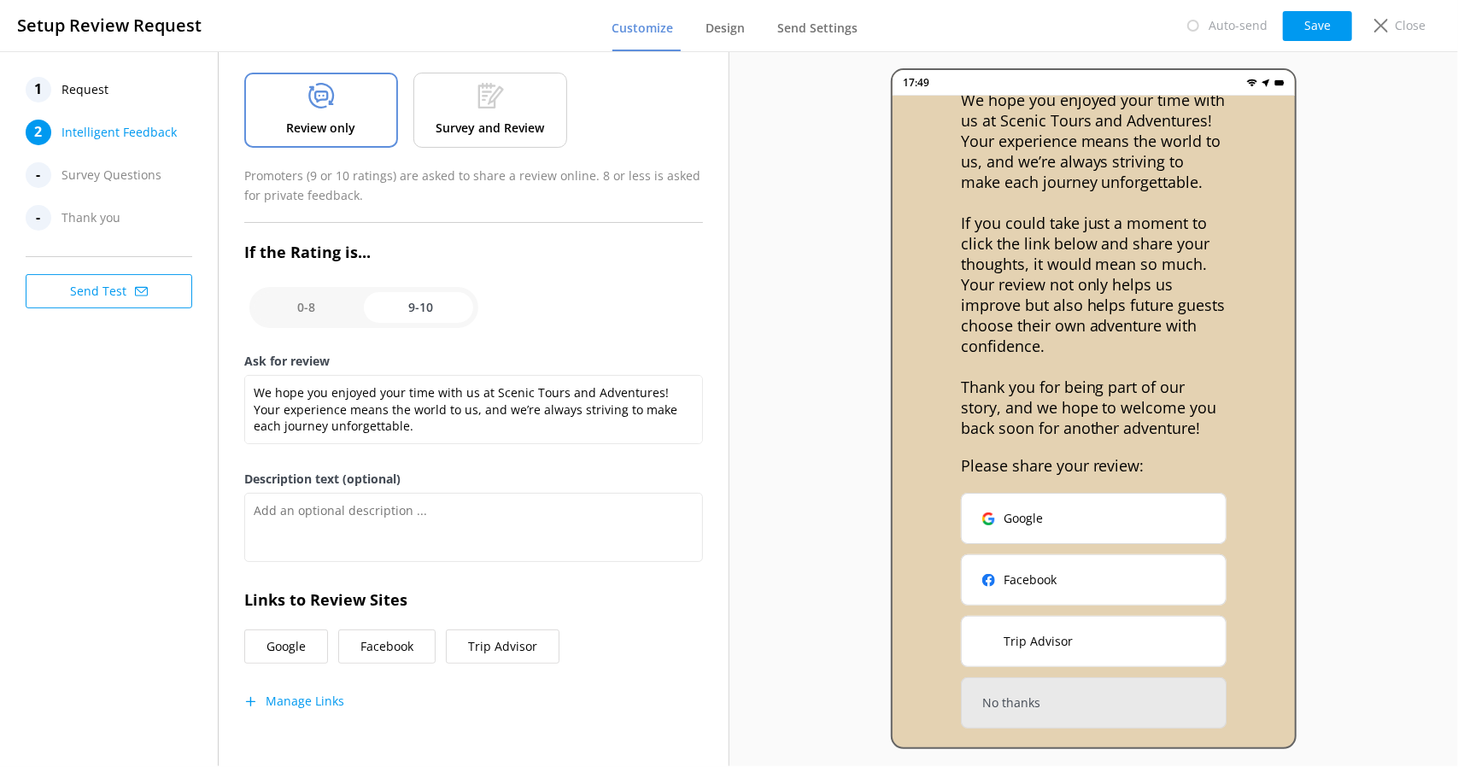
scroll to position [0, 0]
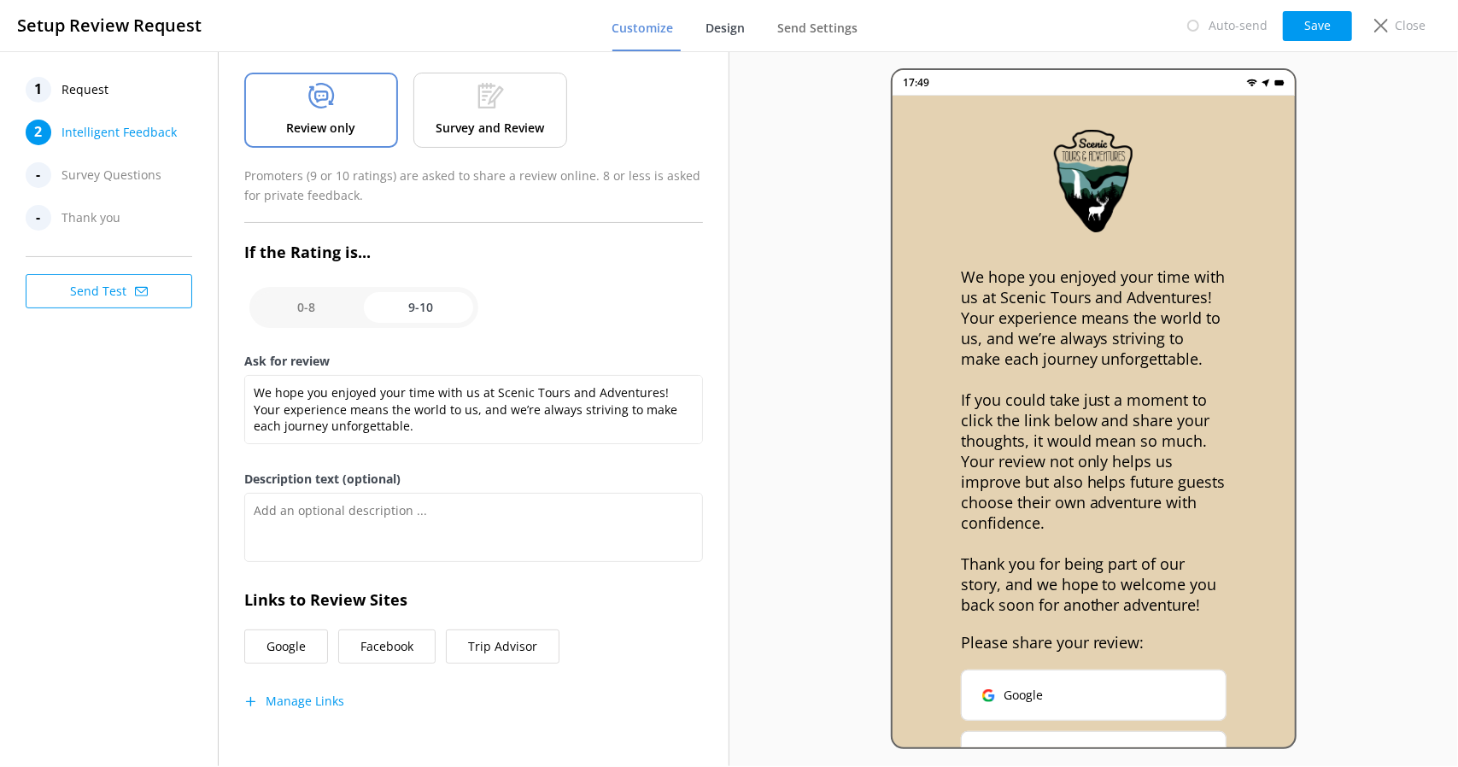
click at [729, 35] on span "Design" at bounding box center [725, 28] width 39 height 17
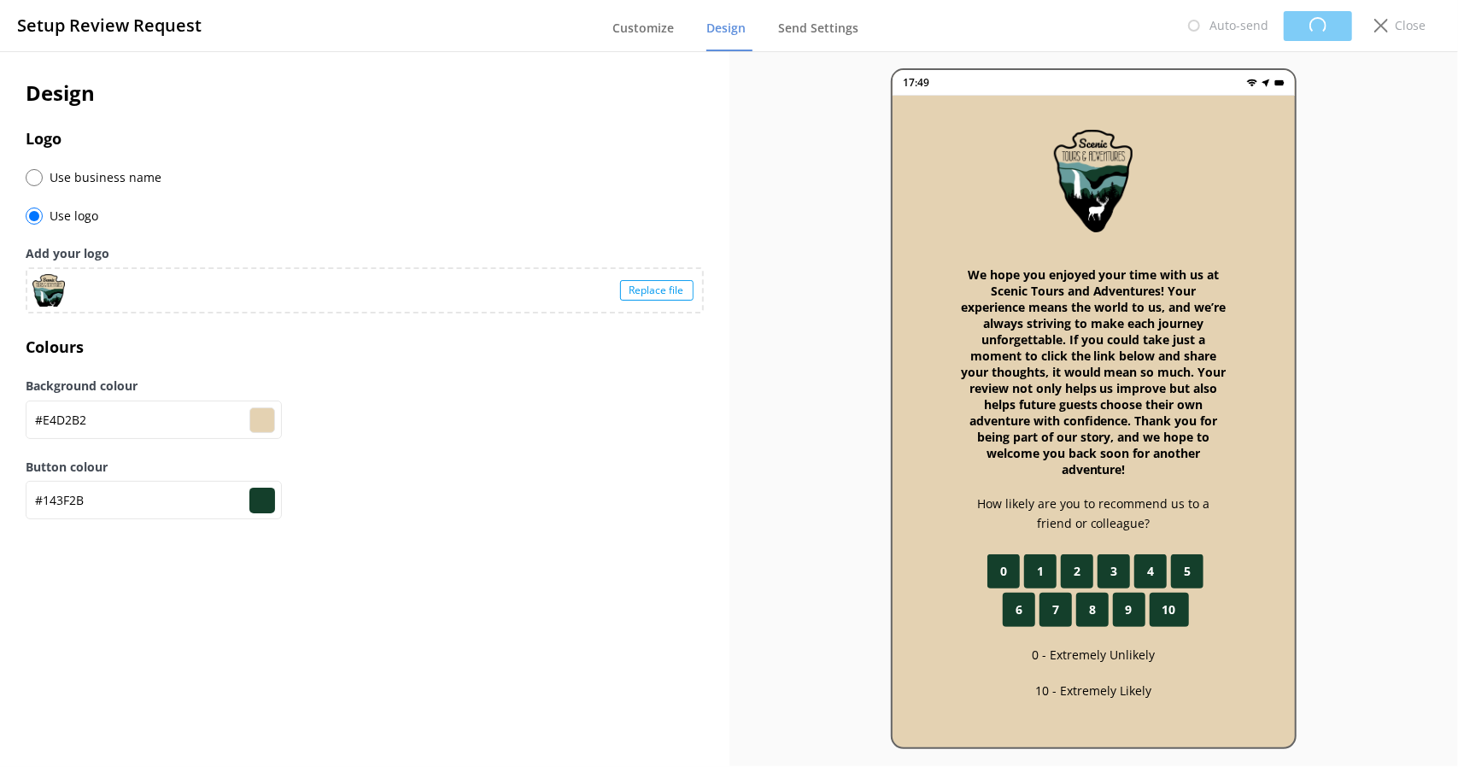
type input "#e4d2b2"
type input "#143f2b"
click at [262, 425] on input "#e4d2b2" at bounding box center [262, 420] width 26 height 26
type input "#b4e4d8"
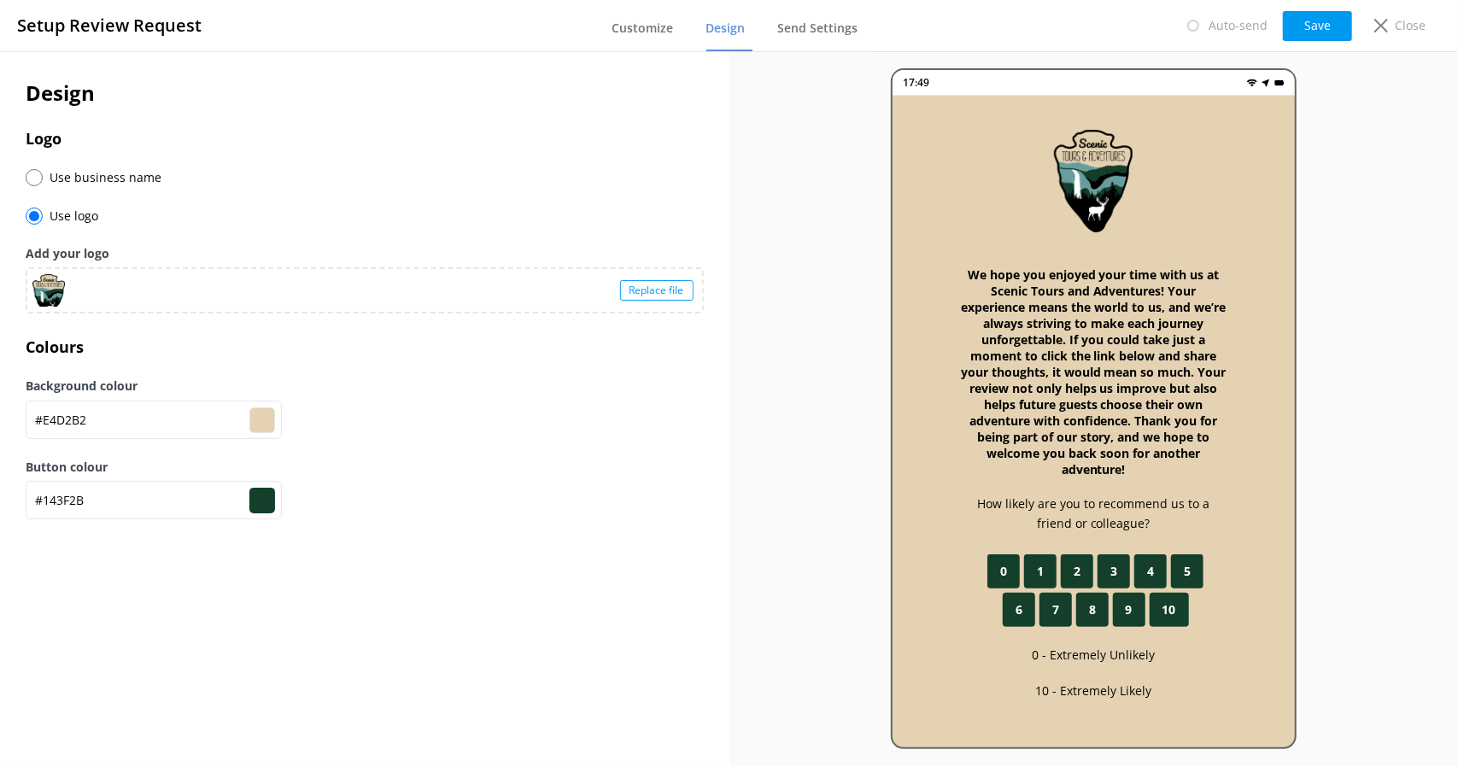
type input "#143f2b"
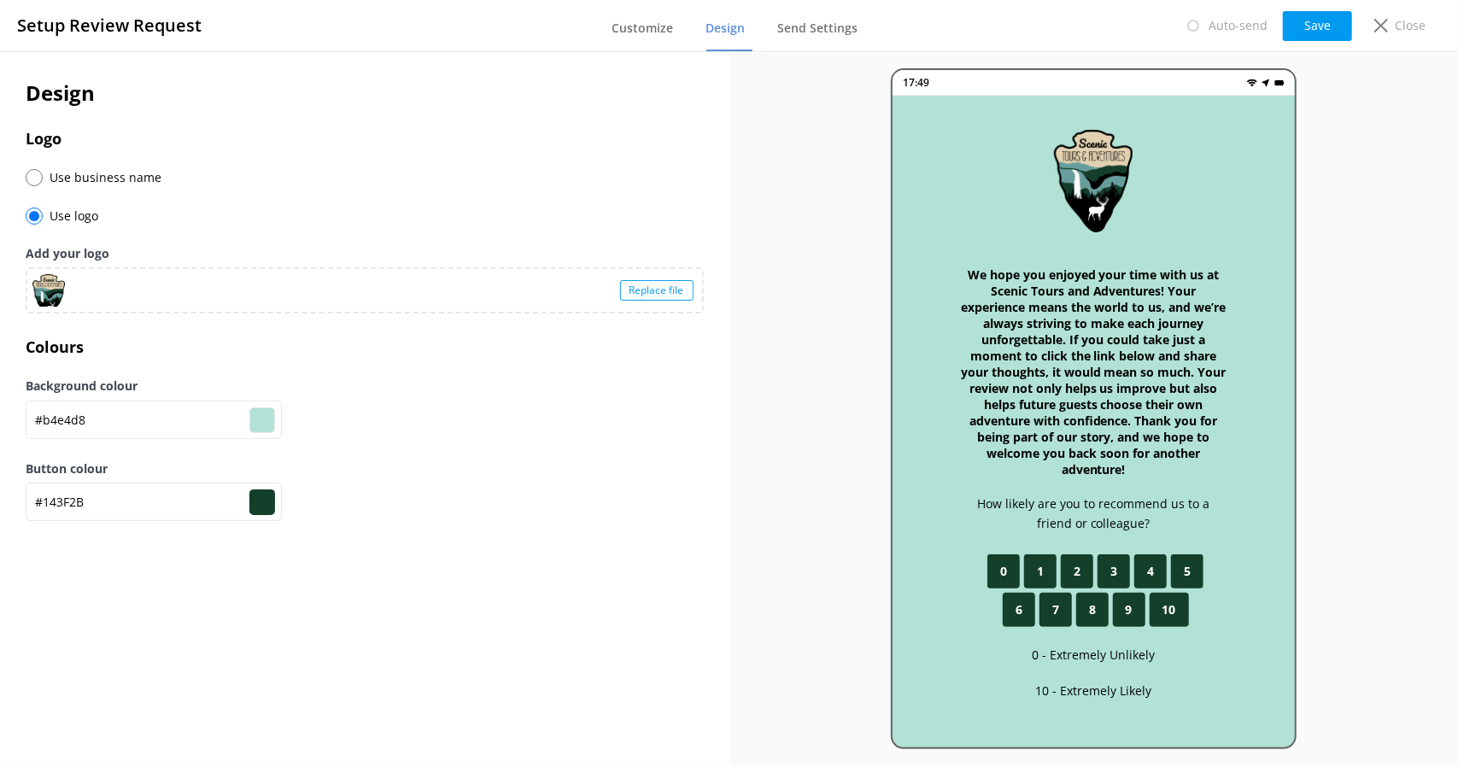
type input "#b1e2d5"
type input "#143f2b"
type input "#b1e2d6"
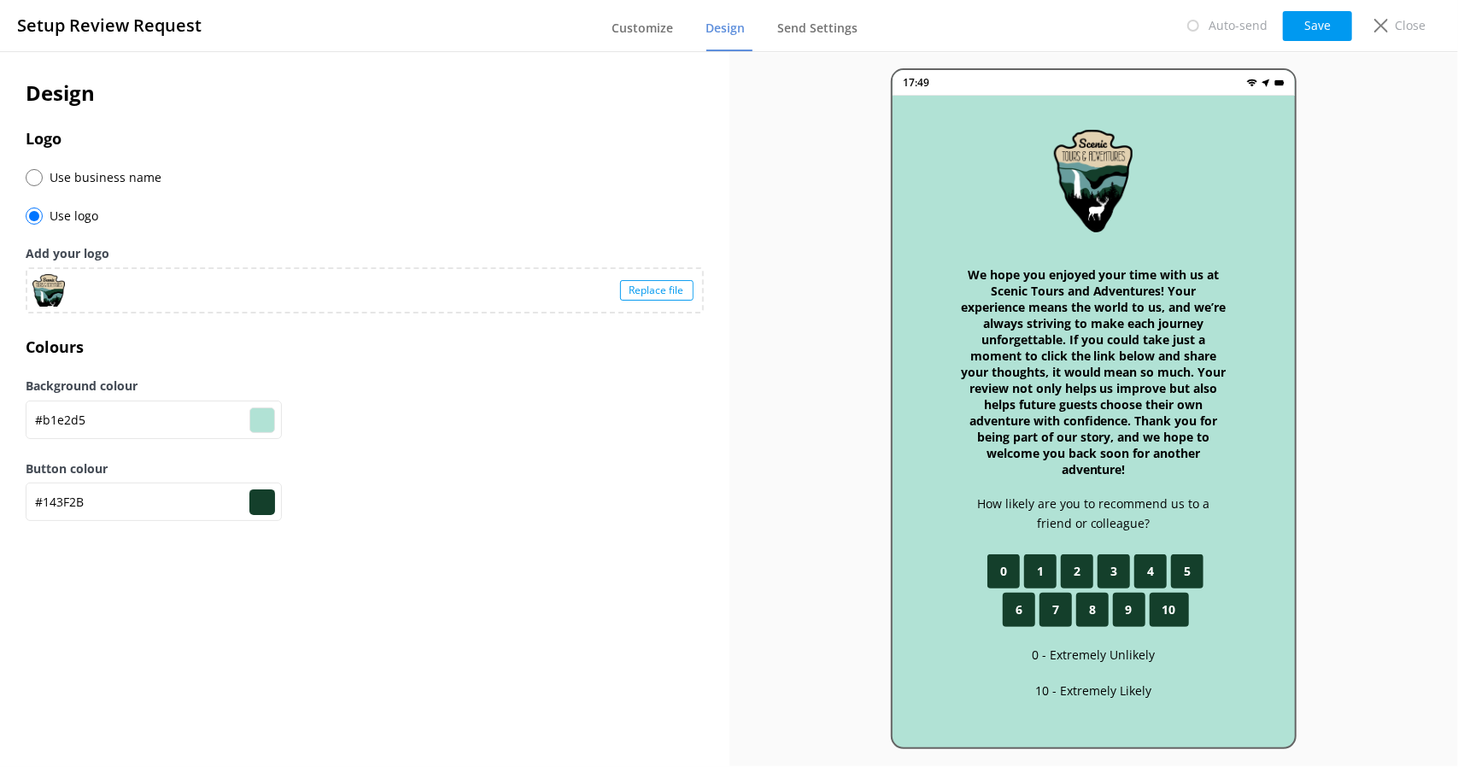
type input "#143f2b"
type input "#aee0d4"
type input "#143f2b"
type input "#ade1d4"
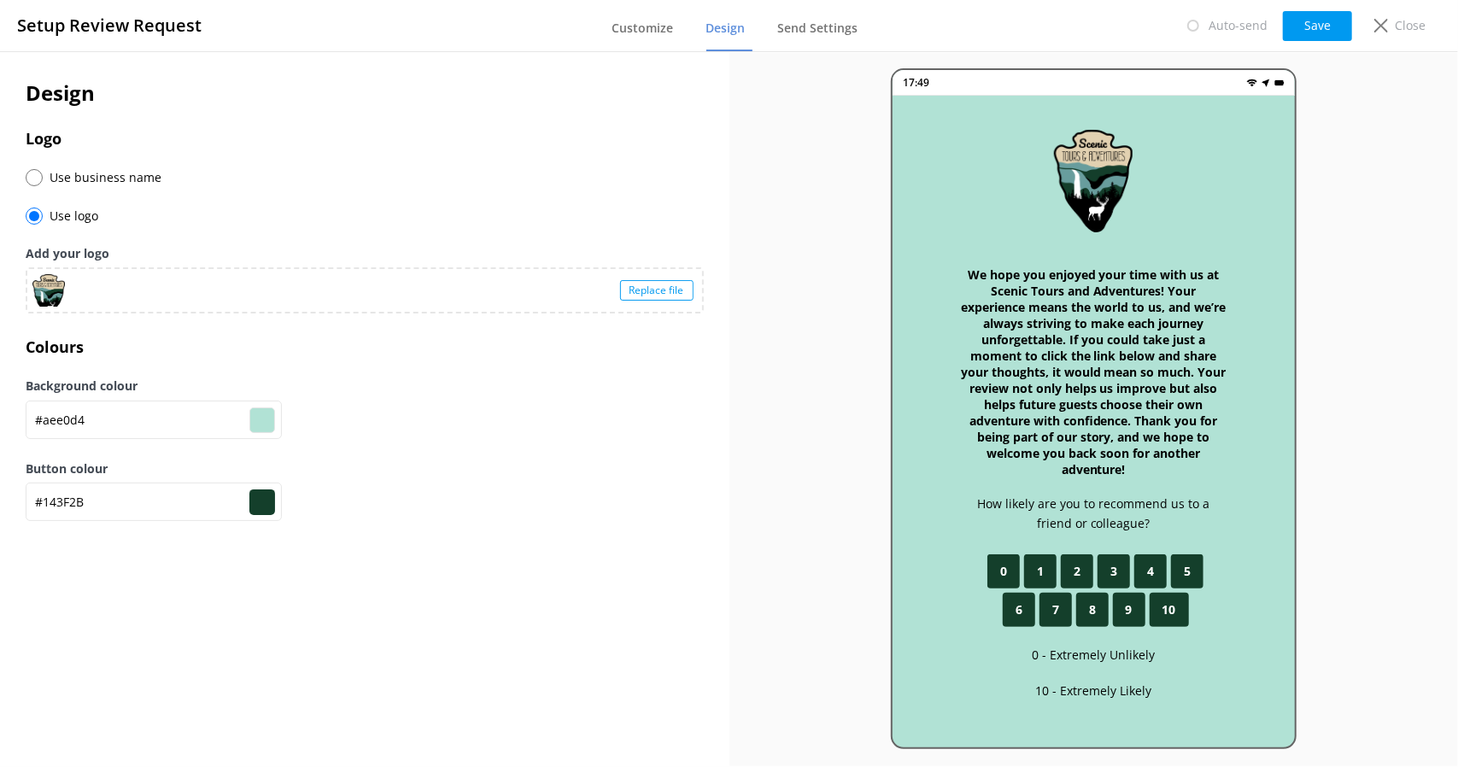
type input "#ade1d4"
type input "#143f2b"
type input "#ace2d4"
type input "#143f2b"
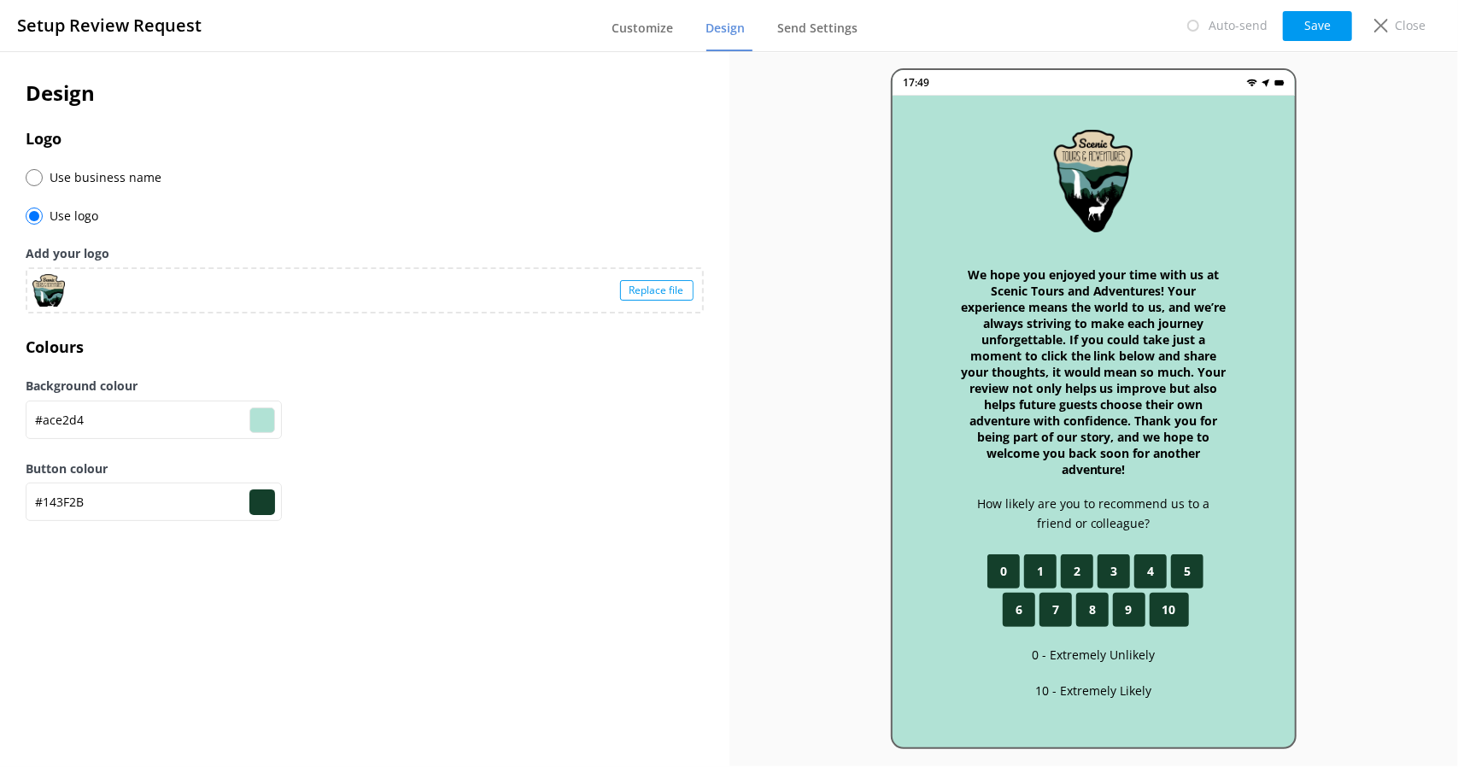
type input "#ade6d8"
type input "#143f2b"
type input "#a9e5d6"
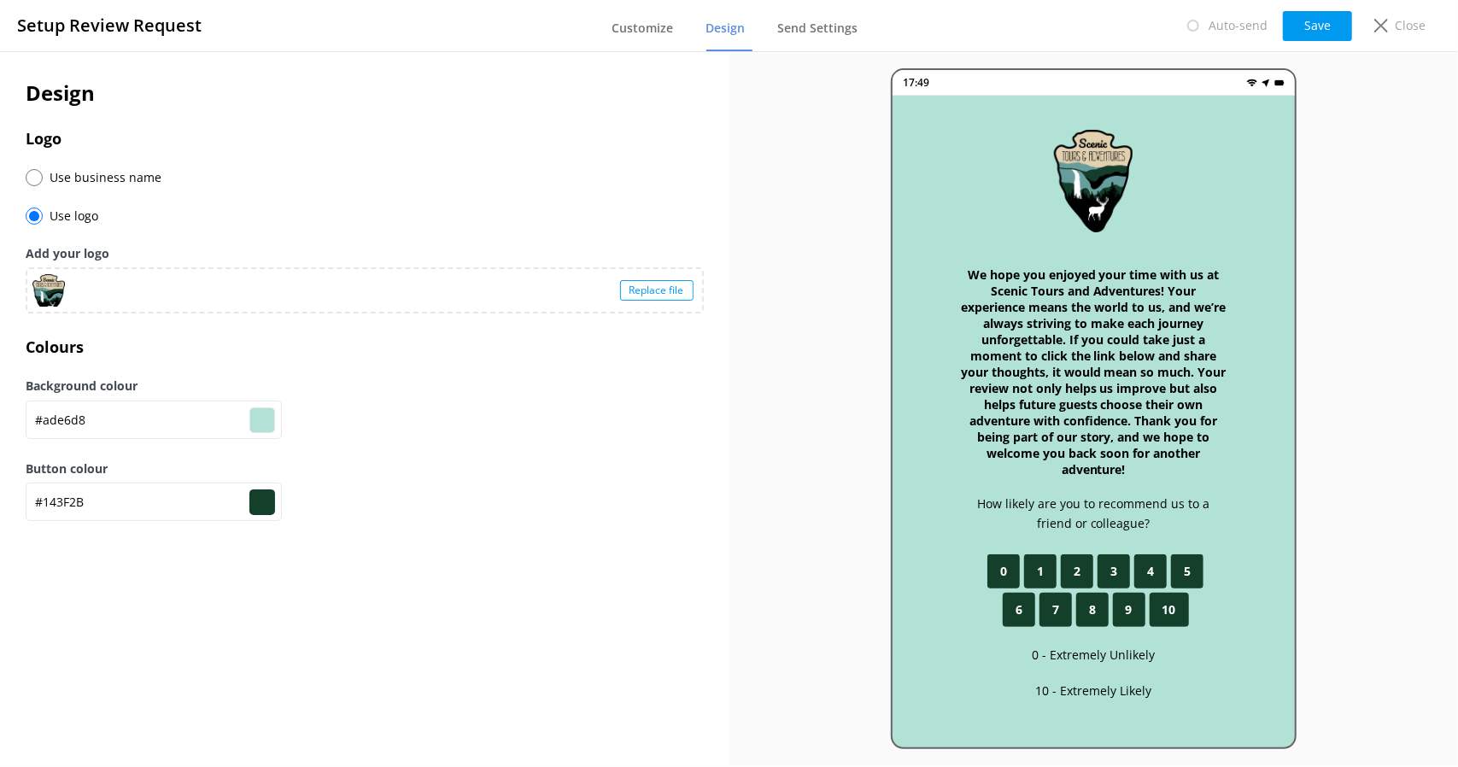
type input "#143f2b"
type input "#a8e6d6"
type input "#143f2b"
type input "#a7e6d7"
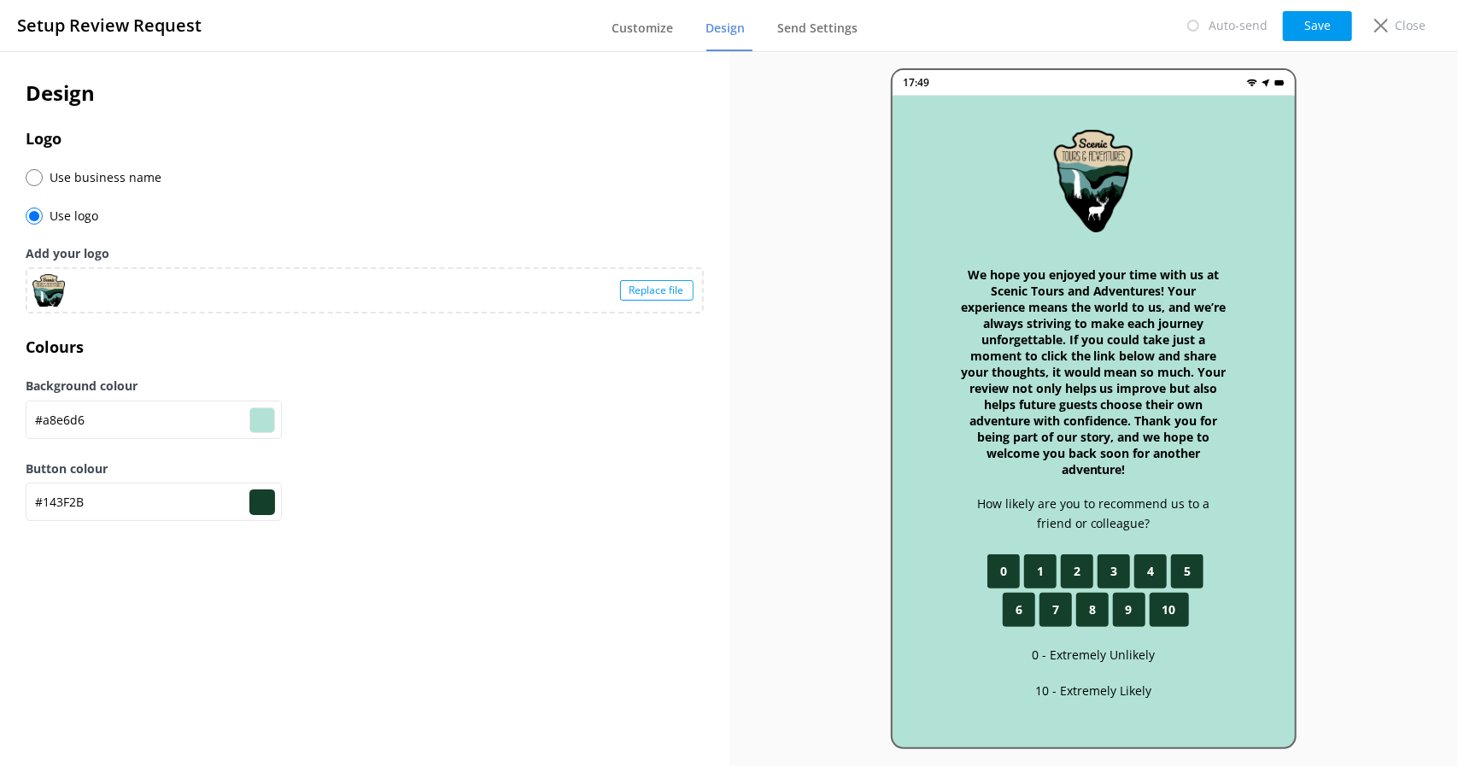
type input "#a7e6d7"
type input "#143f2b"
type input "#a3e6d5"
type input "#143f2b"
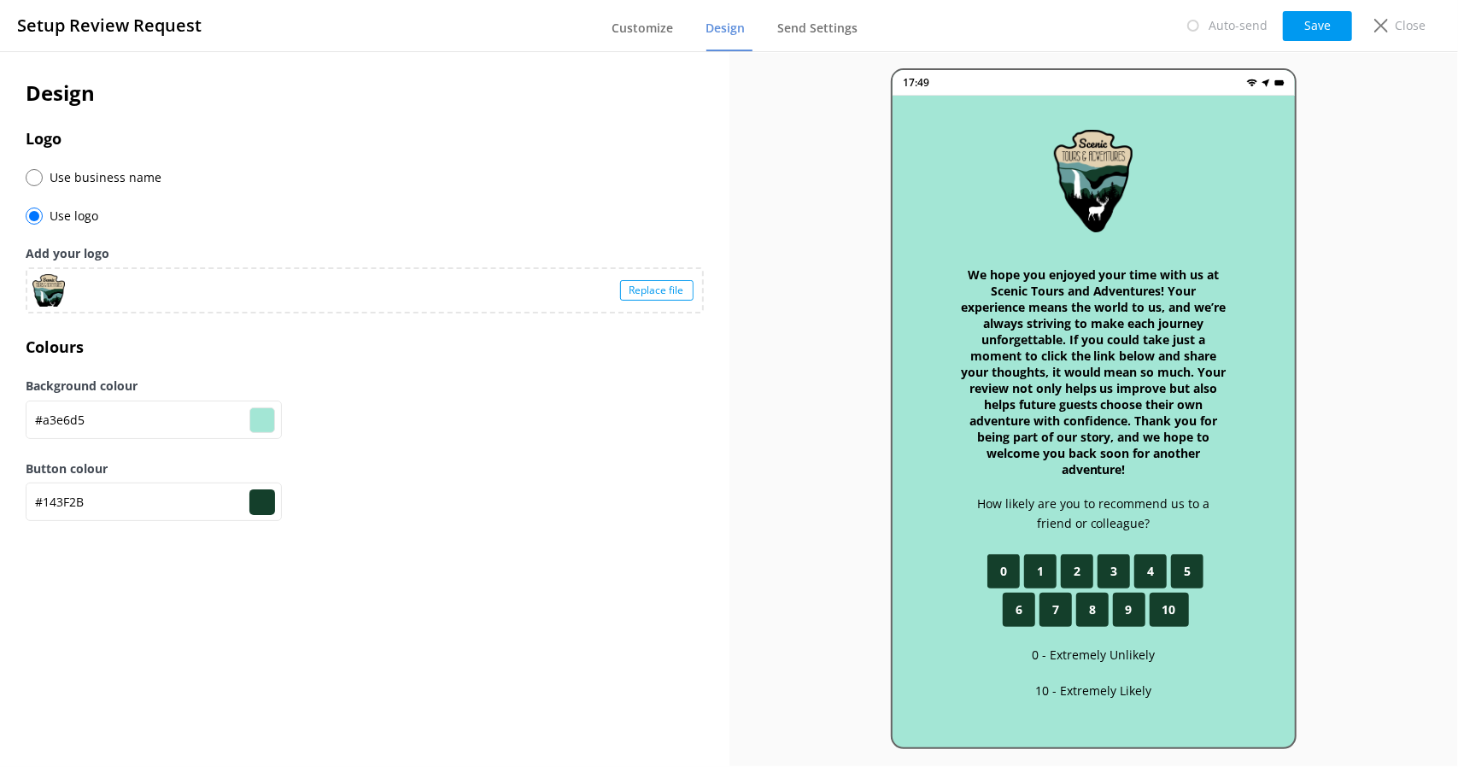
type input "#a2e6d5"
type input "#143f2b"
type input "#9fe5d3"
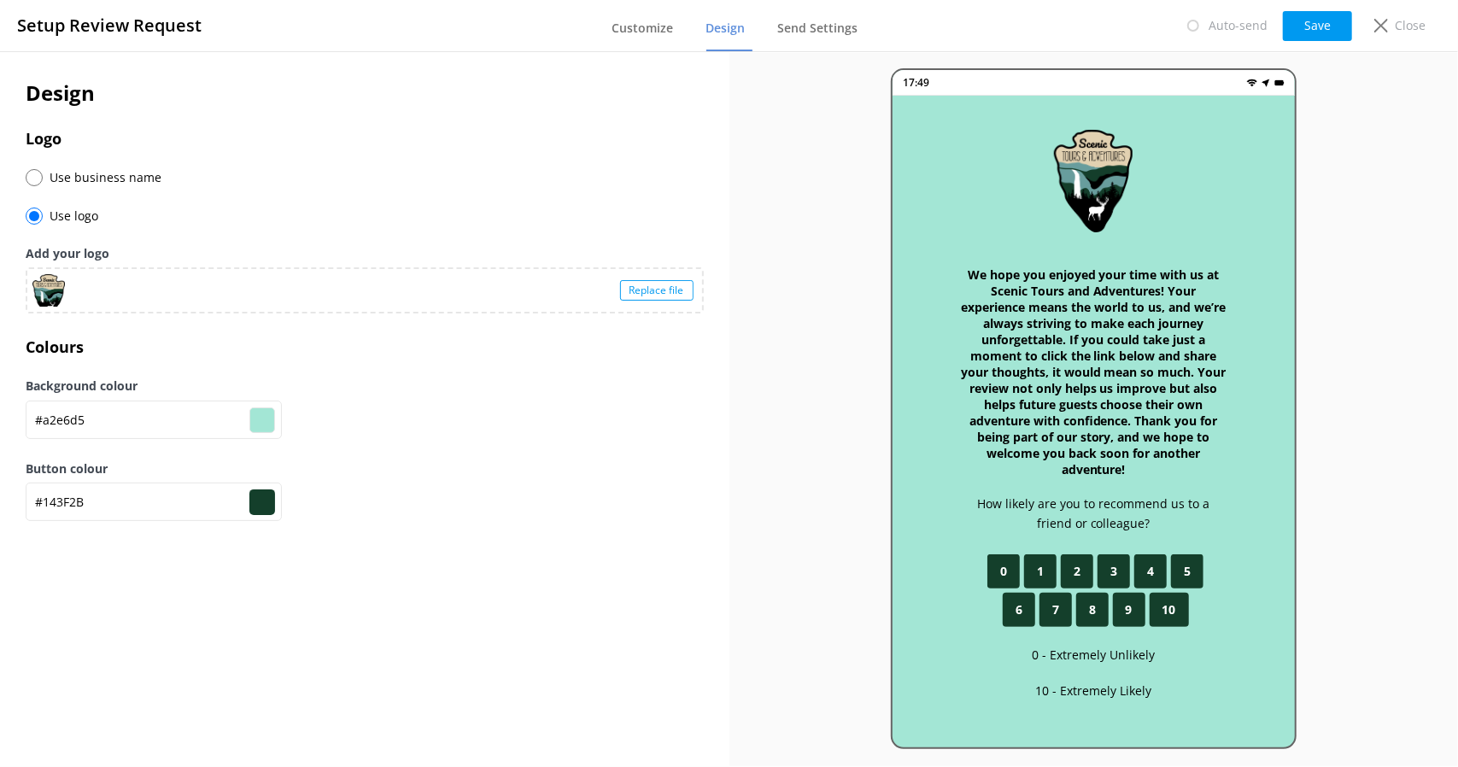
type input "#143f2b"
type input "#9ee5d4"
type input "#143f2b"
type input "#9be4d1"
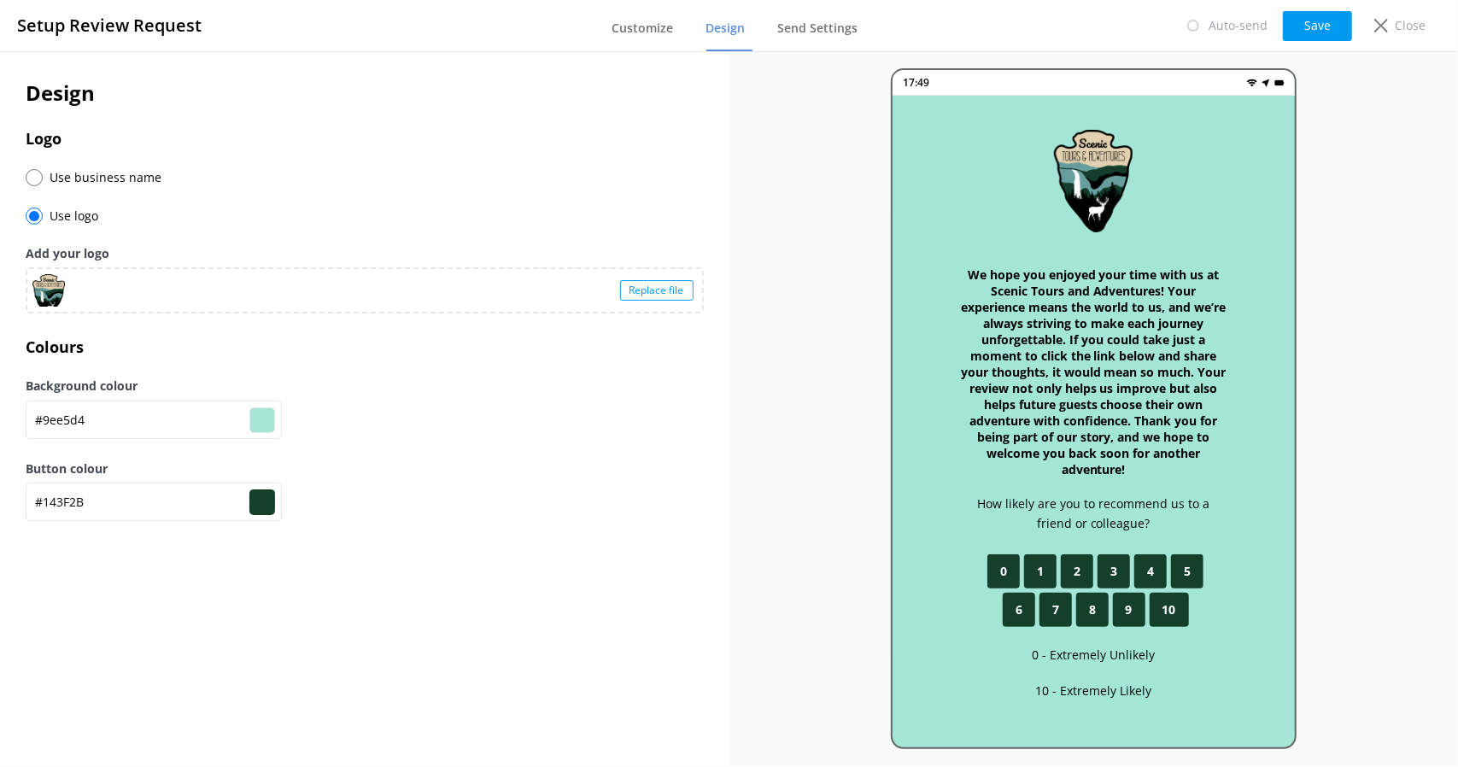
type input "#9be4d1"
type input "#143f2b"
type input "#98e2cf"
type input "#143f2b"
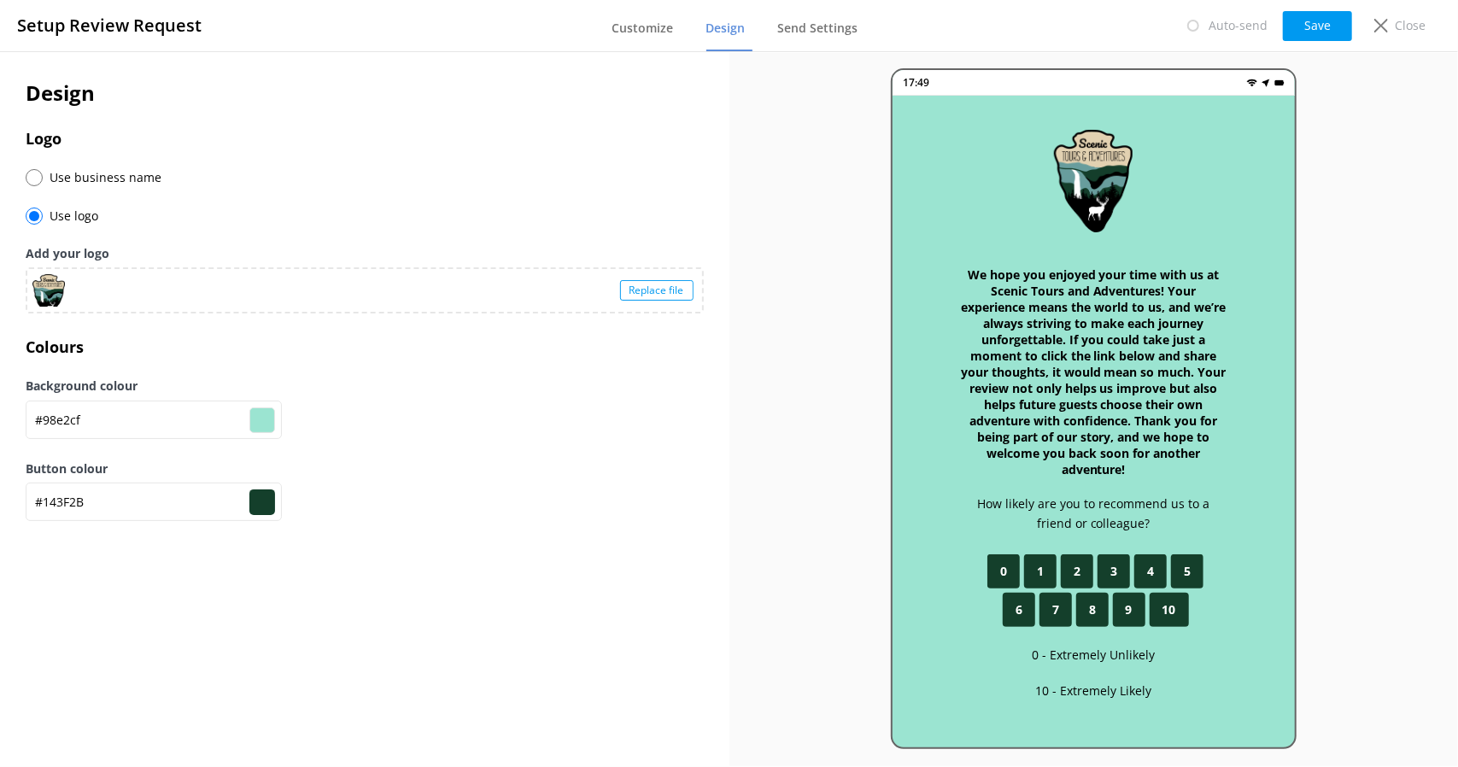
type input "#97e2d0"
type input "#143f2b"
type input "#93e1ce"
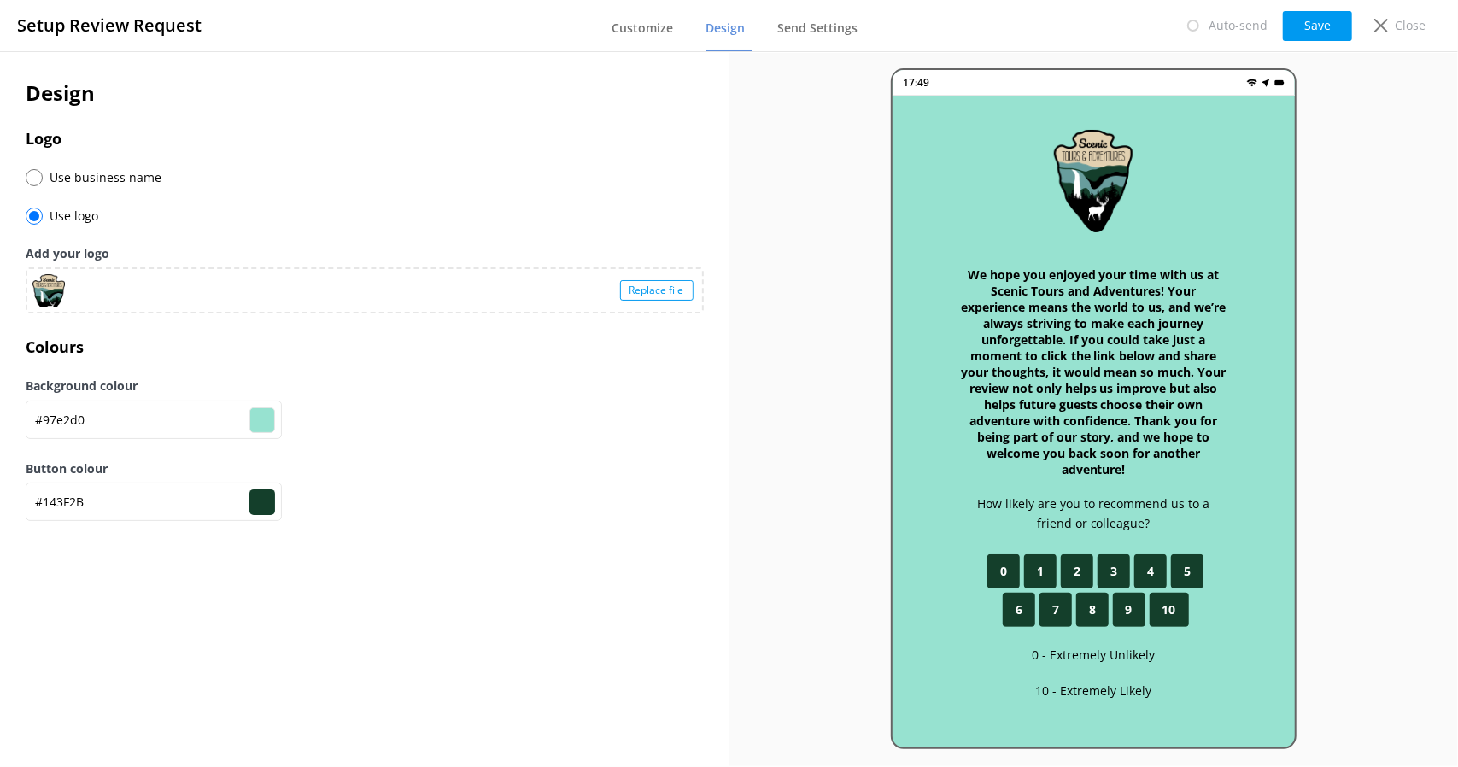
type input "#143f2b"
type input "#90dfcb"
type input "#143f2b"
type input "#92ddcb"
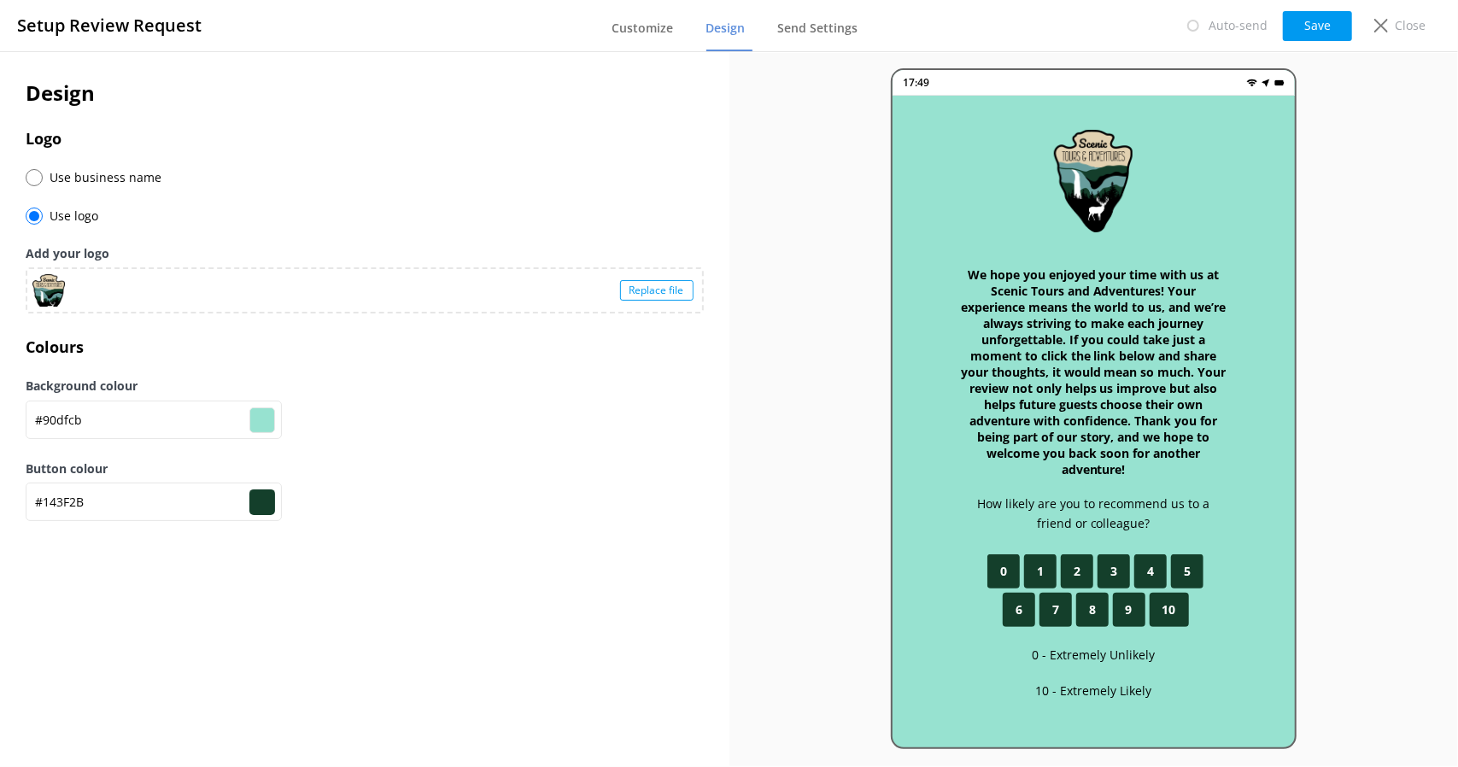
type input "#92ddcb"
type input "#143f2b"
type input "#8edcc9"
type input "#143f2b"
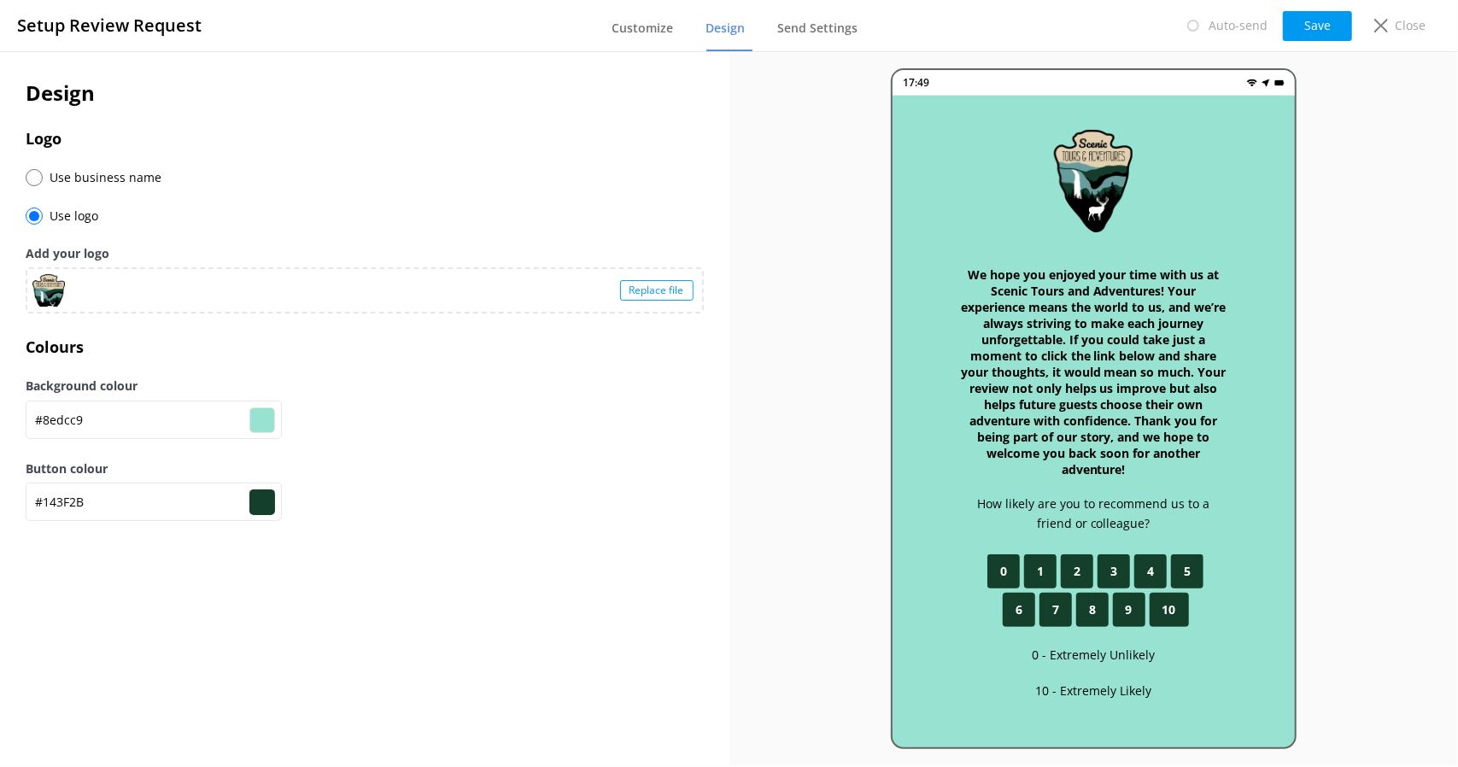
type input "#8fdcc8"
type input "#143f2b"
type input "#8cd9c6"
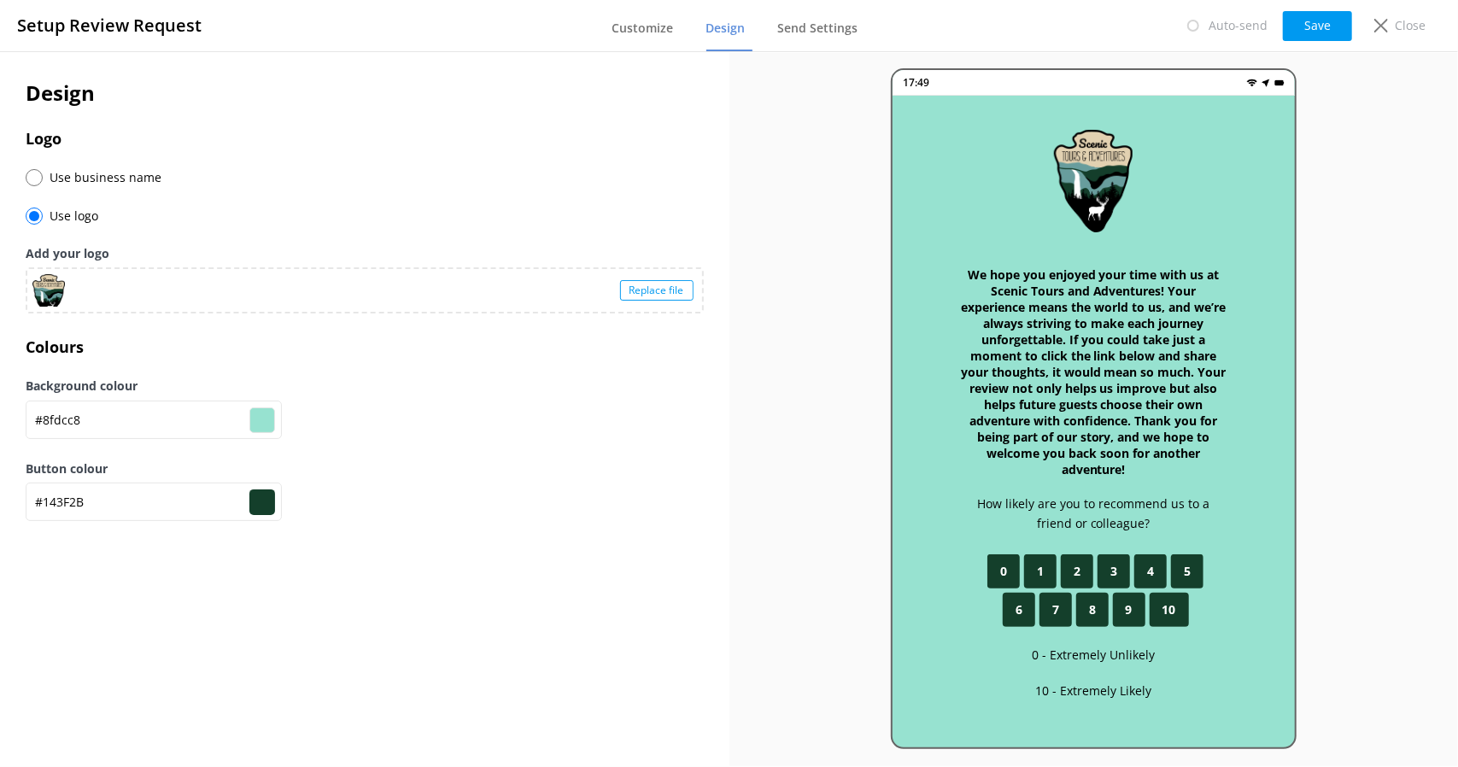
type input "#143f2b"
type input "#89d7c3"
type input "#143f2b"
type input "#86d5c1"
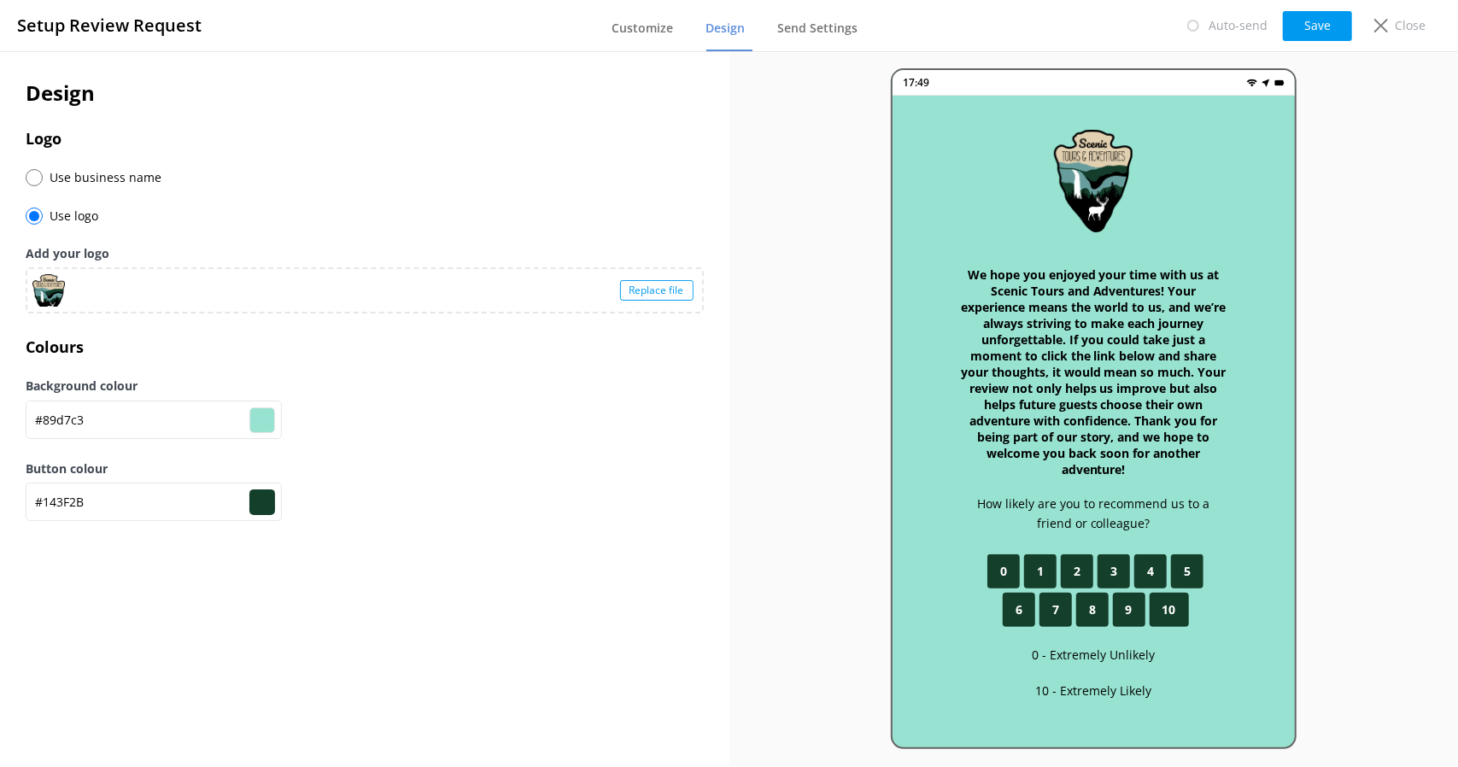
type input "#86d5c1"
type input "#143f2b"
type input "#84d2be"
type input "#143f2b"
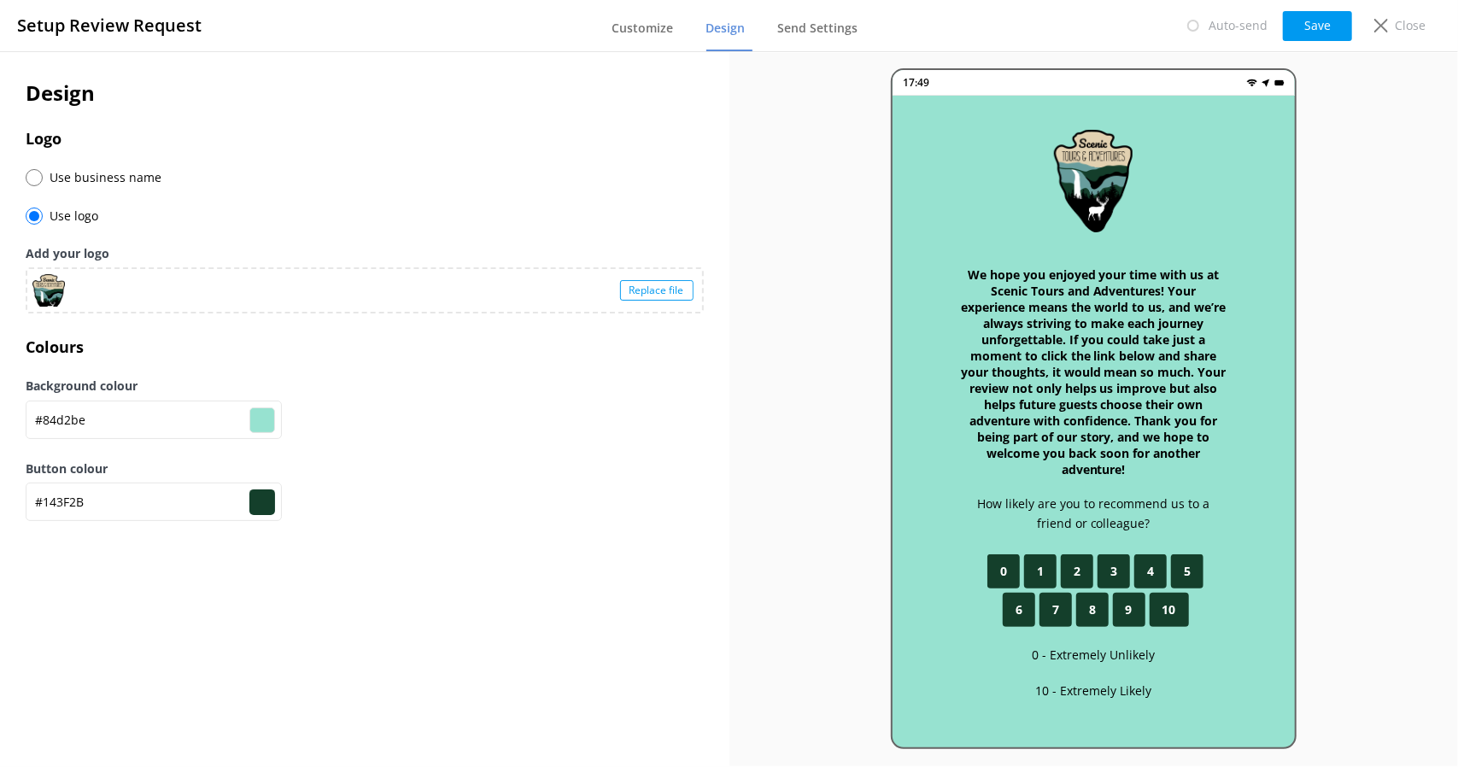
type input "#80d0bc"
type input "#143f2b"
type input "#7eceba"
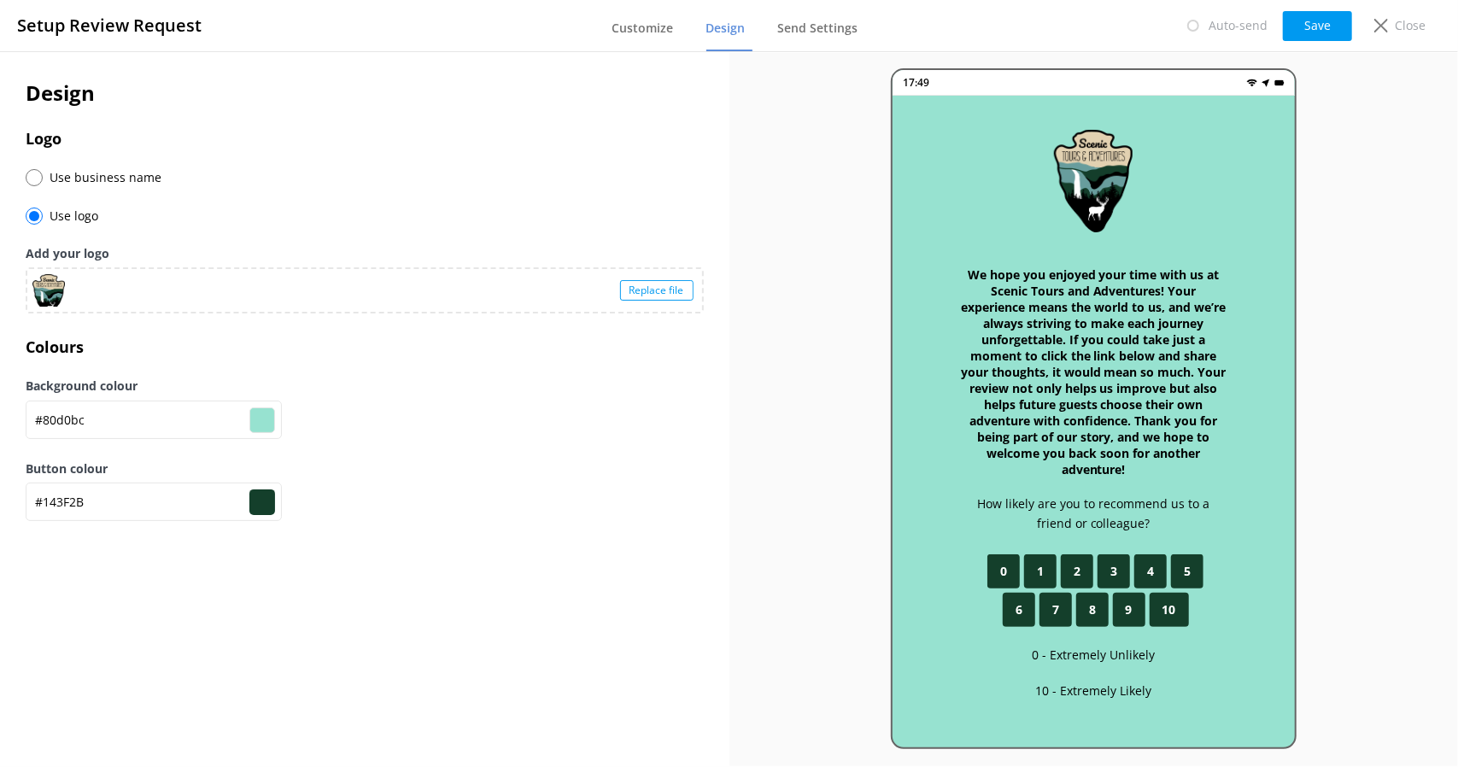
type input "#143f2b"
type input "#7fccb9"
type input "#143f2b"
type input "#7ecdb9"
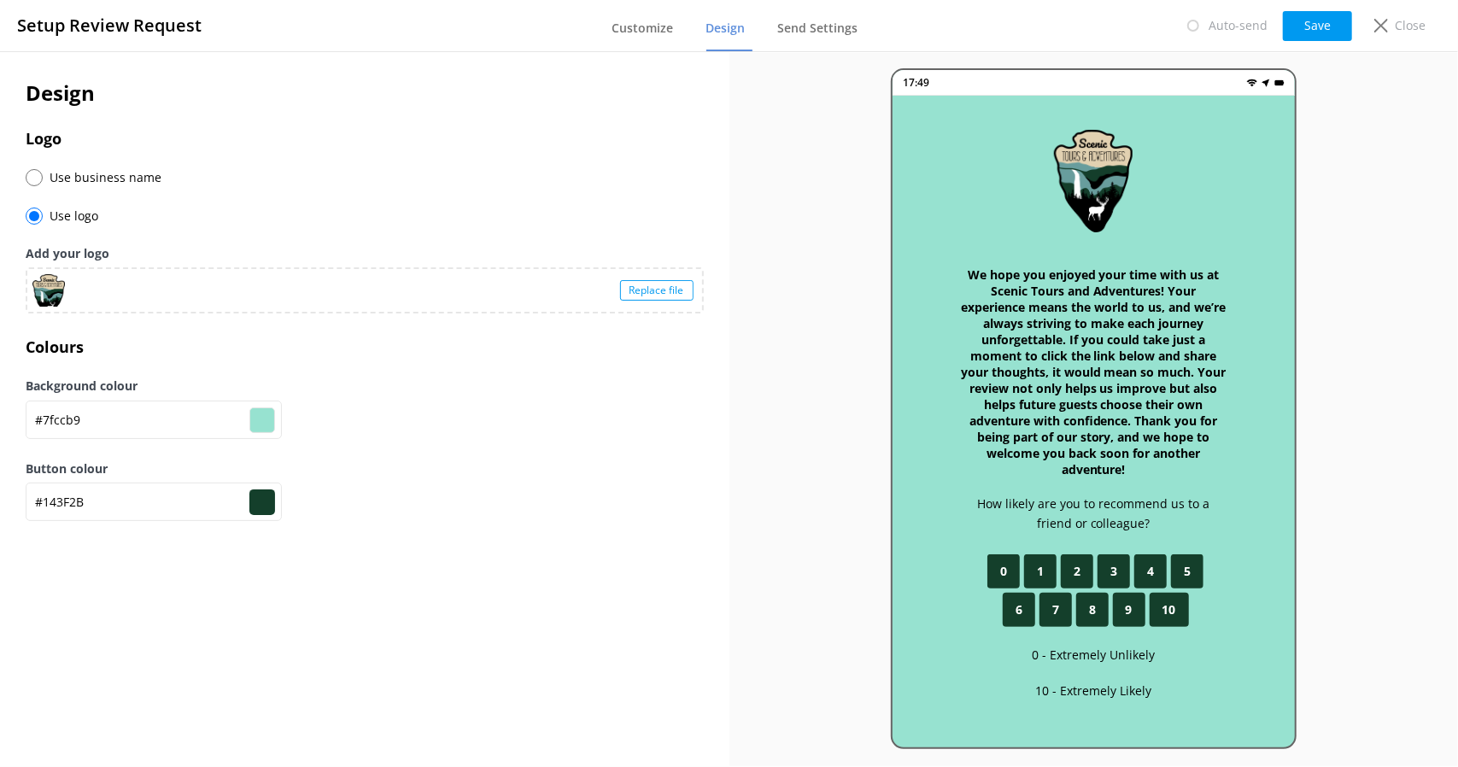
type input "#7ecdb9"
type input "#143f2b"
type input "#7ccbb7"
type input "#143f2b"
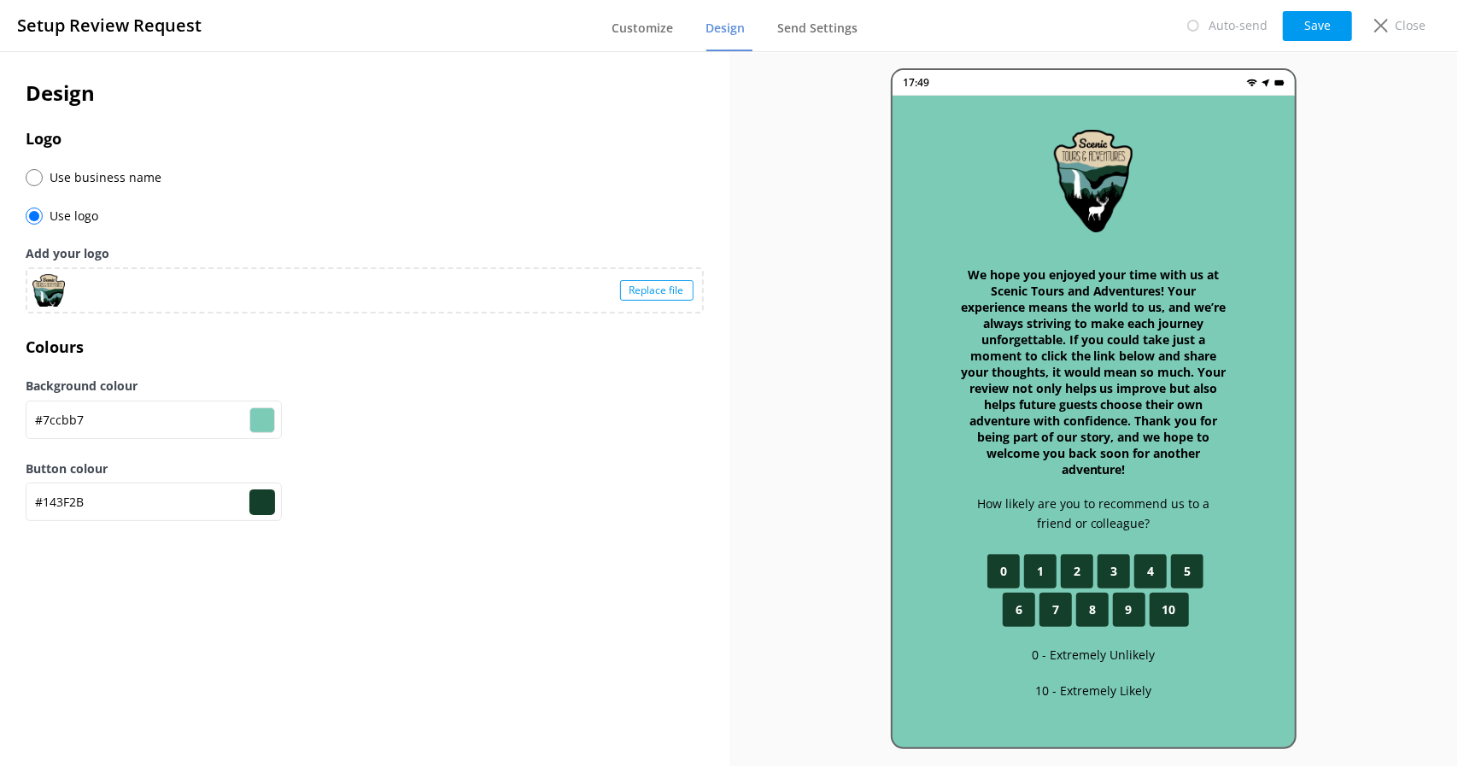
type input "#79c8b4"
type input "#143f2b"
type input "#76c6b2"
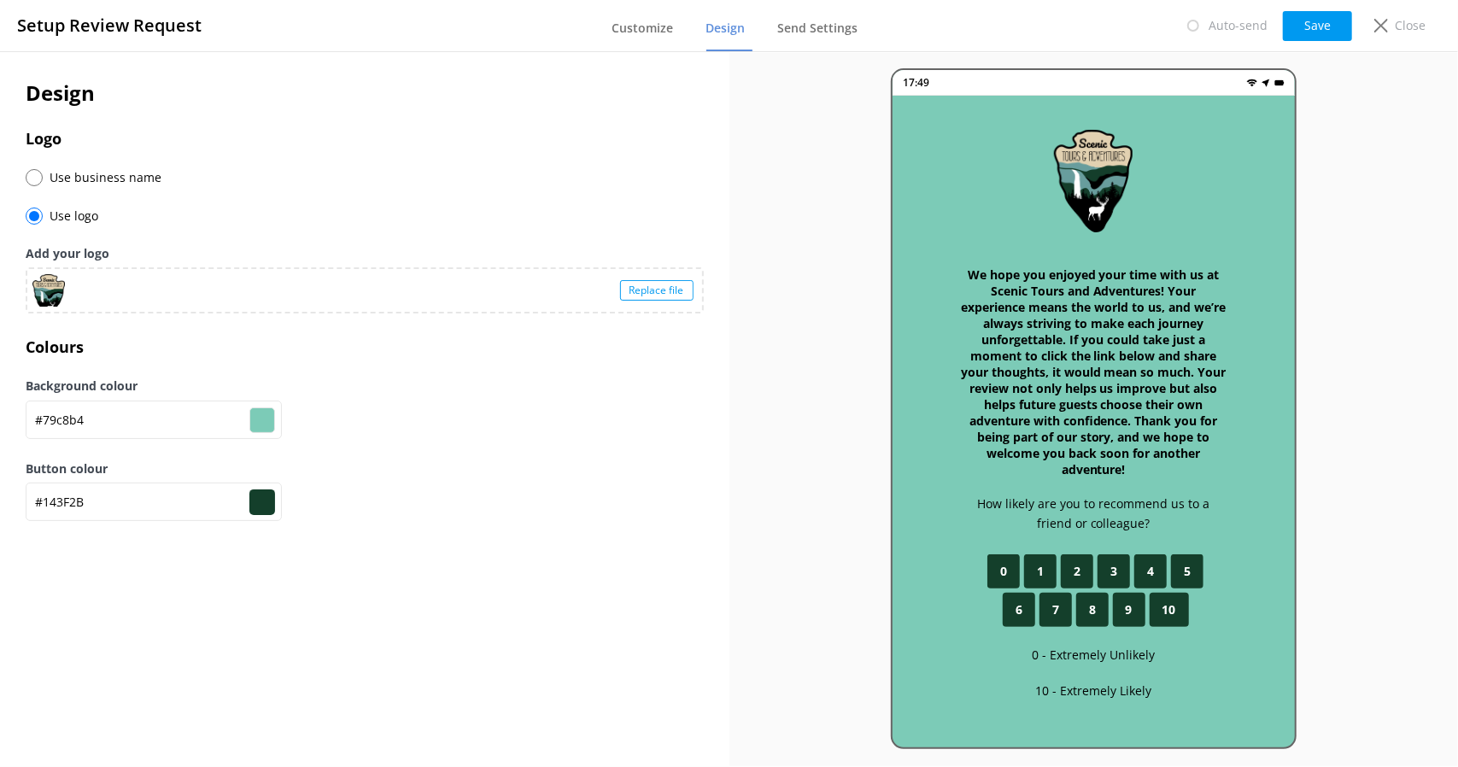
type input "#143f2b"
type input "#77c5b1"
type input "#143f2b"
type input "#76c6b2"
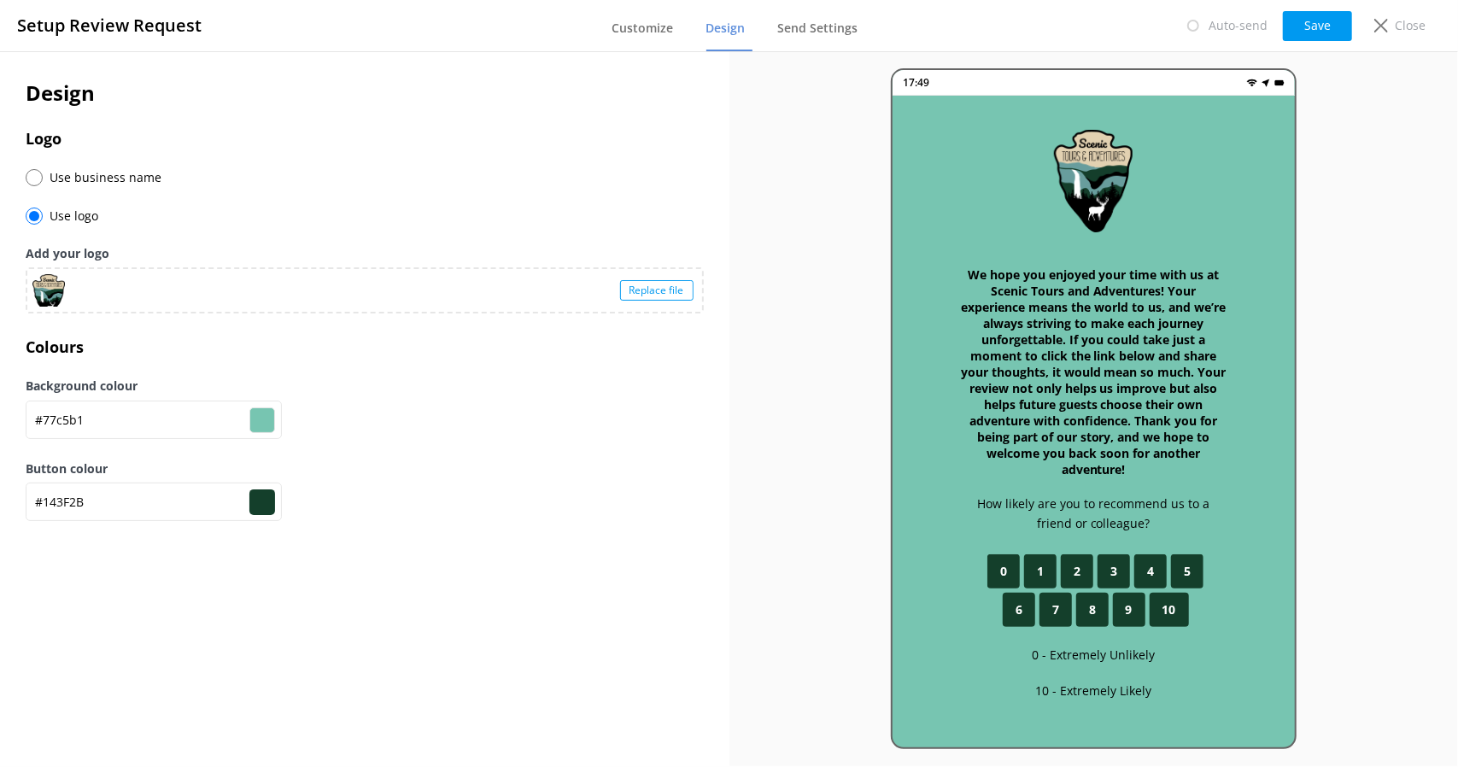
type input "#76c6b2"
type input "#143f2b"
type input "#79c8b4"
type input "#143f2b"
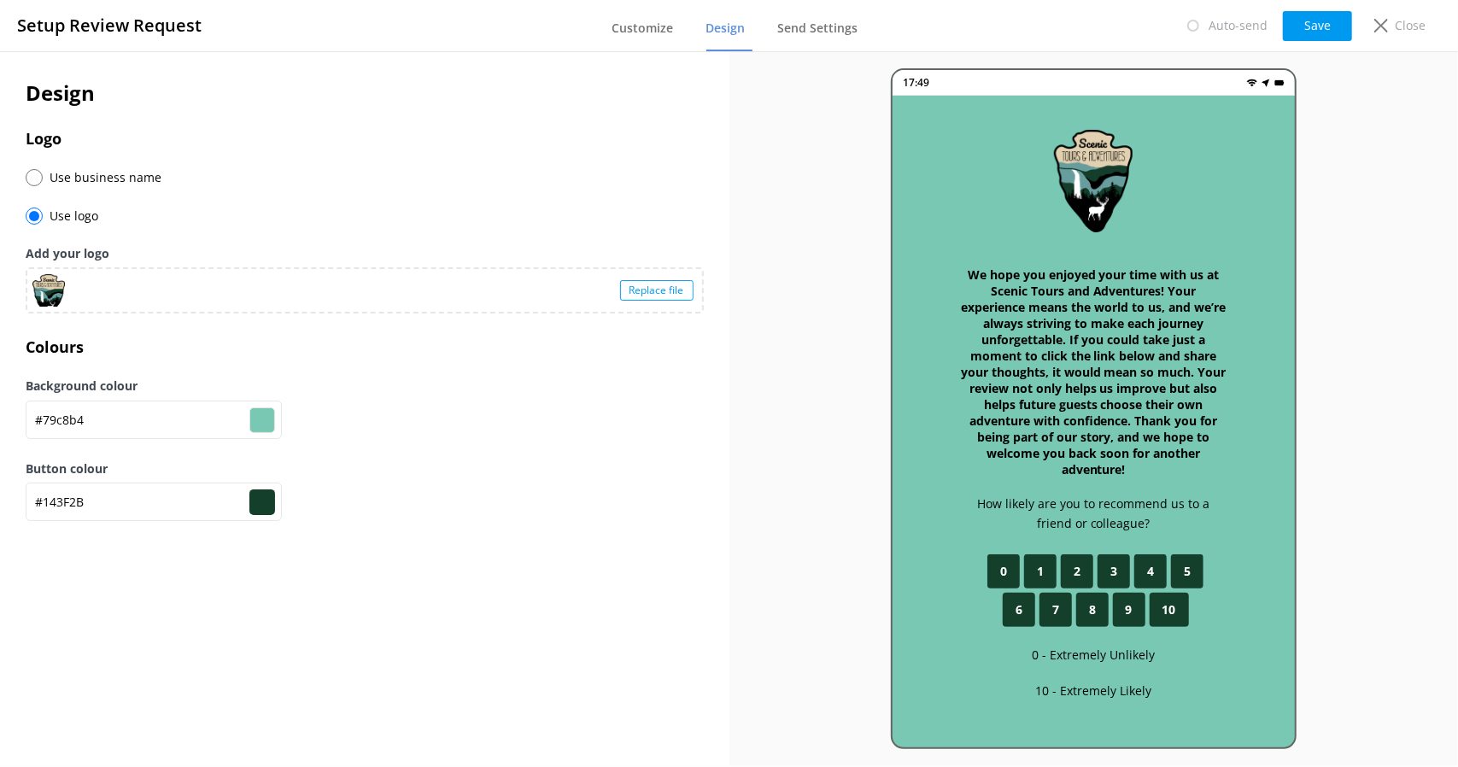
type input "#78c9b5"
type input "#143f2b"
type input "#7acdb8"
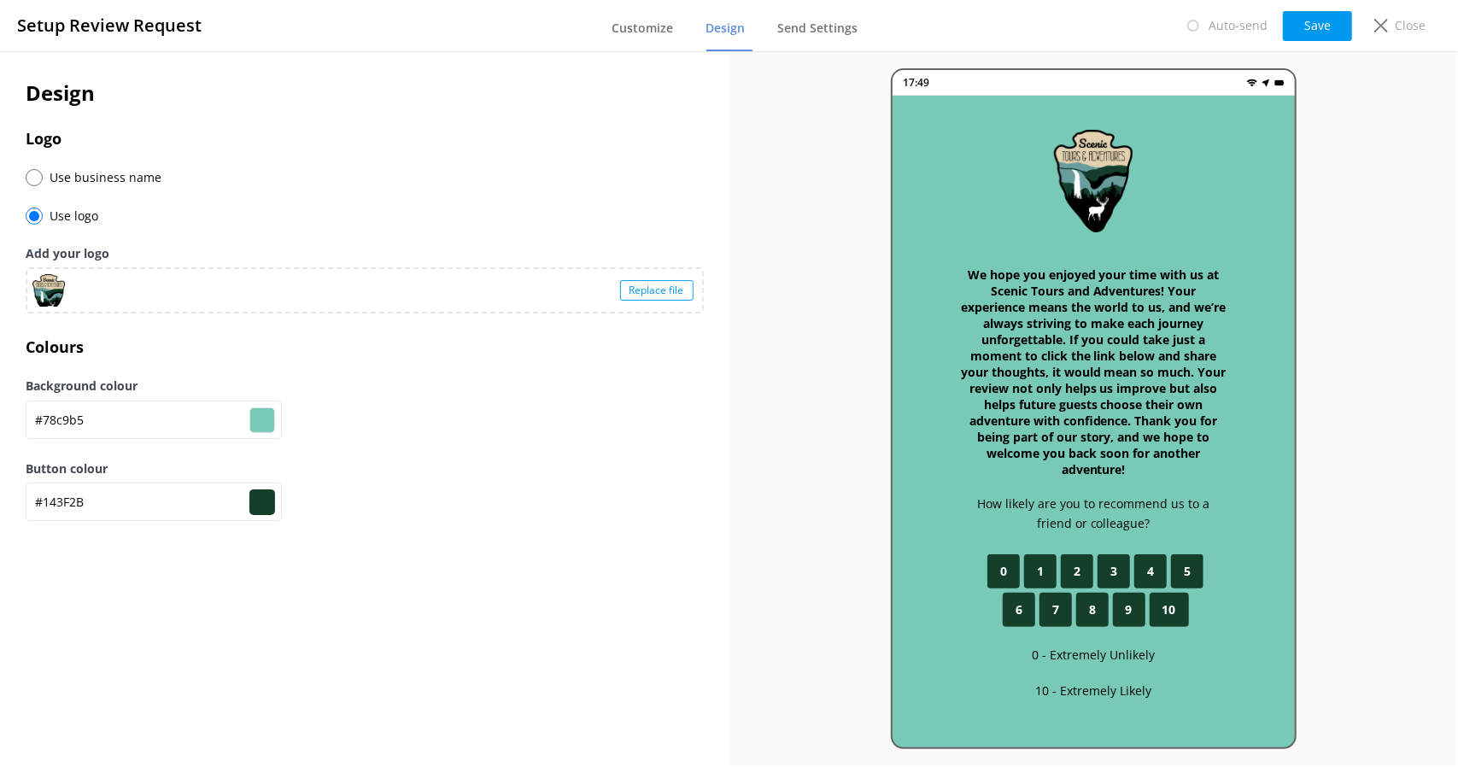
type input "#143f2b"
type input "#7bccb7"
type input "#143f2b"
type input "#80d0bc"
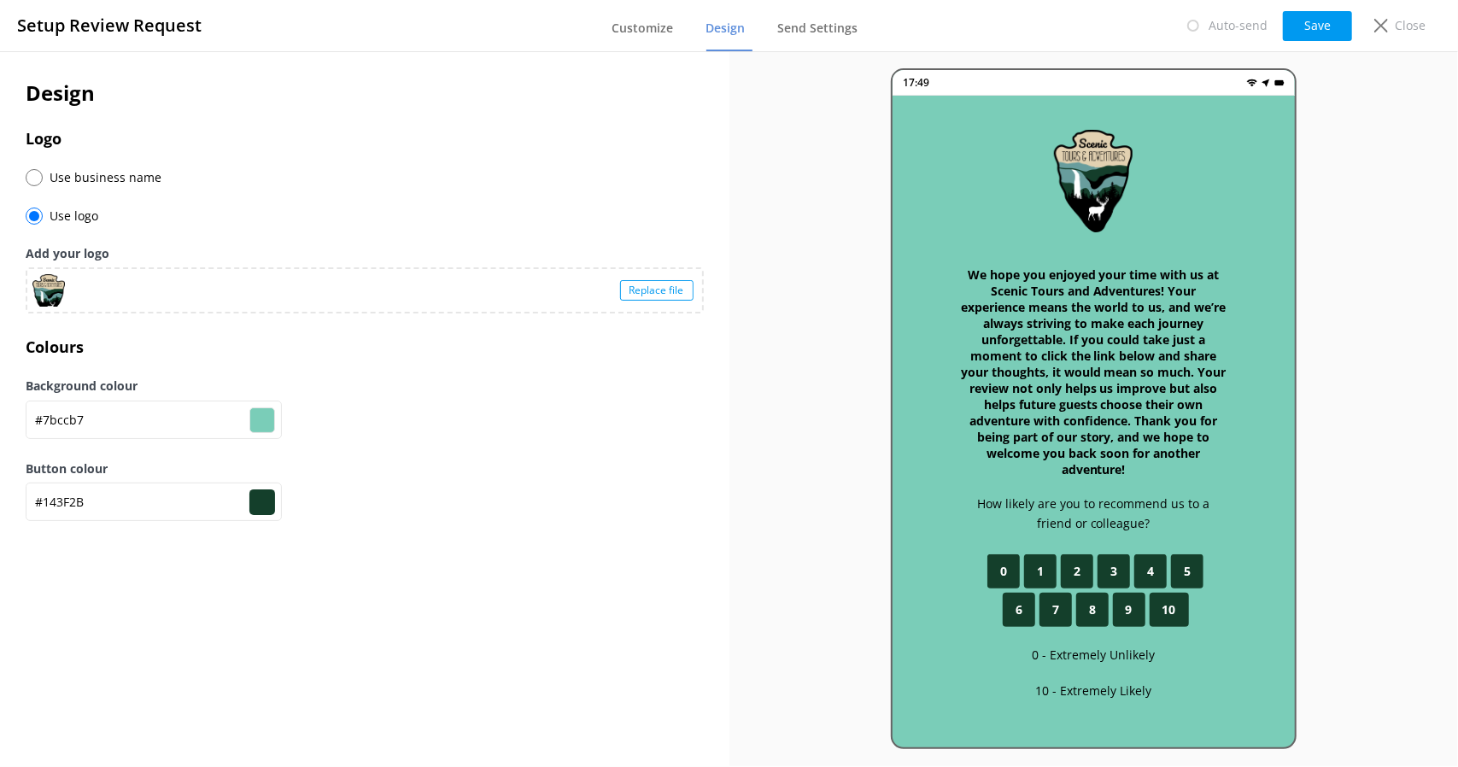
type input "#80d0bc"
type input "#143f2b"
type input "#83d2bf"
type input "#143f2b"
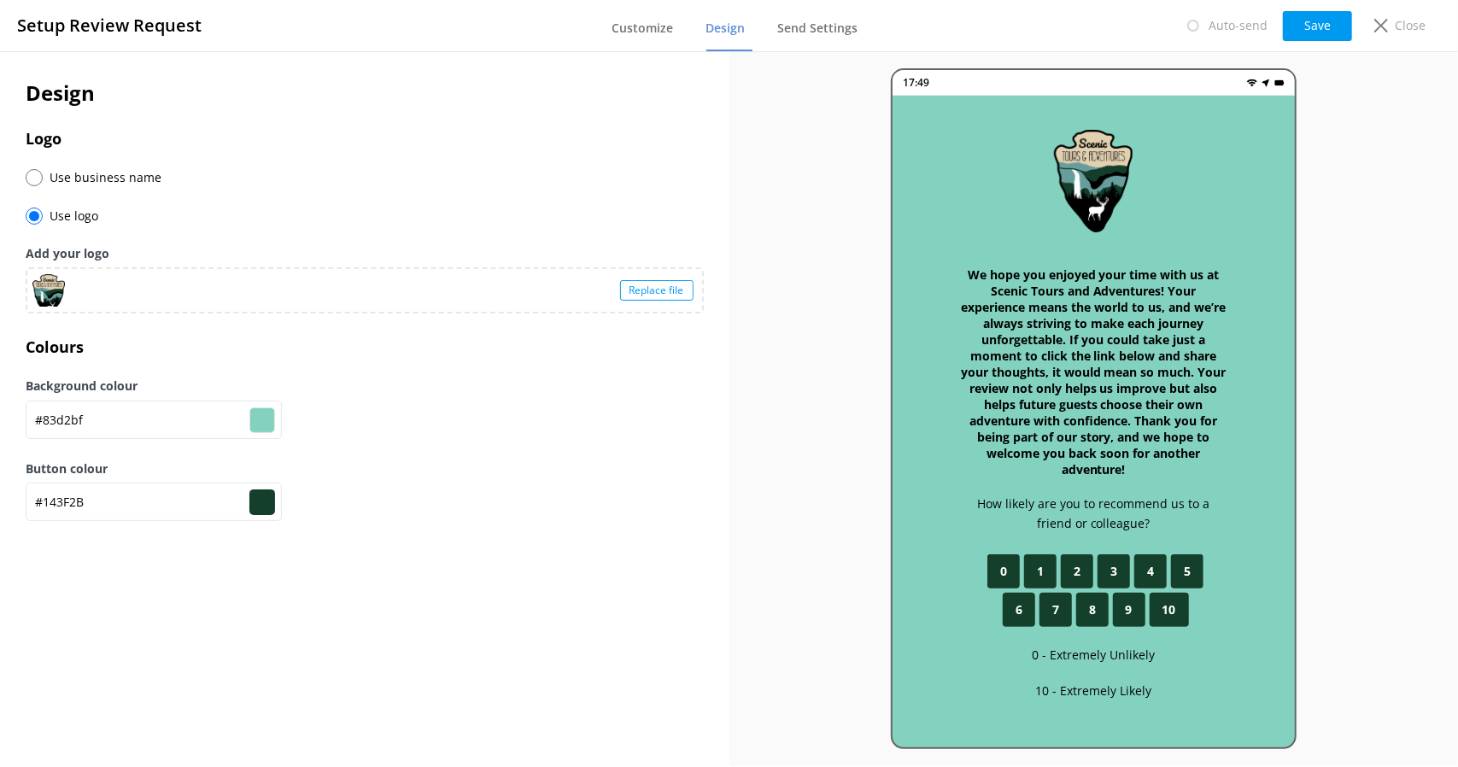
type input "#83d2bf"
click at [481, 342] on h3 "Colours" at bounding box center [365, 347] width 678 height 25
click at [823, 29] on span "Send Settings" at bounding box center [818, 28] width 80 height 17
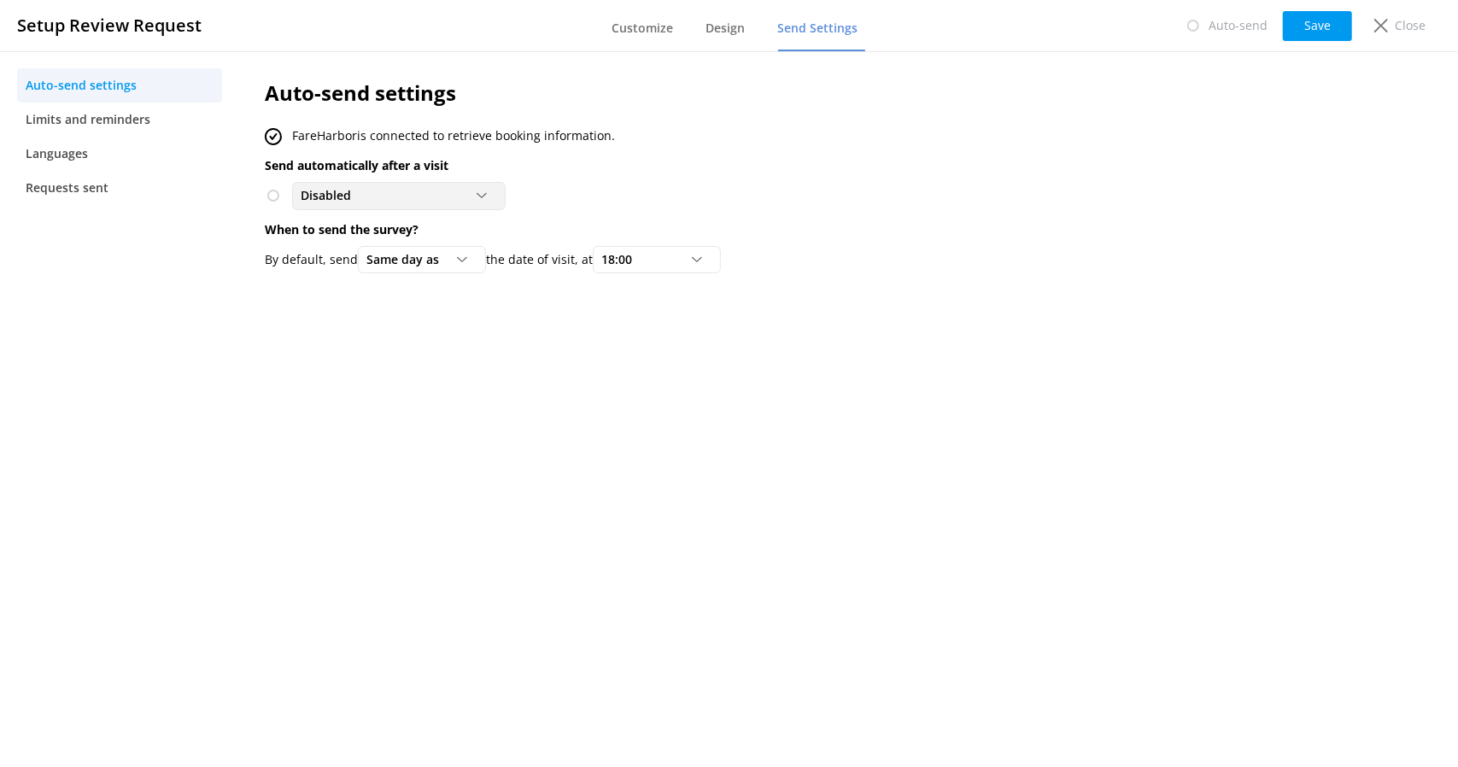
click at [439, 197] on div "Disabled" at bounding box center [398, 195] width 205 height 19
click at [422, 257] on div "To customers from FareHarbor" at bounding box center [377, 265] width 150 height 17
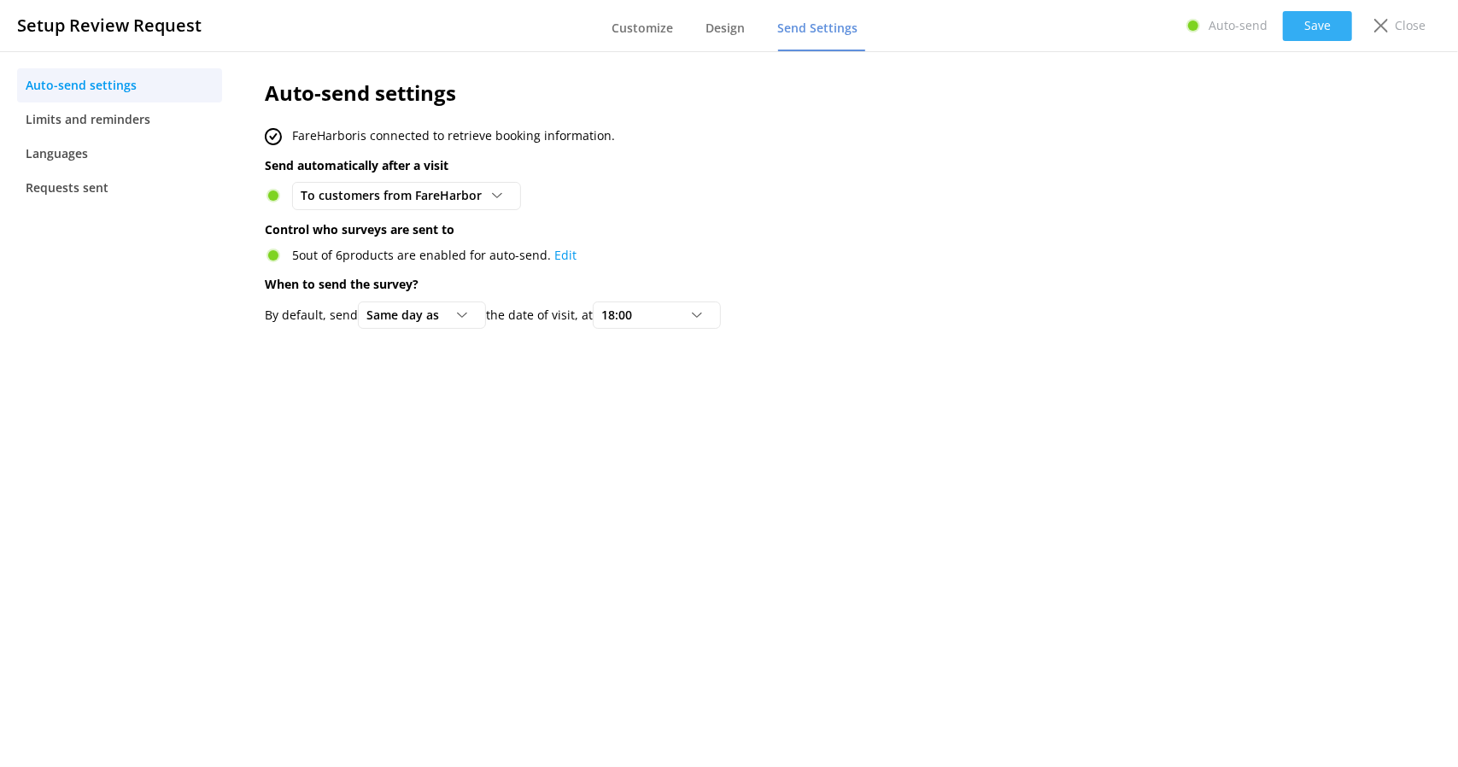
click at [1314, 20] on button "Save" at bounding box center [1317, 26] width 69 height 30
click at [1309, 27] on button "Save" at bounding box center [1317, 26] width 69 height 30
click at [73, 119] on span "Limits and reminders" at bounding box center [88, 119] width 125 height 19
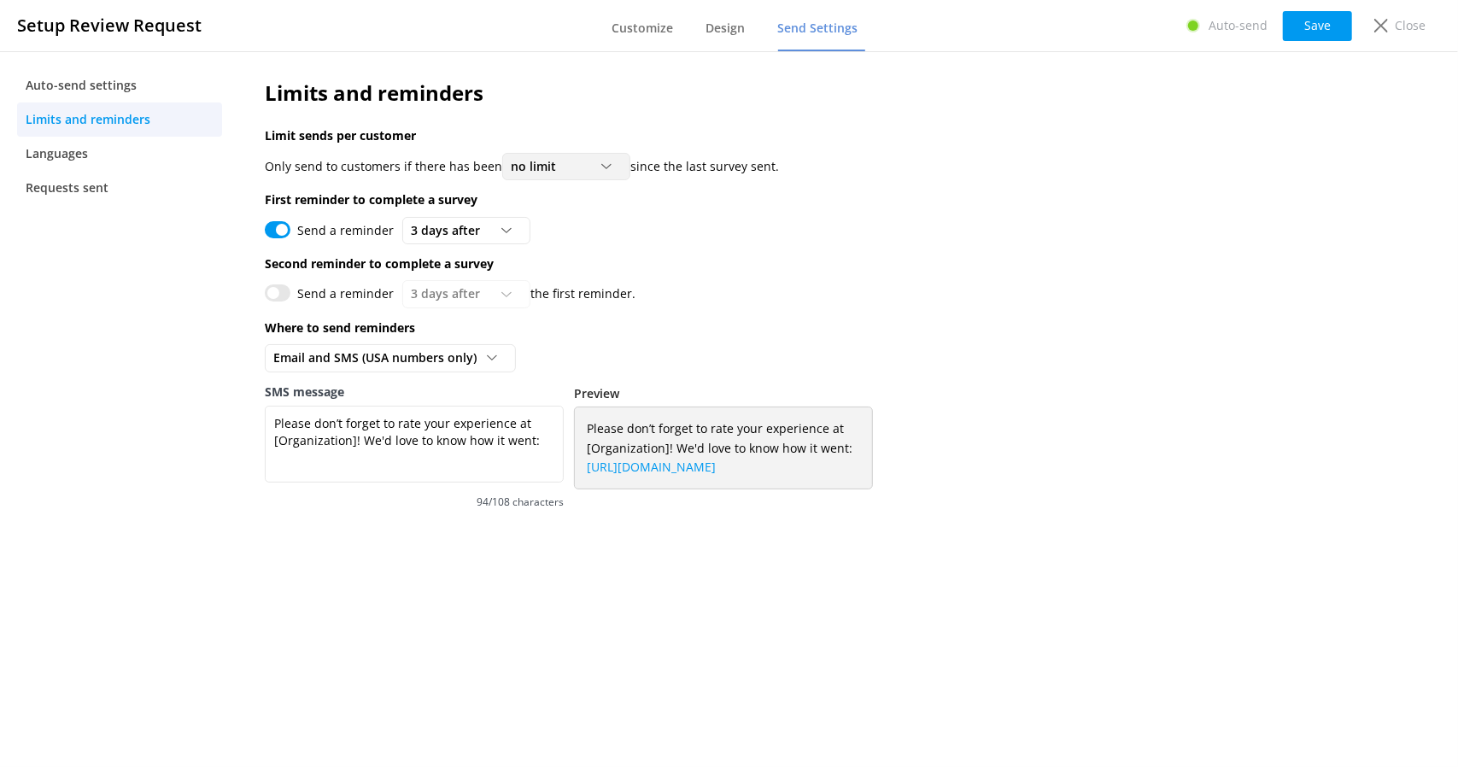
click at [572, 161] on div "no limit" at bounding box center [567, 166] width 120 height 19
click at [60, 154] on span "Languages" at bounding box center [57, 153] width 62 height 19
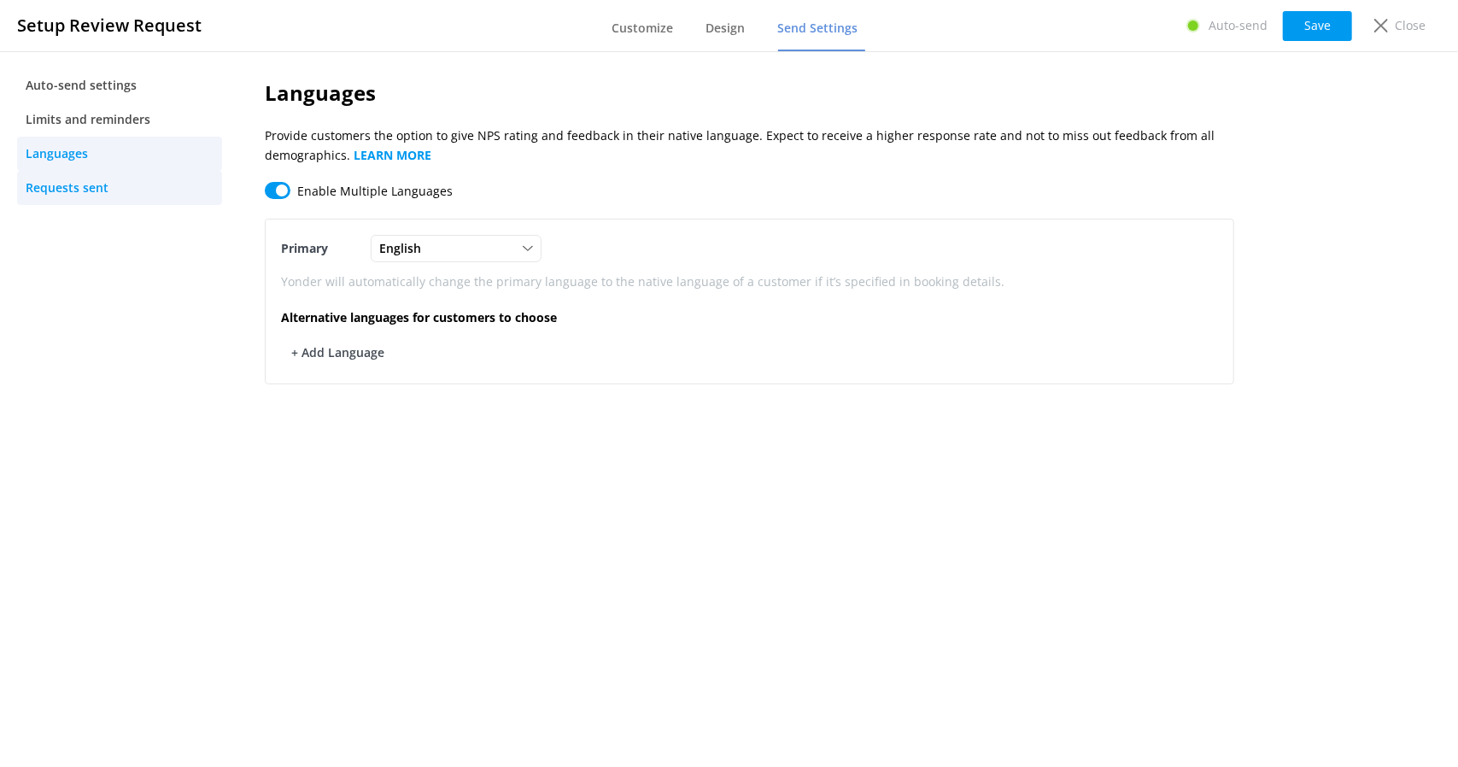
click at [75, 184] on span "Requests sent" at bounding box center [67, 188] width 83 height 19
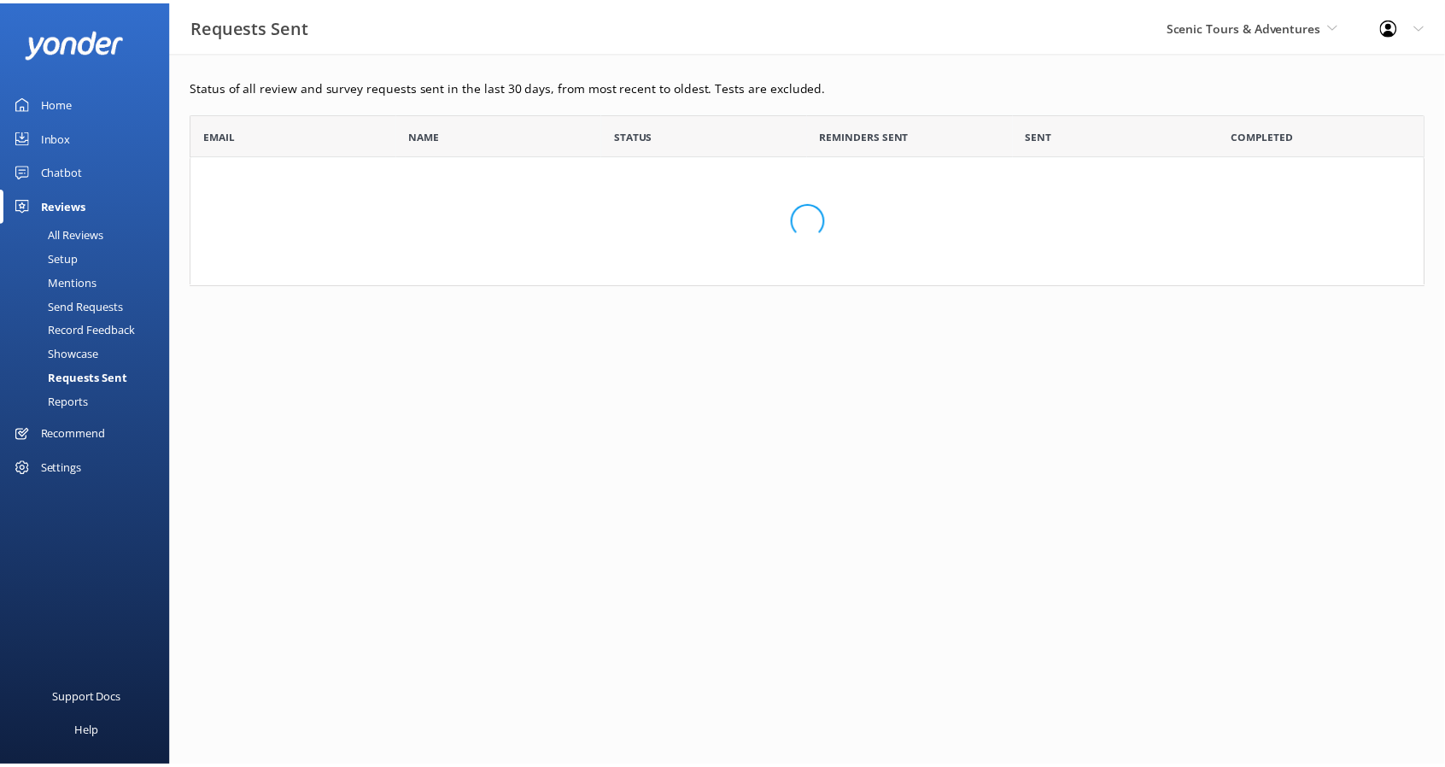
scroll to position [159, 1233]
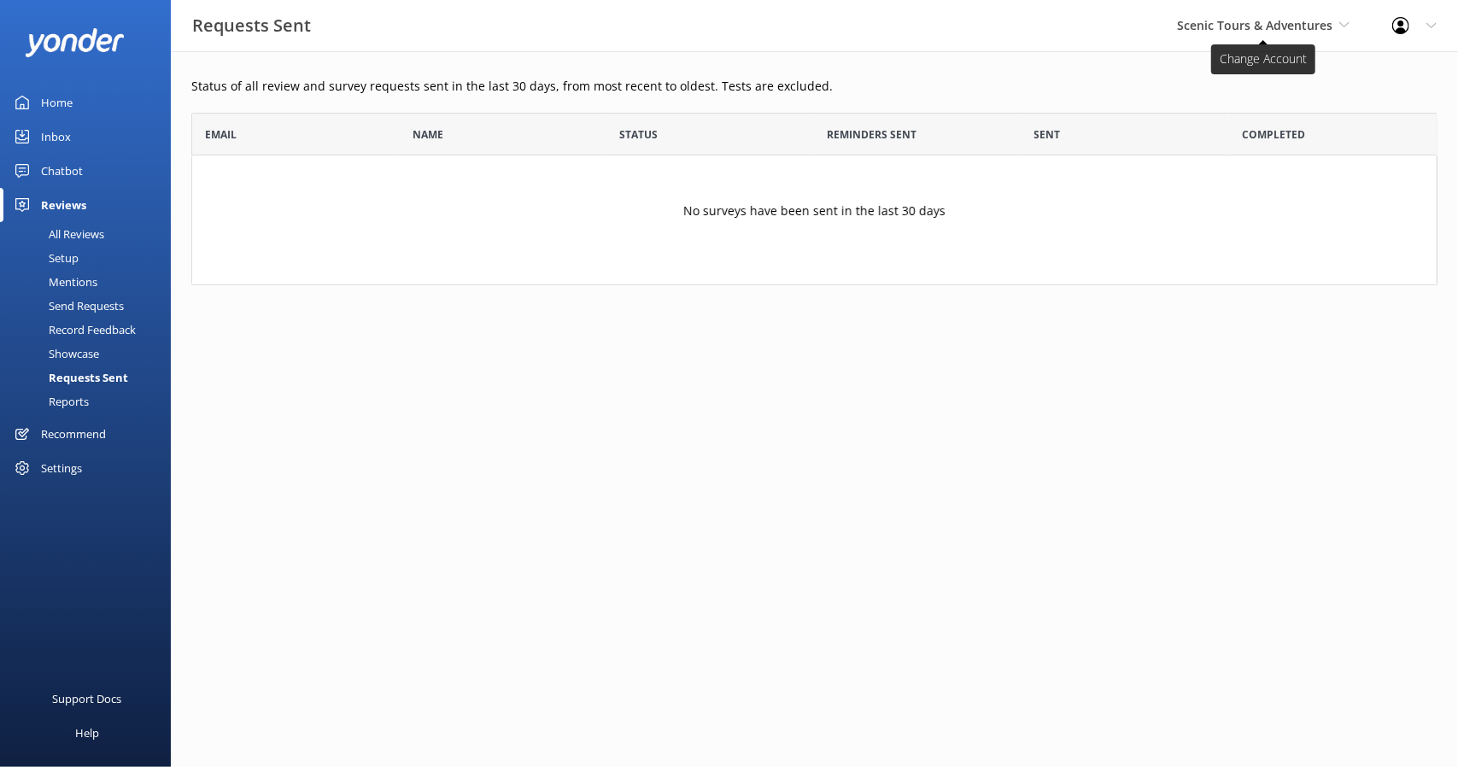
click at [1277, 32] on span "Scenic Tours & Adventures" at bounding box center [1254, 25] width 155 height 16
click at [1196, 102] on link "Cherokee Cannabis Tours" at bounding box center [1241, 112] width 171 height 41
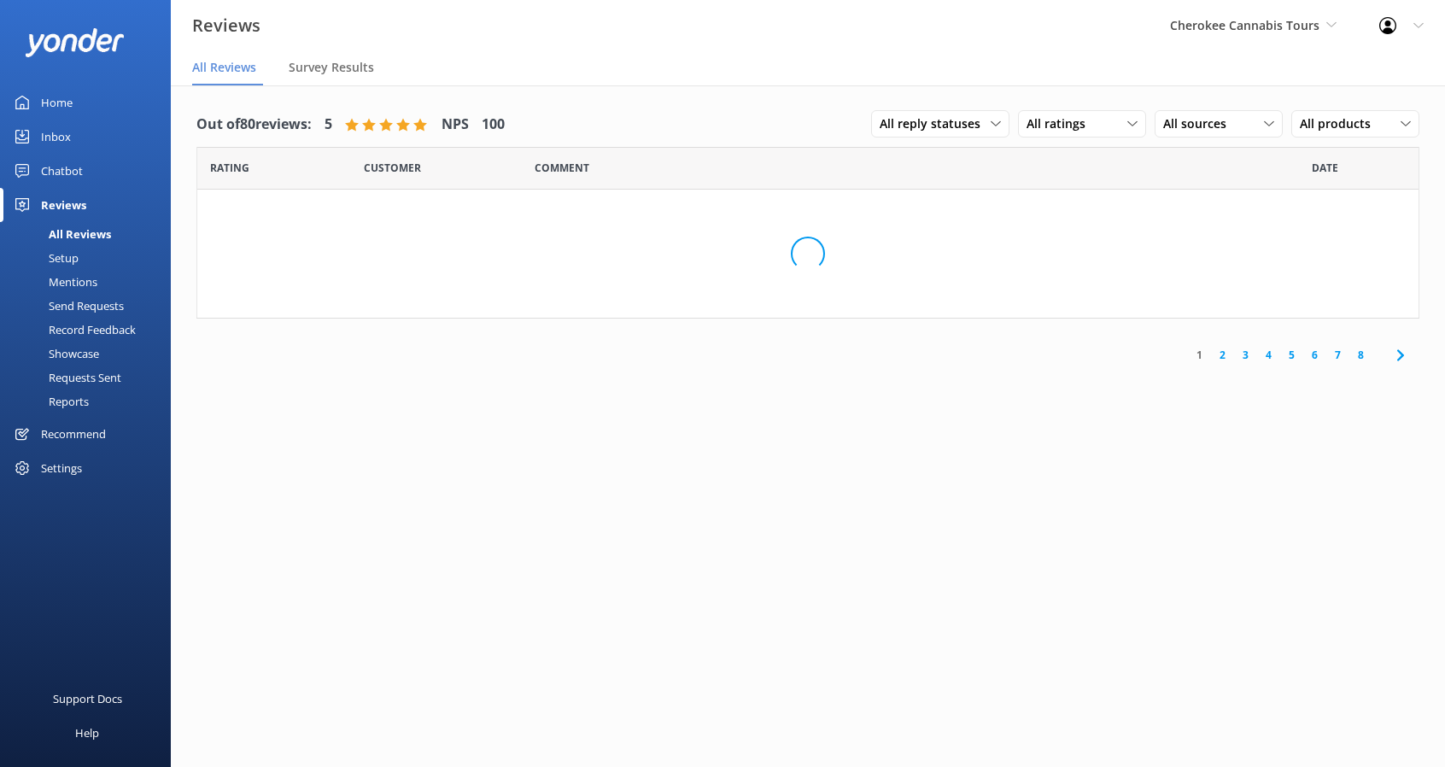
click at [67, 251] on div "Setup" at bounding box center [44, 258] width 68 height 24
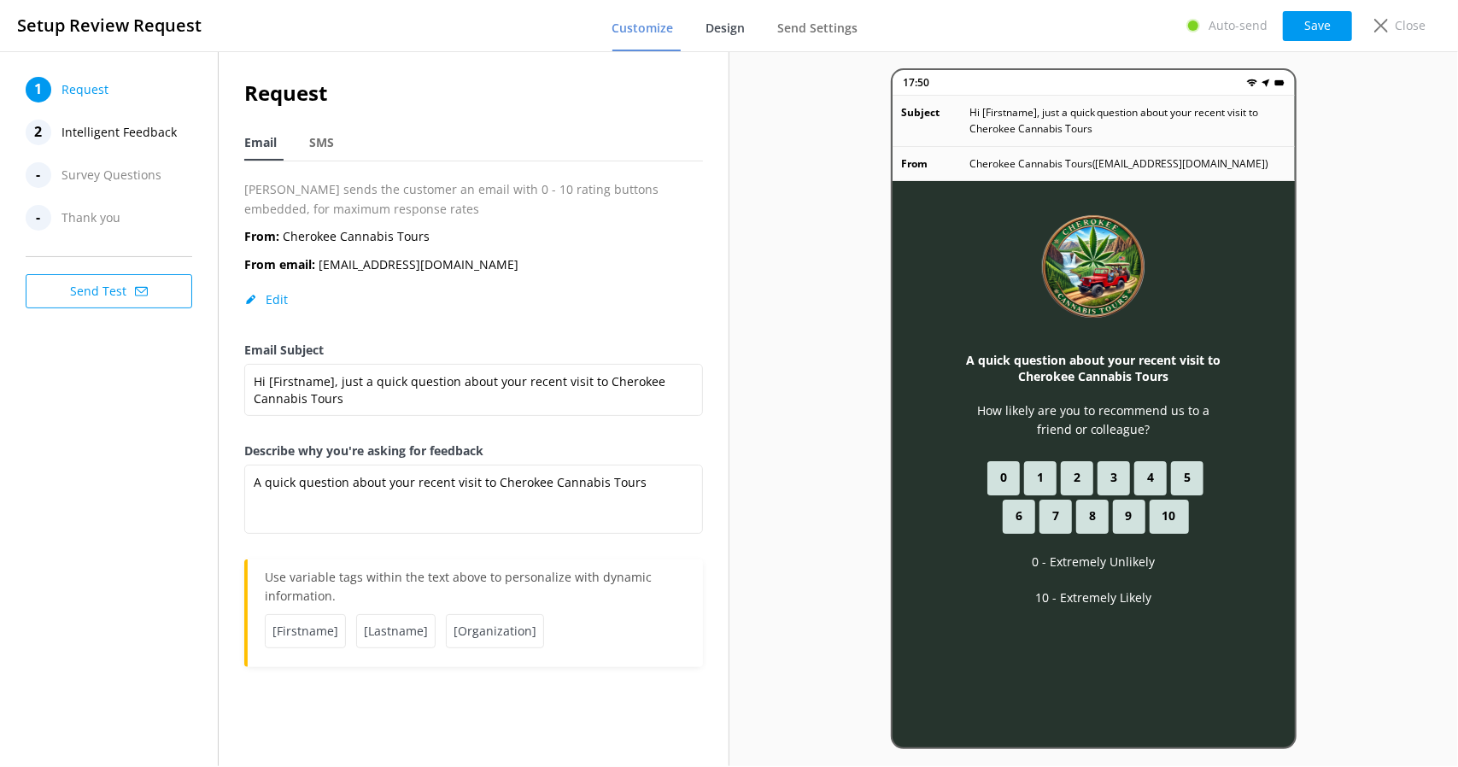
click at [730, 26] on span "Design" at bounding box center [725, 28] width 39 height 17
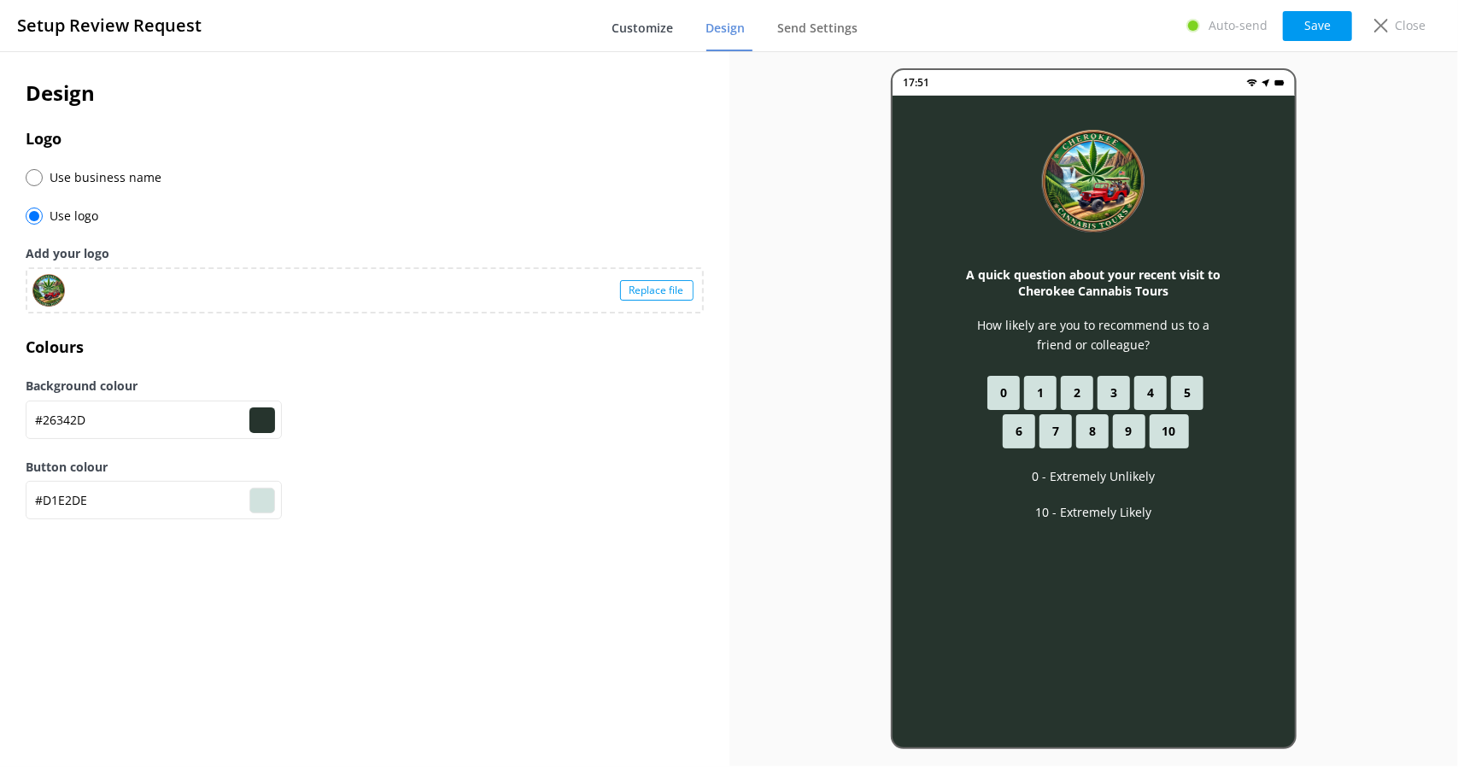
click at [662, 32] on span "Customize" at bounding box center [643, 28] width 62 height 17
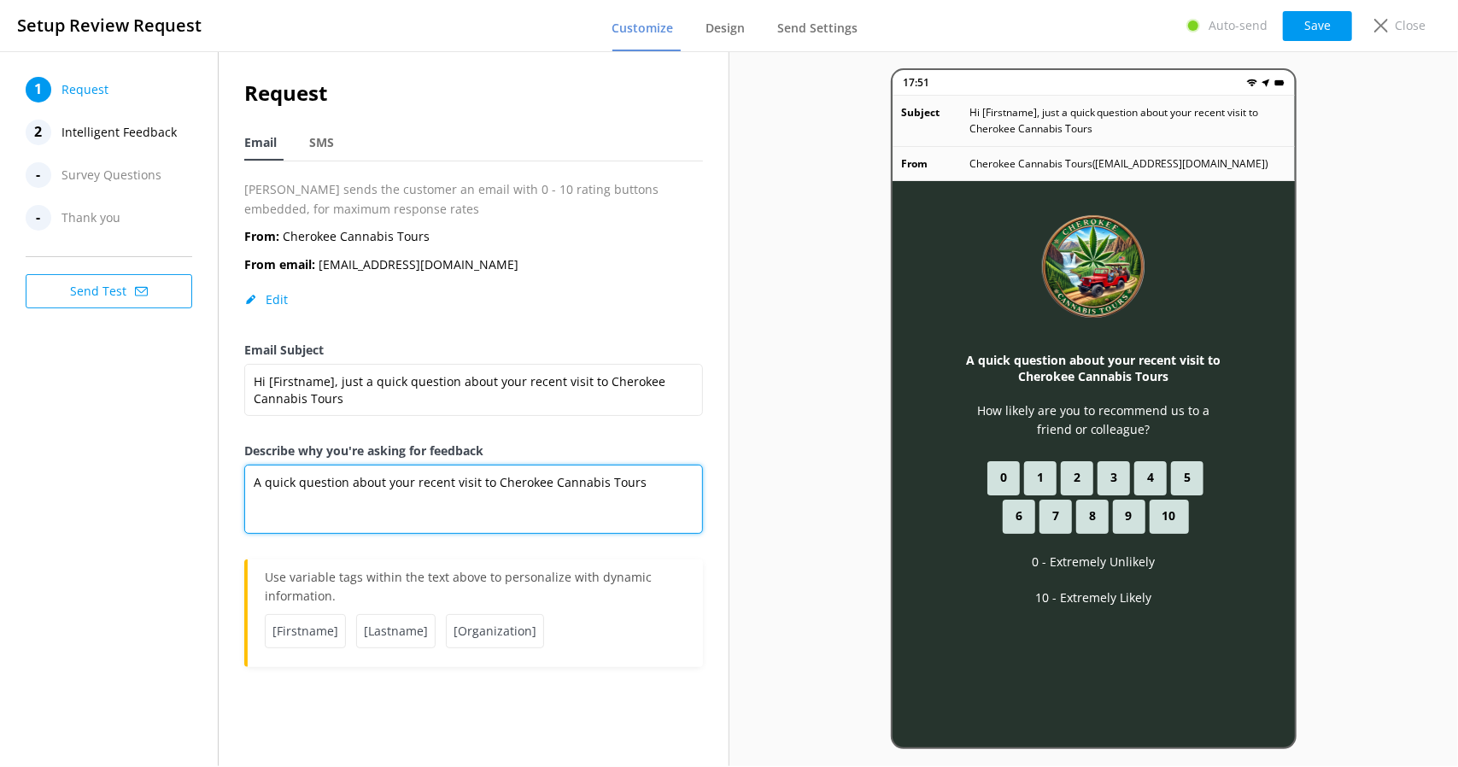
drag, startPoint x: 415, startPoint y: 508, endPoint x: 415, endPoint y: 472, distance: 36.7
click at [415, 508] on textarea "A quick question about your recent visit to Cherokee Cannabis Tours" at bounding box center [473, 499] width 458 height 69
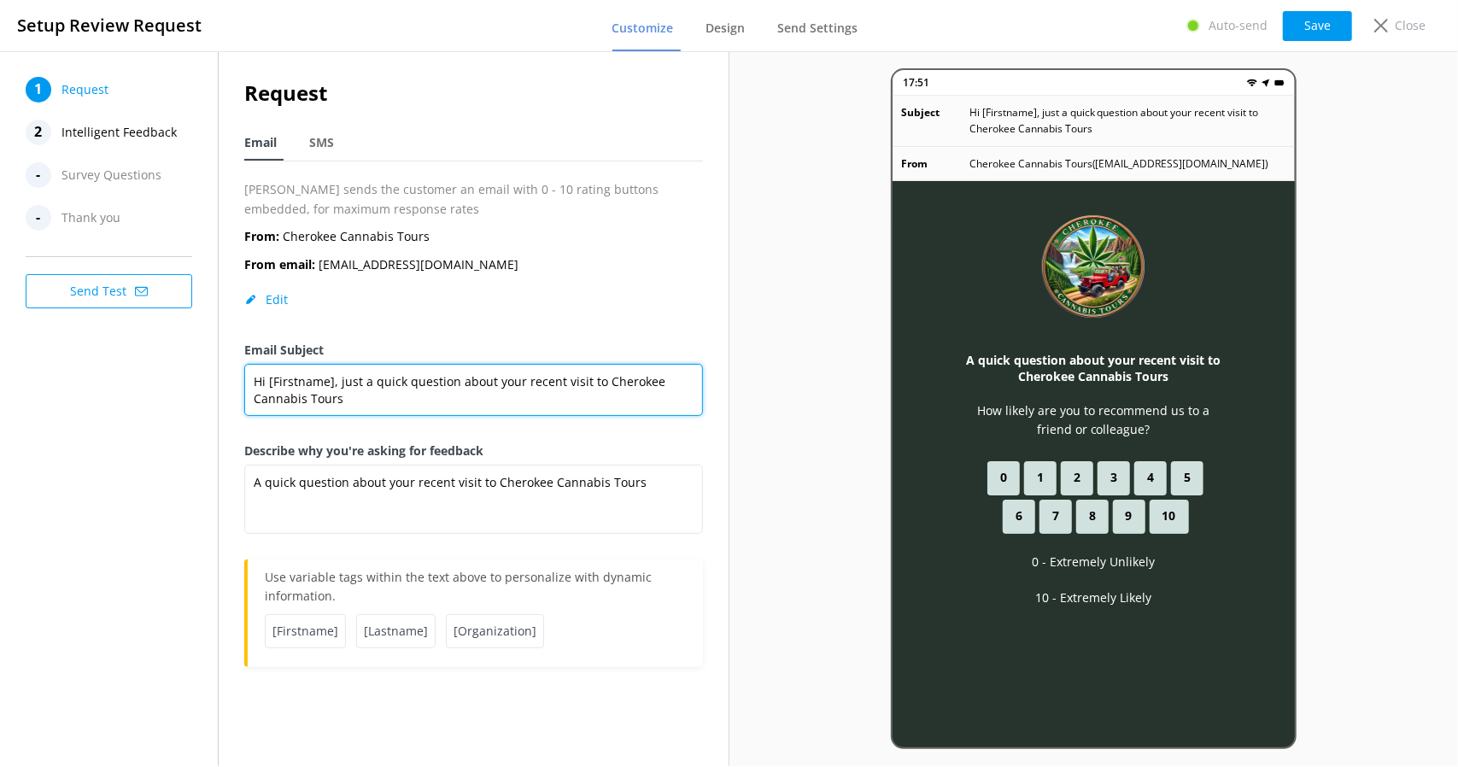
drag, startPoint x: 379, startPoint y: 399, endPoint x: 159, endPoint y: 302, distance: 240.6
click at [159, 302] on div "1 Request 2 Intelligent Feedback - Survey Questions - Thank you Send Test Reque…" at bounding box center [364, 408] width 729 height 715
paste textarea "We hope you enjoyed your time with us at Scenic Tours and Adventures! Your expe…"
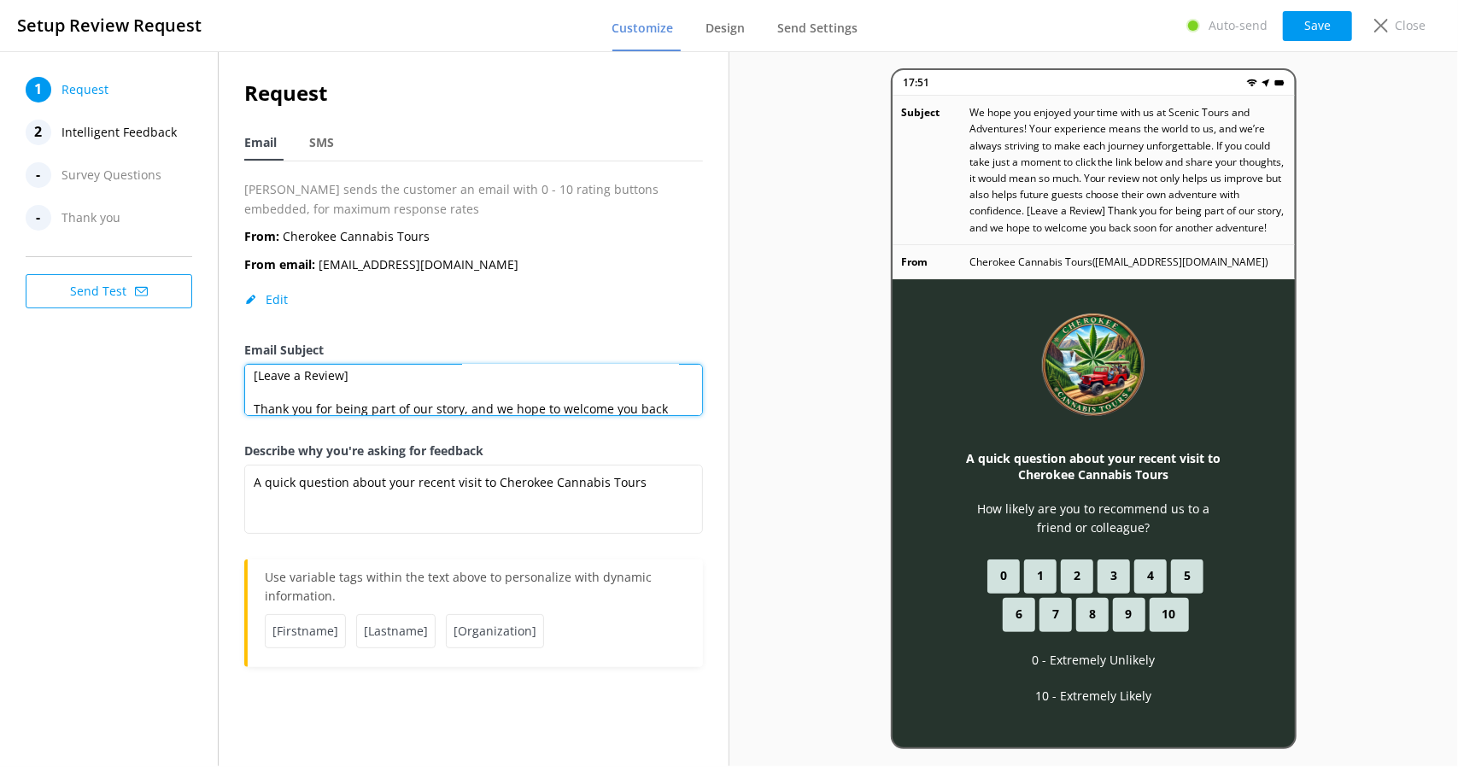
scroll to position [167, 0]
click at [375, 372] on textarea "We hope you enjoyed your time with us at Scenic Tours and Adventures! Your expe…" at bounding box center [473, 390] width 458 height 52
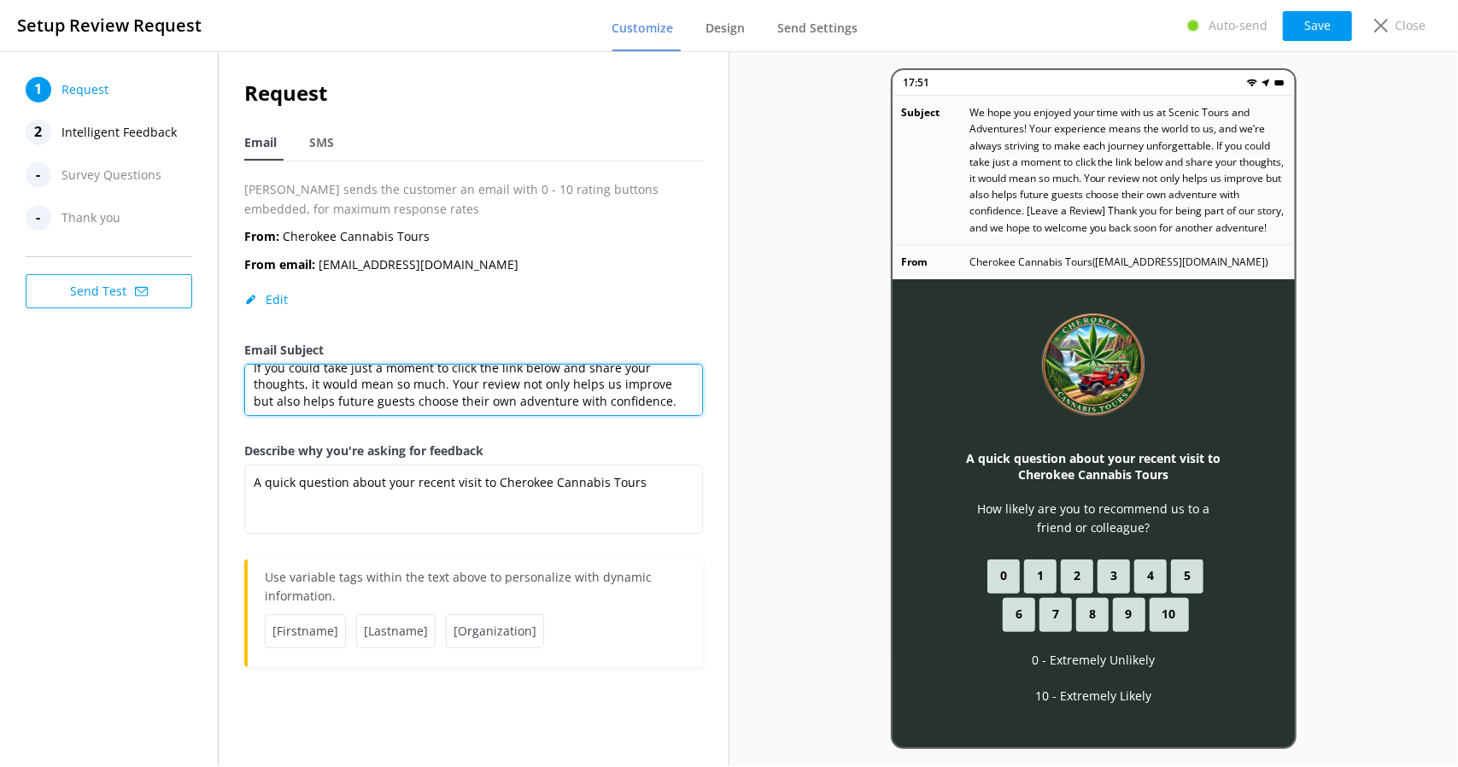
scroll to position [108, 0]
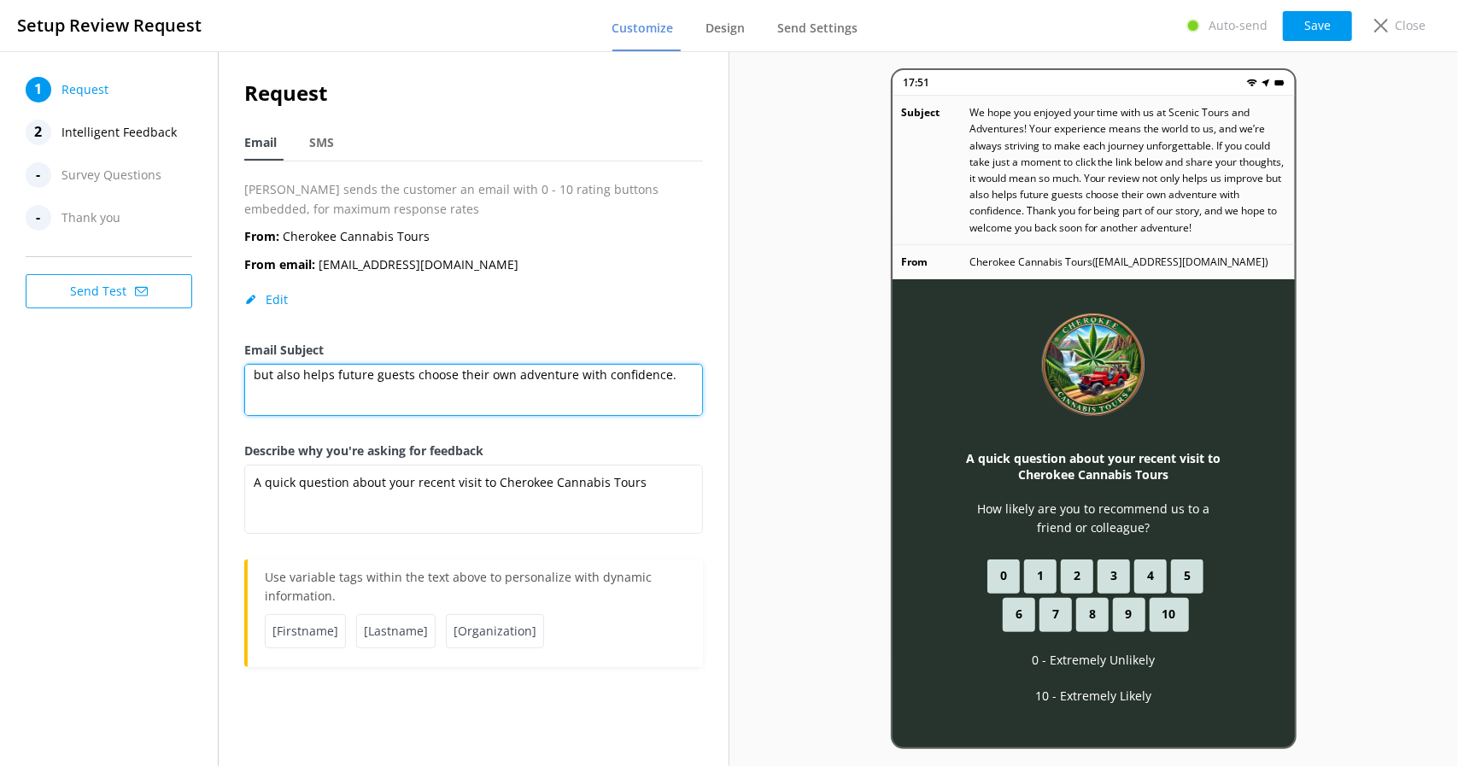
type textarea "We hope you enjoyed your time with us at Scenic Tours and Adventures! Your expe…"
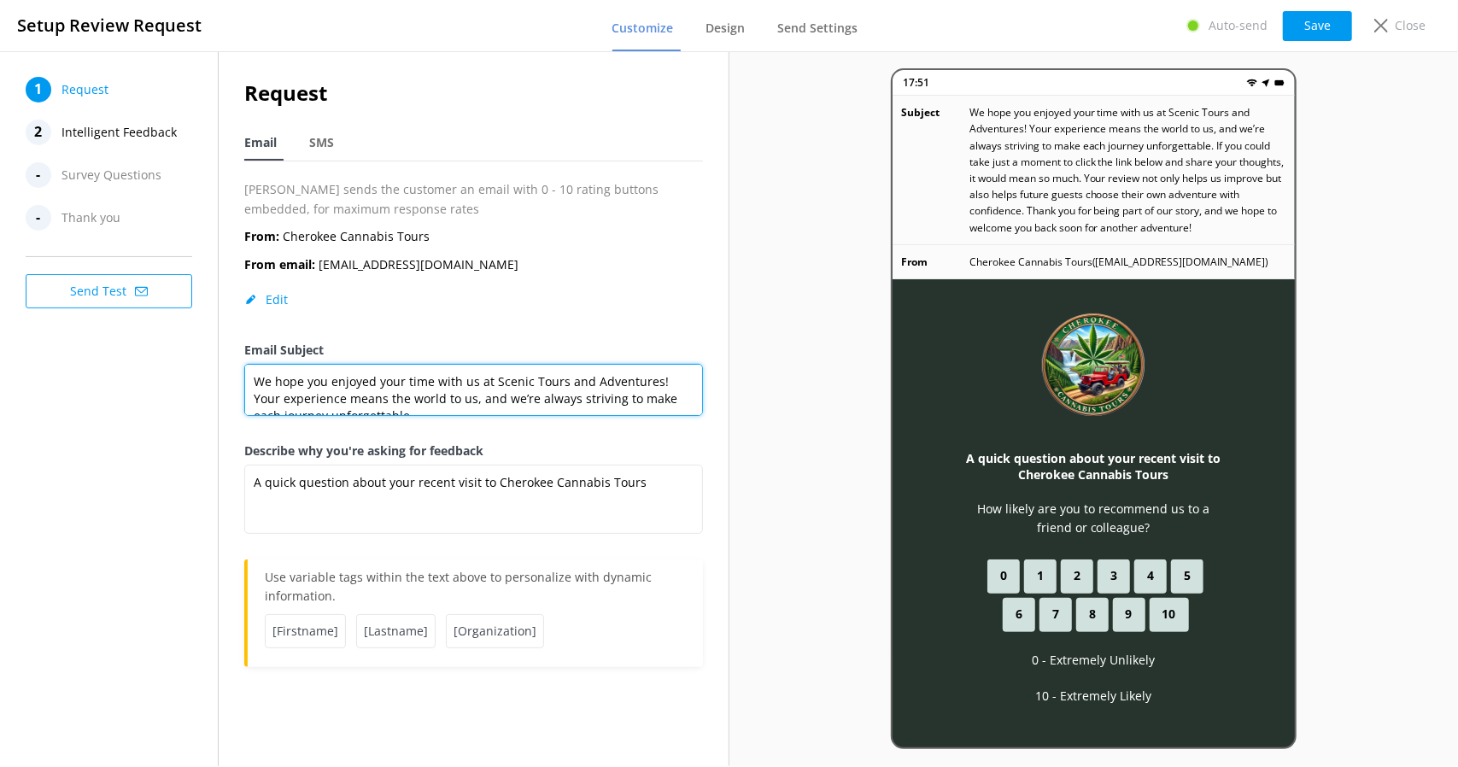
drag, startPoint x: 422, startPoint y: 402, endPoint x: 401, endPoint y: 378, distance: 31.5
click at [220, 360] on div "Request Email SMS [PERSON_NAME] sends the customer an email with 0 - 10 rating …" at bounding box center [473, 380] width 509 height 659
click at [425, 389] on textarea "We hope you enjoyed your time with us at Scenic Tours and Adventures! Your expe…" at bounding box center [473, 390] width 458 height 52
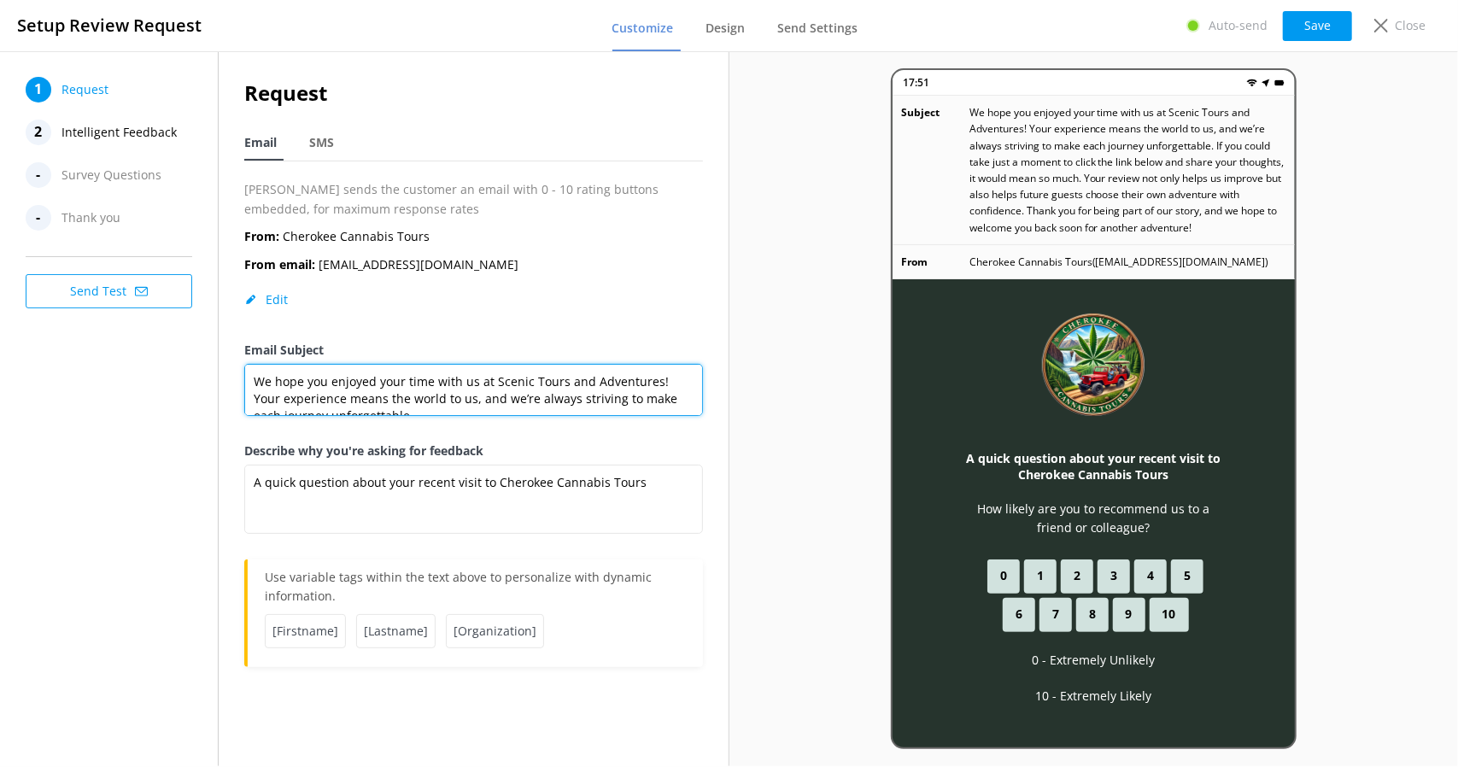
drag, startPoint x: 431, startPoint y: 395, endPoint x: 258, endPoint y: 325, distance: 187.3
click at [258, 325] on div "Request Email SMS [PERSON_NAME] sends the customer an email with 0 - 10 rating …" at bounding box center [473, 372] width 458 height 590
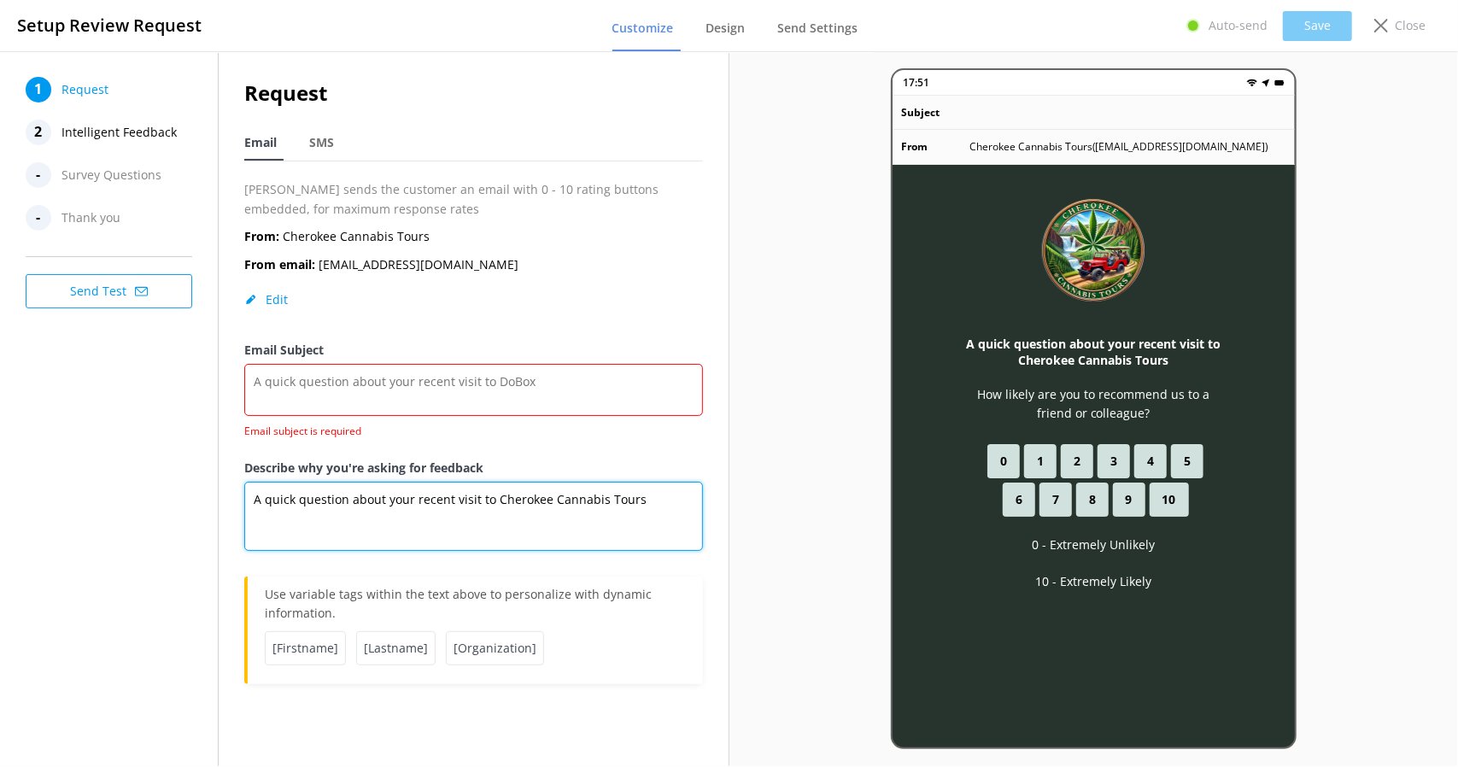
click at [376, 501] on textarea "A quick question about your recent visit to Cherokee Cannabis Tours" at bounding box center [473, 516] width 458 height 69
paste textarea "We hope you enjoyed your time with us at Scenic Tours and Adventures! Your expe…"
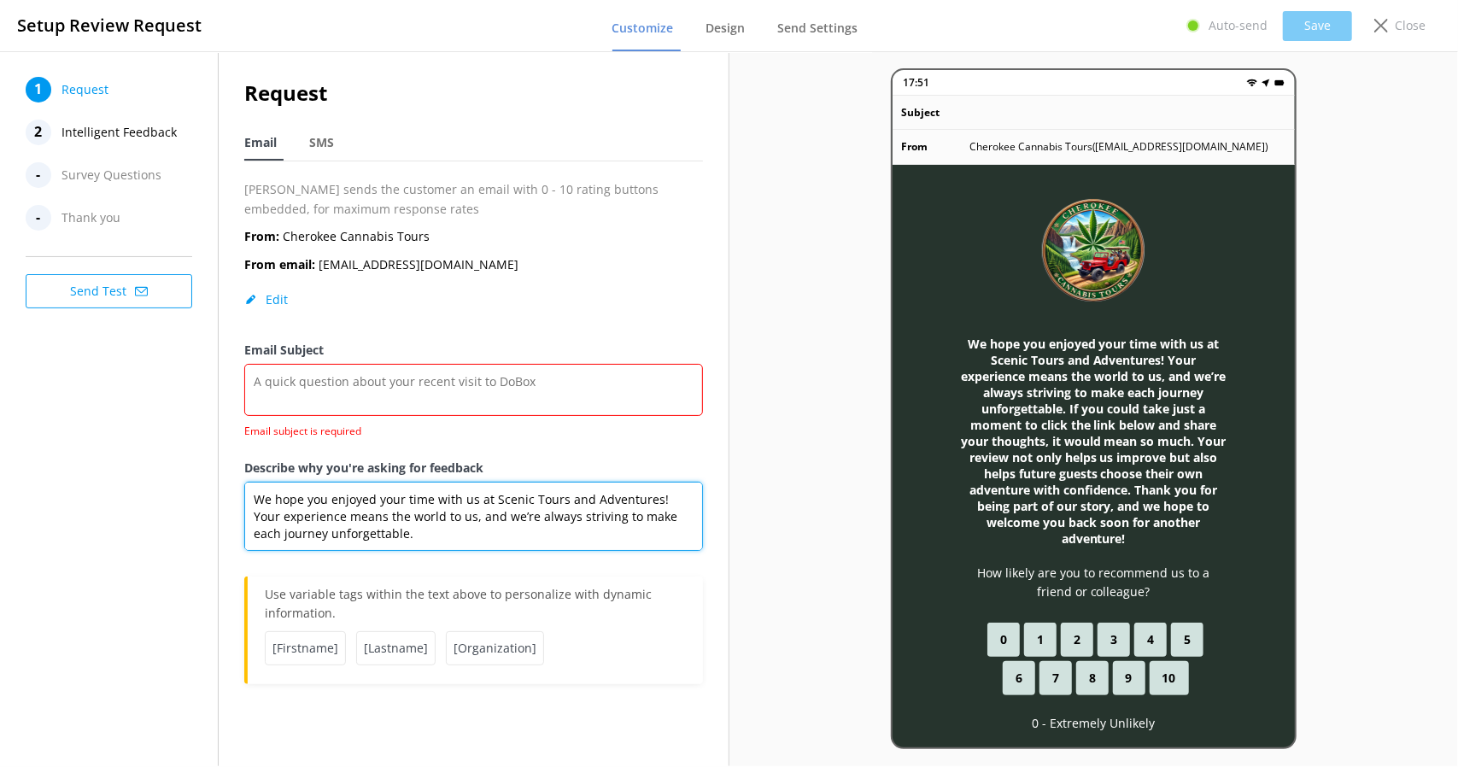
scroll to position [107, 0]
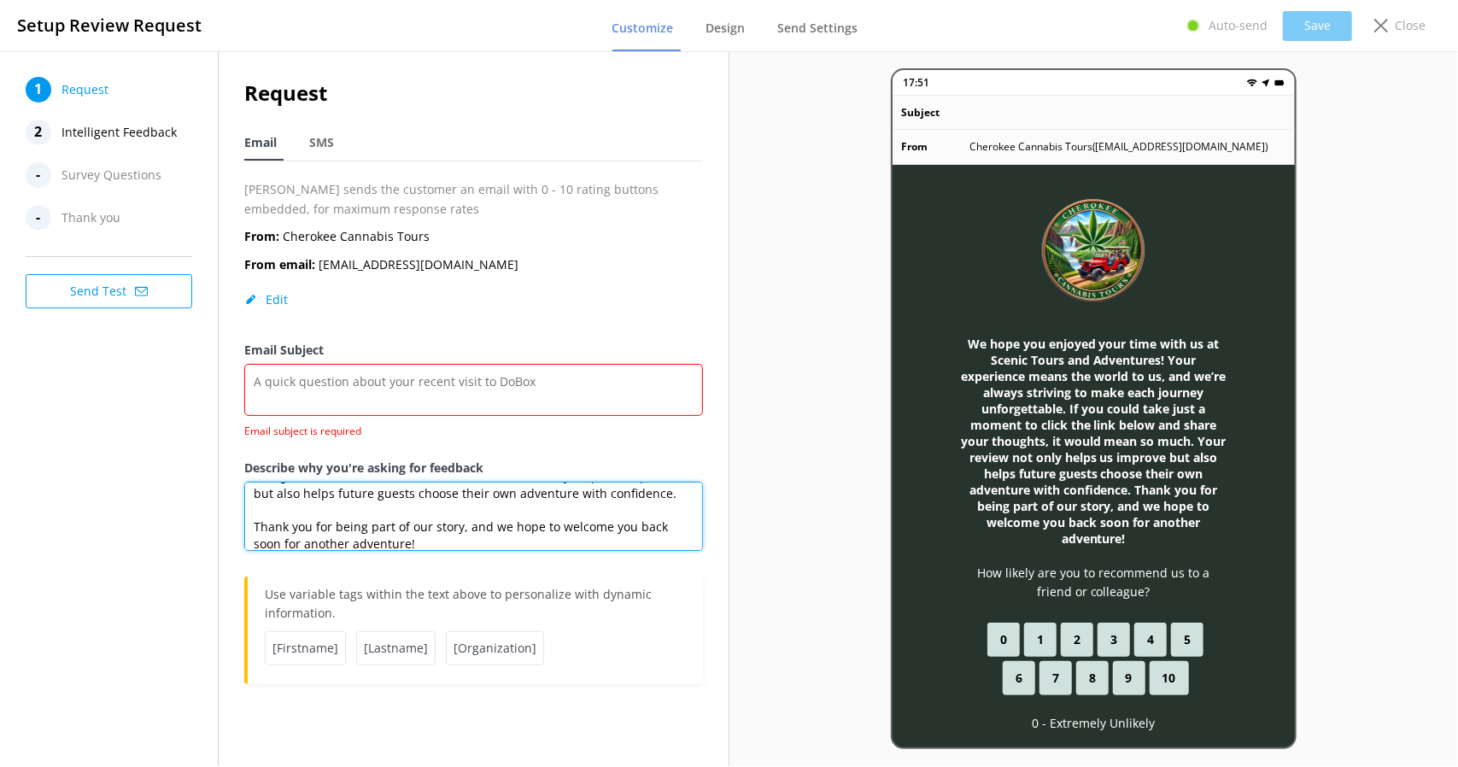
type textarea "We hope you enjoyed your time with us at Scenic Tours and Adventures! Your expe…"
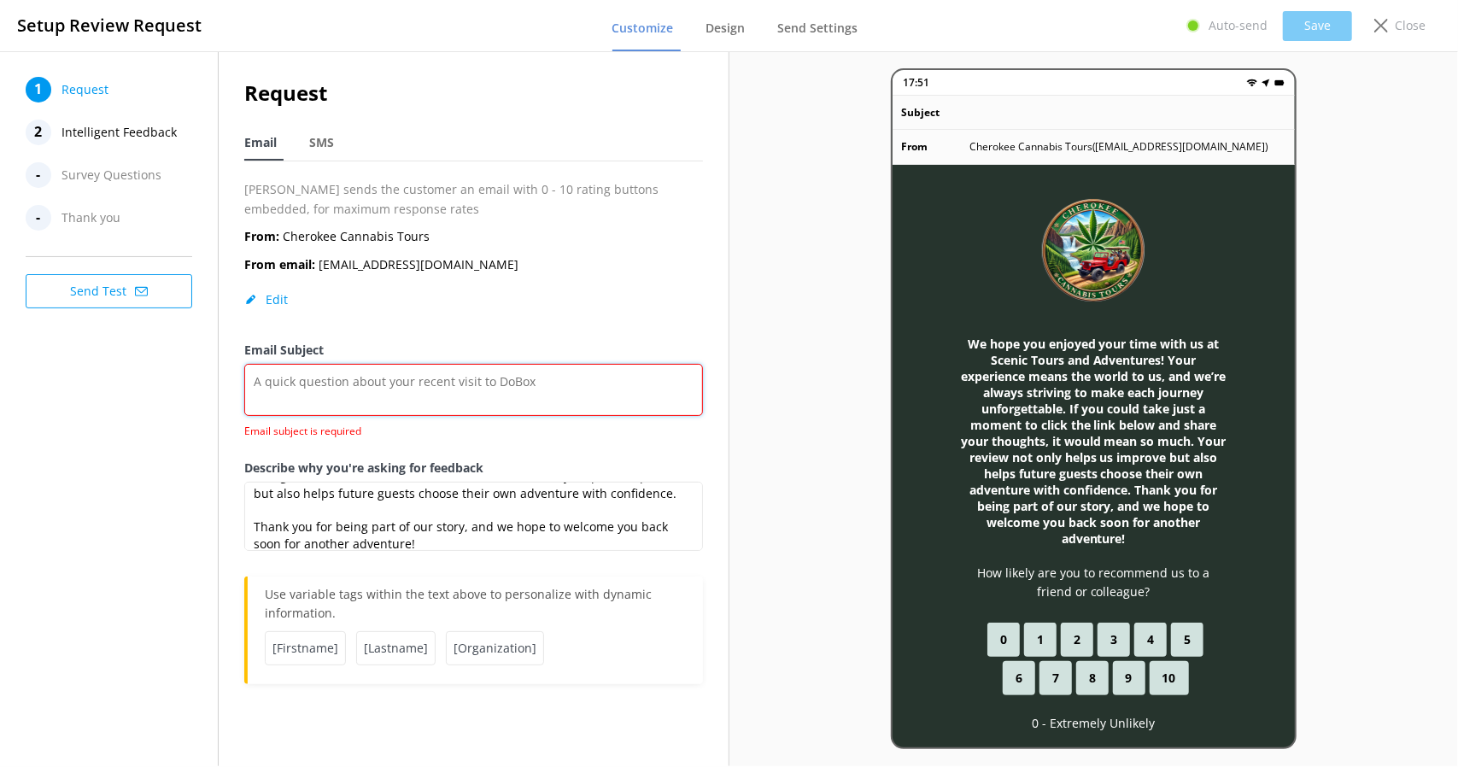
click at [314, 386] on textarea "Email Subject" at bounding box center [473, 390] width 458 height 52
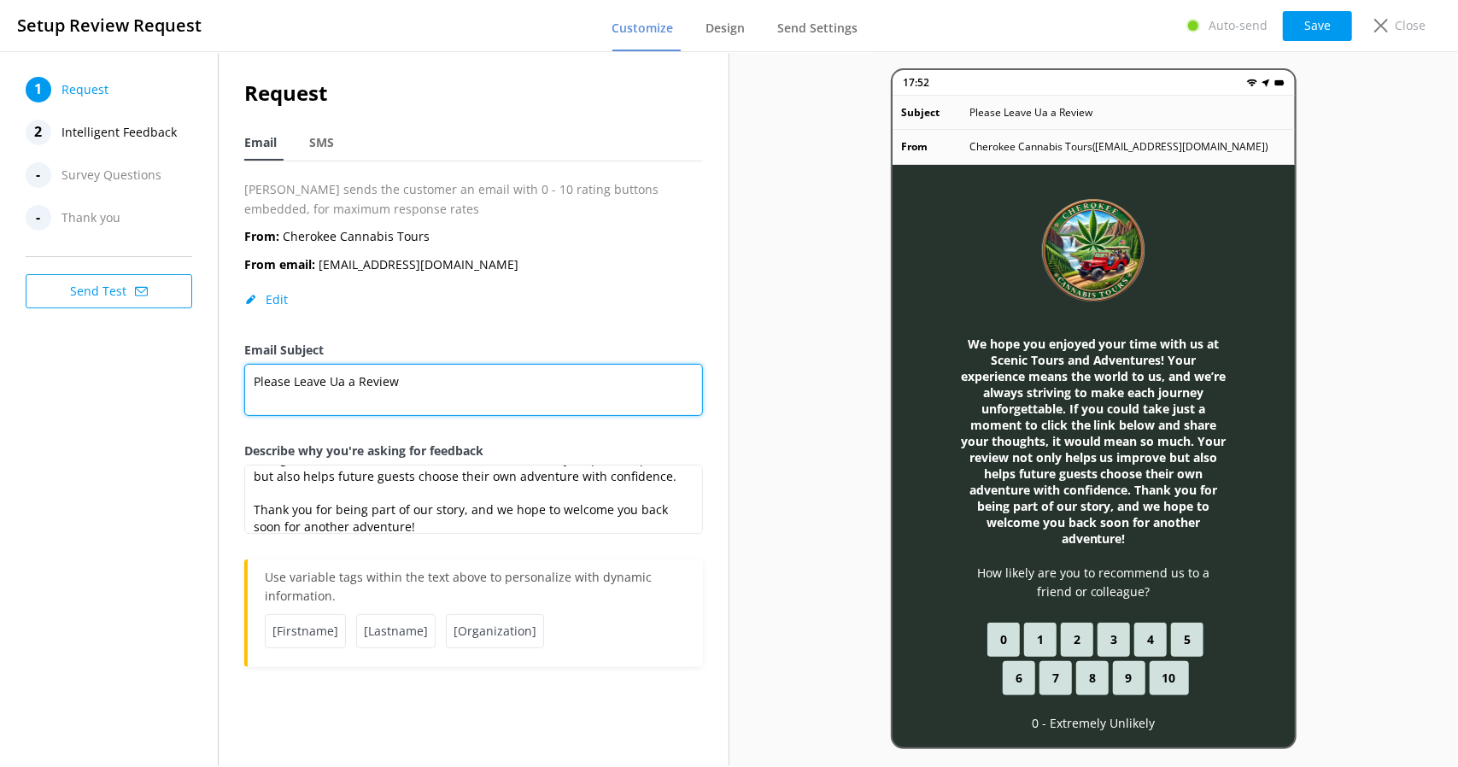
click at [338, 383] on textarea "Please Leave Ua a Review" at bounding box center [473, 390] width 458 height 52
type textarea "Please Leave Us a Review"
click at [44, 133] on div "2" at bounding box center [39, 133] width 26 height 26
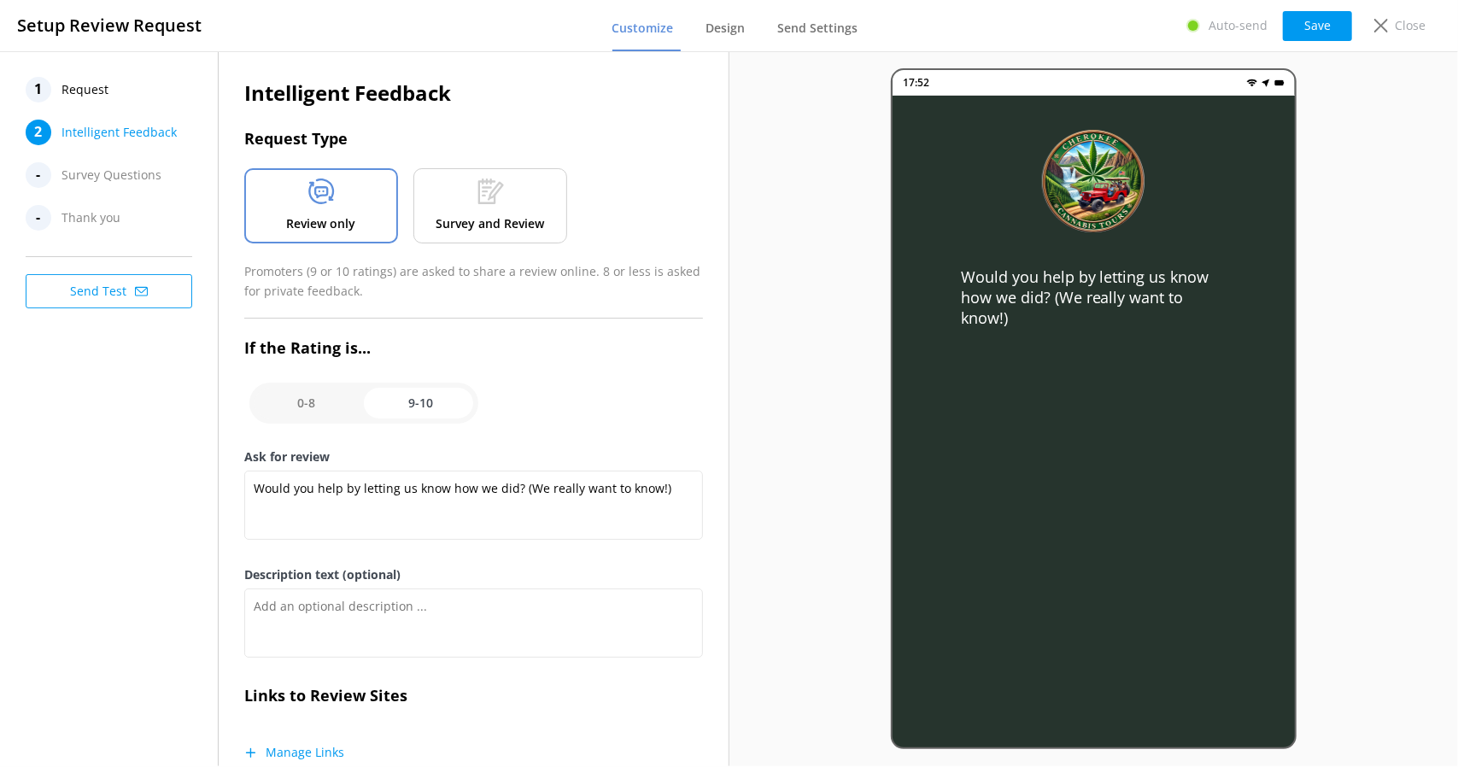
click at [441, 398] on input "checkbox" at bounding box center [363, 403] width 229 height 41
checkbox input "false"
type textarea "Please tell us why"
type textarea "Your feedback is important to help us improve"
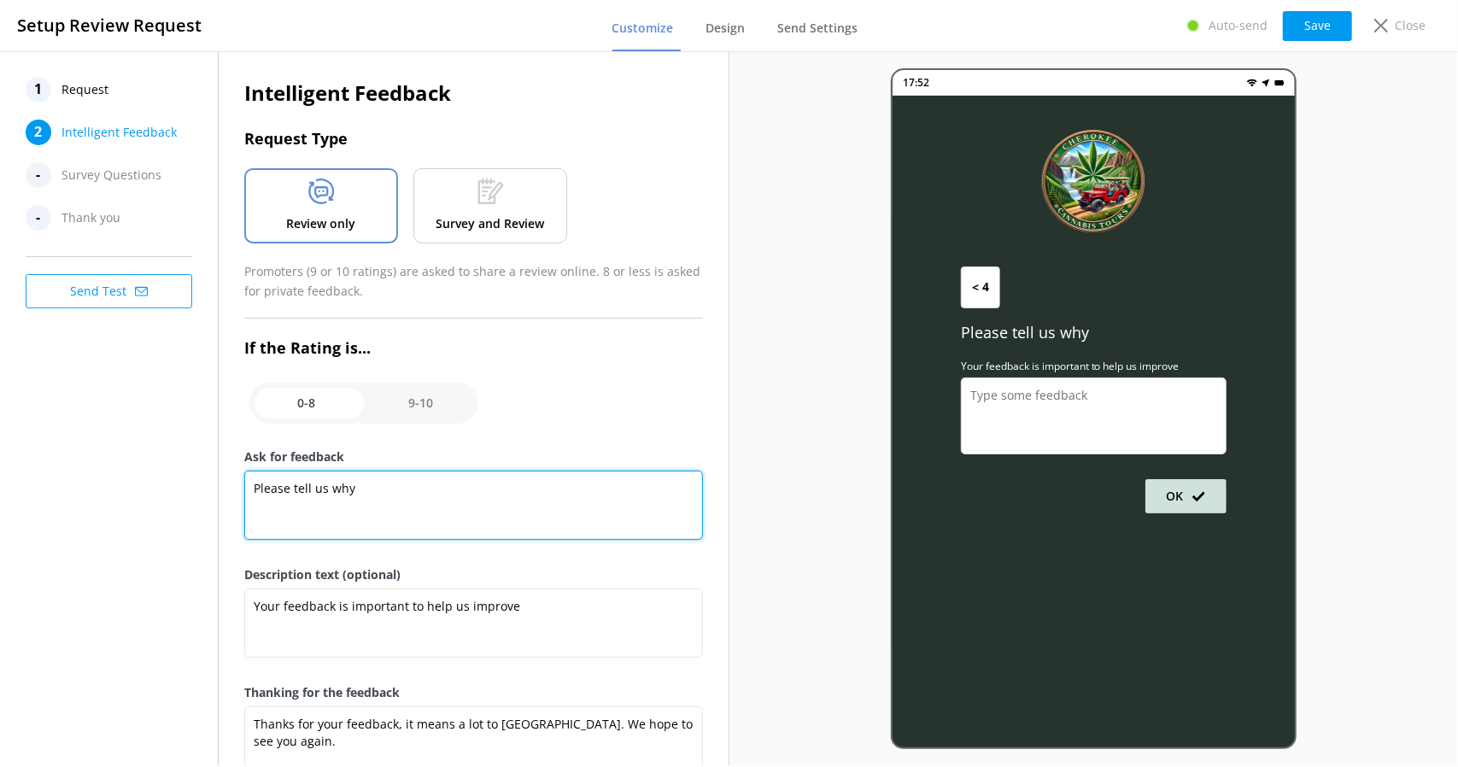
click at [410, 490] on textarea "Please tell us why" at bounding box center [473, 505] width 458 height 69
drag, startPoint x: 410, startPoint y: 490, endPoint x: 360, endPoint y: 488, distance: 50.5
click at [360, 488] on textarea "Please tell us why" at bounding box center [473, 505] width 458 height 69
drag, startPoint x: 401, startPoint y: 496, endPoint x: 217, endPoint y: 483, distance: 185.0
click at [217, 483] on div "1 Request 2 Intelligent Feedback - Survey Questions - Thank you Send Test Intel…" at bounding box center [364, 408] width 729 height 715
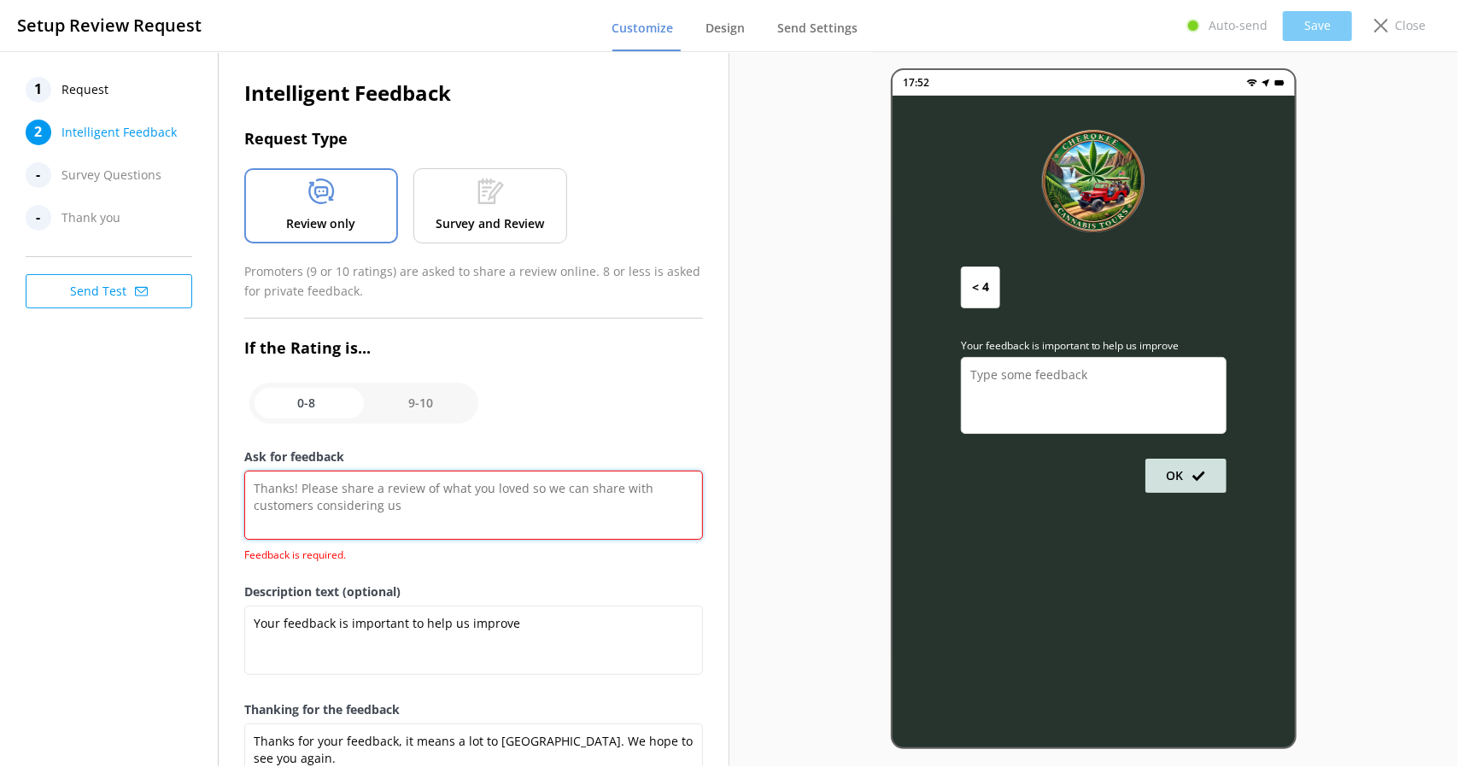
click at [337, 478] on textarea "Ask for feedback" at bounding box center [473, 505] width 458 height 69
paste textarea "We hope you enjoyed your time with us at Scenic Tours and Adventures! Your expe…"
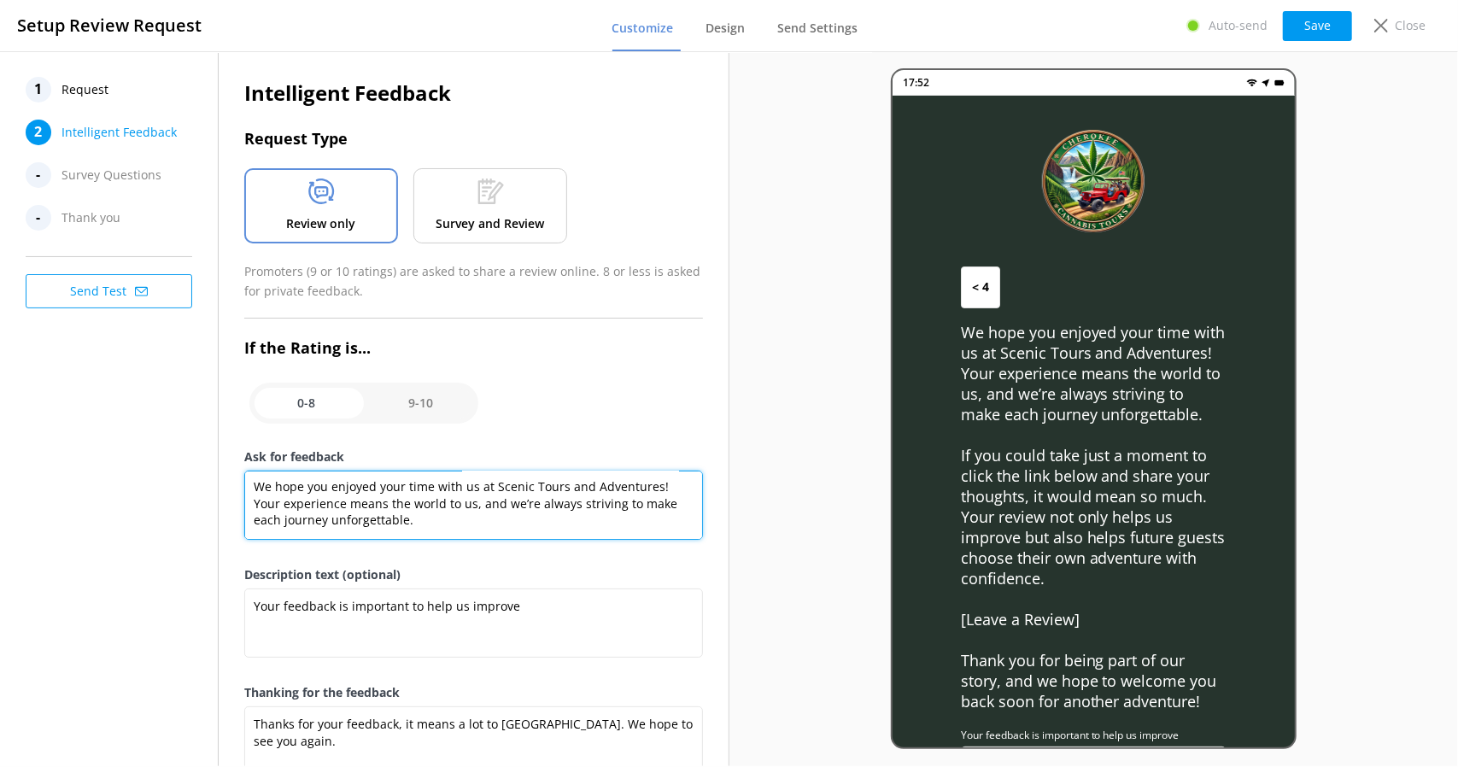
scroll to position [0, 0]
drag, startPoint x: 364, startPoint y: 485, endPoint x: 229, endPoint y: 476, distance: 135.3
click at [229, 476] on div "Intelligent Feedback Request Type Review only Survey and Review Promoters (9 or…" at bounding box center [473, 439] width 509 height 776
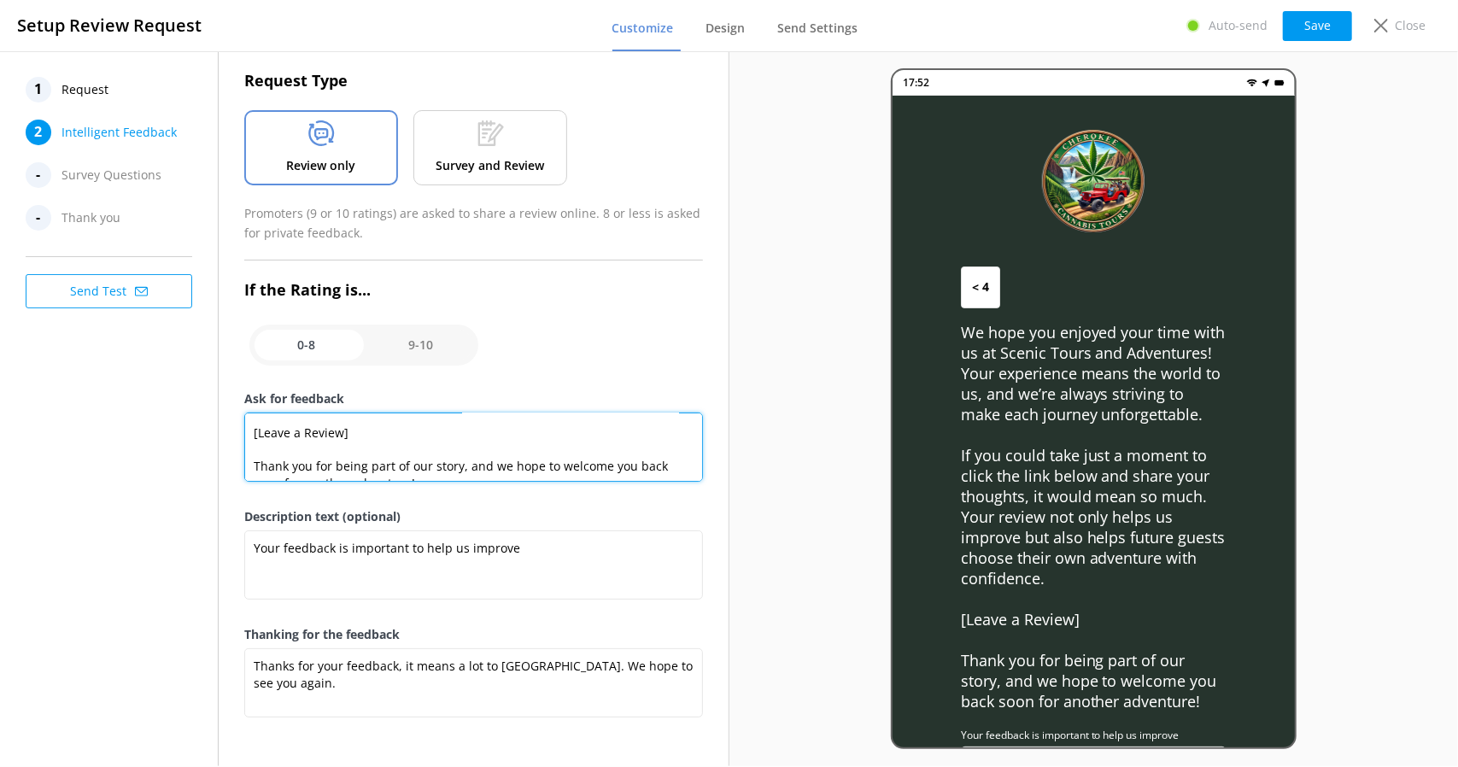
scroll to position [149, 0]
click at [360, 431] on textarea "We hope you enjoyed your time with us at Scenic Tours and Adventures! Your expe…" at bounding box center [473, 447] width 458 height 69
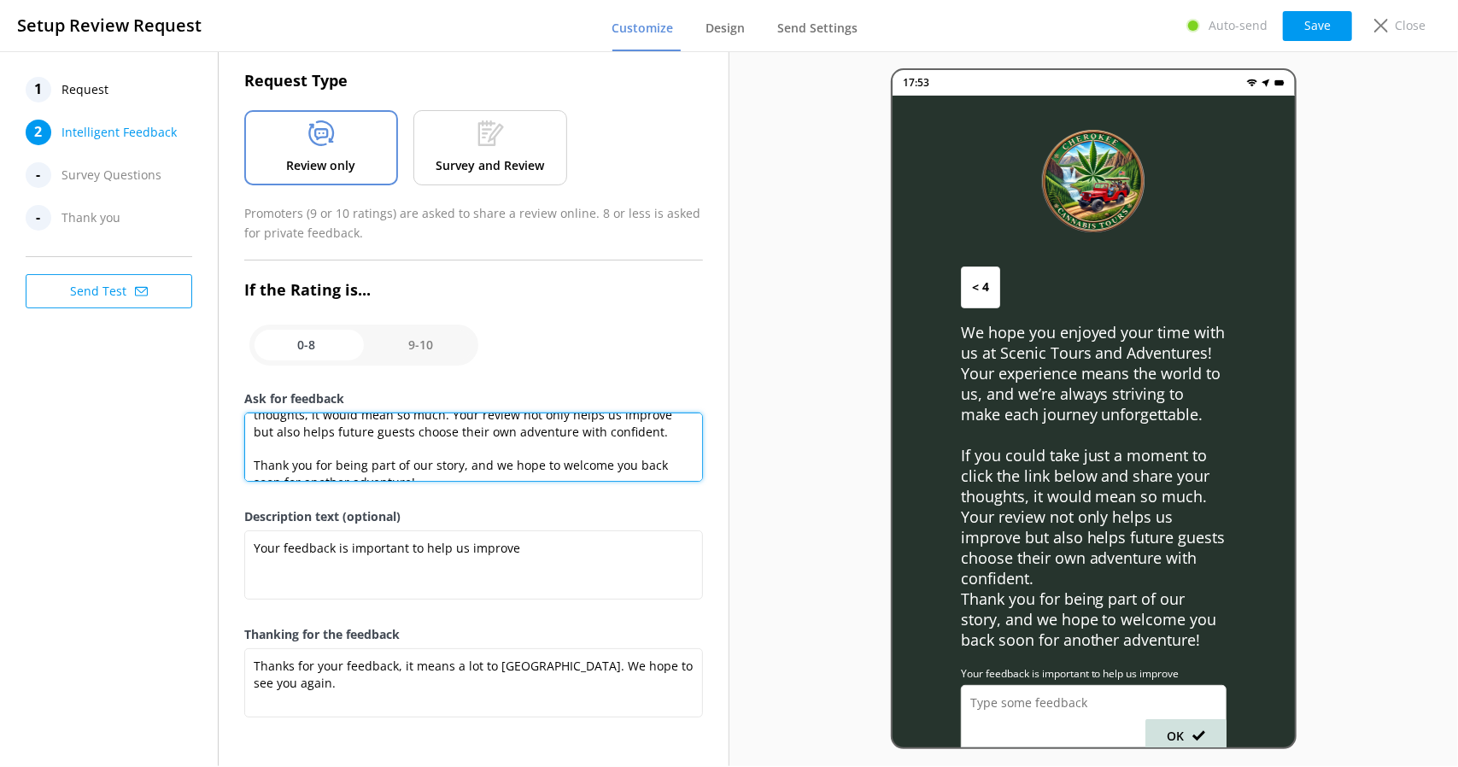
scroll to position [116, 0]
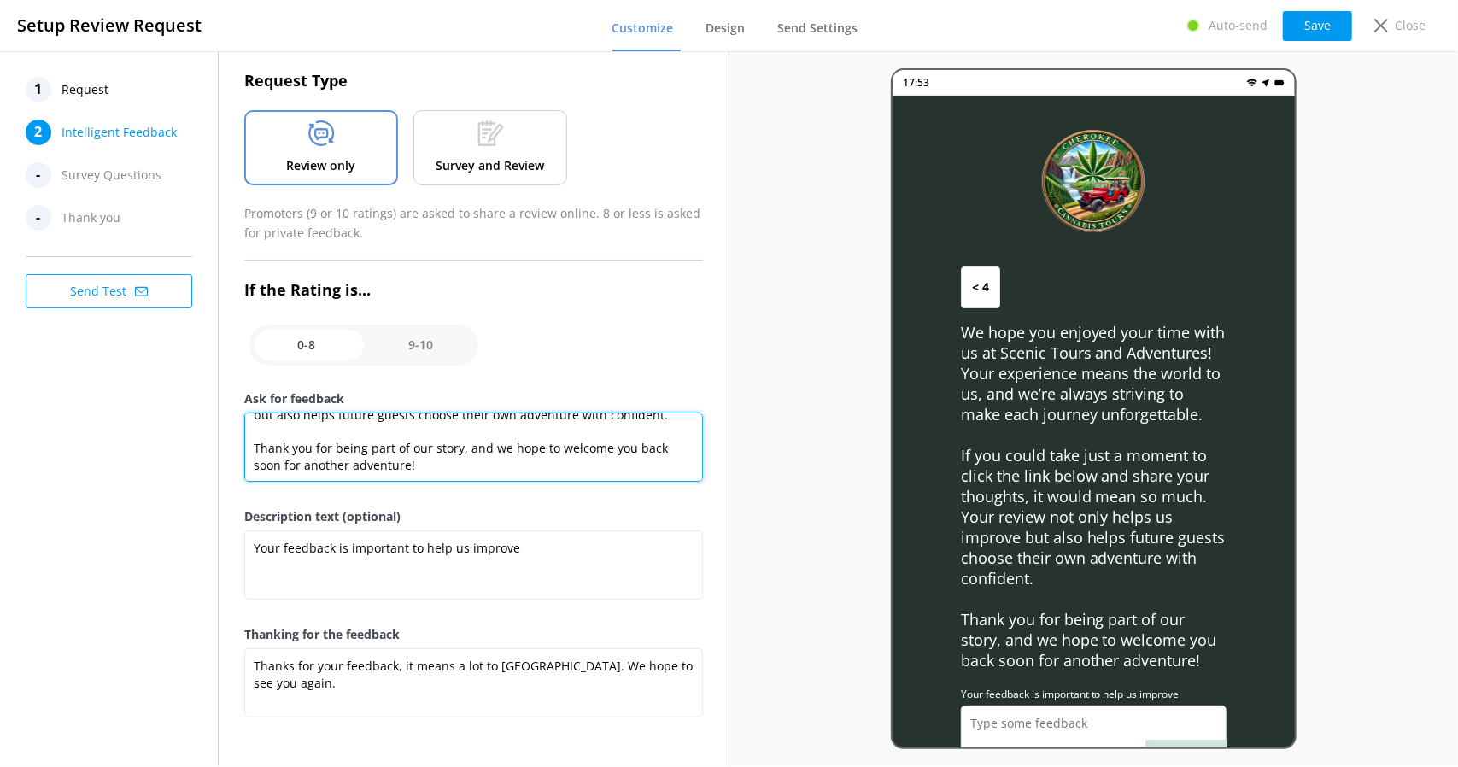
type textarea "We hope you enjoyed your time with us at Scenic Tours and Adventures! Your expe…"
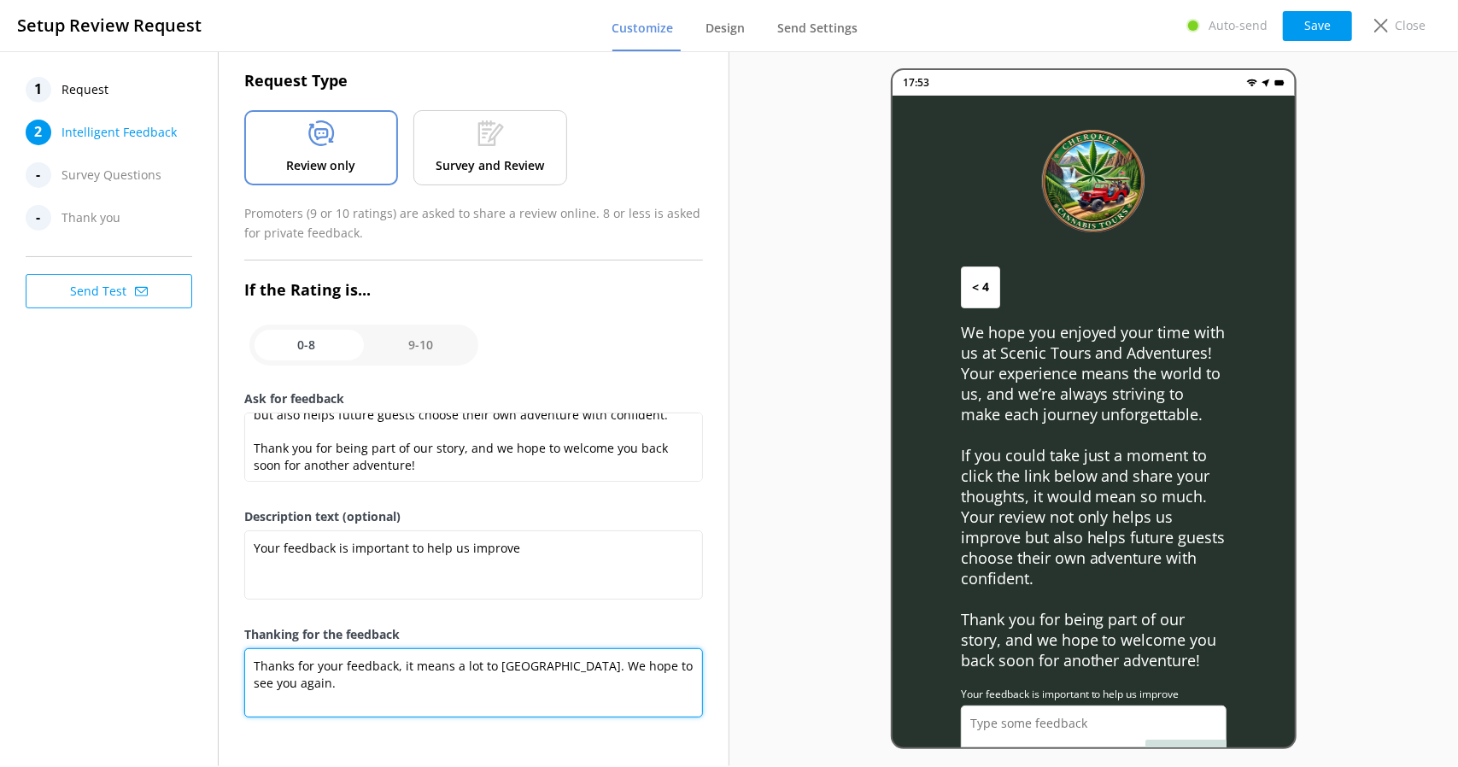
click at [536, 672] on textarea "Thanks for your feedback, it means a lot to [GEOGRAPHIC_DATA]. We hope to see y…" at bounding box center [473, 682] width 458 height 69
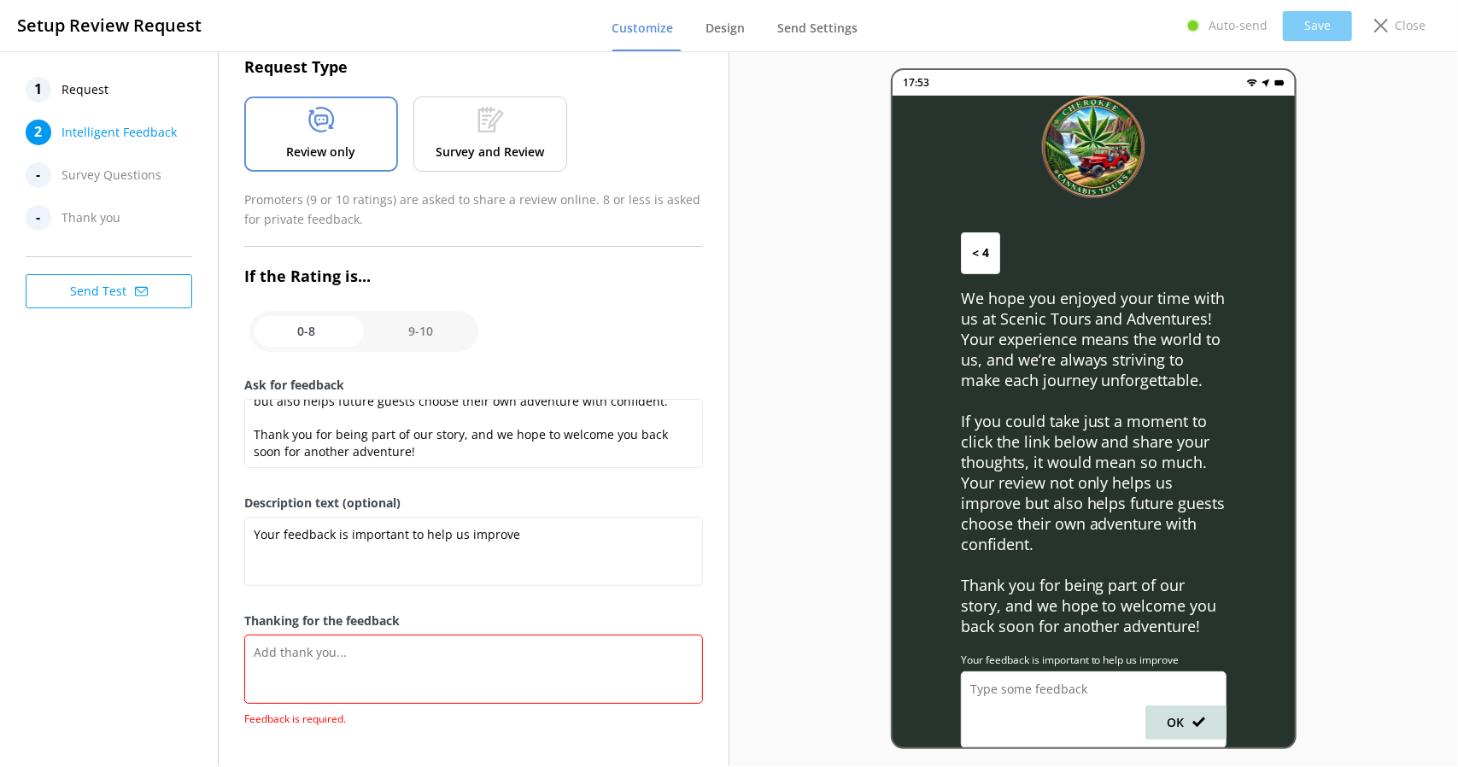
scroll to position [75, 0]
click at [410, 691] on textarea "Thanking for the feedback" at bounding box center [473, 665] width 458 height 69
paste textarea "Thank you for sharing your thoughts and giving us such a great score! We’re thr…"
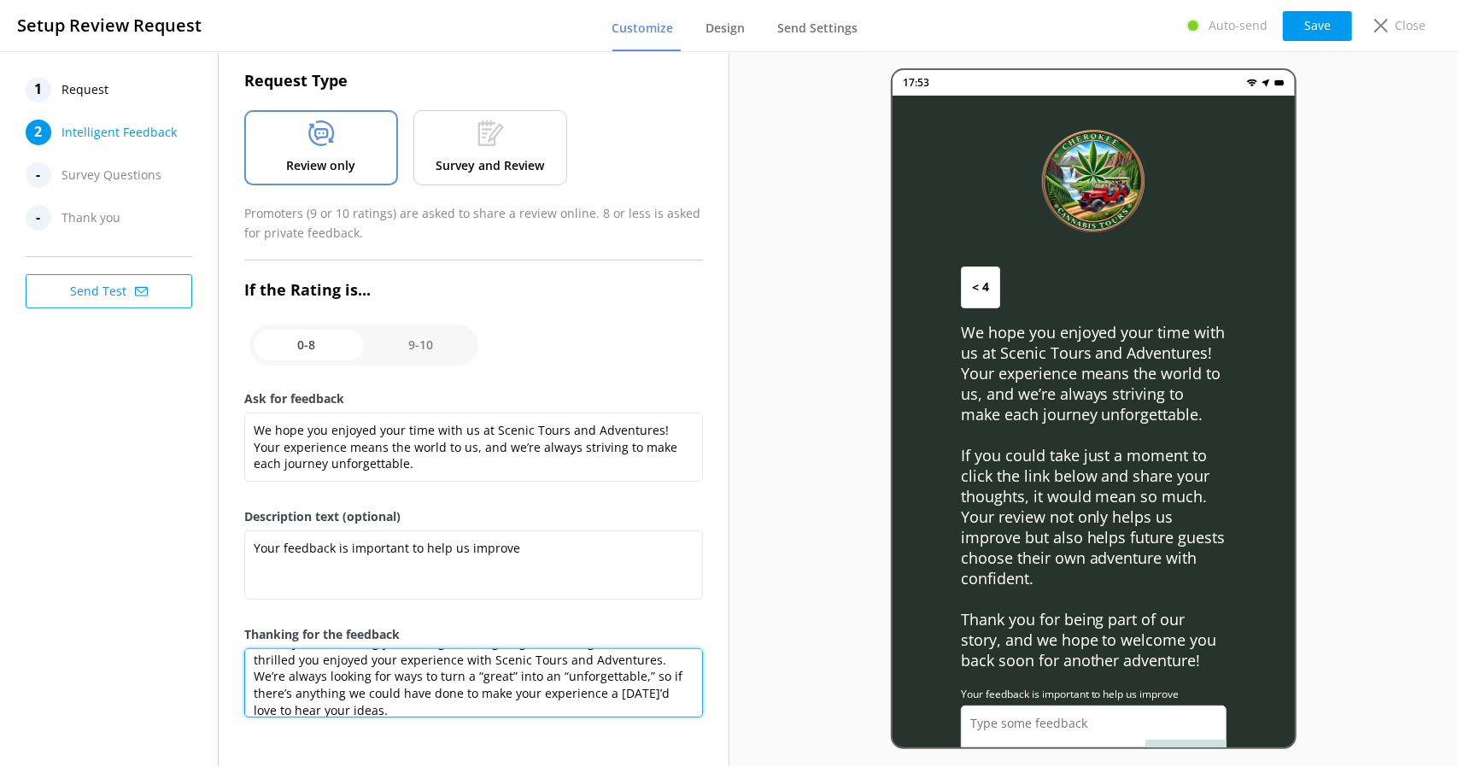
scroll to position [74, 0]
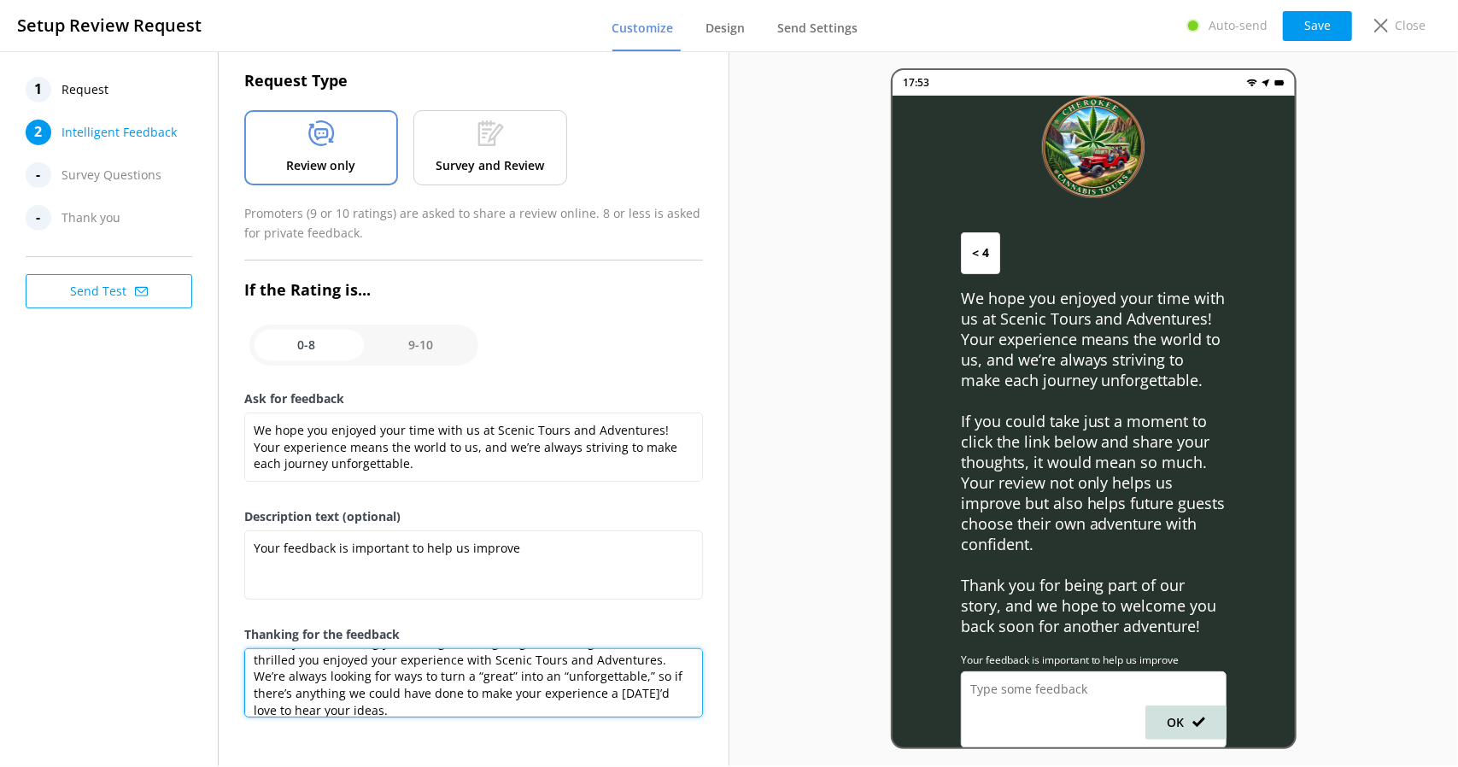
type textarea "Thank you for sharing your thoughts and giving us such a great score! We’re thr…"
click at [770, 286] on div "17:53 < 4 We hope you enjoyed your time with us at Scenic Tours and Adventures!…" at bounding box center [1093, 408] width 729 height 715
click at [413, 343] on input "checkbox" at bounding box center [363, 345] width 229 height 41
checkbox input "true"
type textarea "Would you help by letting us know how we did? (We really want to know!)"
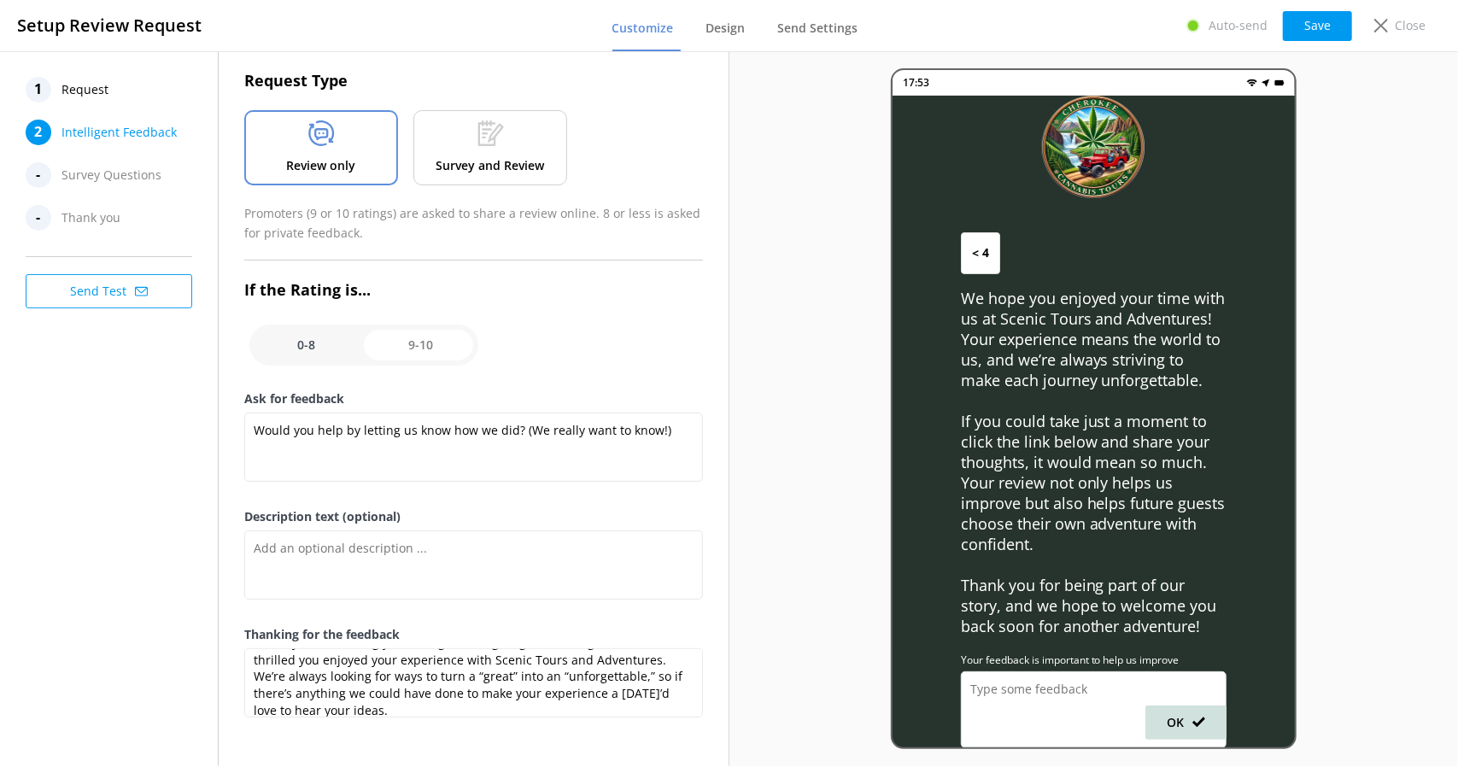
scroll to position [0, 0]
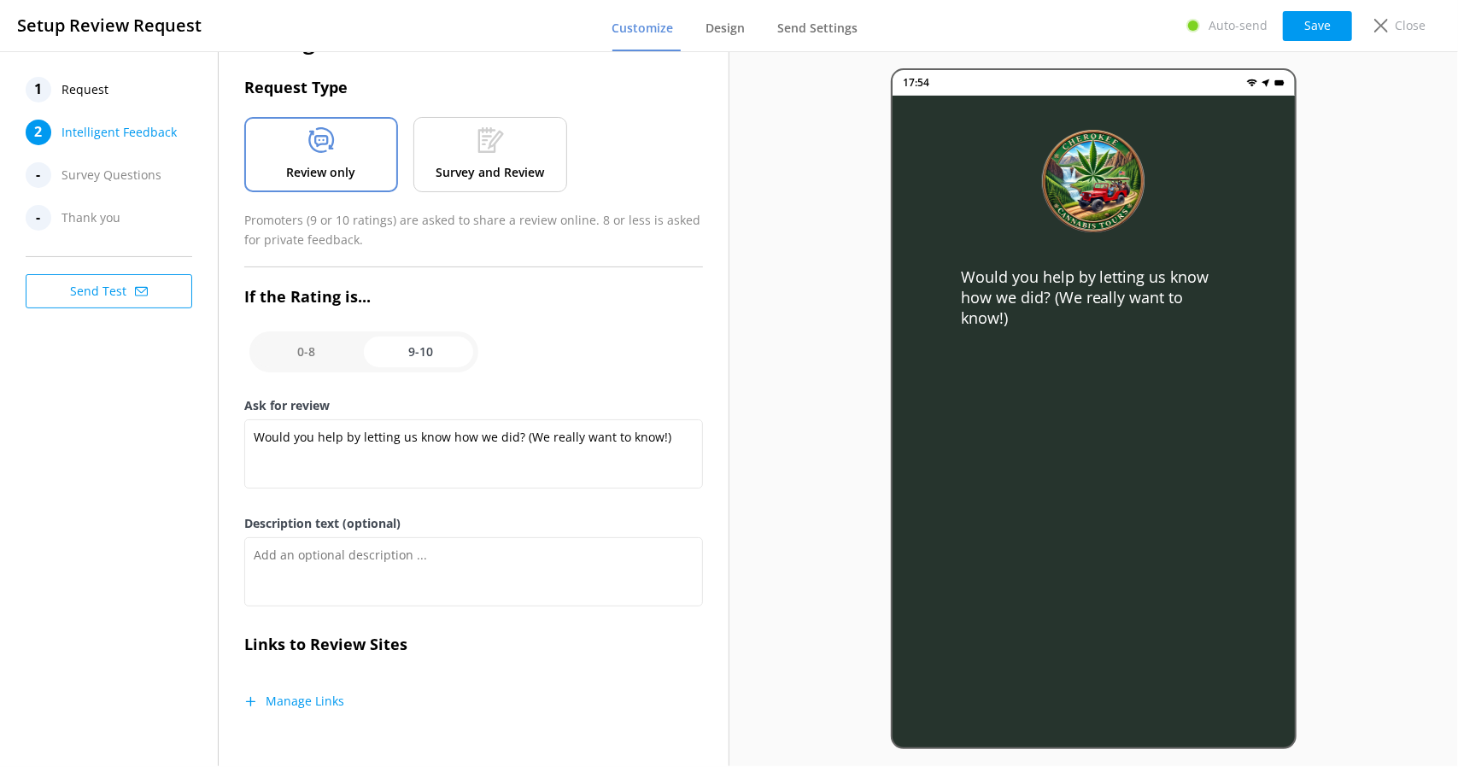
click at [332, 343] on input "checkbox" at bounding box center [363, 351] width 229 height 41
checkbox input "false"
type textarea "We hope you enjoyed your time with us at Scenic Tours and Adventures! Your expe…"
type textarea "Your feedback is important to help us improve"
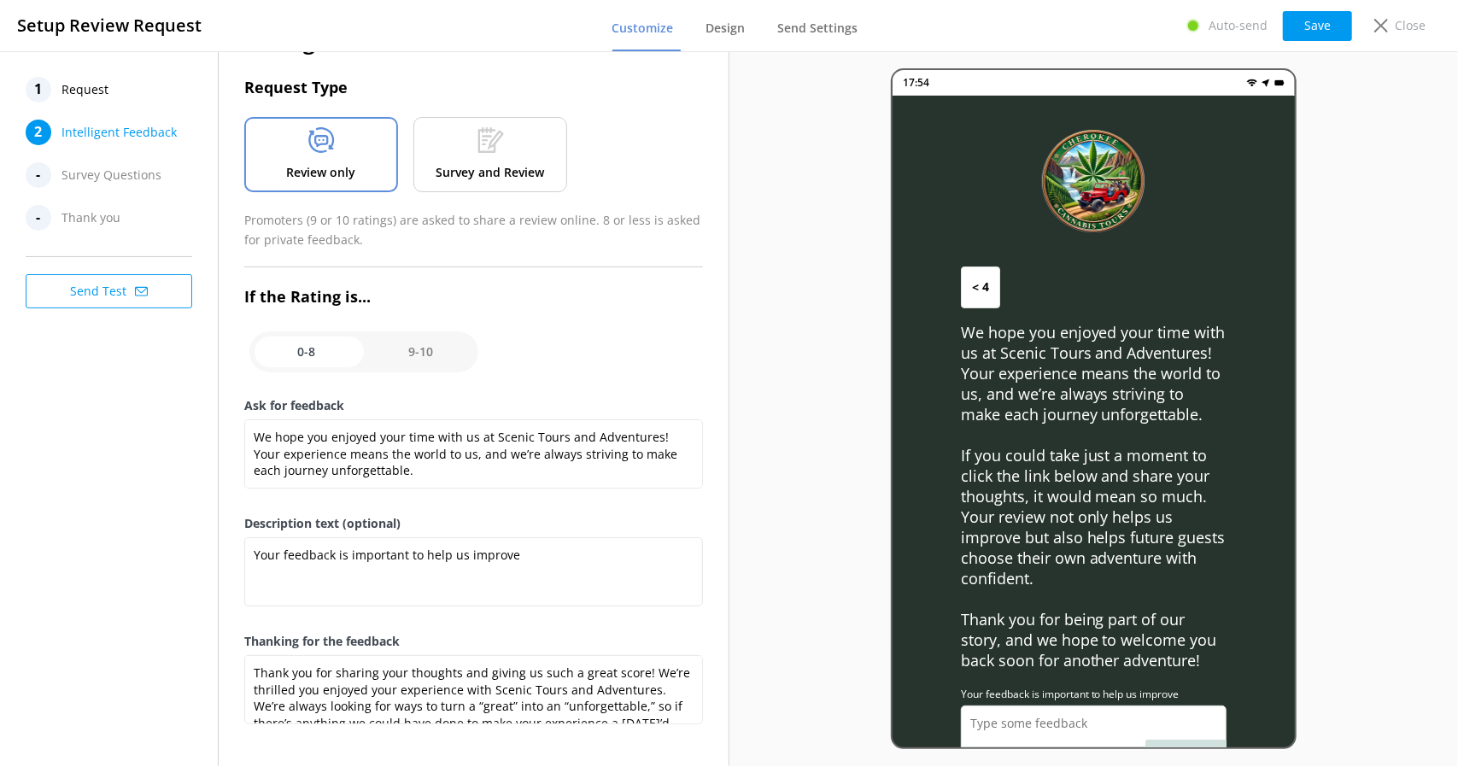
scroll to position [58, 0]
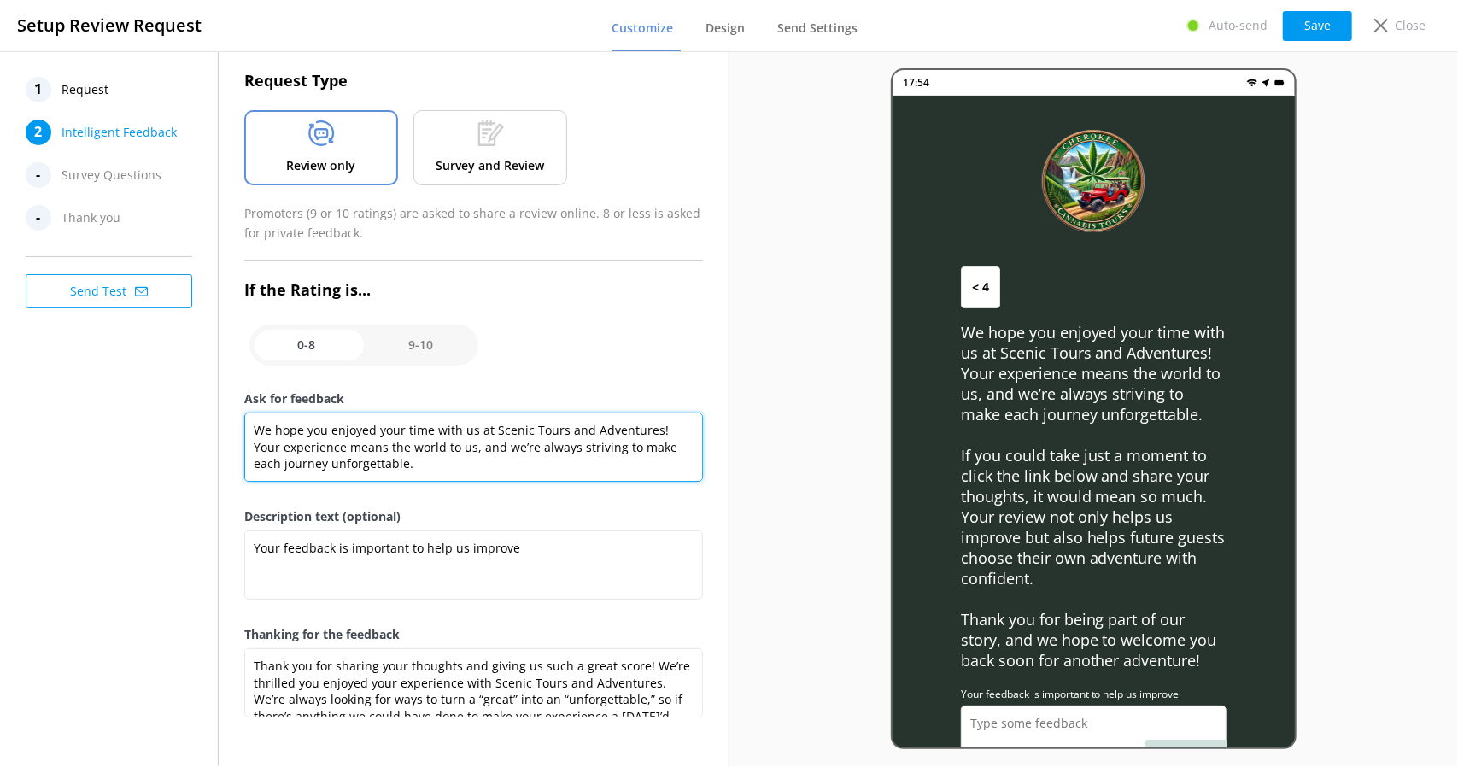
drag, startPoint x: 422, startPoint y: 464, endPoint x: 167, endPoint y: 431, distance: 257.5
click at [167, 431] on div "1 Request 2 Intelligent Feedback - Survey Questions - Thank you Send Test Intel…" at bounding box center [364, 408] width 729 height 715
drag, startPoint x: 449, startPoint y: 464, endPoint x: 219, endPoint y: 384, distance: 244.2
click at [219, 384] on div "Intelligent Feedback Request Type Review only Survey and Review Promoters (9 or…" at bounding box center [473, 381] width 509 height 776
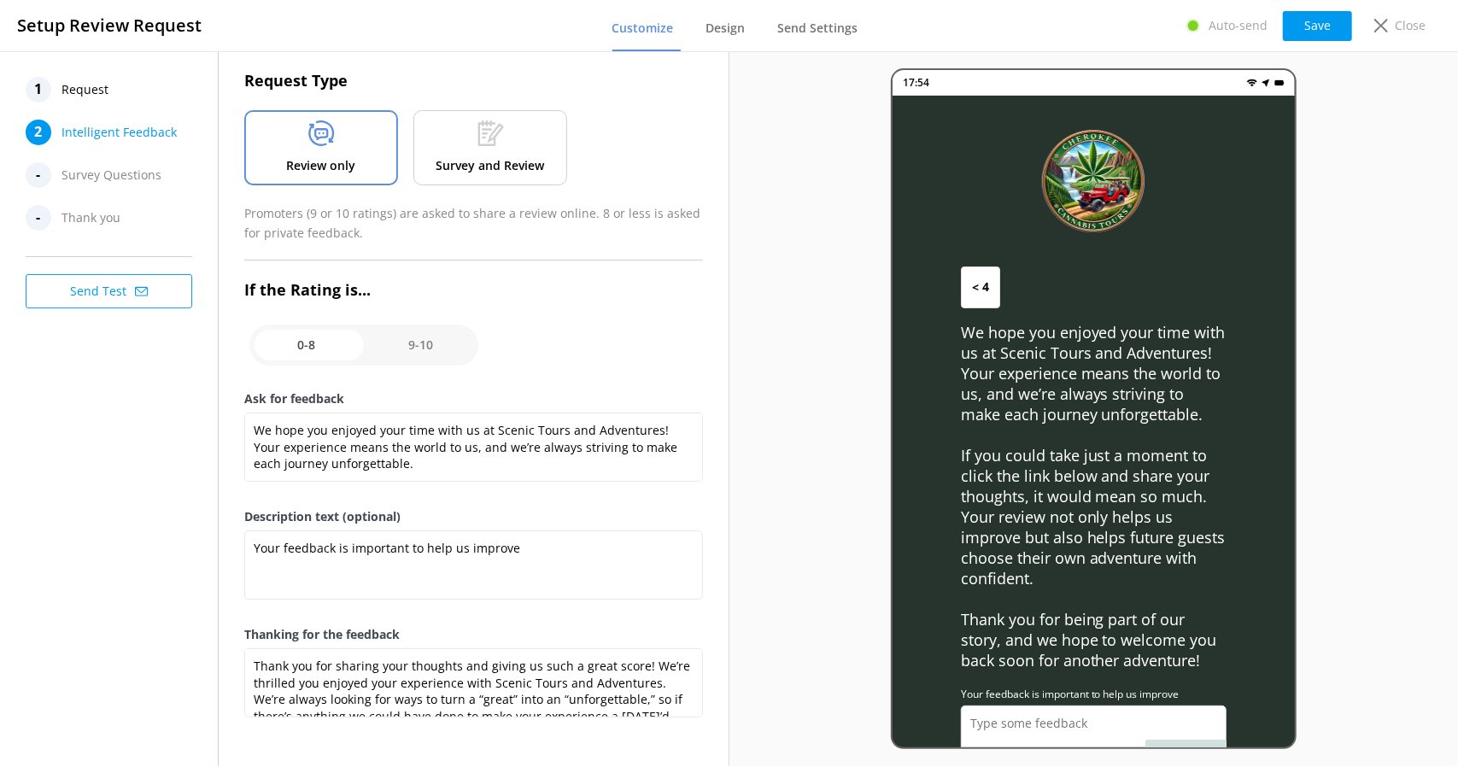
click at [418, 336] on input "checkbox" at bounding box center [363, 345] width 229 height 41
checkbox input "true"
type textarea "Would you help by letting us know how we did? (We really want to know!)"
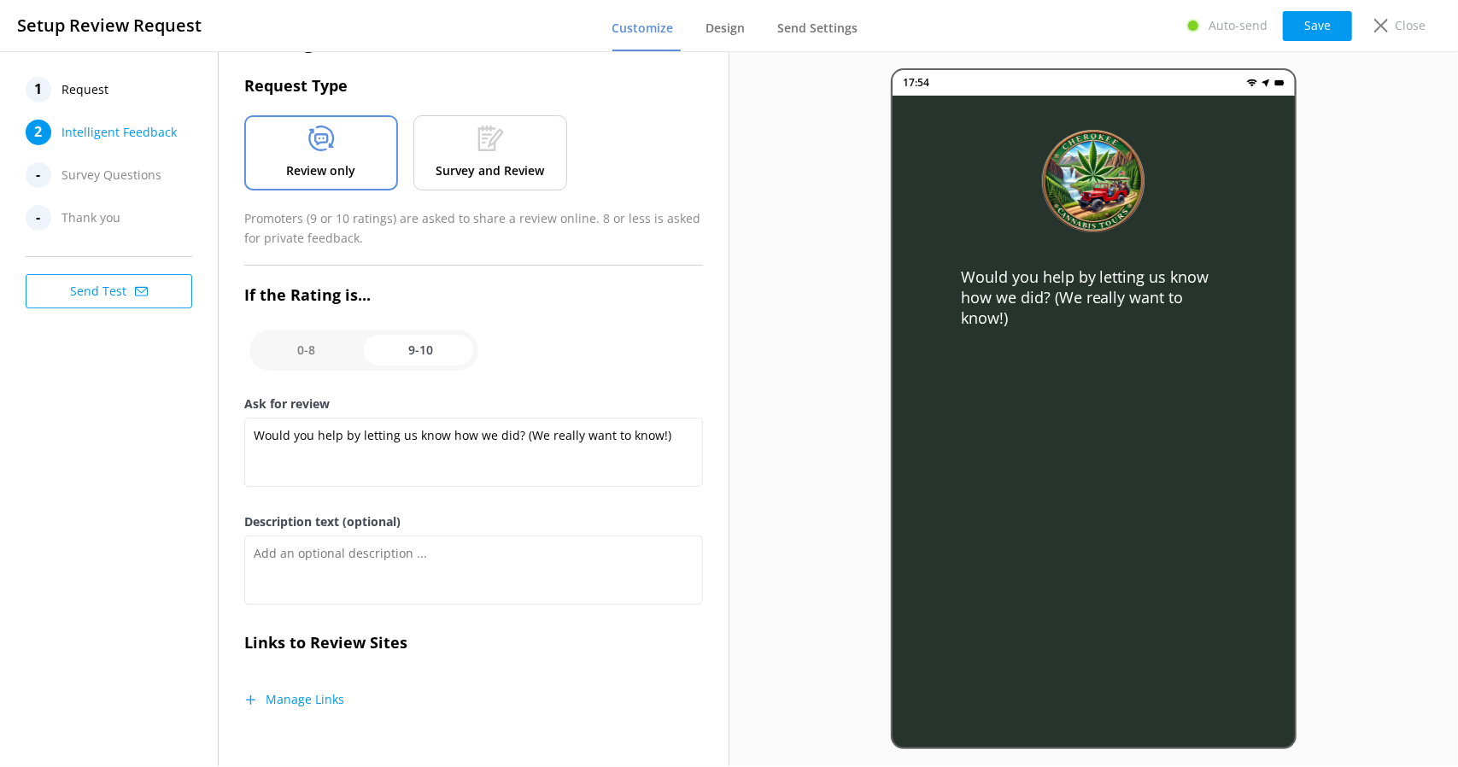
scroll to position [51, 0]
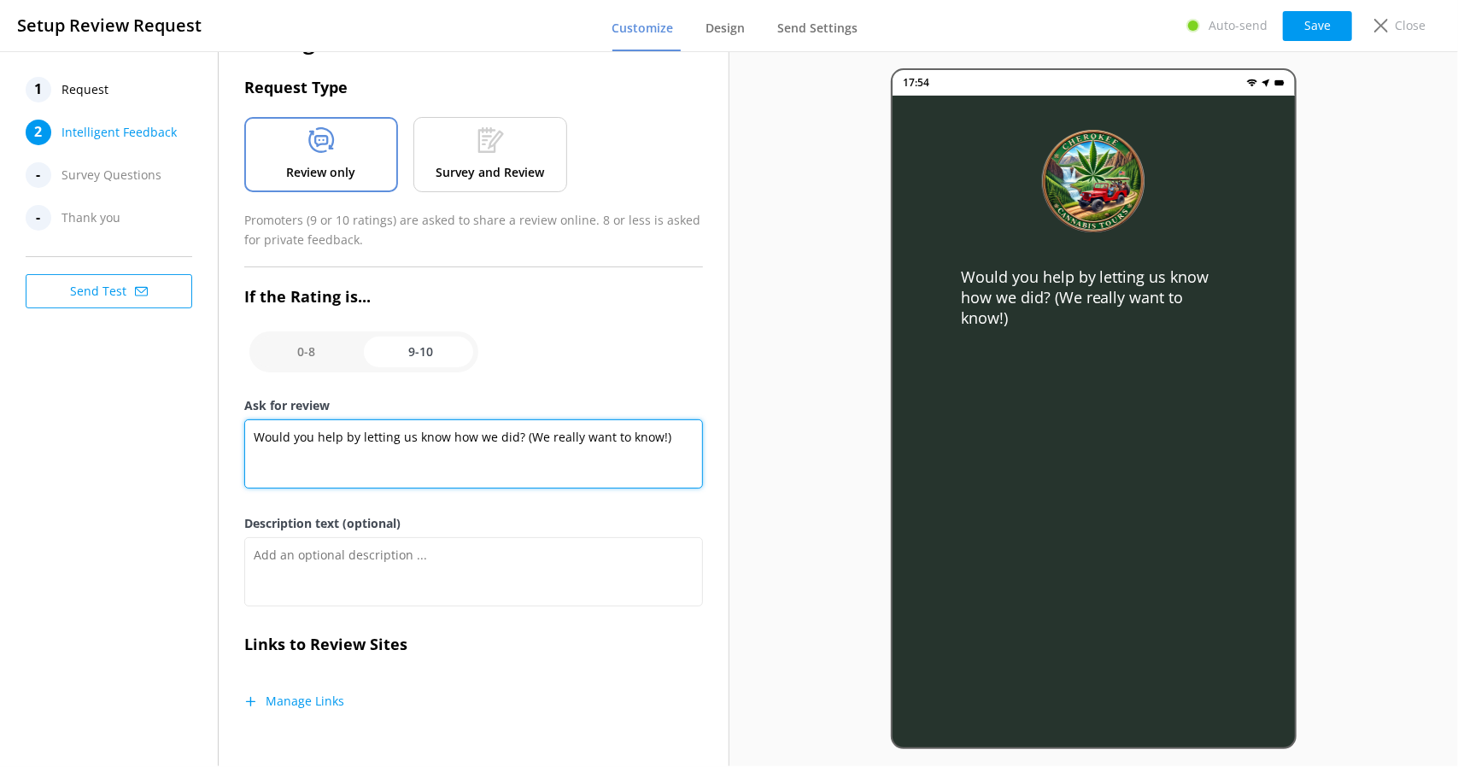
click at [357, 453] on textarea "Would you help by letting us know how we did? (We really want to know!)" at bounding box center [473, 453] width 458 height 69
paste textarea "e hope you enjoyed your time with us at Scenic Tours and Adventures! Your exper…"
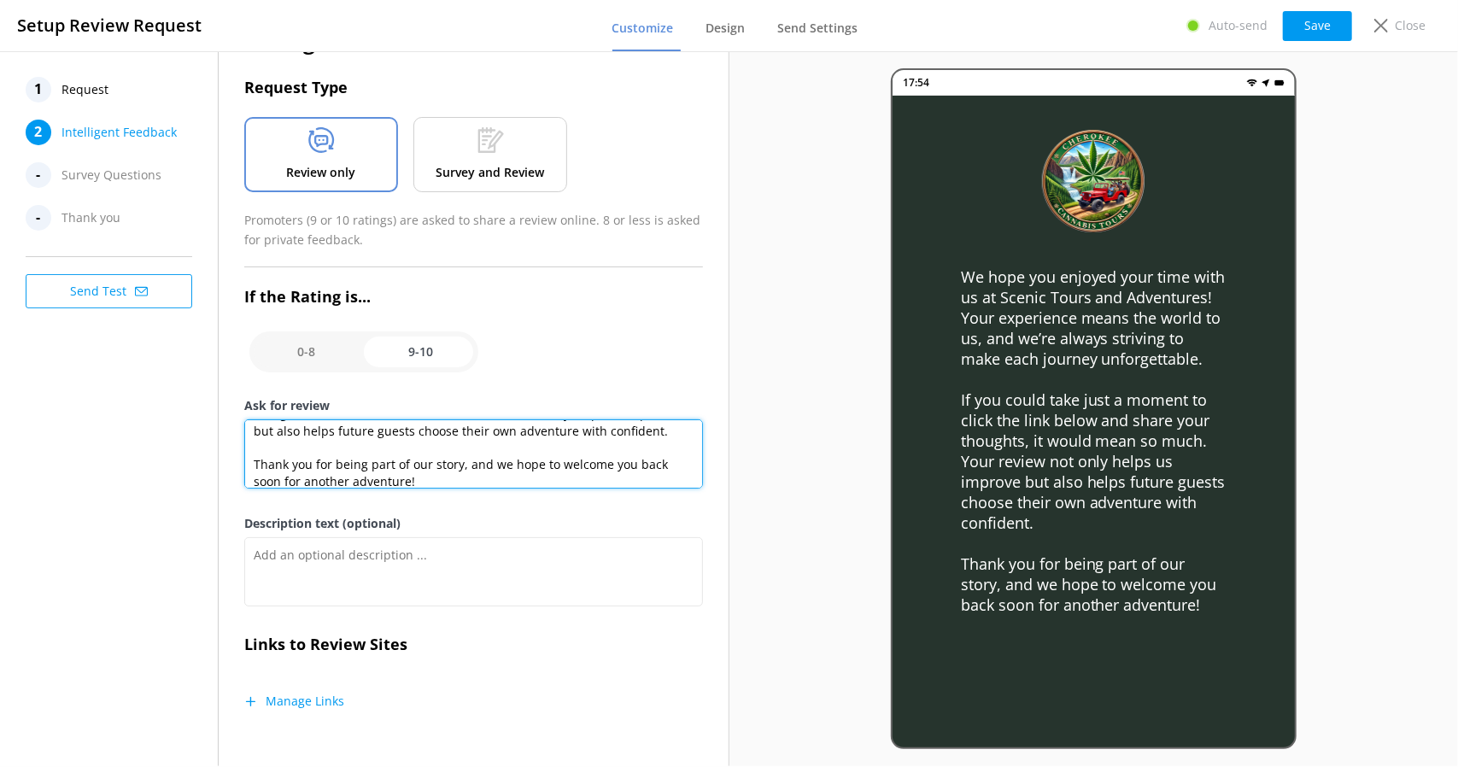
type textarea "We hope you enjoyed your time with us at Scenic Tours and Adventures! Your expe…"
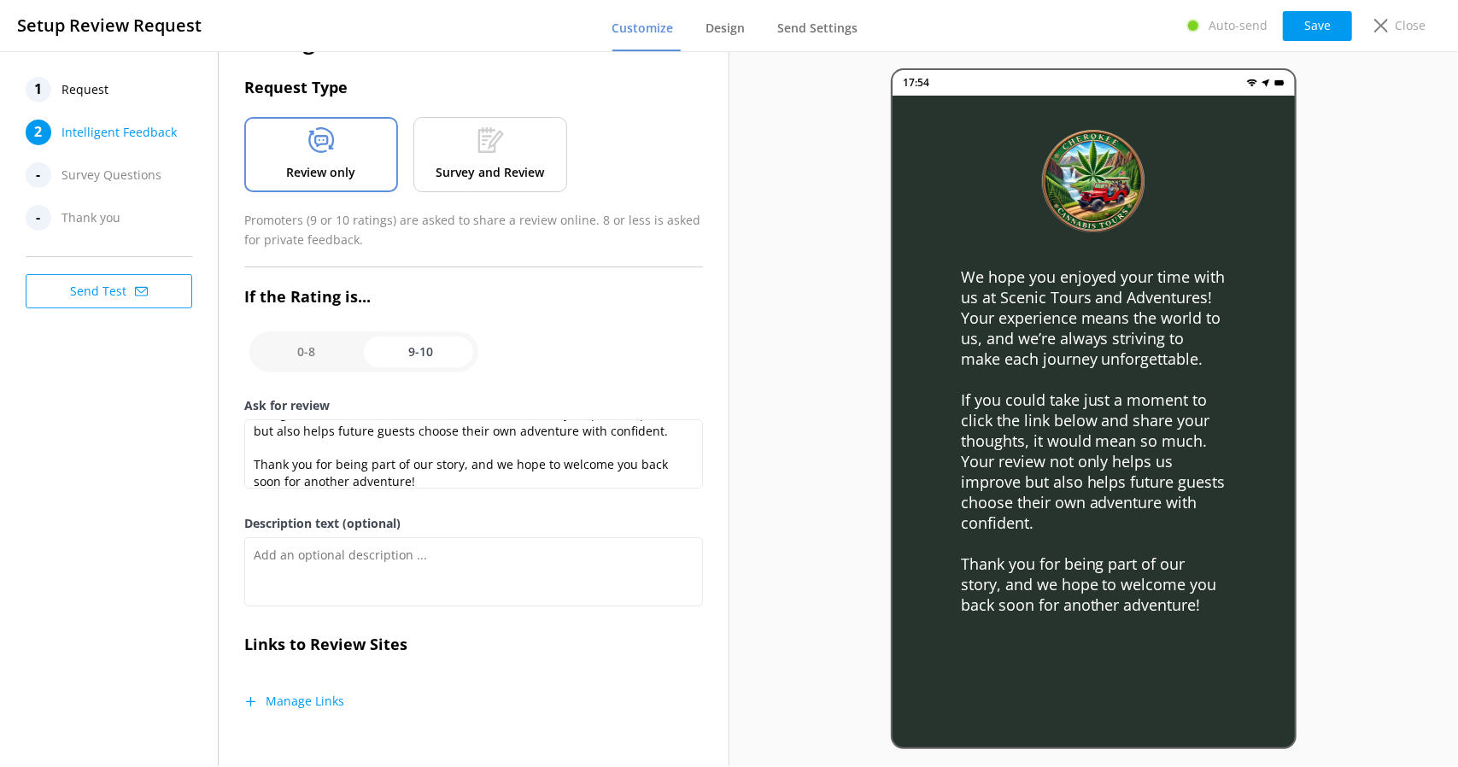
click at [291, 347] on input "checkbox" at bounding box center [363, 351] width 229 height 41
checkbox input "false"
type textarea "Your feedback is important to help us improve"
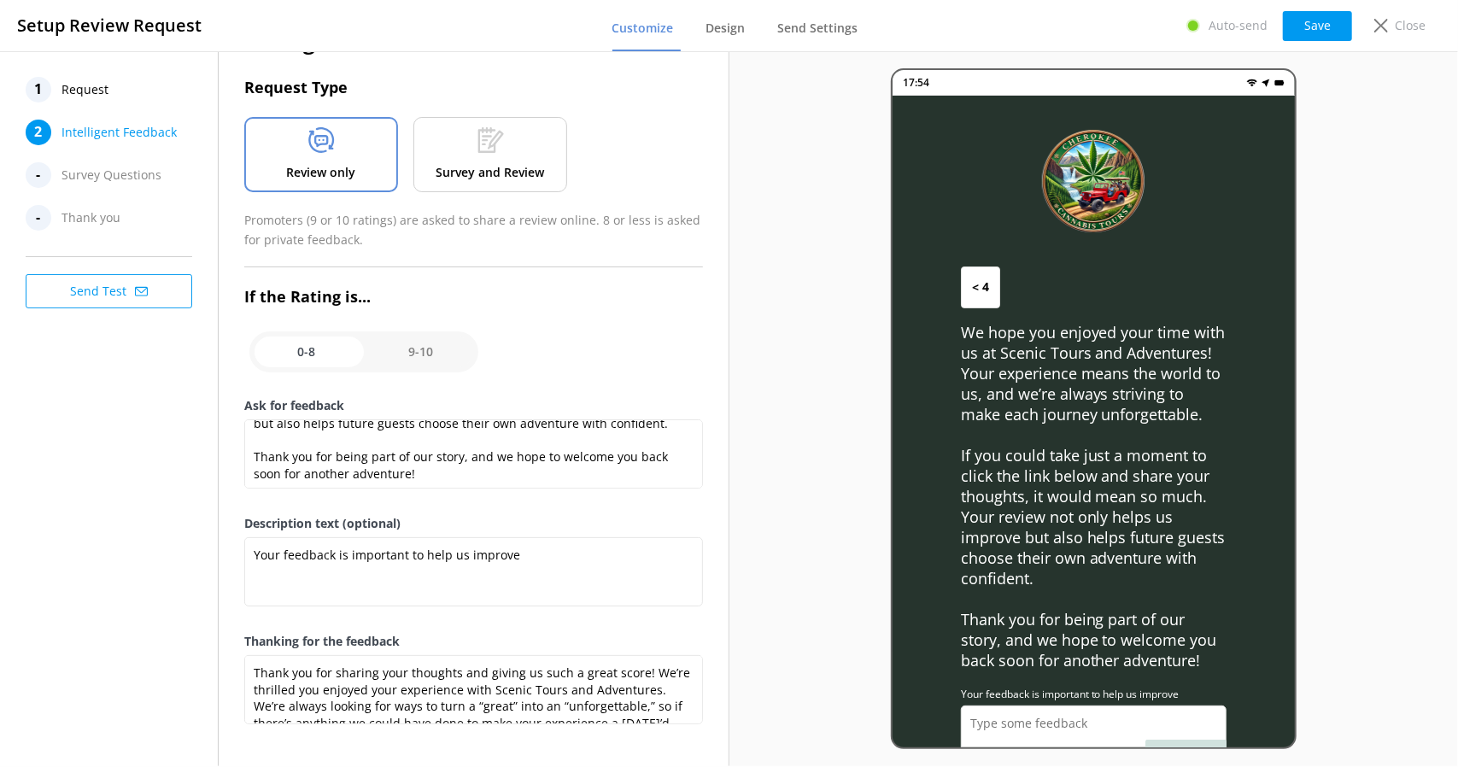
scroll to position [116, 0]
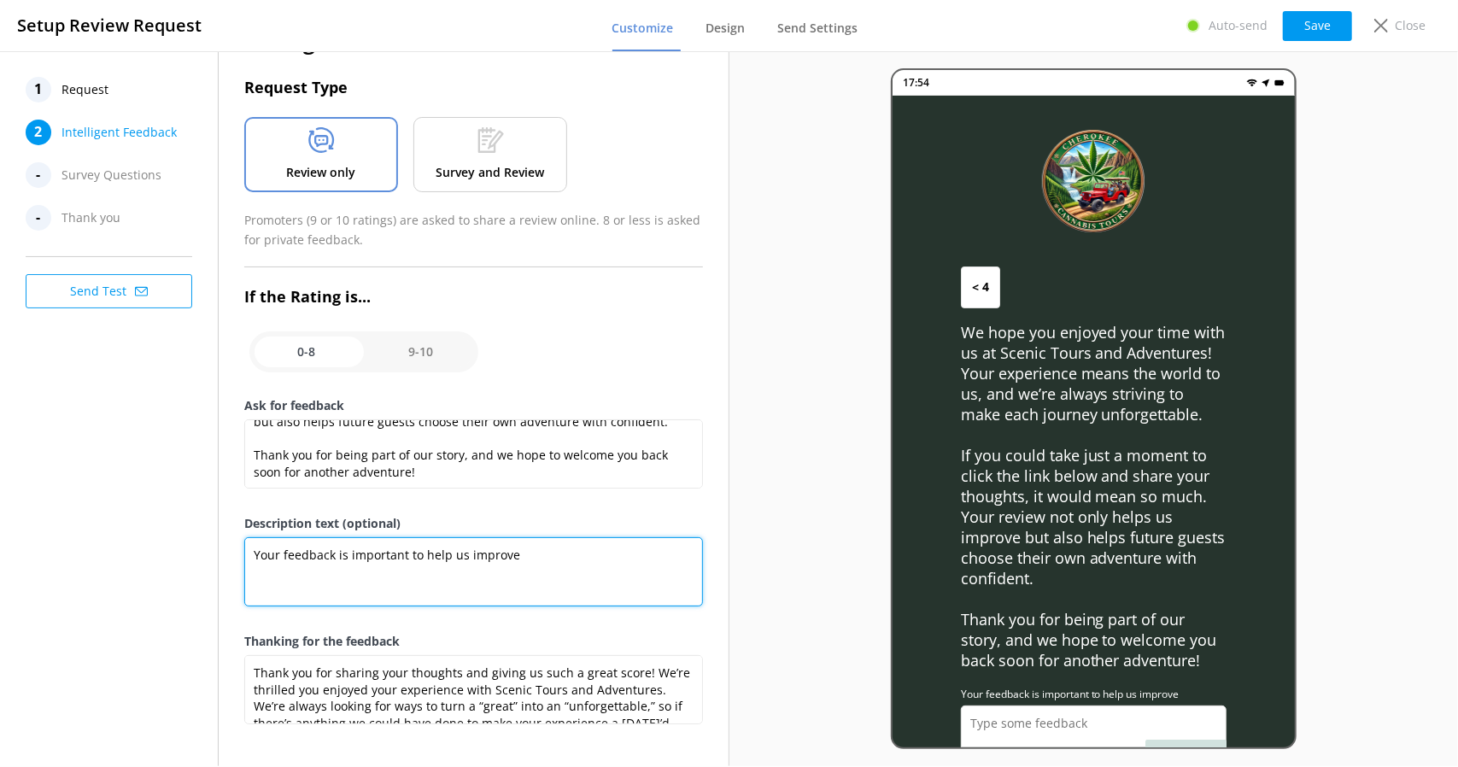
click at [436, 549] on textarea "Your feedback is important to help us improve" at bounding box center [473, 571] width 458 height 69
click at [437, 548] on textarea "Your feedback is important to help us improve" at bounding box center [473, 571] width 458 height 69
drag, startPoint x: 563, startPoint y: 549, endPoint x: 239, endPoint y: 553, distance: 323.8
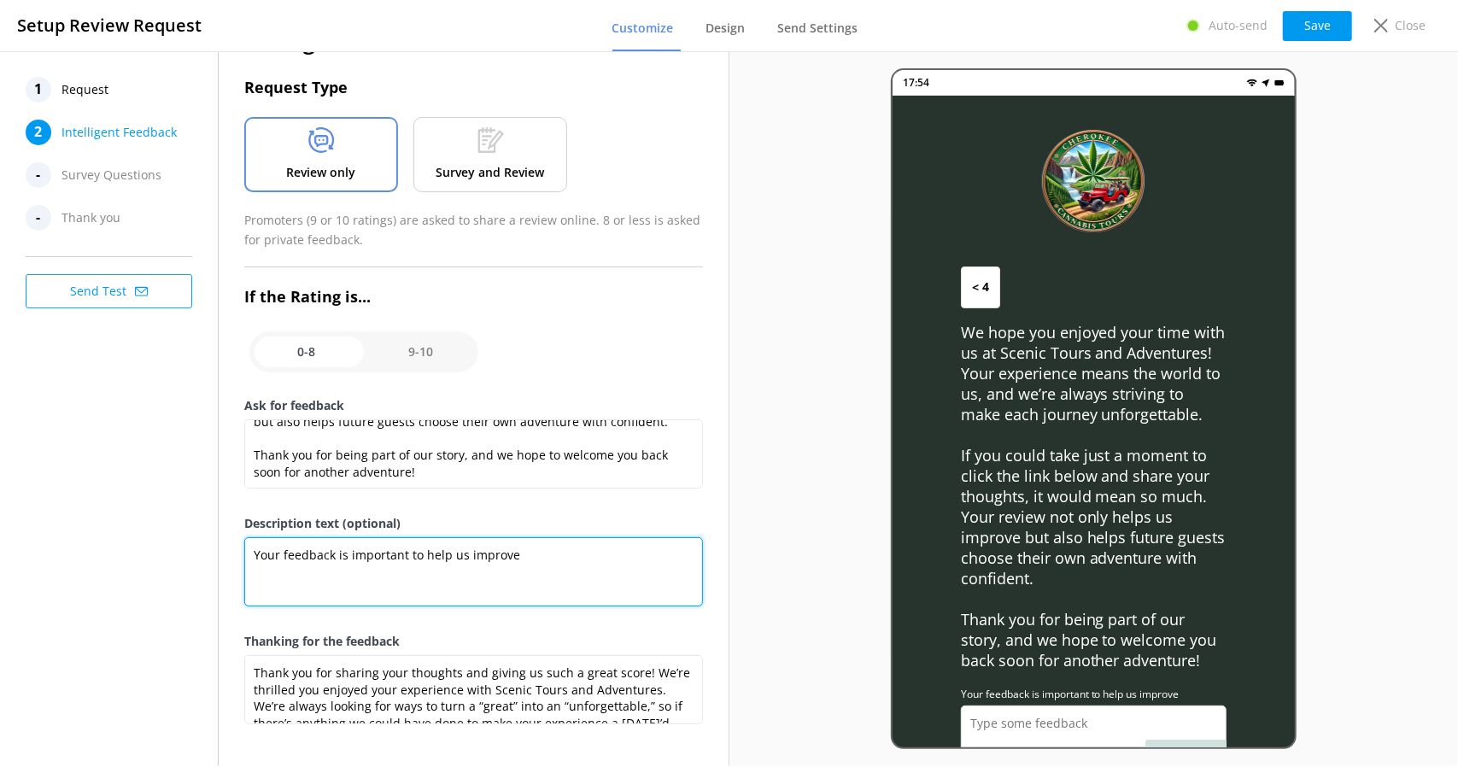
click at [239, 553] on div "Intelligent Feedback Request Type Review only Survey and Review Promoters (9 or…" at bounding box center [473, 388] width 509 height 776
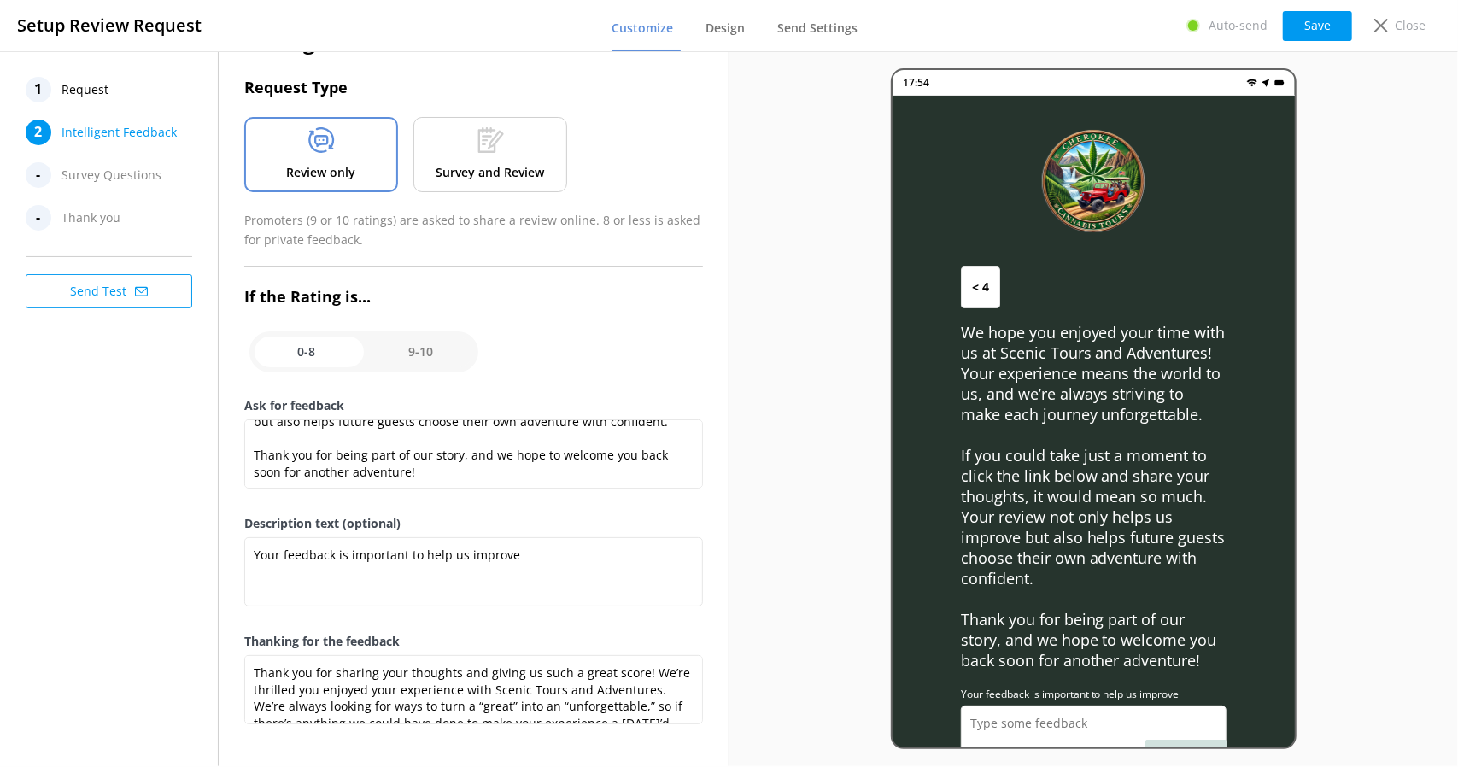
click at [434, 355] on input "checkbox" at bounding box center [363, 351] width 229 height 41
checkbox input "true"
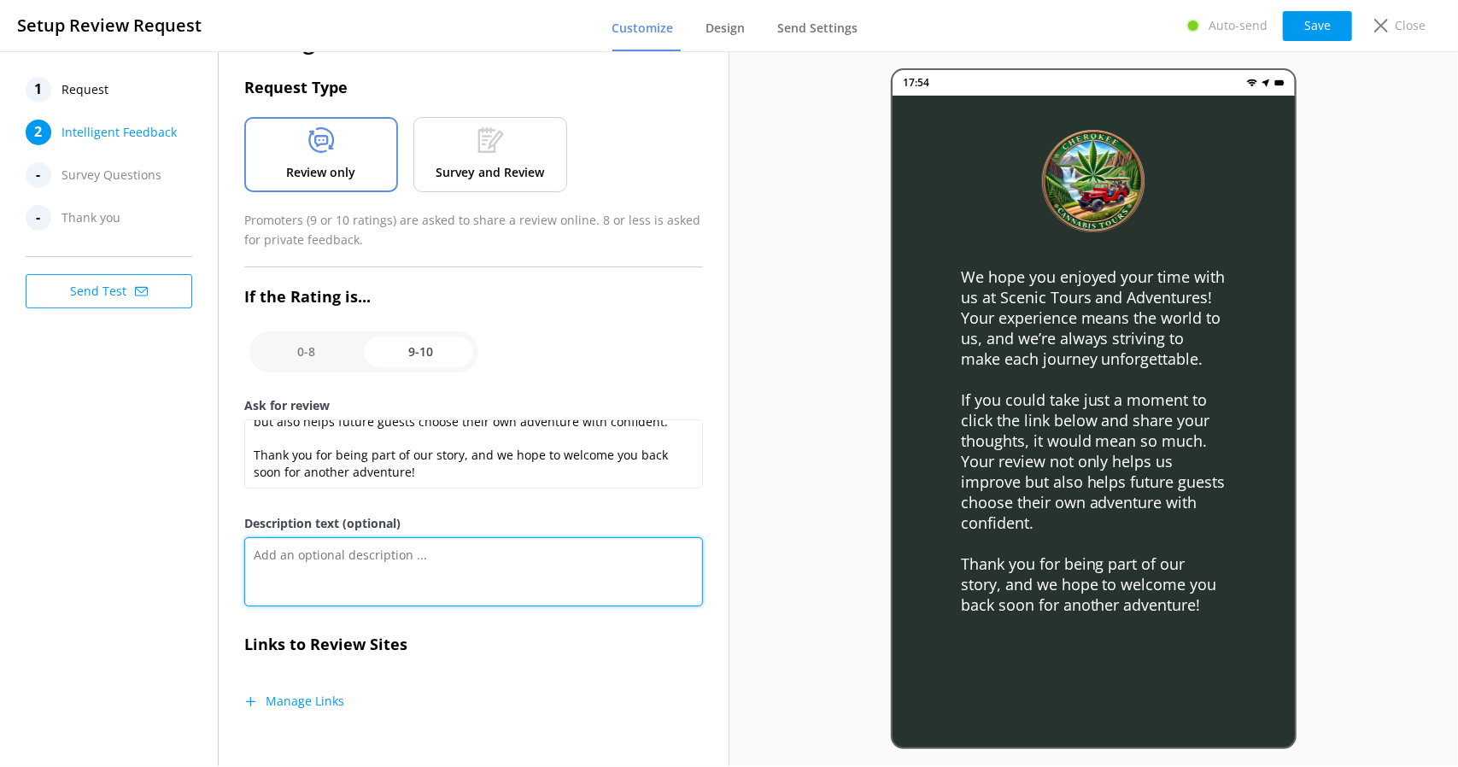
click at [388, 551] on textarea "Description text (optional)" at bounding box center [473, 571] width 458 height 69
paste textarea "Your feedback is important to help us improve"
type textarea "Your feedback is important to help us improve"
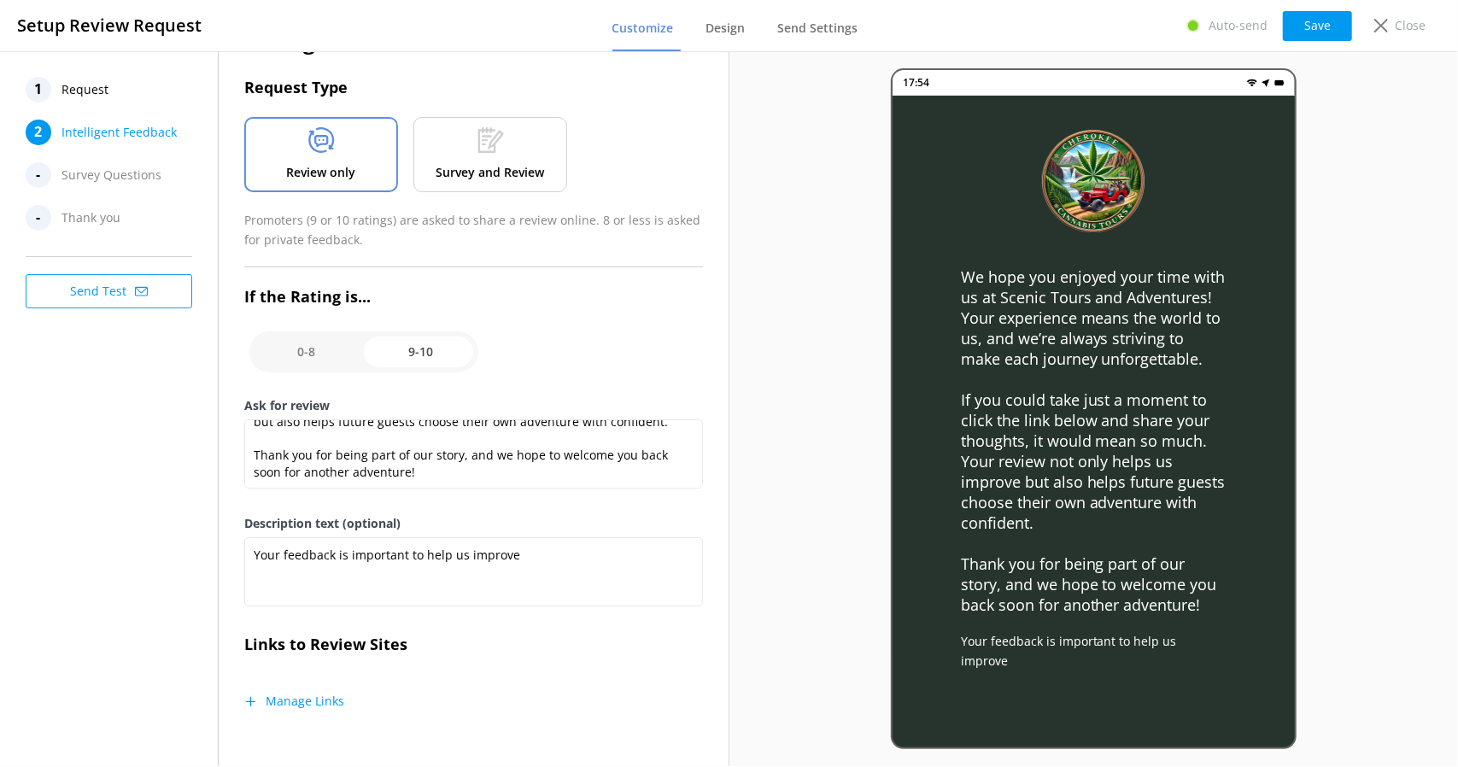
click at [304, 353] on input "checkbox" at bounding box center [363, 351] width 229 height 41
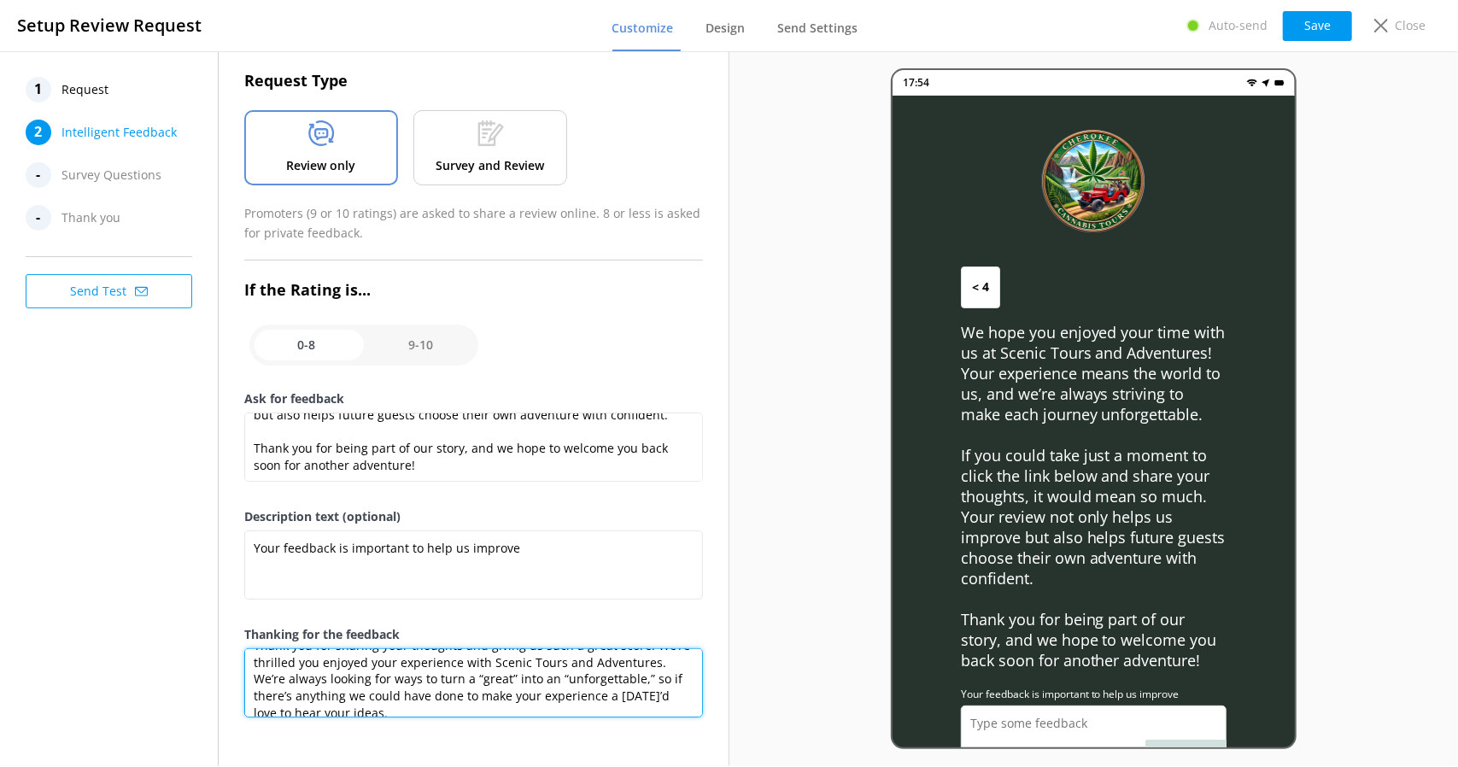
scroll to position [32, 0]
drag, startPoint x: 254, startPoint y: 659, endPoint x: 637, endPoint y: 706, distance: 386.4
click at [637, 706] on textarea "Thank you for sharing your thoughts and giving us such a great score! We’re thr…" at bounding box center [473, 682] width 458 height 69
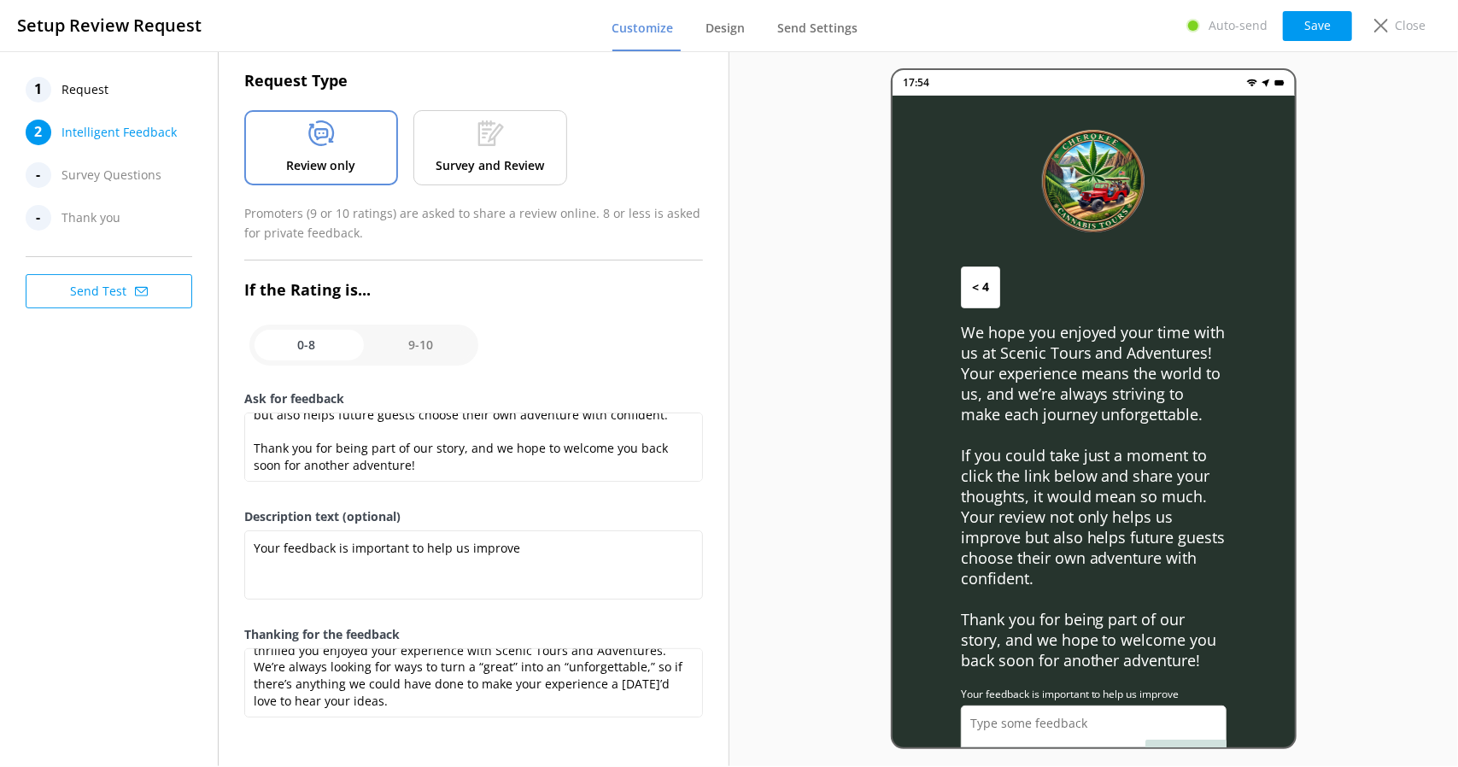
click at [412, 344] on input "checkbox" at bounding box center [363, 345] width 229 height 41
checkbox input "true"
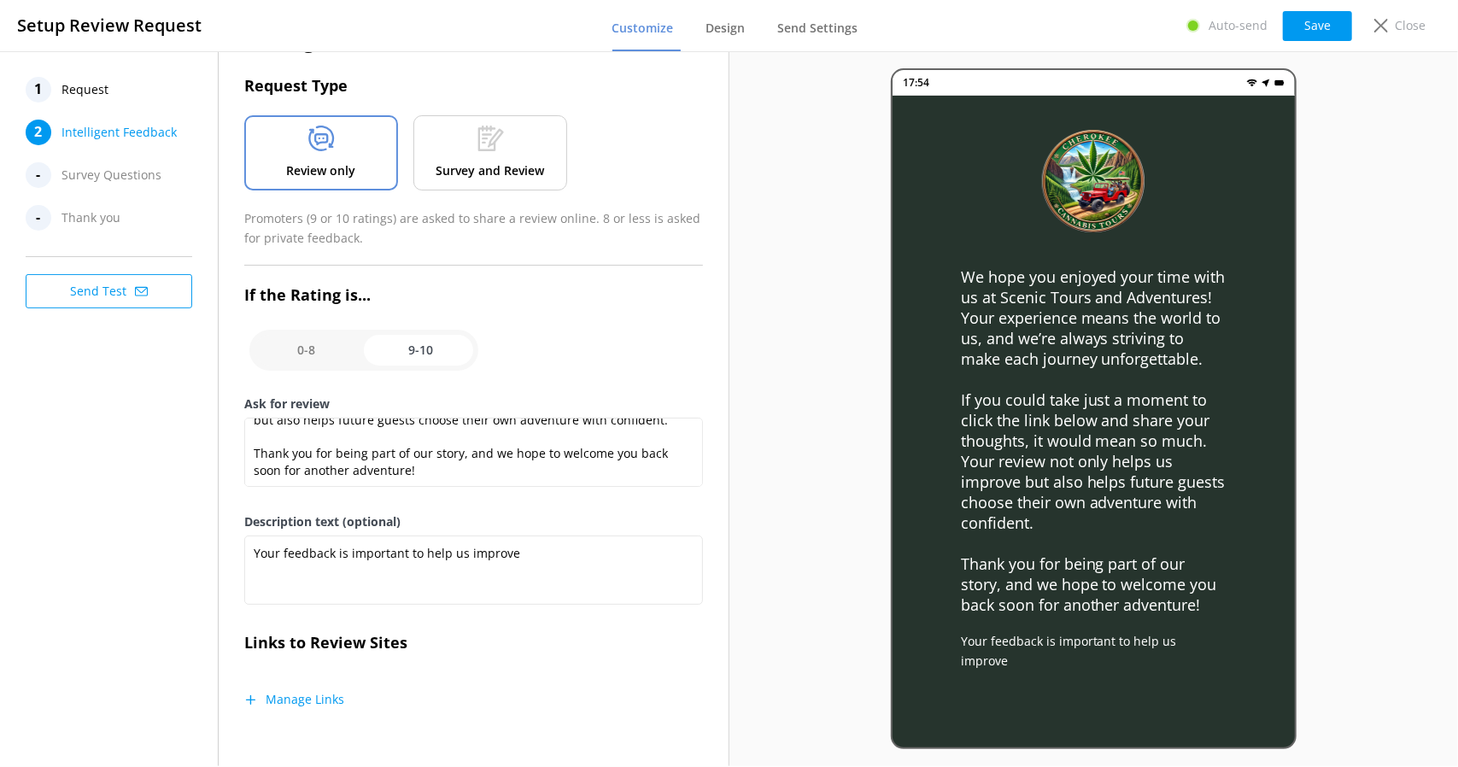
scroll to position [51, 0]
click at [309, 694] on button "Manage Links" at bounding box center [294, 701] width 100 height 17
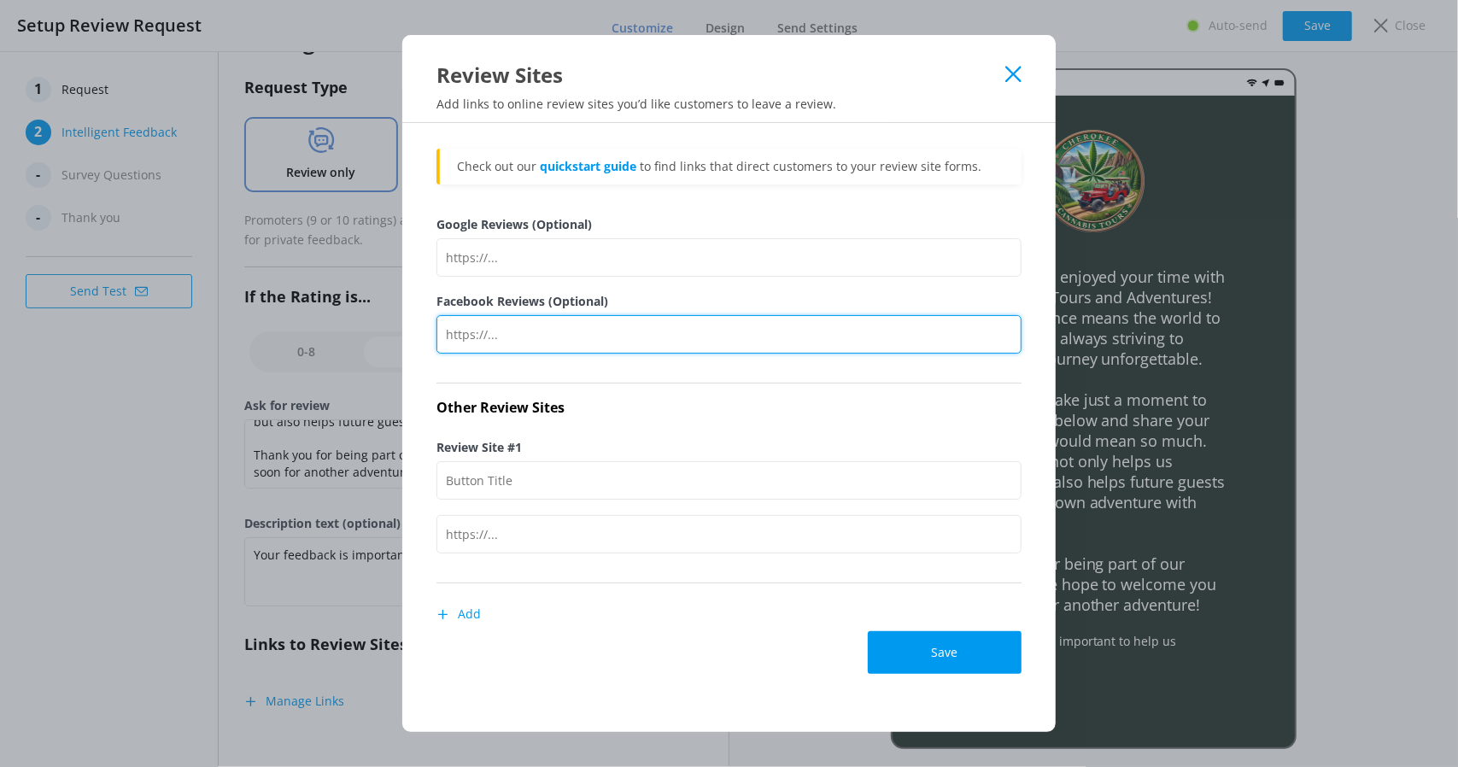
click at [526, 319] on input "Facebook Reviews (Optional)" at bounding box center [728, 334] width 585 height 38
paste input "[URL][DOMAIN_NAME]"
type input "[URL][DOMAIN_NAME]"
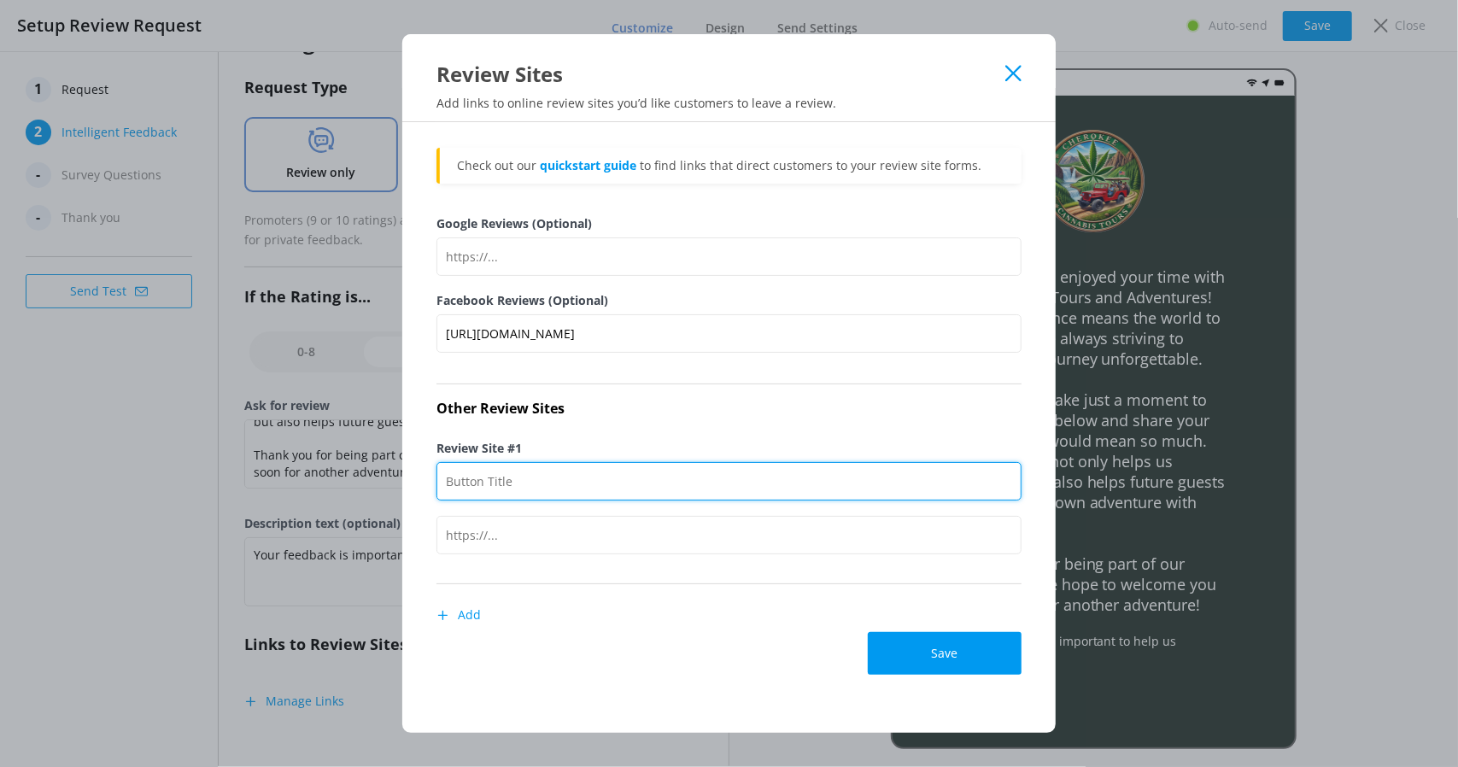
click at [554, 485] on input "Review Site #1" at bounding box center [728, 481] width 585 height 38
type input "T"
type input "Get Your Guide"
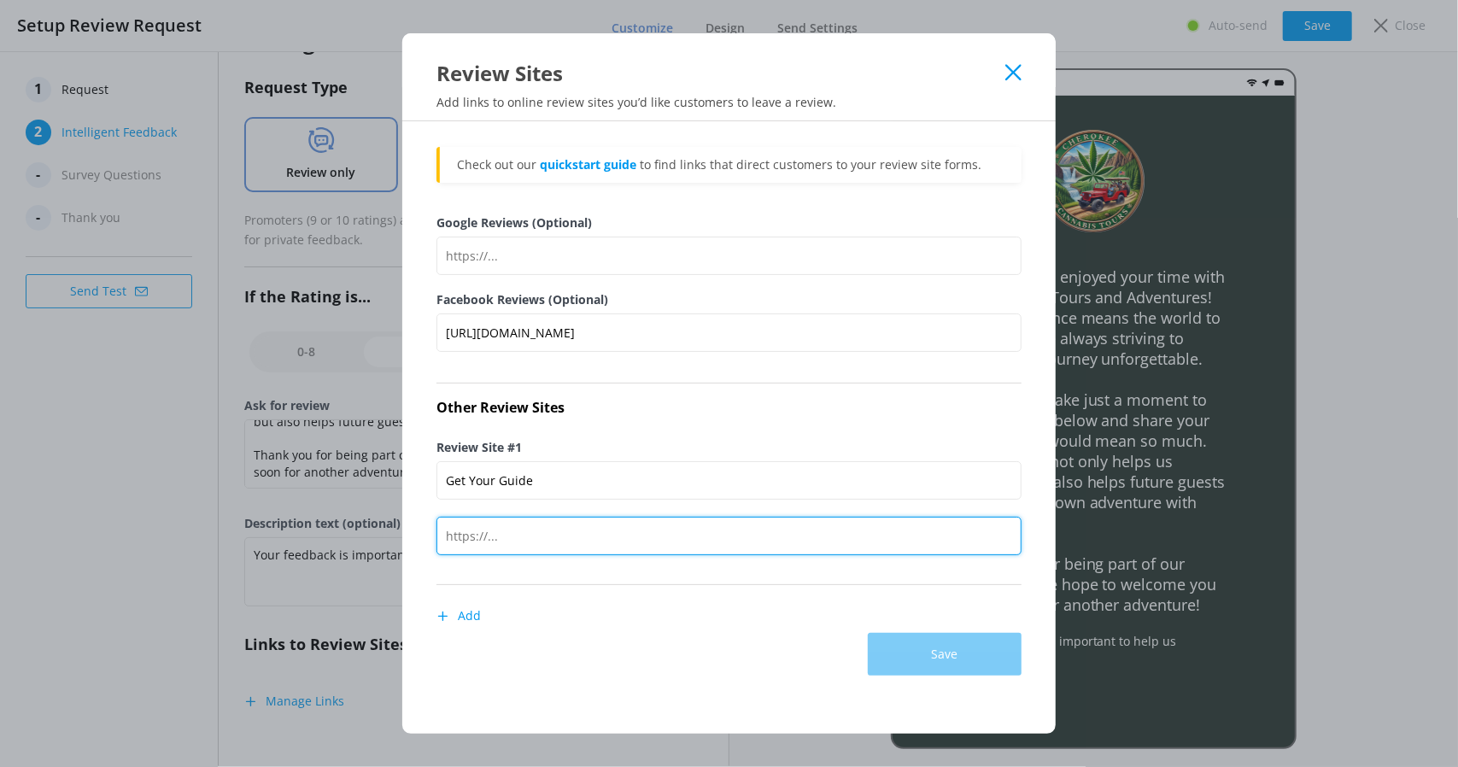
click at [584, 542] on input "text" at bounding box center [728, 536] width 585 height 38
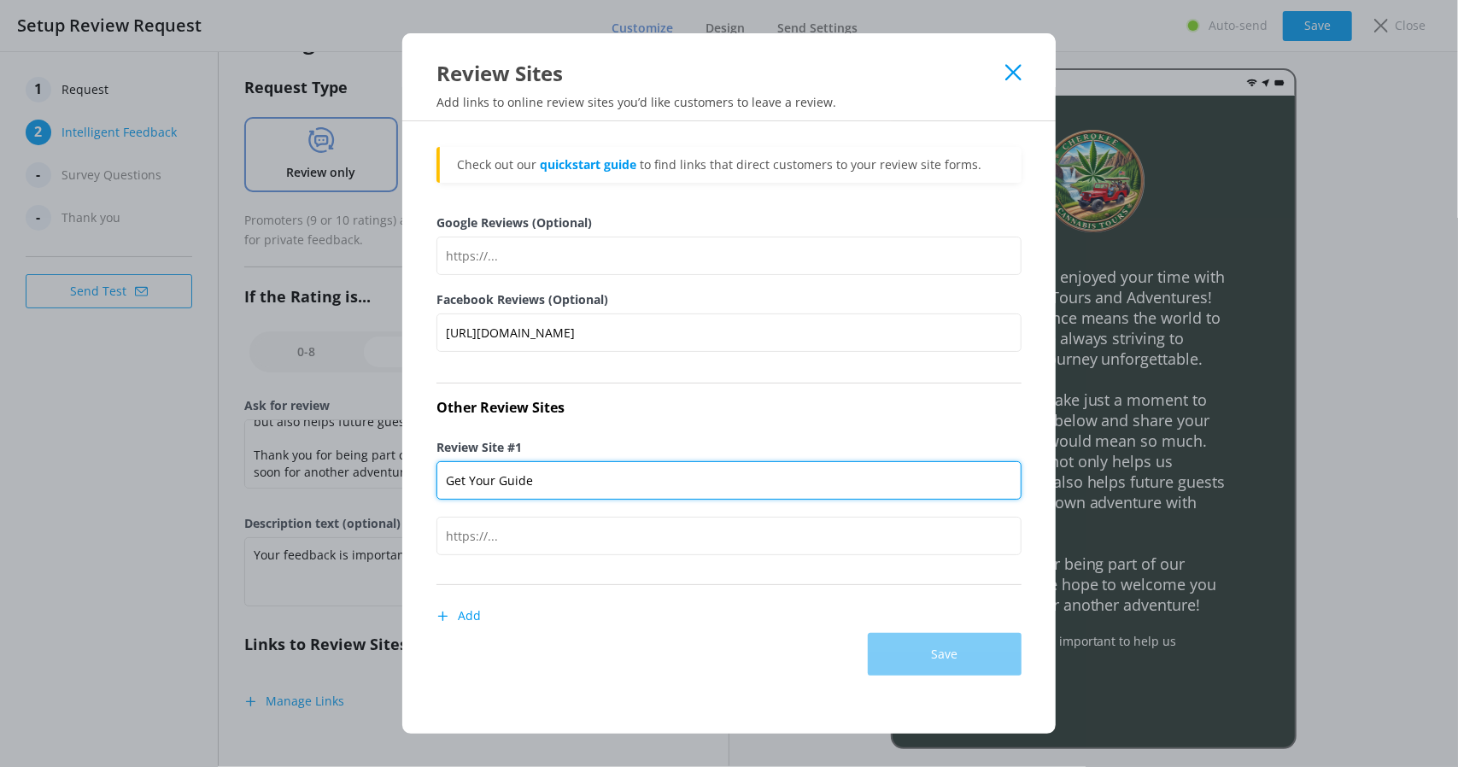
click at [606, 468] on input "Get Your Guide" at bounding box center [728, 480] width 585 height 38
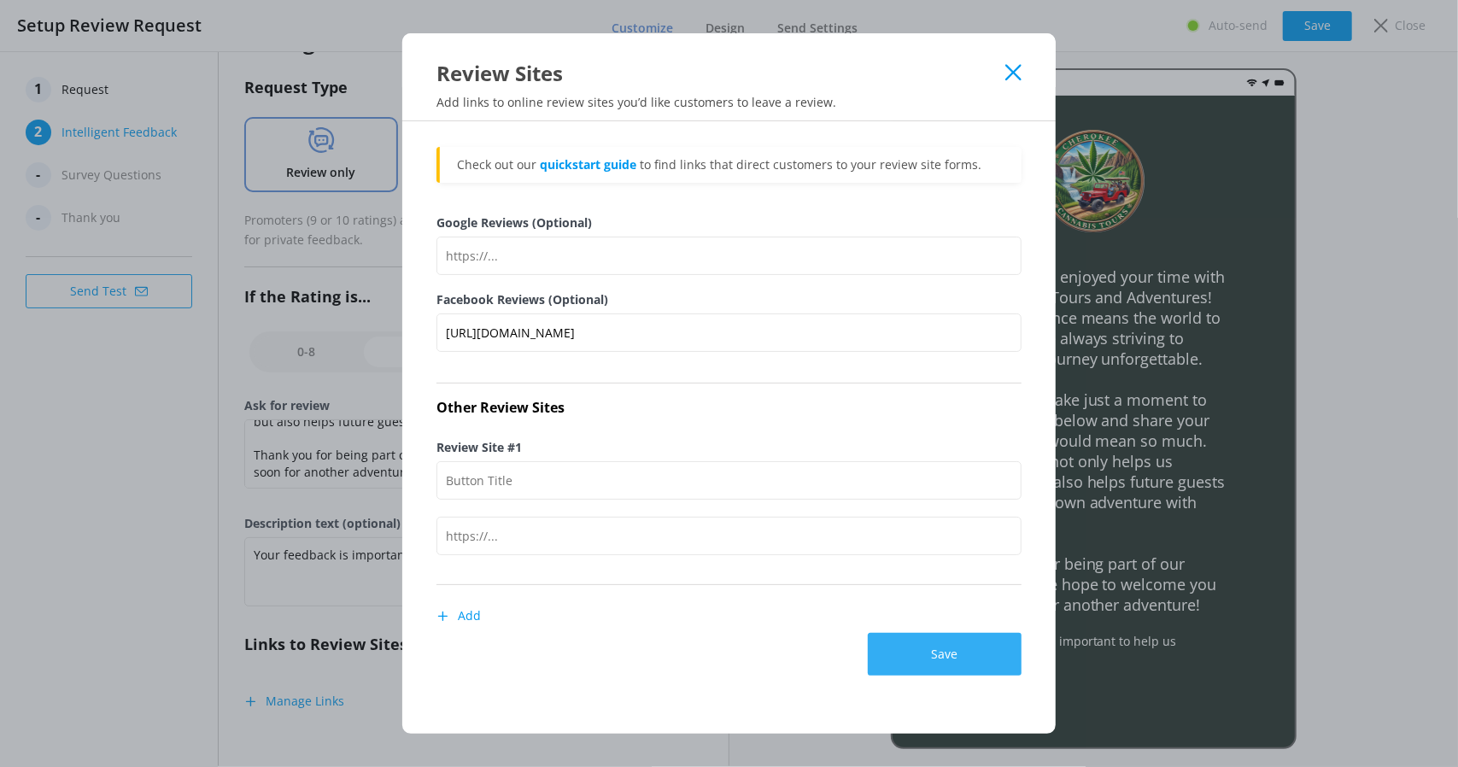
click at [929, 657] on button "Save" at bounding box center [945, 654] width 154 height 43
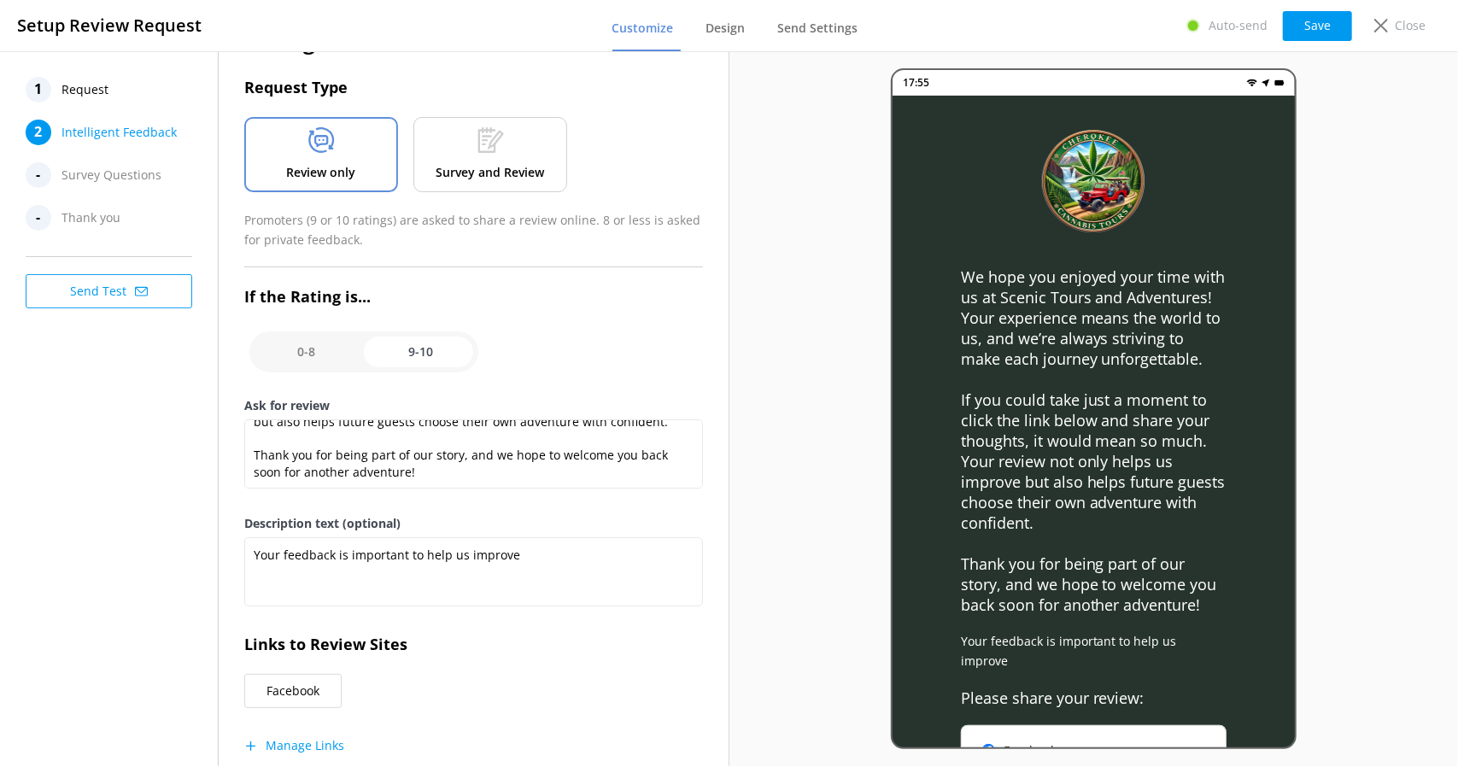
scroll to position [96, 0]
